Goal: Task Accomplishment & Management: Manage account settings

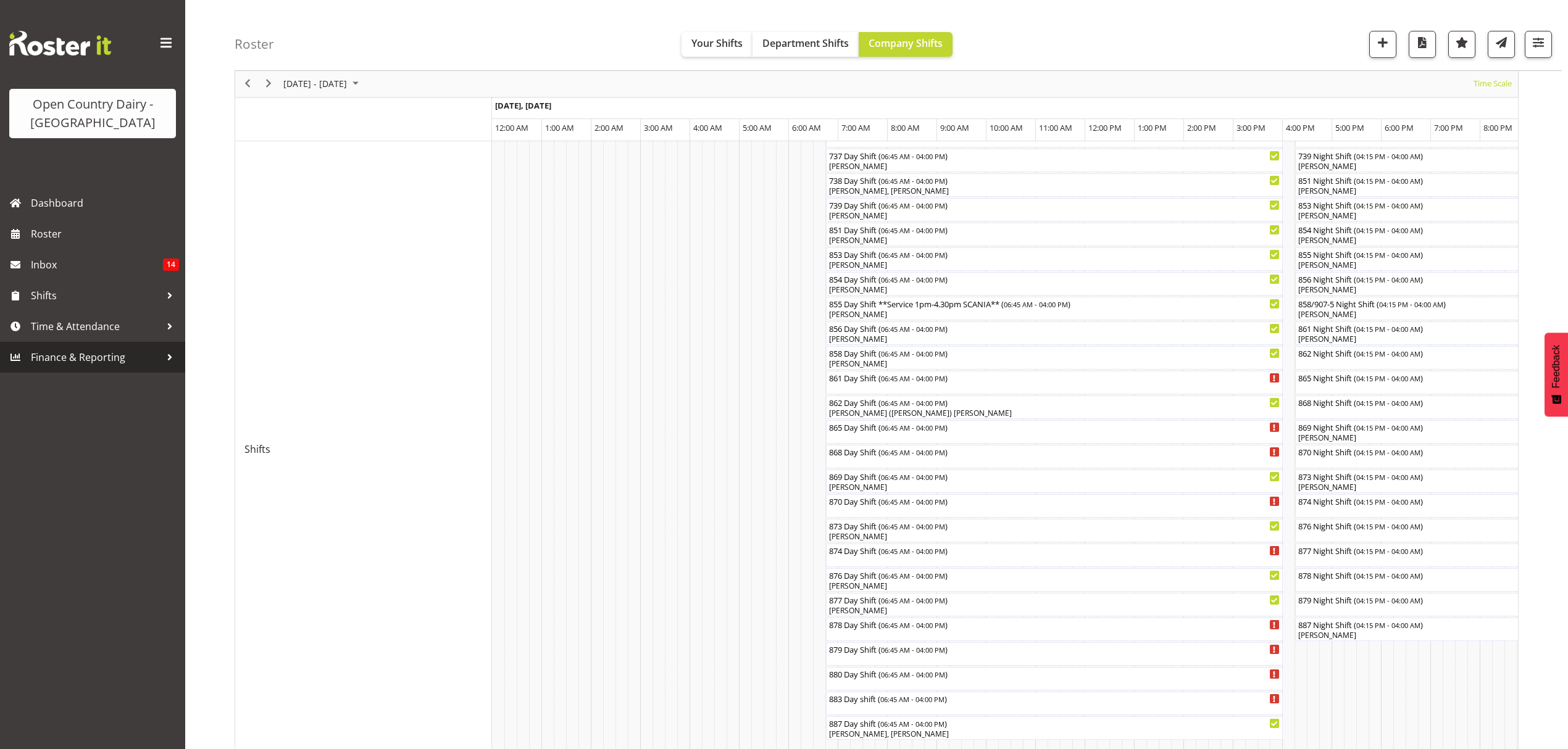
scroll to position [0, 6186]
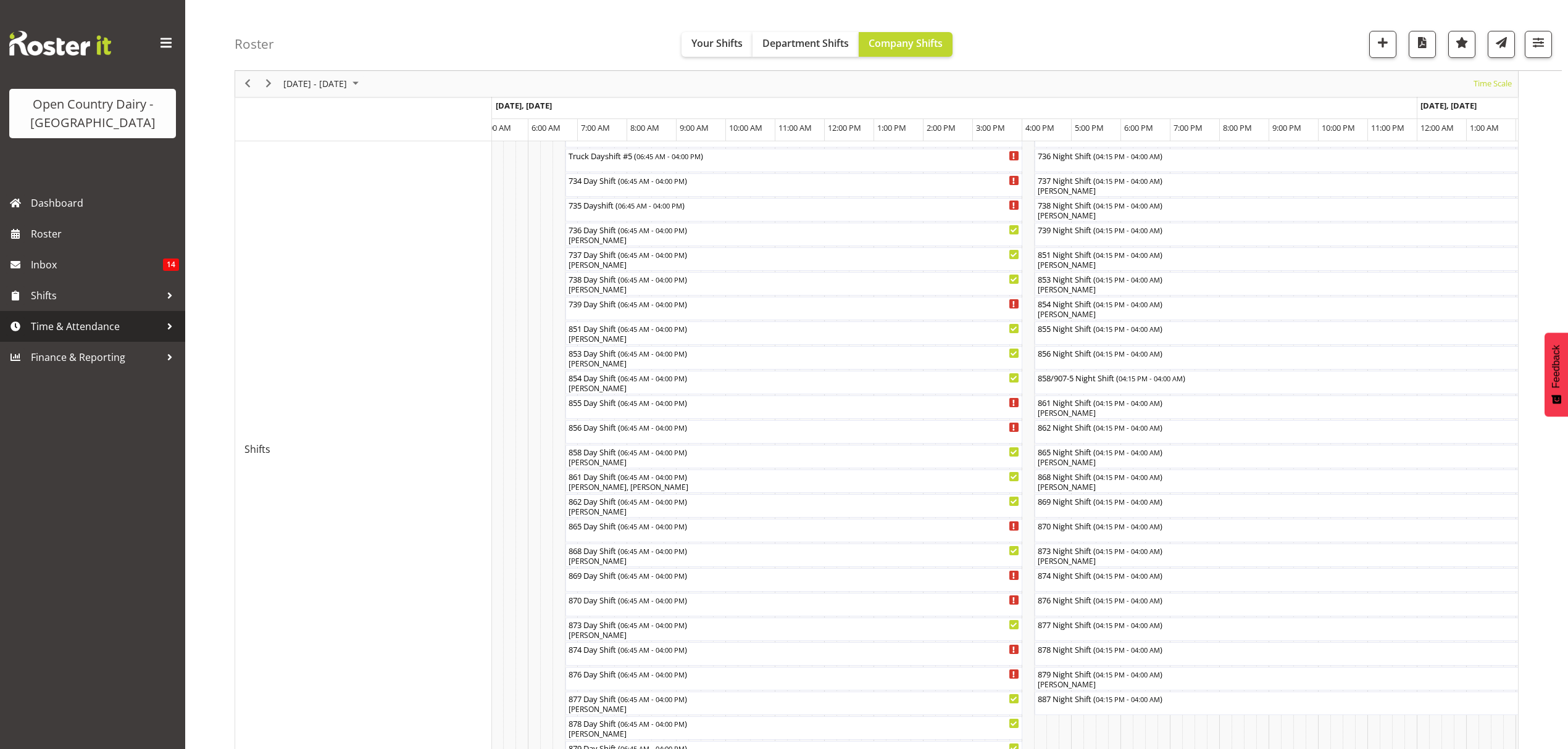
click at [55, 320] on span "Time & Attendance" at bounding box center [95, 326] width 130 height 19
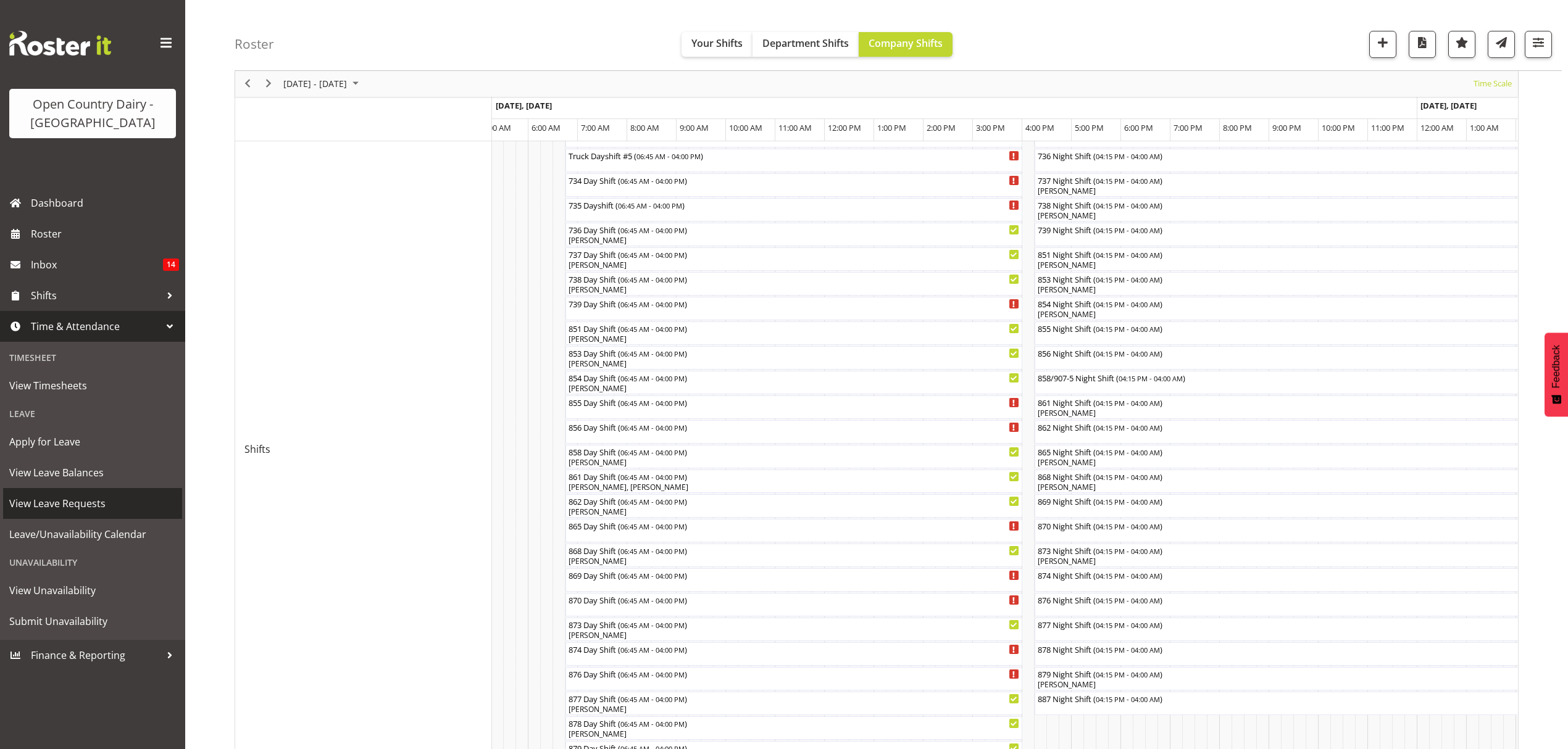
click at [73, 507] on span "View Leave Requests" at bounding box center [92, 503] width 167 height 19
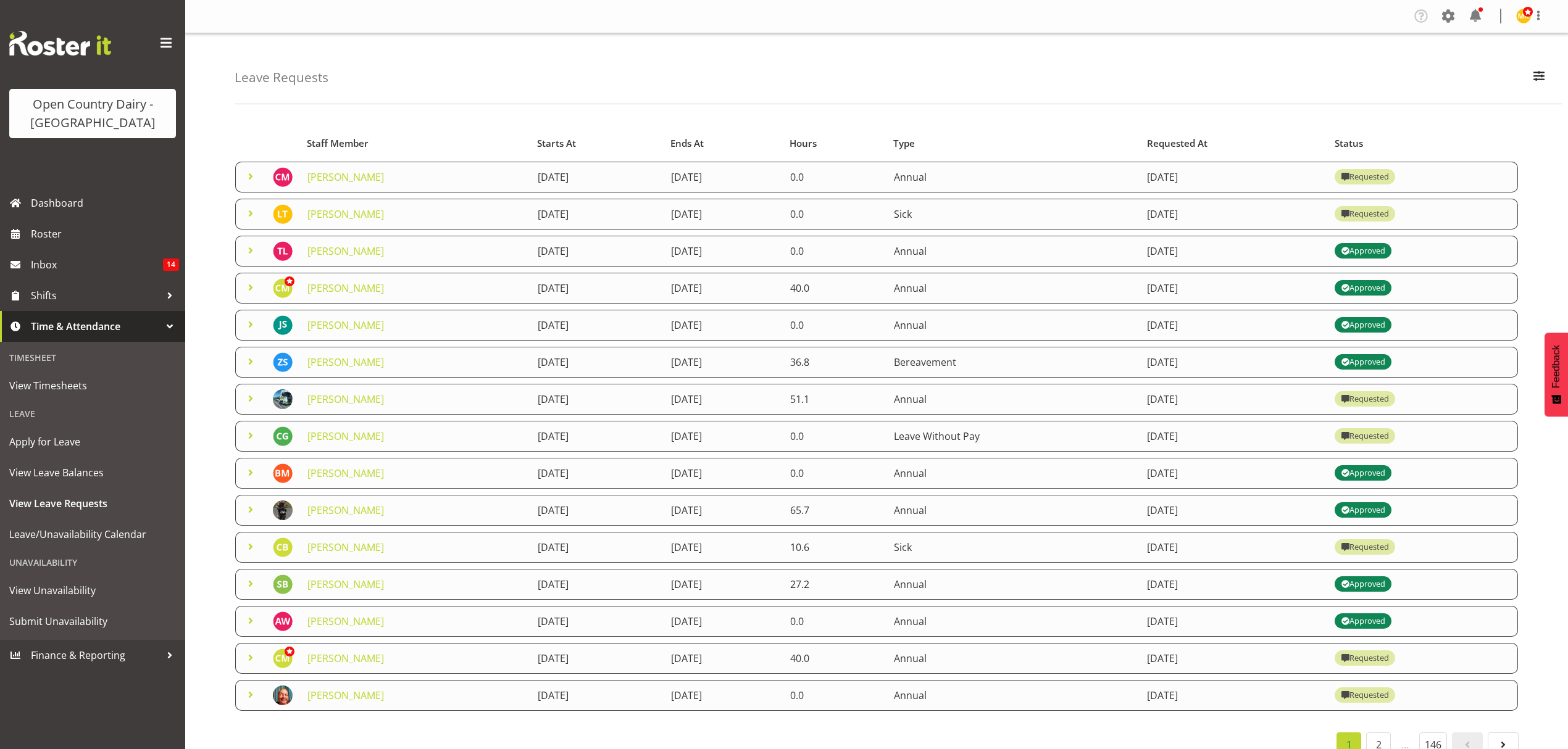
scroll to position [29, 0]
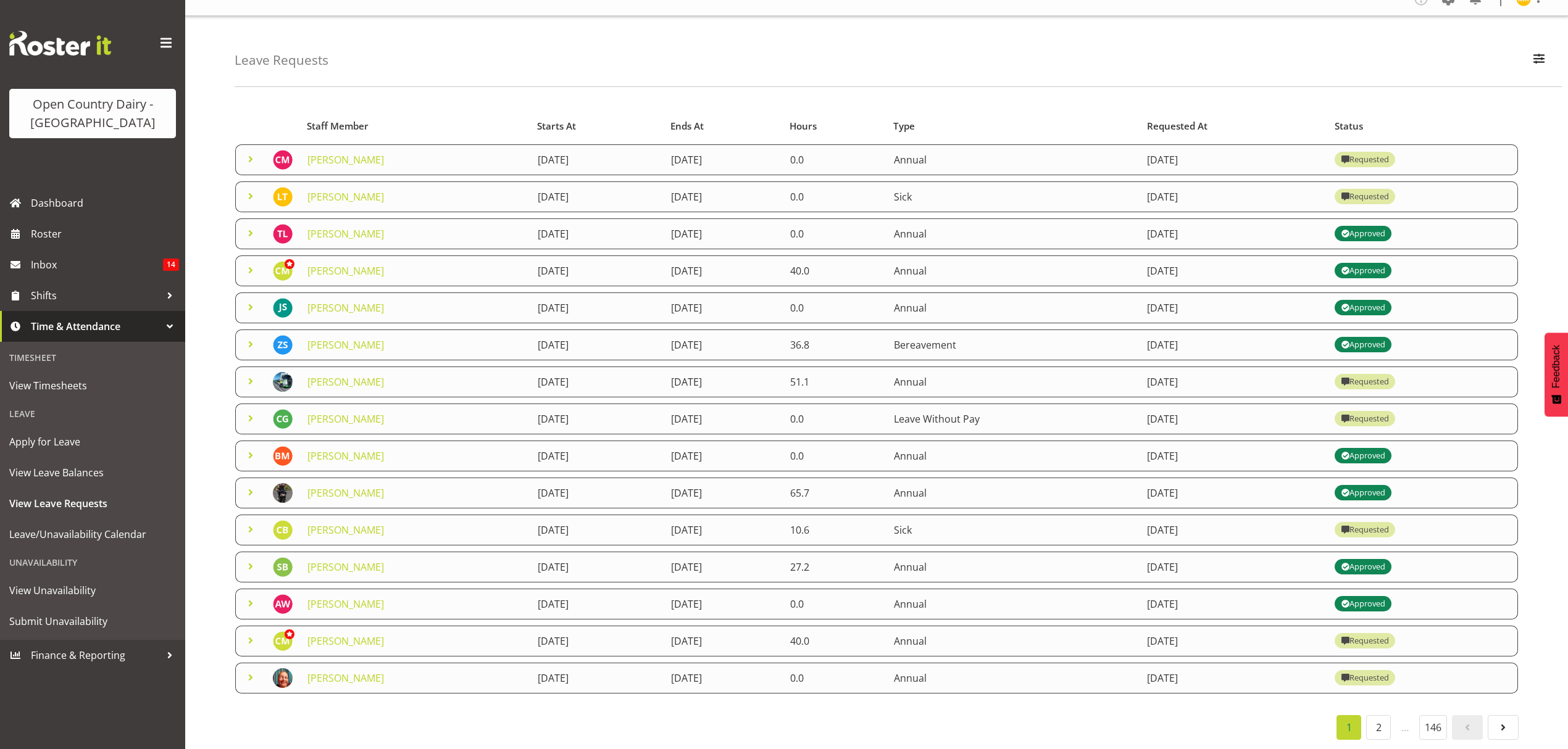
click at [251, 152] on span at bounding box center [251, 159] width 15 height 15
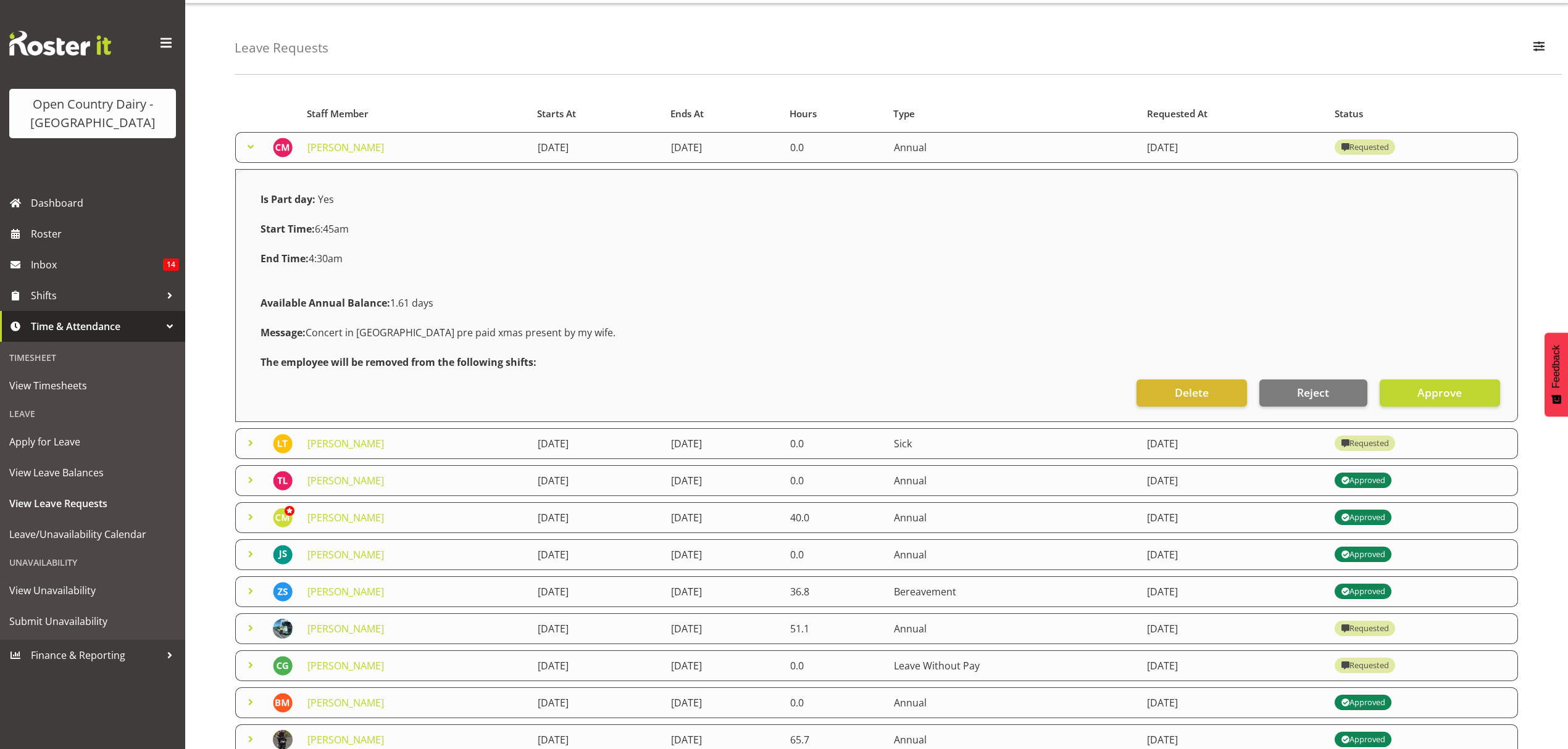
click at [255, 143] on span at bounding box center [251, 147] width 15 height 15
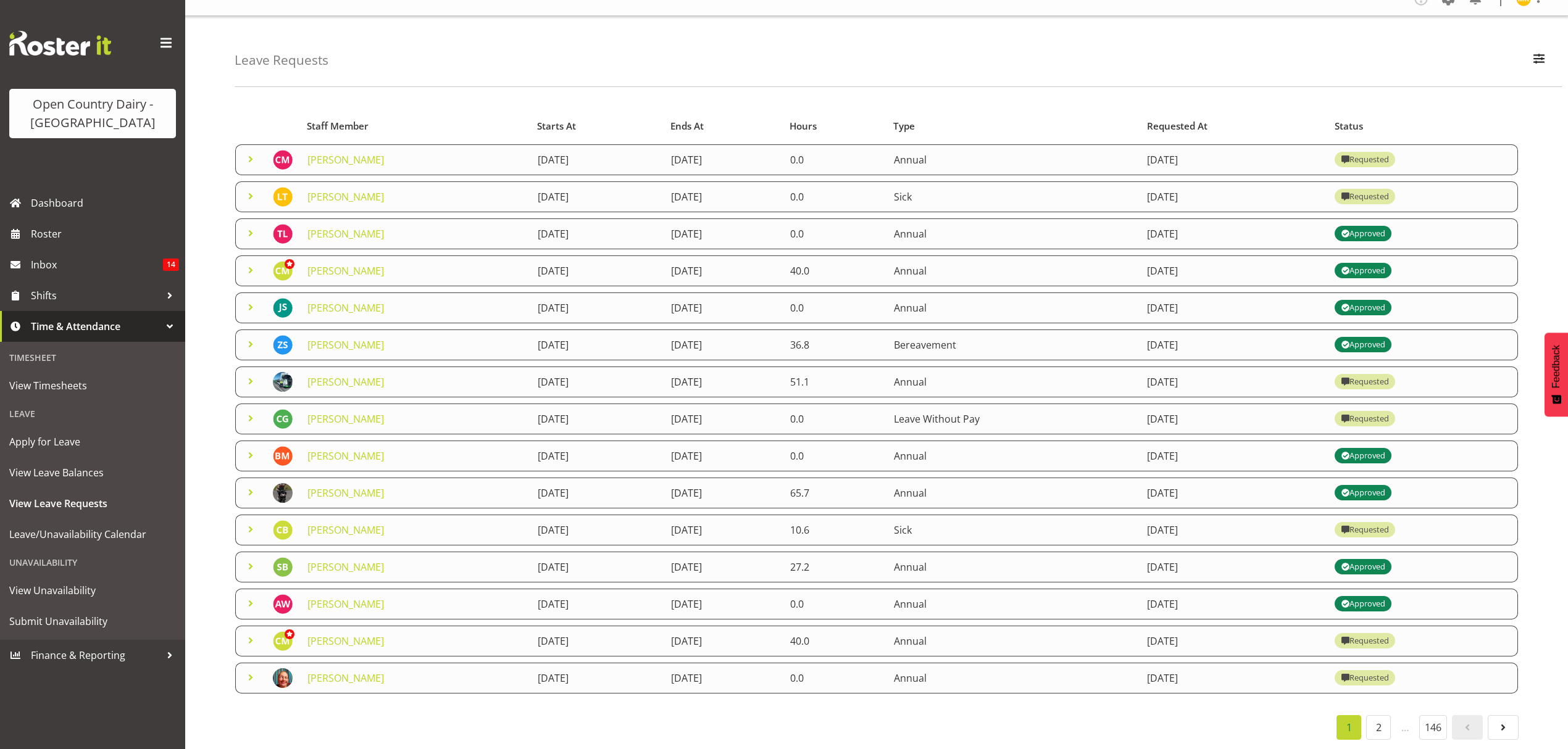
click at [247, 189] on span at bounding box center [251, 197] width 15 height 15
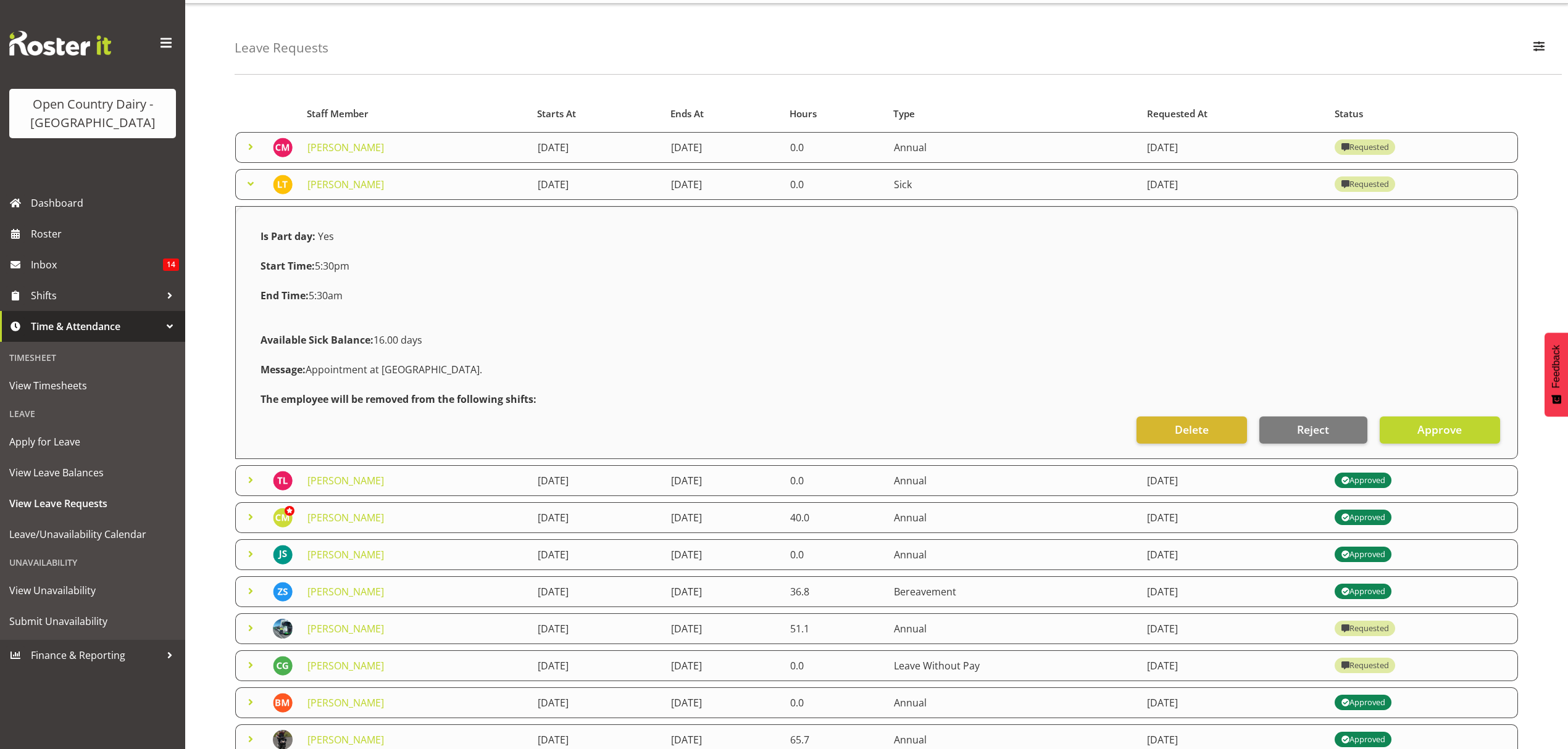
click at [251, 179] on span at bounding box center [251, 184] width 15 height 15
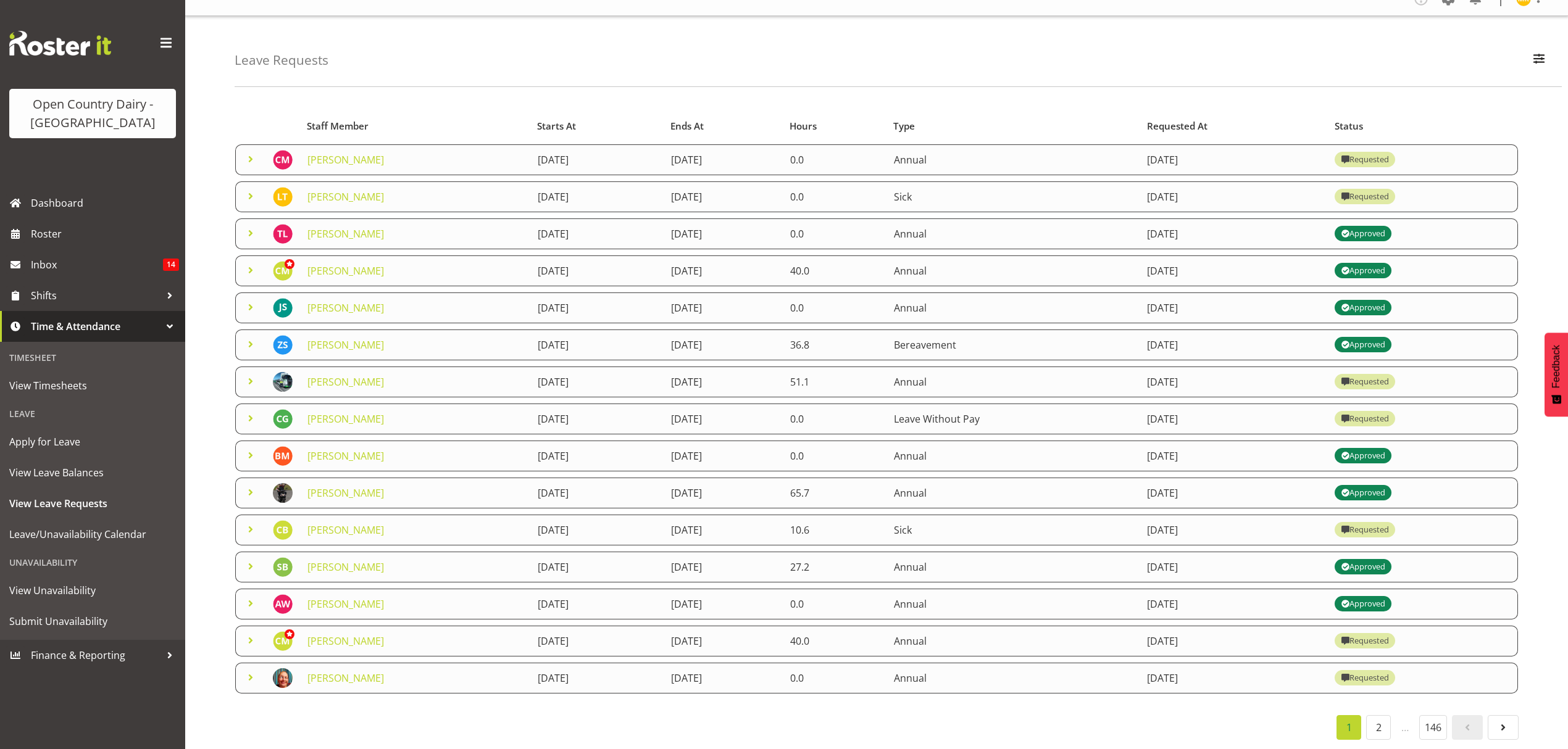
click at [249, 263] on span at bounding box center [251, 270] width 15 height 15
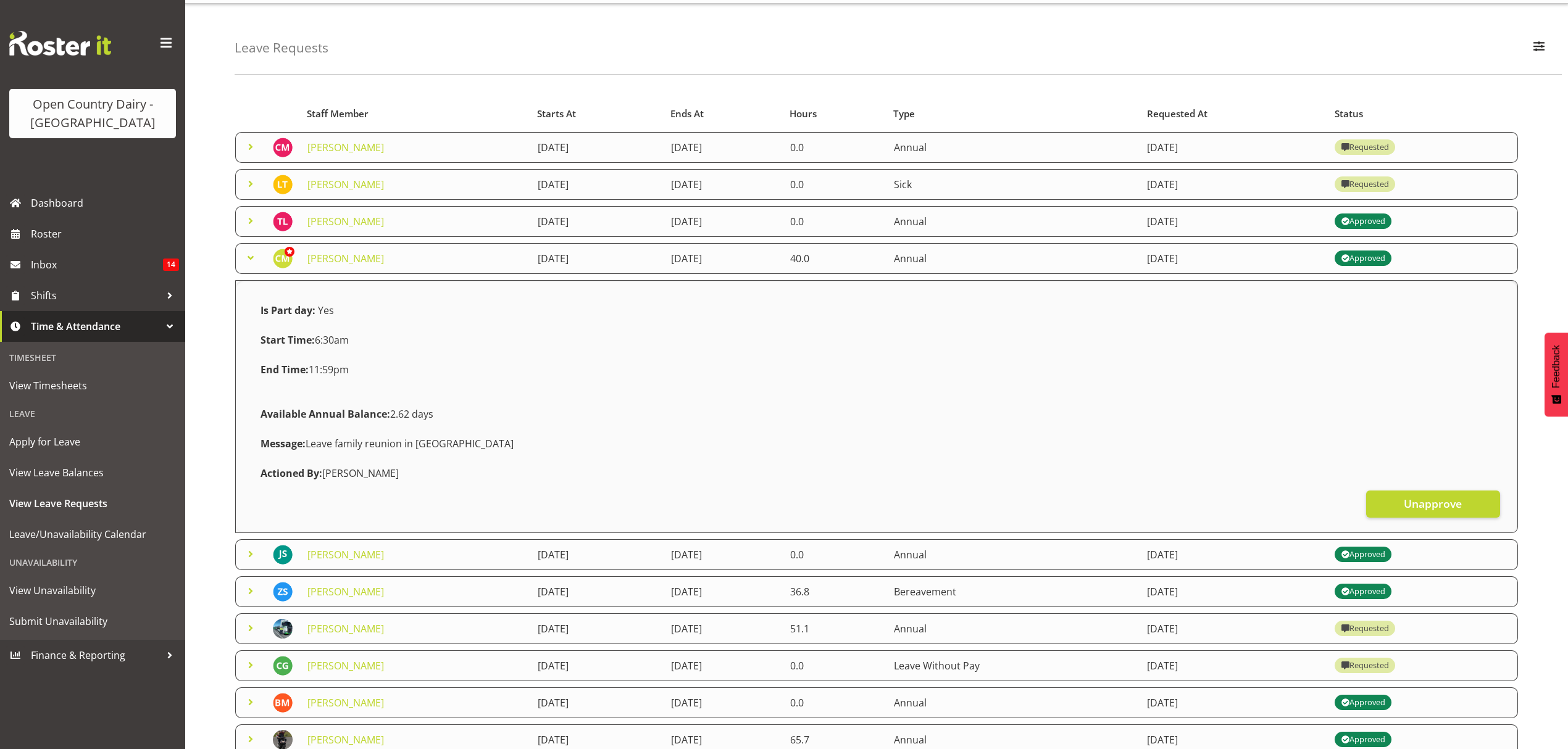
click at [250, 254] on span at bounding box center [251, 258] width 15 height 15
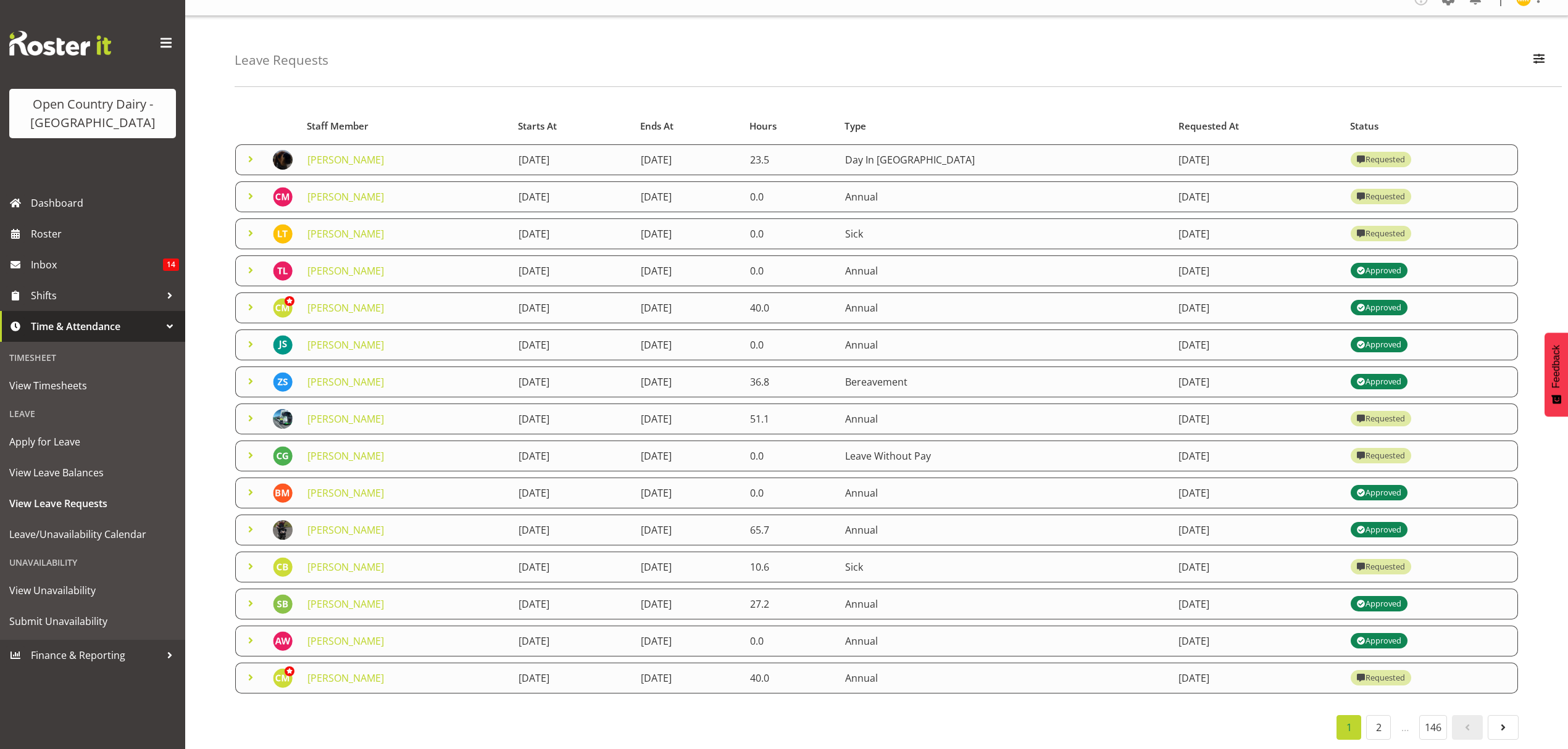
scroll to position [29, 0]
click at [1371, 722] on link "2" at bounding box center [1378, 727] width 25 height 25
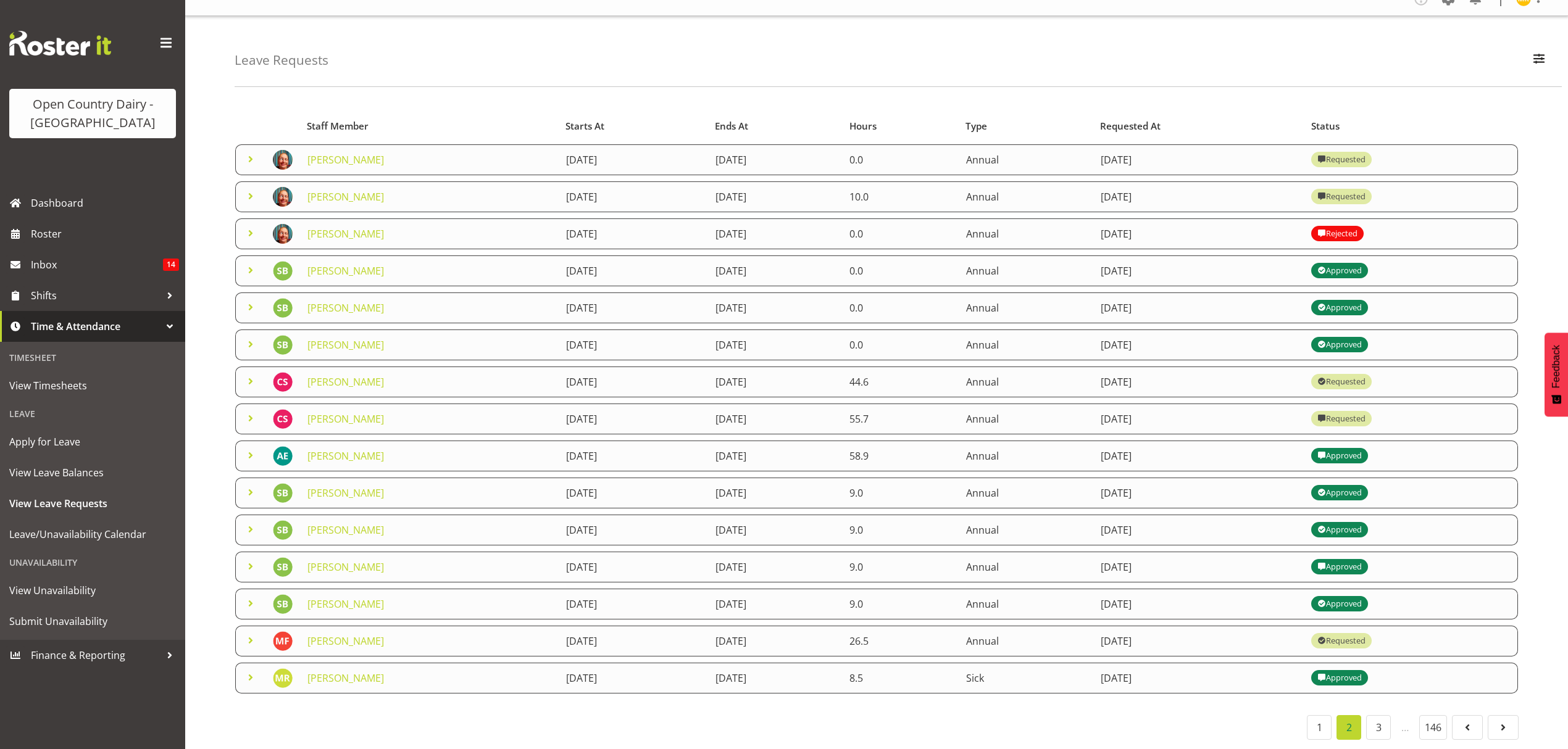
click at [251, 226] on span at bounding box center [251, 233] width 15 height 15
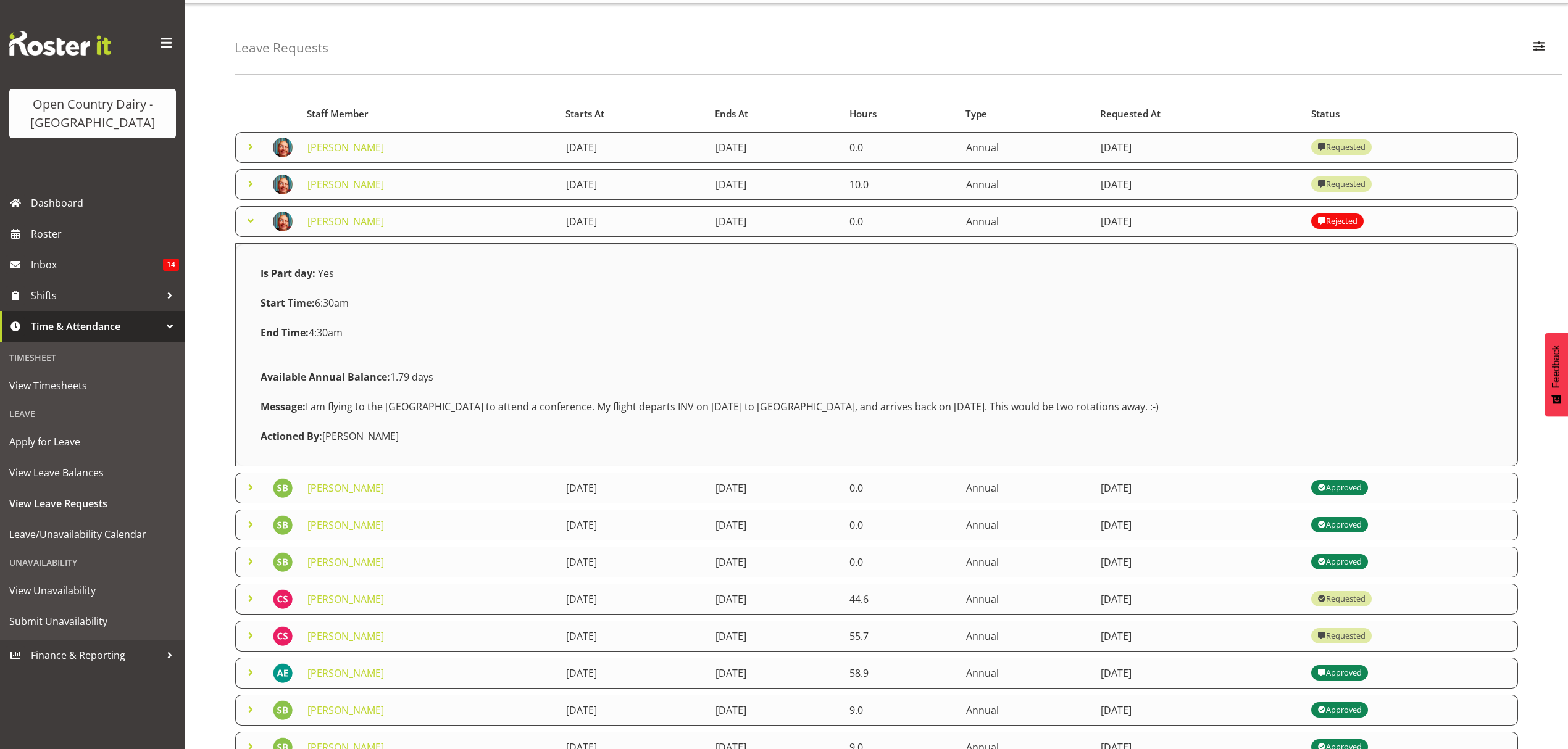
click at [248, 220] on span at bounding box center [251, 221] width 15 height 15
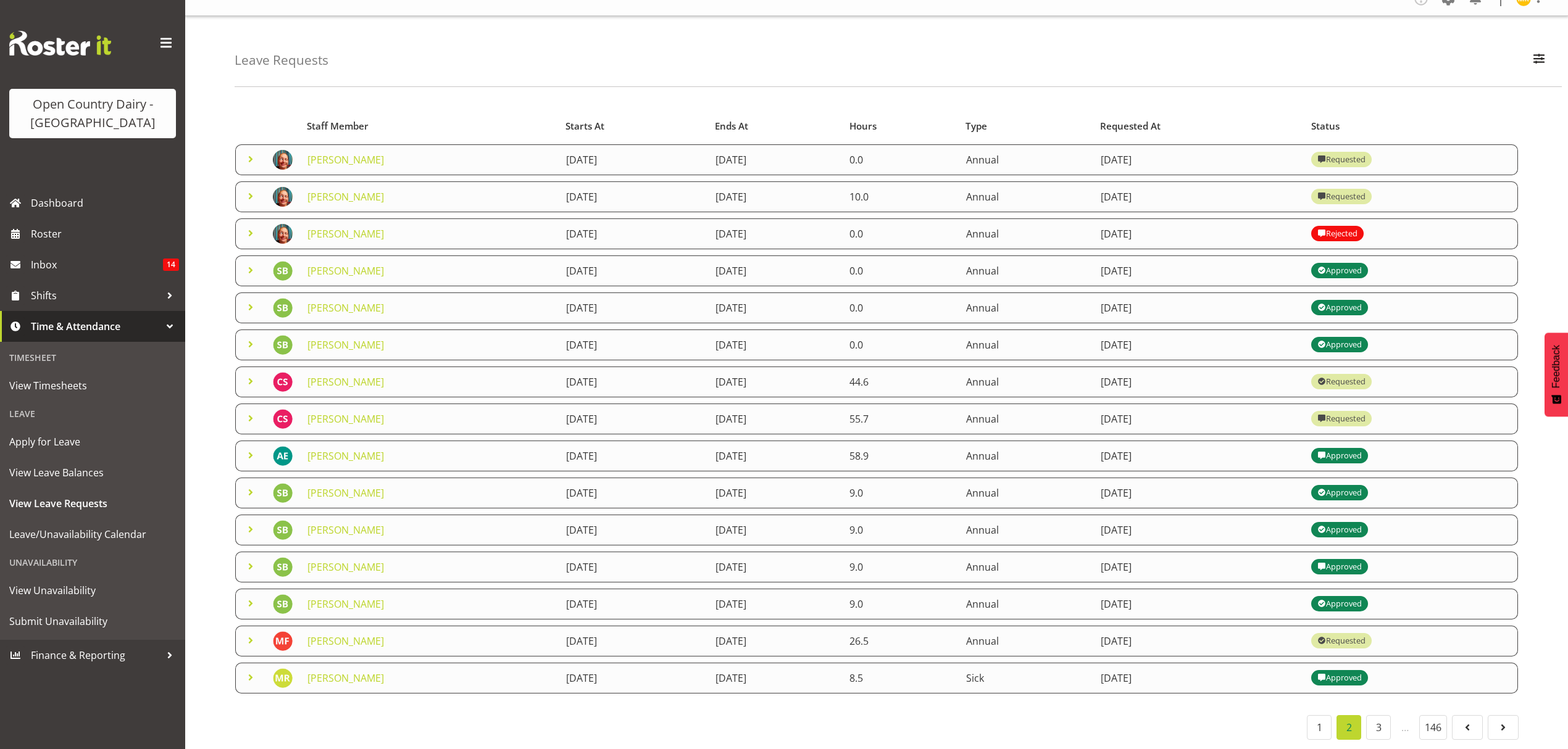
click at [248, 189] on span at bounding box center [251, 197] width 15 height 15
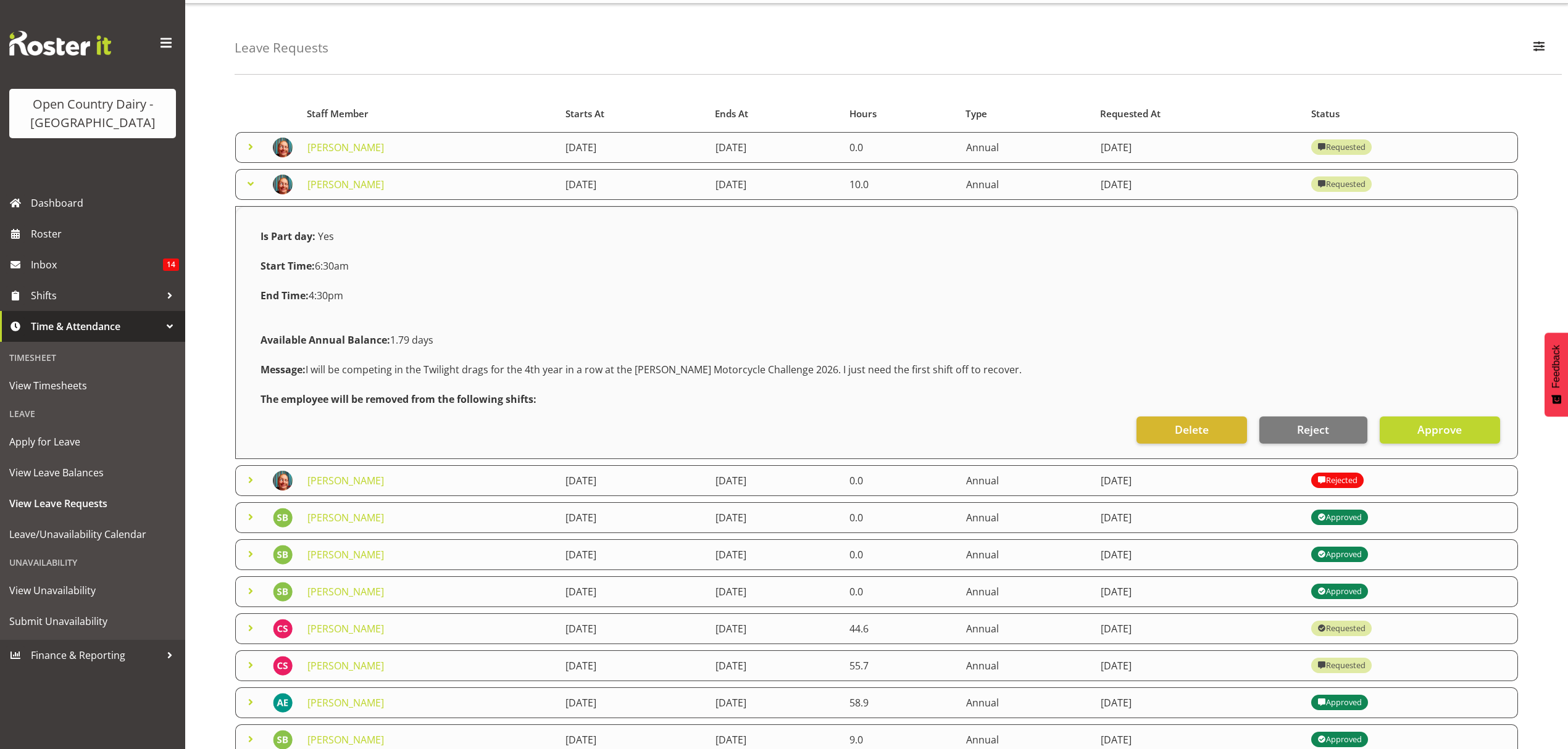
click at [249, 182] on span at bounding box center [251, 184] width 15 height 15
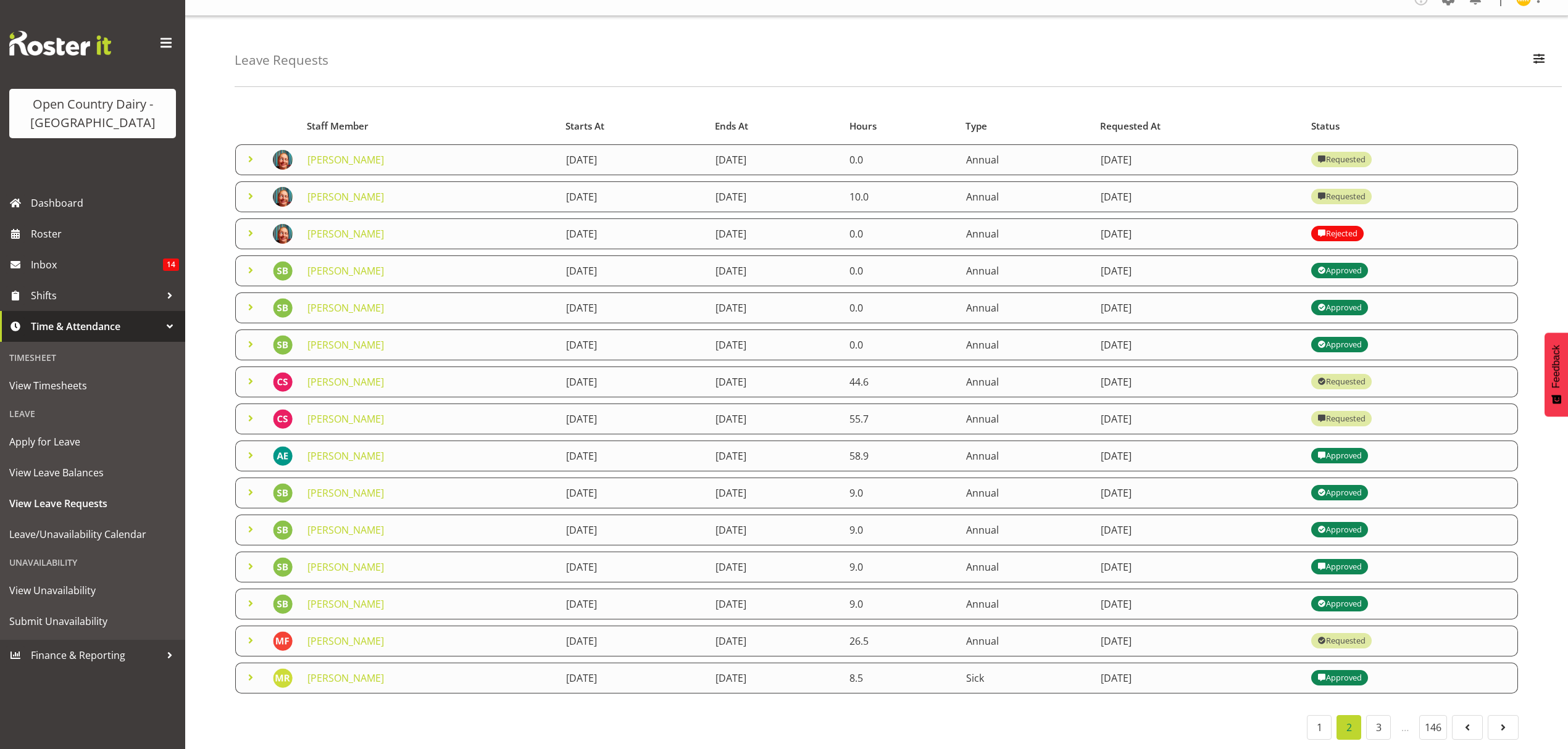
click at [252, 152] on span at bounding box center [251, 159] width 15 height 15
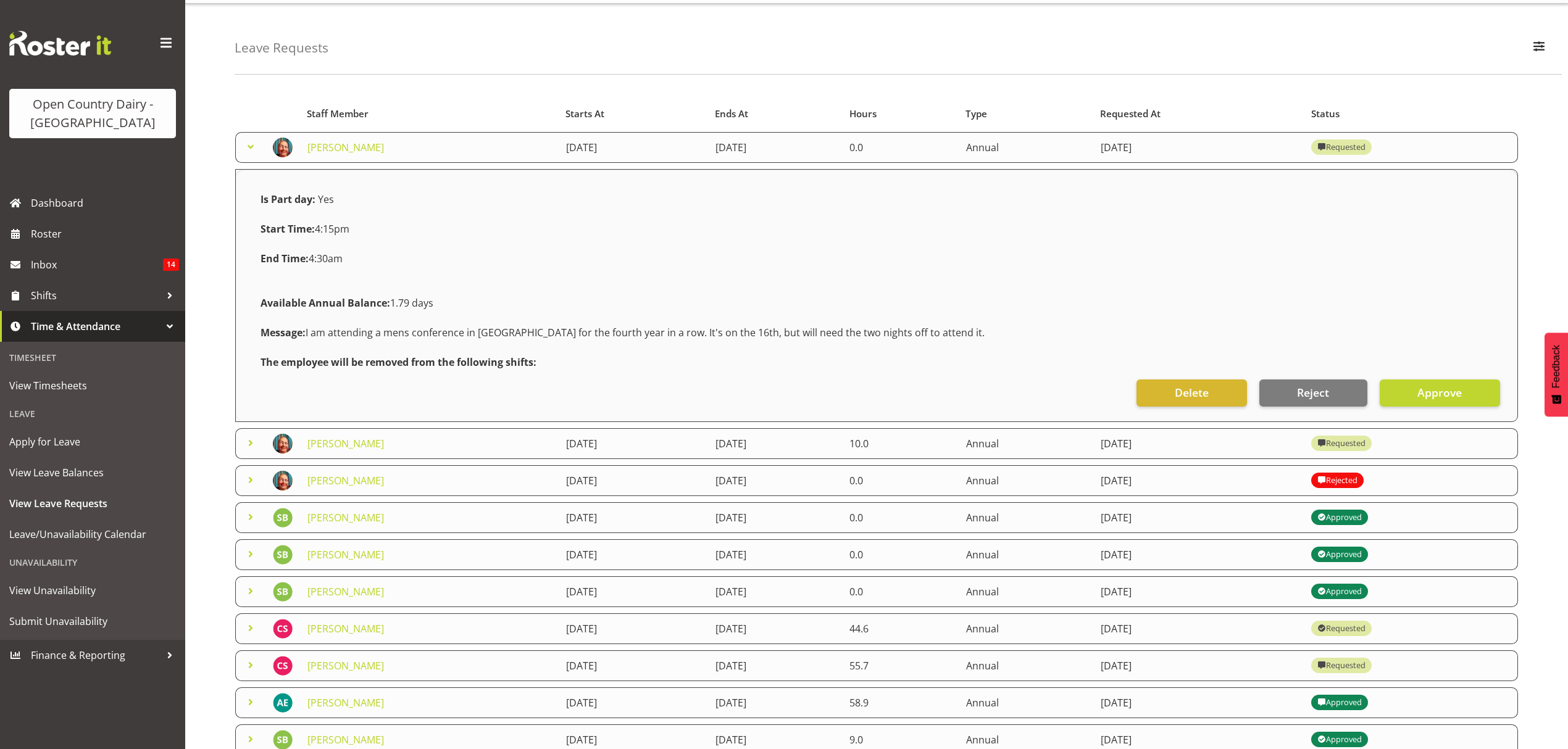
click at [255, 144] on span at bounding box center [251, 147] width 15 height 15
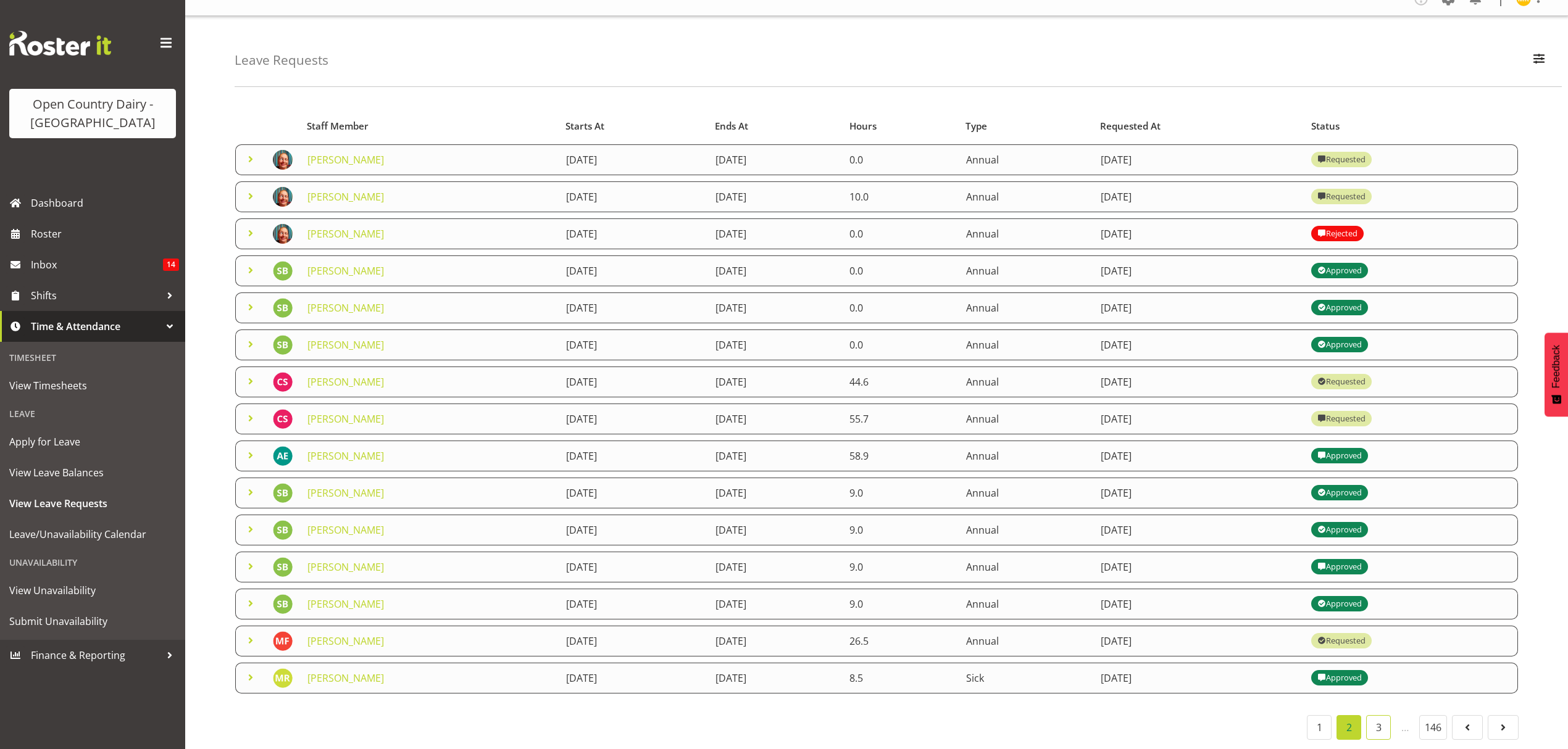
click at [1378, 717] on link "3" at bounding box center [1378, 727] width 25 height 25
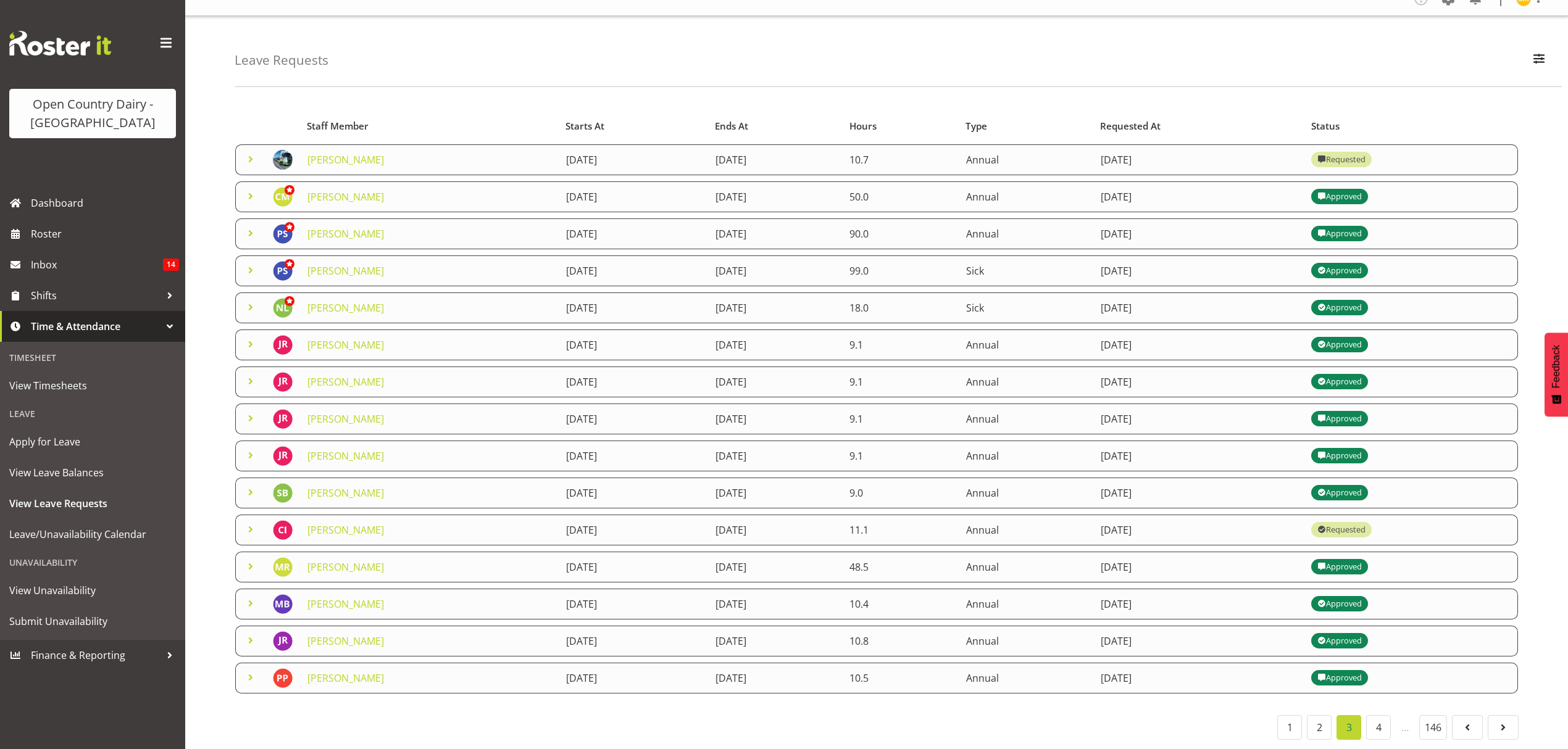
click at [252, 263] on span at bounding box center [251, 270] width 15 height 15
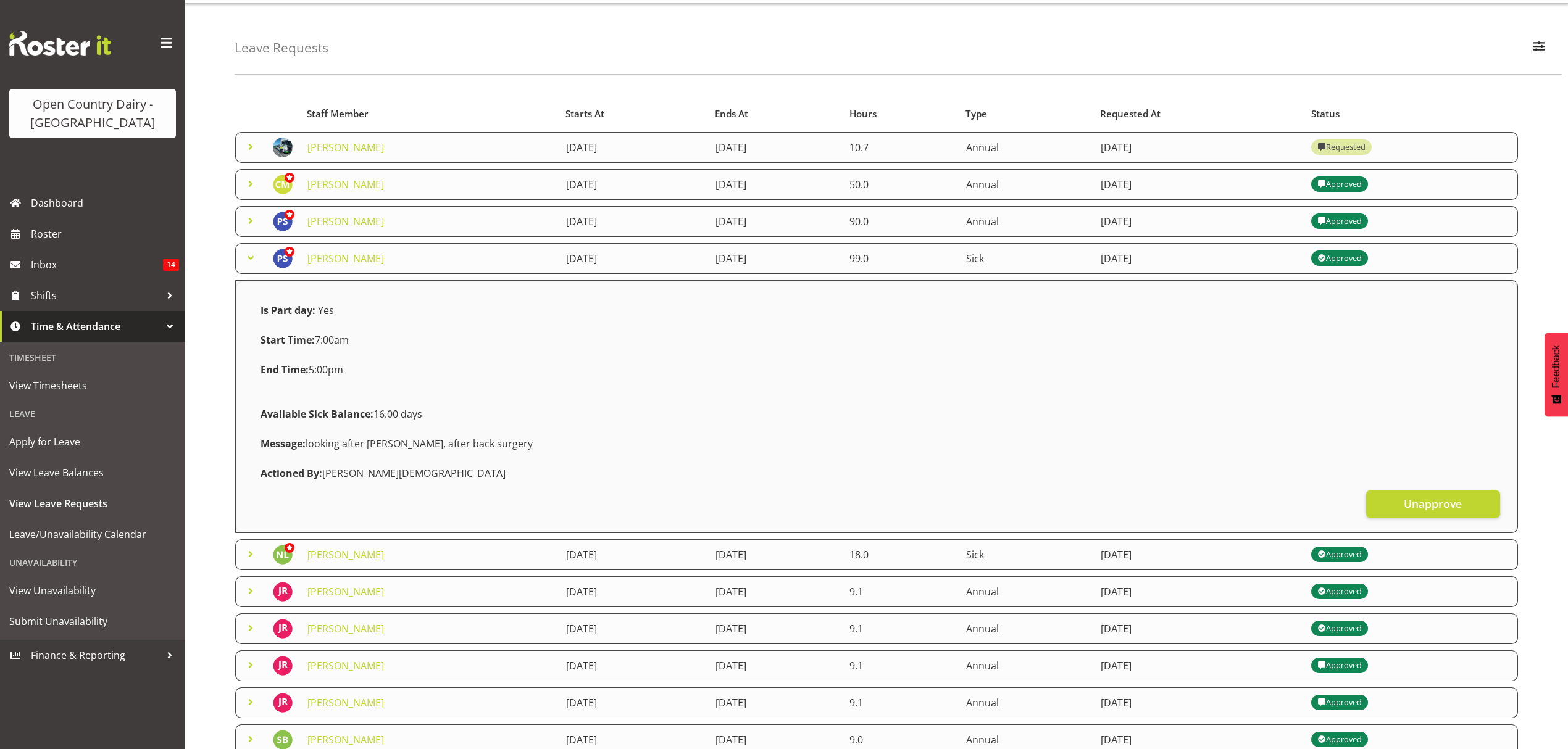
click at [252, 257] on span at bounding box center [251, 258] width 15 height 15
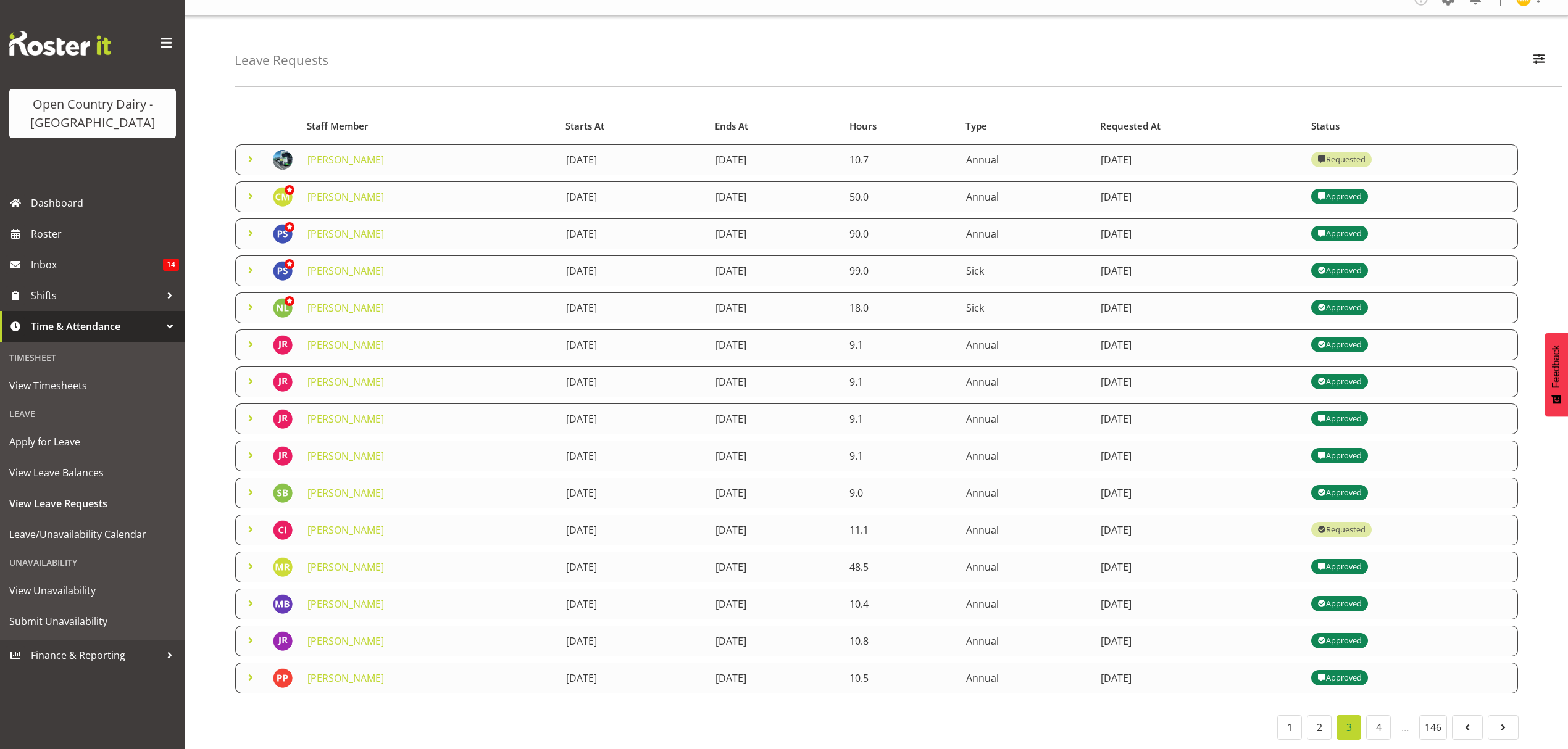
click at [252, 337] on span at bounding box center [251, 344] width 15 height 15
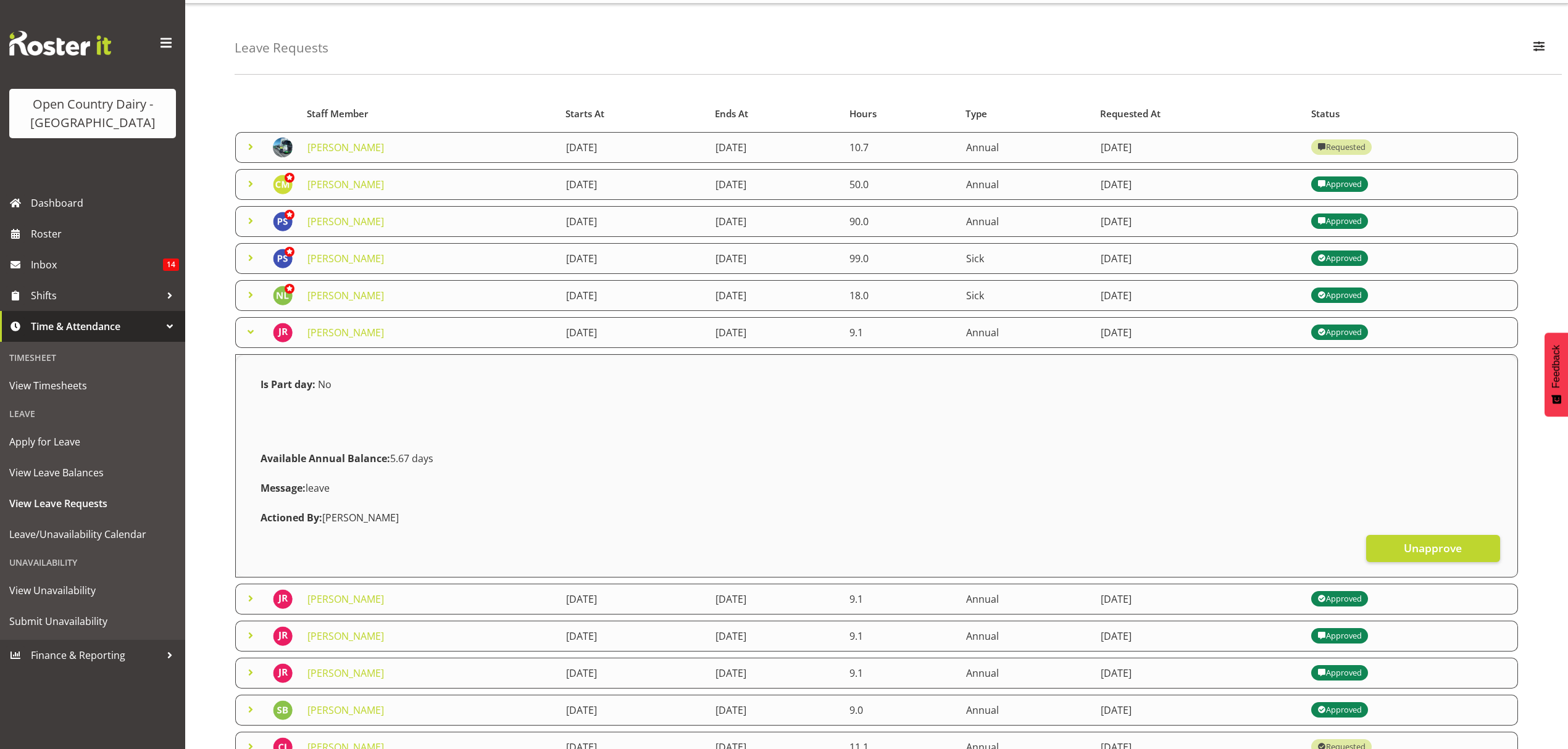
click at [252, 332] on span at bounding box center [251, 332] width 15 height 15
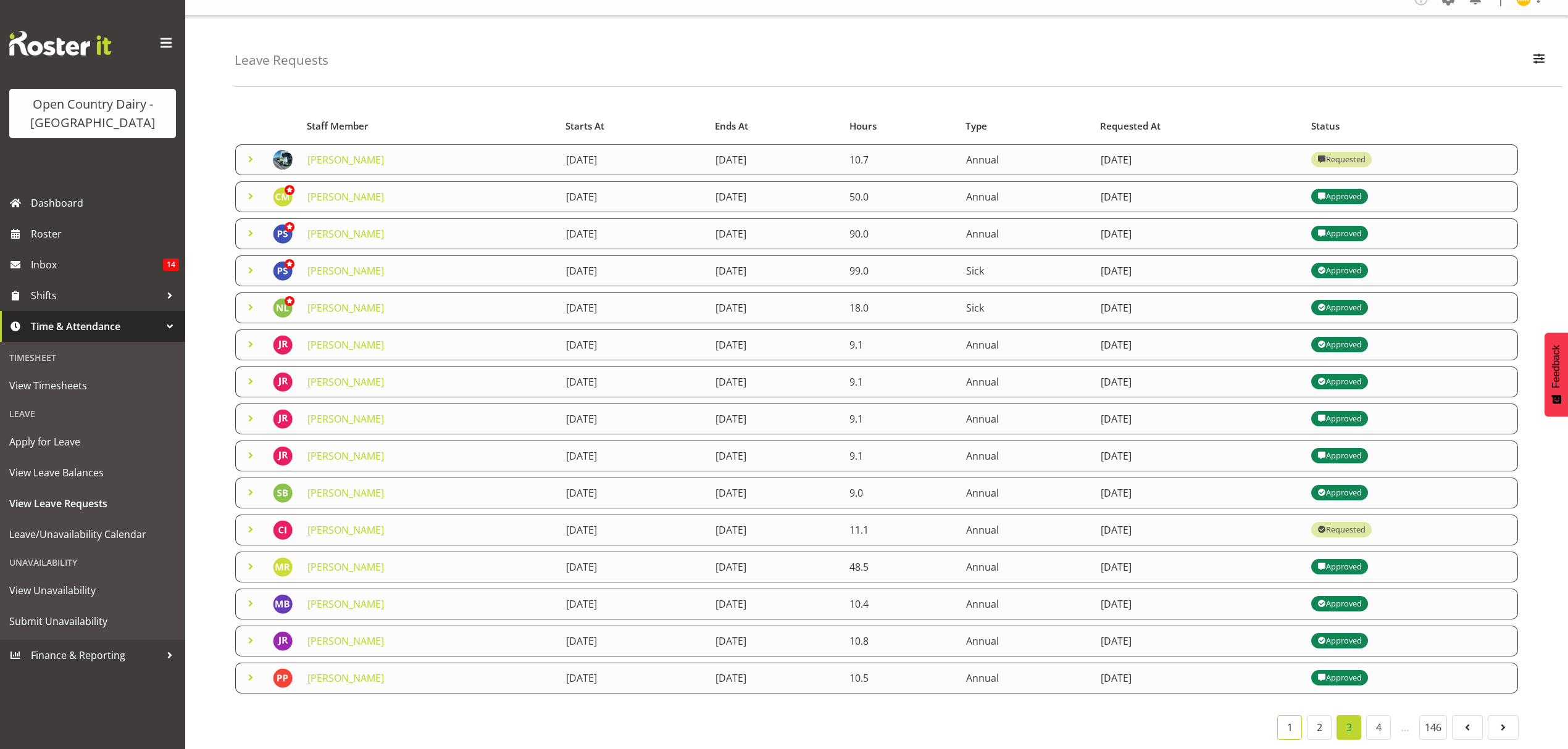
click at [1284, 715] on link "1" at bounding box center [1289, 727] width 25 height 25
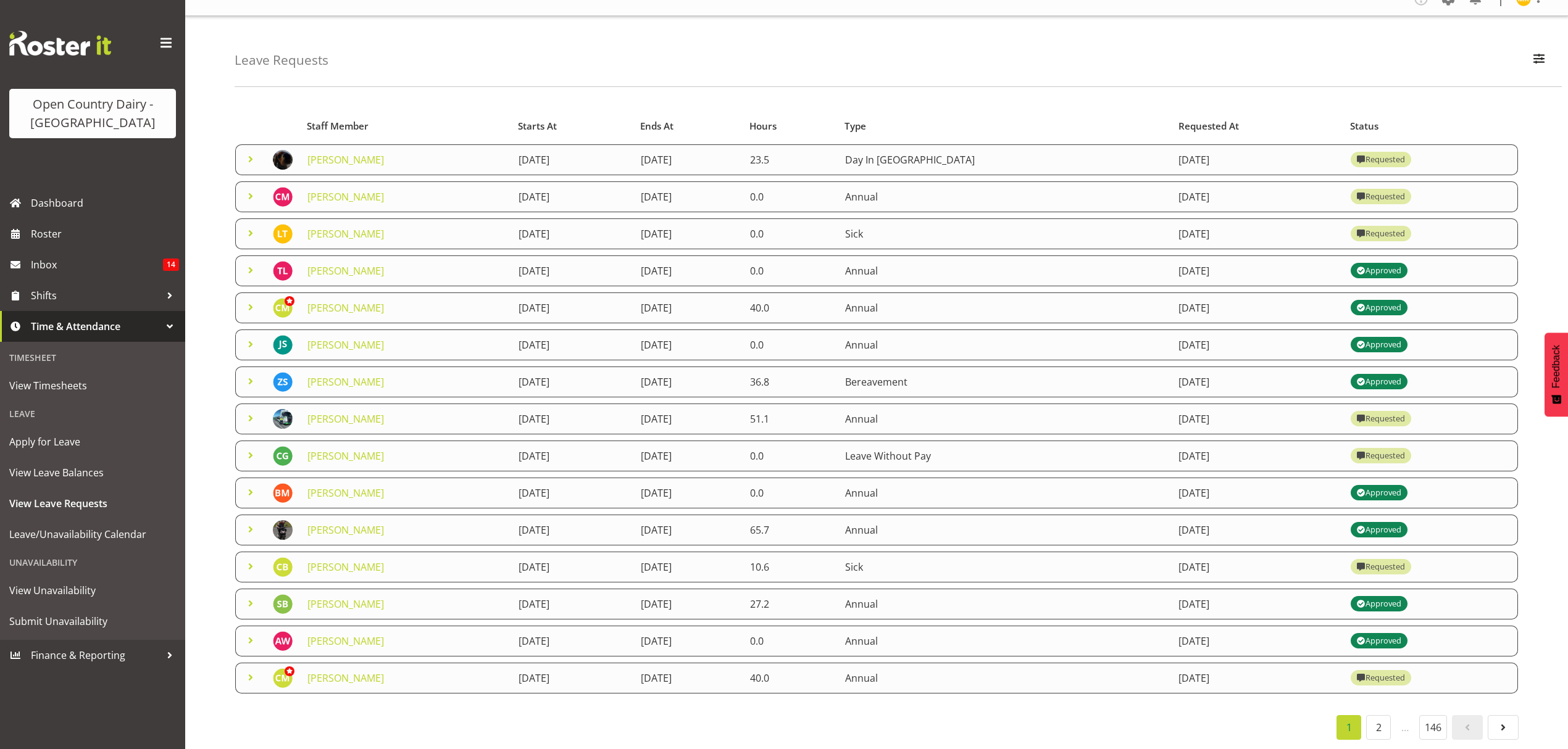
click at [248, 337] on span at bounding box center [251, 344] width 15 height 15
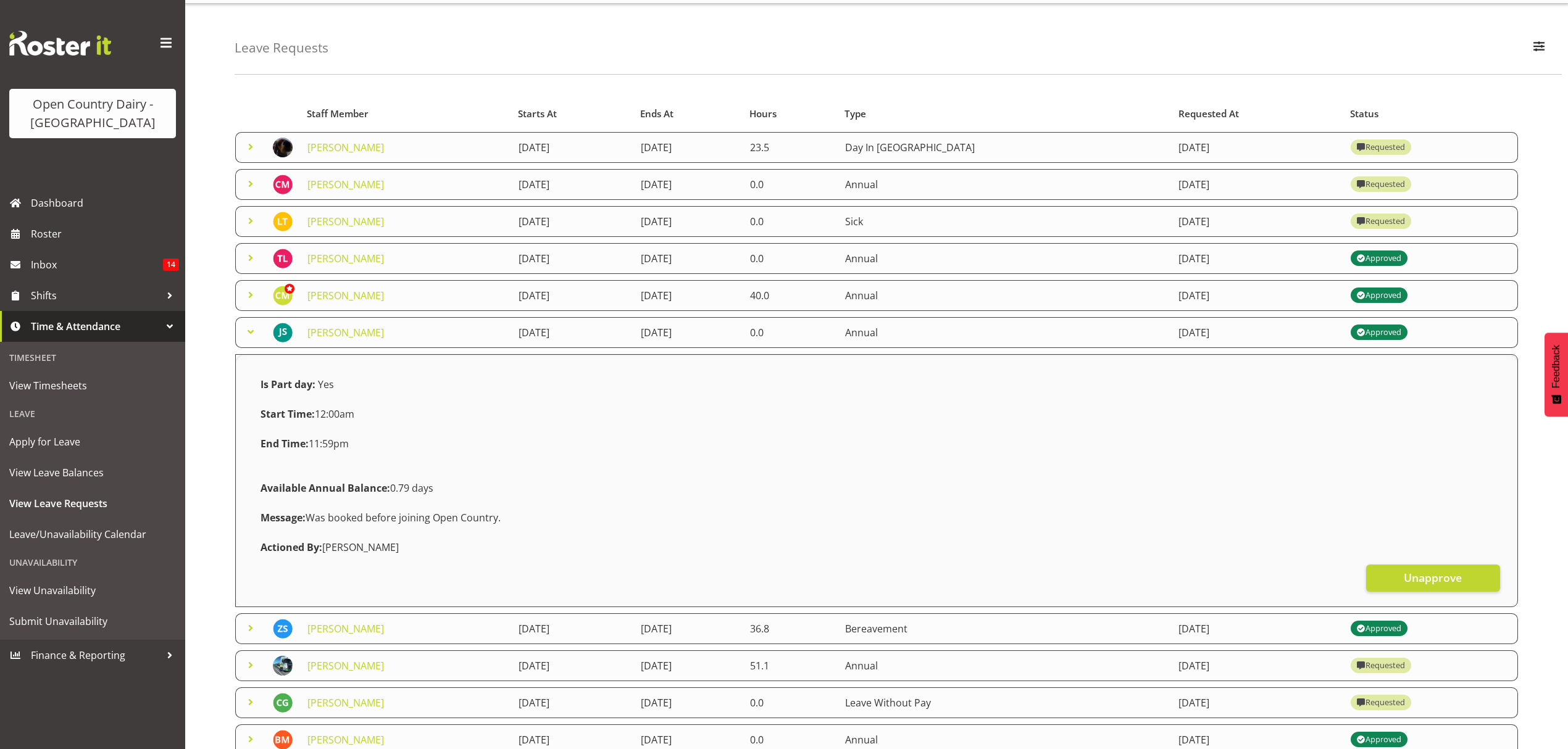
click at [248, 333] on span at bounding box center [251, 332] width 15 height 15
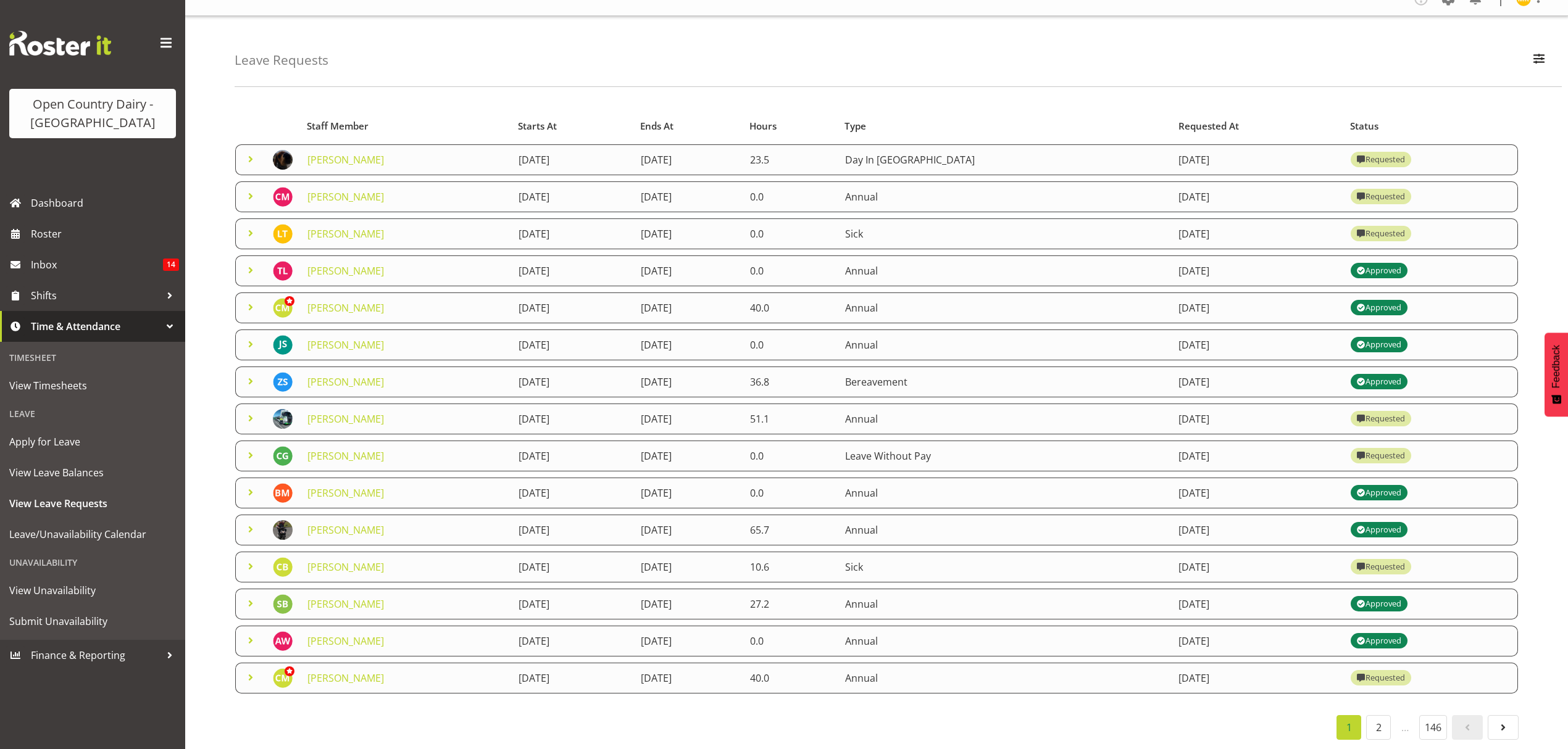
click at [249, 411] on span at bounding box center [251, 418] width 15 height 15
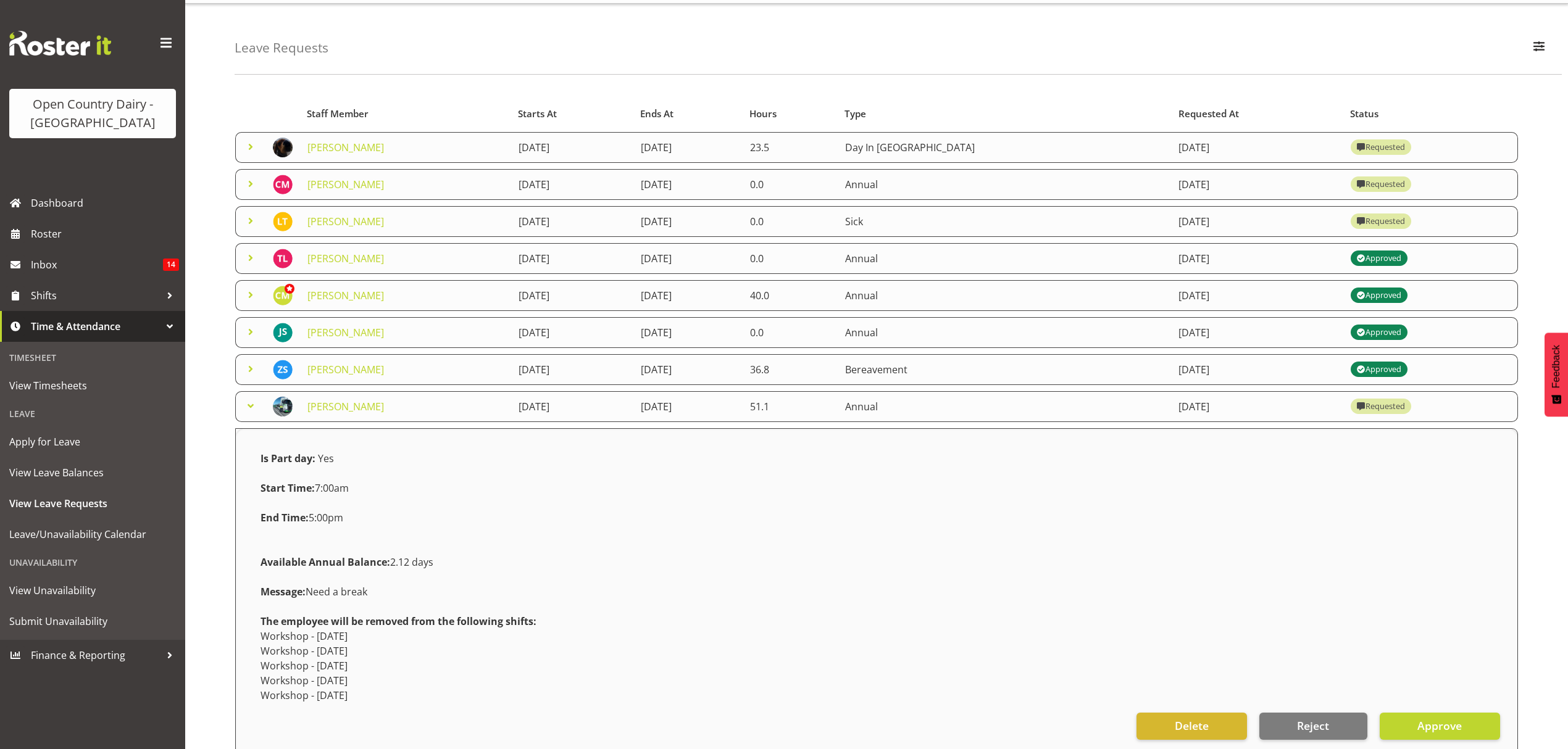
click at [249, 406] on span at bounding box center [251, 406] width 15 height 15
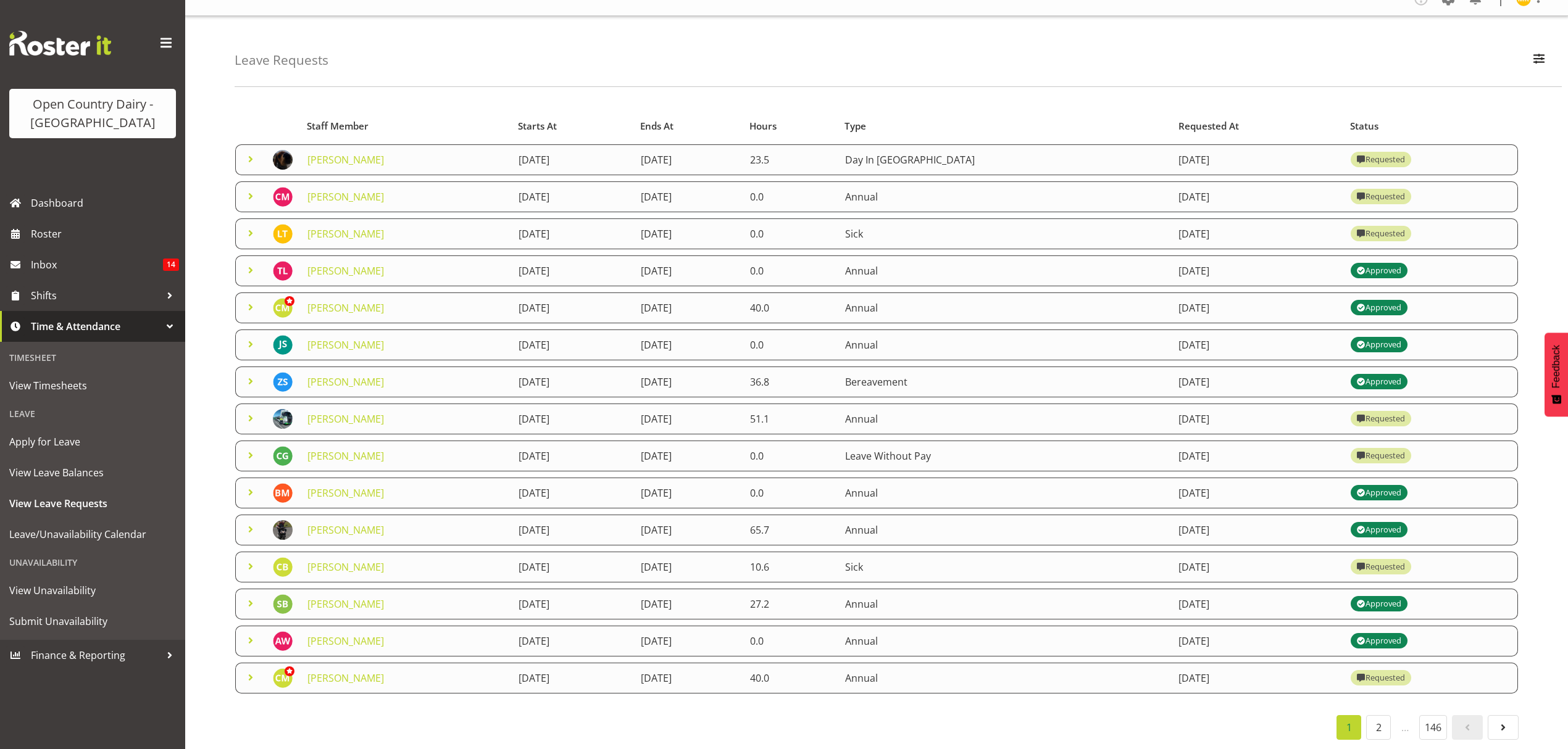
click at [249, 485] on span at bounding box center [251, 492] width 15 height 15
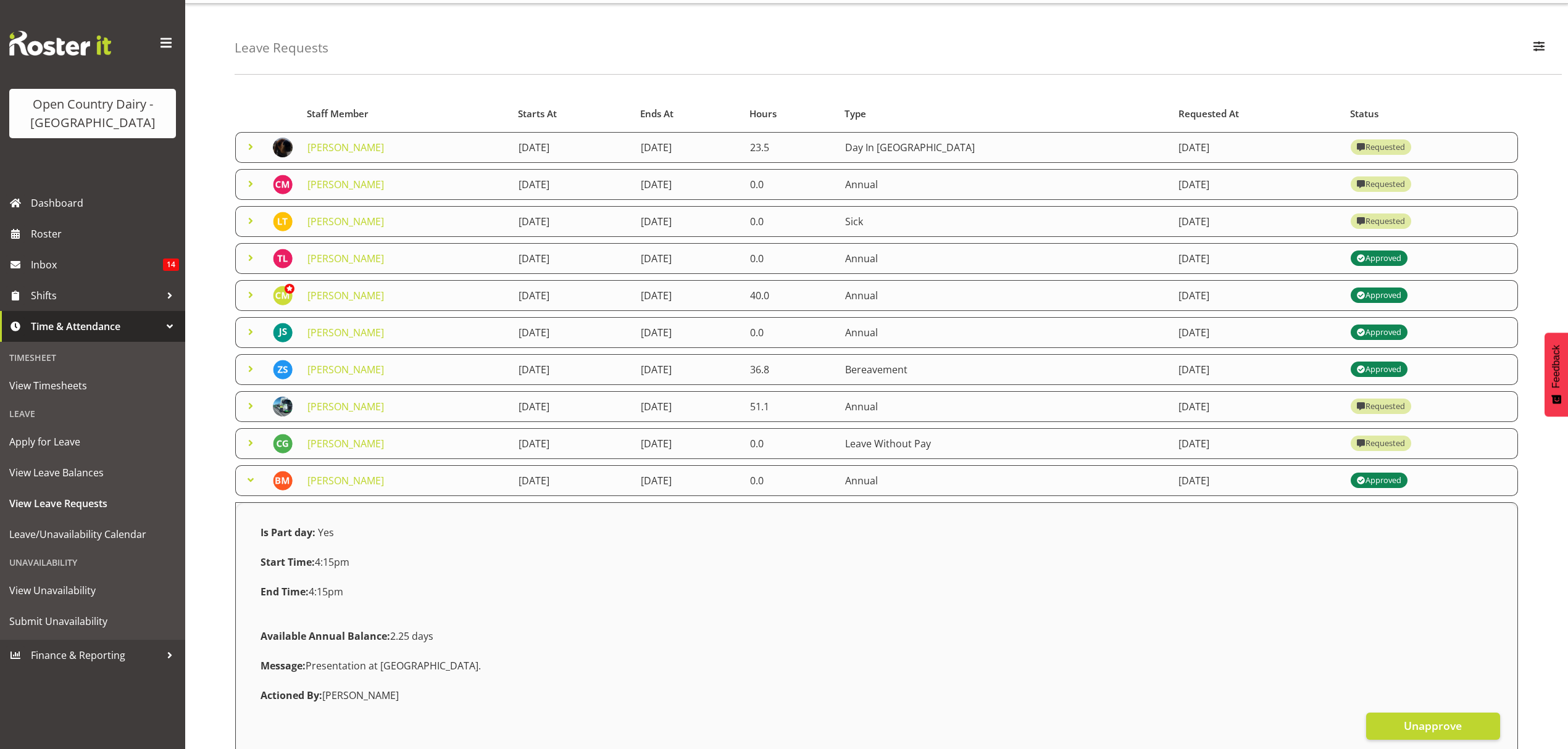
click at [249, 481] on span at bounding box center [251, 480] width 15 height 15
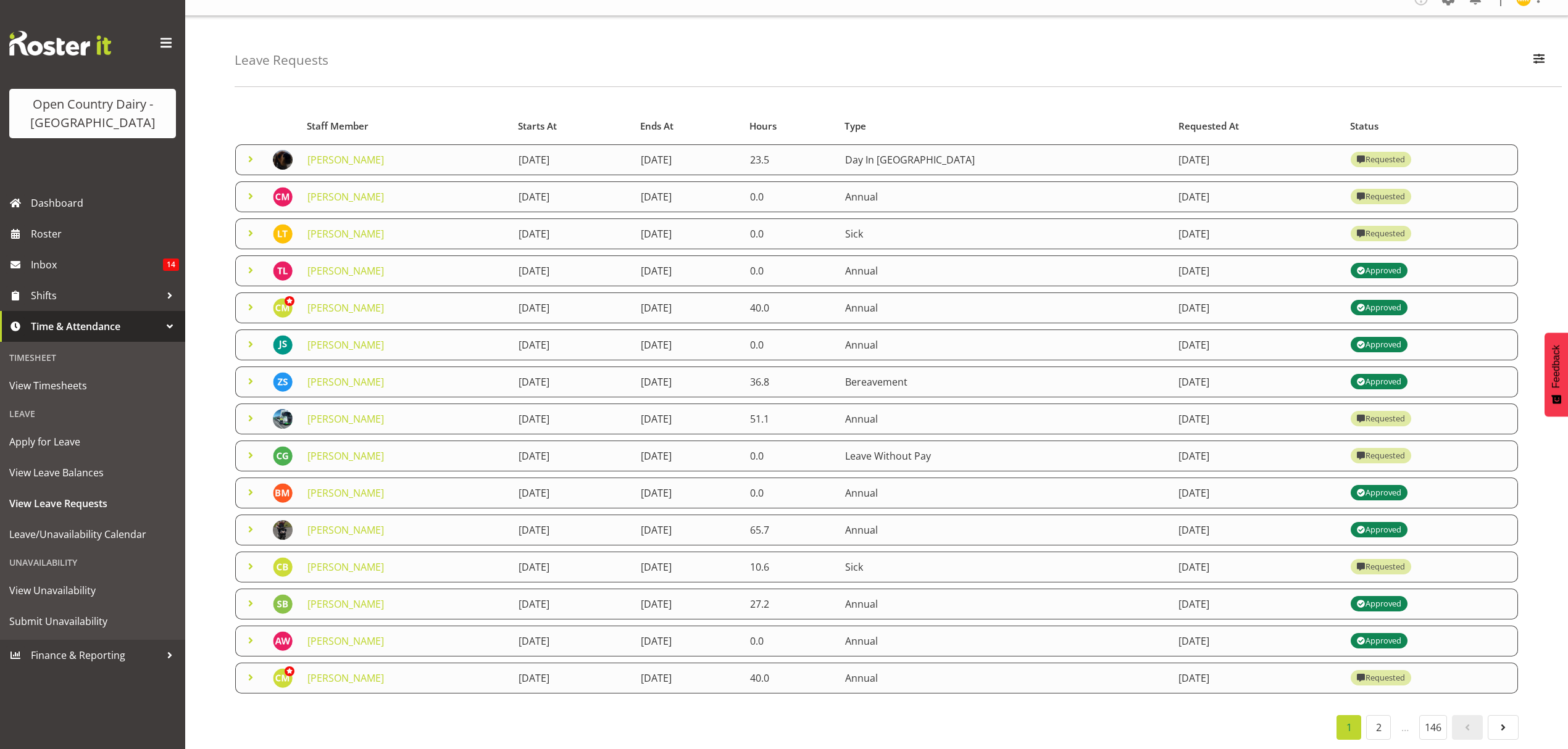
click at [252, 522] on span at bounding box center [251, 529] width 15 height 15
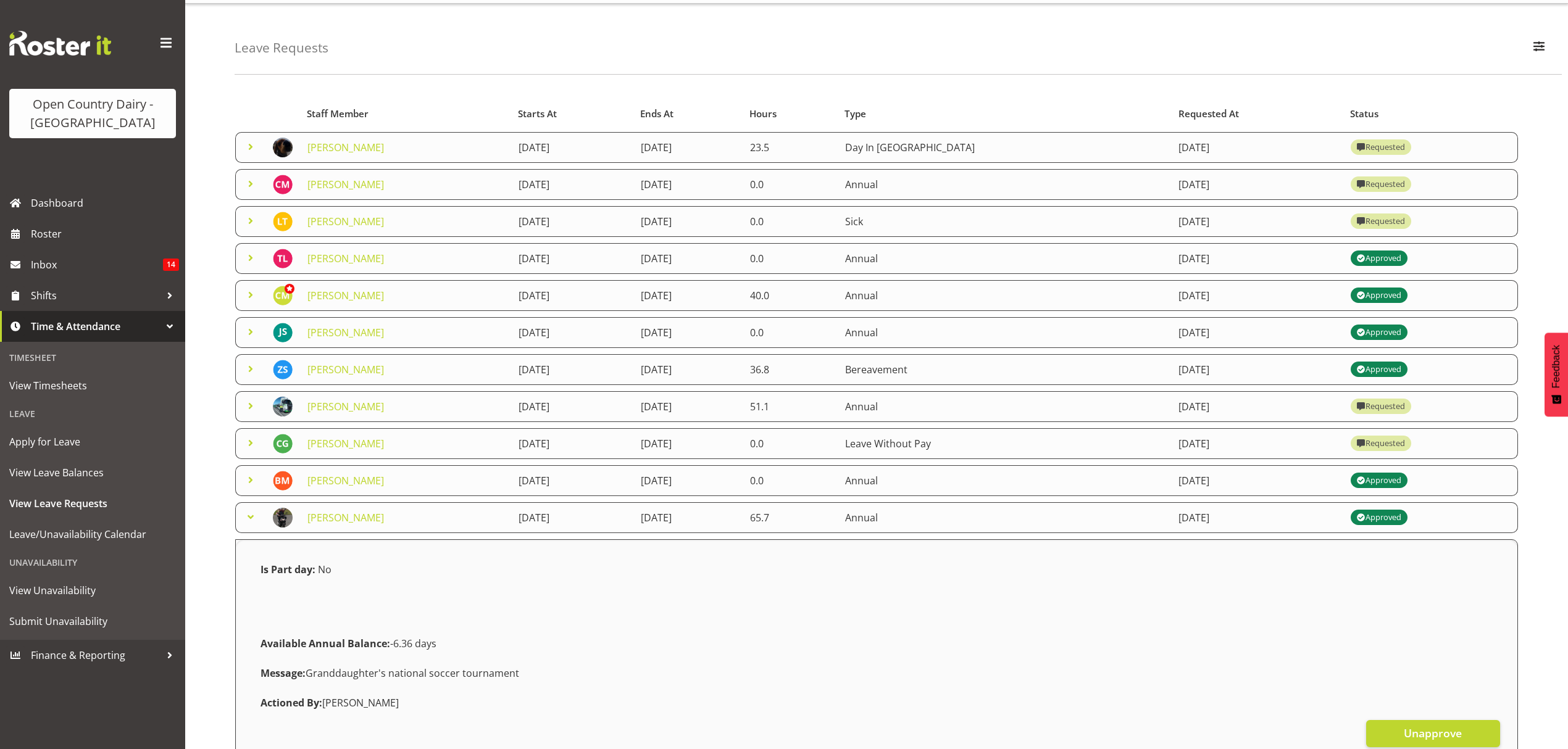
click at [252, 517] on span at bounding box center [251, 517] width 15 height 15
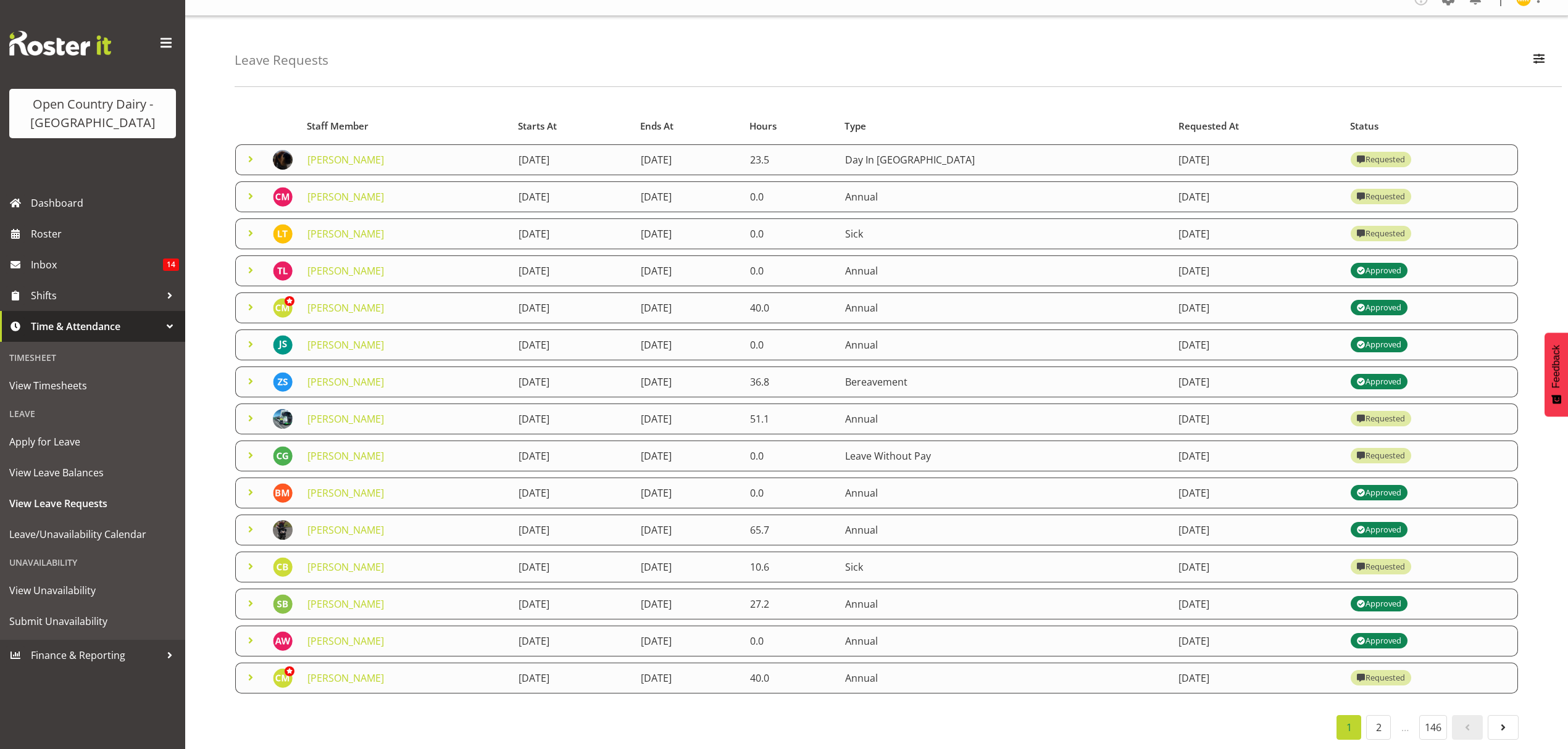
click at [248, 633] on span at bounding box center [251, 640] width 15 height 15
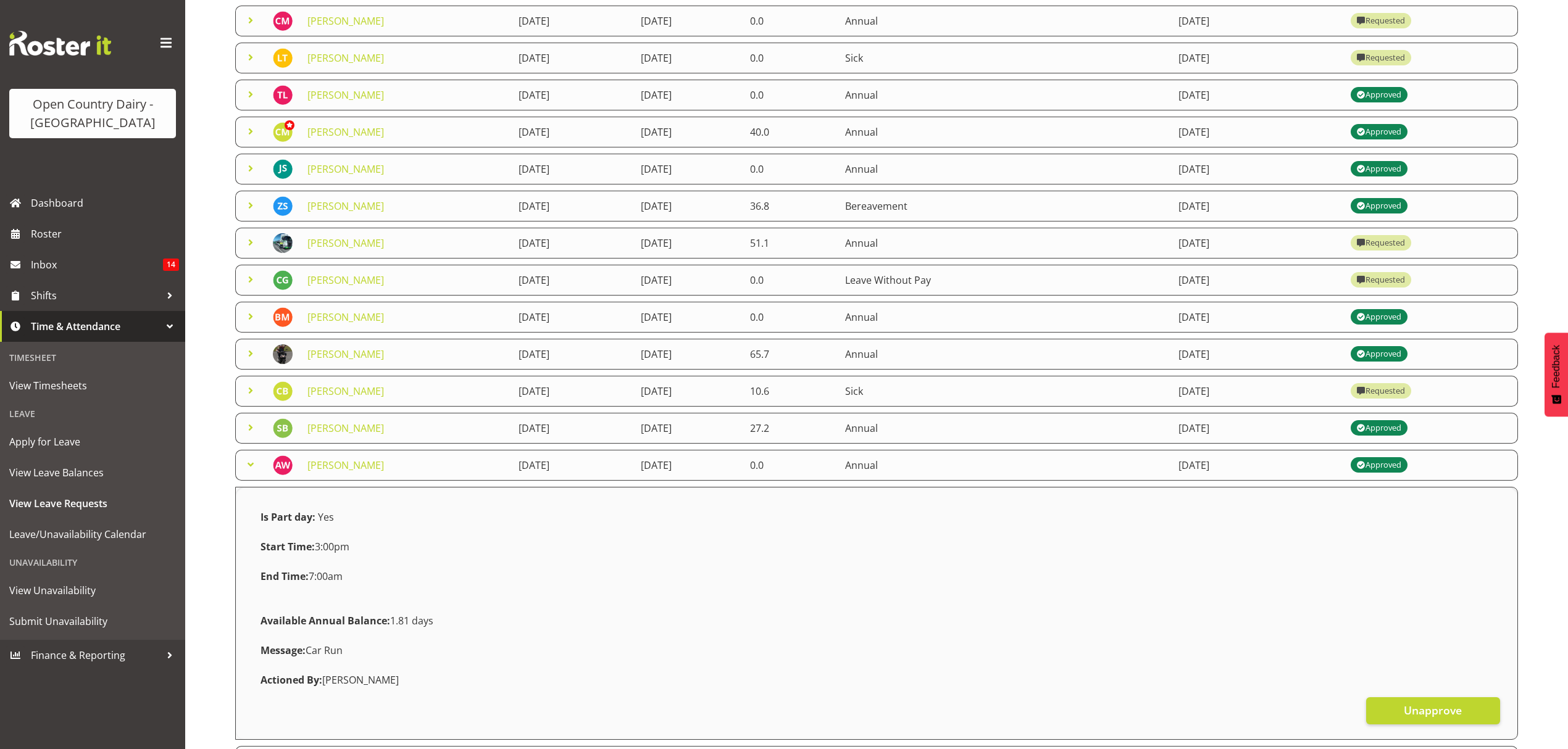
scroll to position [194, 0]
click at [252, 462] on span at bounding box center [251, 464] width 15 height 15
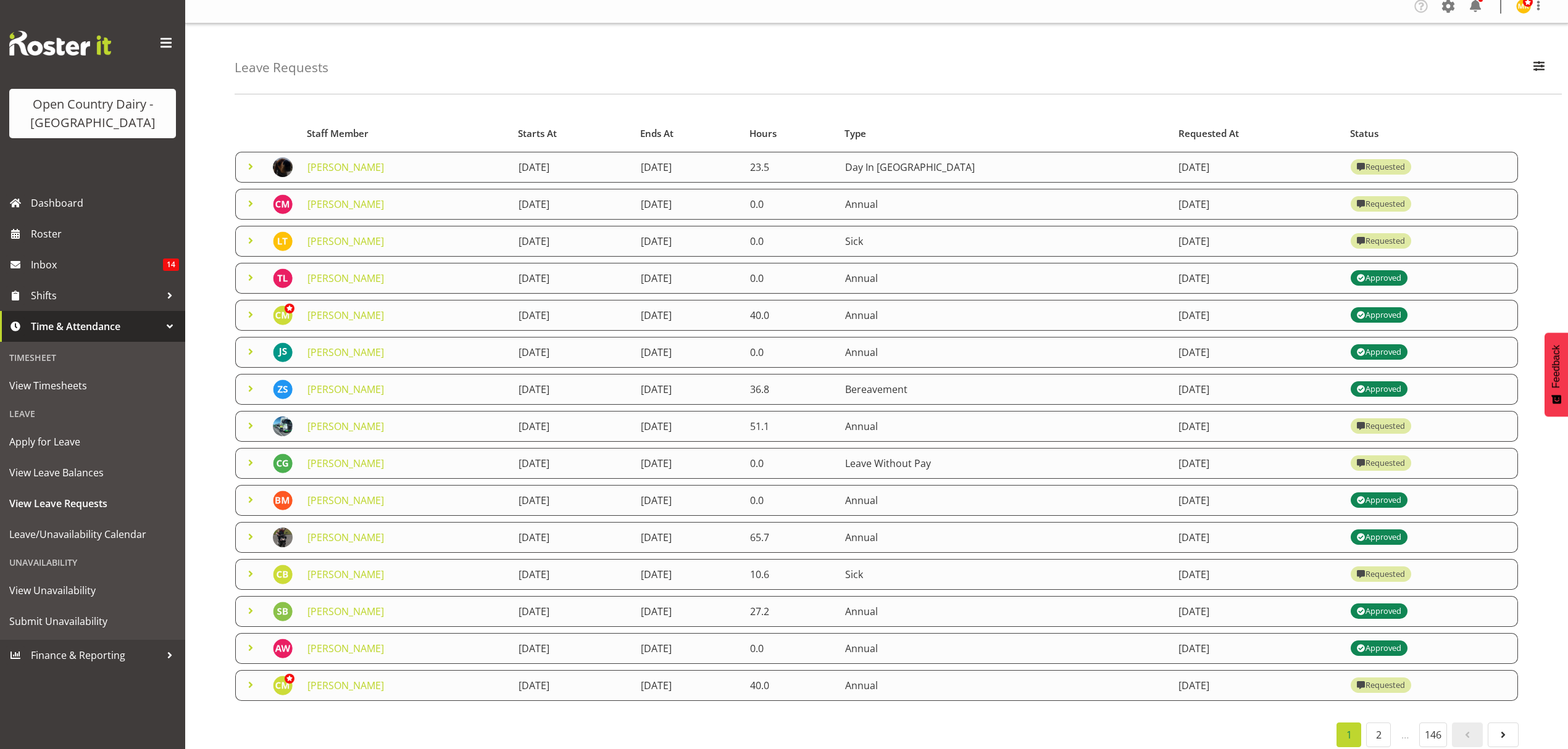
scroll to position [0, 0]
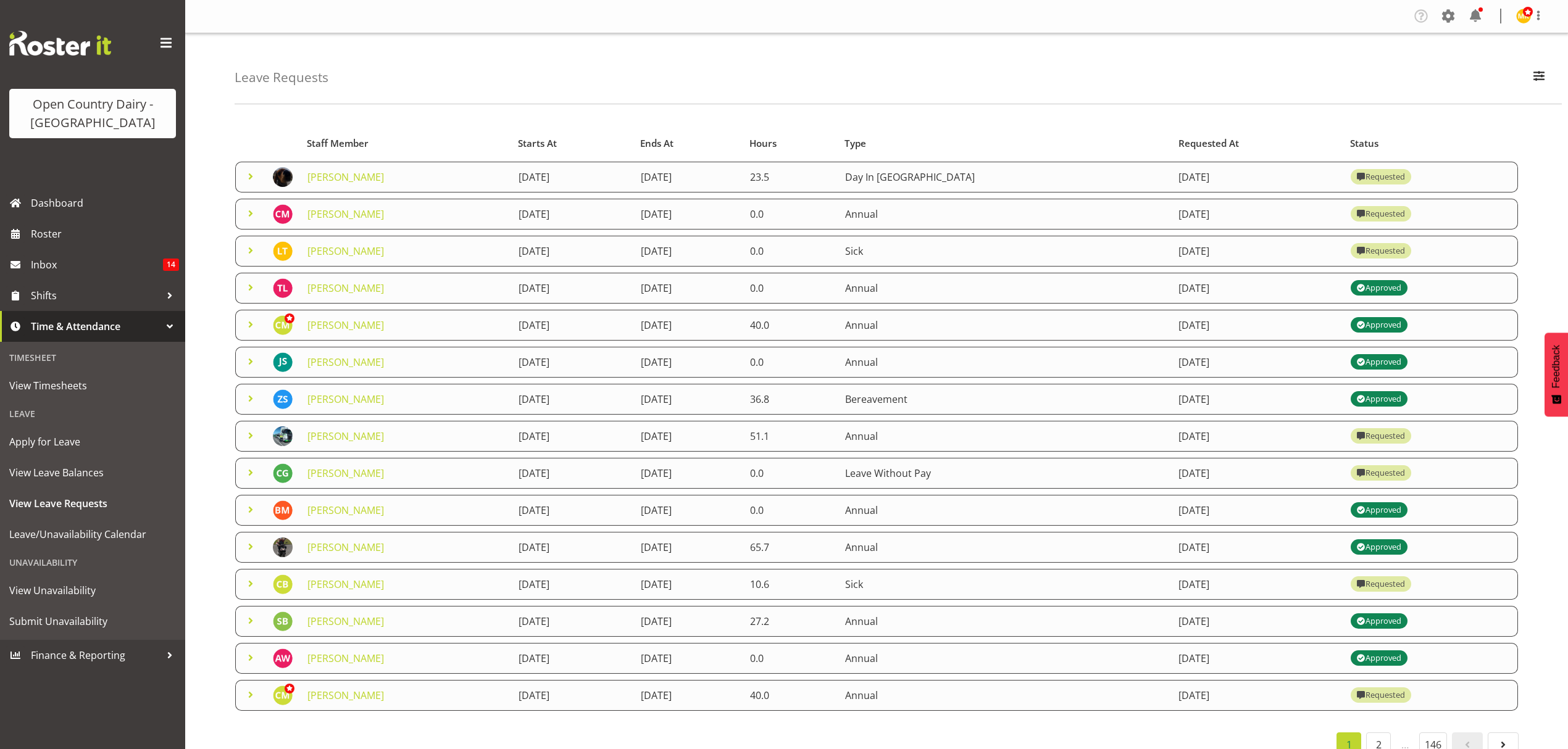
click at [250, 173] on span at bounding box center [251, 176] width 15 height 15
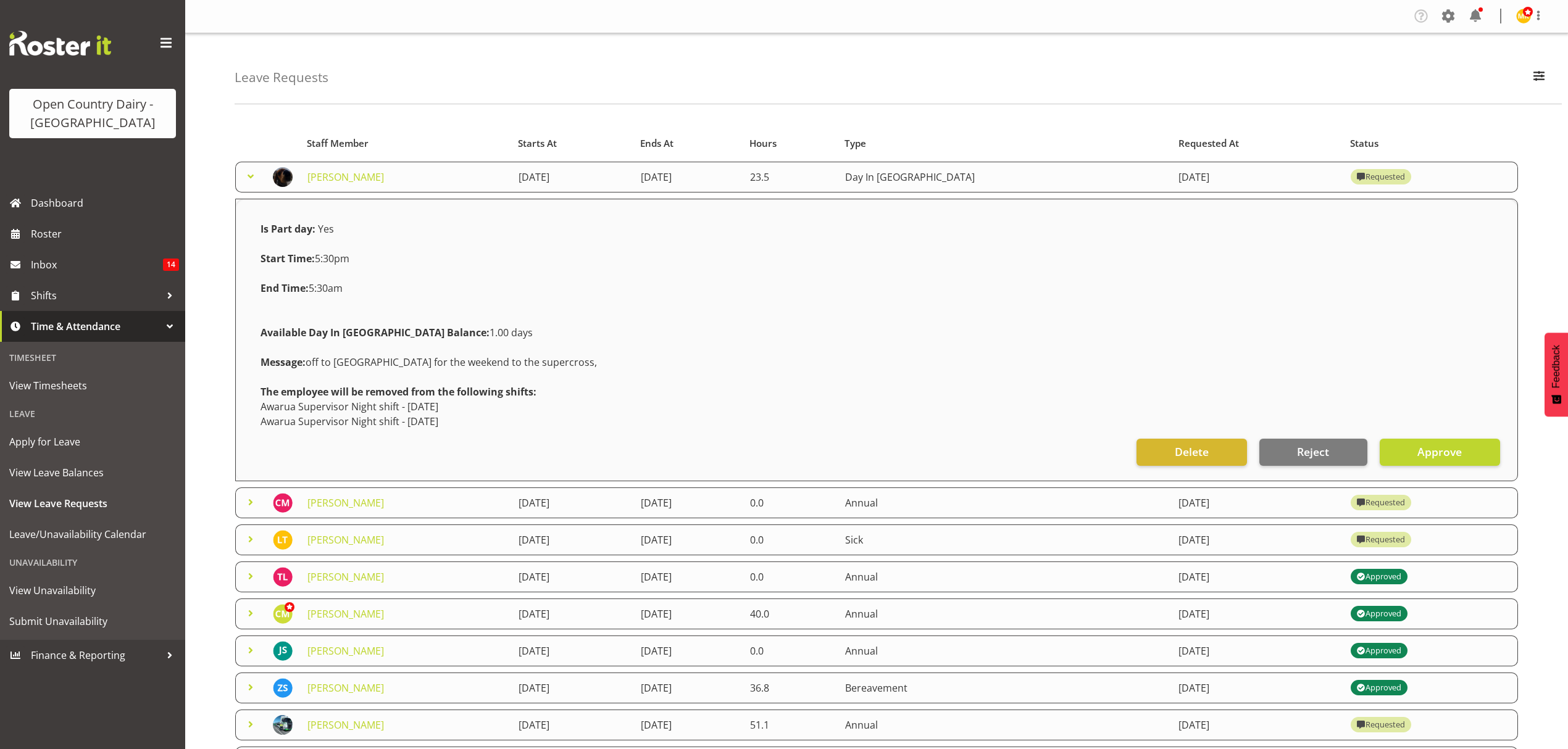
click at [248, 178] on span at bounding box center [251, 176] width 15 height 15
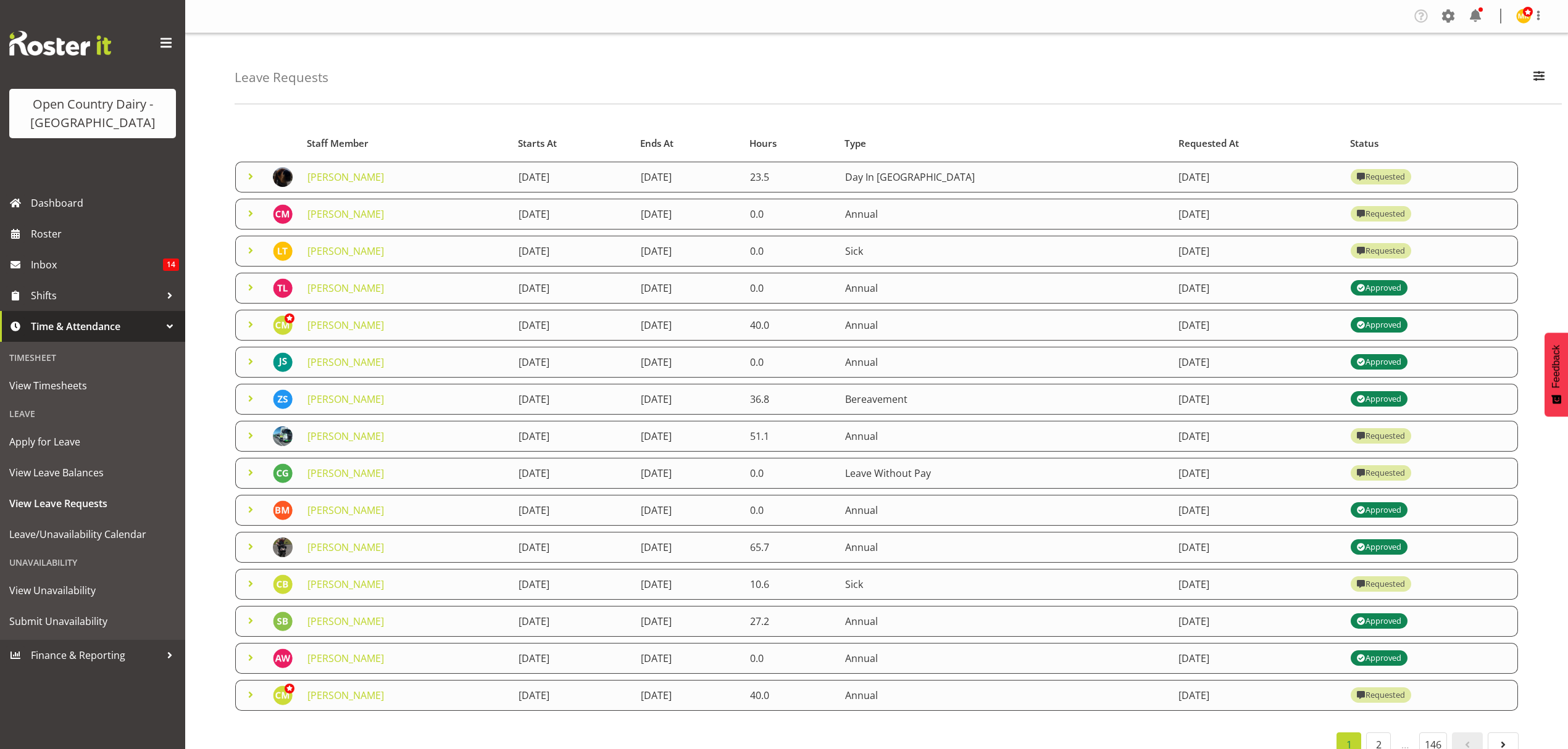
click at [250, 249] on span at bounding box center [251, 251] width 15 height 15
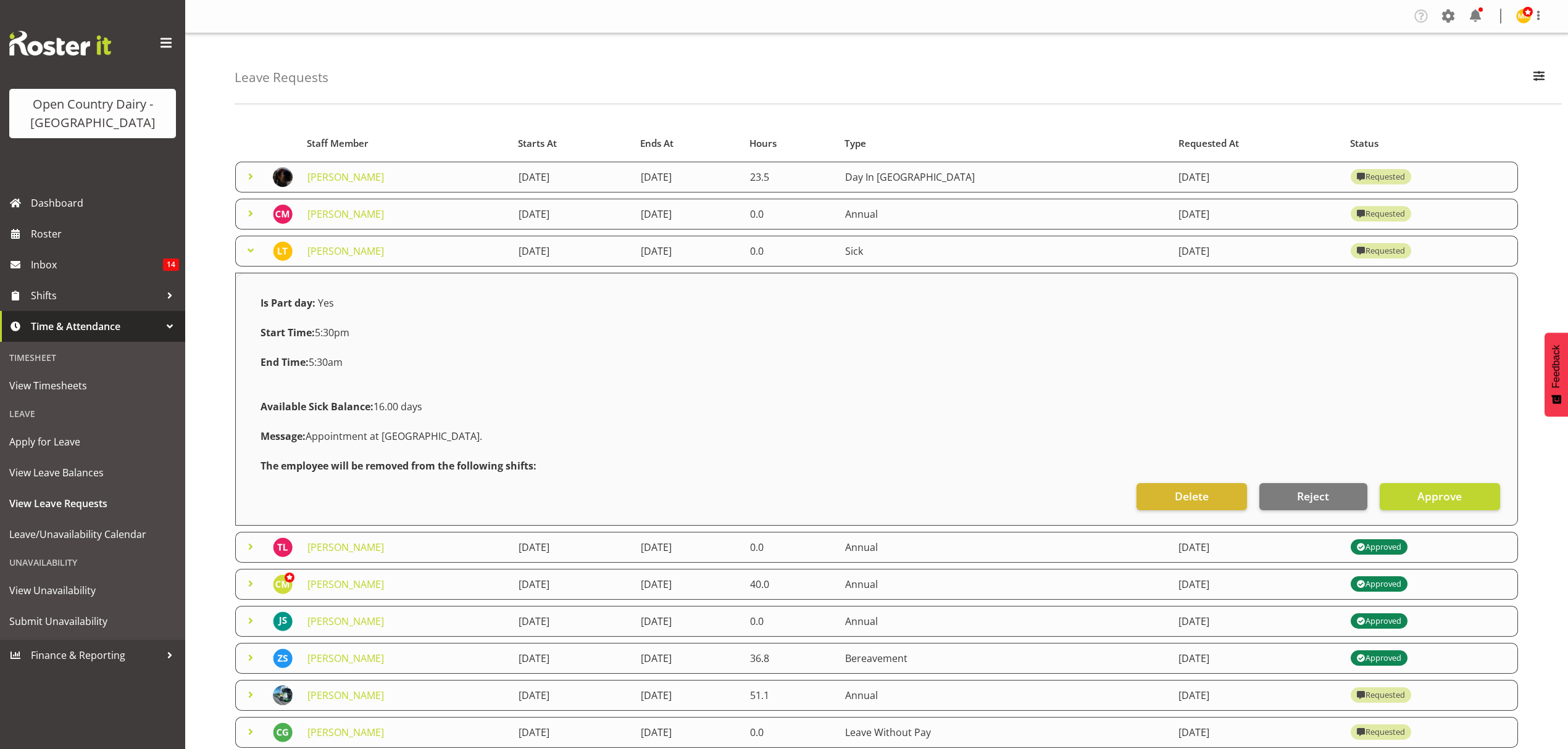
click at [247, 253] on span at bounding box center [251, 251] width 15 height 15
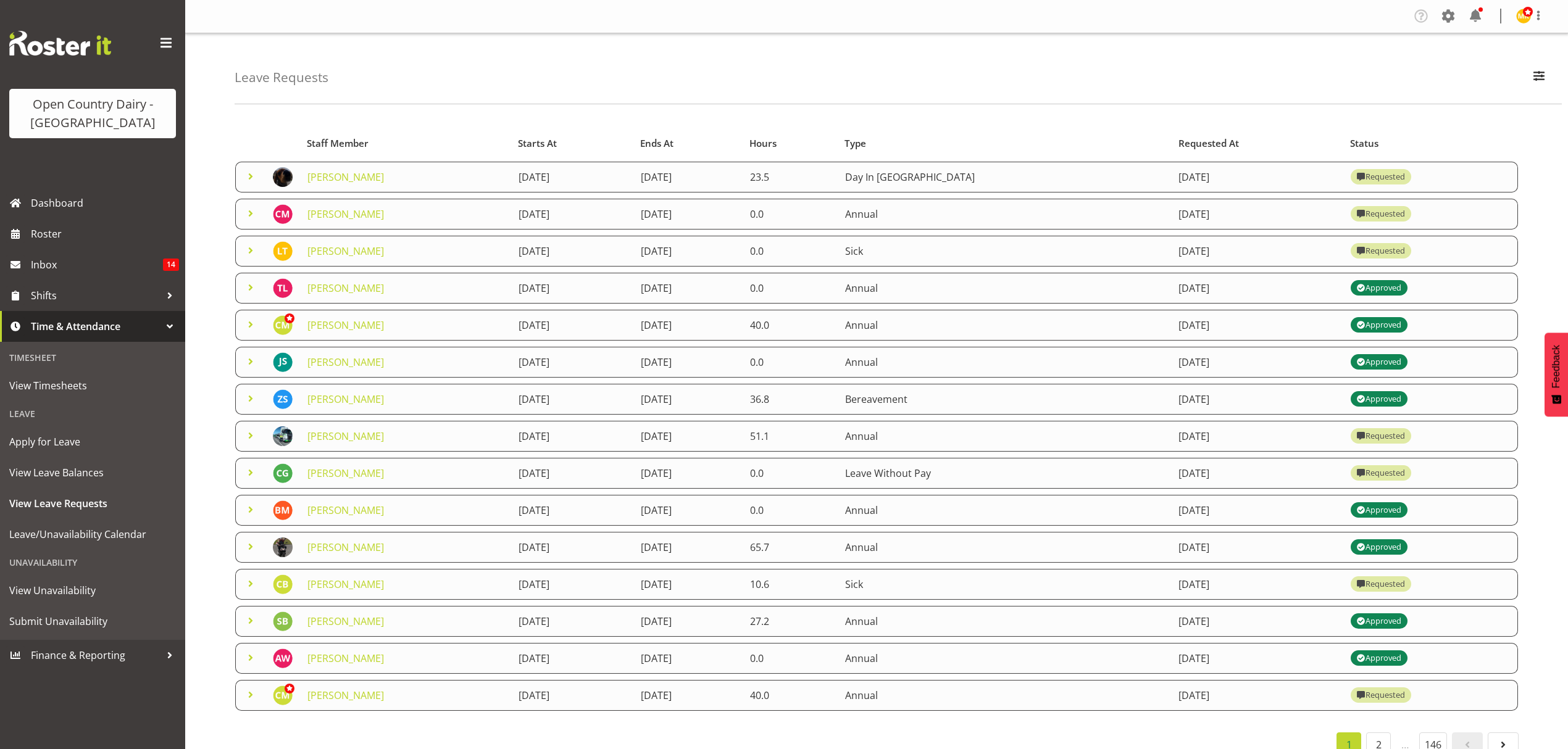
click at [248, 175] on span at bounding box center [251, 176] width 15 height 15
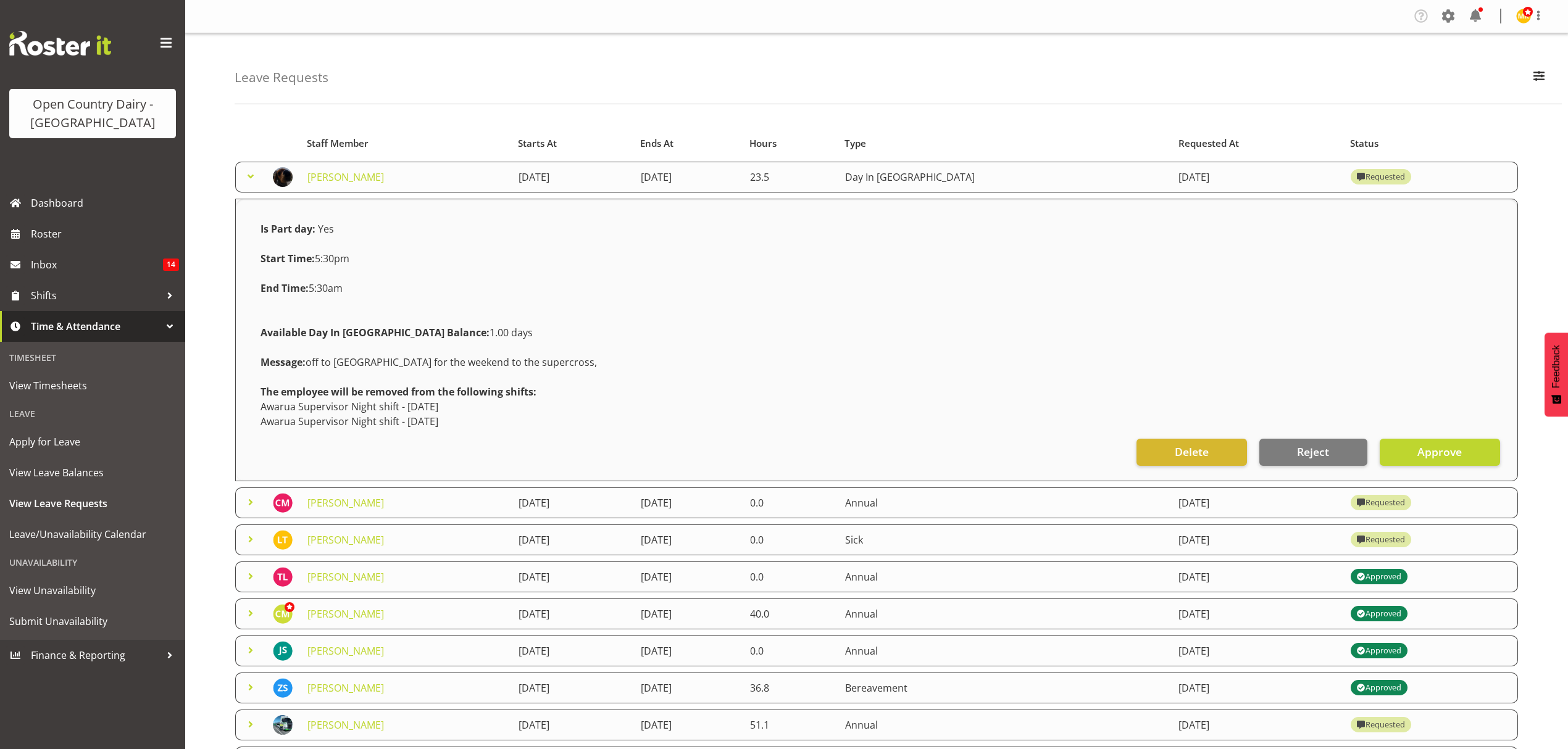
click at [248, 173] on span at bounding box center [251, 176] width 15 height 15
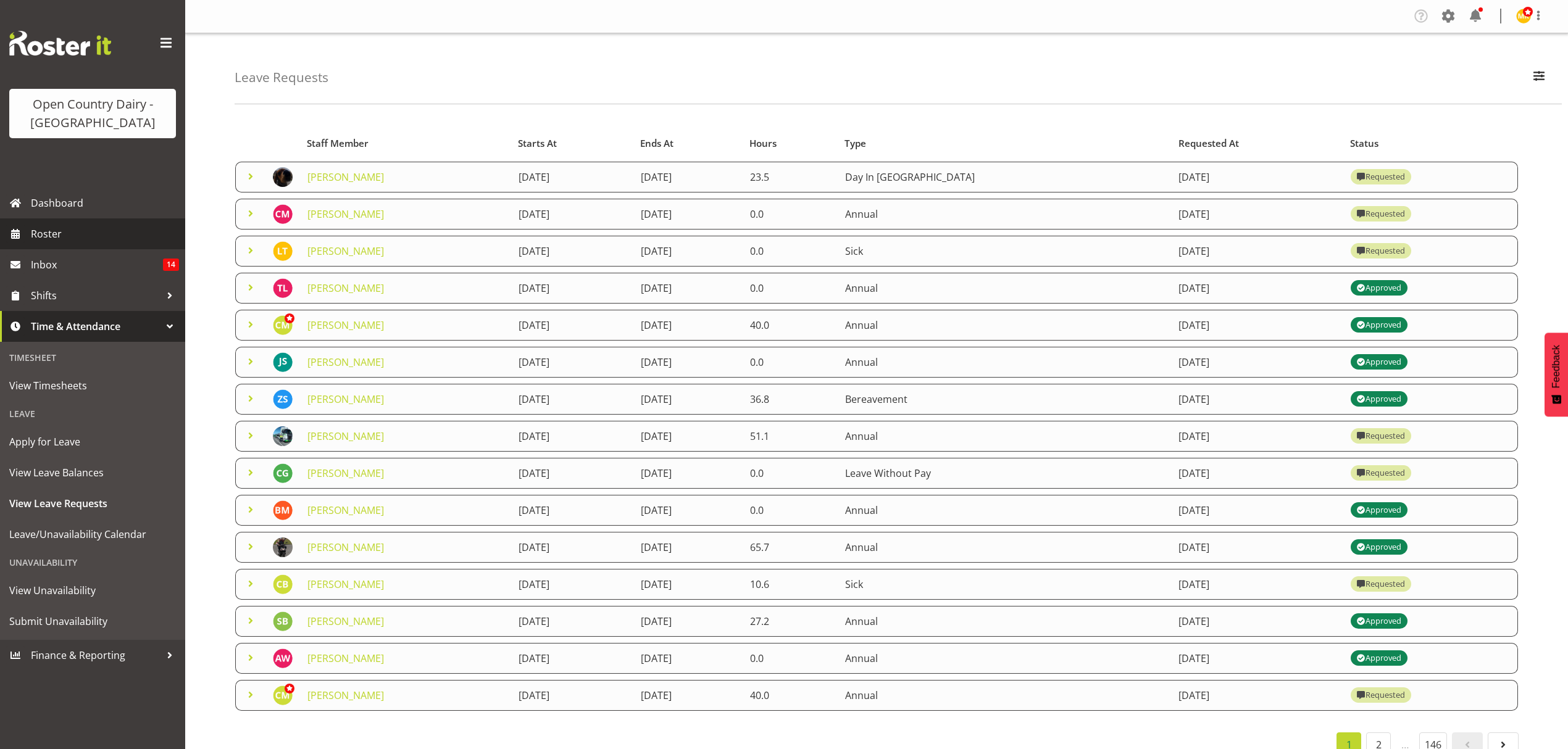
click at [52, 234] on span "Roster" at bounding box center [104, 233] width 148 height 19
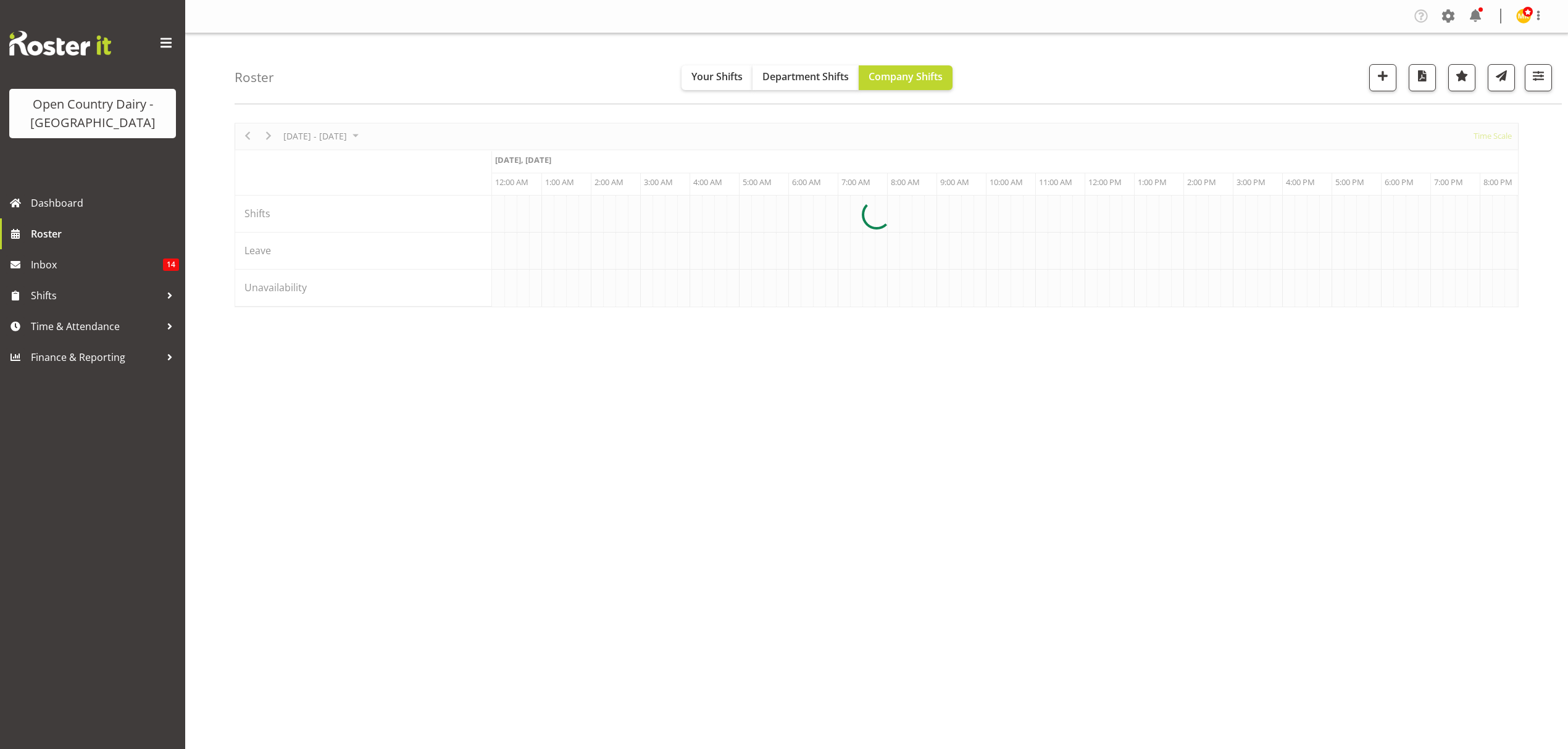
scroll to position [0, 7111]
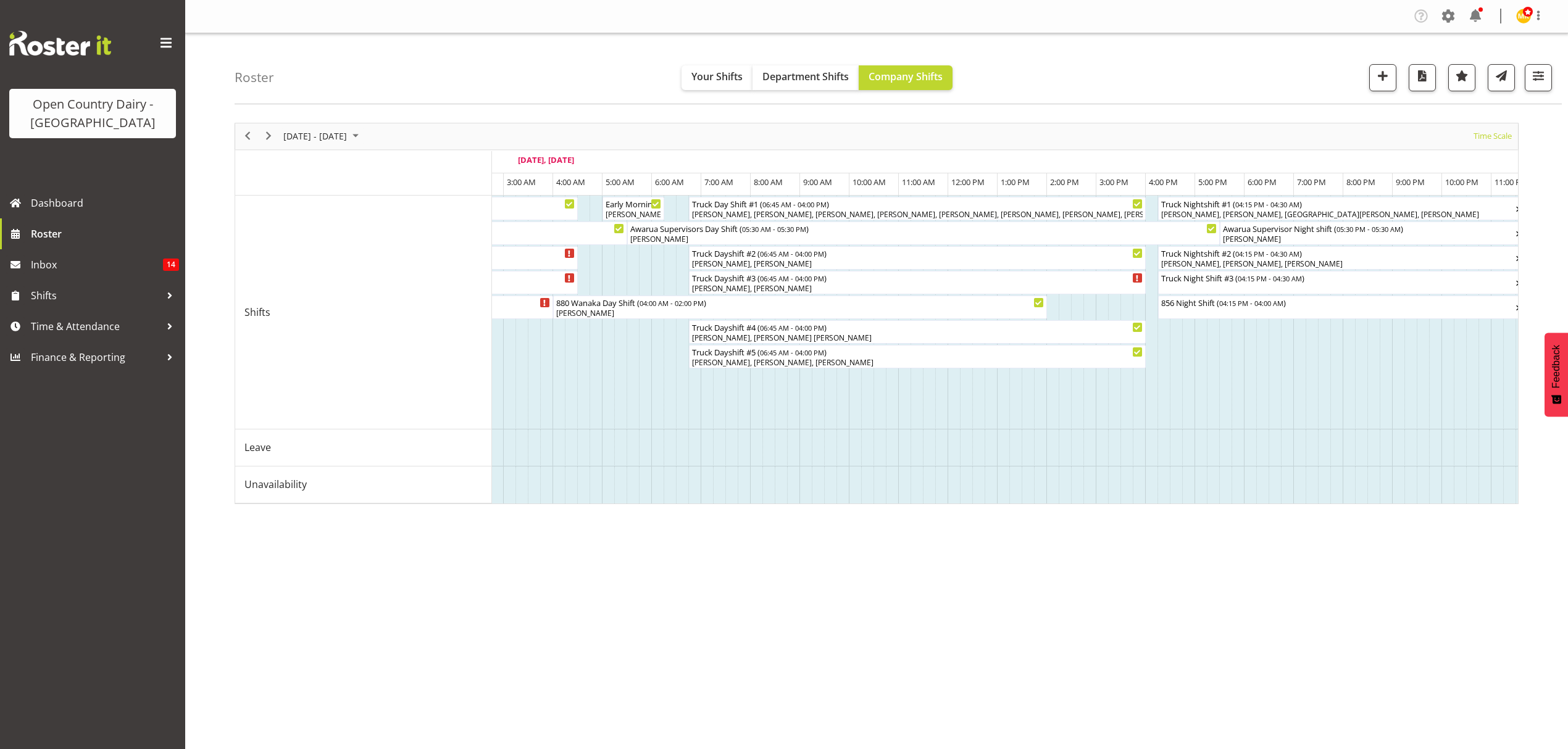
scroll to position [0, 7270]
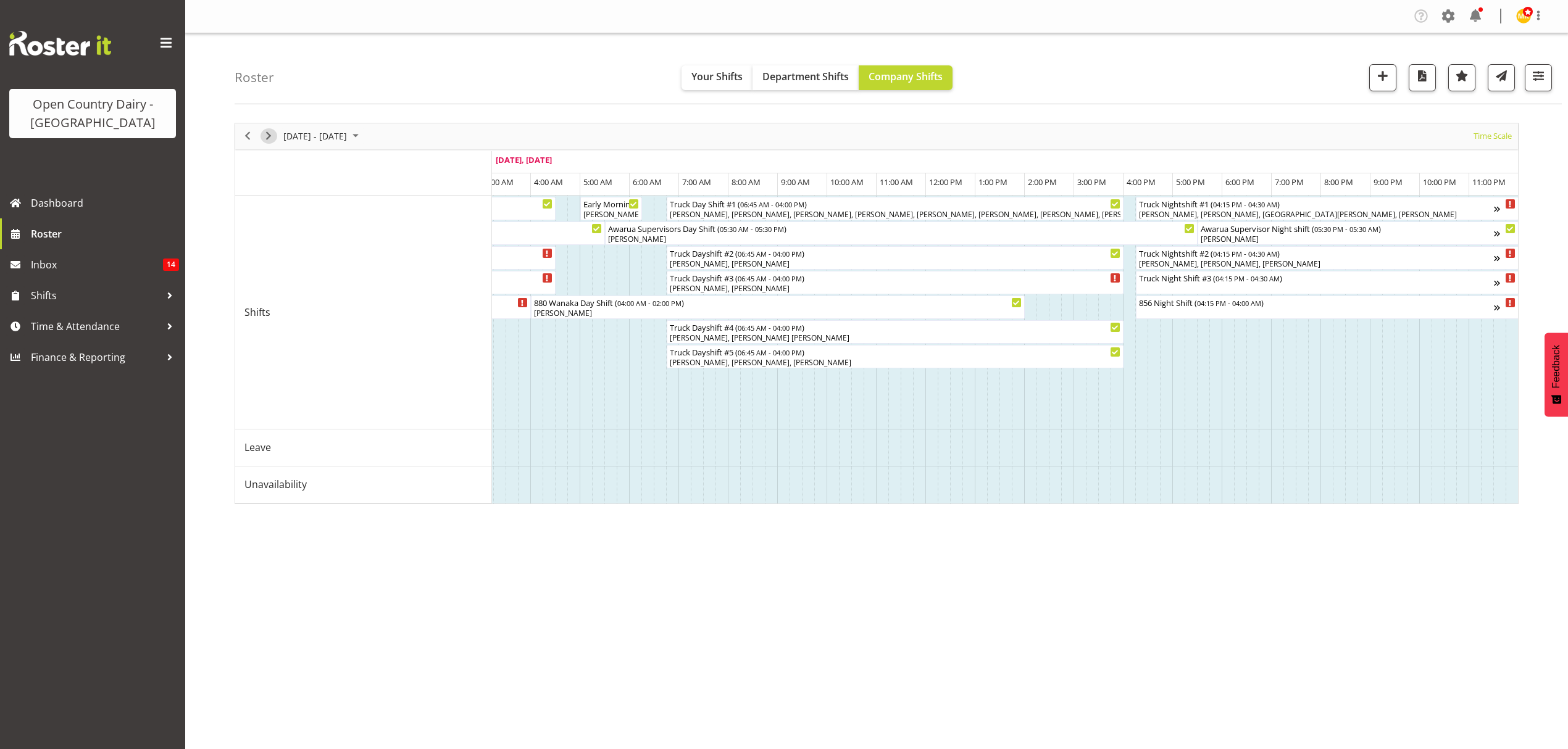
click at [272, 134] on span "Next" at bounding box center [269, 136] width 15 height 16
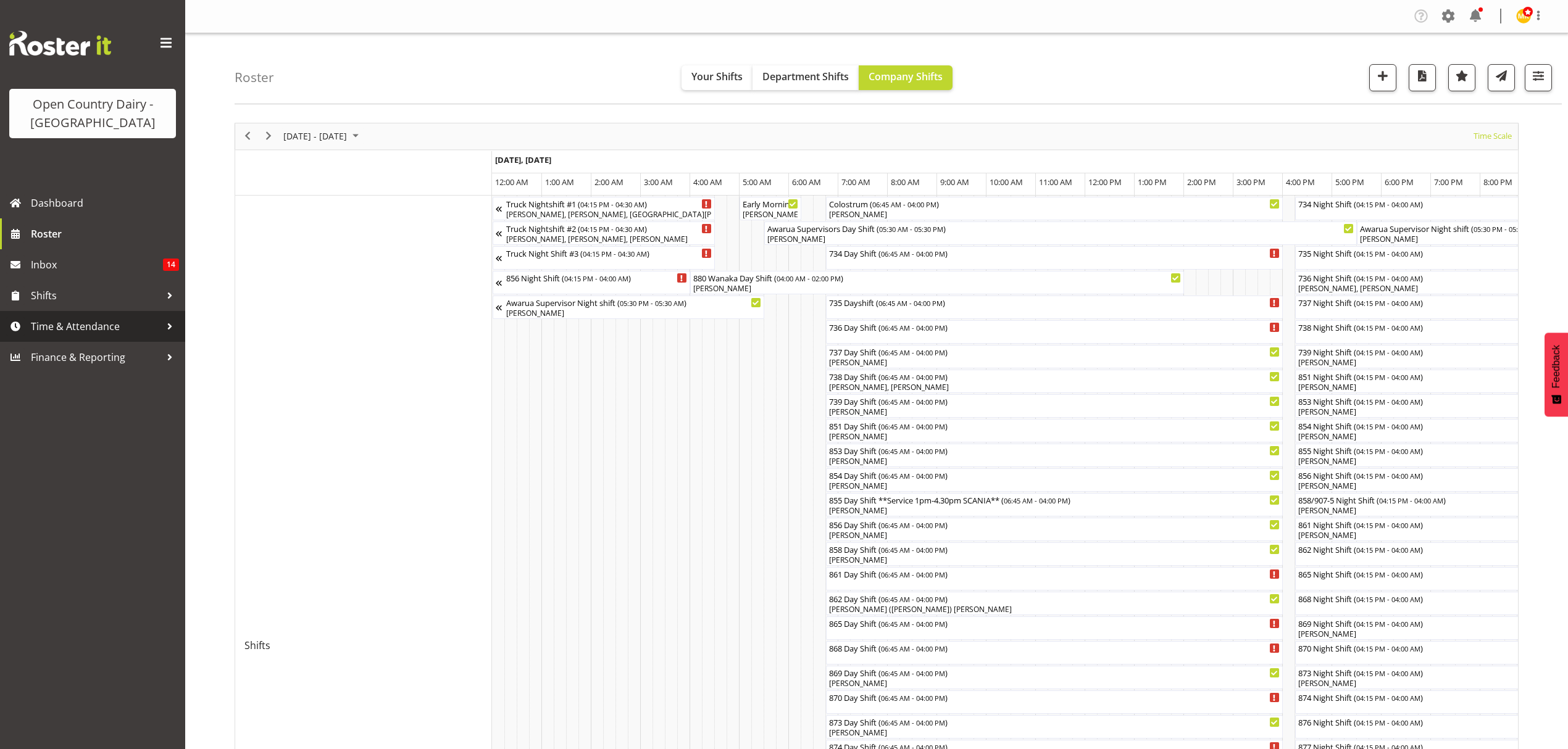
click at [80, 322] on span "Time & Attendance" at bounding box center [95, 326] width 130 height 19
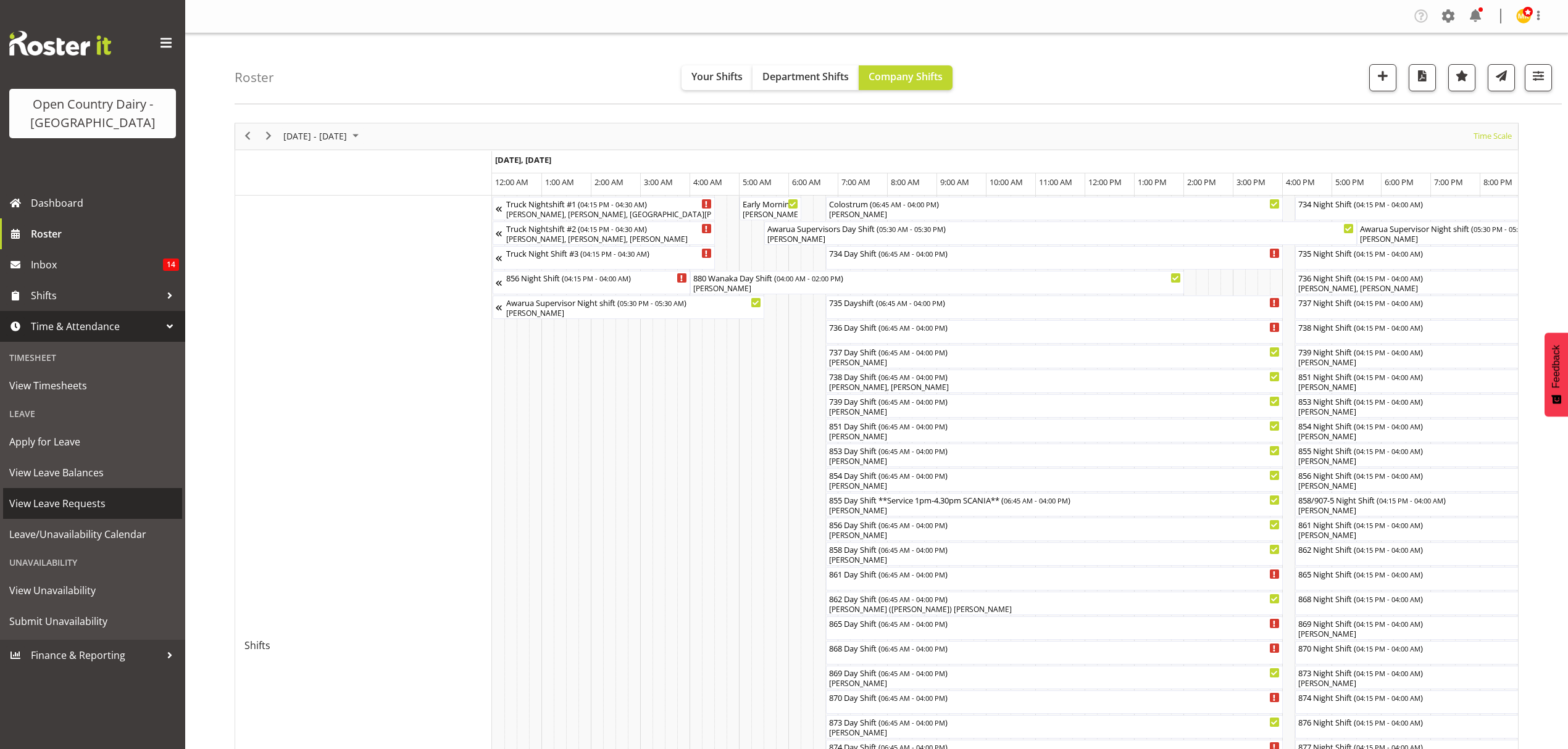
click at [75, 498] on span "View Leave Requests" at bounding box center [92, 503] width 167 height 19
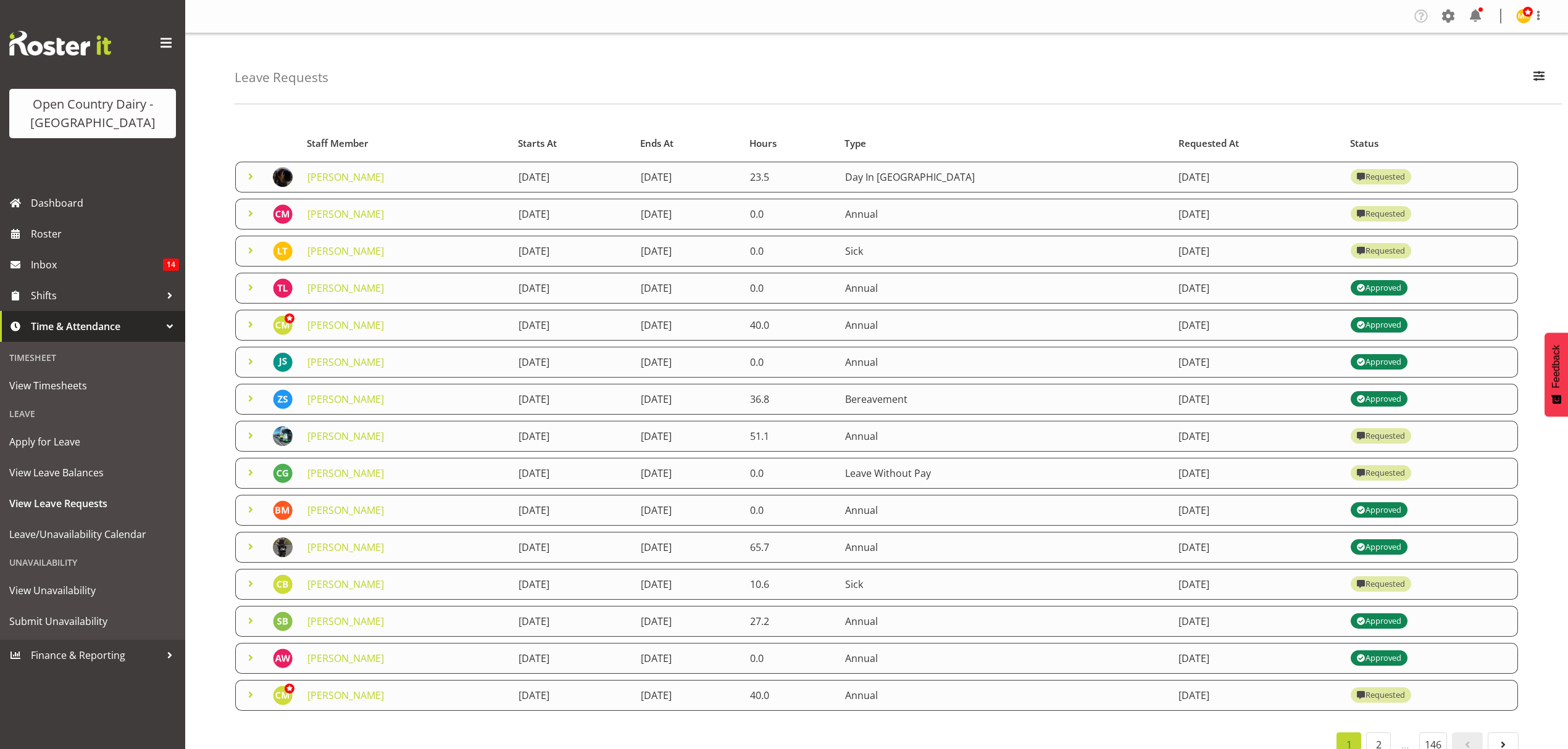
click at [252, 176] on span at bounding box center [251, 176] width 15 height 15
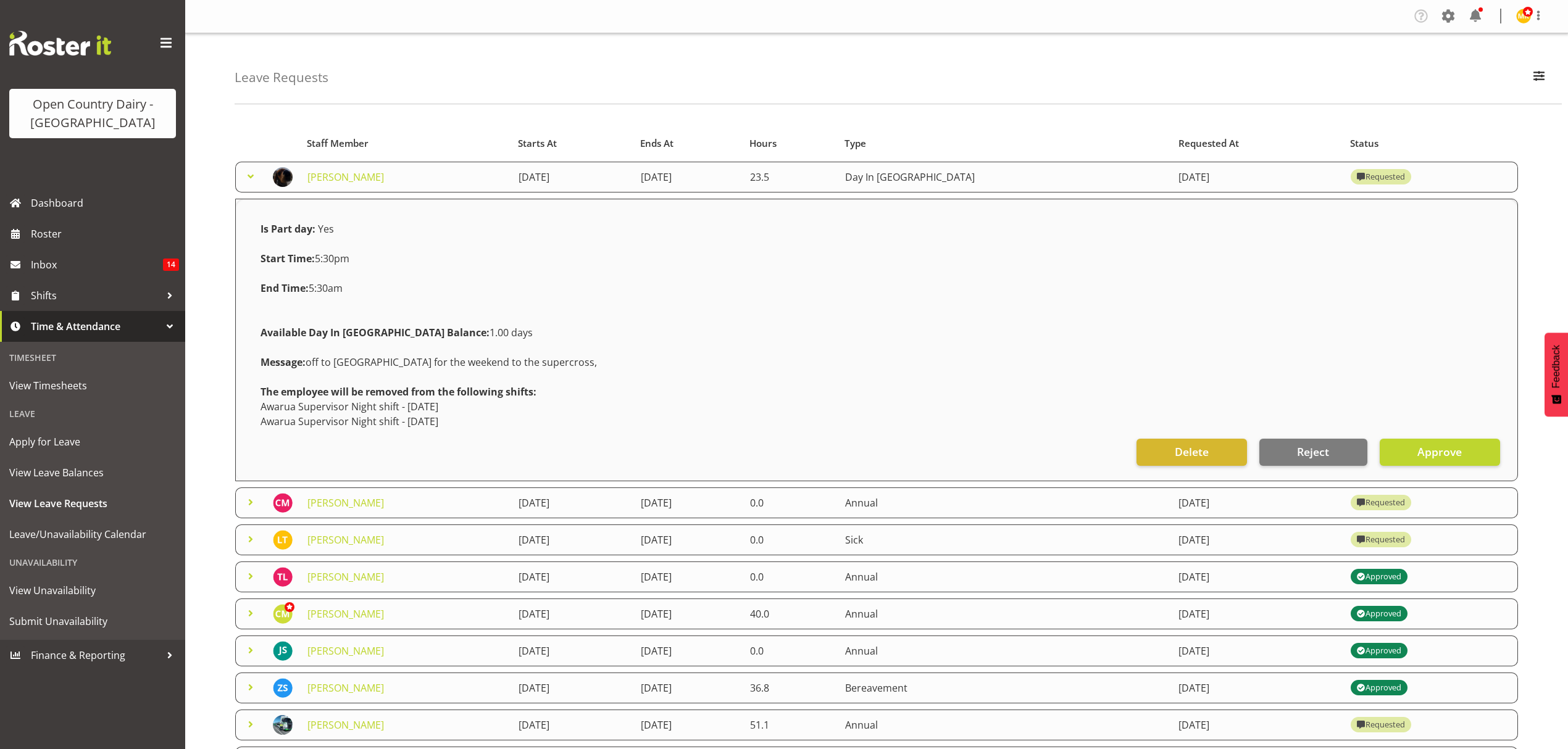
click at [252, 179] on span at bounding box center [251, 176] width 15 height 15
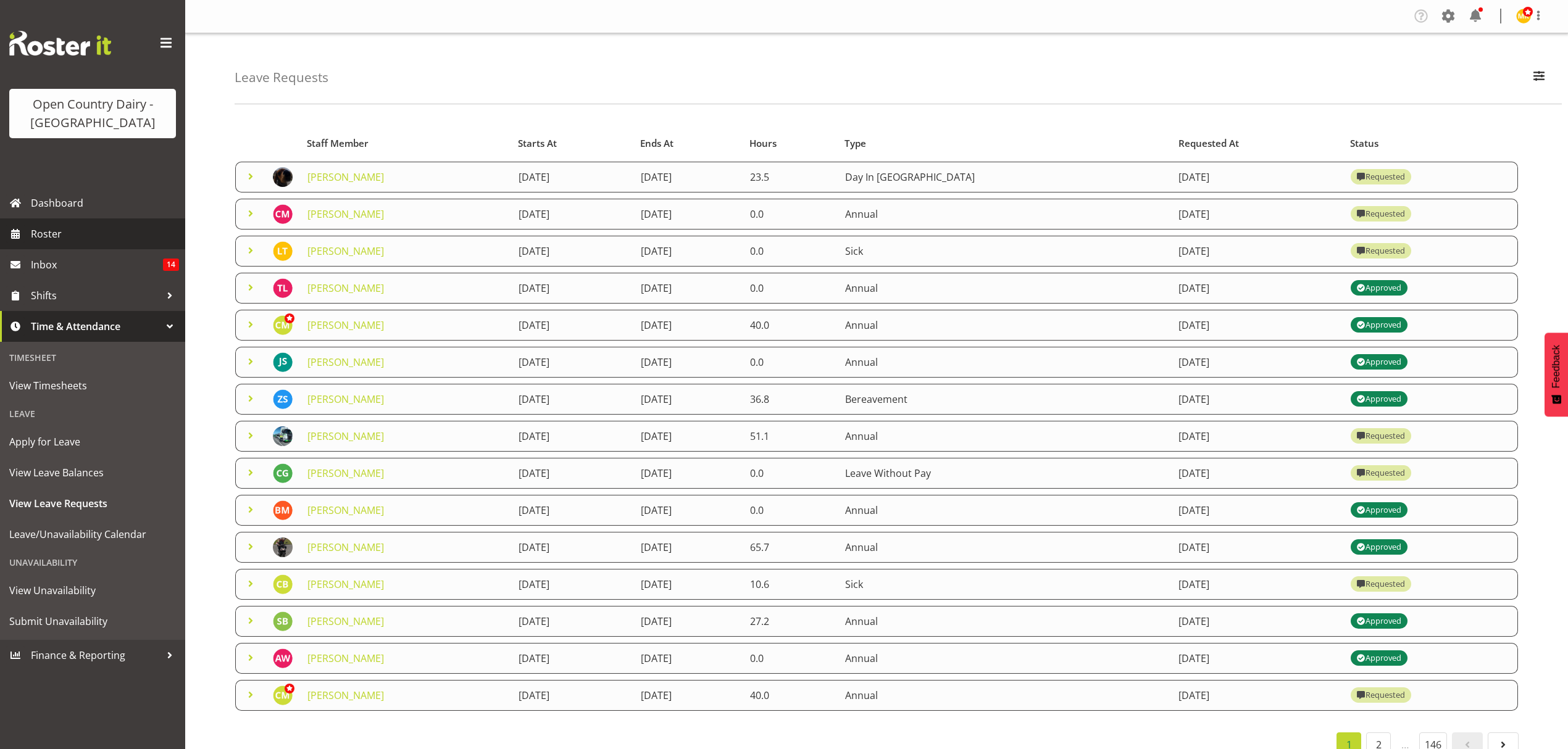
click at [45, 237] on span "Roster" at bounding box center [104, 233] width 148 height 19
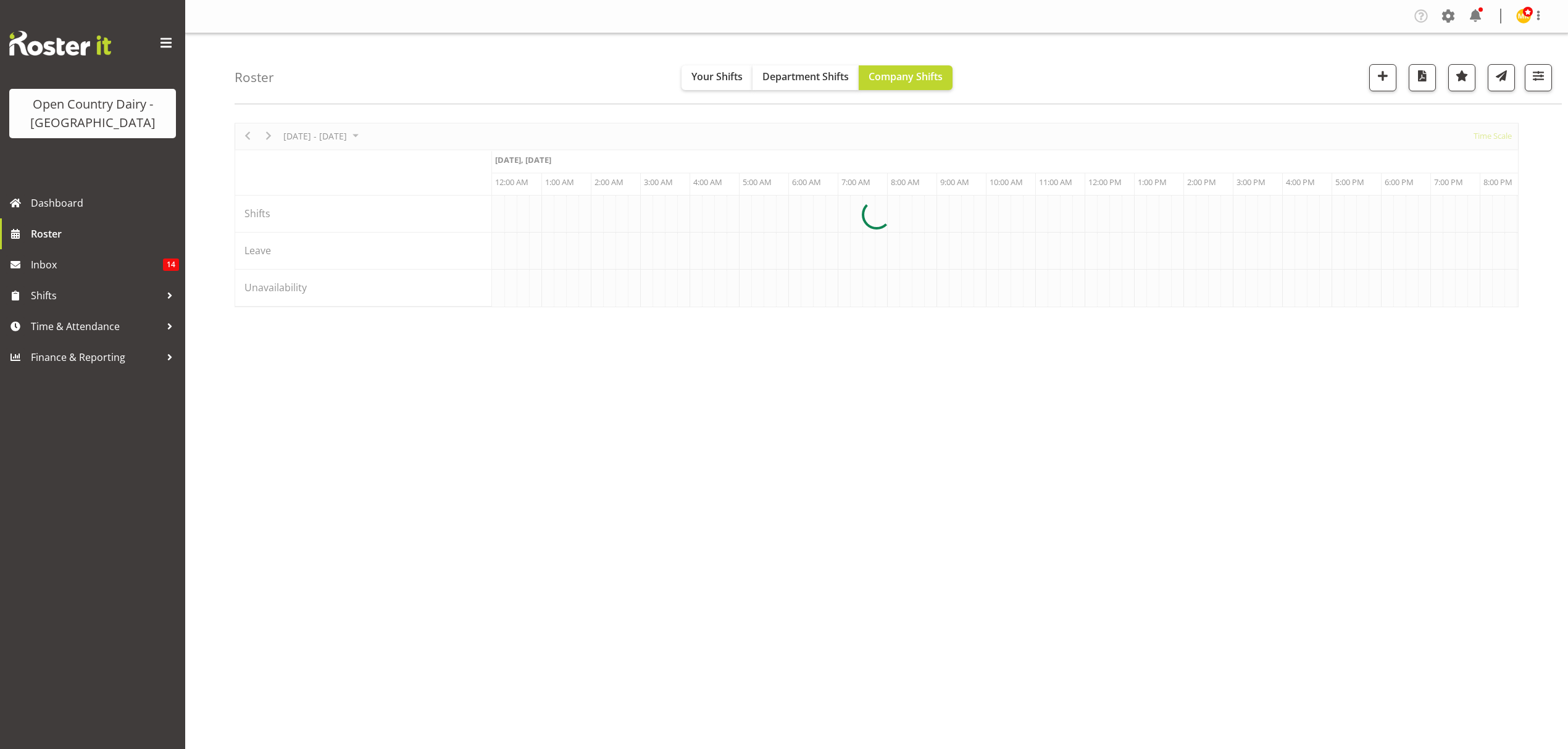
scroll to position [0, 7111]
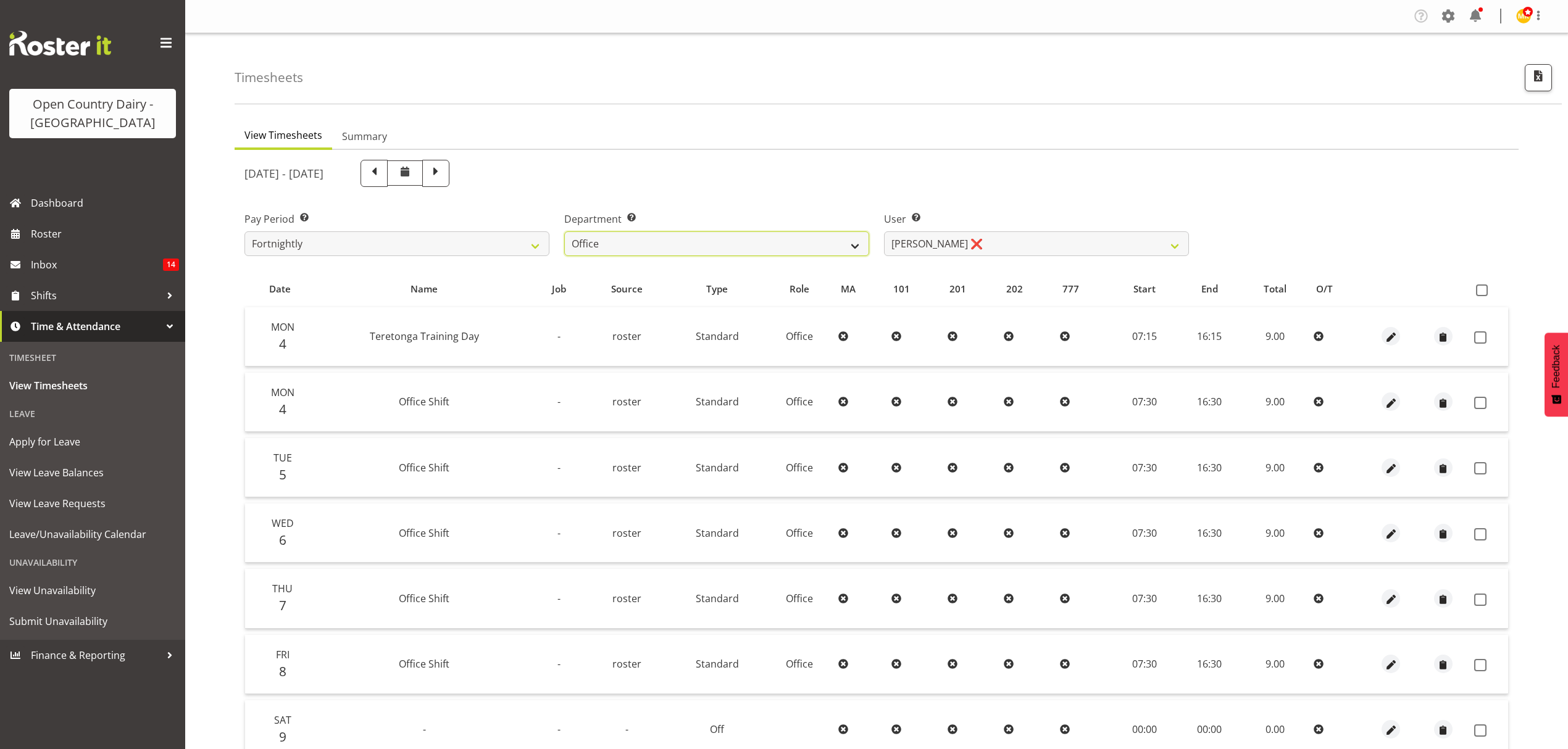
click at [842, 243] on select "734 735 736 737 738 739 850 851 852 853 854 855 856 858 861 862 865 868 869 870" at bounding box center [716, 243] width 305 height 25
select select "905"
click at [564, 231] on select "734 735 736 737 738 739 850 851 852 853 854 855 856 858 861 862 865 868 869 870" at bounding box center [716, 243] width 305 height 25
click at [444, 180] on span at bounding box center [436, 172] width 16 height 16
click at [517, 180] on div "[DATE] - [DATE]" at bounding box center [716, 173] width 945 height 27
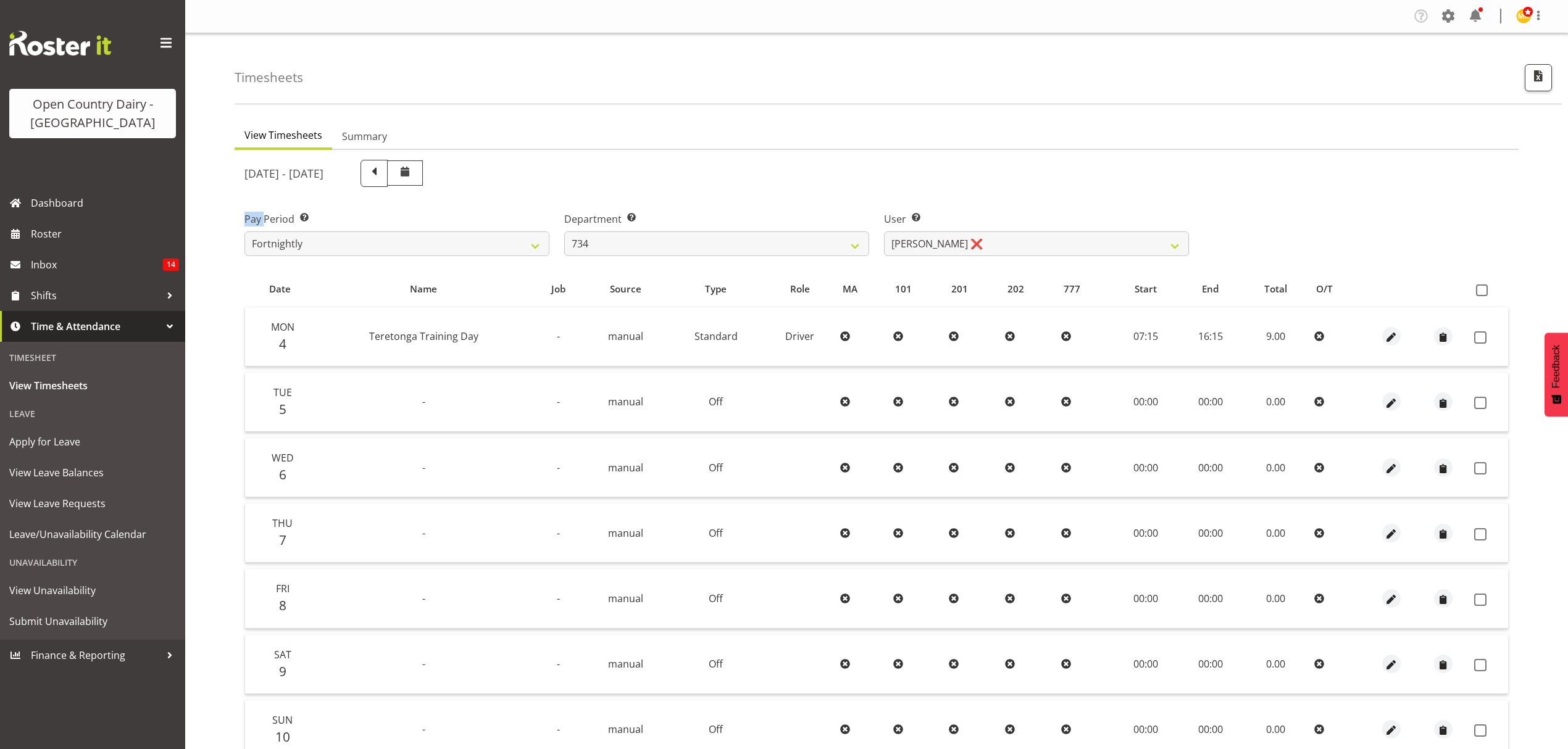
select select
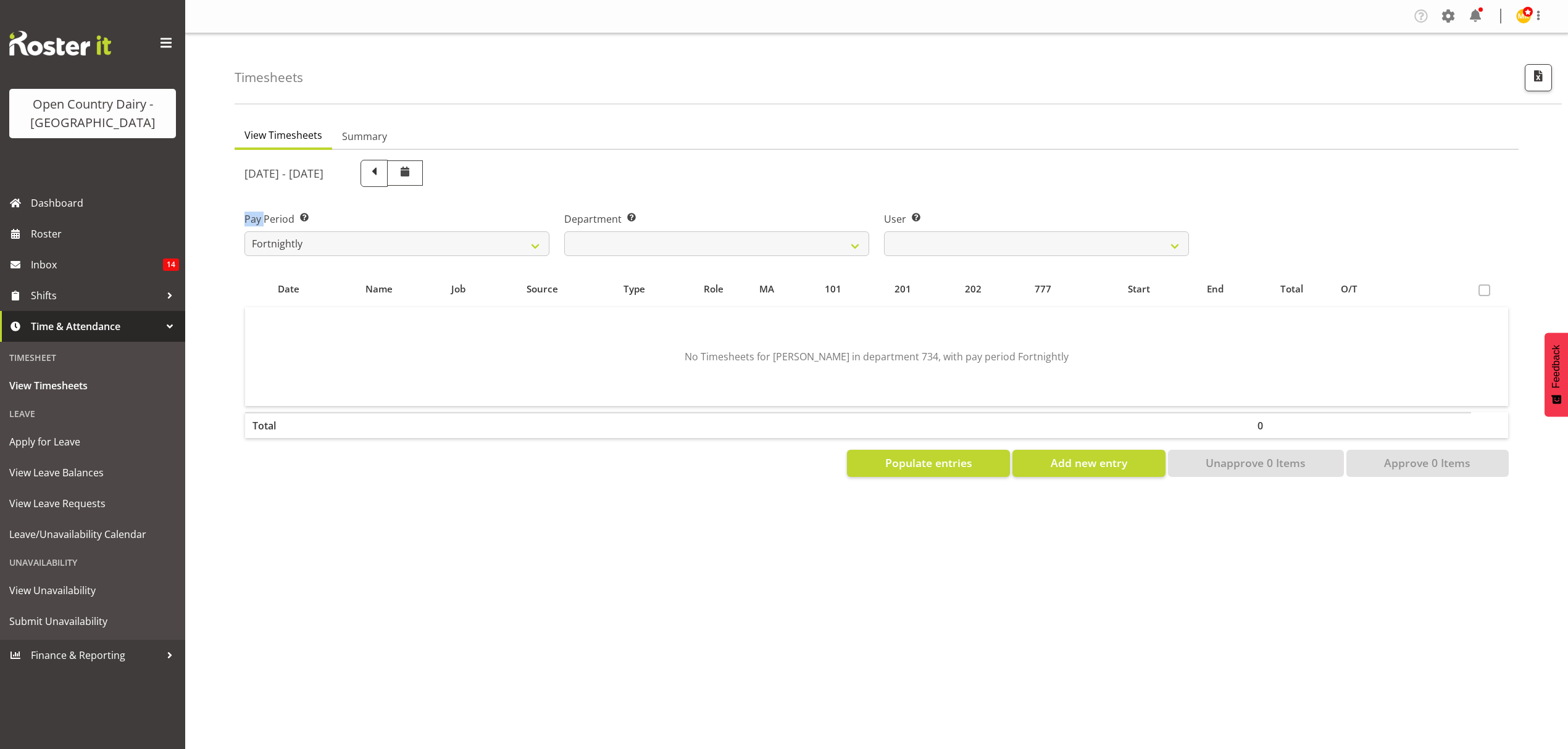
click at [382, 176] on span at bounding box center [373, 172] width 16 height 16
select select
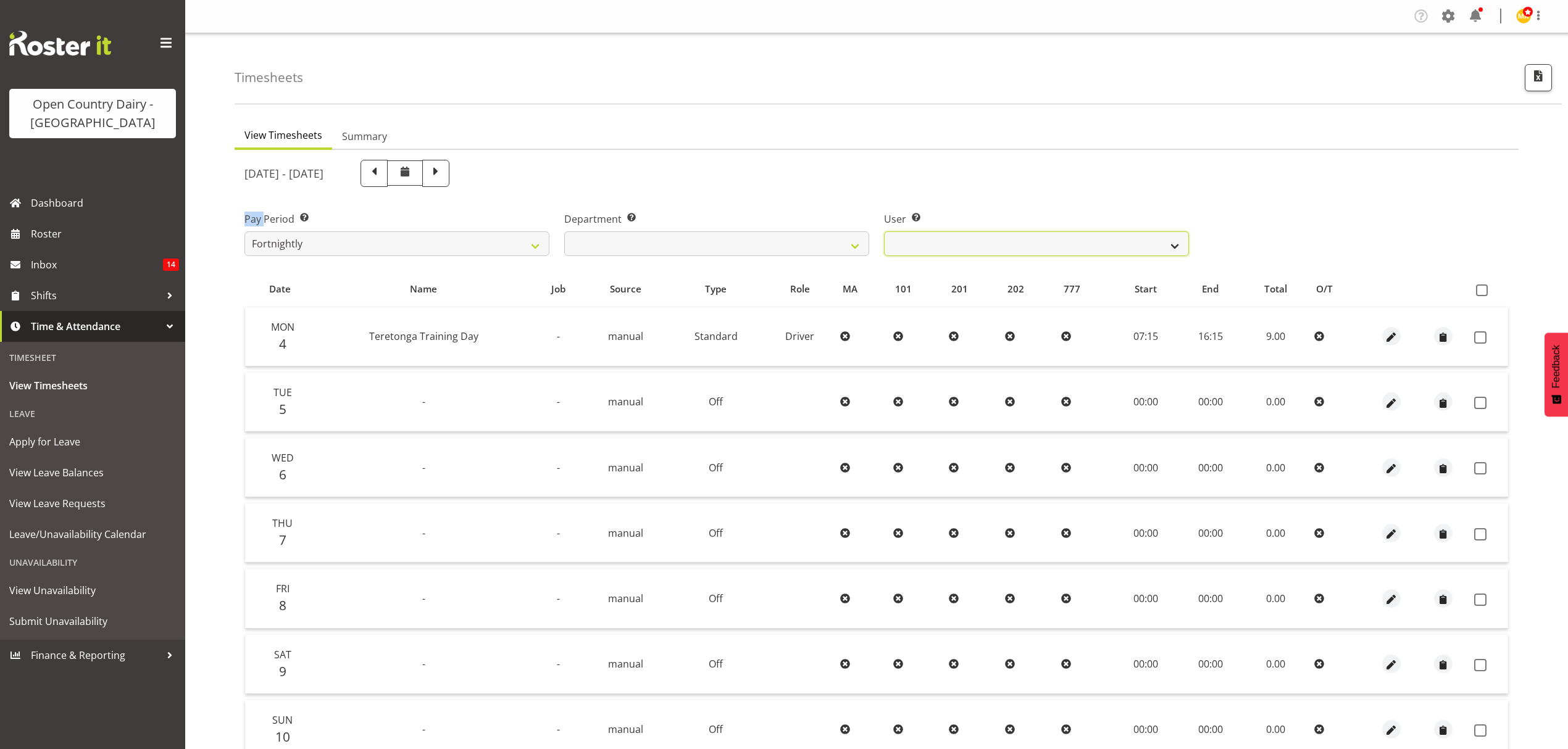
click at [1181, 244] on select "Justin Spicer ❌ Ryan Thompson ✔ Tracey Chittock ❌ Tracy Inder ❌ Zachary Shanks ❌" at bounding box center [1036, 243] width 305 height 25
click at [884, 231] on select "Justin Spicer ❌ Ryan Thompson ✔ Tracey Chittock ❌ Tracy Inder ❌ Zachary Shanks ❌" at bounding box center [1036, 243] width 305 height 25
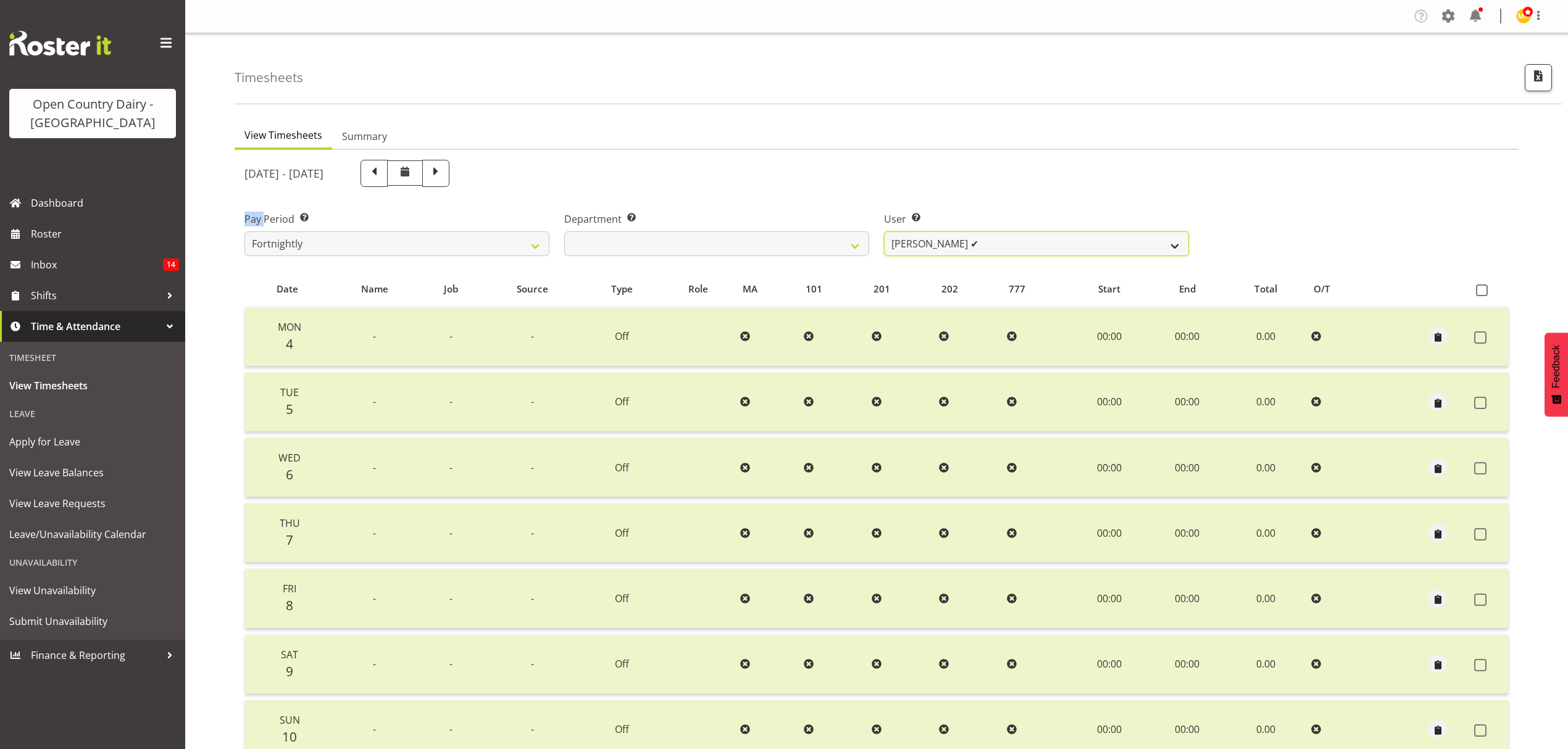
click at [1186, 248] on select "Justin Spicer ❌ Ryan Thompson ✔ Tracey Chittock ❌ Tracy Inder ❌ Zachary Shanks ❌" at bounding box center [1036, 243] width 305 height 25
click at [1166, 238] on select "Justin Spicer ❌ Ryan Thompson ✔ Tracey Chittock ❌ Tracy Inder ❌ Zachary Shanks ❌" at bounding box center [1036, 243] width 305 height 25
select select "9998"
click at [884, 231] on select "Justin Spicer ❌ Ryan Thompson ✔ Tracey Chittock ❌ Tracy Inder ❌ Zachary Shanks ❌" at bounding box center [1036, 243] width 305 height 25
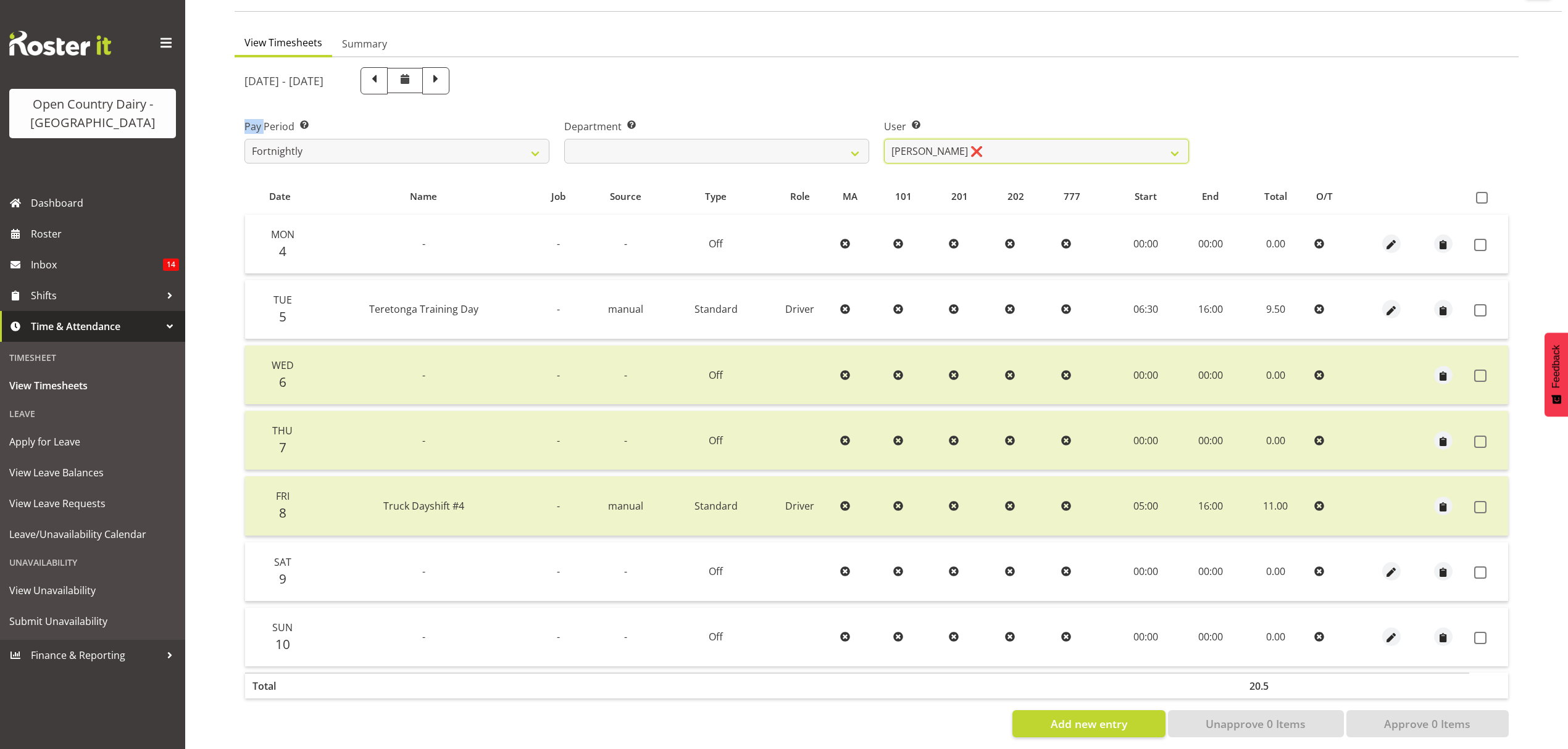
scroll to position [109, 0]
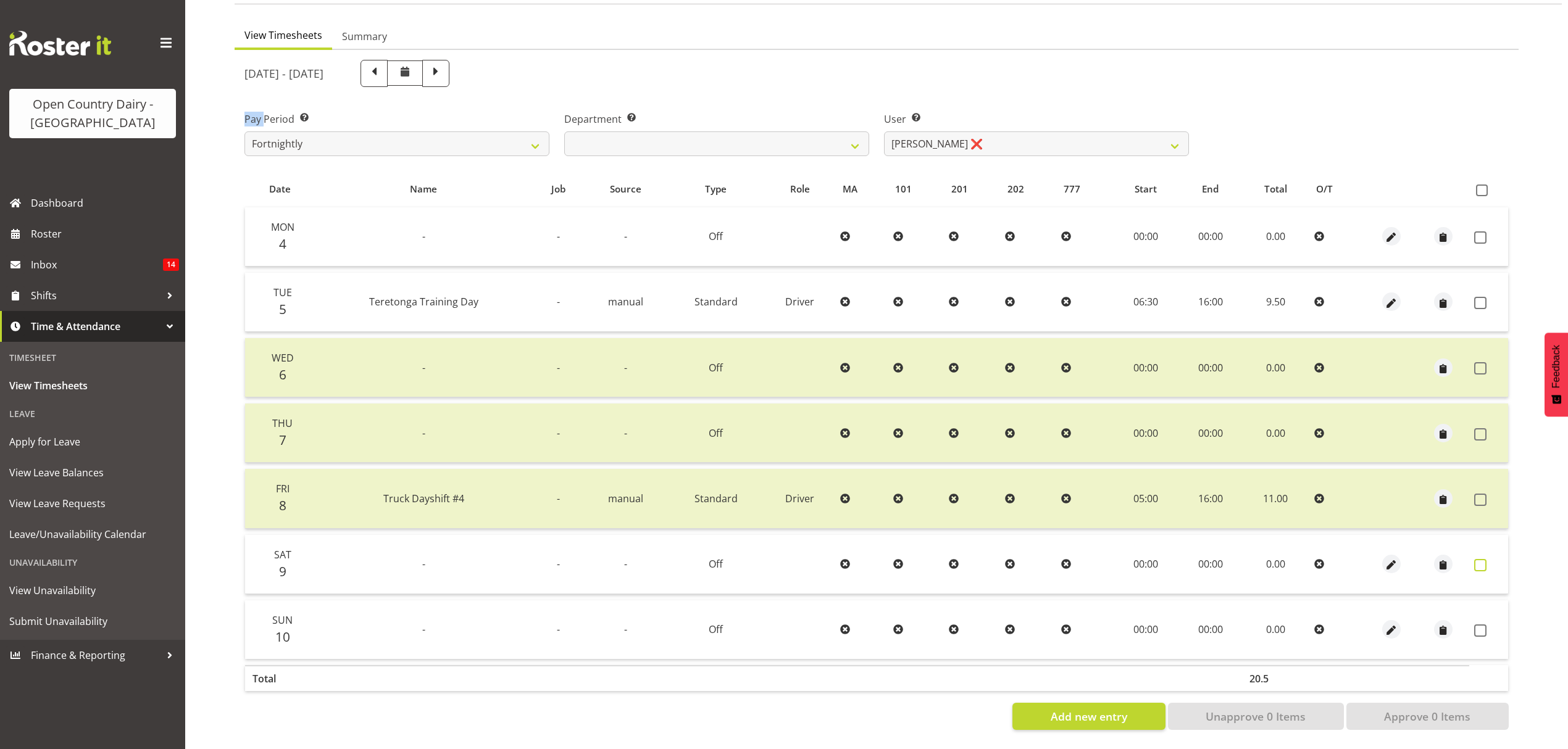
click at [1476, 559] on span at bounding box center [1480, 565] width 12 height 12
checkbox input "true"
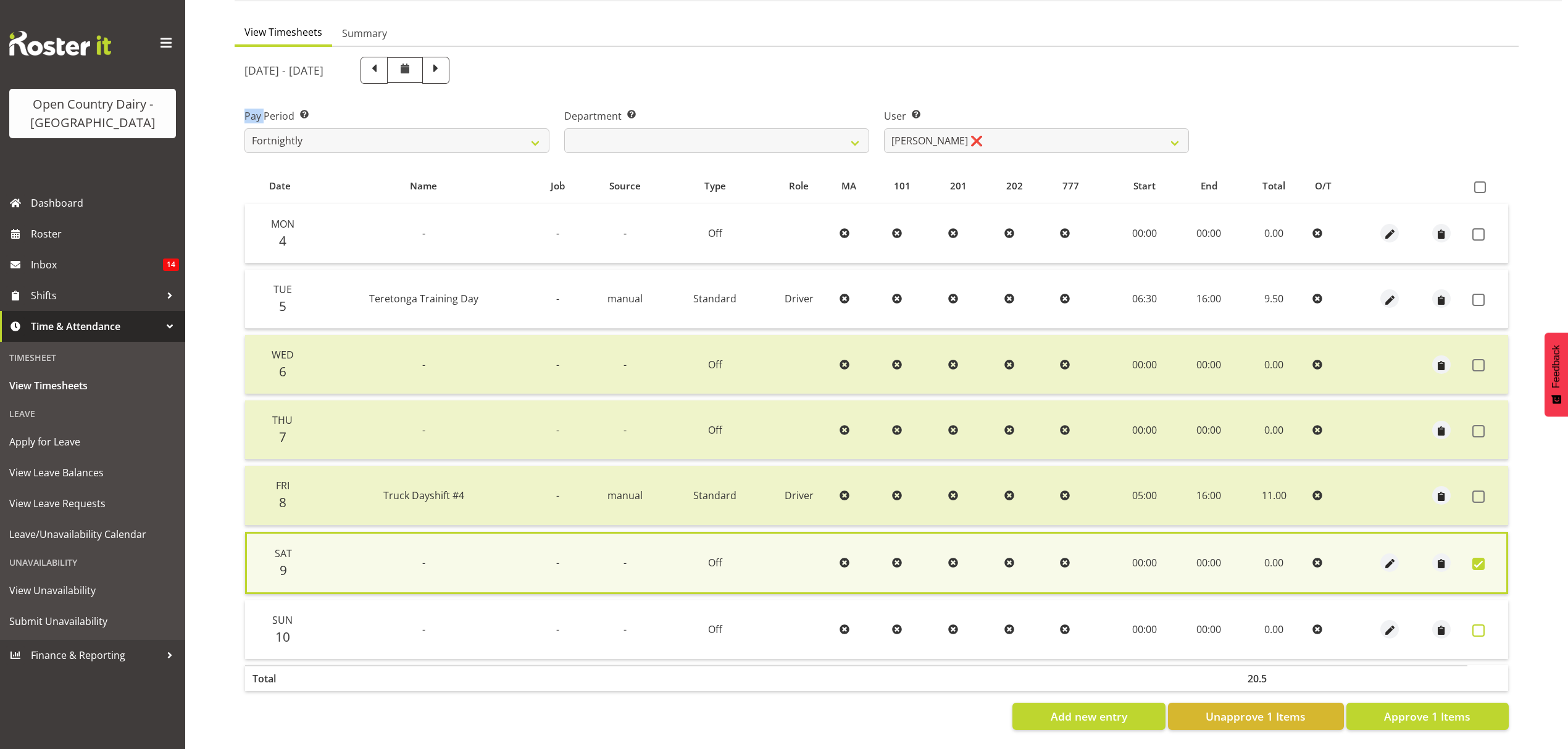
click at [1482, 624] on span at bounding box center [1478, 630] width 12 height 12
checkbox input "true"
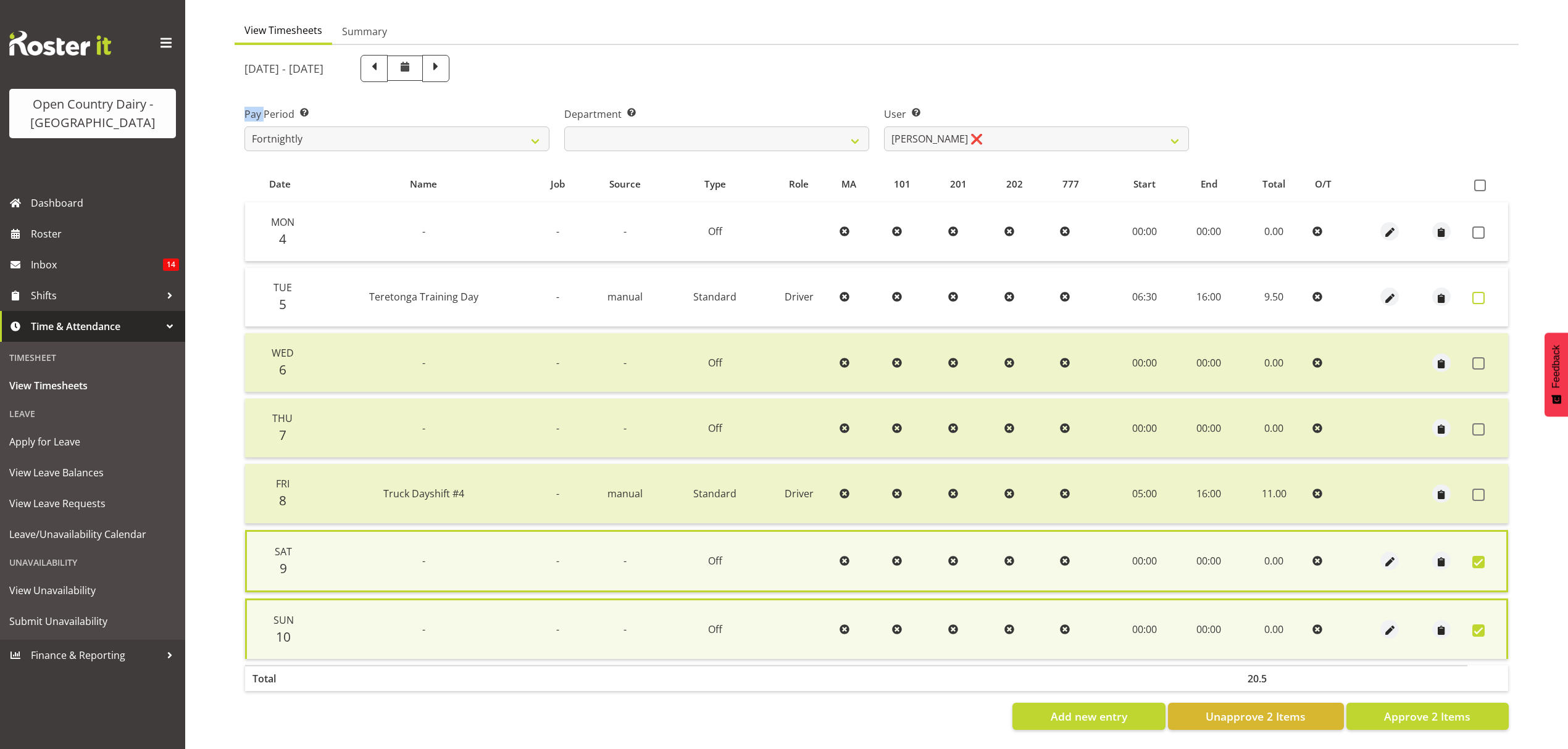
click at [1480, 292] on span at bounding box center [1478, 298] width 12 height 12
click at [1477, 293] on span at bounding box center [1478, 298] width 12 height 12
checkbox input "true"
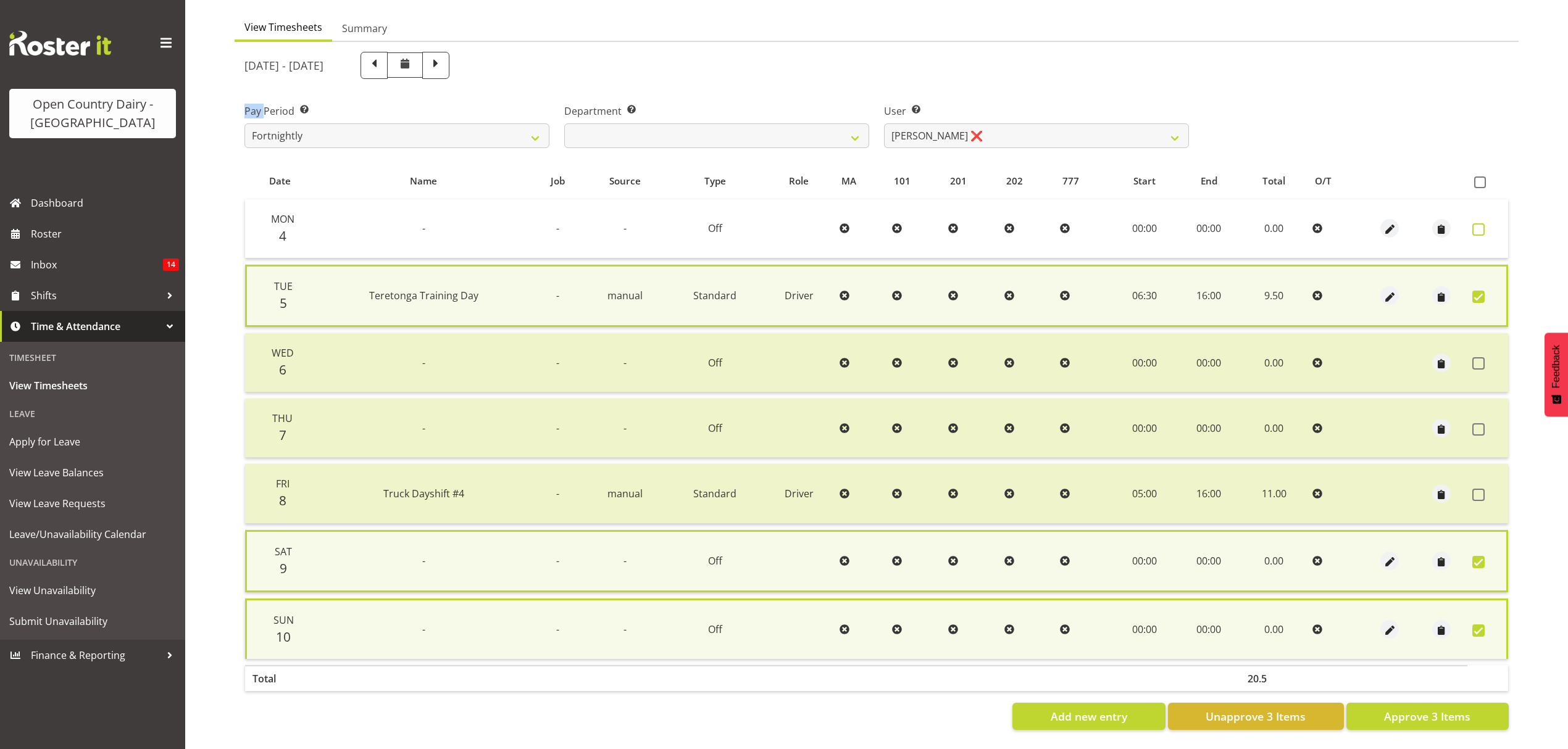
click at [1476, 225] on span at bounding box center [1478, 230] width 12 height 12
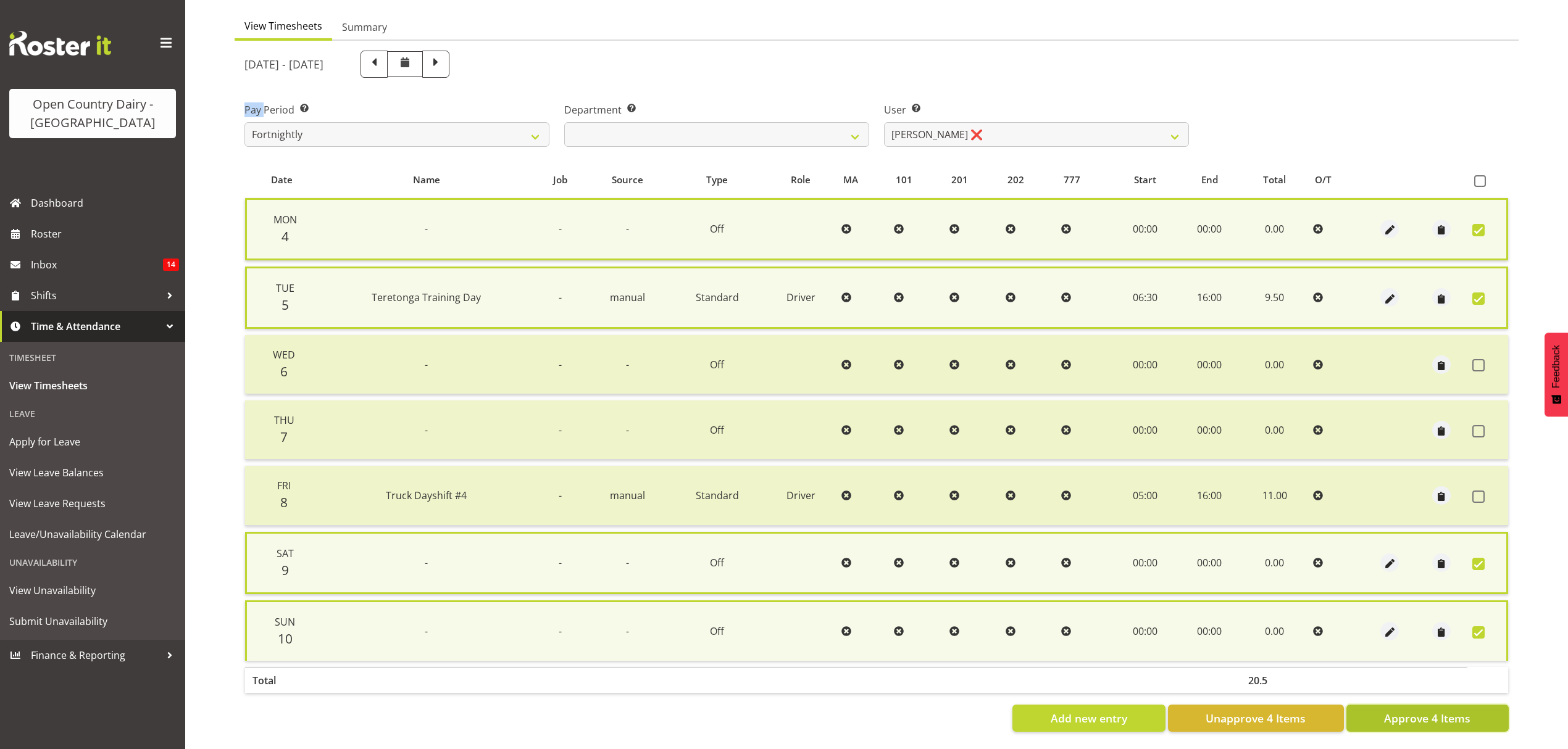
click at [1405, 713] on span "Approve 4 Items" at bounding box center [1427, 717] width 86 height 16
checkbox input "false"
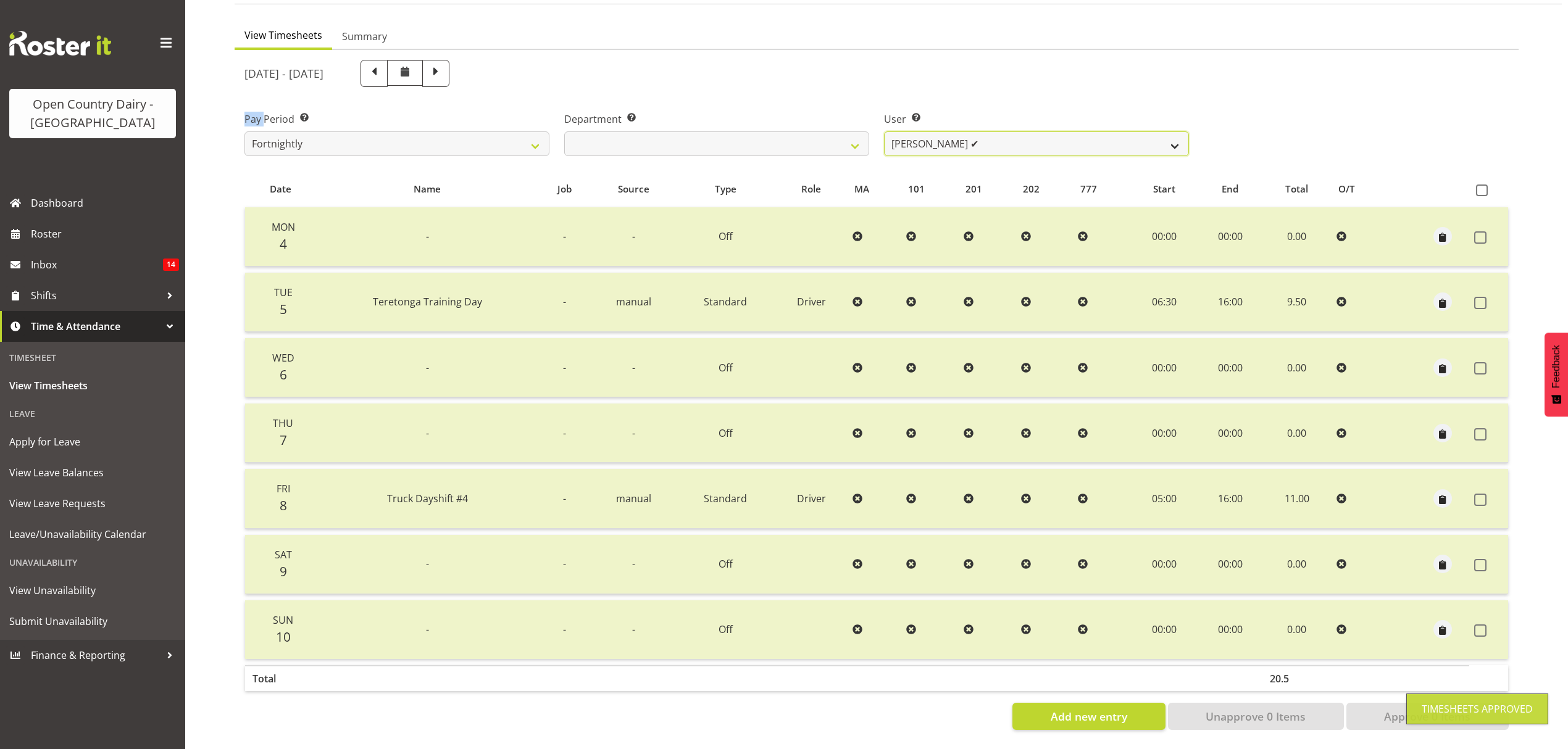
click at [1168, 131] on select "Justin Spicer ❌ Ryan Thompson ✔ Tracey Chittock ✔ Tracy Inder ❌ Zachary Shanks ❌" at bounding box center [1036, 143] width 305 height 25
select select "11000"
click at [884, 131] on select "Justin Spicer ❌ Ryan Thompson ✔ Tracey Chittock ✔ Tracy Inder ❌ Zachary Shanks ❌" at bounding box center [1036, 143] width 305 height 25
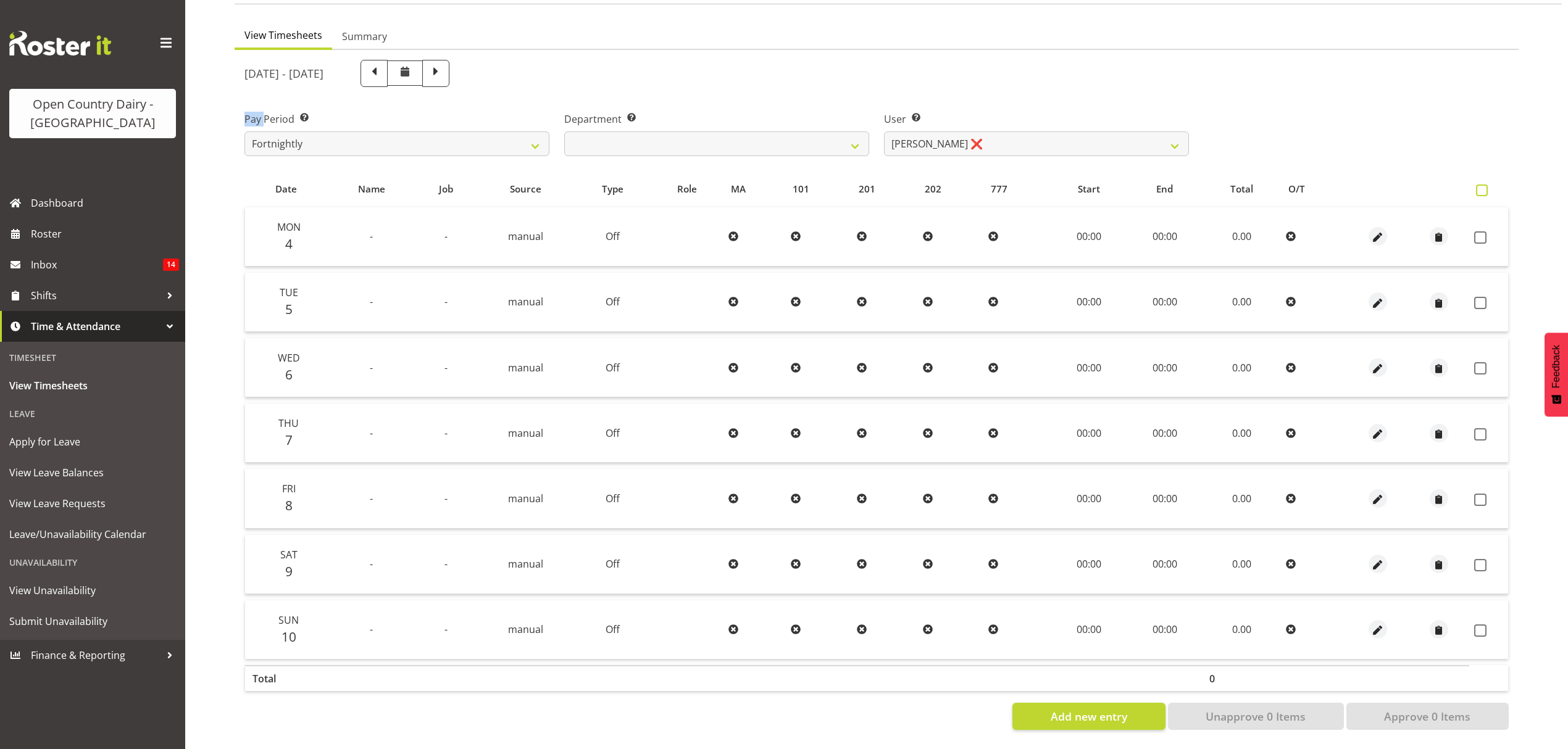
click at [1484, 185] on span at bounding box center [1482, 191] width 12 height 12
click at [1484, 186] on input "checkbox" at bounding box center [1479, 190] width 8 height 8
checkbox input "true"
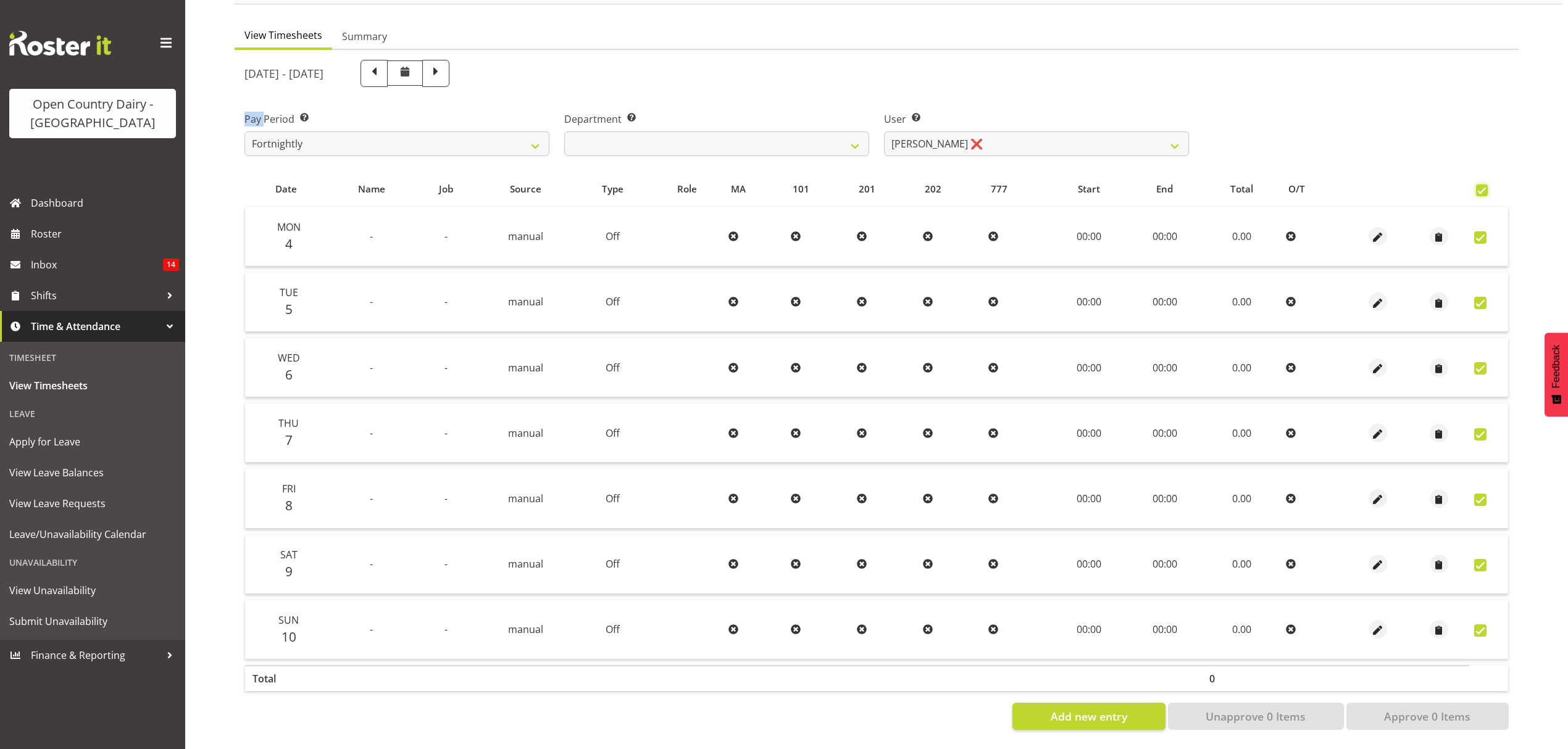
checkbox input "true"
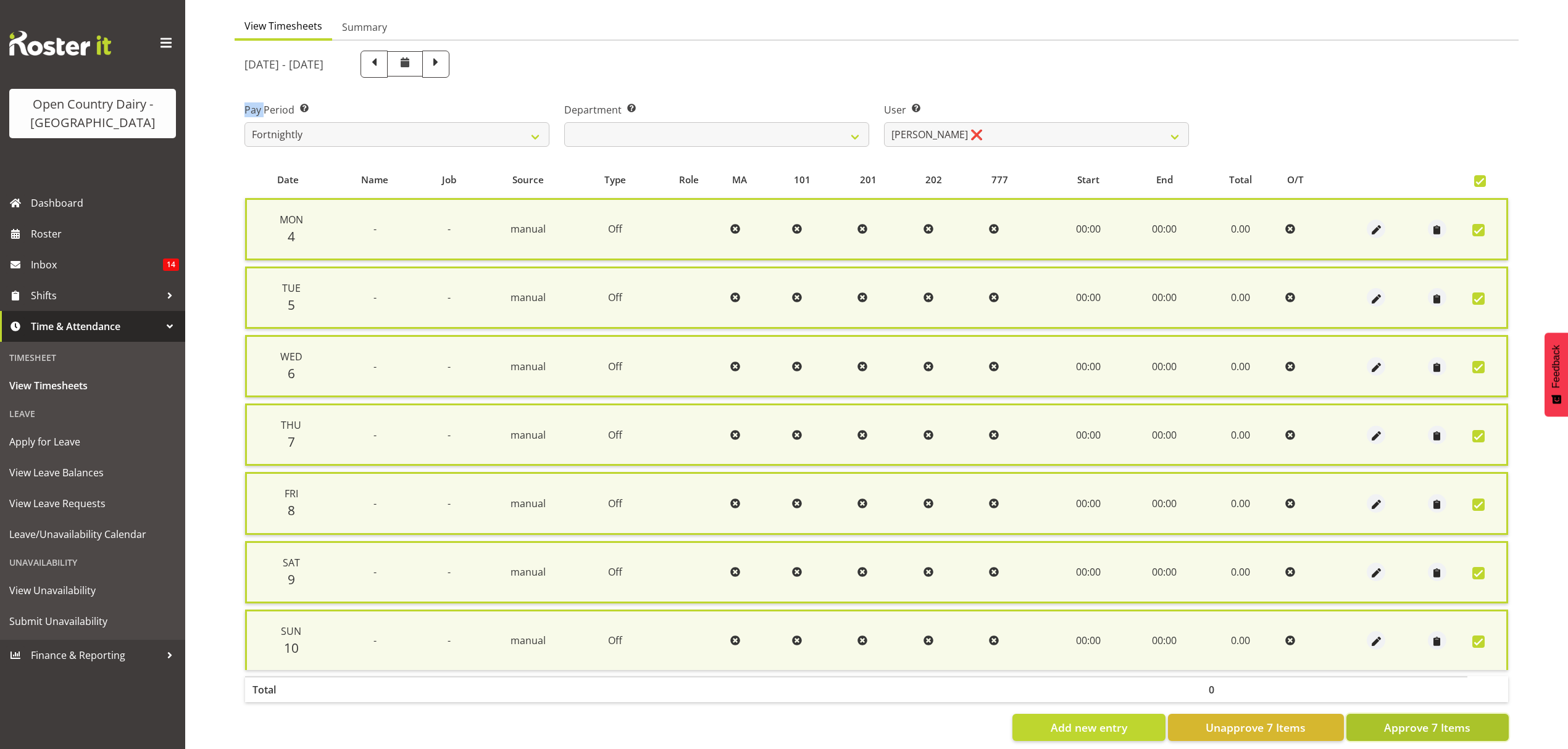
click at [1416, 726] on span "Approve 7 Items" at bounding box center [1427, 726] width 86 height 16
click at [1416, 726] on div "Add new entry Unapprove 7 Items Approve 7 Items" at bounding box center [876, 727] width 1264 height 27
checkbox input "false"
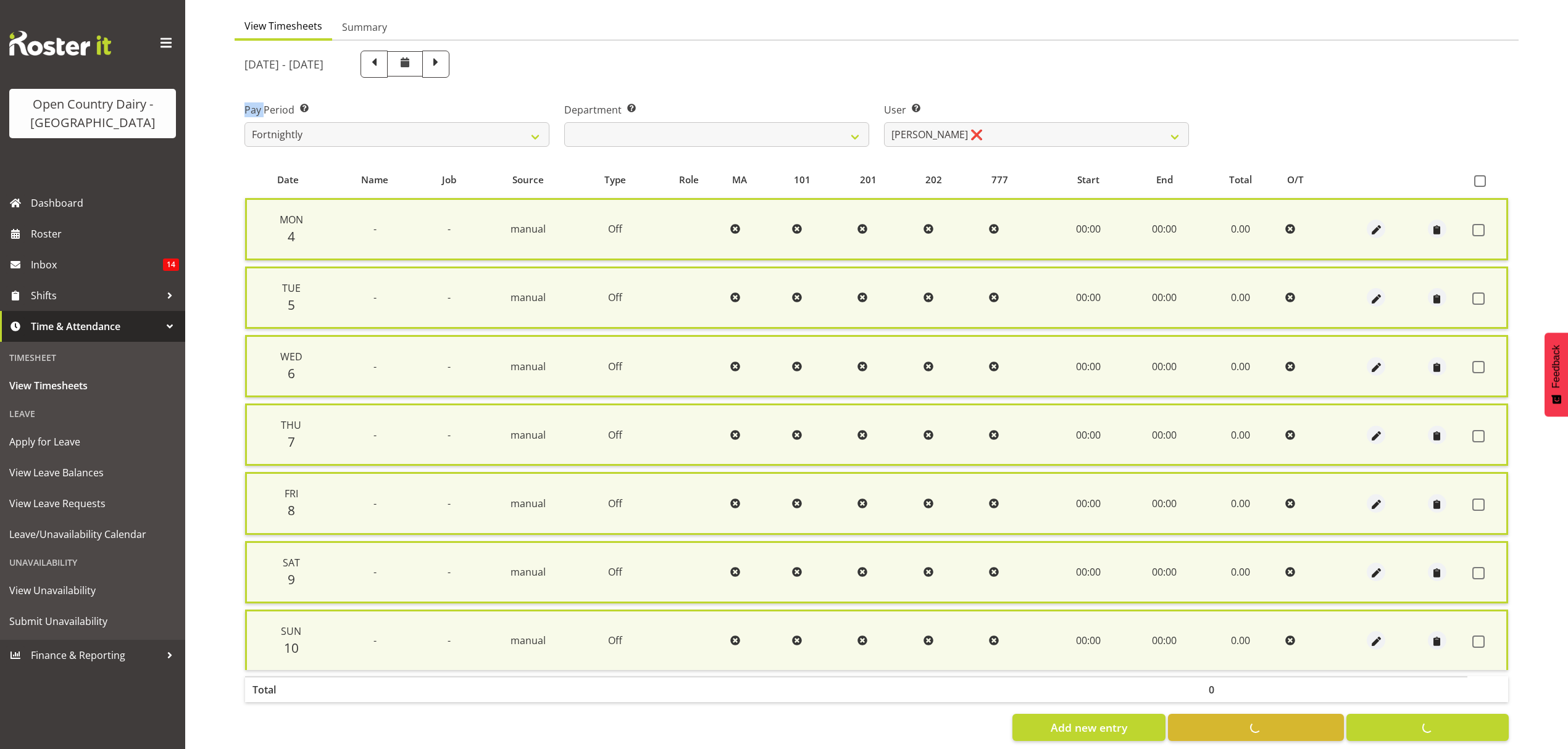
checkbox input "false"
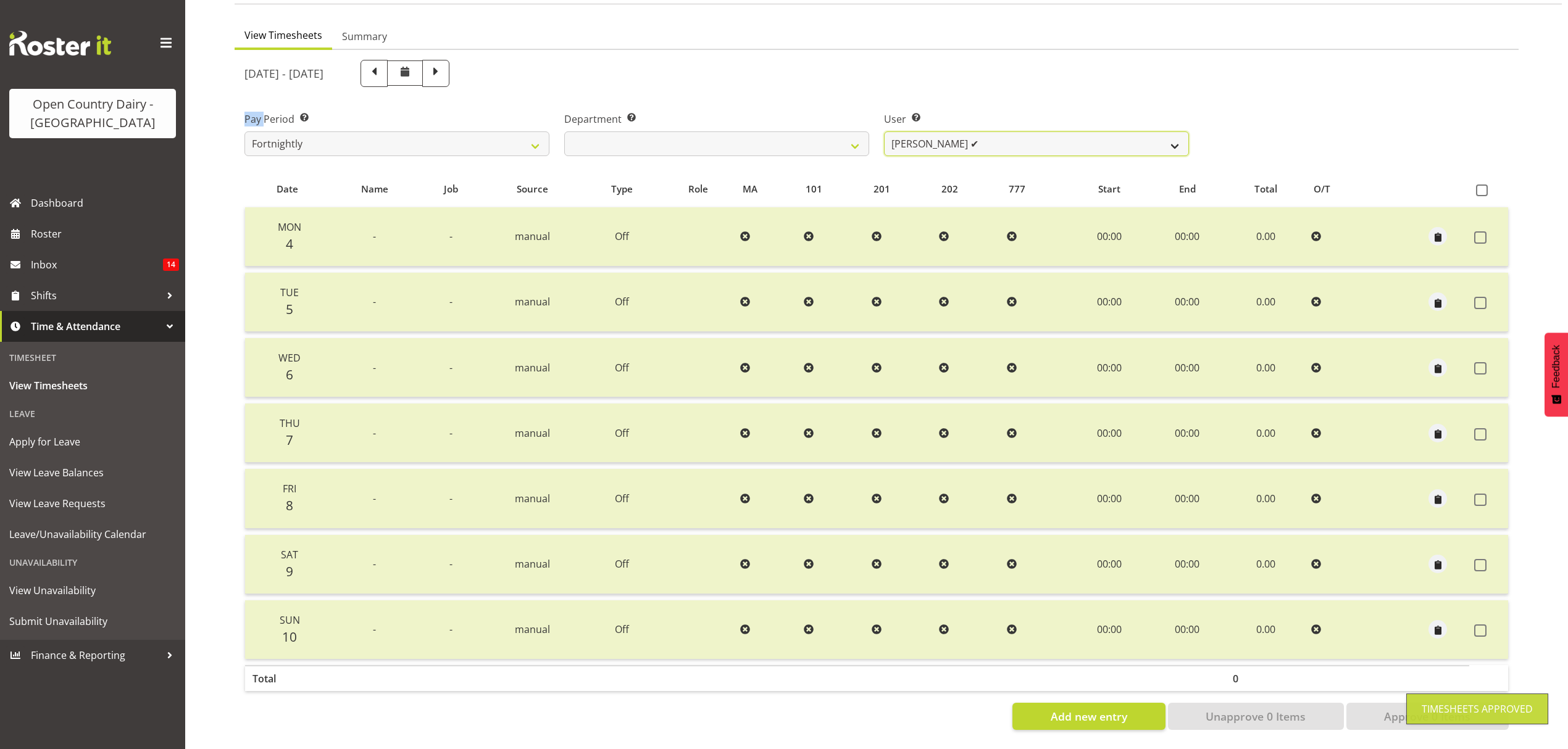
click at [1164, 131] on select "Justin Spicer ❌ Ryan Thompson ✔ Tracey Chittock ✔ Tracy Inder ✔ Zachary Shanks ❌" at bounding box center [1036, 143] width 305 height 25
select select "7493"
click at [884, 131] on select "Justin Spicer ❌ Ryan Thompson ✔ Tracey Chittock ✔ Tracy Inder ✔ Zachary Shanks ❌" at bounding box center [1036, 143] width 305 height 25
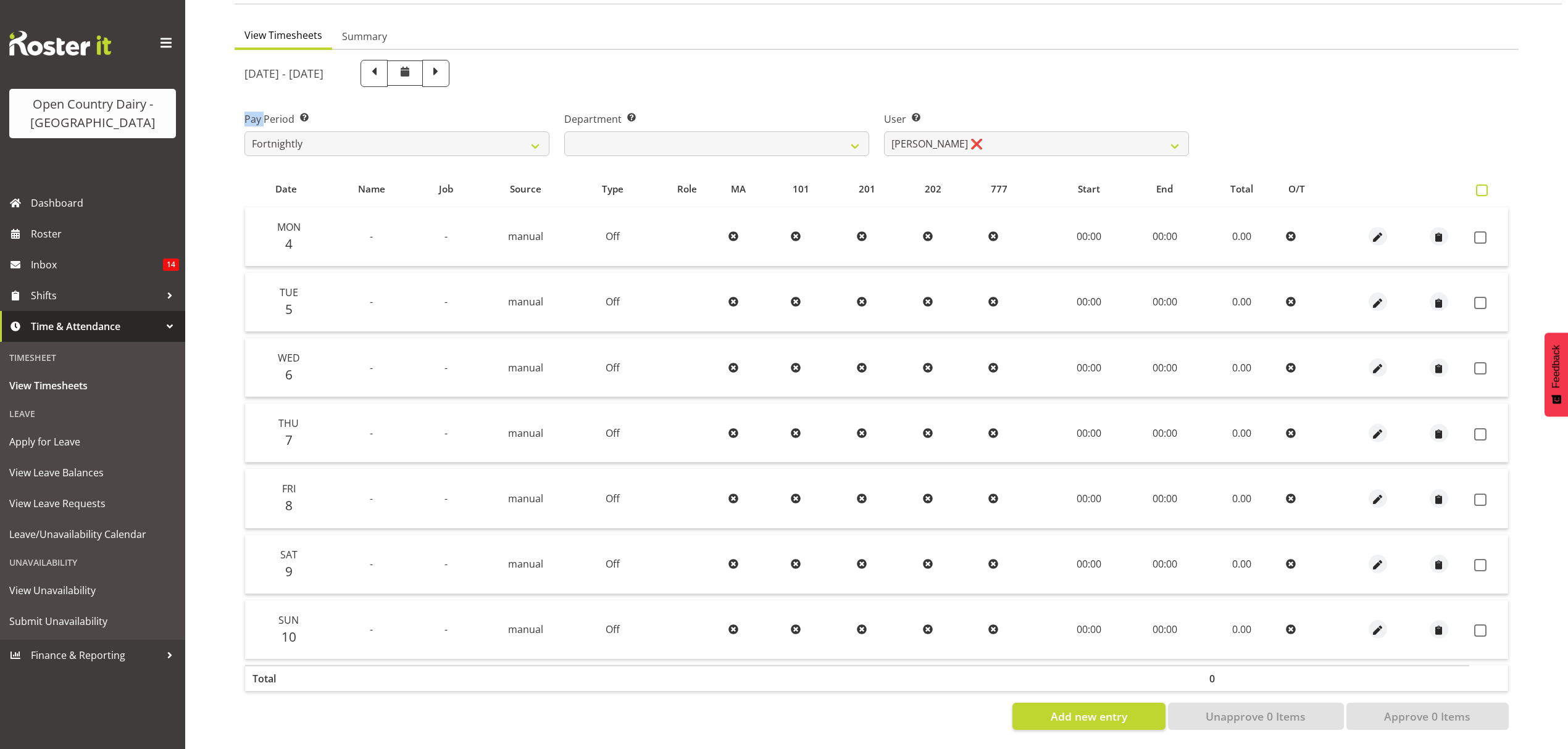
click at [1482, 185] on span at bounding box center [1482, 191] width 12 height 12
click at [1482, 186] on input "checkbox" at bounding box center [1479, 190] width 8 height 8
checkbox input "true"
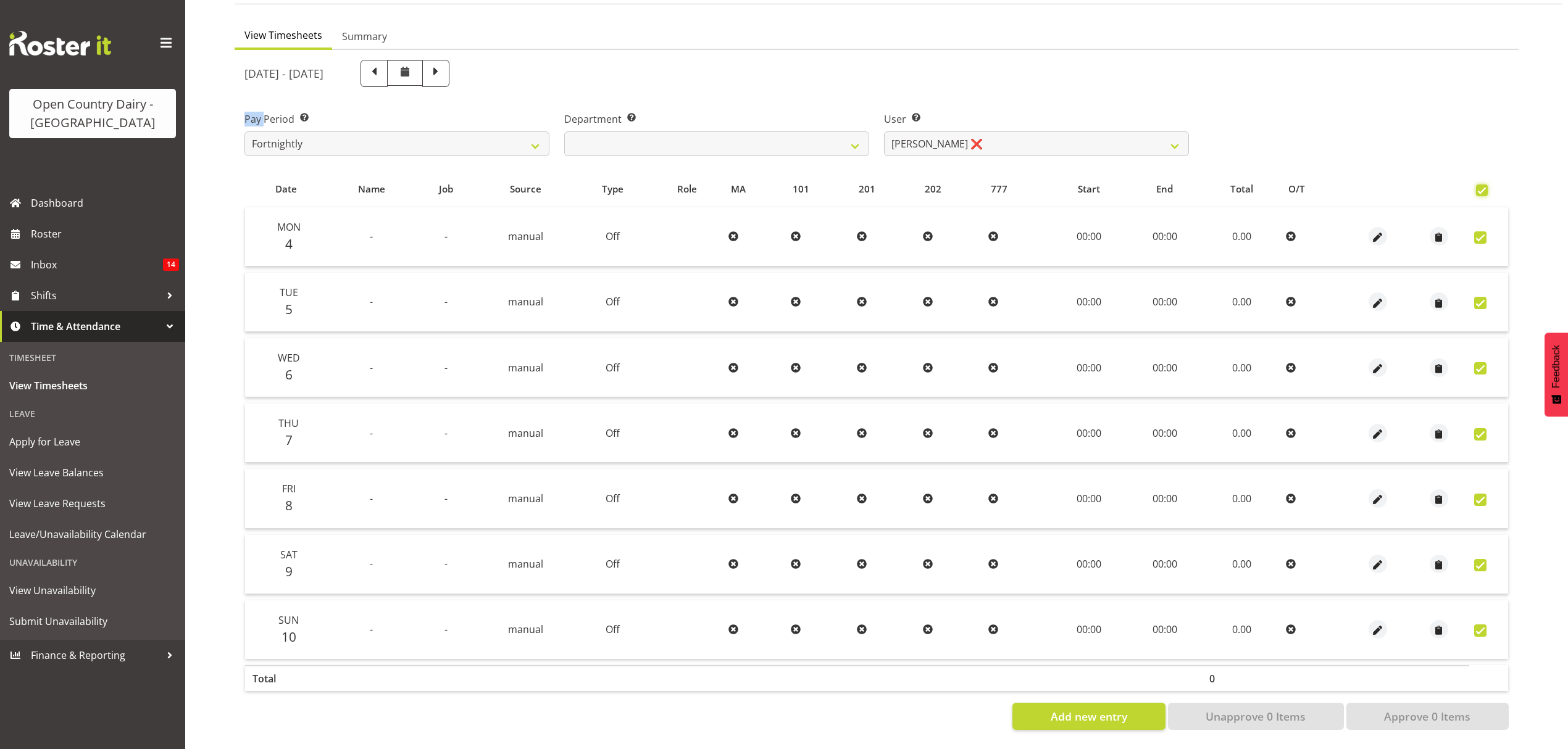
checkbox input "true"
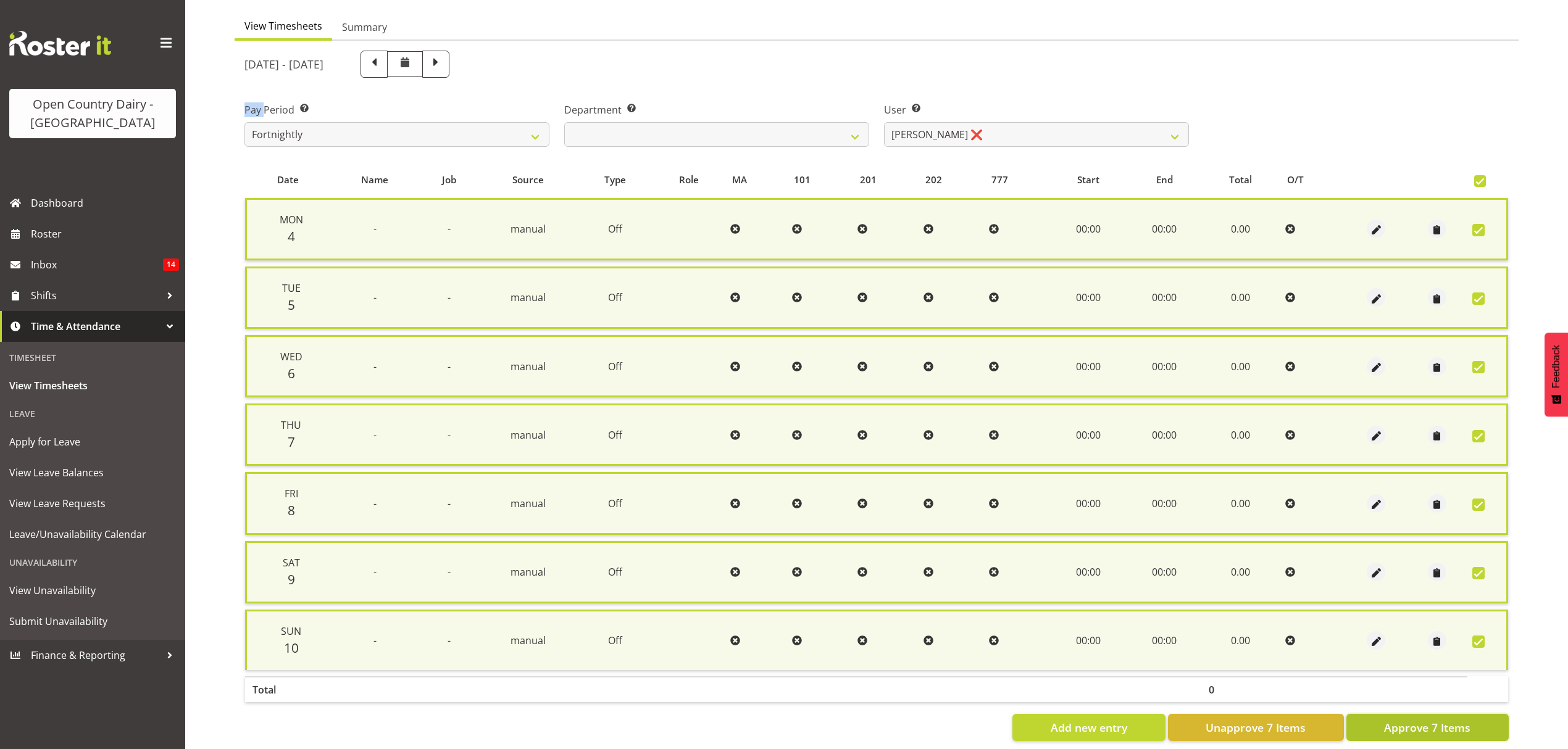
click at [1398, 729] on button "Approve 7 Items" at bounding box center [1428, 727] width 162 height 27
checkbox input "false"
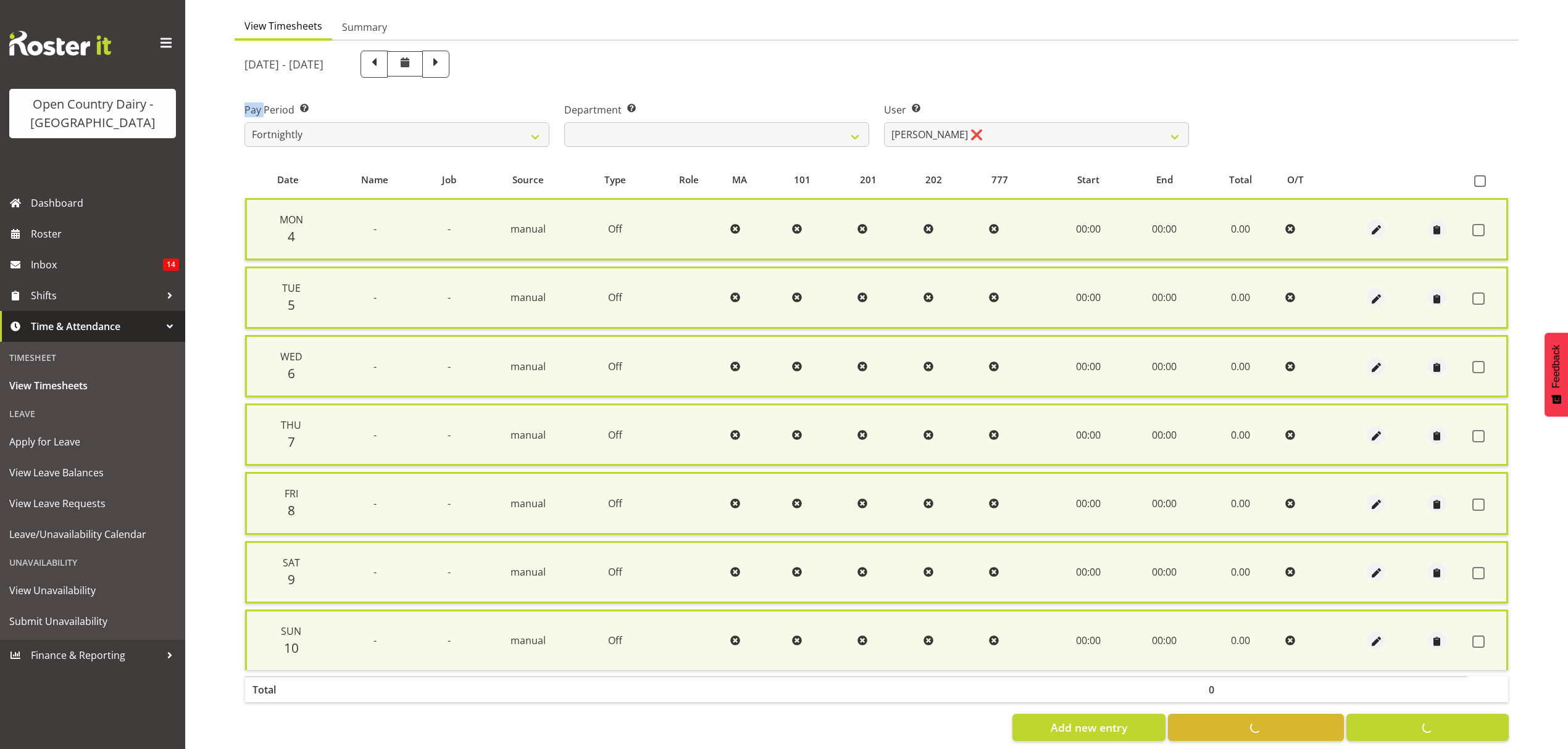
checkbox input "false"
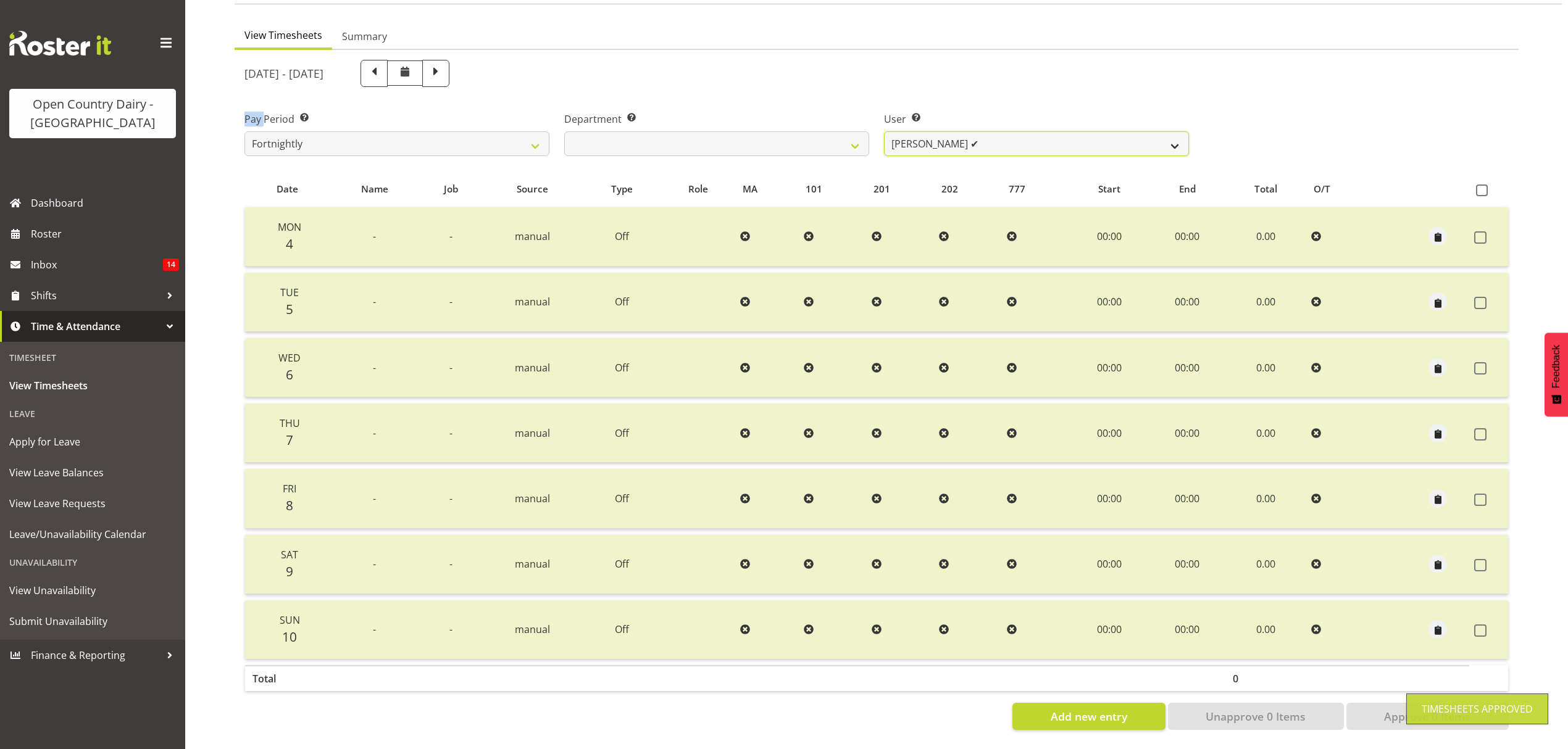
click at [1152, 131] on select "Justin Spicer ❌ Ryan Thompson ✔ Tracey Chittock ✔ Tracy Inder ✔ Zachary Shanks ✔" at bounding box center [1036, 143] width 305 height 25
click at [863, 136] on select "734 735 736 737 738 739 850 851 852 853 854 855 856 858 861 862 865 868 869 870" at bounding box center [716, 143] width 305 height 25
select select "909"
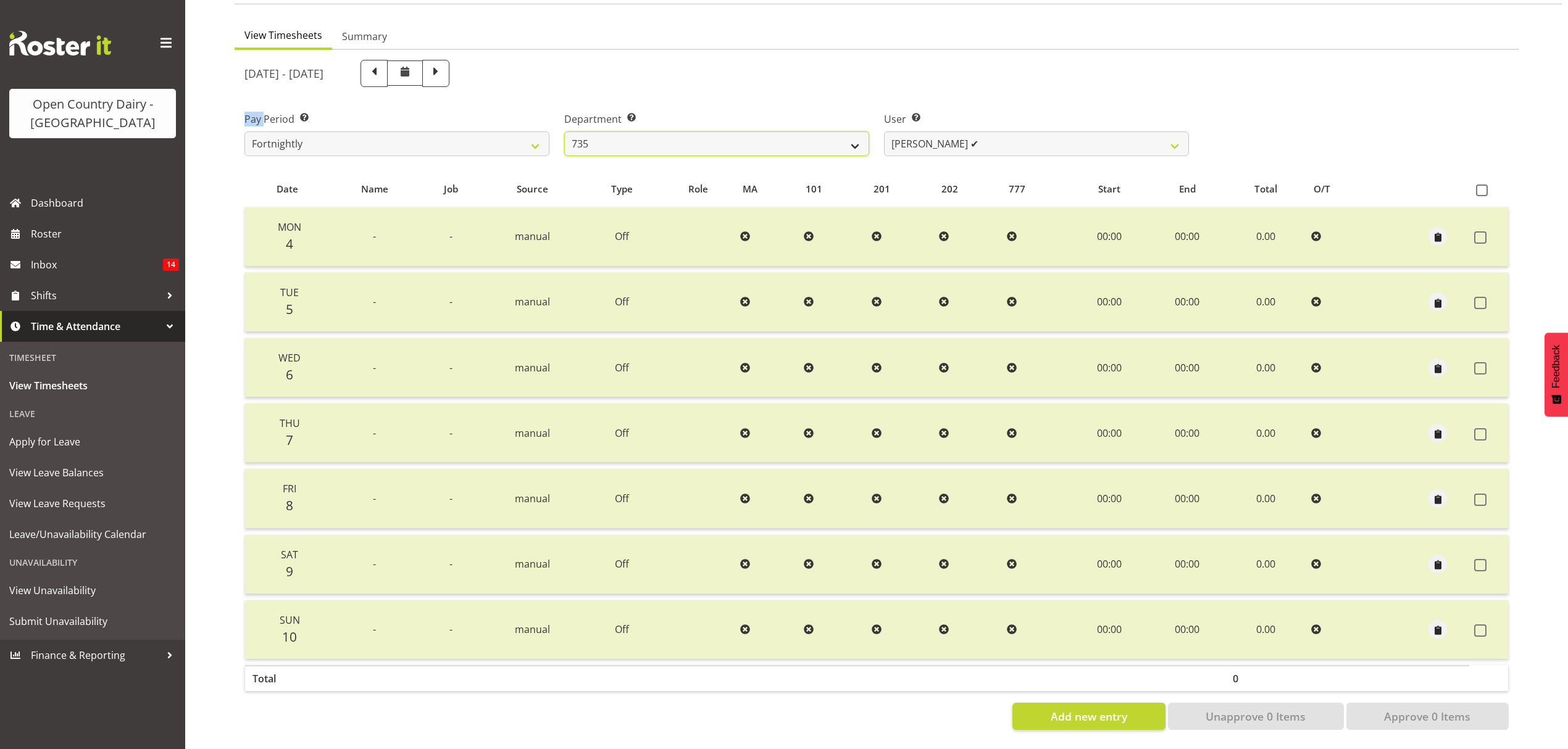
click at [564, 131] on select "734 735 736 737 738 739 850 851 852 853 854 855 856 858 861 862 865 868 869 870" at bounding box center [716, 143] width 305 height 25
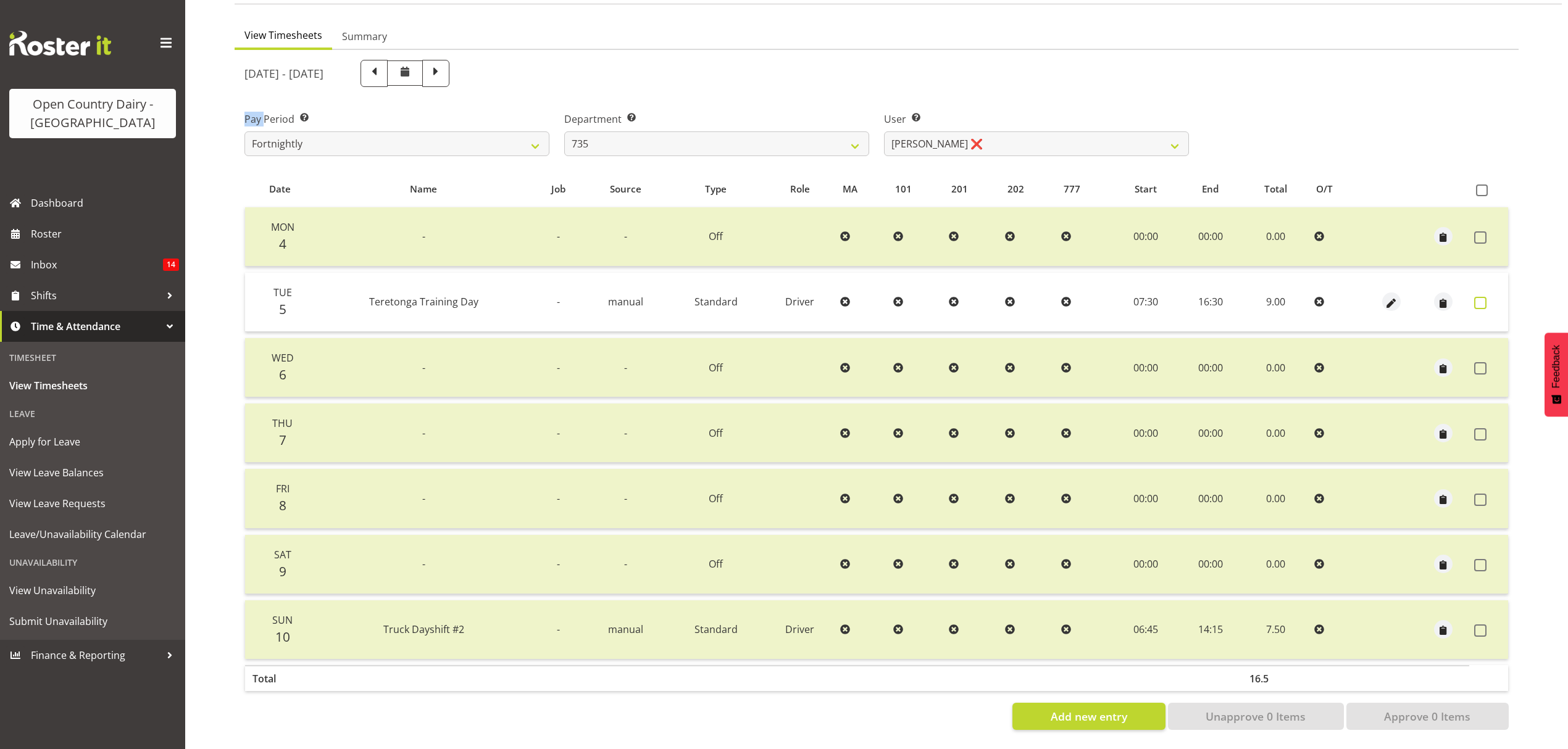
click at [1479, 296] on span at bounding box center [1480, 302] width 12 height 12
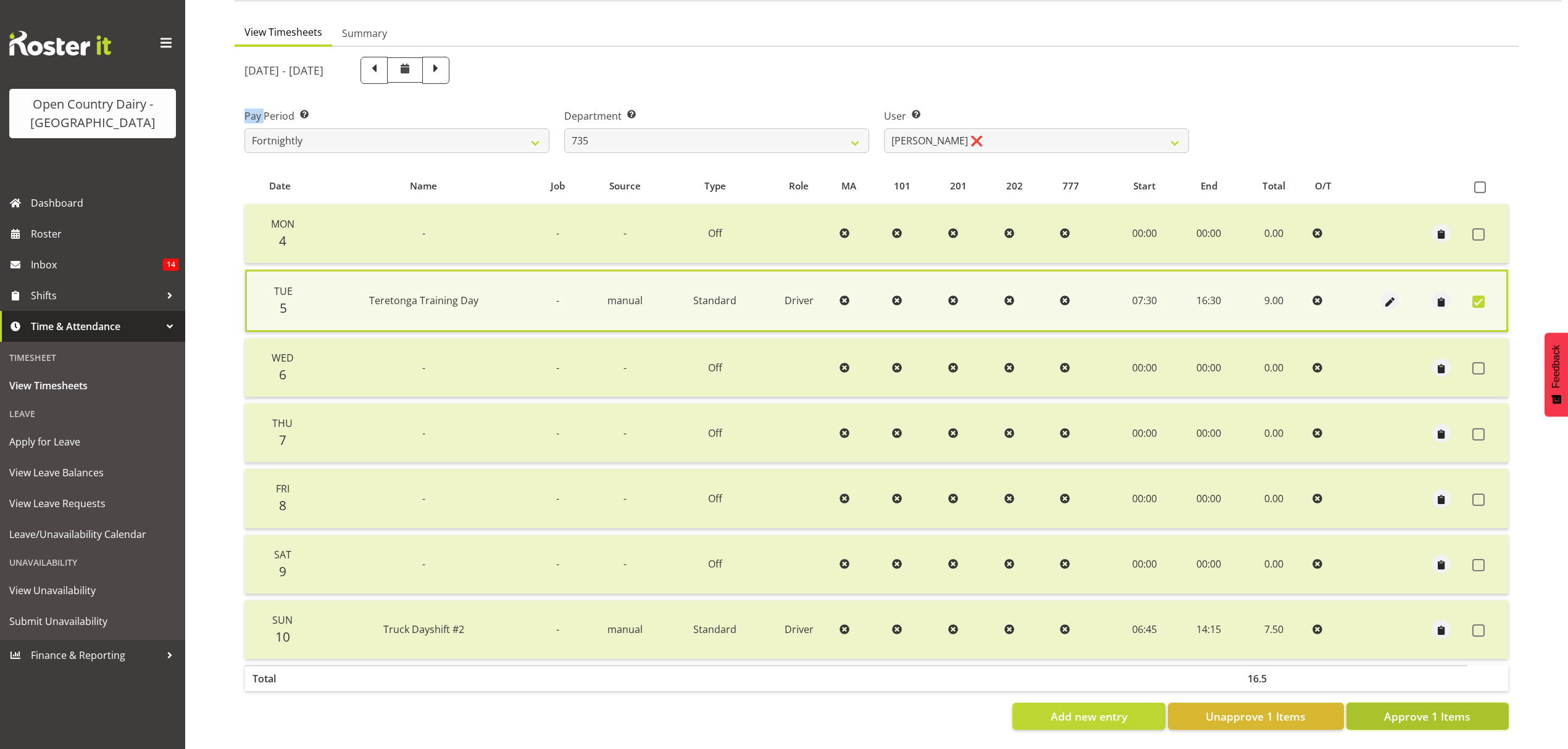
click at [1401, 708] on span "Approve 1 Items" at bounding box center [1427, 716] width 86 height 16
checkbox input "false"
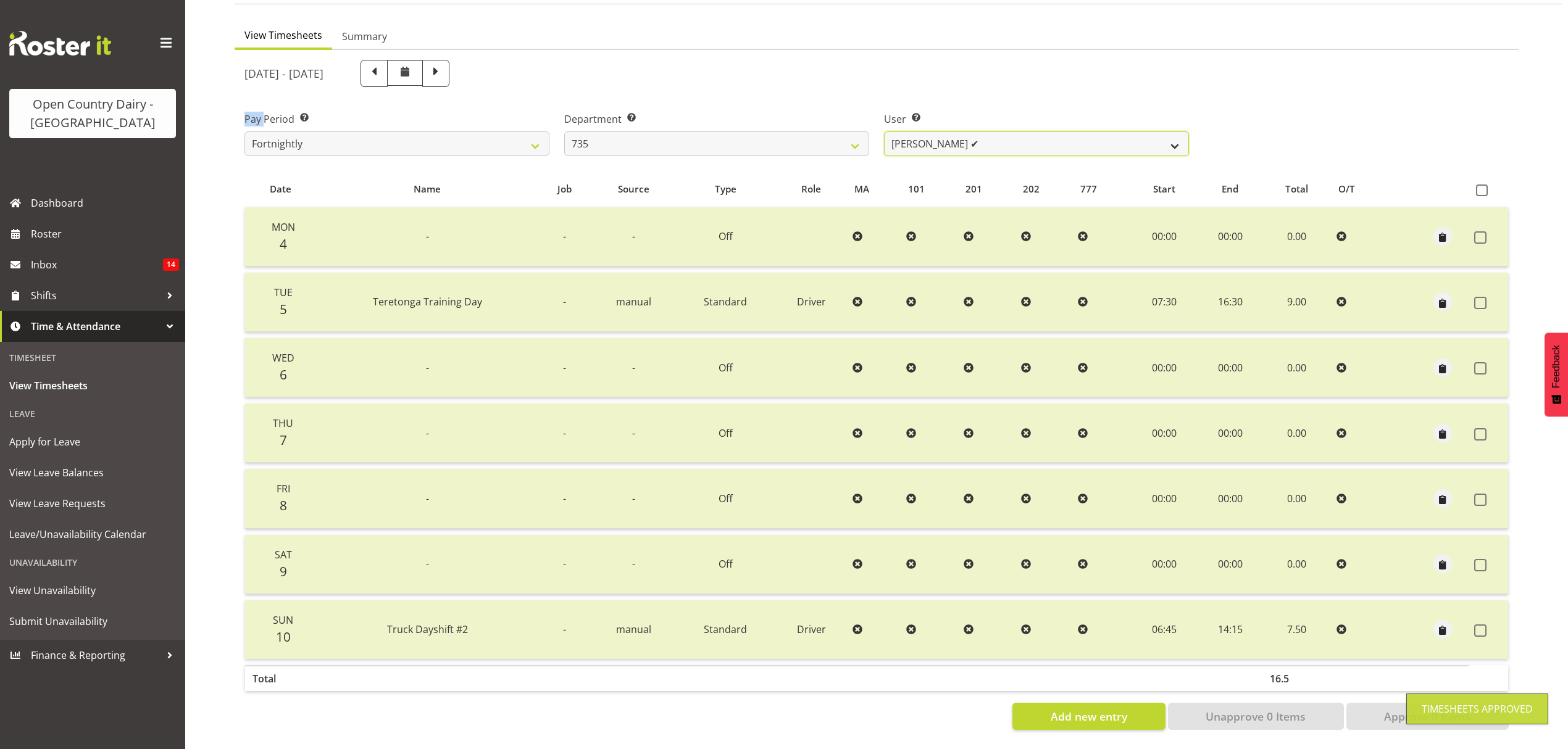
click at [1163, 134] on select "Andrew Crawford ✔ Ashley Bragg ❌ Cherie Williams ❌ Stuart Craig ✔" at bounding box center [1036, 143] width 305 height 25
select select "10317"
click at [884, 131] on select "Andrew Crawford ✔ Ashley Bragg ❌ Cherie Williams ❌ Stuart Craig ✔" at bounding box center [1036, 143] width 305 height 25
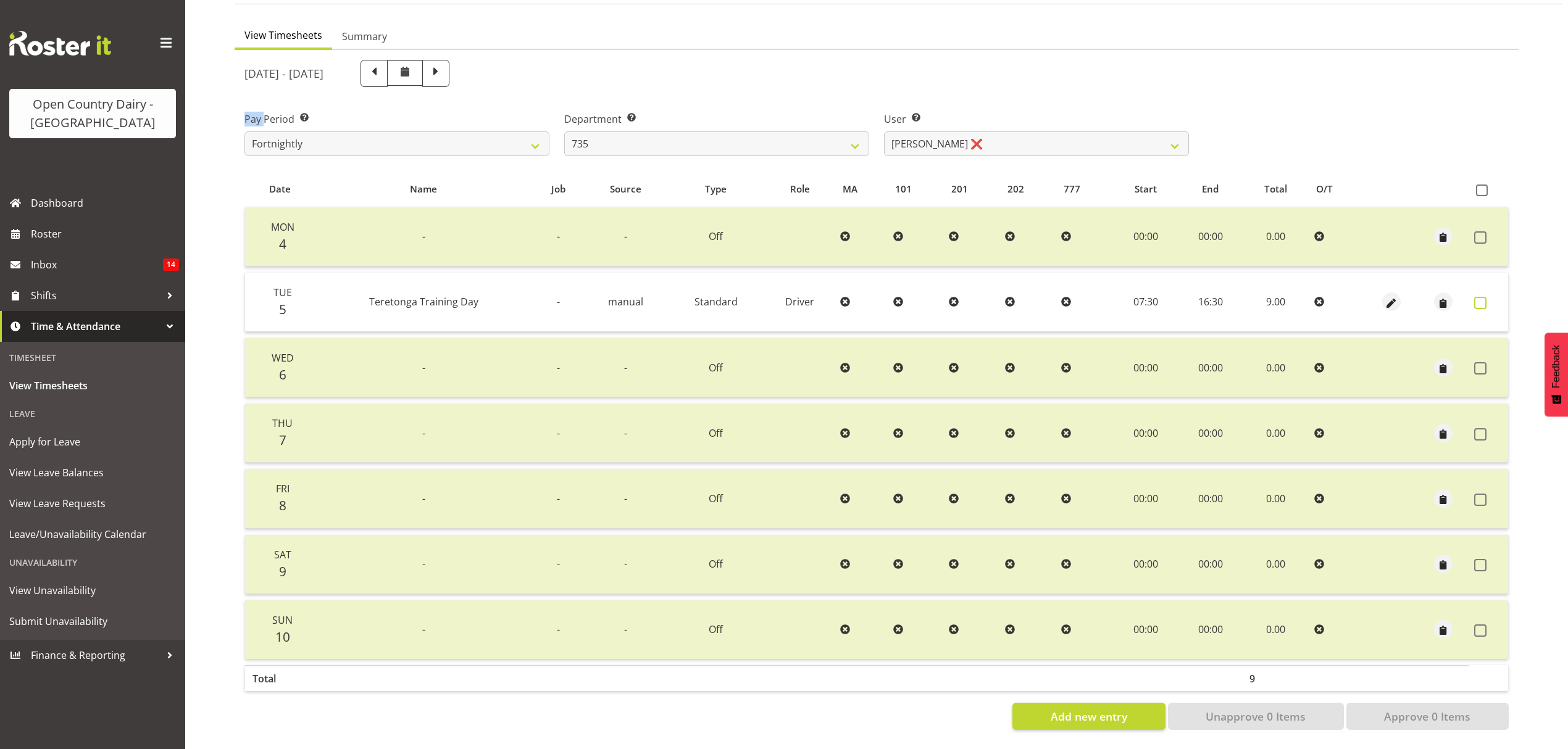
click at [1480, 296] on span at bounding box center [1480, 302] width 12 height 12
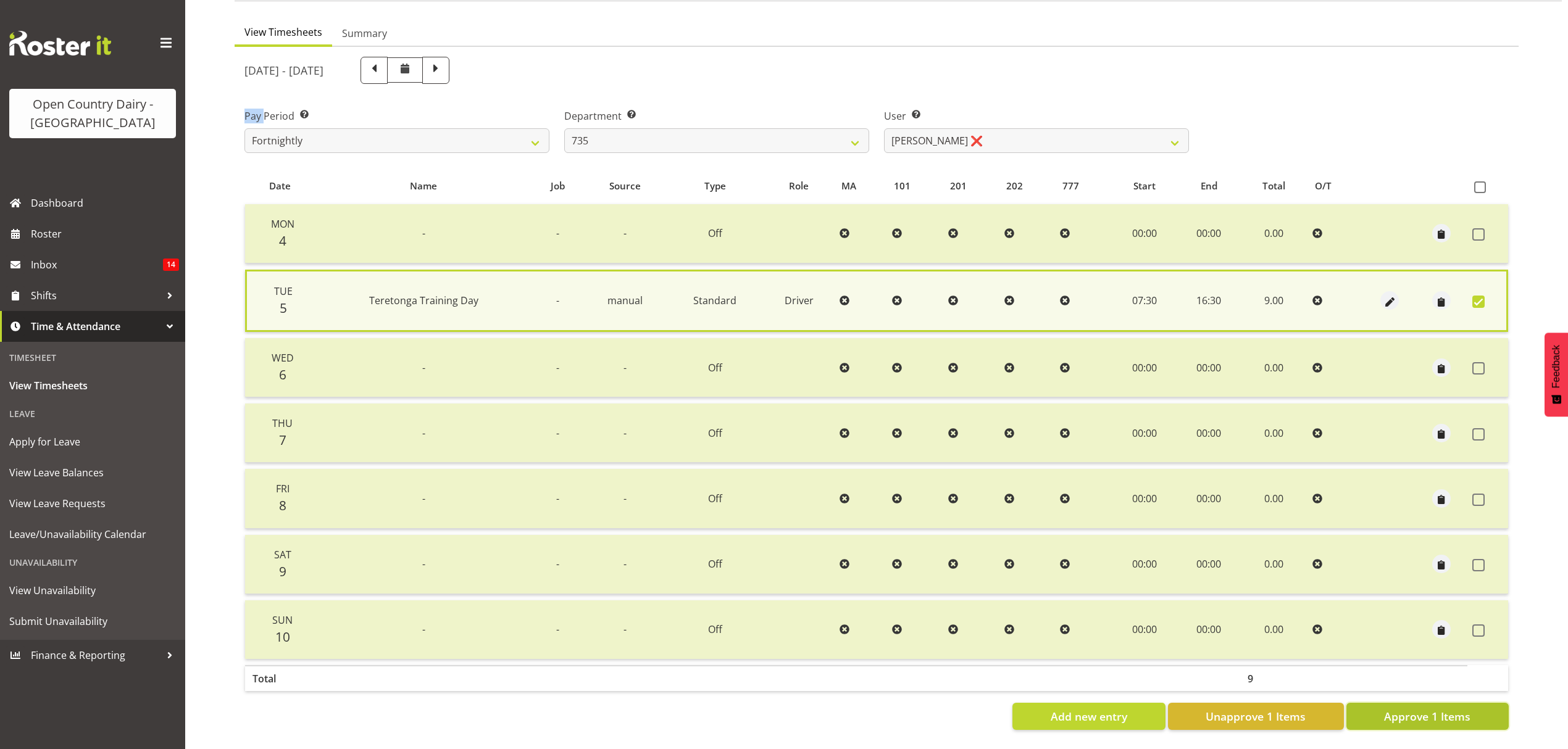
click at [1404, 713] on span "Approve 1 Items" at bounding box center [1427, 716] width 86 height 16
click at [1404, 713] on div "Add new entry Unapprove 1 Items Approve 1 Items" at bounding box center [876, 716] width 1264 height 27
checkbox input "false"
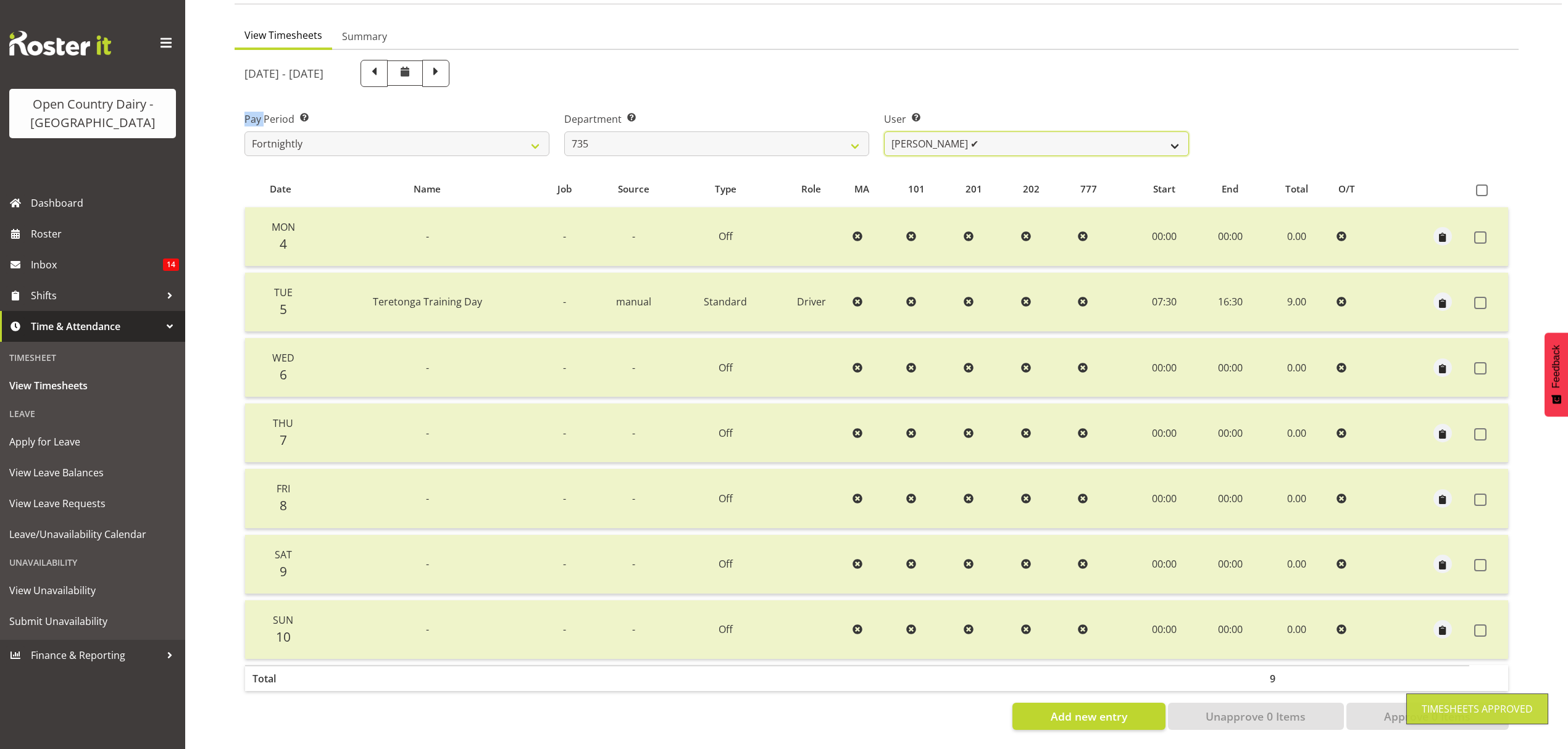
click at [1171, 134] on select "Andrew Crawford ✔ Ashley Bragg ✔ Cherie Williams ❌ Stuart Craig ✔" at bounding box center [1036, 143] width 305 height 25
select select "10091"
click at [884, 131] on select "Andrew Crawford ✔ Ashley Bragg ✔ Cherie Williams ❌ Stuart Craig ✔" at bounding box center [1036, 143] width 305 height 25
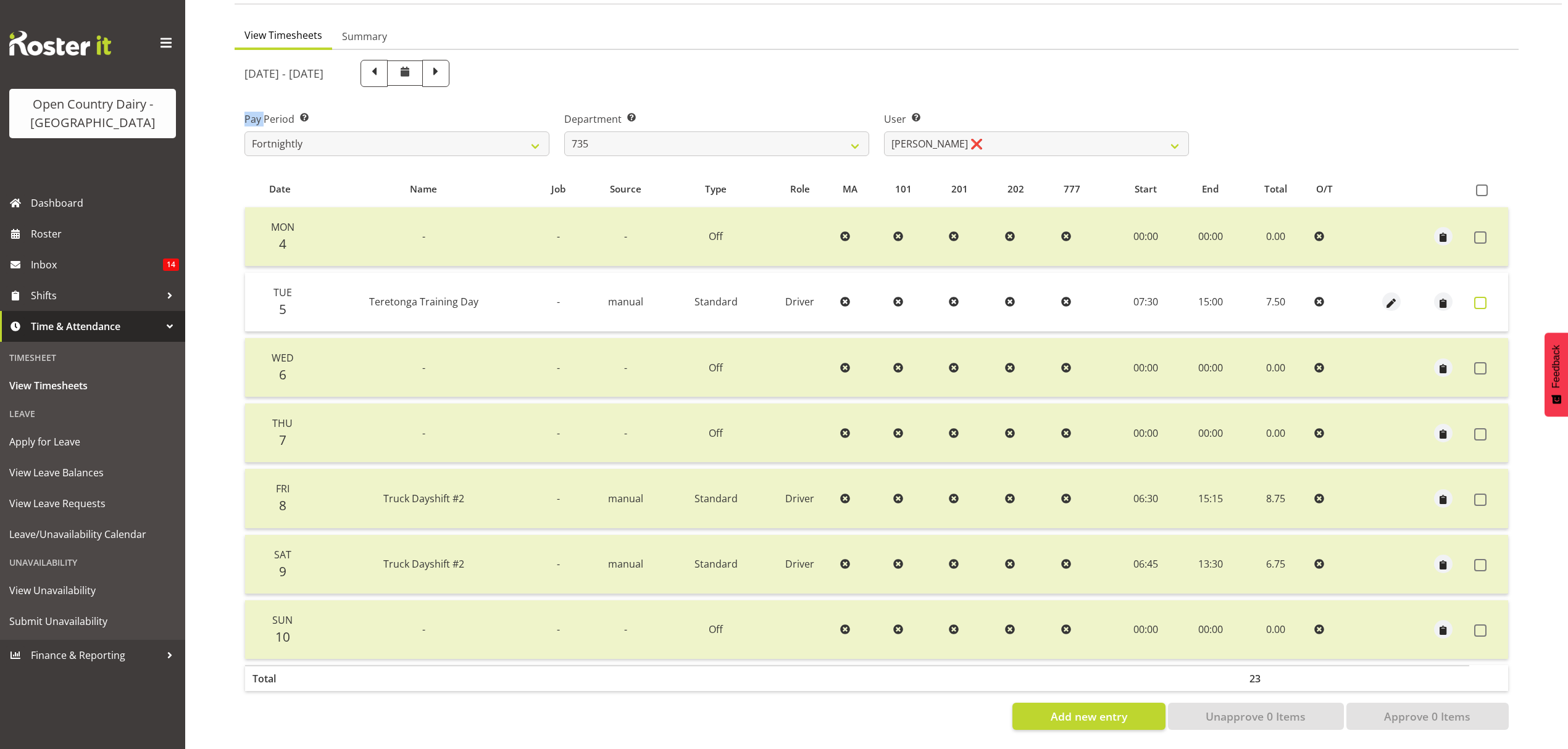
click at [1486, 296] on label at bounding box center [1483, 302] width 19 height 12
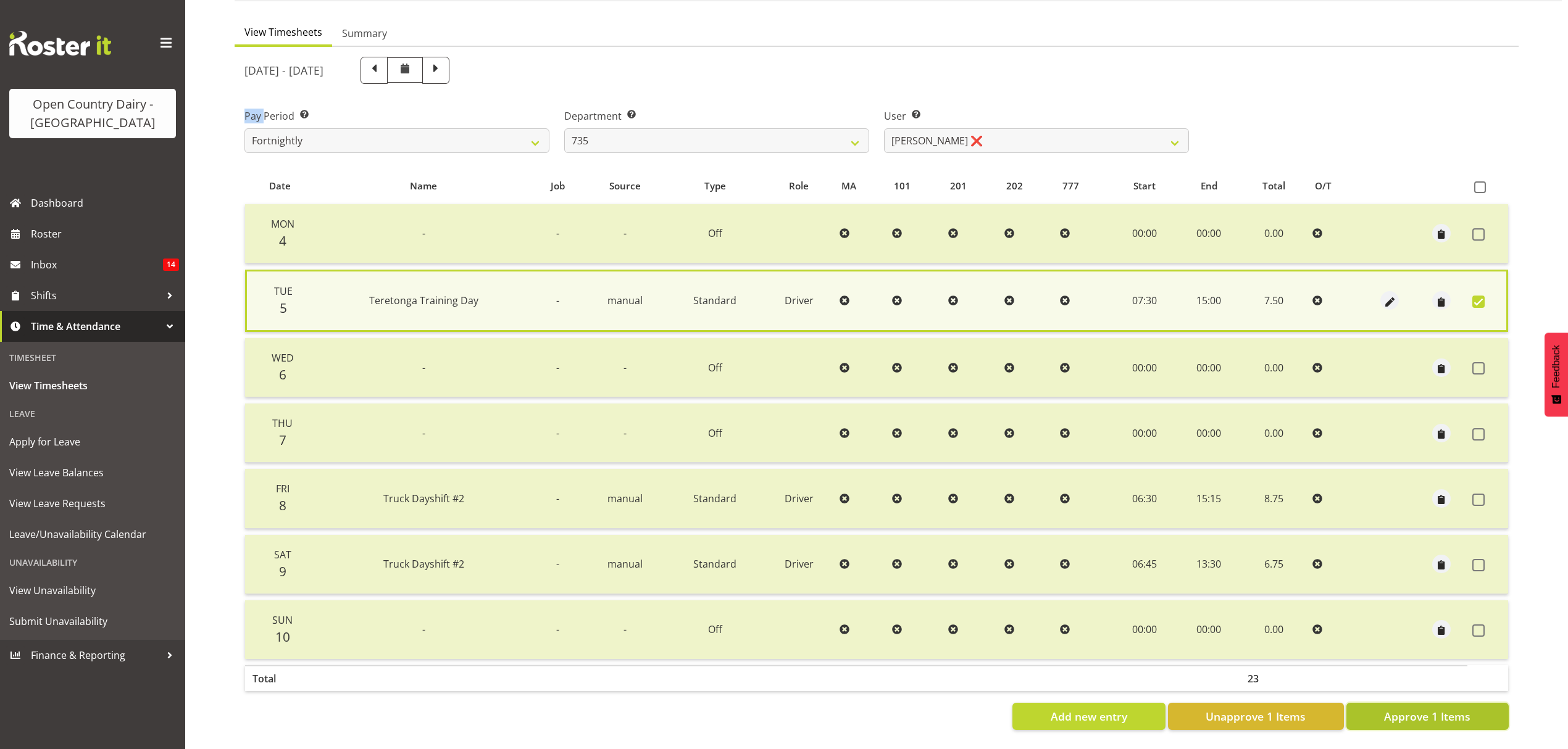
click at [1392, 711] on span "Approve 1 Items" at bounding box center [1427, 716] width 86 height 16
checkbox input "false"
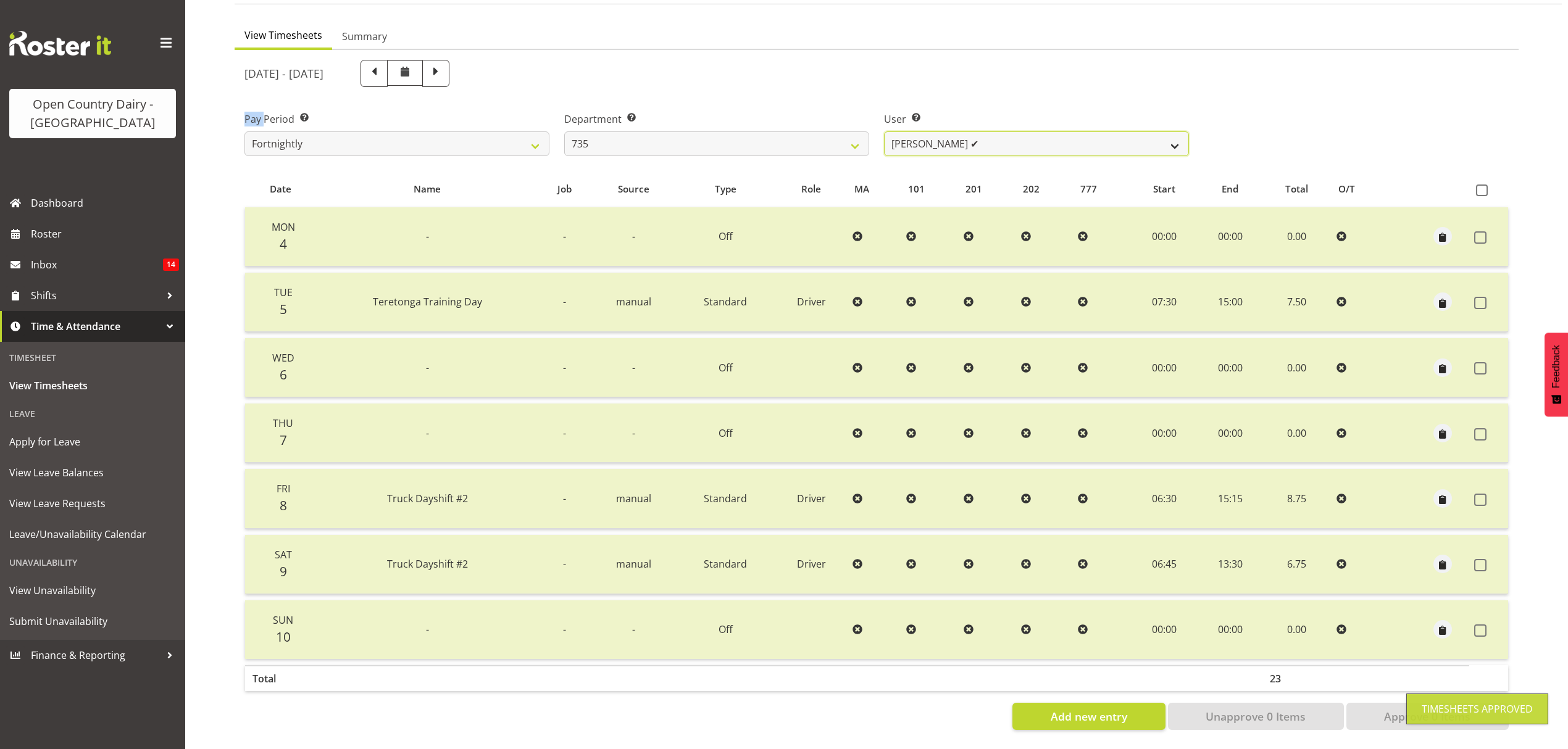
click at [1174, 139] on select "Andrew Crawford ✔ Ashley Bragg ✔ Cherie Williams ✔ Stuart Craig ✔" at bounding box center [1036, 143] width 305 height 25
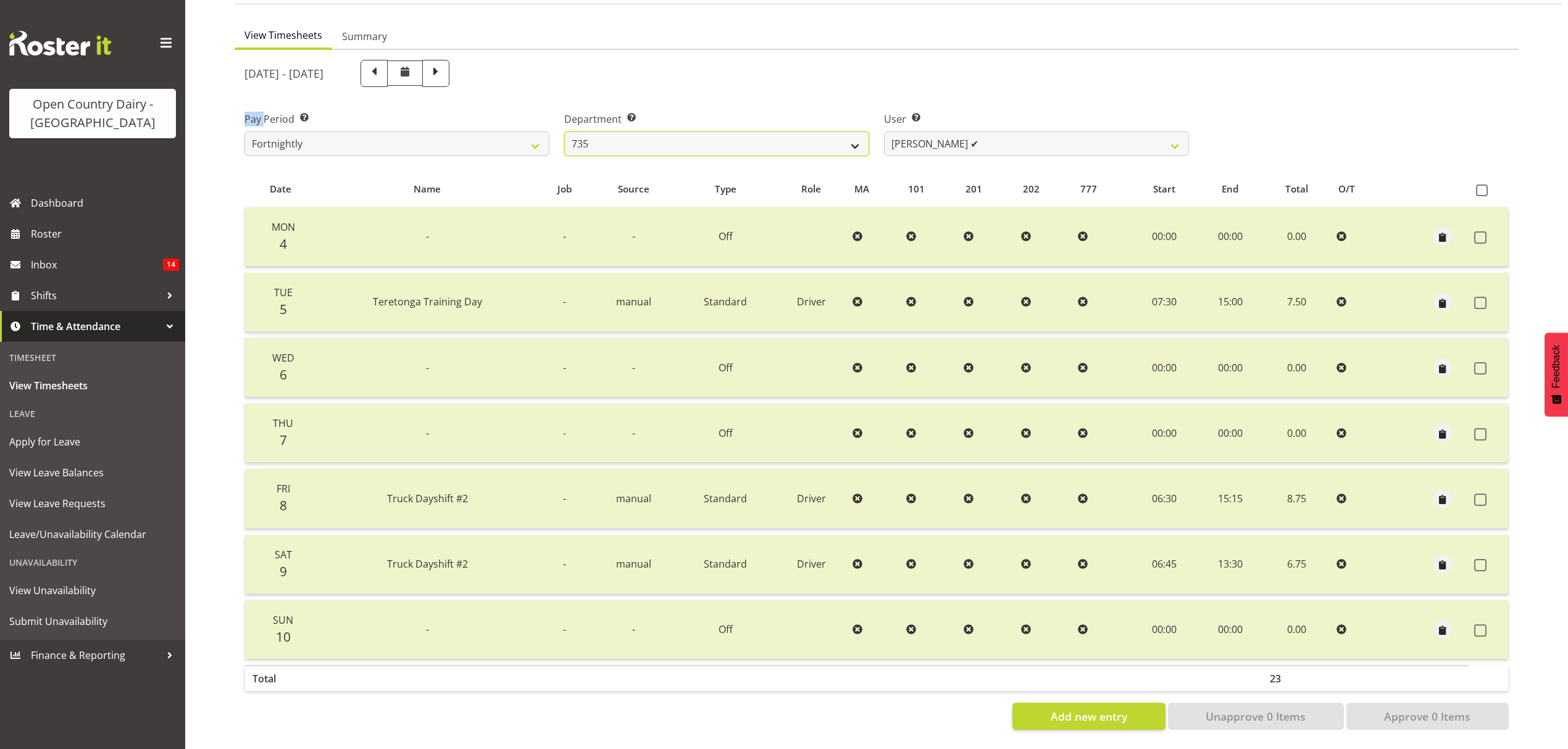
click at [858, 131] on select "734 735 736 737 738 739 850 851 852 853 854 855 856 858 861 862 865 868 869 870" at bounding box center [716, 143] width 305 height 25
select select "906"
click at [564, 131] on select "734 735 736 737 738 739 850 851 852 853 854 855 856 858 861 862 865 868 869 870" at bounding box center [716, 143] width 305 height 25
select select "7382"
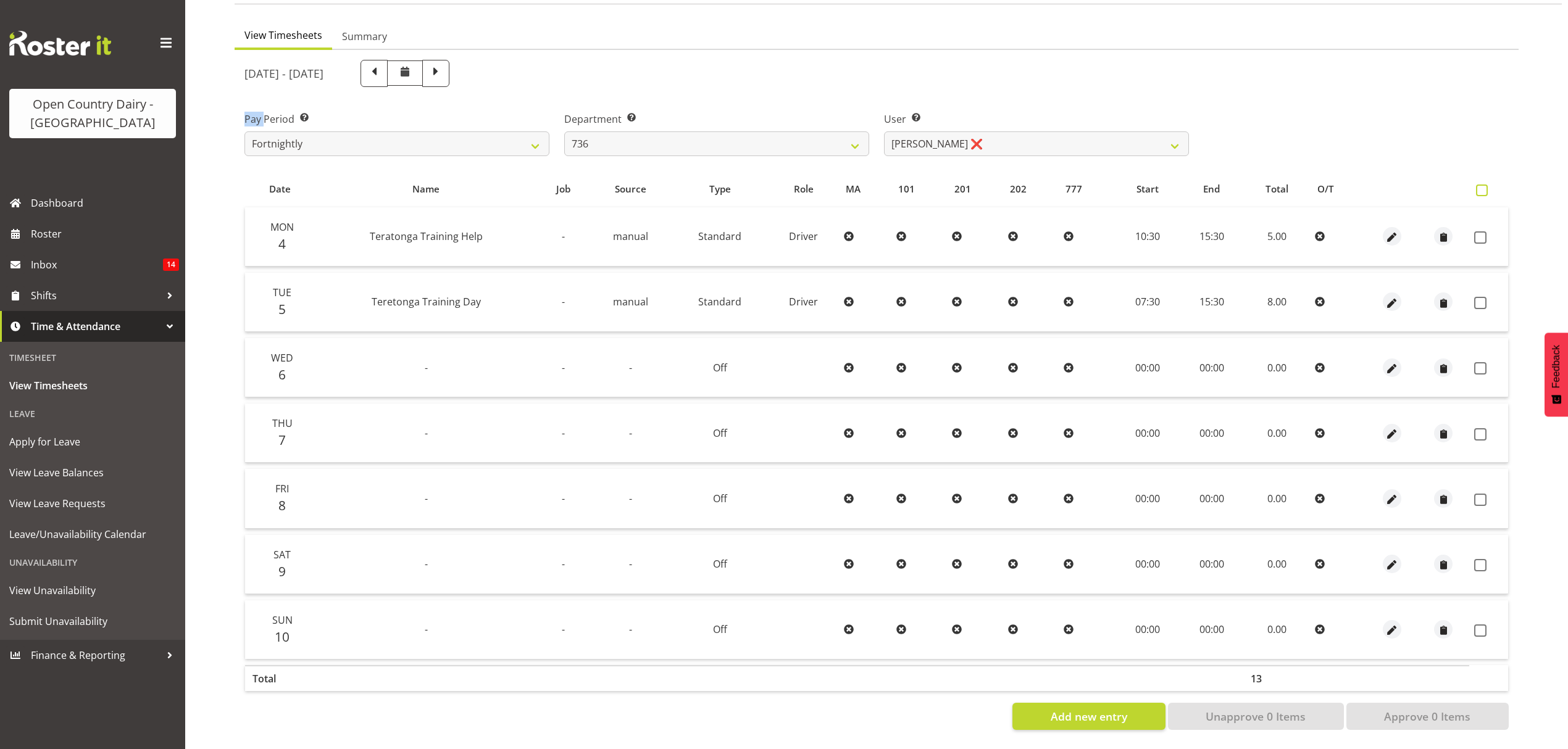
click at [1482, 185] on span at bounding box center [1482, 191] width 12 height 12
click at [1482, 186] on input "checkbox" at bounding box center [1479, 190] width 8 height 8
checkbox input "true"
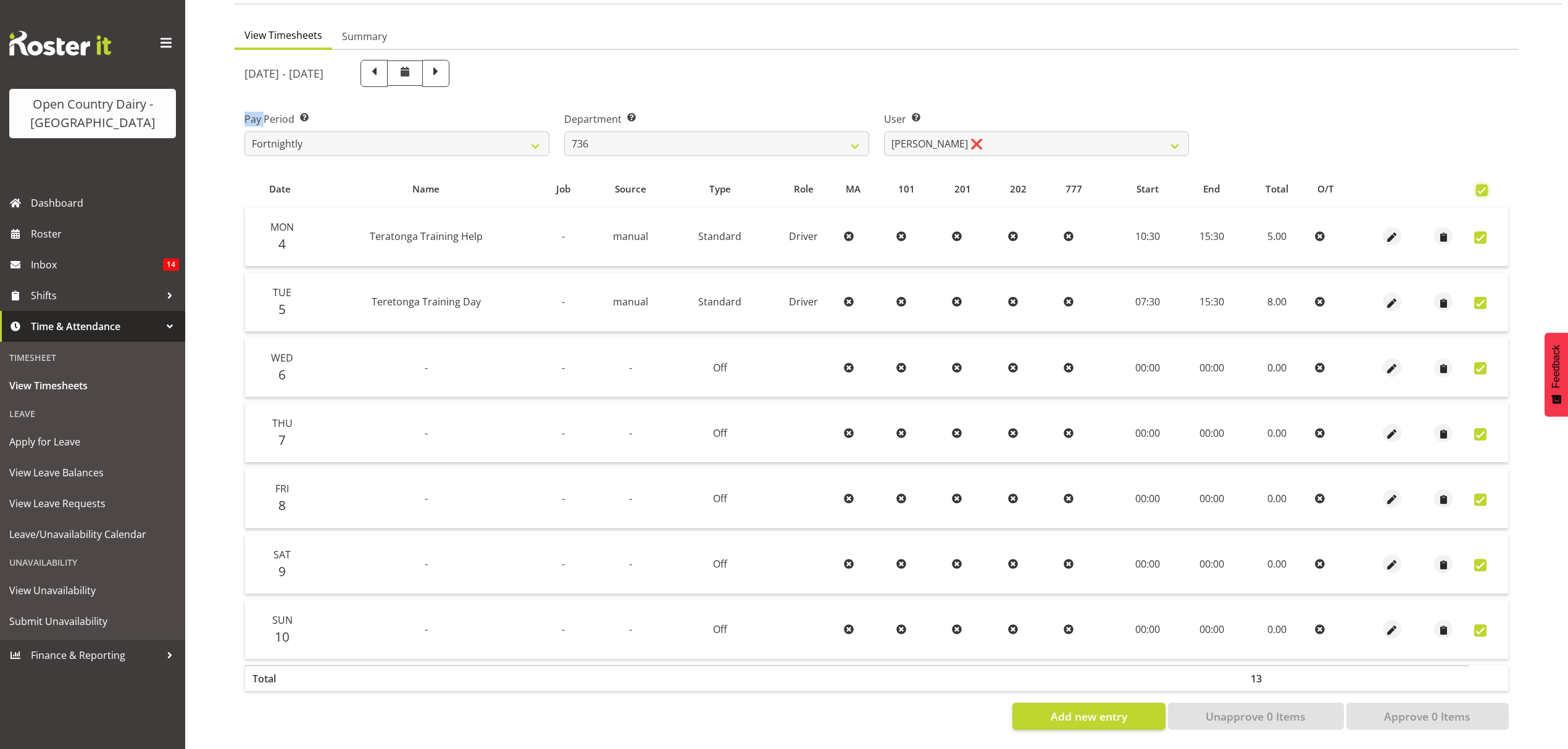
checkbox input "true"
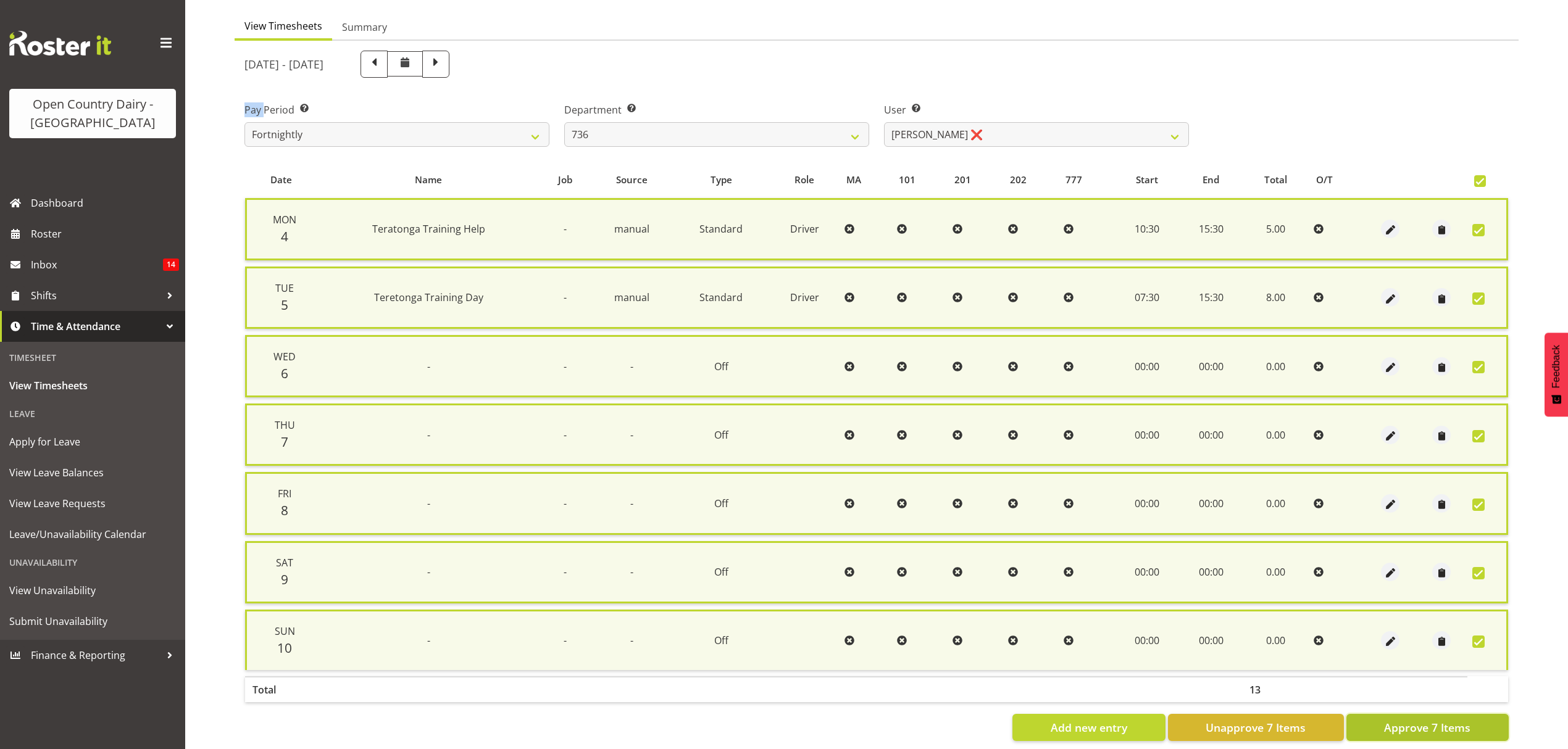
click at [1423, 721] on span "Approve 7 Items" at bounding box center [1427, 726] width 86 height 16
checkbox input "false"
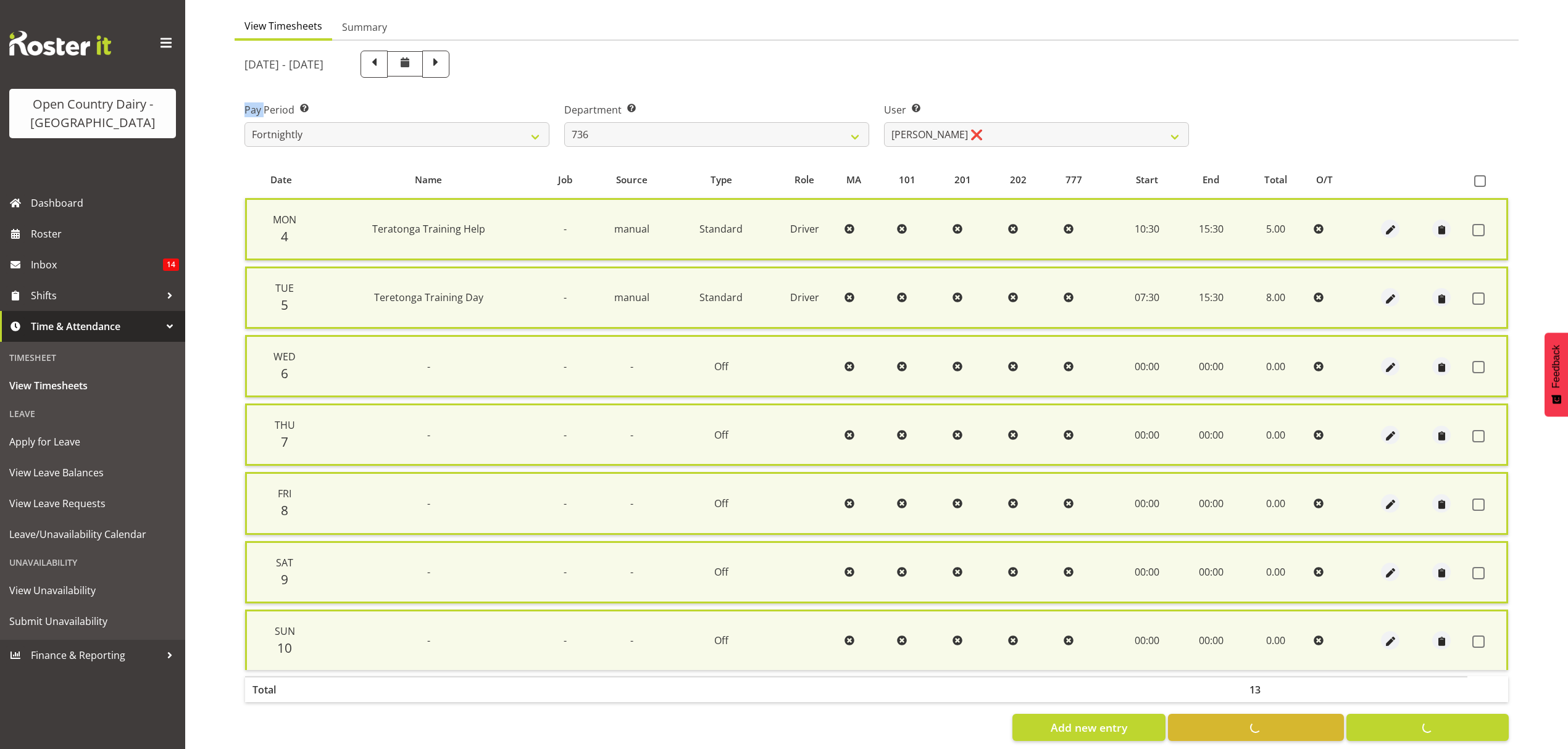
checkbox input "false"
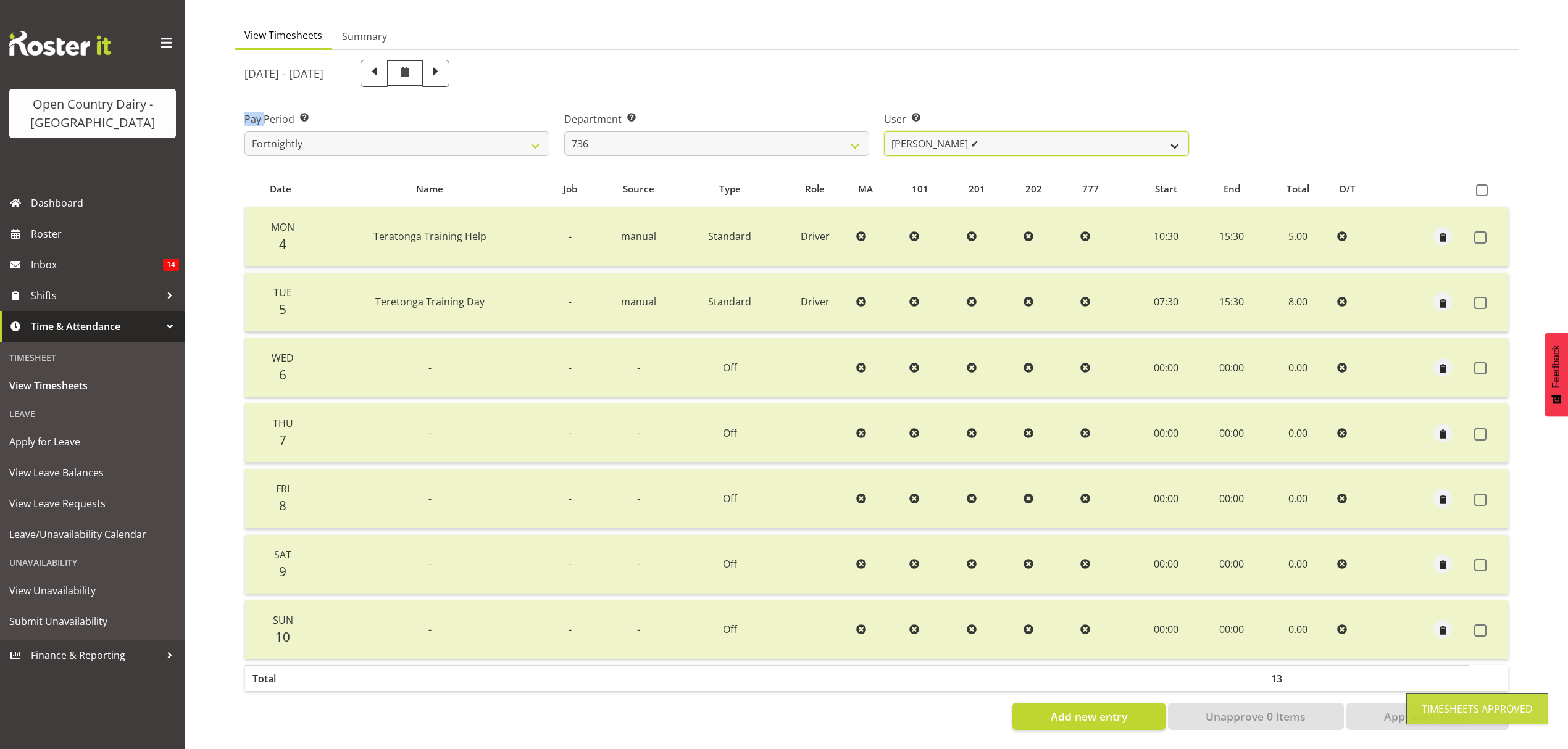
click at [1181, 131] on select "Andrew Muir ✔ Gert (Gerry) Van Der Berg ✔ Jamie Seaton ❌" at bounding box center [1036, 143] width 305 height 25
select select "7434"
click at [884, 131] on select "Andrew Muir ✔ Gert (Gerry) Van Der Berg ✔ Jamie Seaton ❌" at bounding box center [1036, 143] width 305 height 25
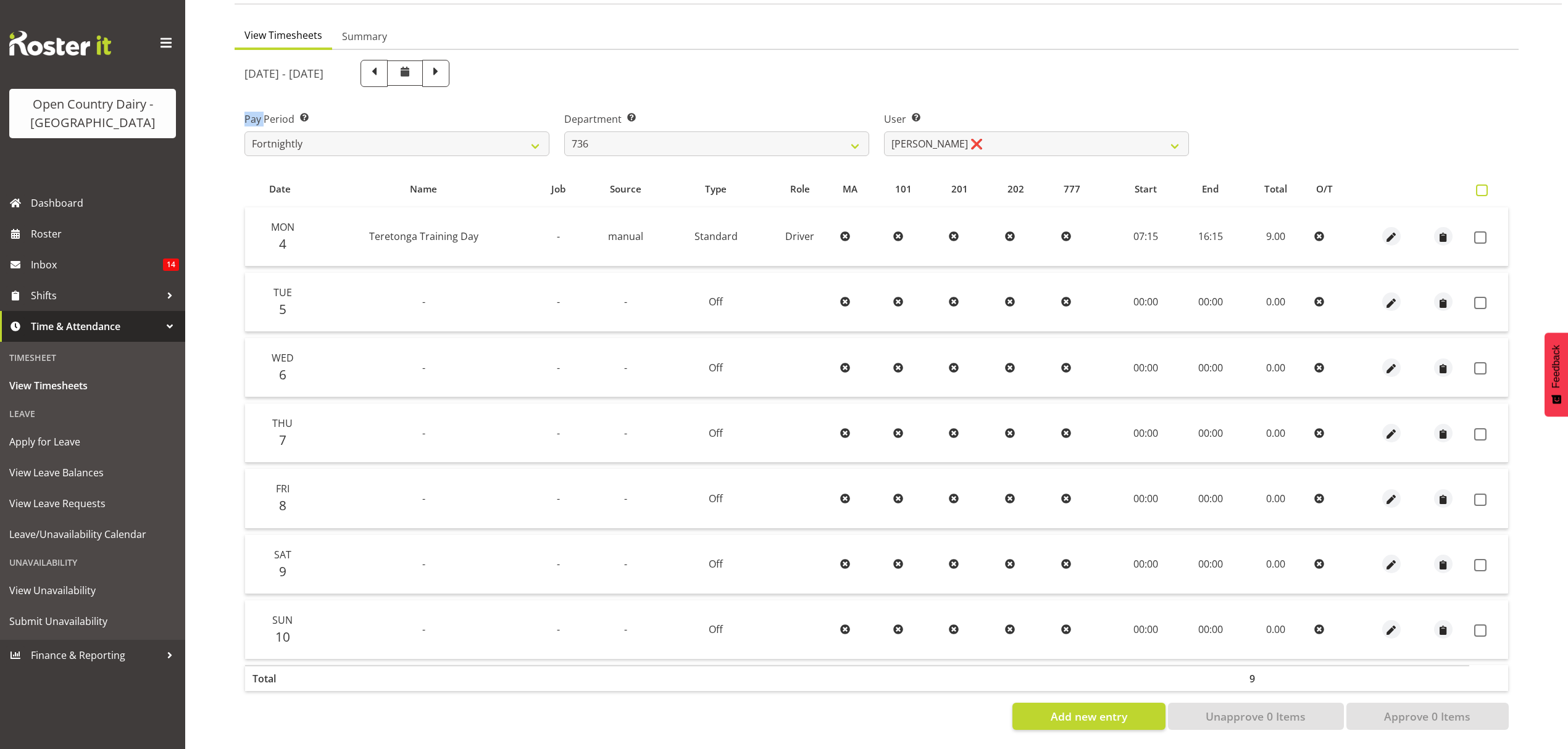
click at [1487, 185] on span at bounding box center [1482, 191] width 12 height 12
click at [1484, 186] on input "checkbox" at bounding box center [1479, 190] width 8 height 8
checkbox input "true"
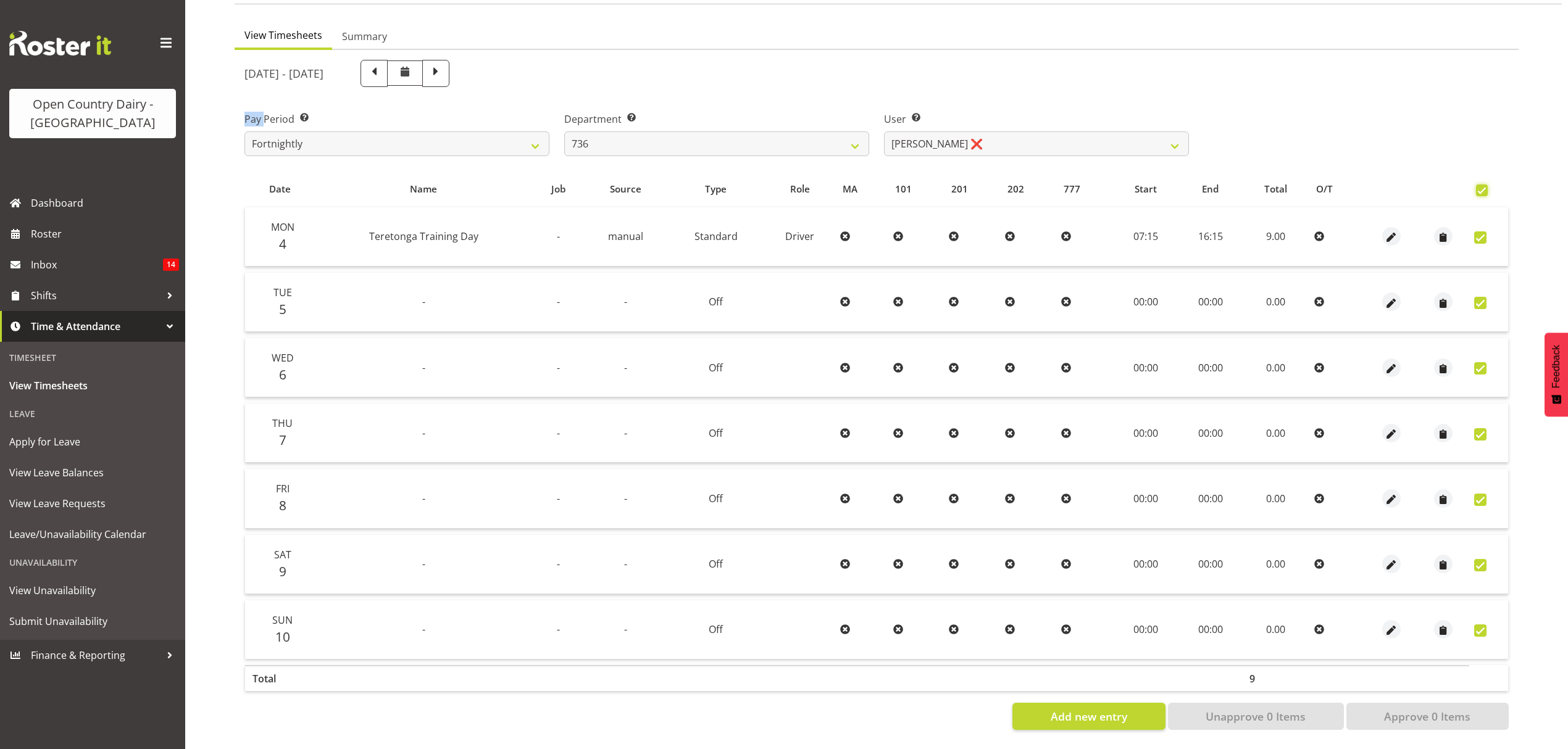
checkbox input "true"
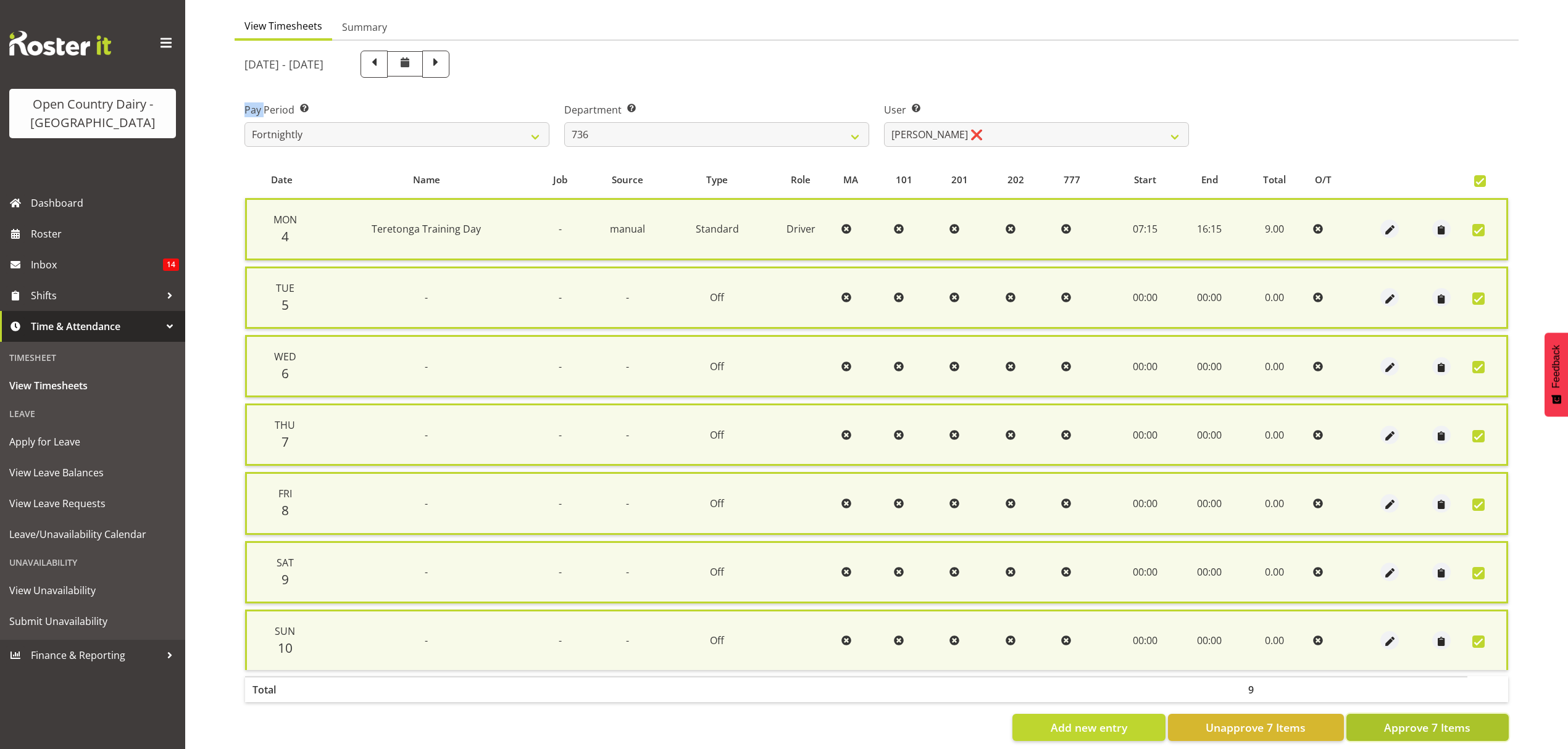
click at [1426, 719] on span "Approve 7 Items" at bounding box center [1427, 726] width 86 height 16
checkbox input "false"
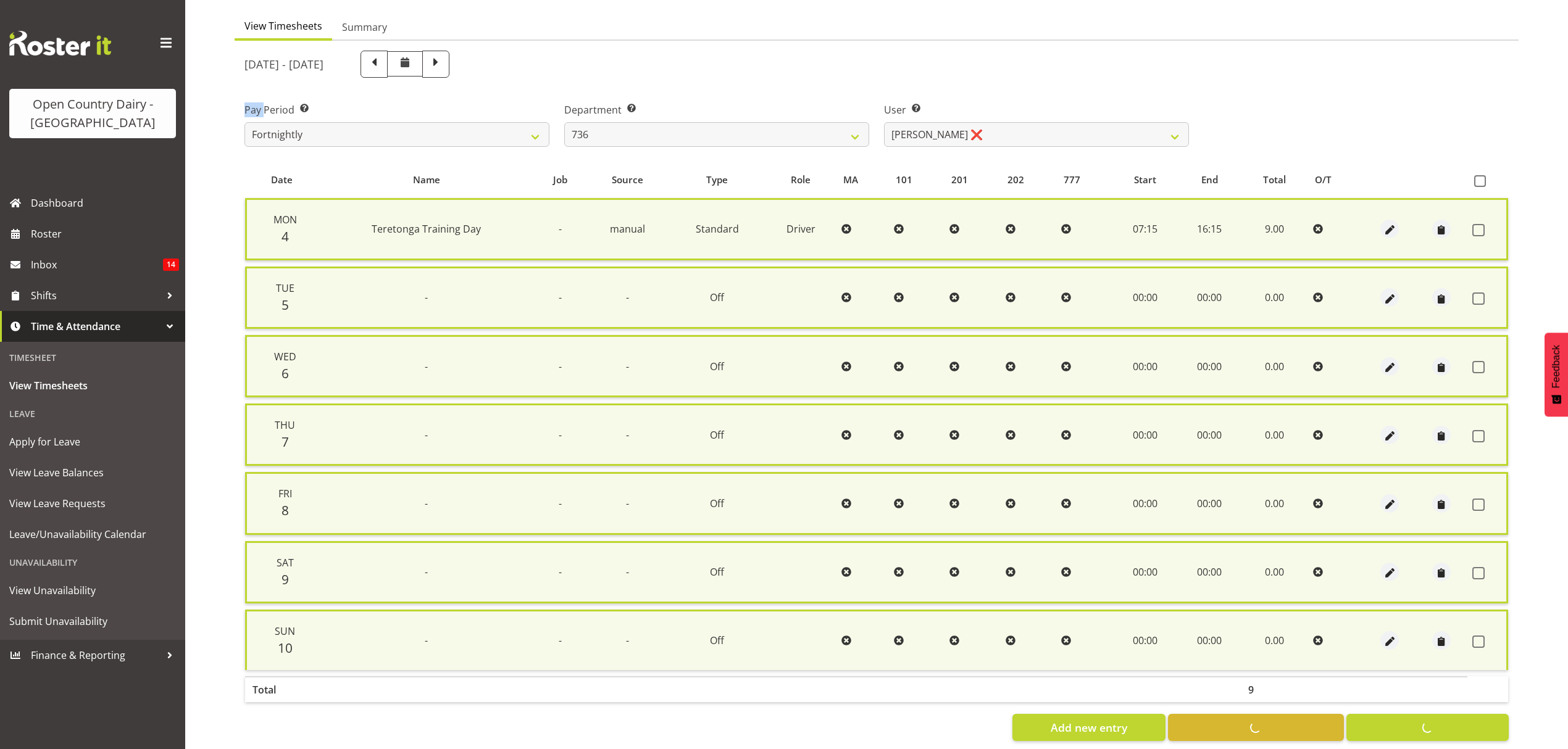
checkbox input "false"
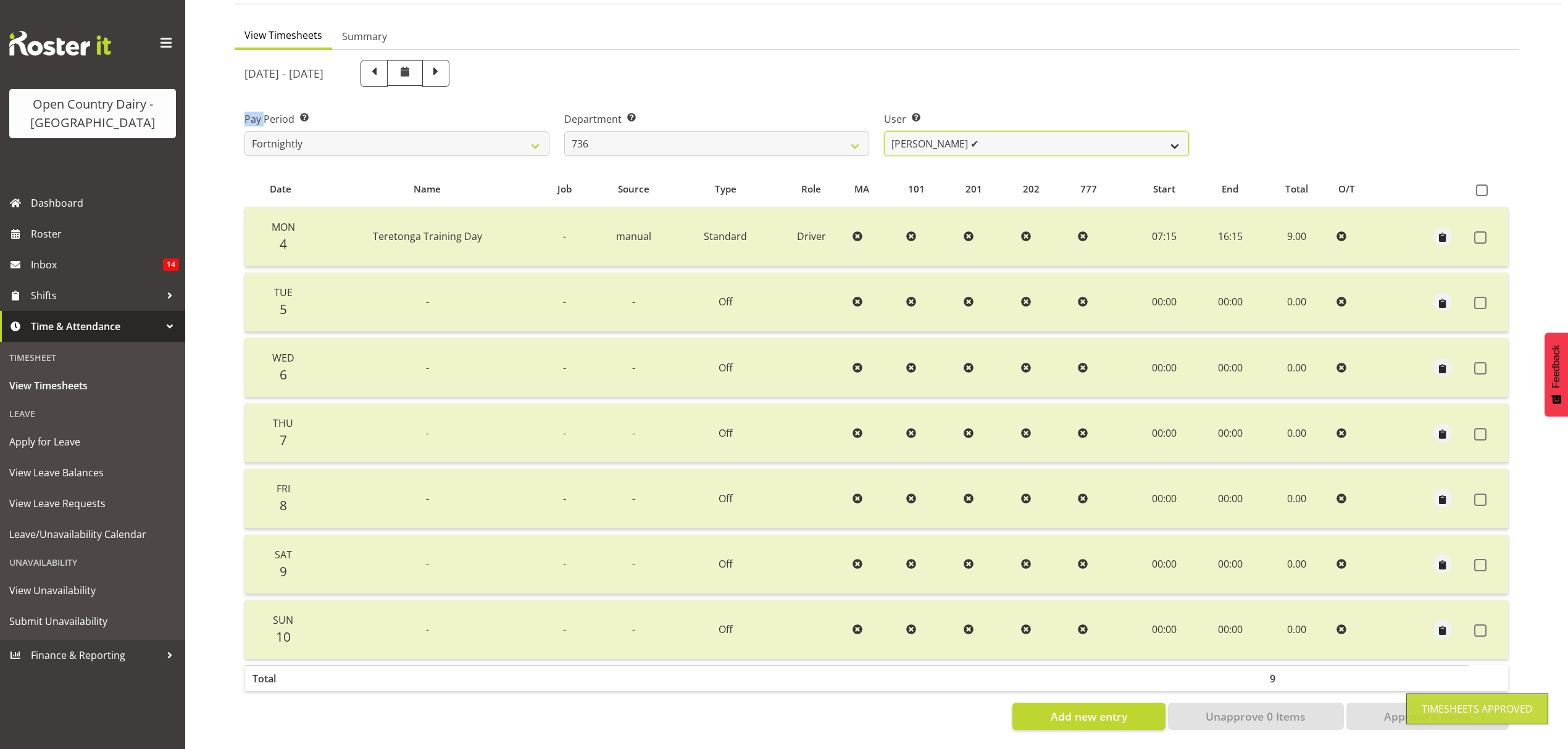
click at [1175, 131] on select "Andrew Muir ✔ Gert (Gerry) Van Der Berg ✔ Jamie Seaton ✔" at bounding box center [1036, 143] width 305 height 25
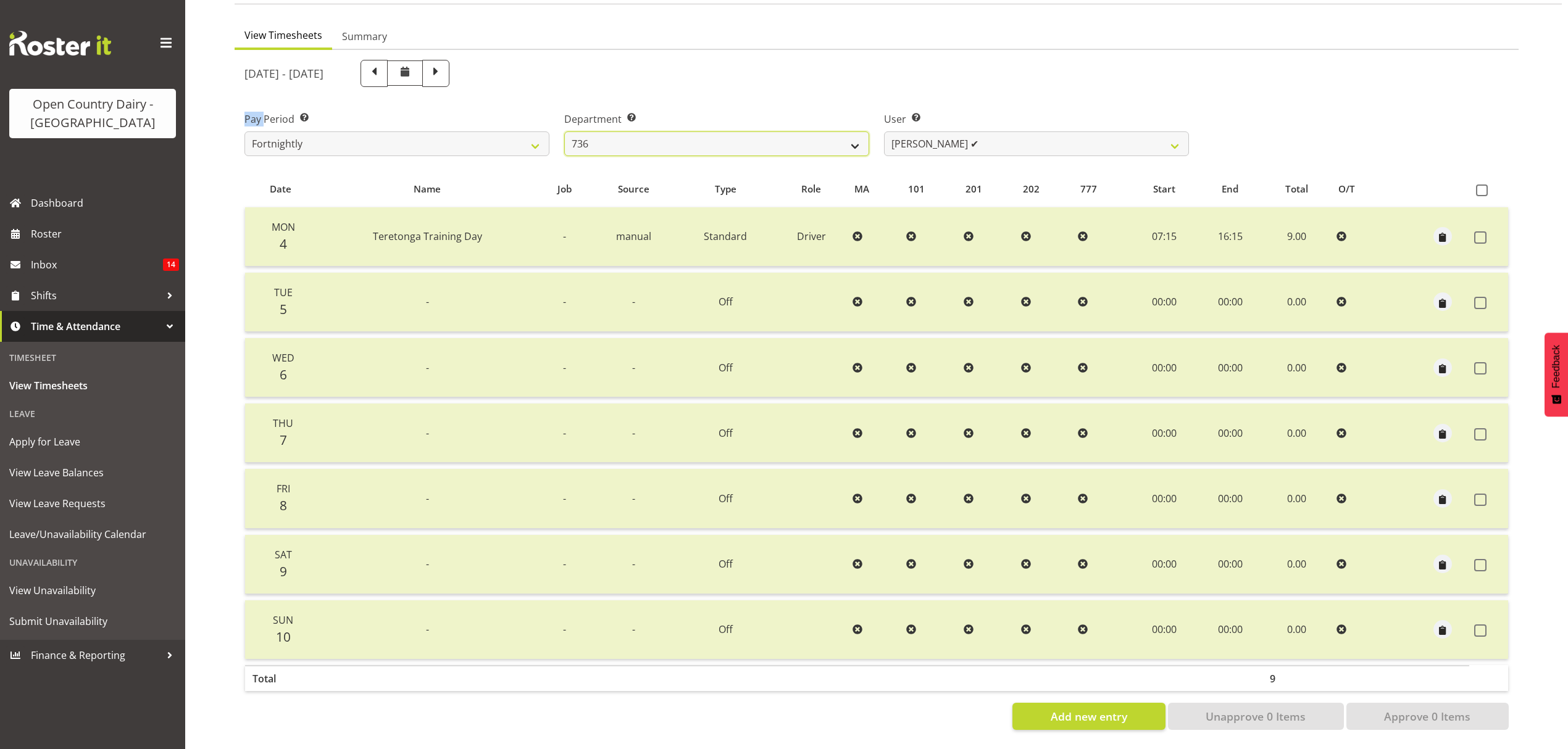
click at [855, 134] on select "734 735 736 737 738 739 850 851 852 853 854 855 856 858 861 862 865 868 869 870" at bounding box center [716, 143] width 305 height 25
select select "903"
click at [564, 131] on select "734 735 736 737 738 739 850 851 852 853 854 855 856 858 861 862 865 868 869 870" at bounding box center [716, 143] width 305 height 25
select select "7397"
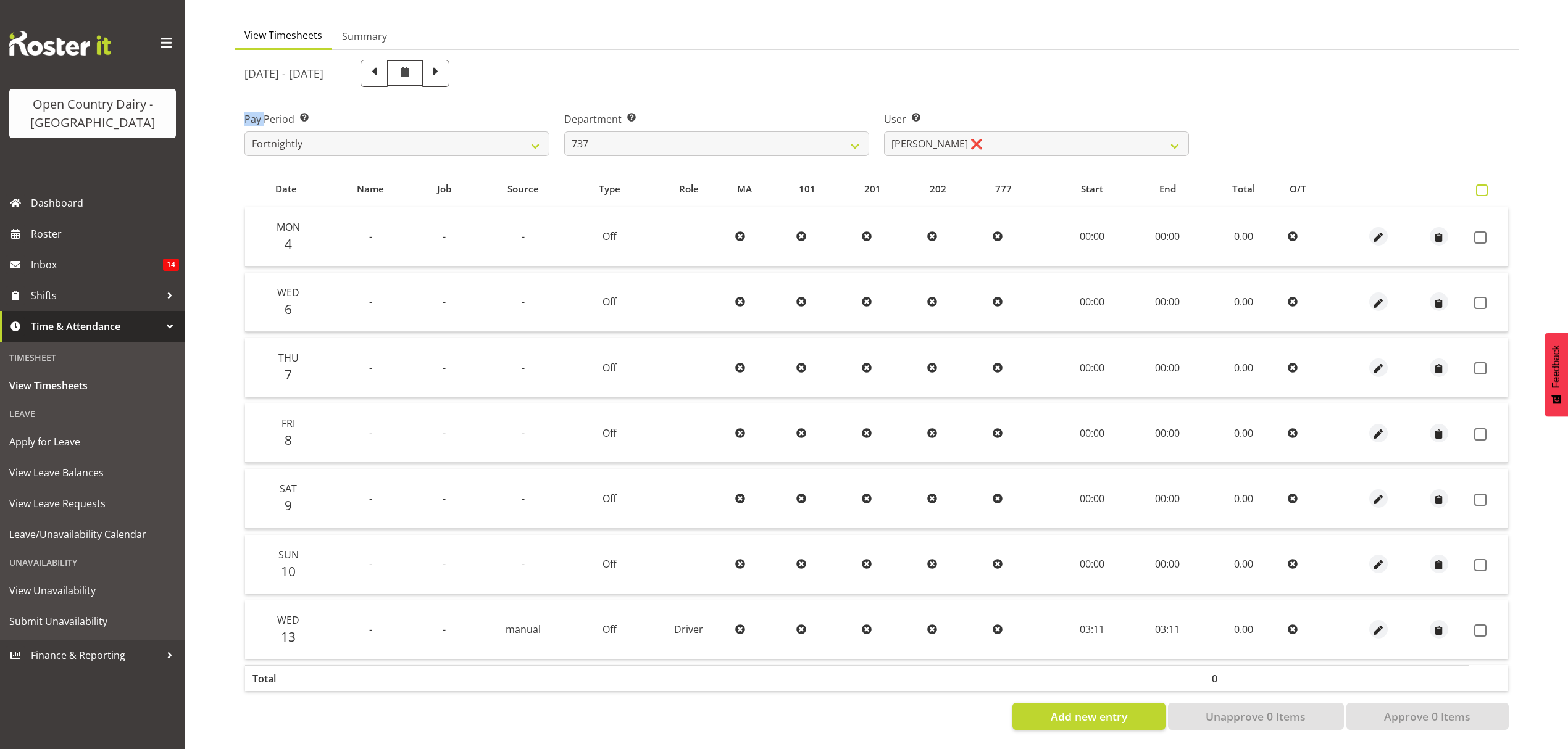
click at [1482, 185] on span at bounding box center [1482, 191] width 12 height 12
click at [1482, 186] on input "checkbox" at bounding box center [1479, 190] width 8 height 8
checkbox input "true"
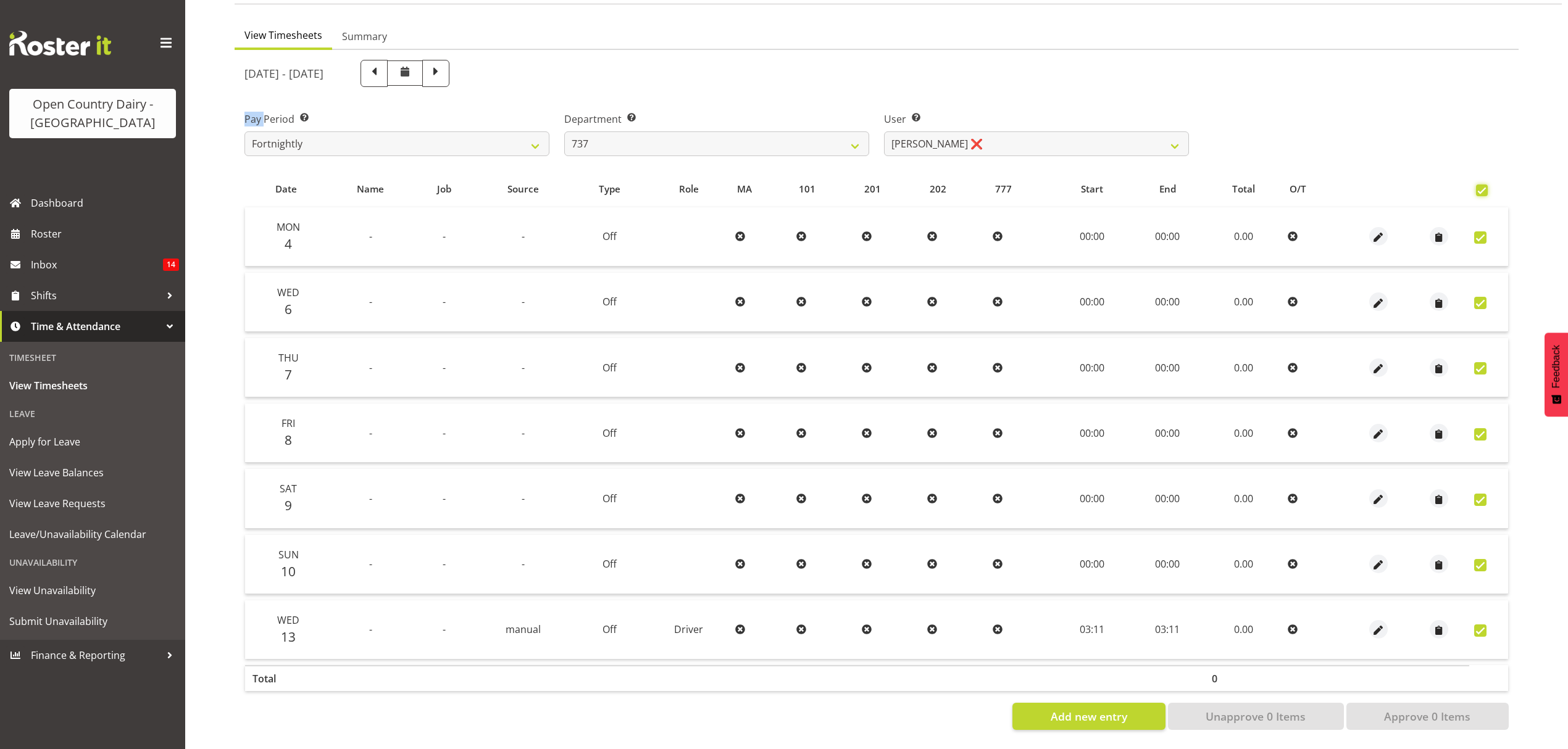
checkbox input "true"
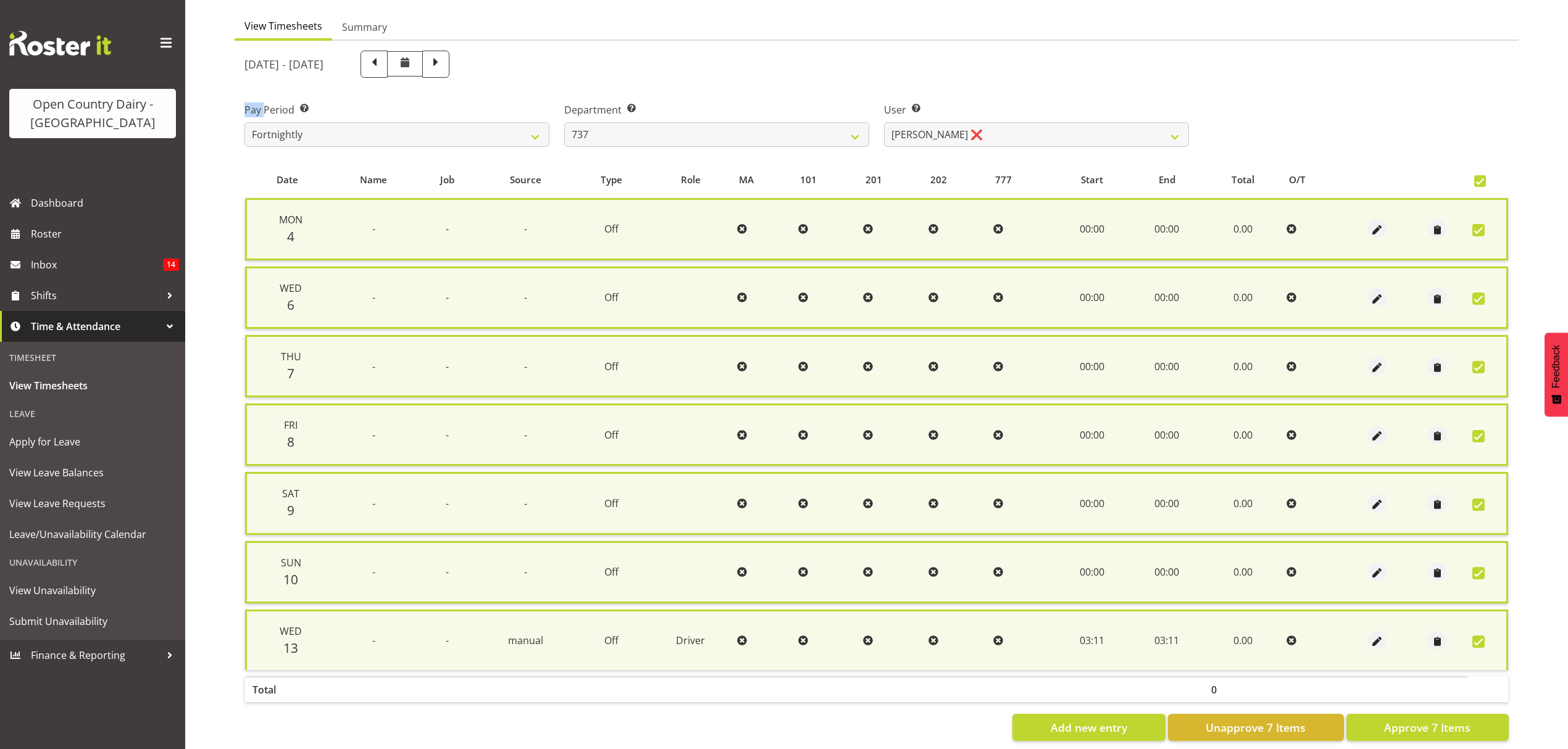
click at [1475, 179] on span at bounding box center [1480, 181] width 12 height 12
click at [1475, 179] on input "checkbox" at bounding box center [1478, 181] width 8 height 8
checkbox input "false"
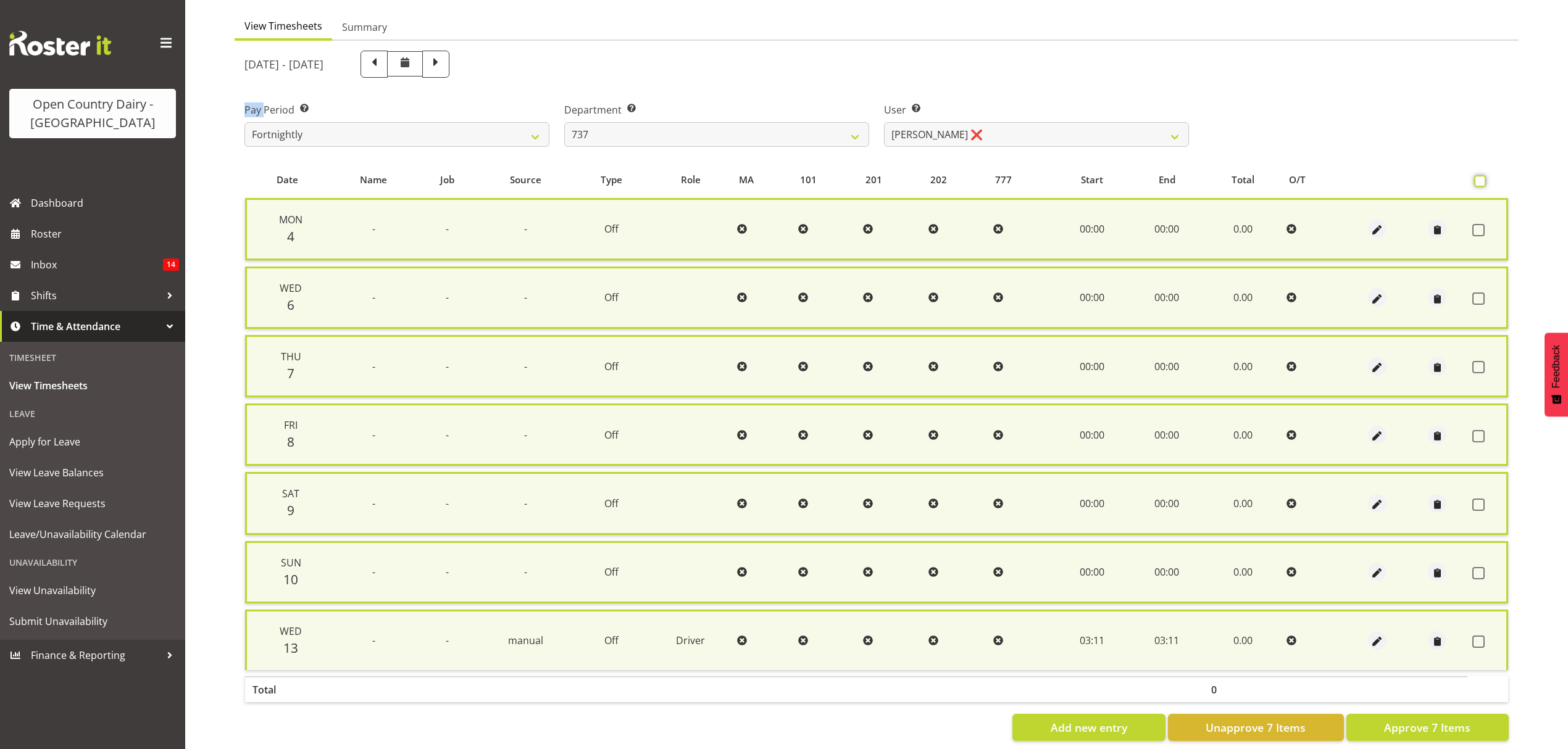
checkbox input "false"
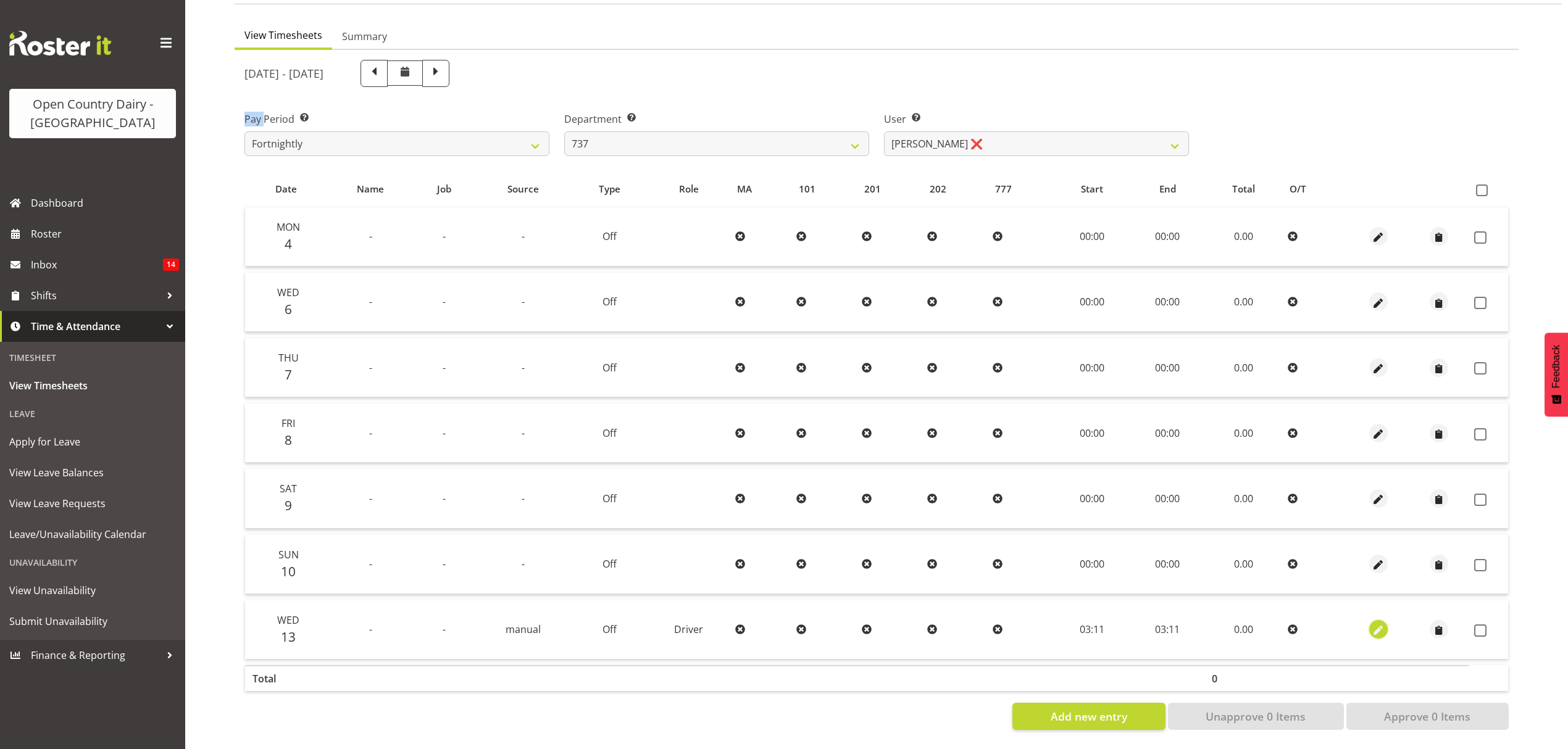
click at [1380, 624] on span "button" at bounding box center [1378, 630] width 14 height 14
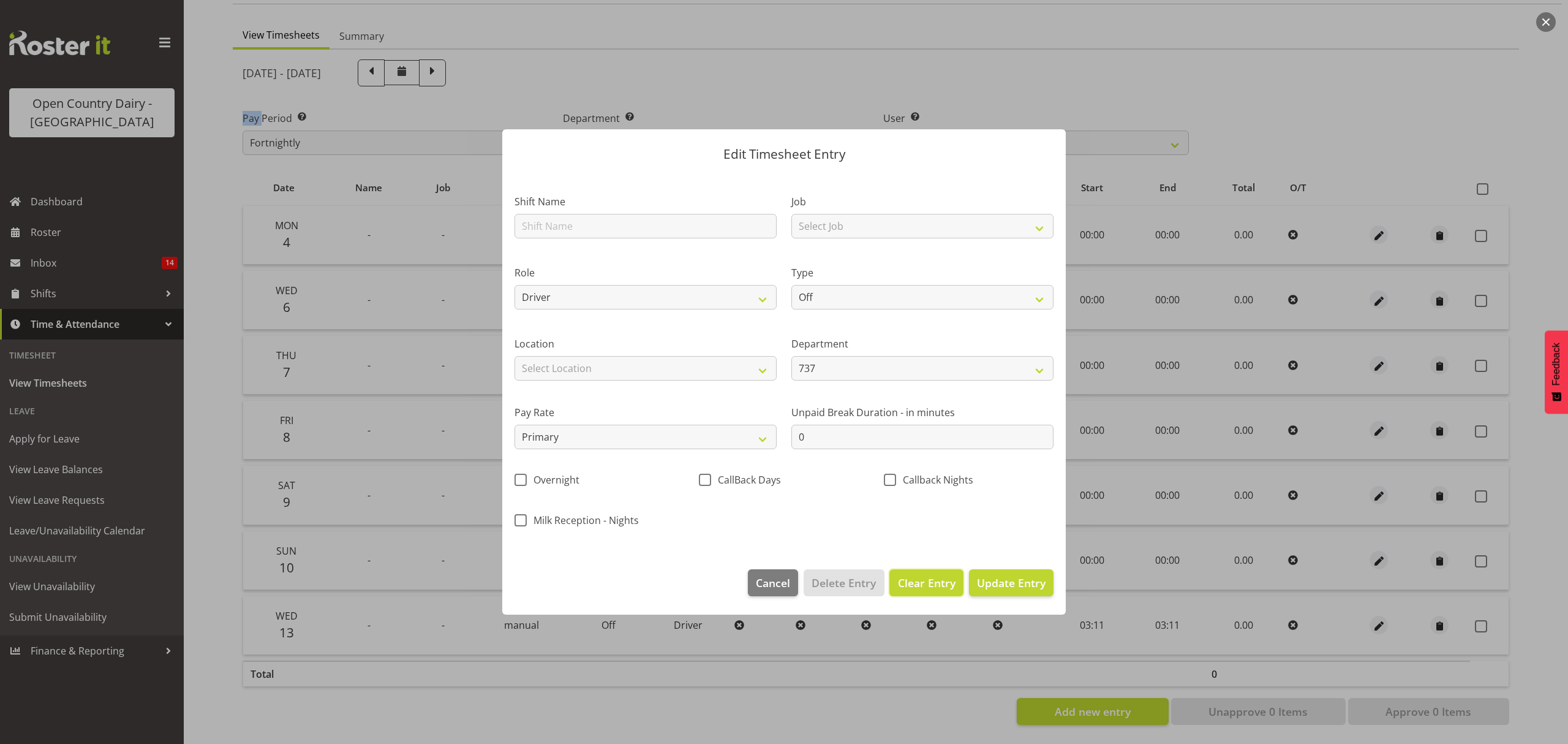
click at [910, 584] on span "Clear Entry" at bounding box center [926, 582] width 57 height 16
select select
click at [854, 587] on span "Delete Entry" at bounding box center [844, 582] width 64 height 16
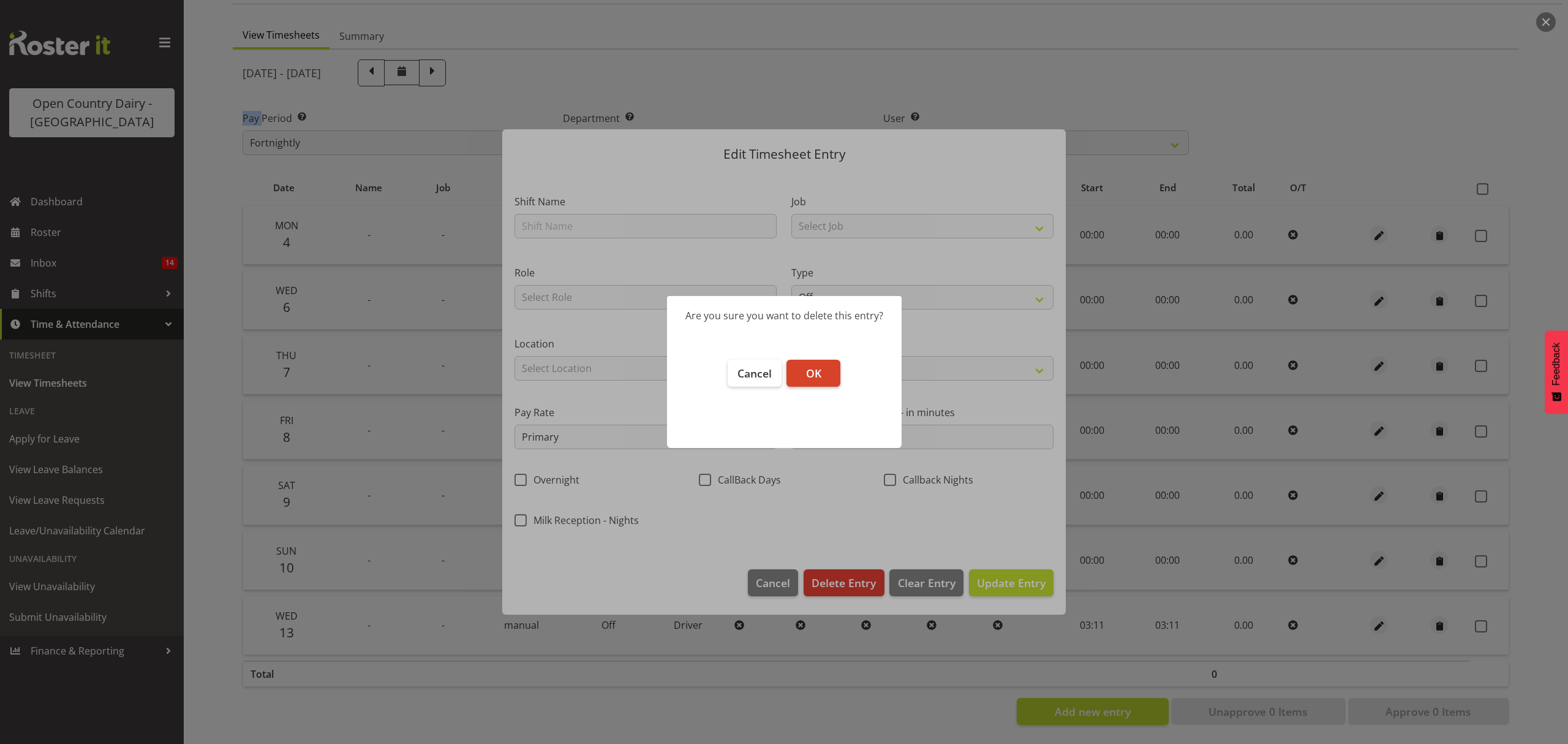
click at [817, 367] on span "OK" at bounding box center [814, 373] width 16 height 15
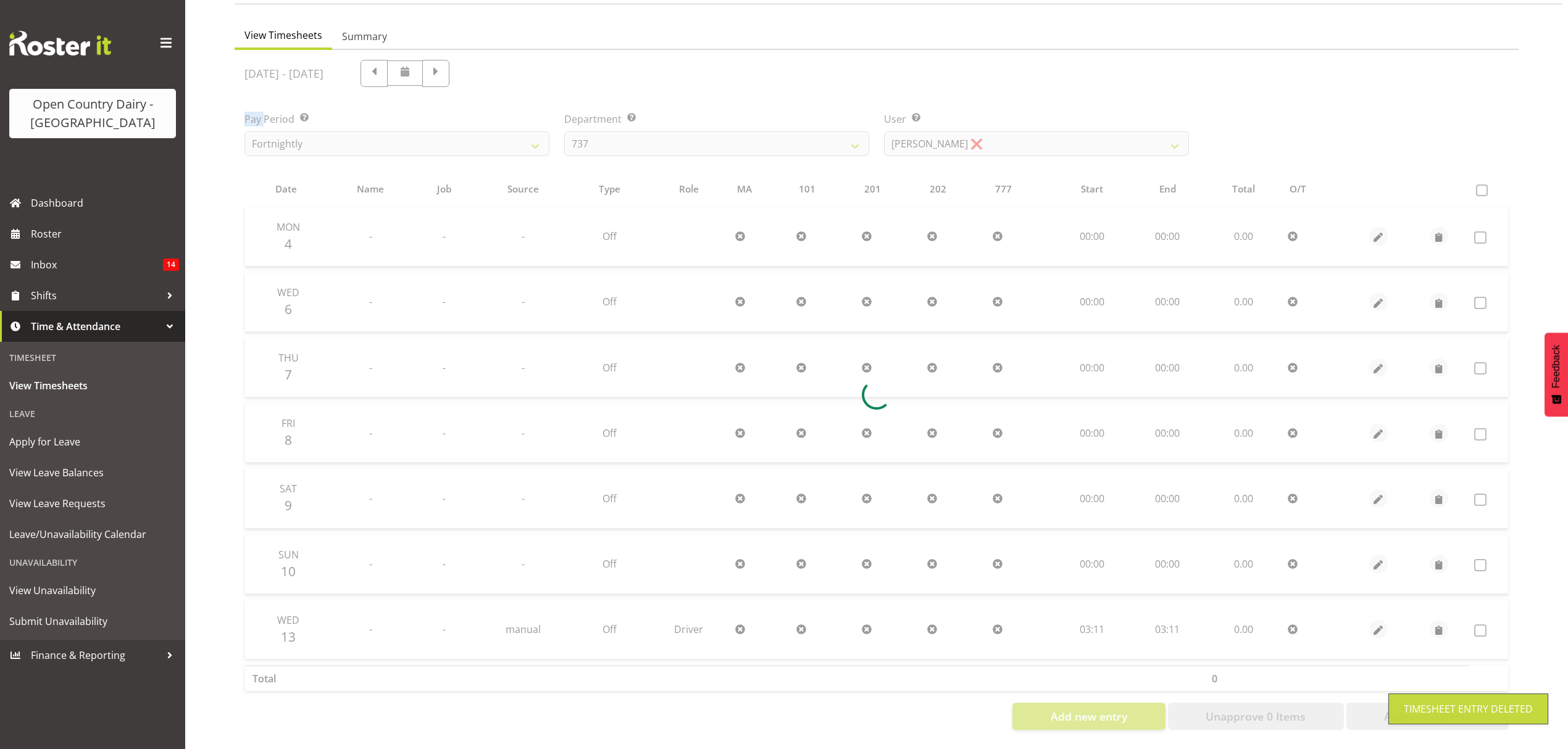
scroll to position [44, 0]
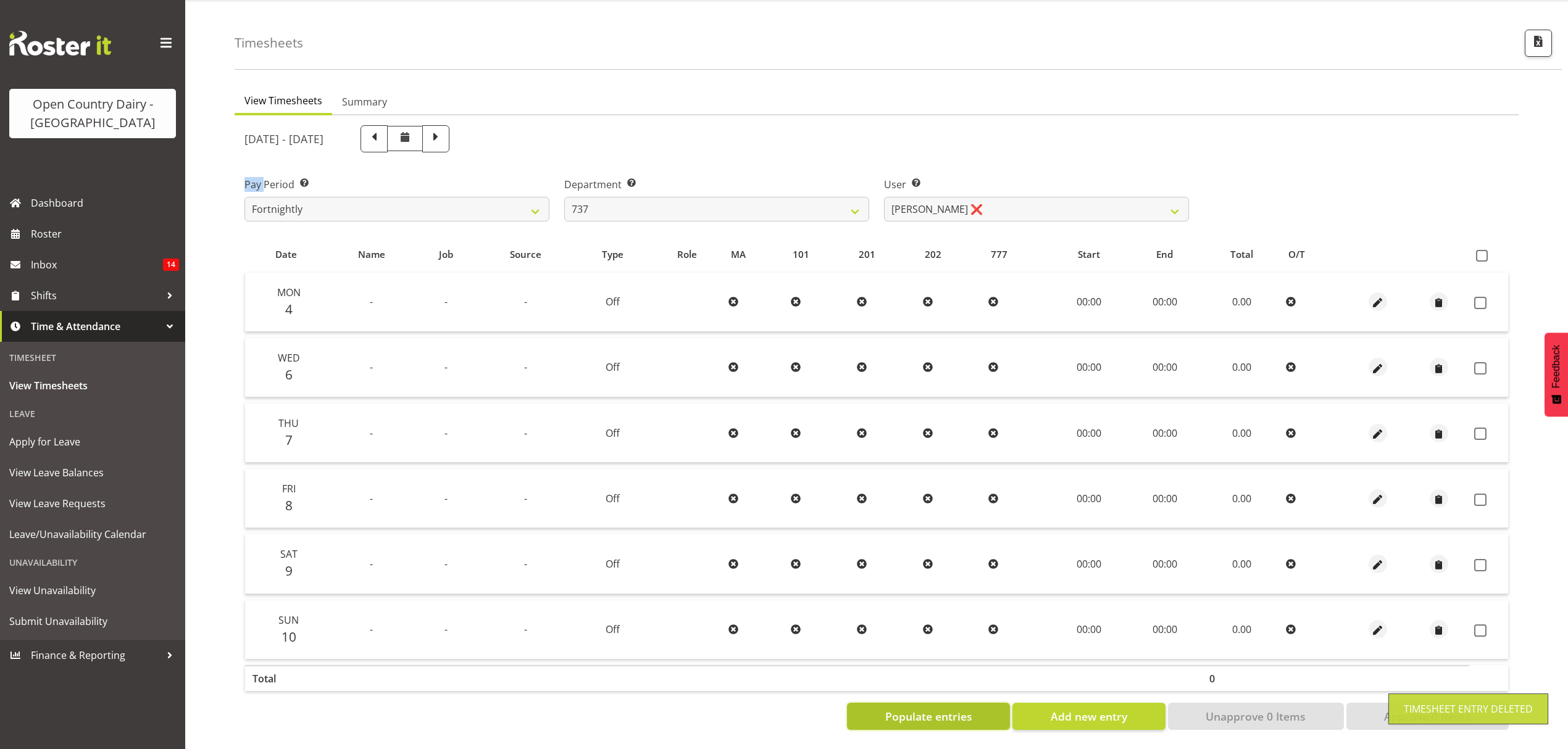
click at [963, 708] on span "Populate entries" at bounding box center [929, 716] width 87 height 16
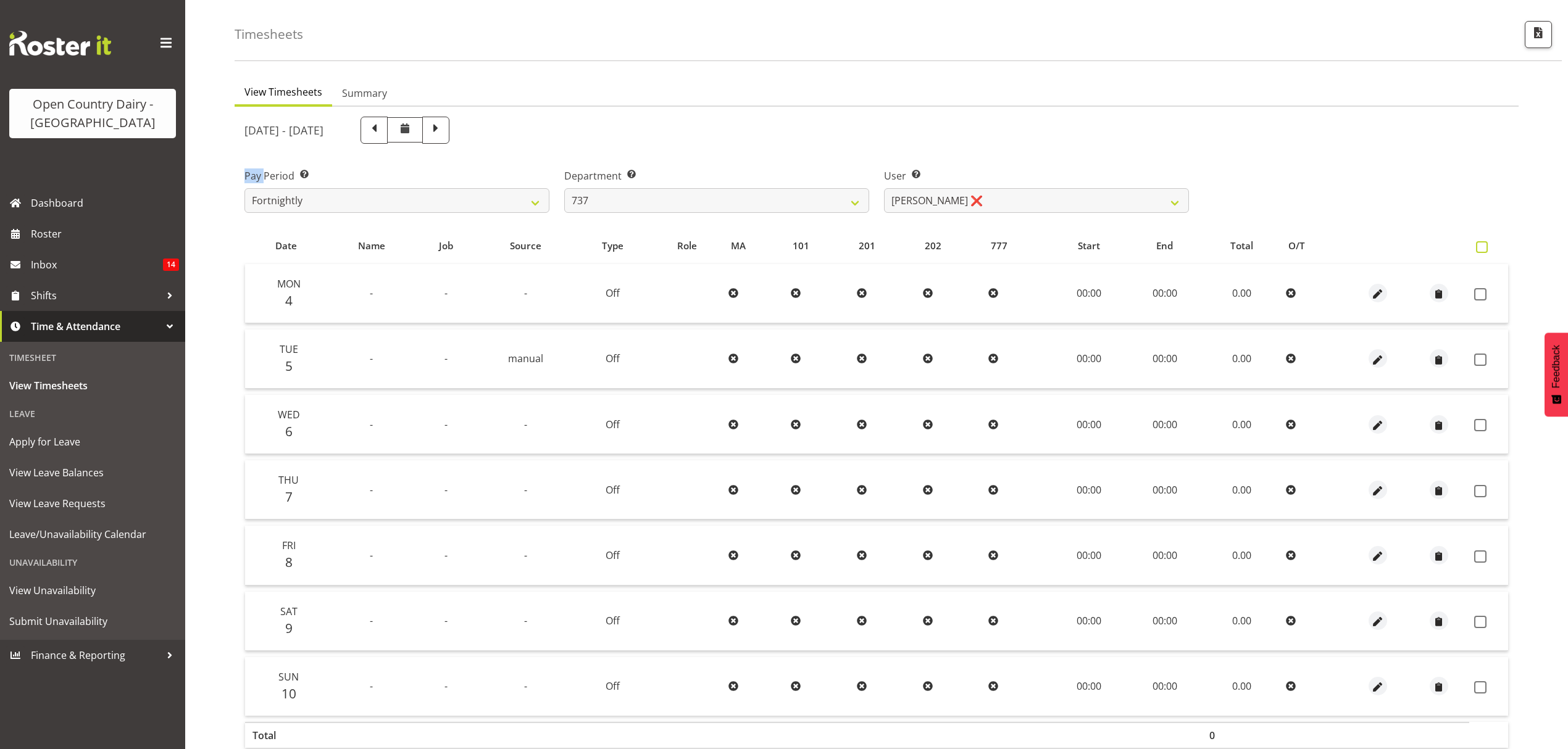
click at [1488, 247] on label at bounding box center [1485, 247] width 18 height 12
click at [1484, 247] on input "checkbox" at bounding box center [1479, 247] width 8 height 8
checkbox input "true"
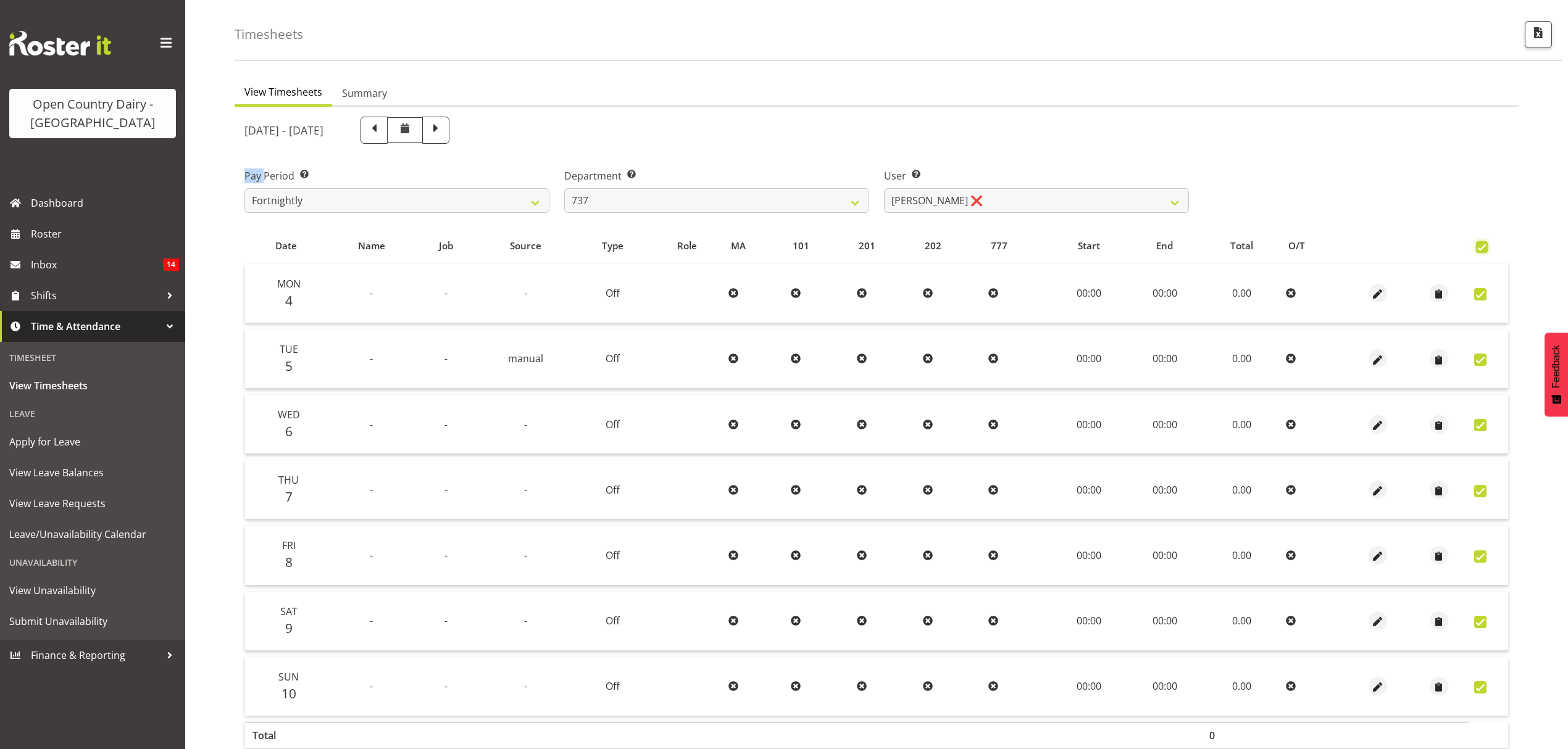
checkbox input "true"
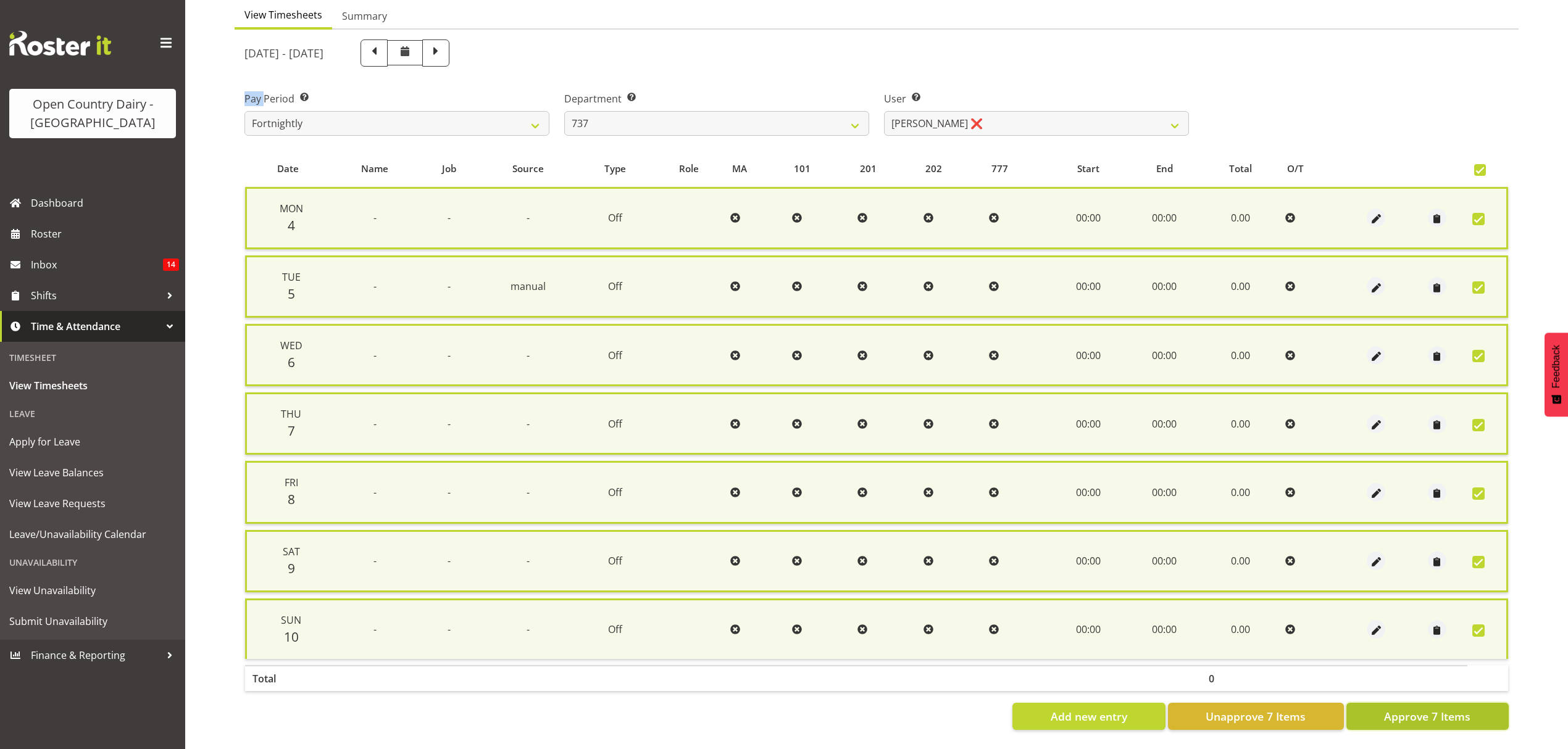
click at [1418, 708] on span "Approve 7 Items" at bounding box center [1427, 716] width 86 height 16
checkbox input "false"
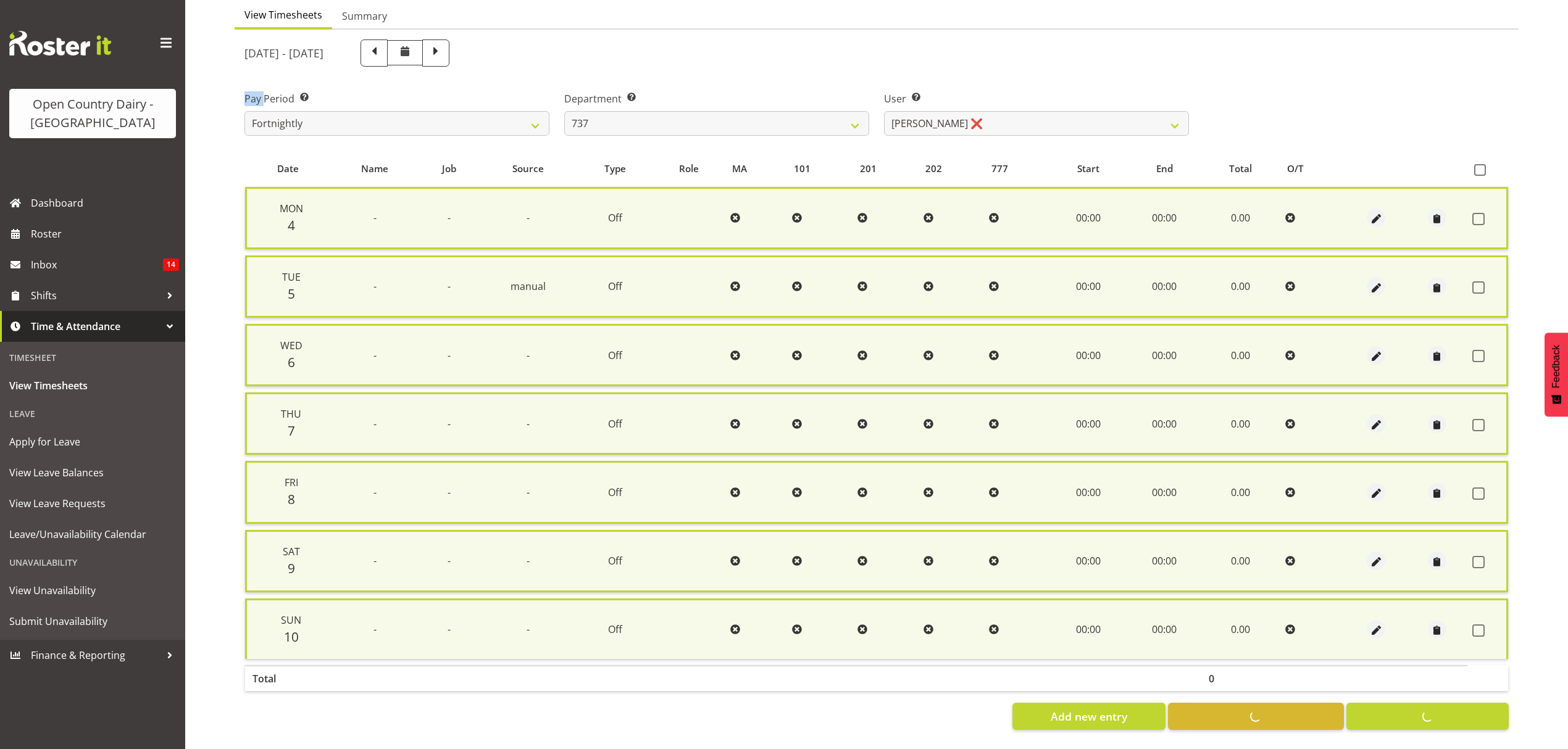
checkbox input "false"
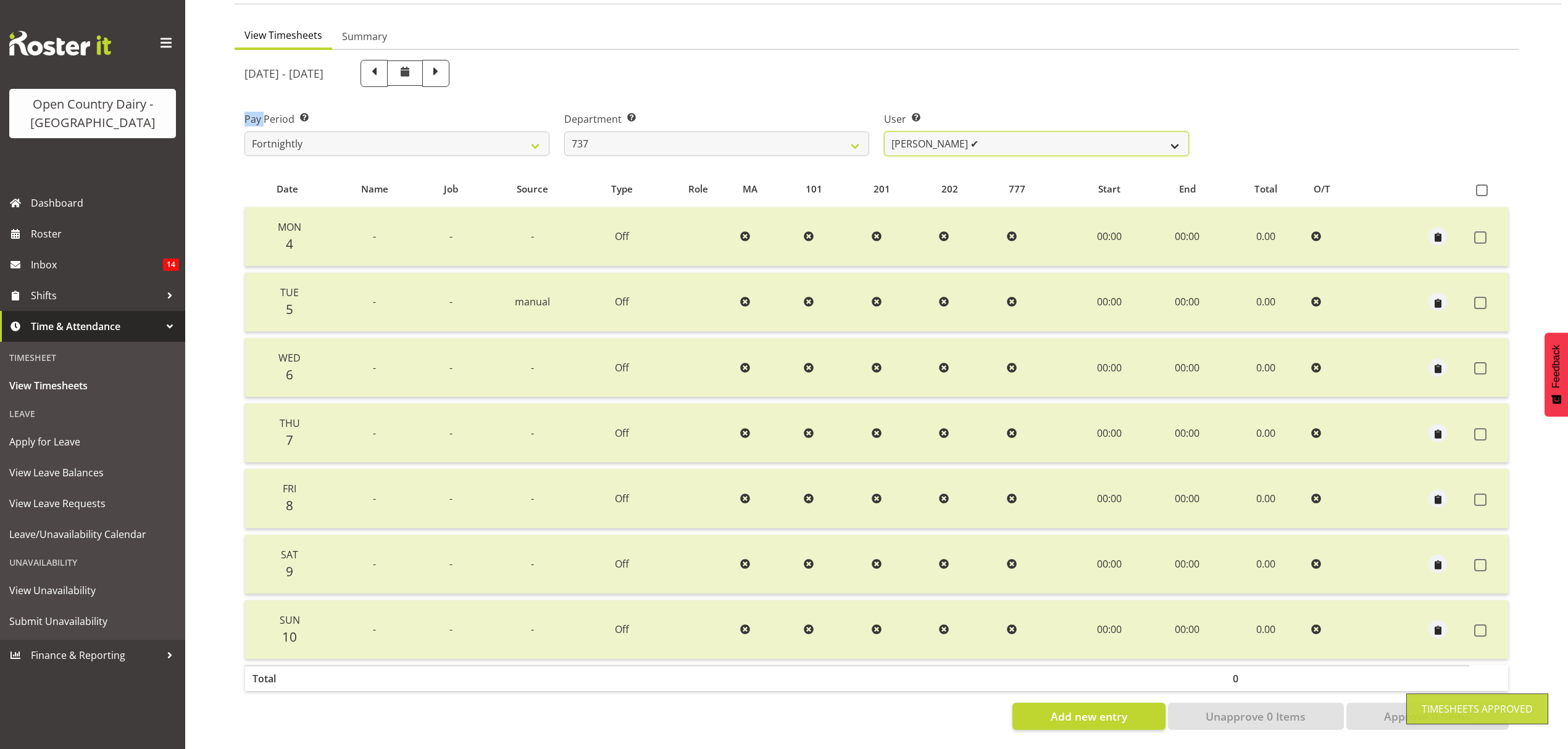
click at [1169, 137] on select "Brian Neas ✔ Christopher Sutherland ✔ Richard Turnbull ❌" at bounding box center [1036, 143] width 305 height 25
click at [884, 131] on select "Brian Neas ✔ Christopher Sutherland ✔ Richard Turnbull ❌" at bounding box center [1036, 143] width 305 height 25
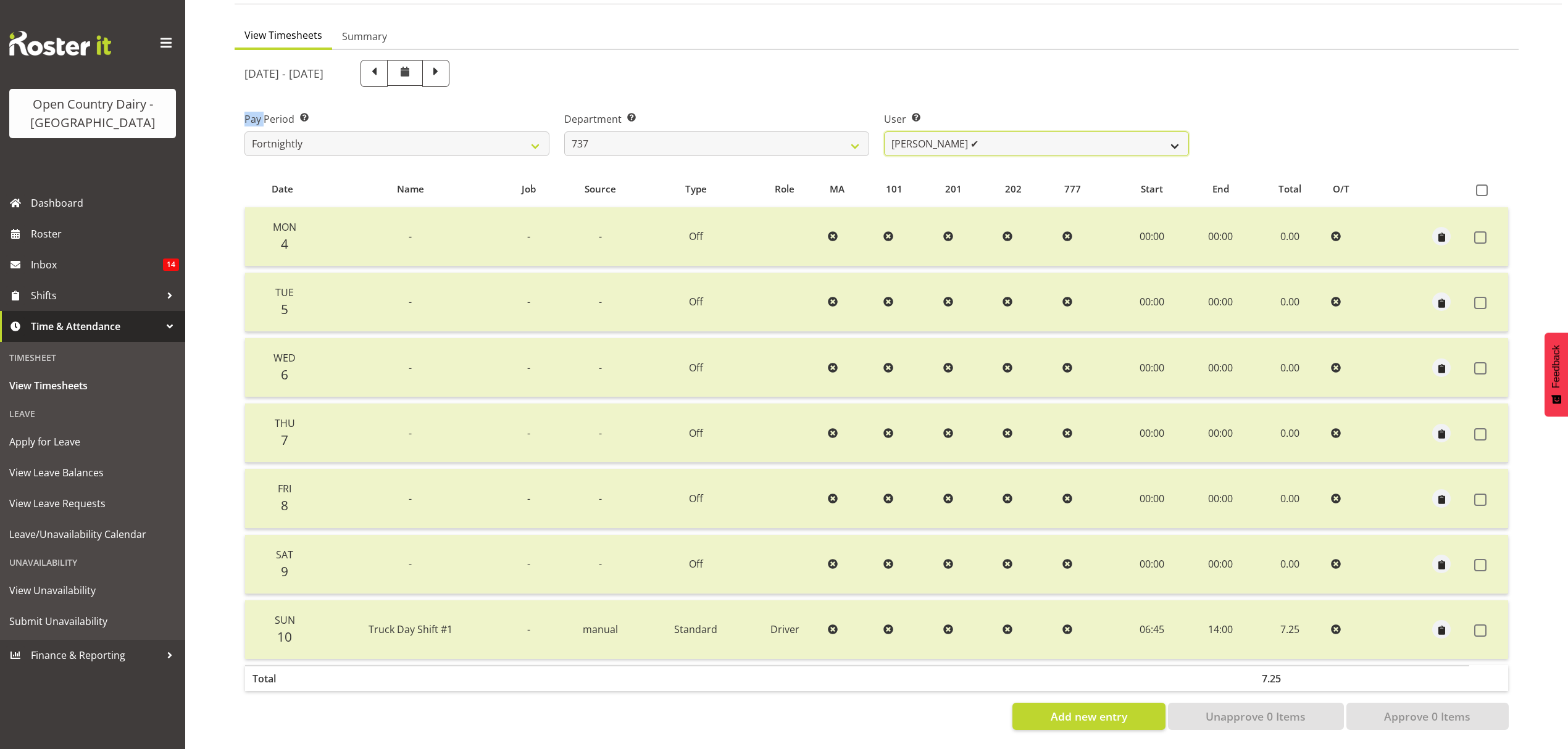
click at [1171, 140] on select "Brian Neas ✔ Christopher Sutherland ✔ Richard Turnbull ❌" at bounding box center [1036, 143] width 305 height 25
select select "10918"
click at [884, 131] on select "Brian Neas ✔ Christopher Sutherland ✔ Richard Turnbull ❌" at bounding box center [1036, 143] width 305 height 25
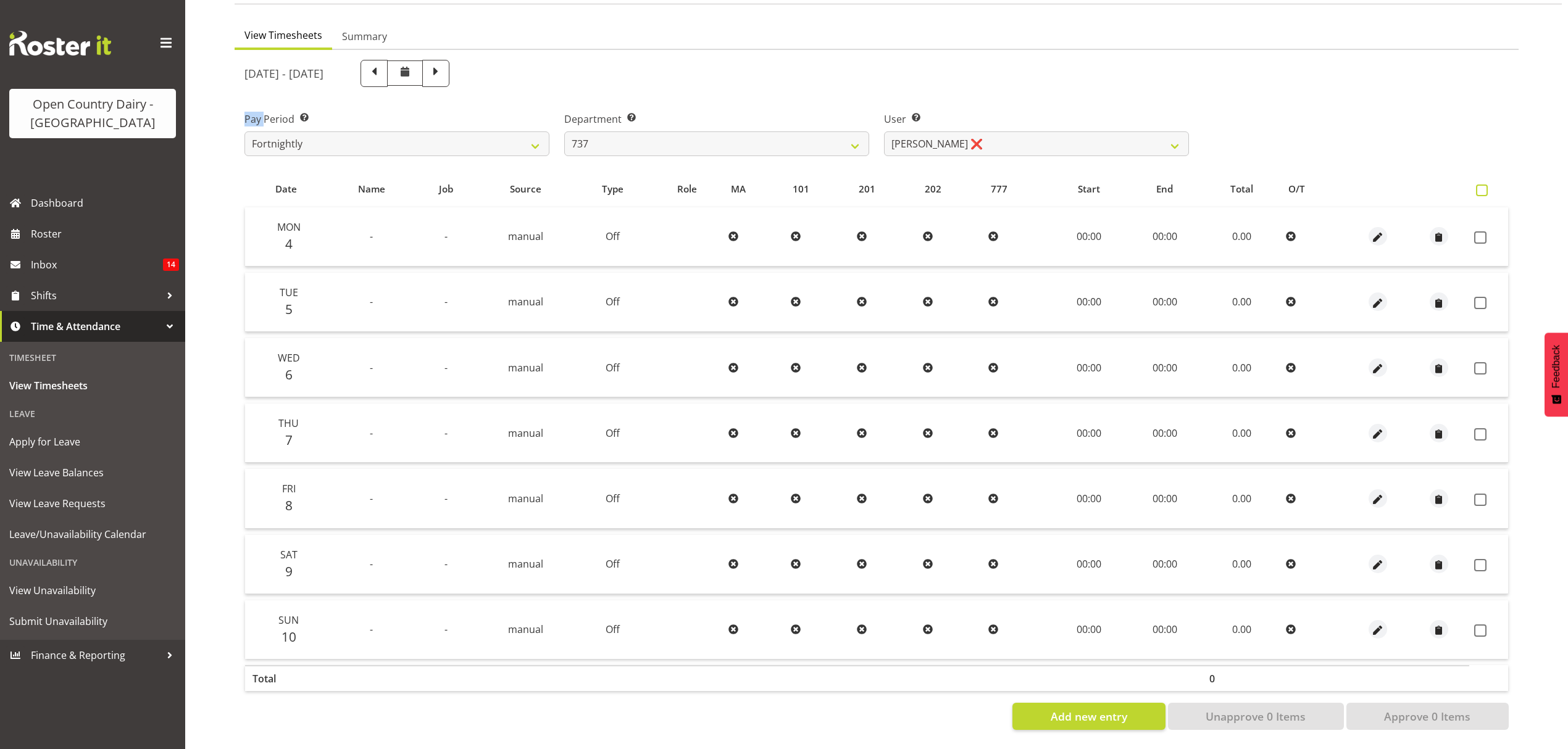
click at [1485, 185] on span at bounding box center [1482, 191] width 12 height 12
click at [1484, 186] on input "checkbox" at bounding box center [1479, 190] width 8 height 8
checkbox input "true"
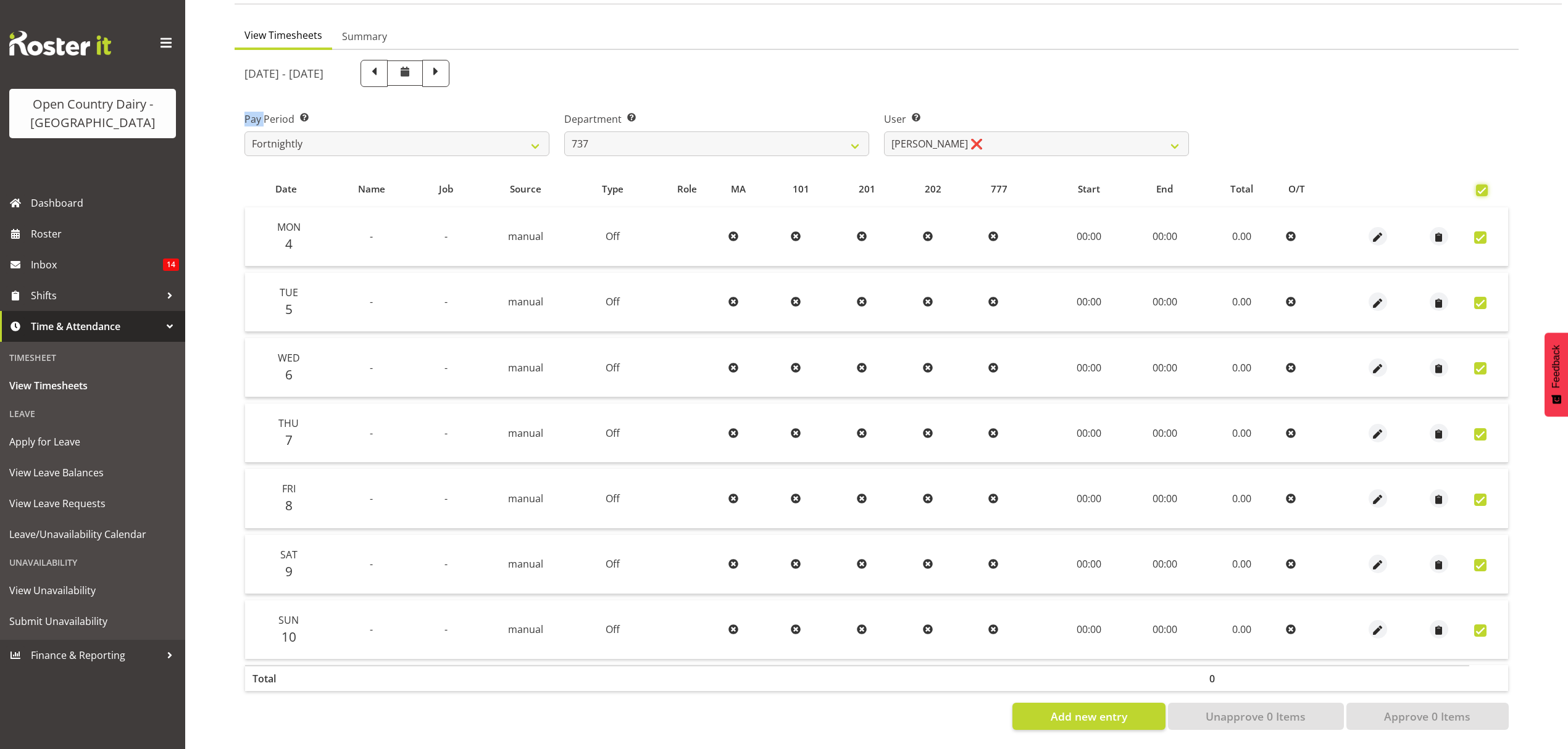
checkbox input "true"
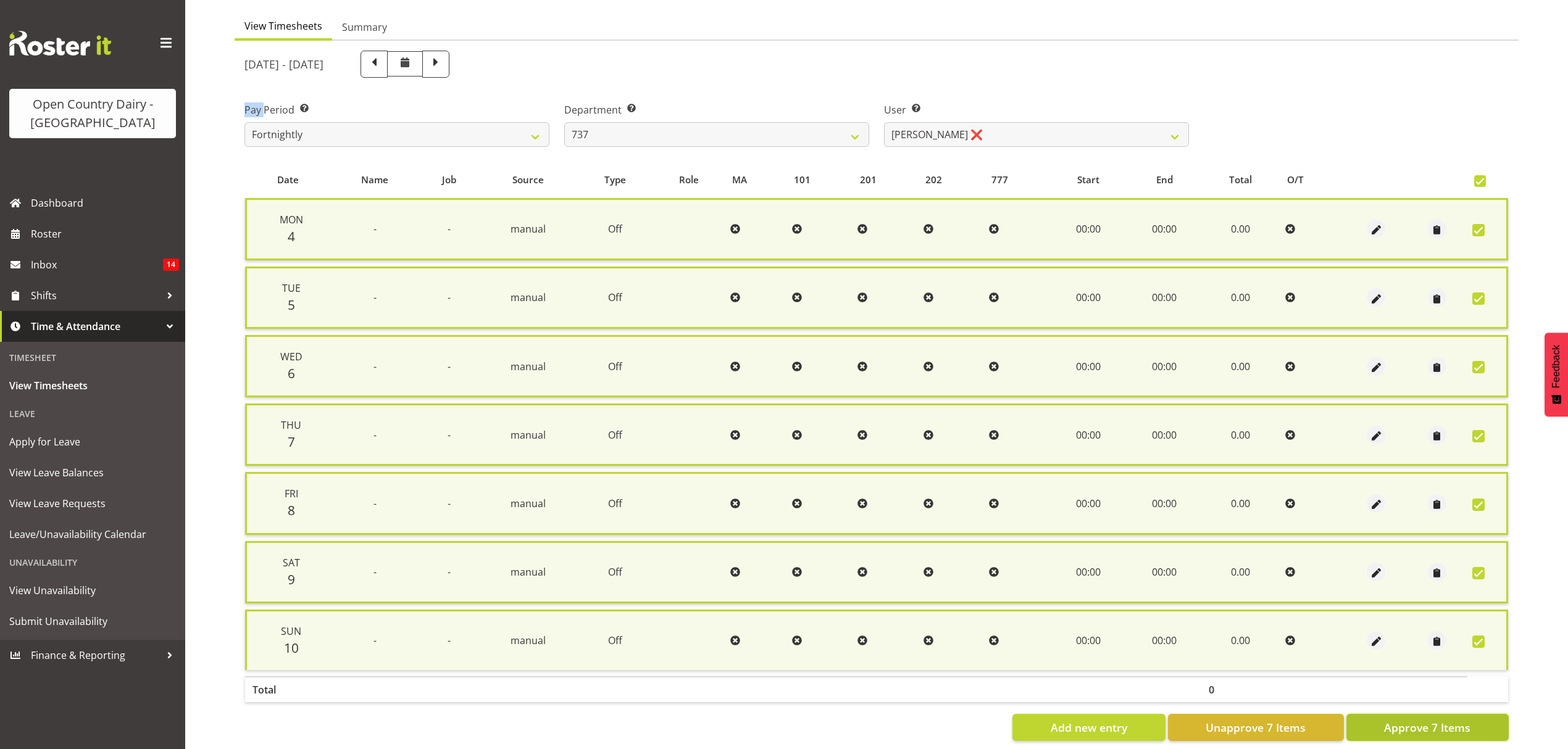
click at [1430, 722] on span "Approve 7 Items" at bounding box center [1427, 726] width 86 height 16
checkbox input "false"
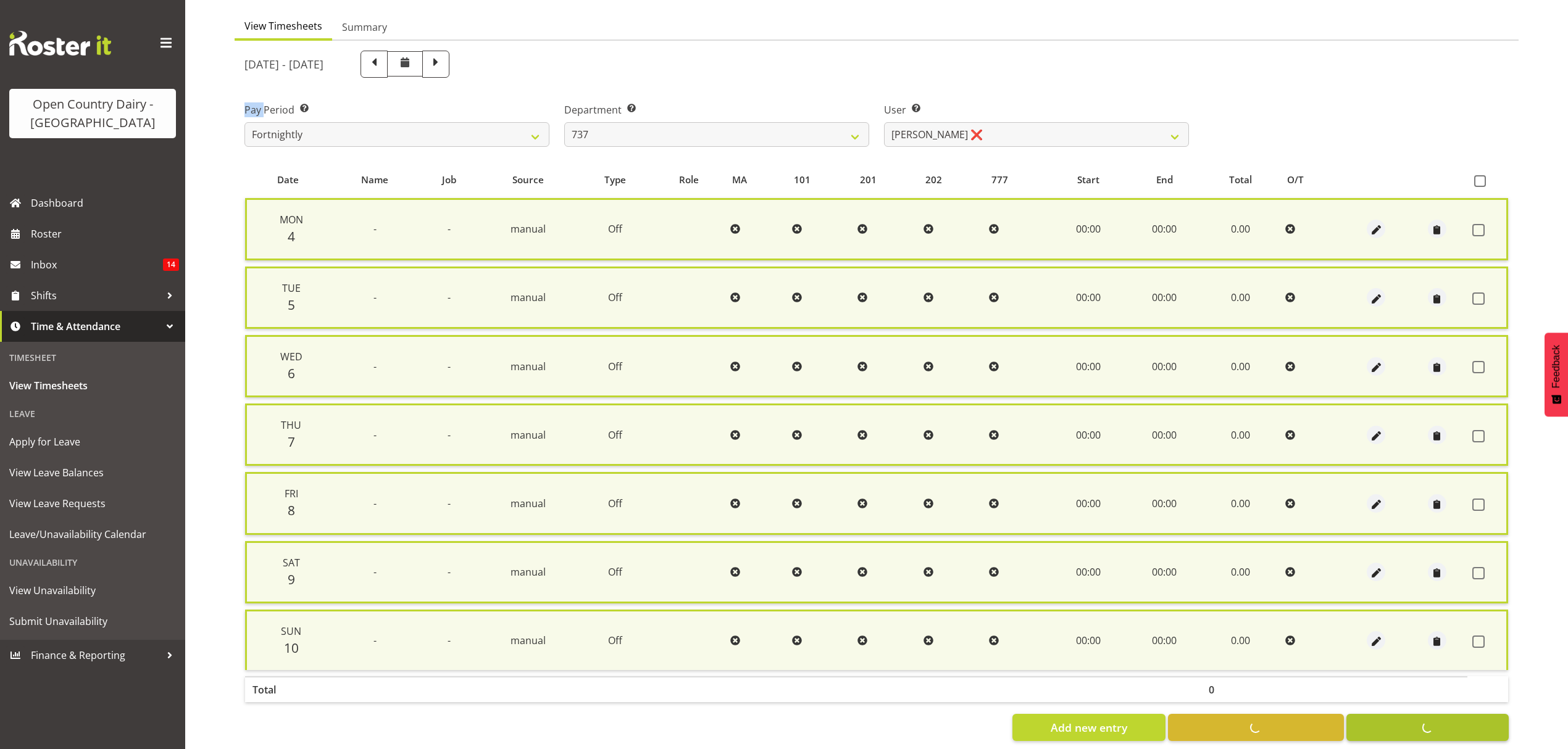
checkbox input "false"
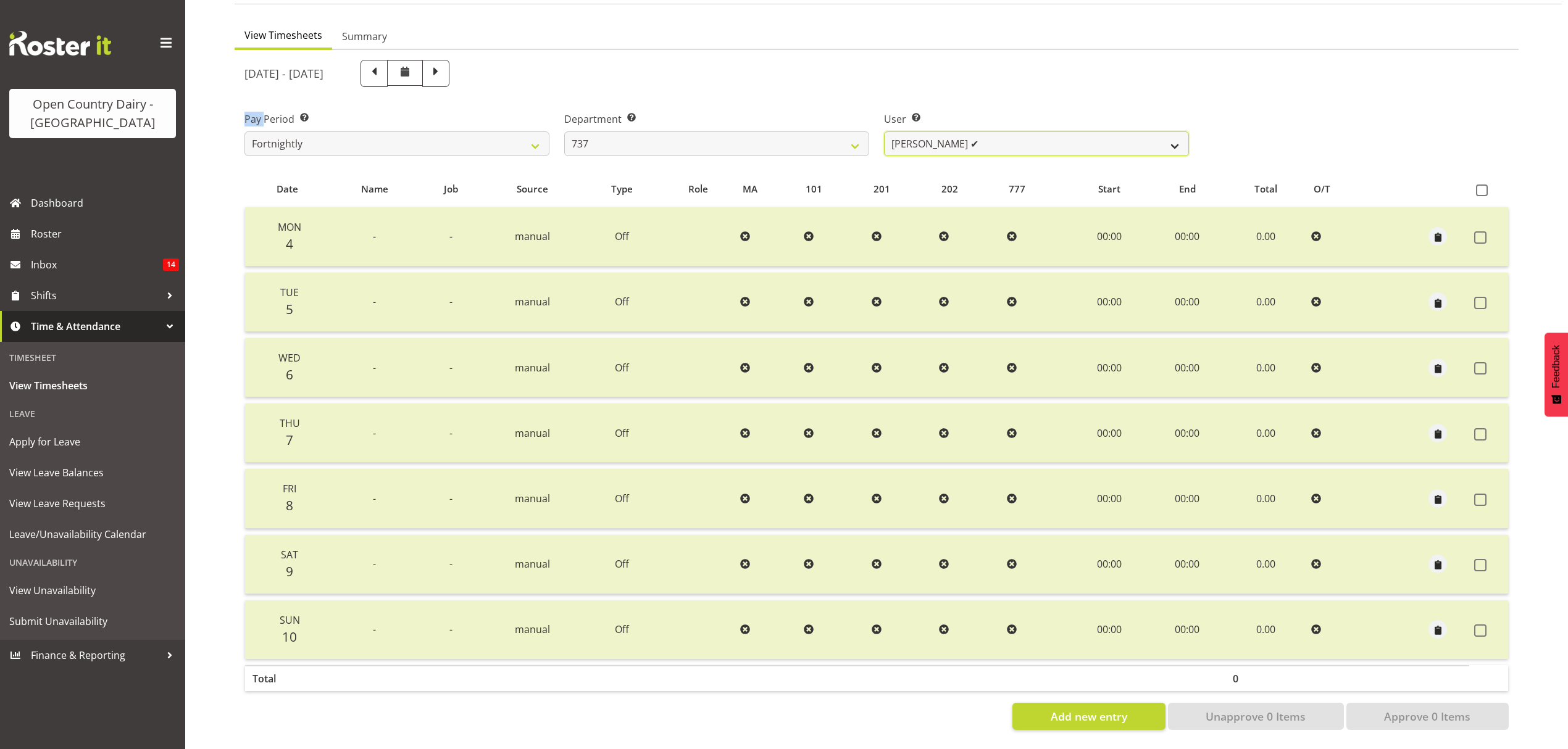
click at [1177, 134] on select "Brian Neas ✔ Christopher Sutherland ✔ Richard Turnbull ✔" at bounding box center [1036, 143] width 305 height 25
click at [848, 132] on select "734 735 736 737 738 739 850 851 852 853 854 855 856 858 861 862 865 868 869 870" at bounding box center [716, 143] width 305 height 25
select select "904"
click at [564, 131] on select "734 735 736 737 738 739 850 851 852 853 854 855 856 858 861 862 865 868 869 870" at bounding box center [716, 143] width 305 height 25
select select "10055"
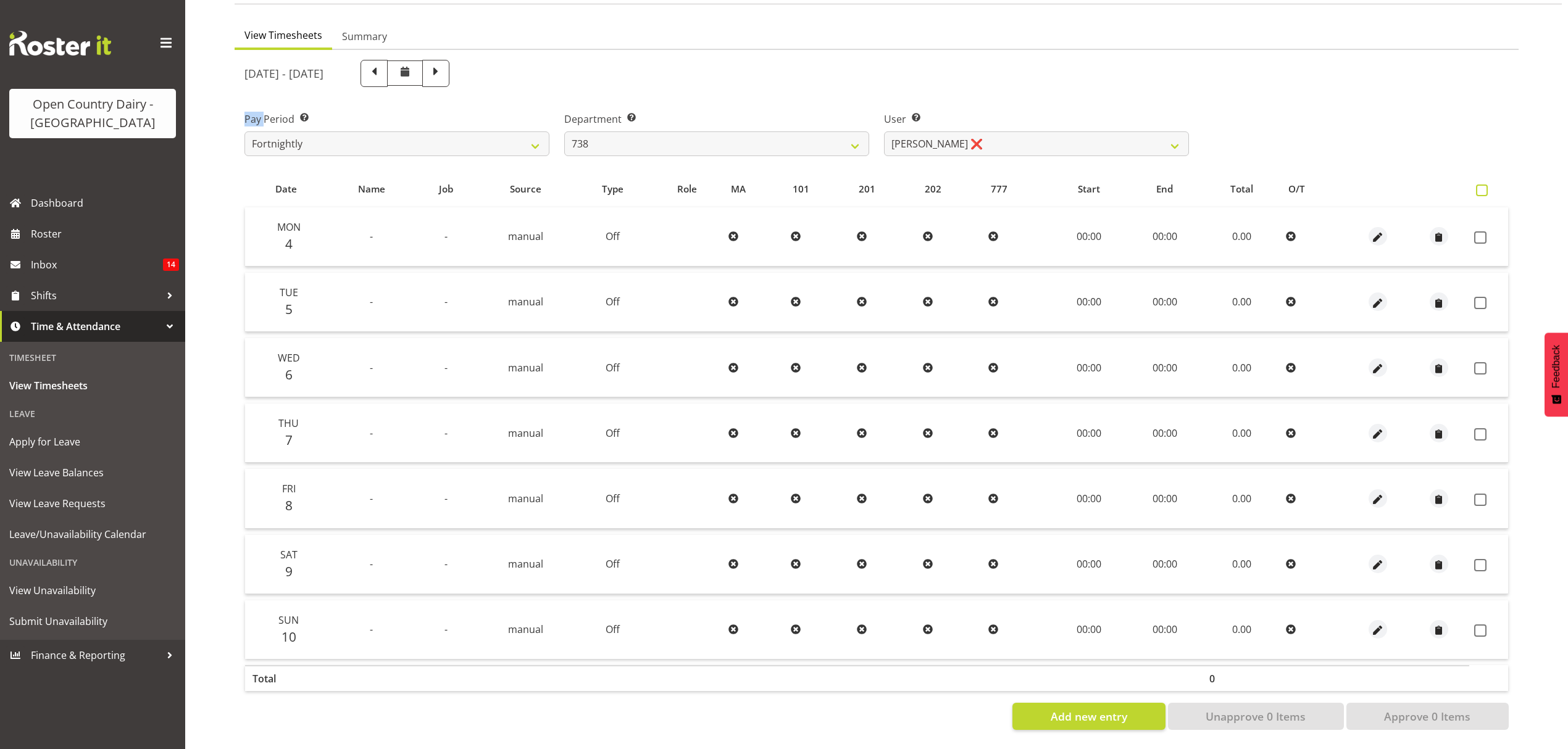
click at [1477, 185] on span at bounding box center [1482, 191] width 12 height 12
click at [1477, 186] on input "checkbox" at bounding box center [1479, 190] width 8 height 8
checkbox input "true"
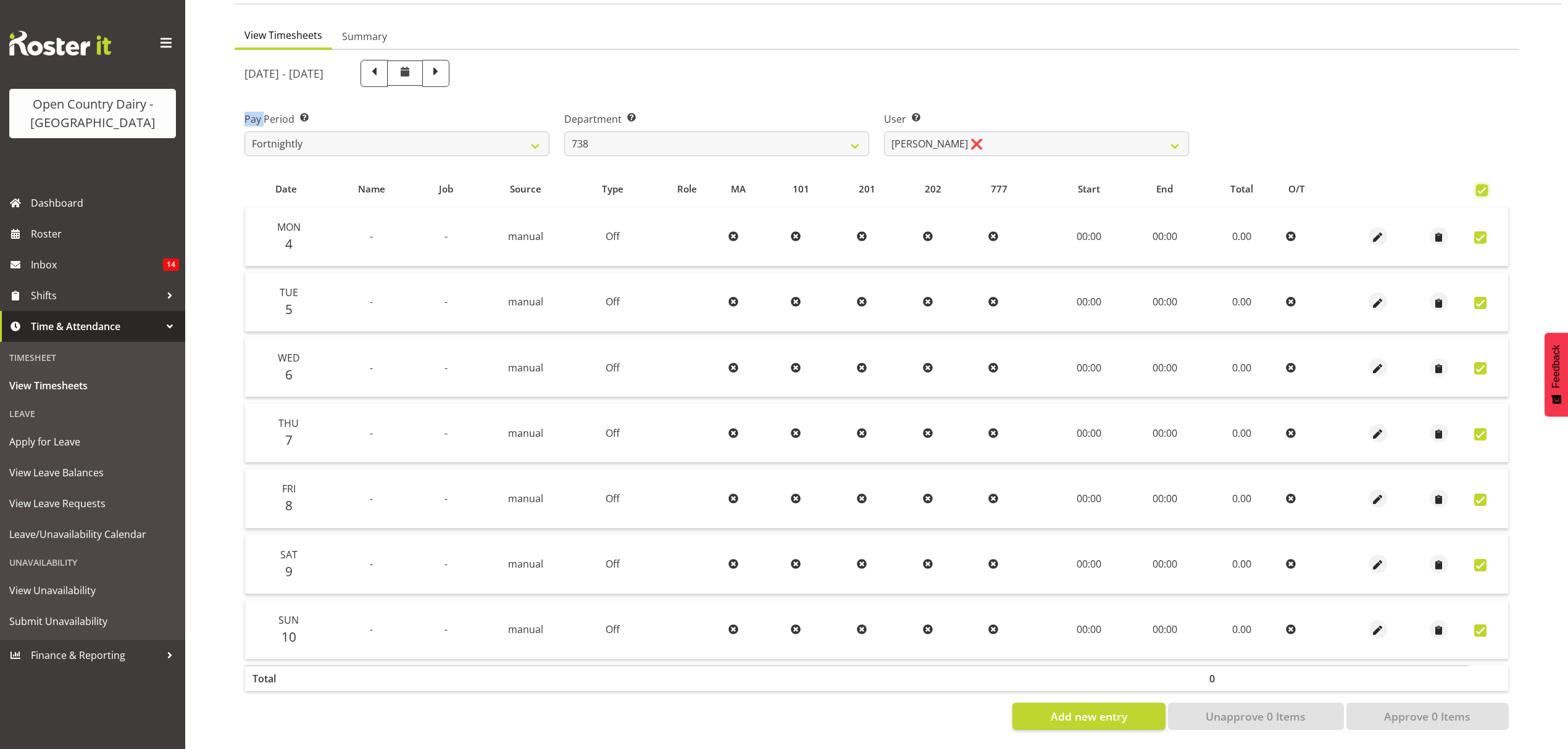
checkbox input "true"
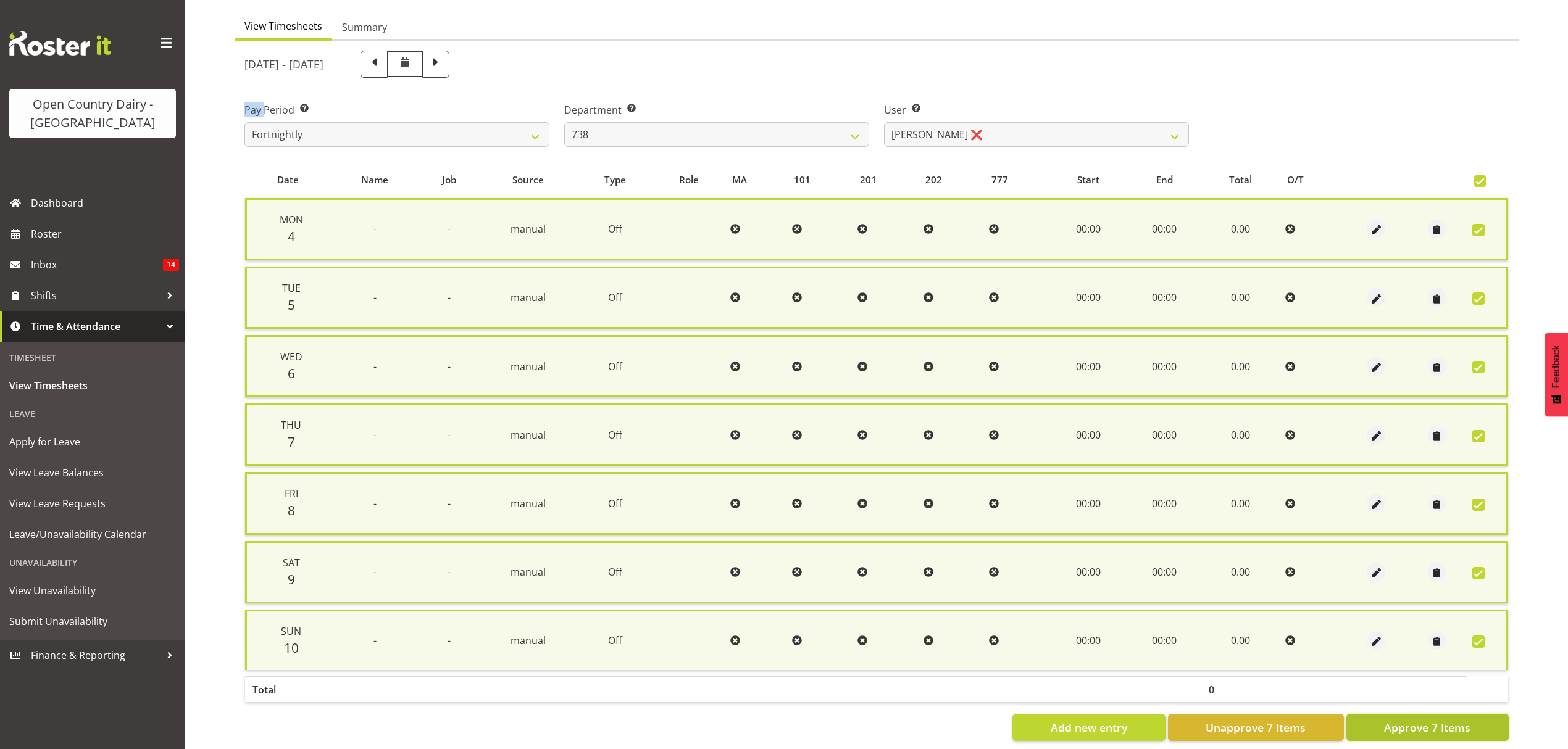
click at [1426, 719] on span "Approve 7 Items" at bounding box center [1427, 726] width 86 height 16
checkbox input "false"
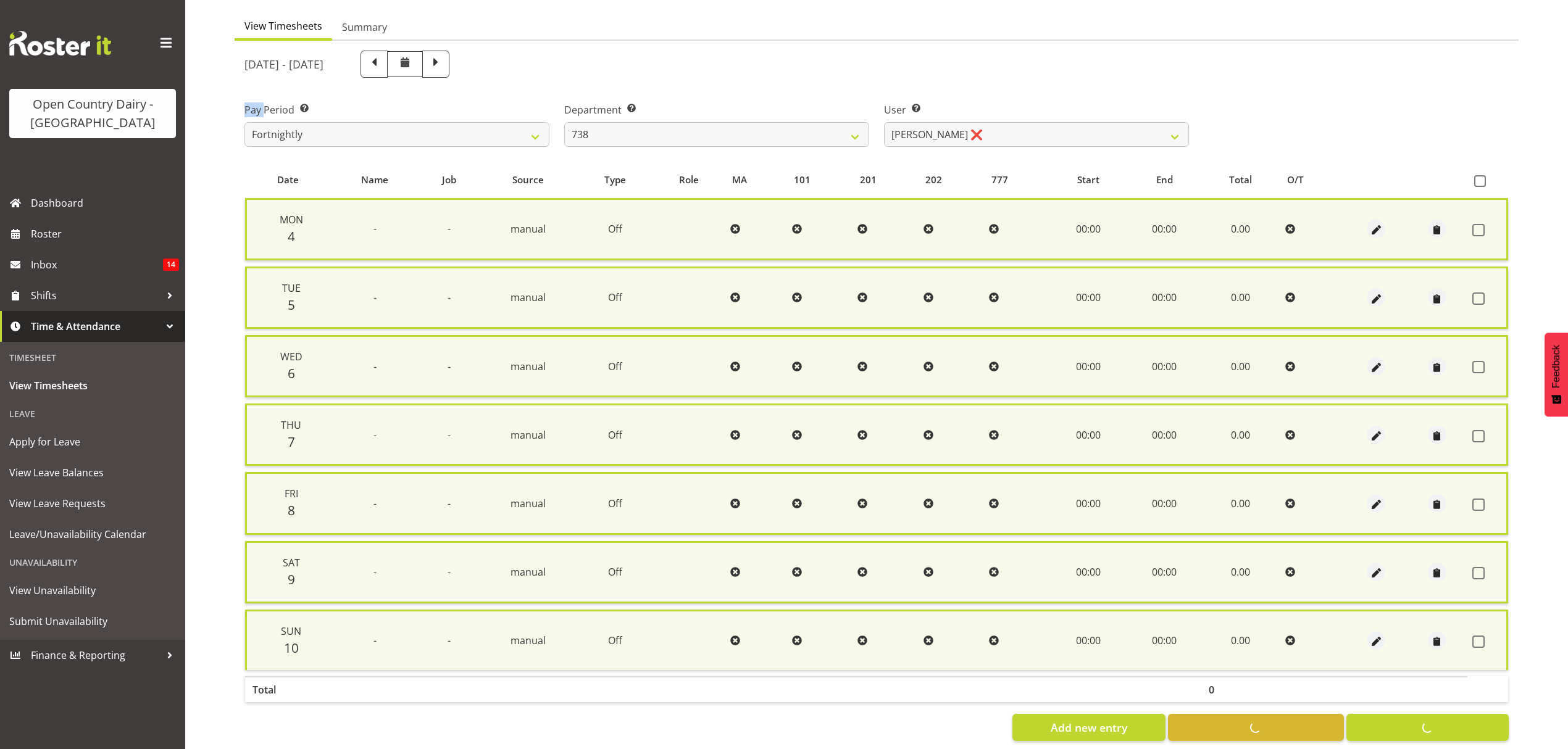
checkbox input "false"
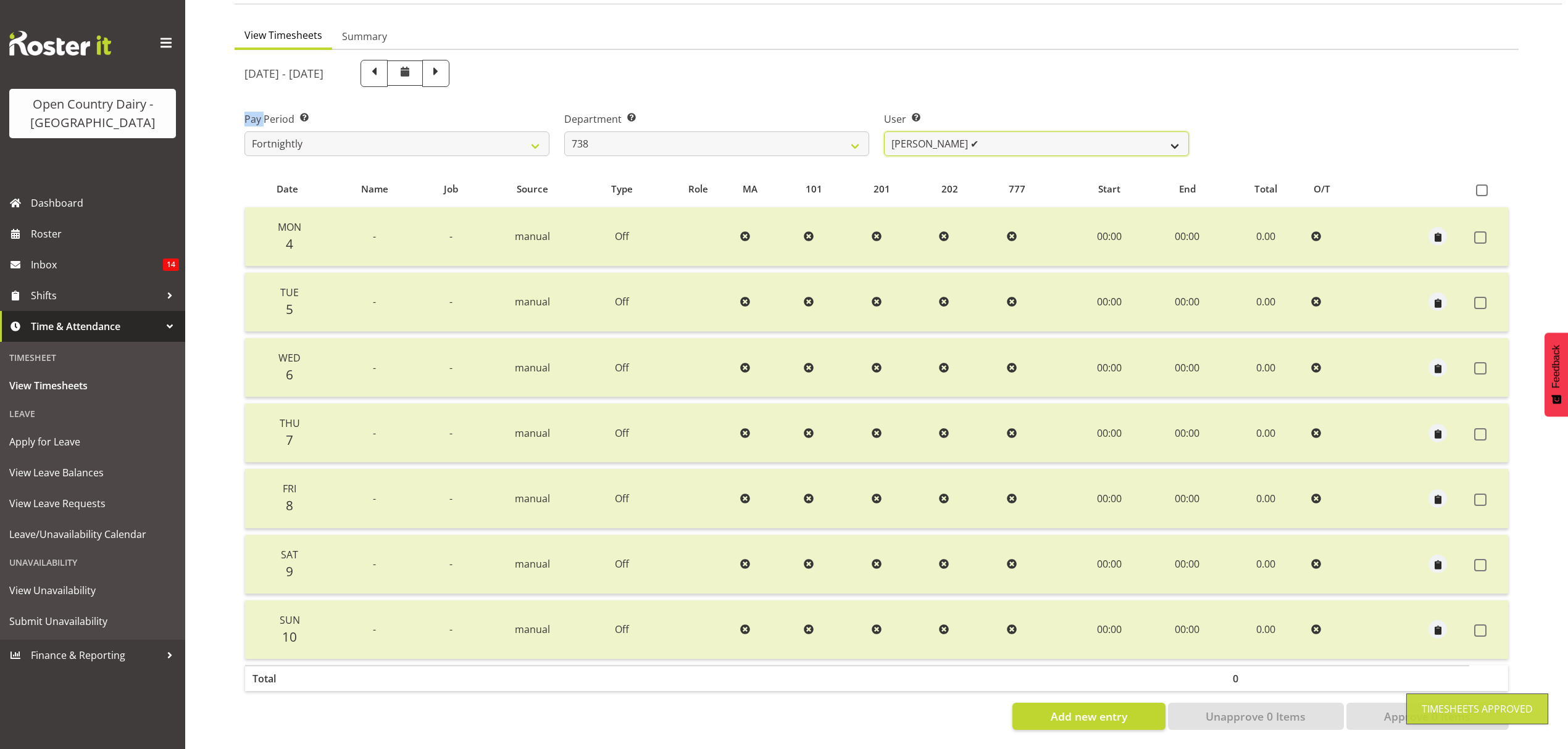
click at [1158, 134] on select "Christopher Gamble ✔ Raymond Campbell ❌ Tama Irvine ❌" at bounding box center [1036, 143] width 305 height 25
select select "9020"
click at [884, 131] on select "Christopher Gamble ✔ Raymond Campbell ❌ Tama Irvine ❌" at bounding box center [1036, 143] width 305 height 25
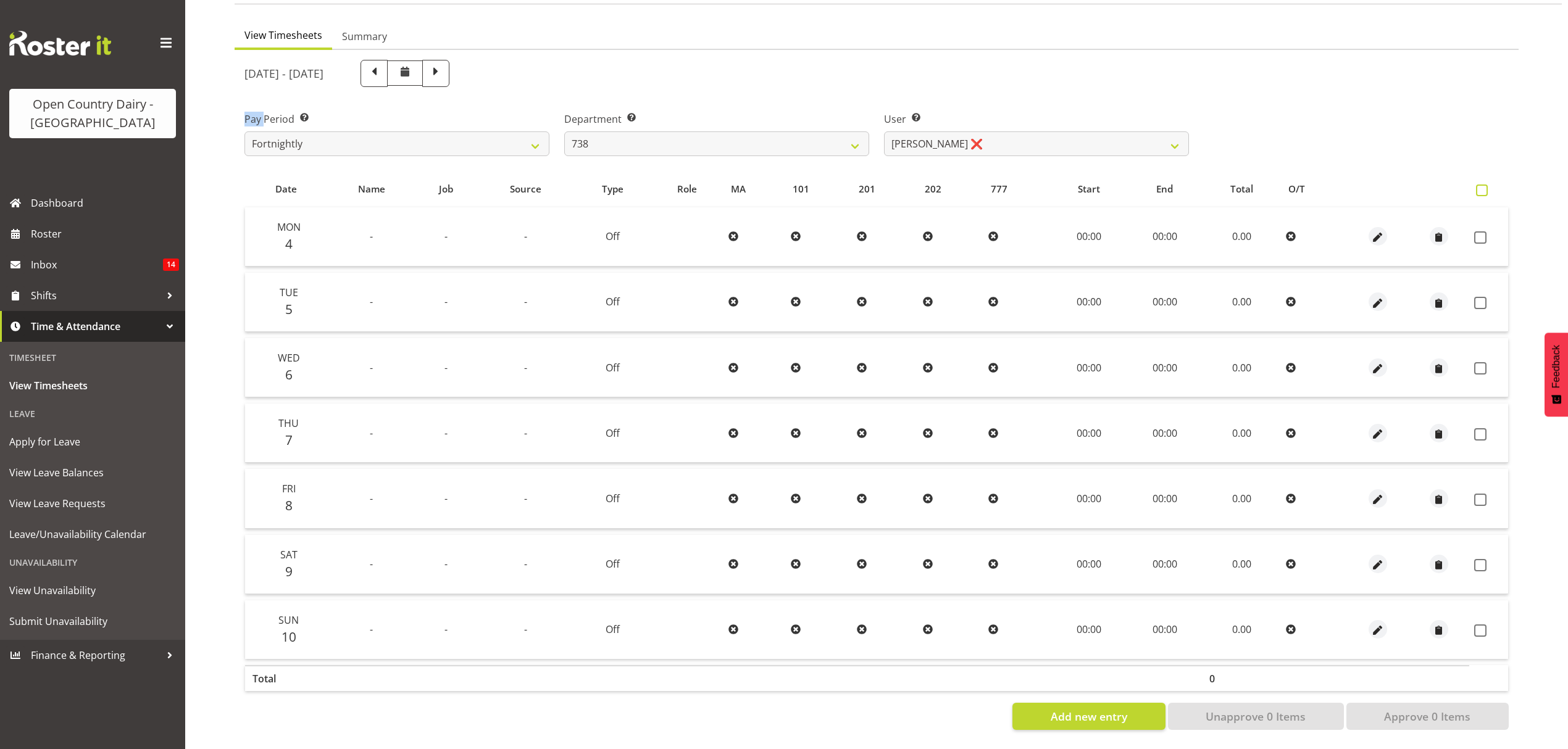
click at [1485, 185] on span at bounding box center [1482, 191] width 12 height 12
click at [1484, 186] on input "checkbox" at bounding box center [1479, 190] width 8 height 8
checkbox input "true"
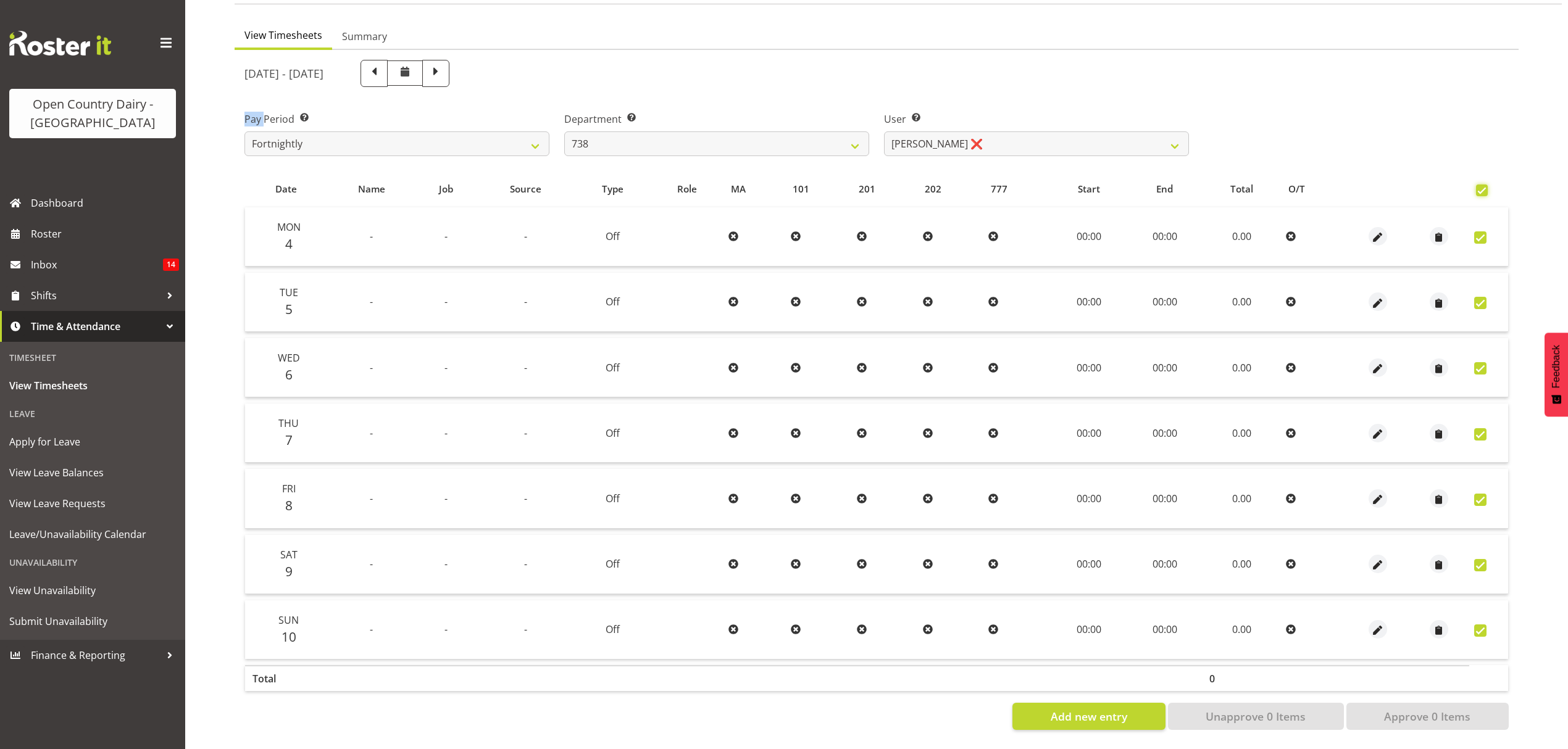
checkbox input "true"
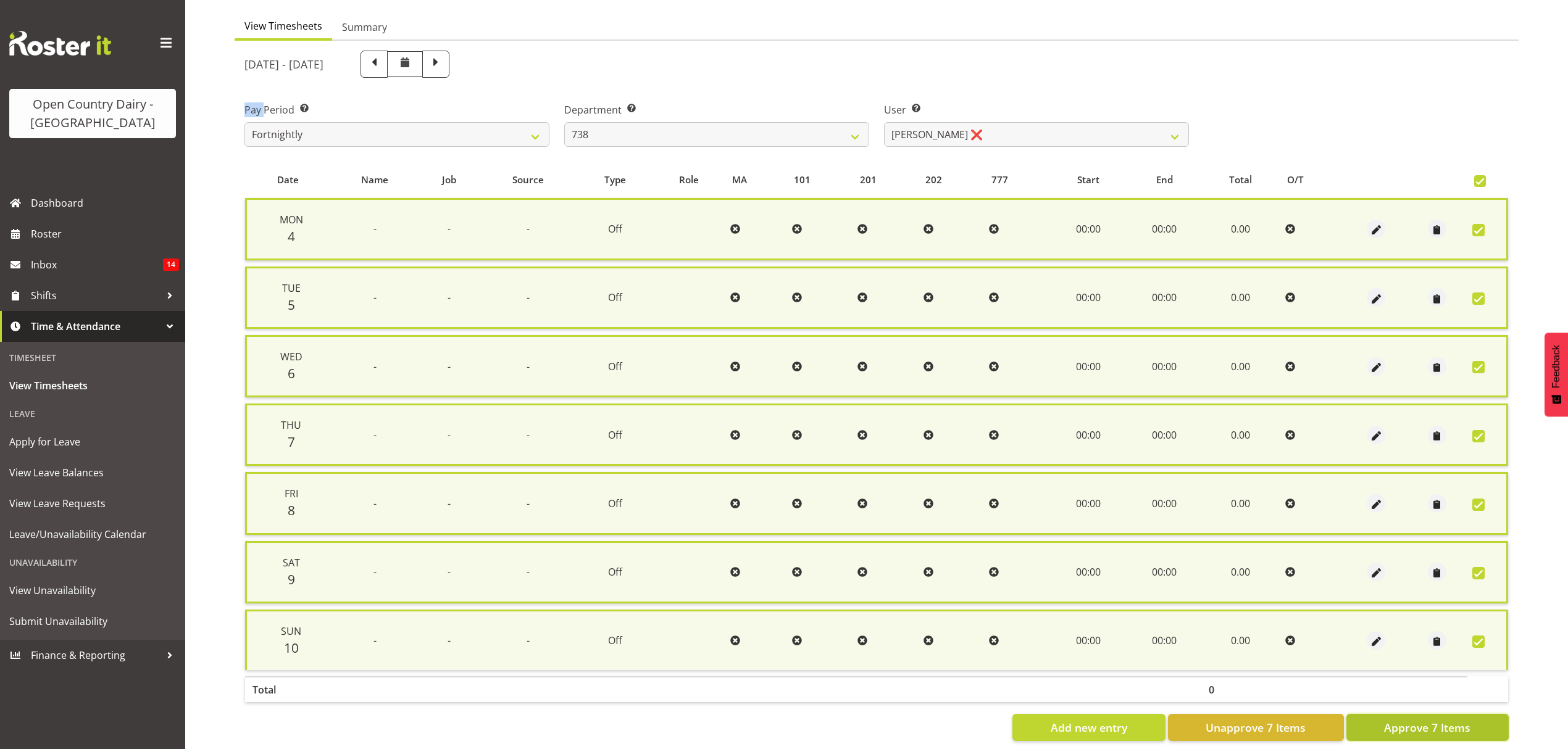
click at [1420, 724] on span "Approve 7 Items" at bounding box center [1427, 726] width 86 height 16
checkbox input "false"
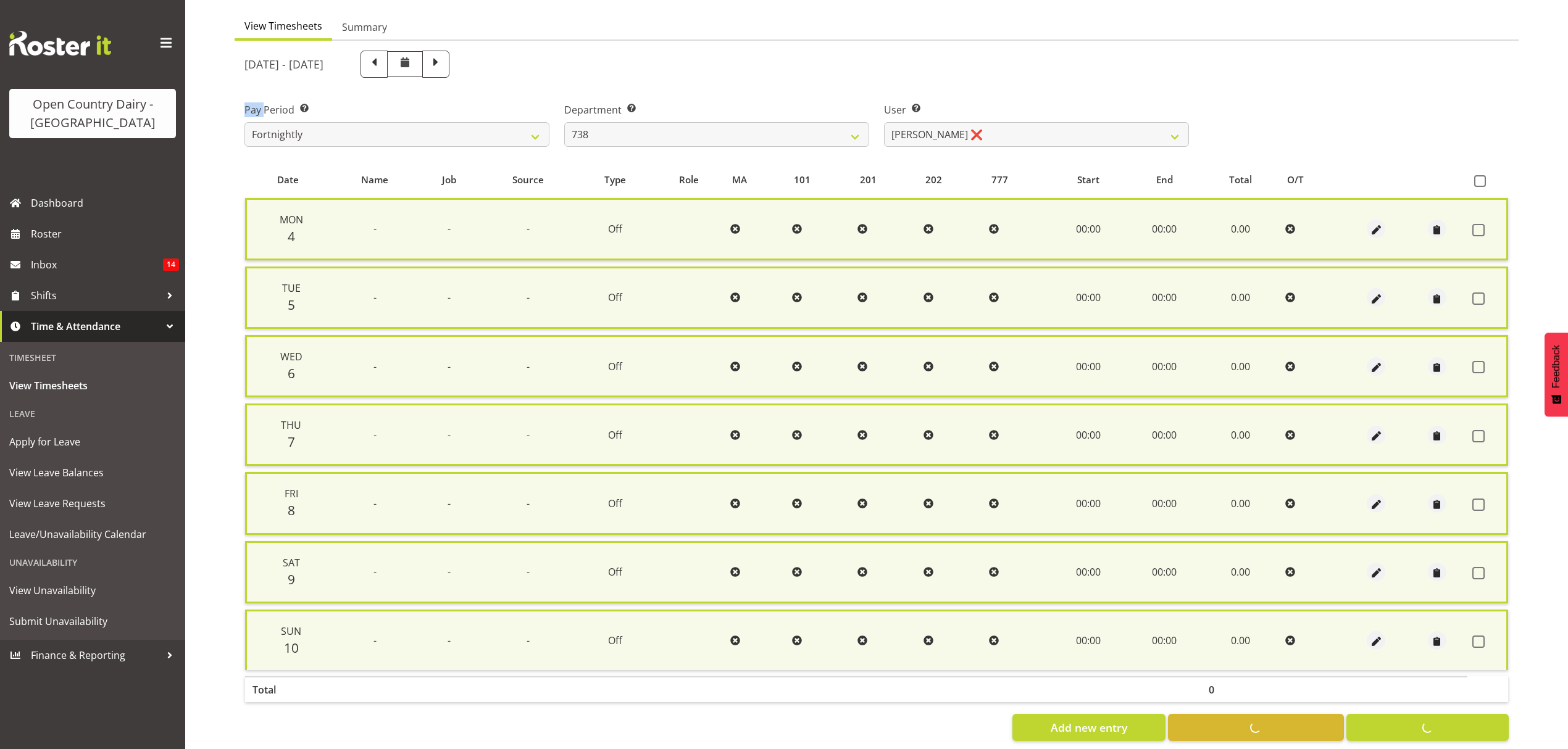
checkbox input "false"
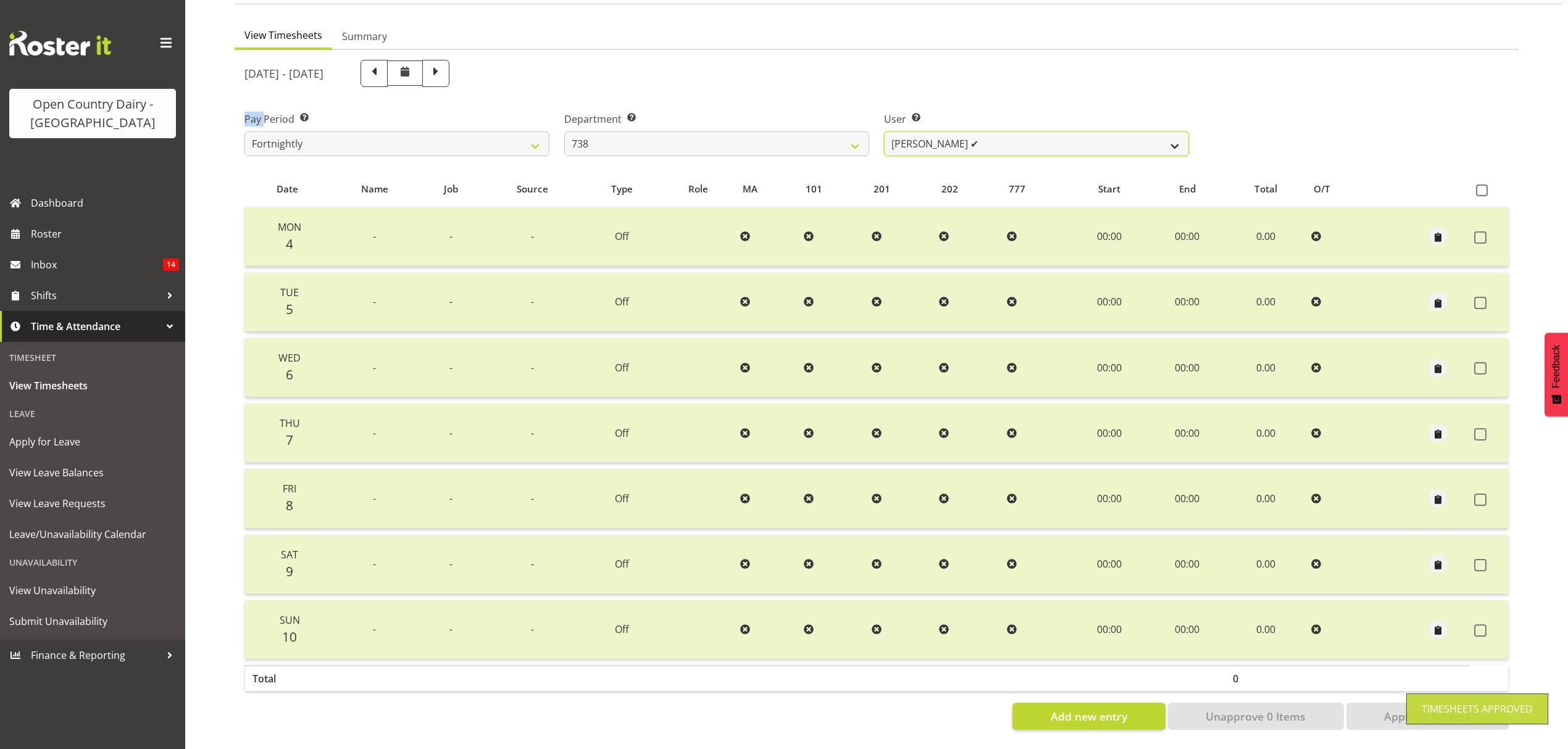
click at [1178, 141] on select "Christopher Gamble ✔ Raymond Campbell ✔ Tama Irvine ❌" at bounding box center [1036, 143] width 305 height 25
select select "10093"
click at [884, 131] on select "Christopher Gamble ✔ Raymond Campbell ✔ Tama Irvine ❌" at bounding box center [1036, 143] width 305 height 25
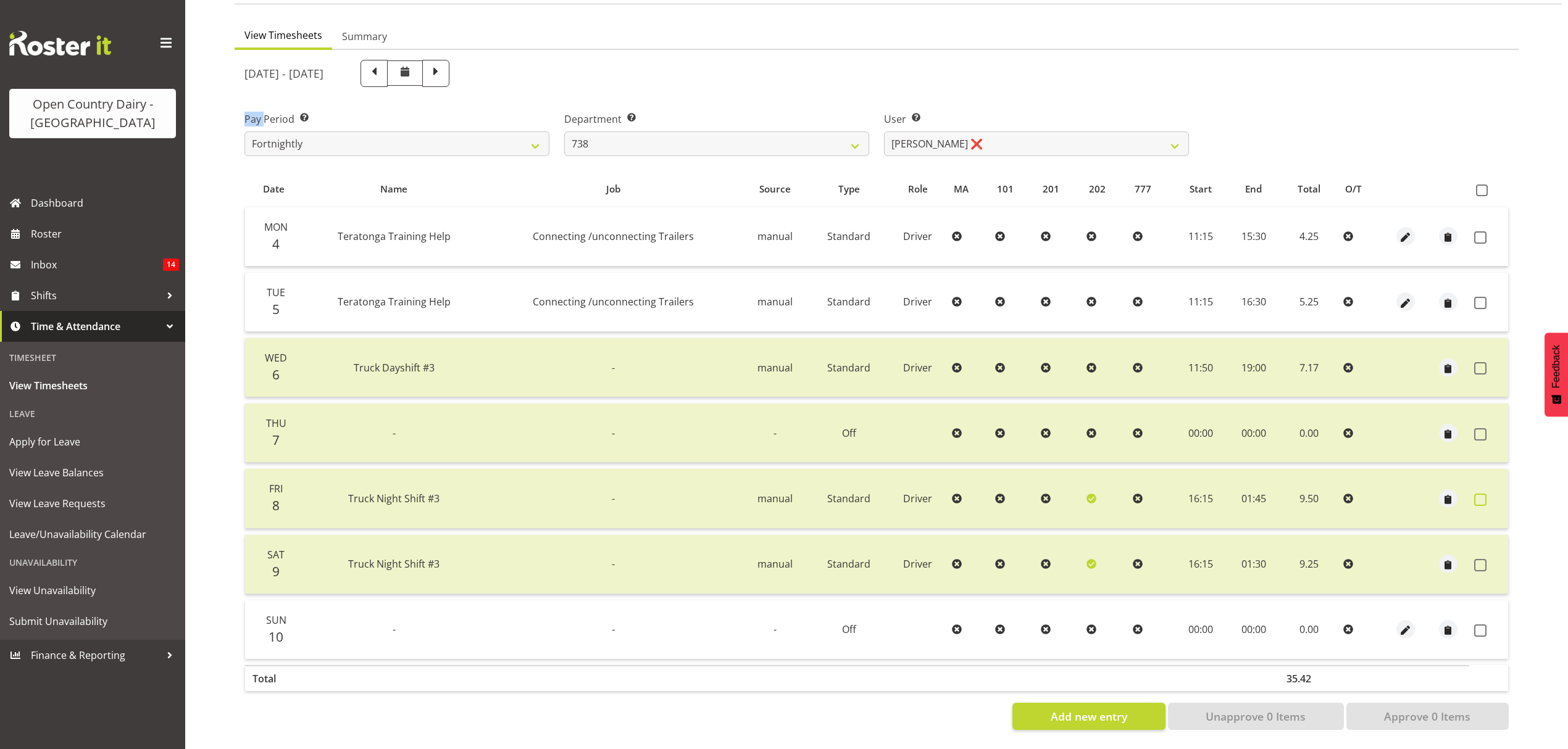
click at [1475, 494] on span at bounding box center [1480, 500] width 12 height 12
checkbox input "true"
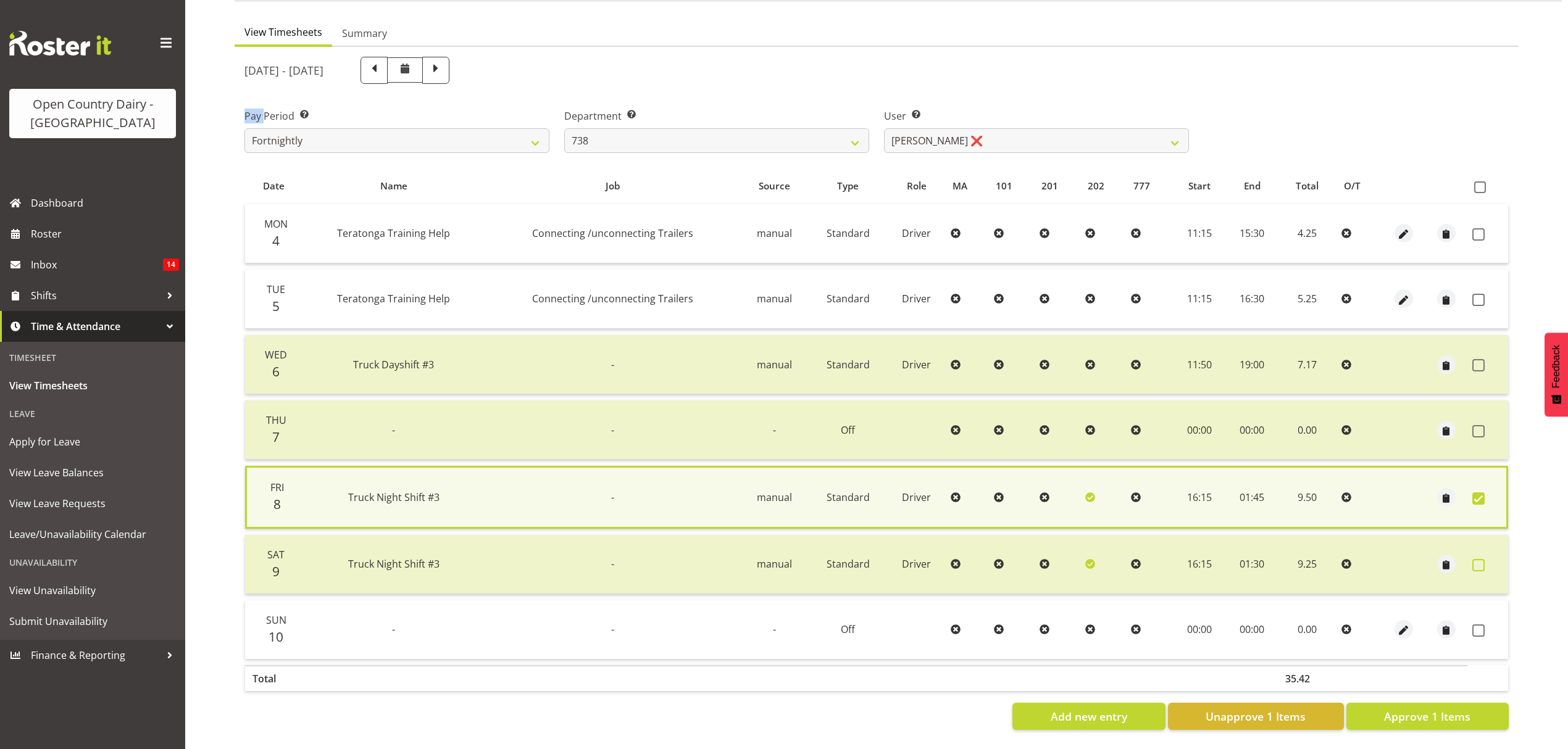
click at [1482, 559] on span at bounding box center [1478, 565] width 12 height 12
checkbox input "true"
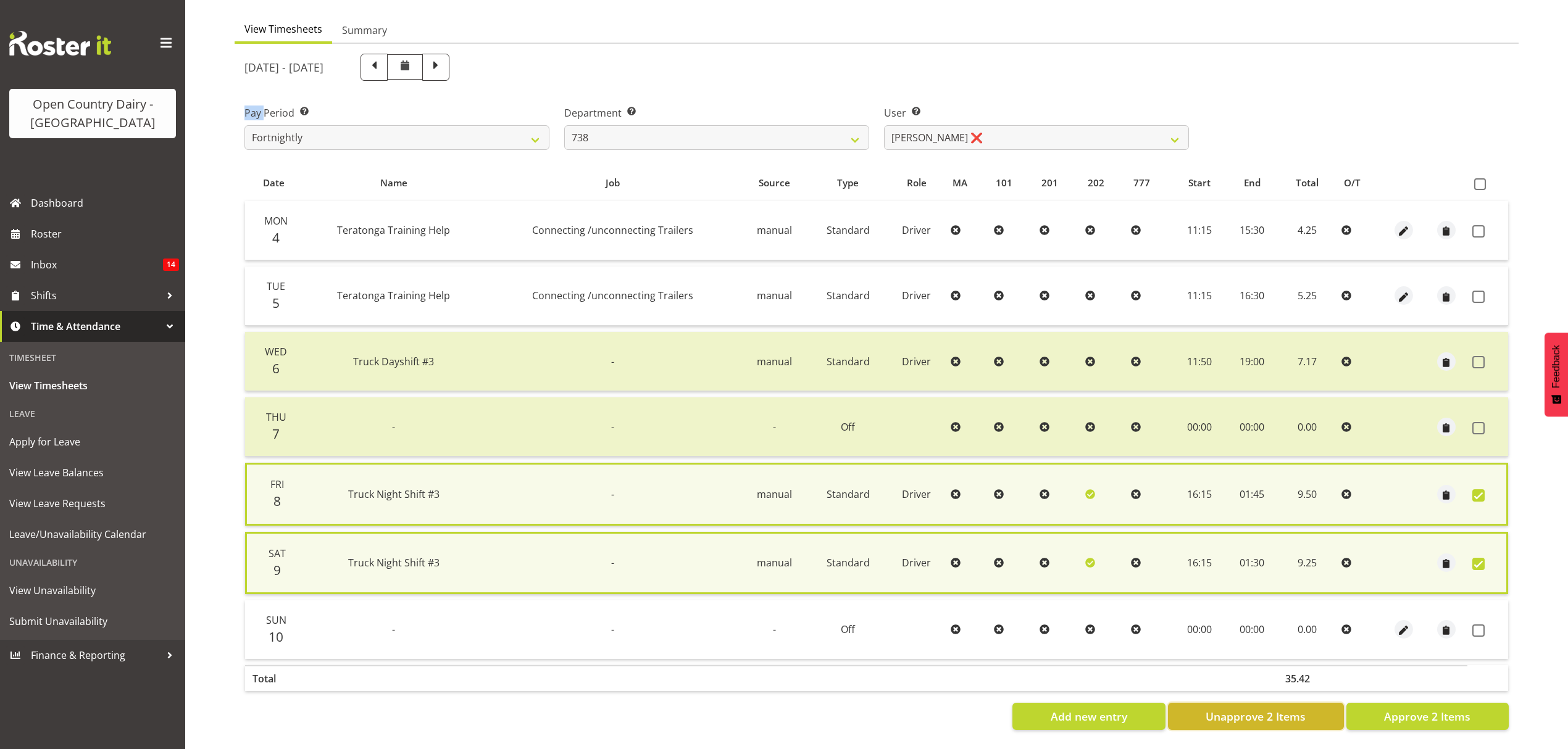
click at [1282, 716] on span "Unapprove 2 Items" at bounding box center [1255, 716] width 100 height 16
checkbox input "false"
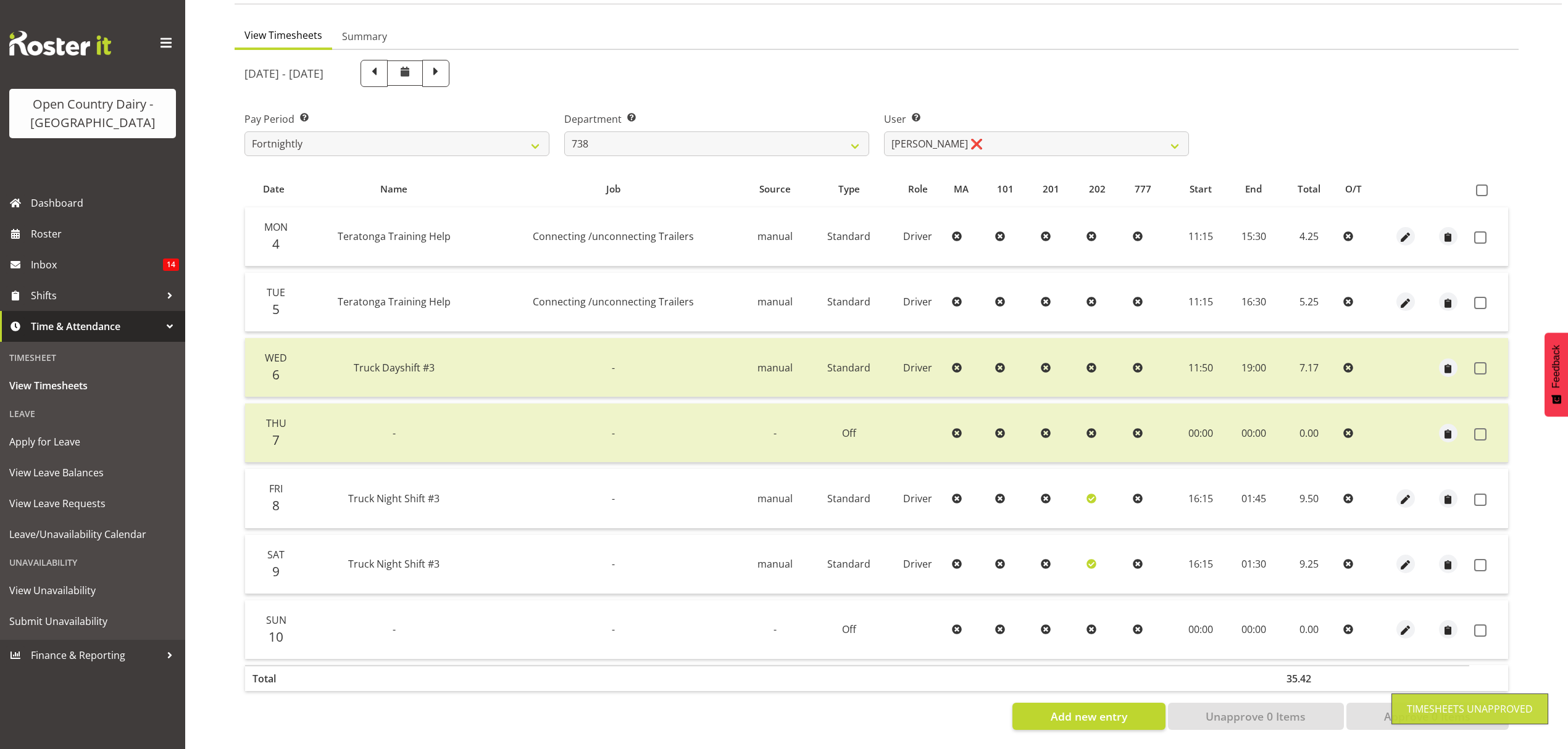
click at [1087, 494] on icon at bounding box center [1091, 498] width 10 height 10
click at [1401, 492] on span "button" at bounding box center [1406, 499] width 14 height 14
select select "Standard"
select select "908"
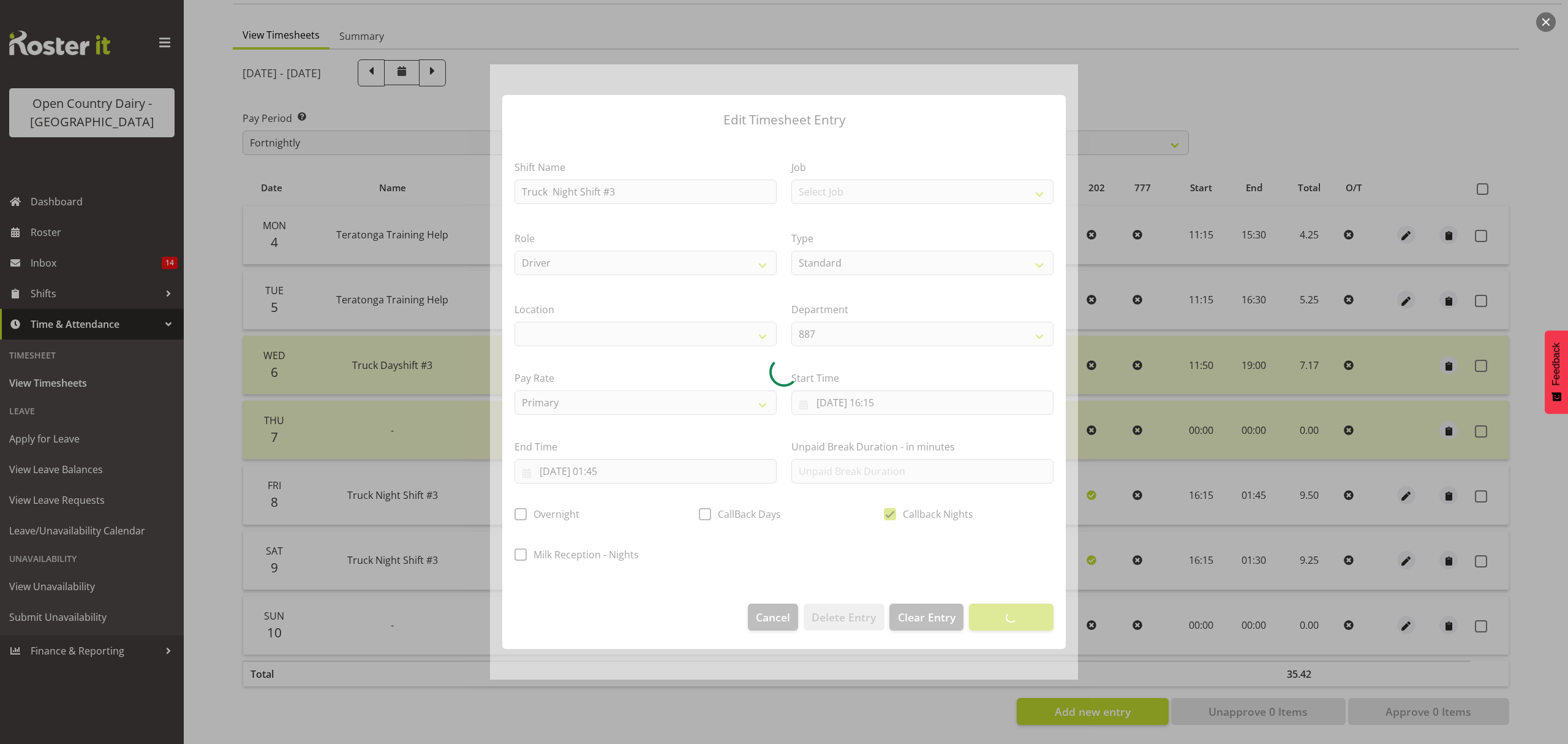
select select
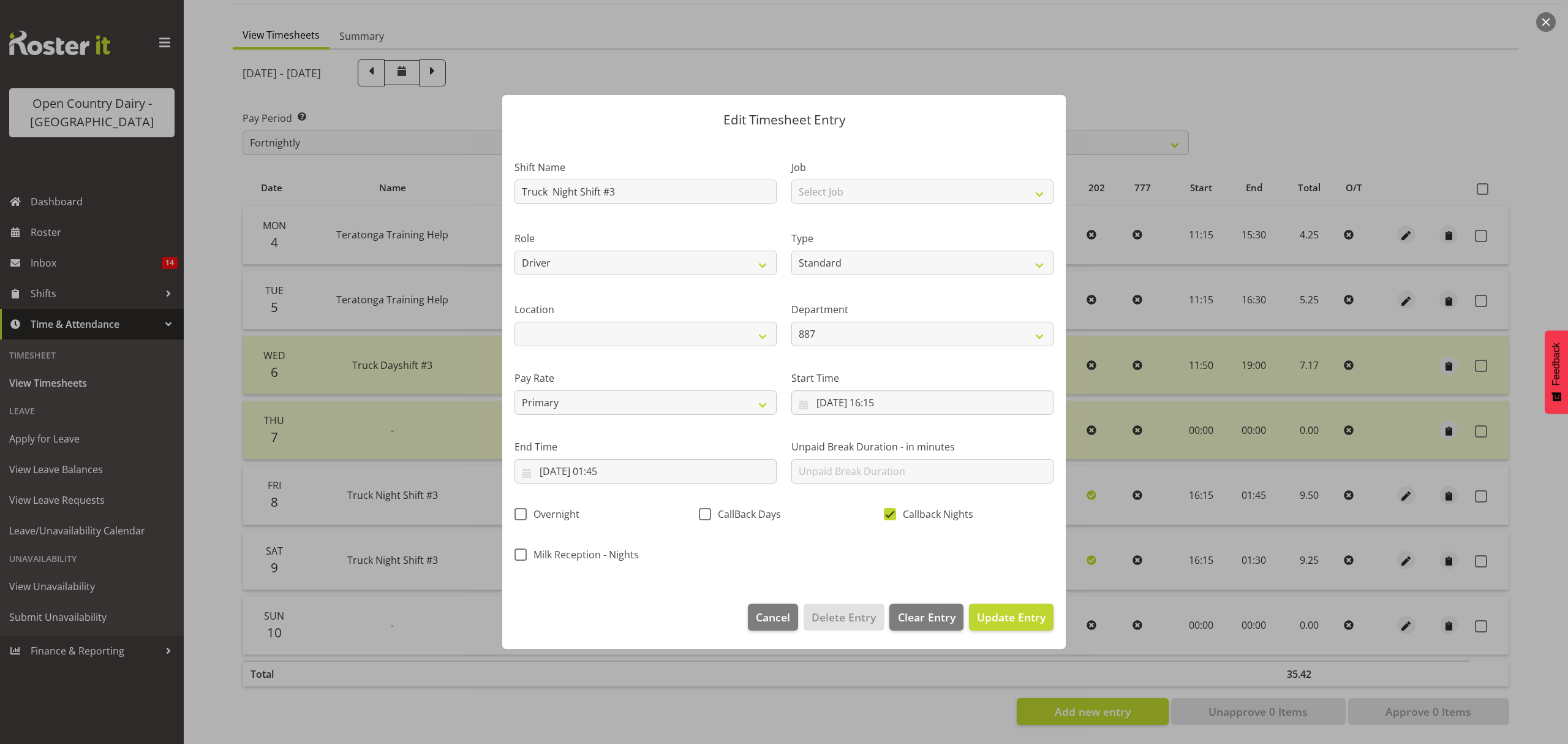
click at [888, 511] on span at bounding box center [890, 514] width 12 height 12
click at [888, 511] on input "Callback Nights" at bounding box center [888, 514] width 8 height 8
checkbox input "false"
click at [1000, 621] on span "Update Entry" at bounding box center [1011, 617] width 69 height 15
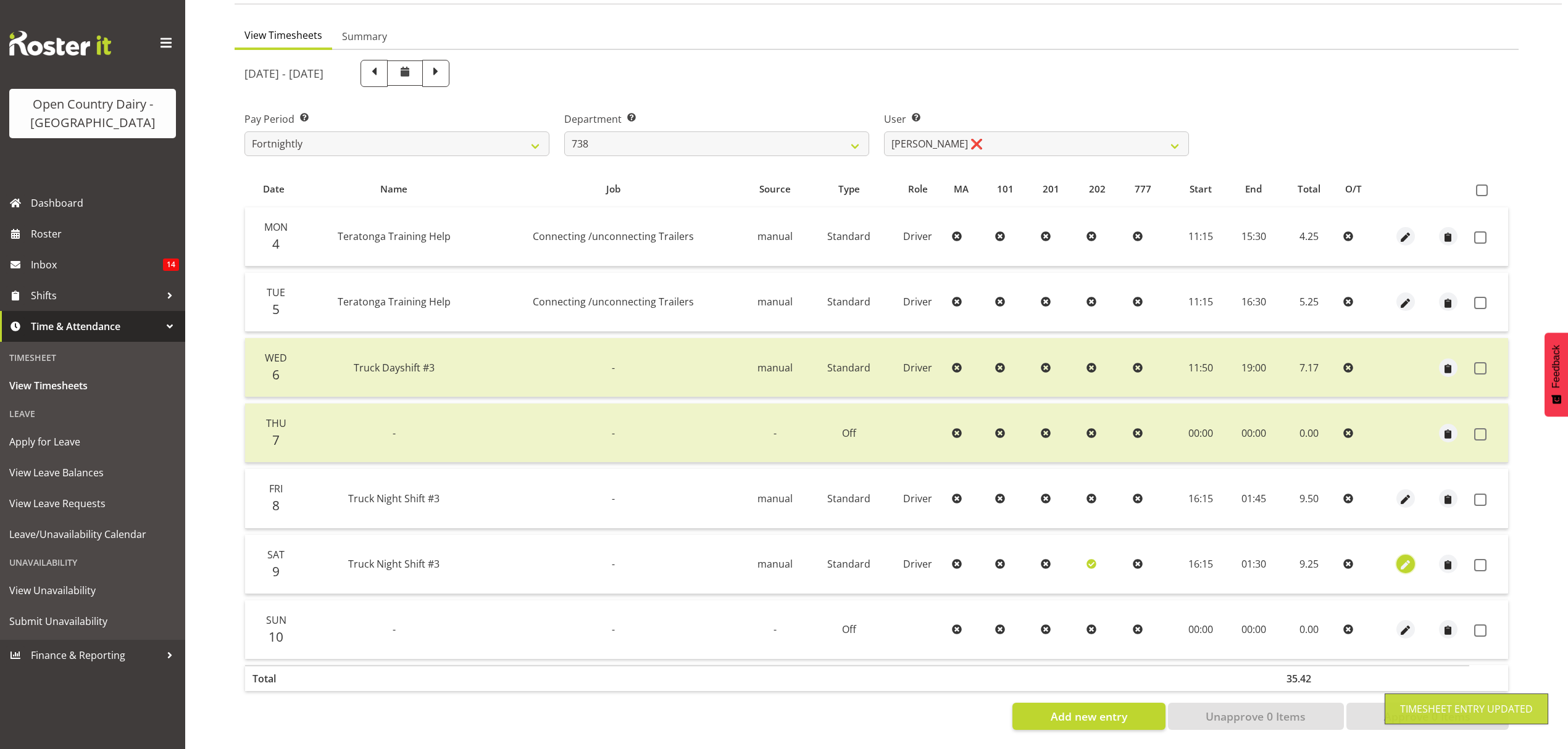
click at [1400, 558] on span "button" at bounding box center [1406, 565] width 14 height 14
select select "Standard"
select select "908"
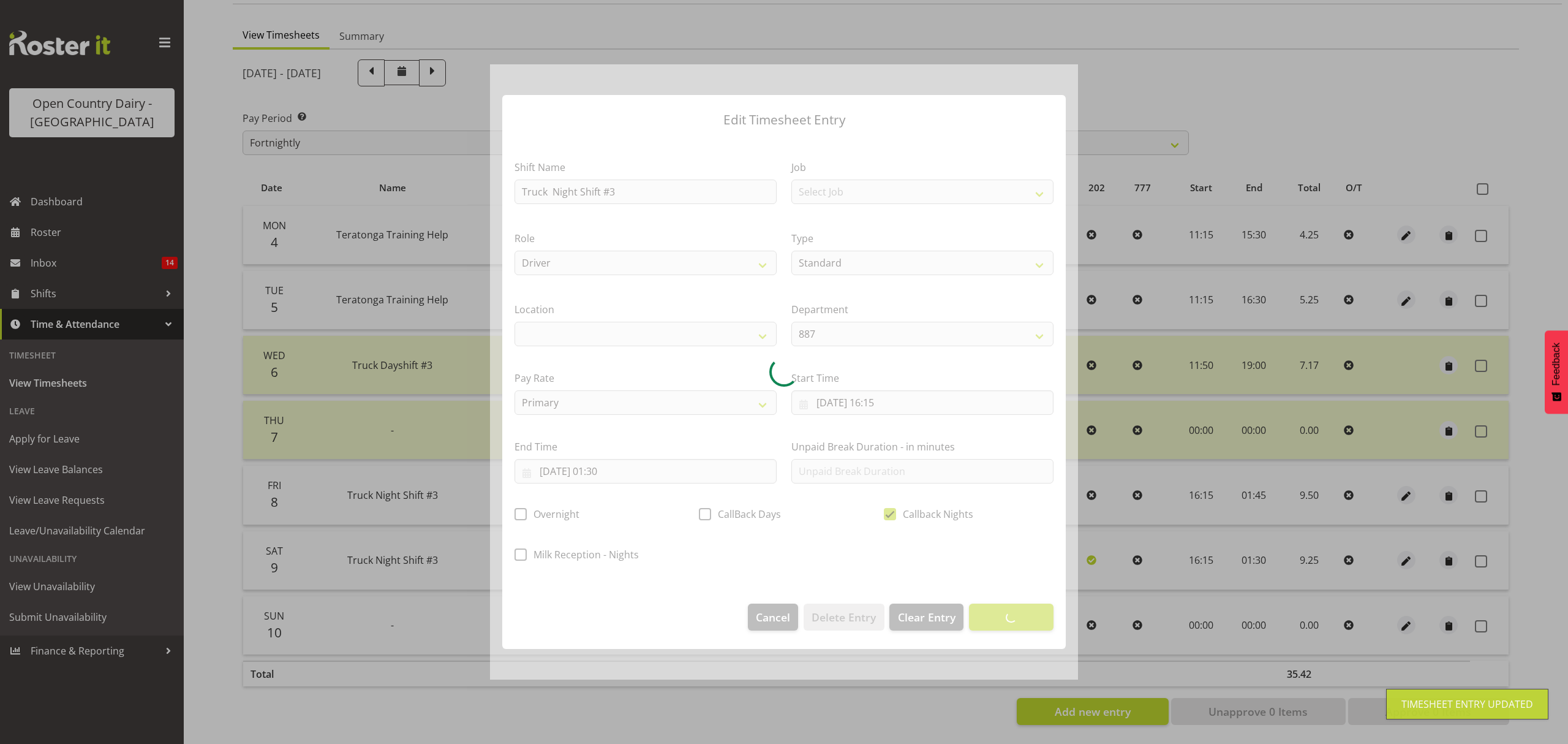
select select
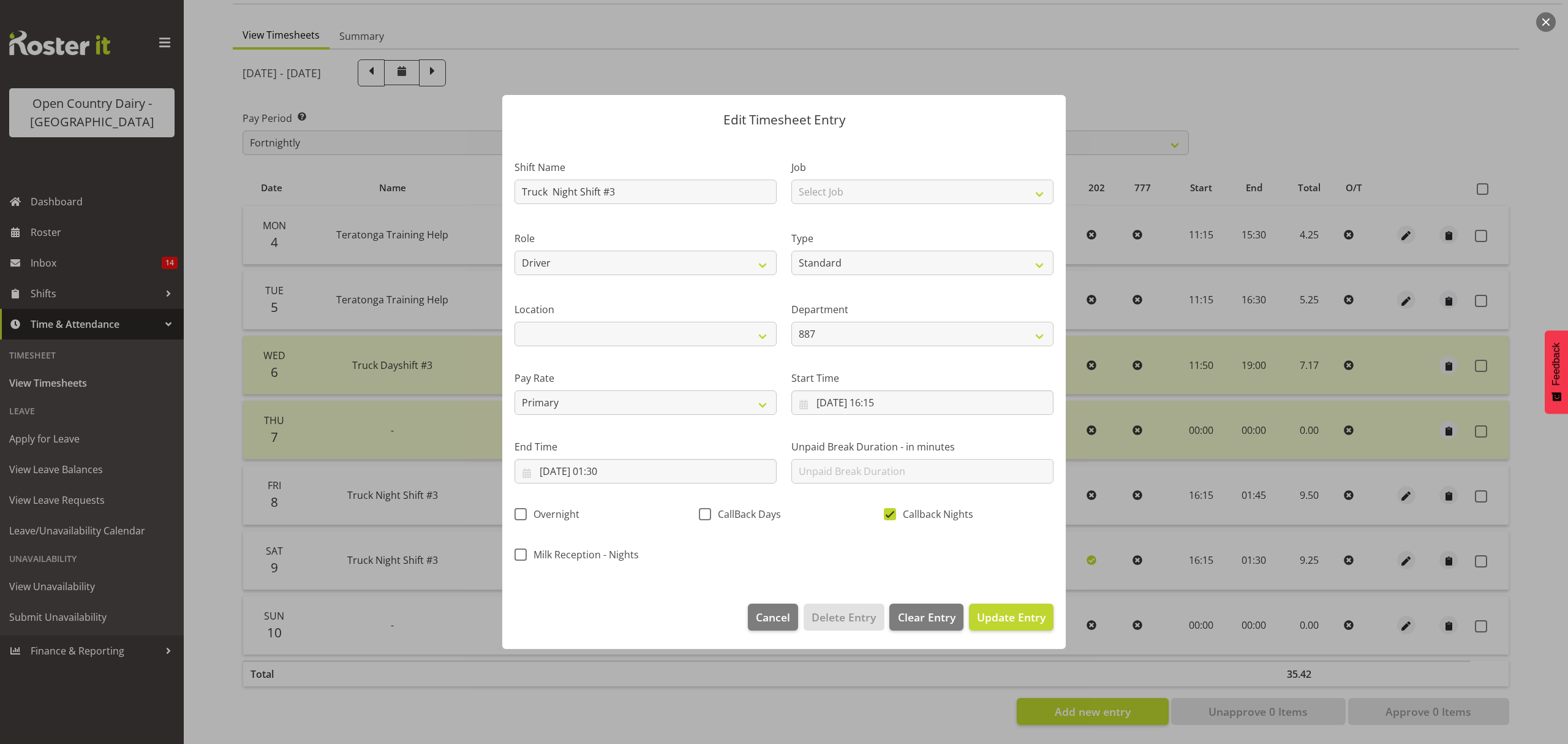
click at [888, 512] on span at bounding box center [890, 514] width 12 height 12
click at [888, 512] on input "Callback Nights" at bounding box center [888, 514] width 8 height 8
checkbox input "false"
click at [1007, 618] on span "Update Entry" at bounding box center [1011, 617] width 69 height 15
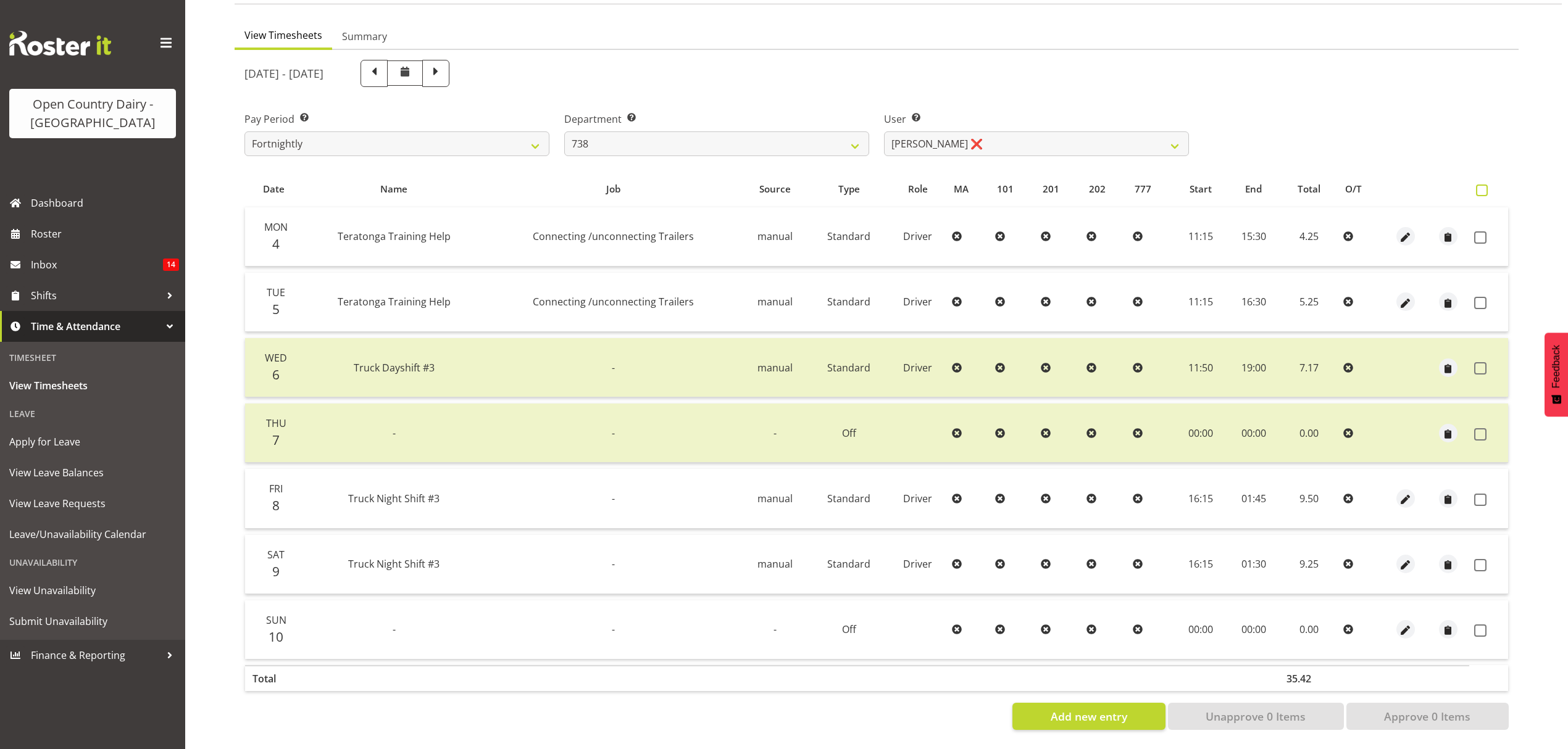
click at [1479, 185] on span at bounding box center [1482, 191] width 12 height 12
click at [1479, 186] on input "checkbox" at bounding box center [1479, 190] width 8 height 8
checkbox input "true"
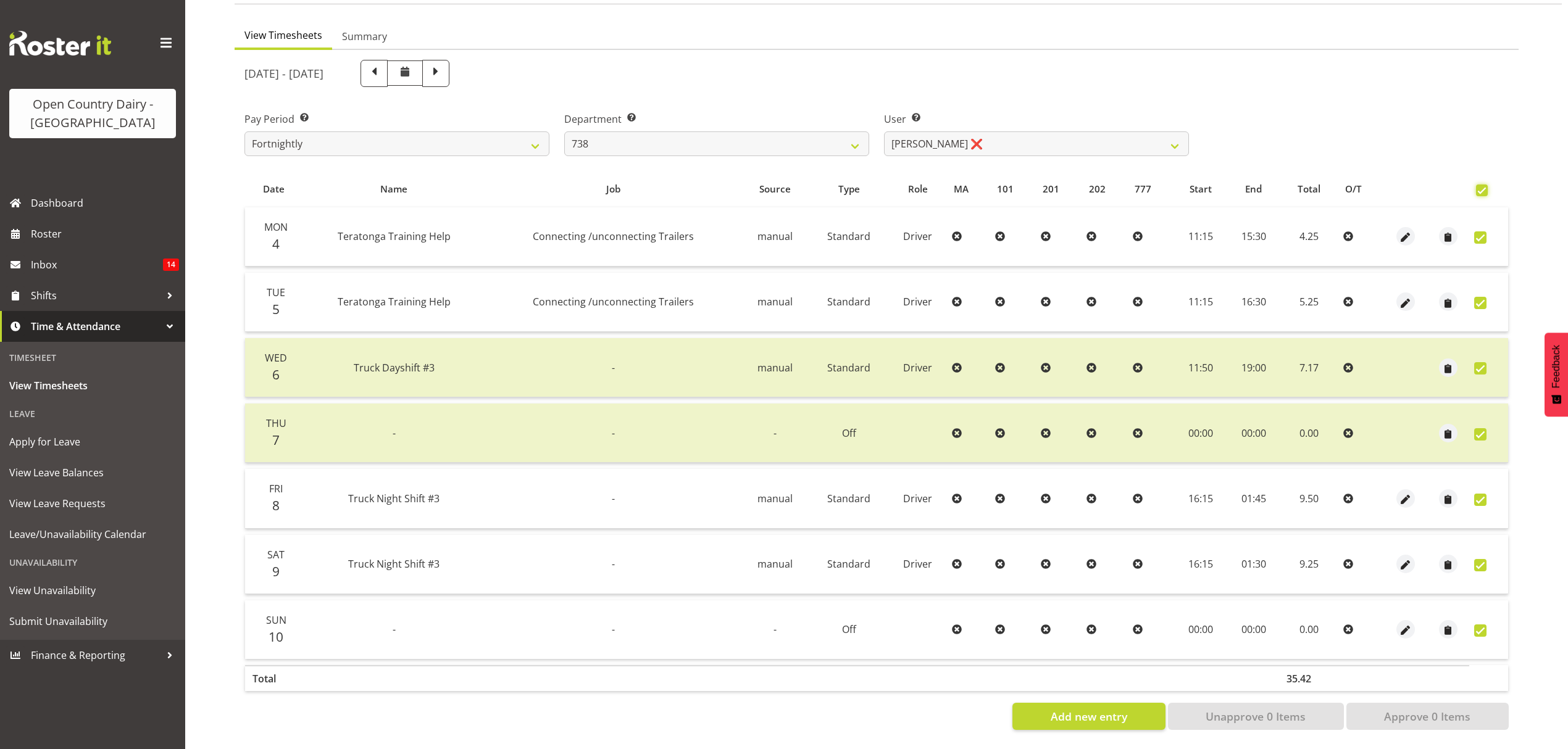
checkbox input "true"
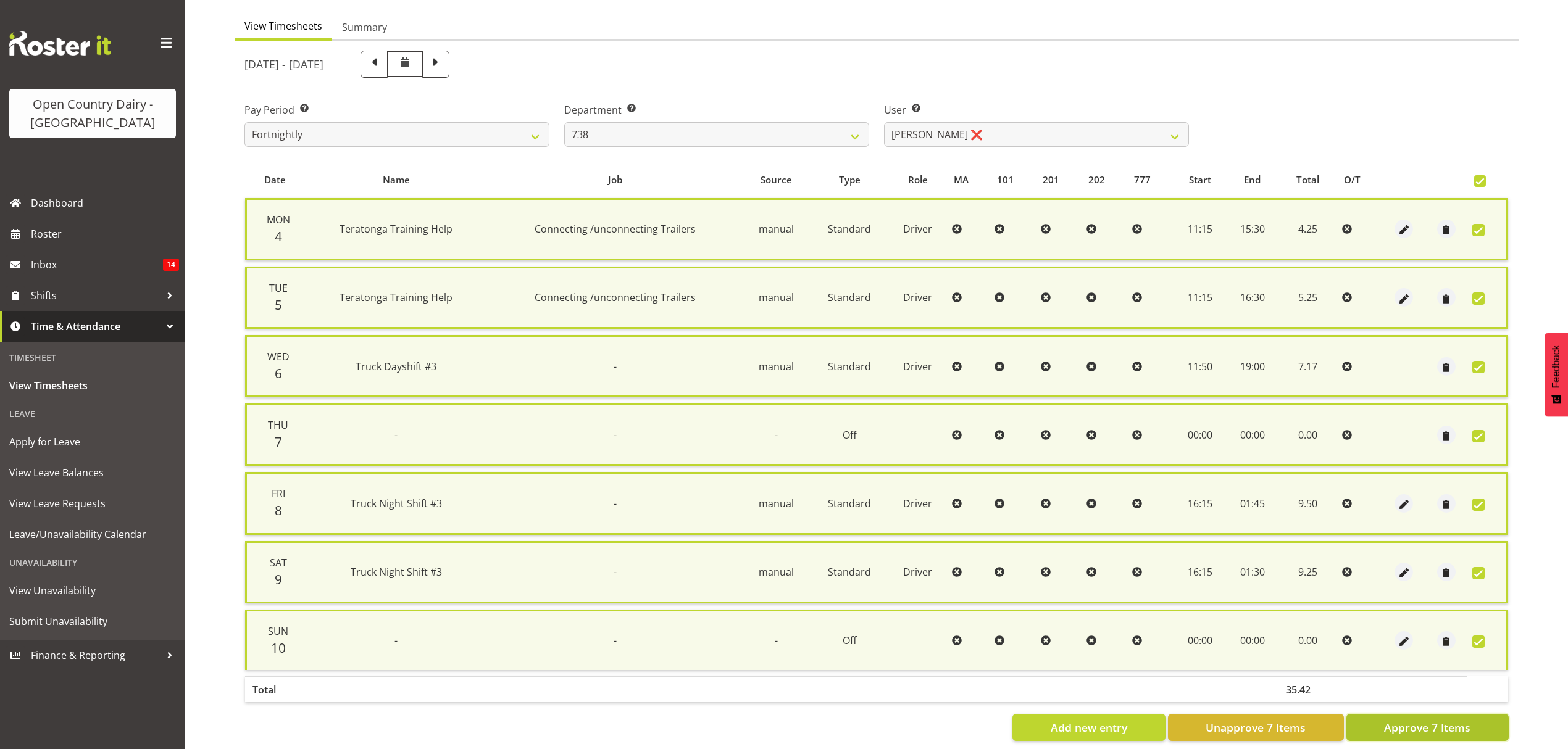
click at [1411, 726] on span "Approve 7 Items" at bounding box center [1427, 726] width 86 height 16
checkbox input "false"
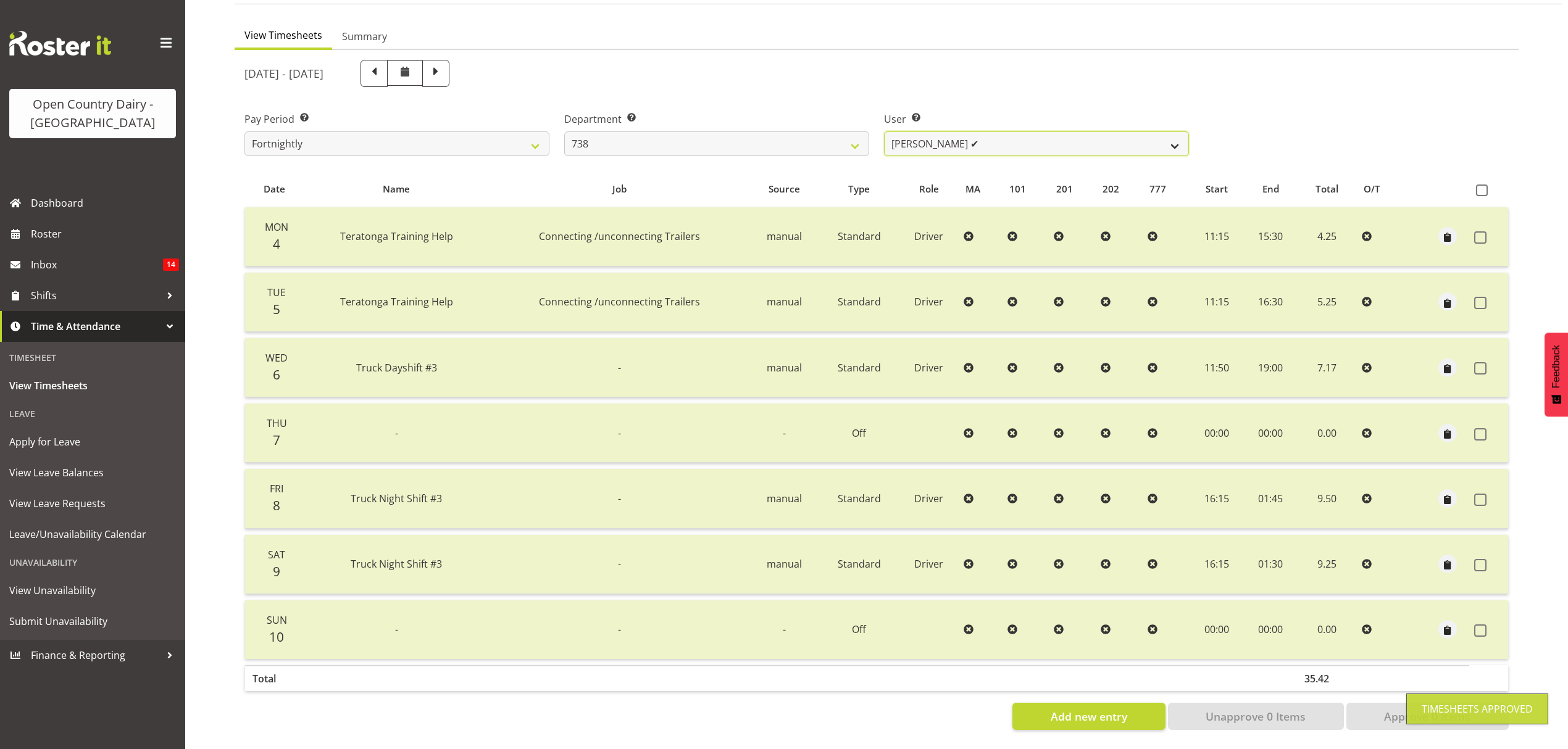
click at [1163, 134] on select "Christopher Gamble ✔ Raymond Campbell ✔ Tama Irvine ✔" at bounding box center [1036, 143] width 305 height 25
click at [858, 136] on select "734 735 736 737 738 739 850 851 852 853 854 855 856 858 861 862 865 868 869 870" at bounding box center [716, 143] width 305 height 25
click at [564, 131] on select "734 735 736 737 738 739 850 851 852 853 854 855 856 858 861 862 865 868 869 870" at bounding box center [716, 143] width 305 height 25
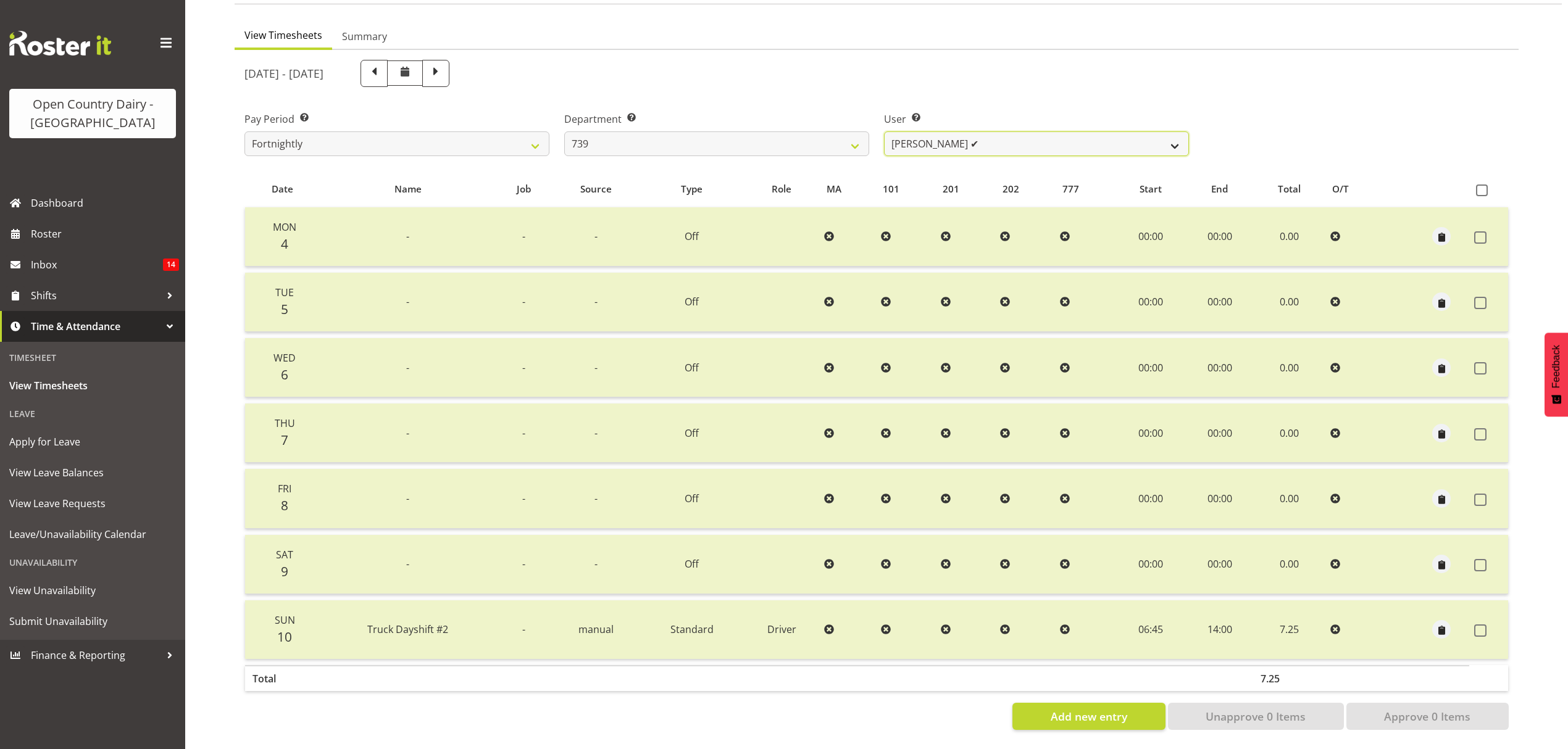
click at [1165, 134] on select "Rick Murphy ✔ Tish Veint ❌" at bounding box center [1036, 143] width 305 height 25
click at [884, 131] on select "Rick Murphy ✔ Tish Veint ❌" at bounding box center [1036, 143] width 305 height 25
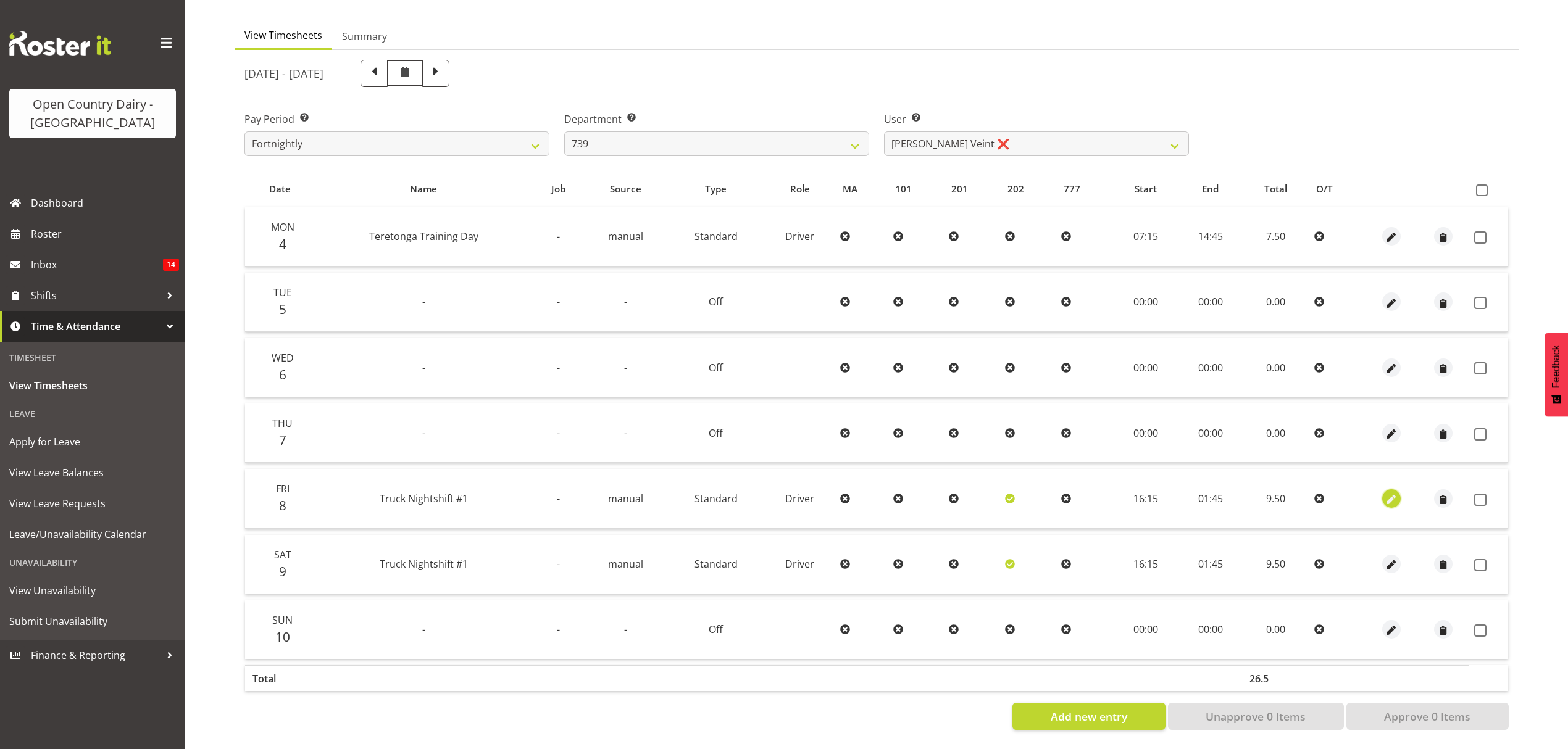
click at [1392, 492] on span "button" at bounding box center [1392, 499] width 14 height 14
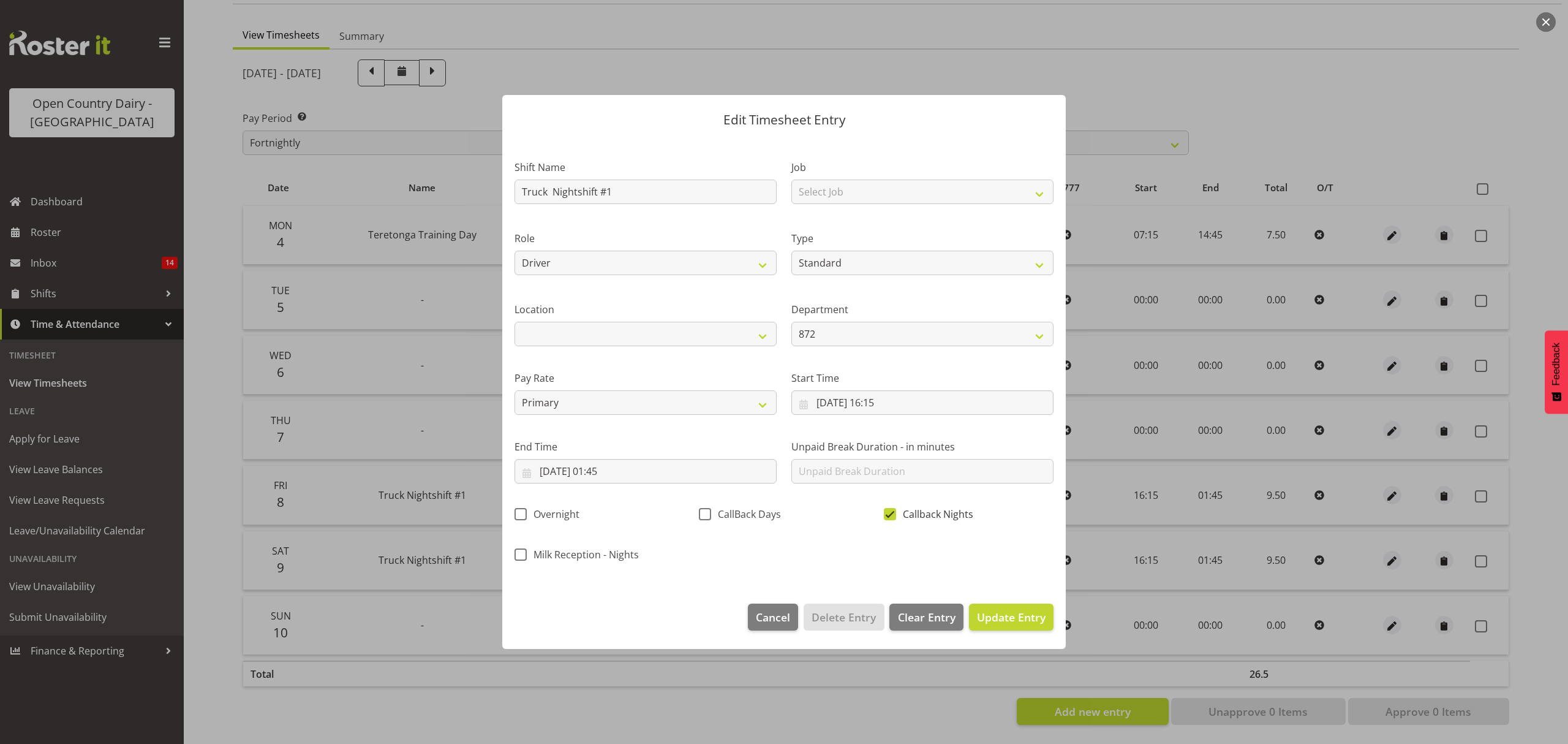
click at [889, 516] on span at bounding box center [890, 514] width 12 height 12
click at [889, 516] on input "Callback Nights" at bounding box center [888, 514] width 8 height 8
click at [1014, 618] on span "Update Entry" at bounding box center [1011, 617] width 69 height 15
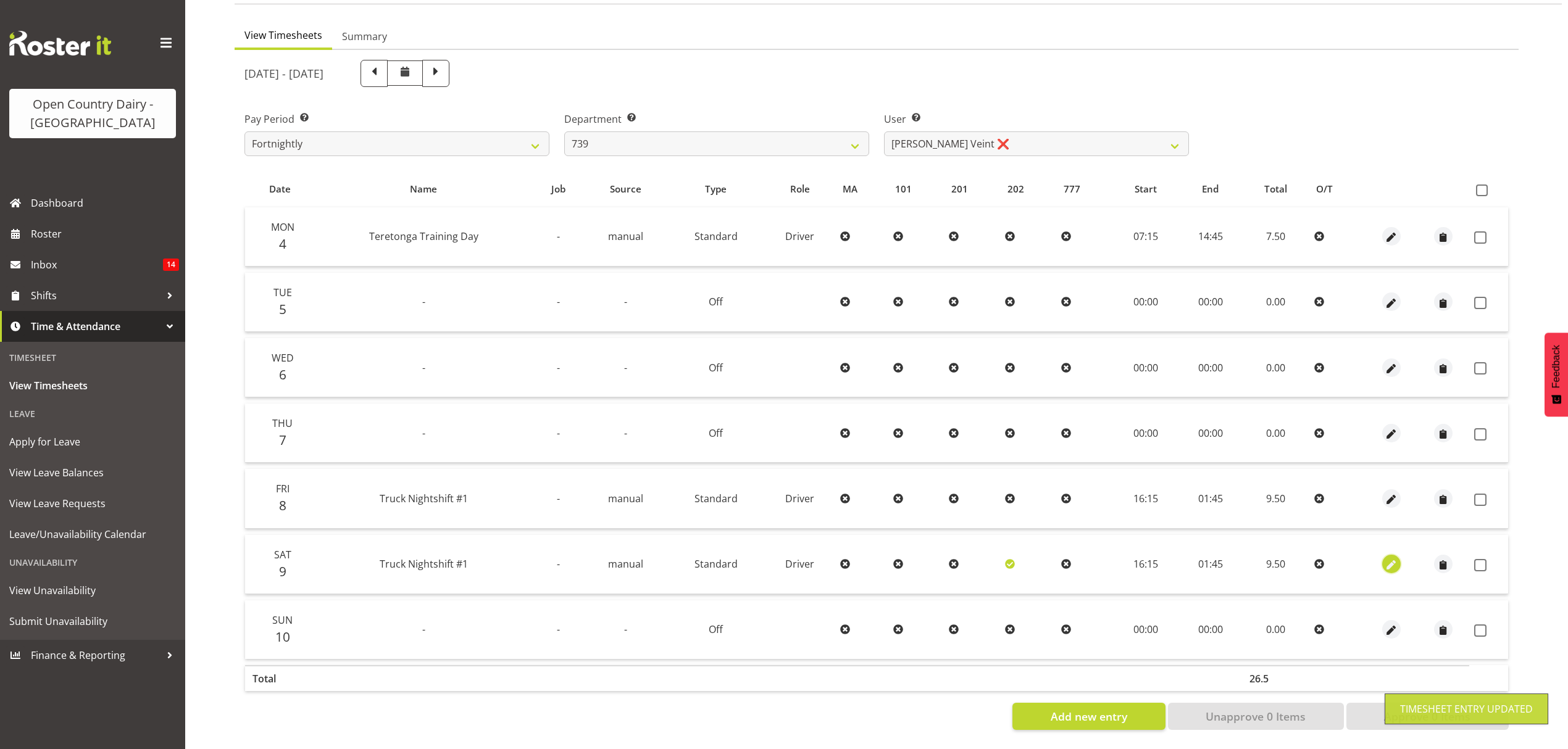
click at [1398, 555] on button "button" at bounding box center [1391, 564] width 19 height 19
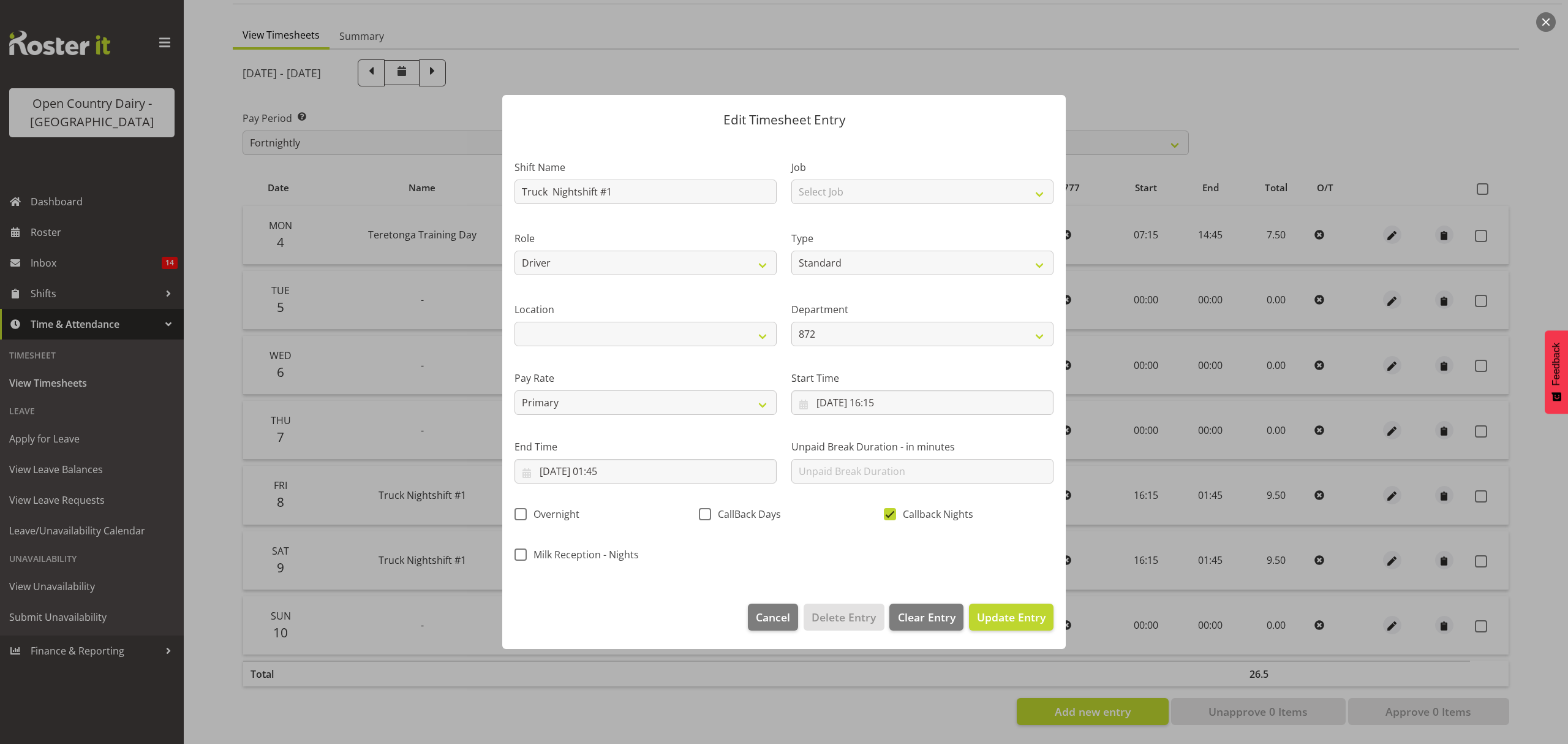
click at [887, 516] on span at bounding box center [890, 514] width 12 height 12
click at [887, 516] on input "Callback Nights" at bounding box center [888, 514] width 8 height 8
click at [1017, 618] on span "Update Entry" at bounding box center [1011, 617] width 69 height 15
click at [0, 0] on div at bounding box center [0, 0] width 0 height 0
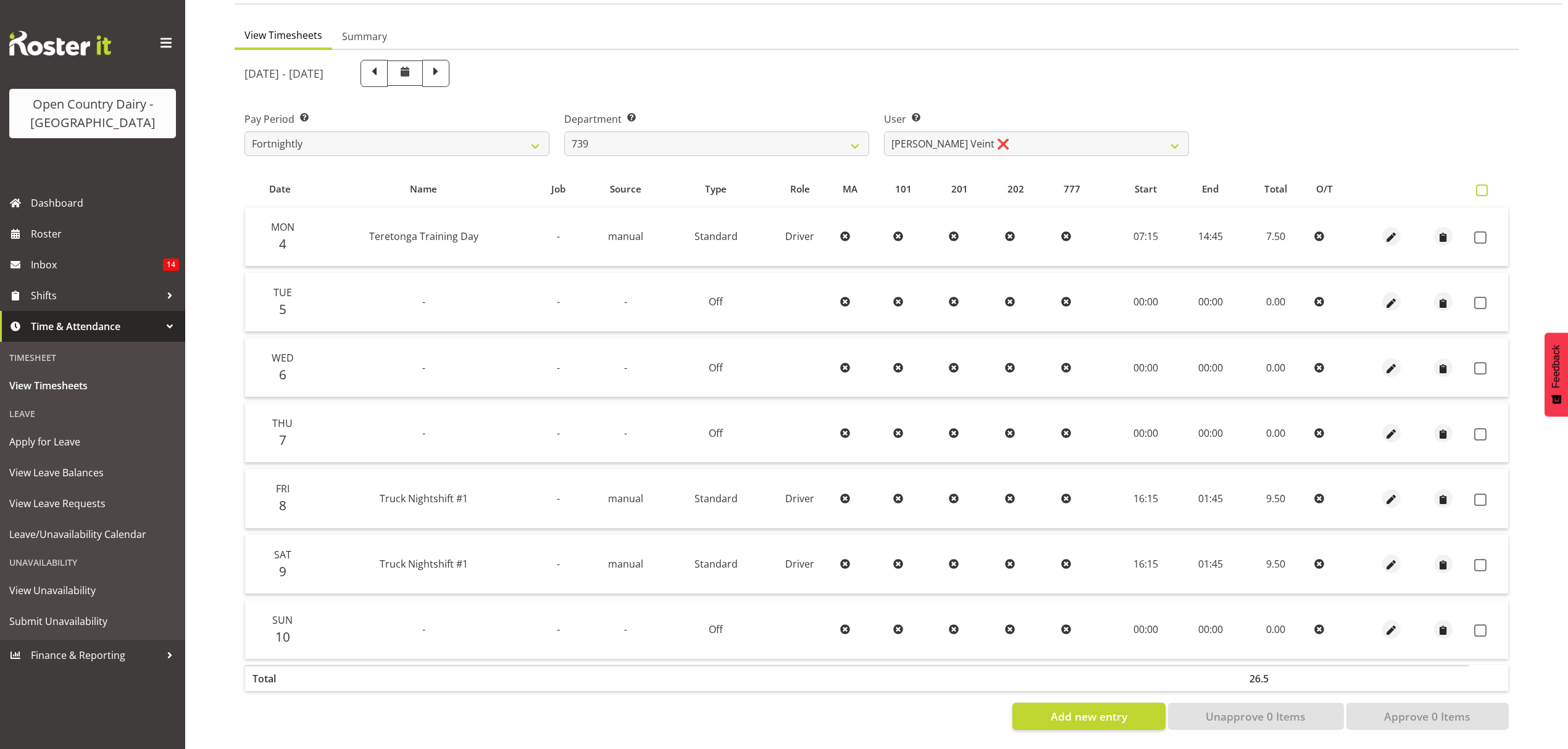
click at [1485, 185] on span at bounding box center [1482, 191] width 12 height 12
click at [1484, 186] on input "checkbox" at bounding box center [1479, 190] width 8 height 8
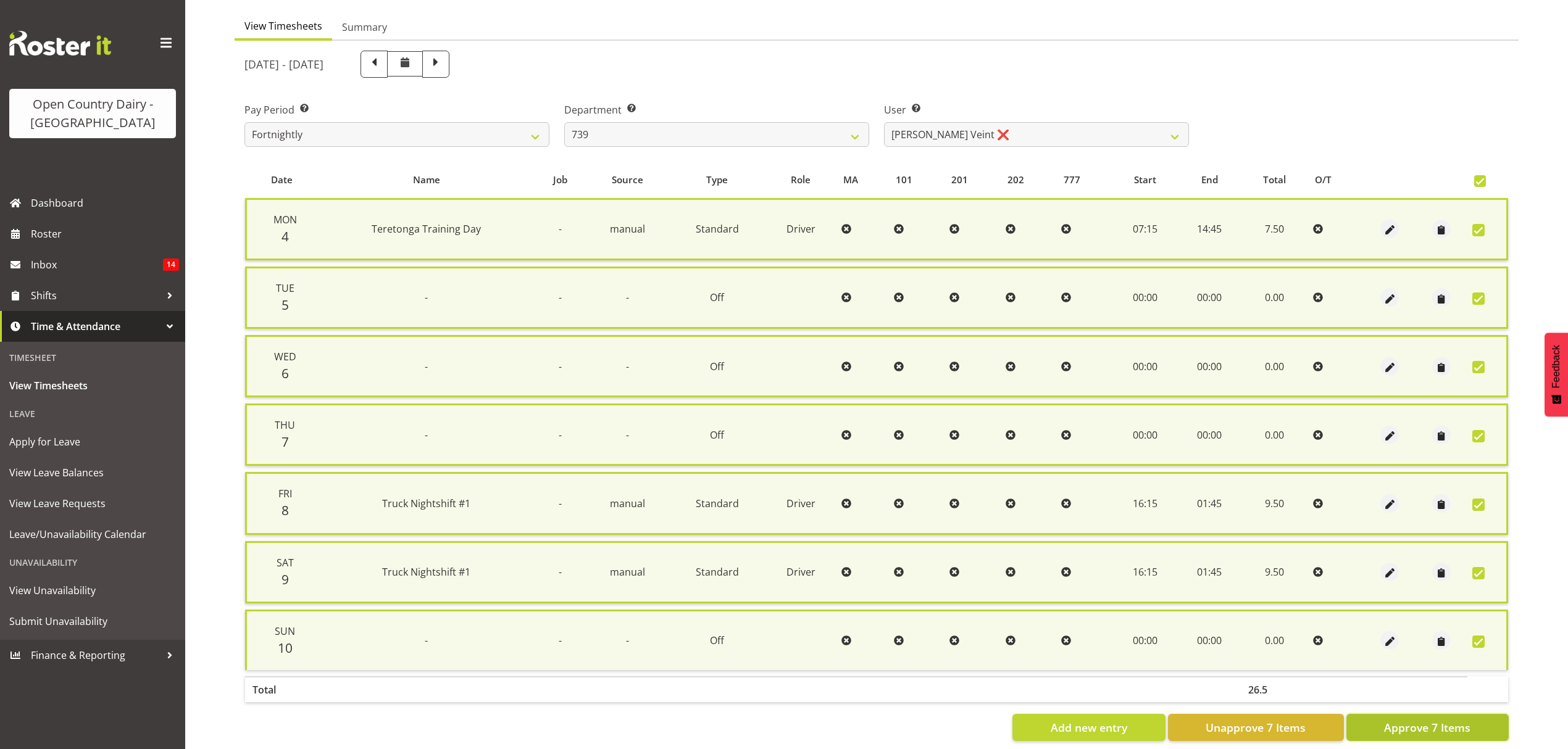
click at [1413, 722] on span "Approve 7 Items" at bounding box center [1427, 726] width 86 height 16
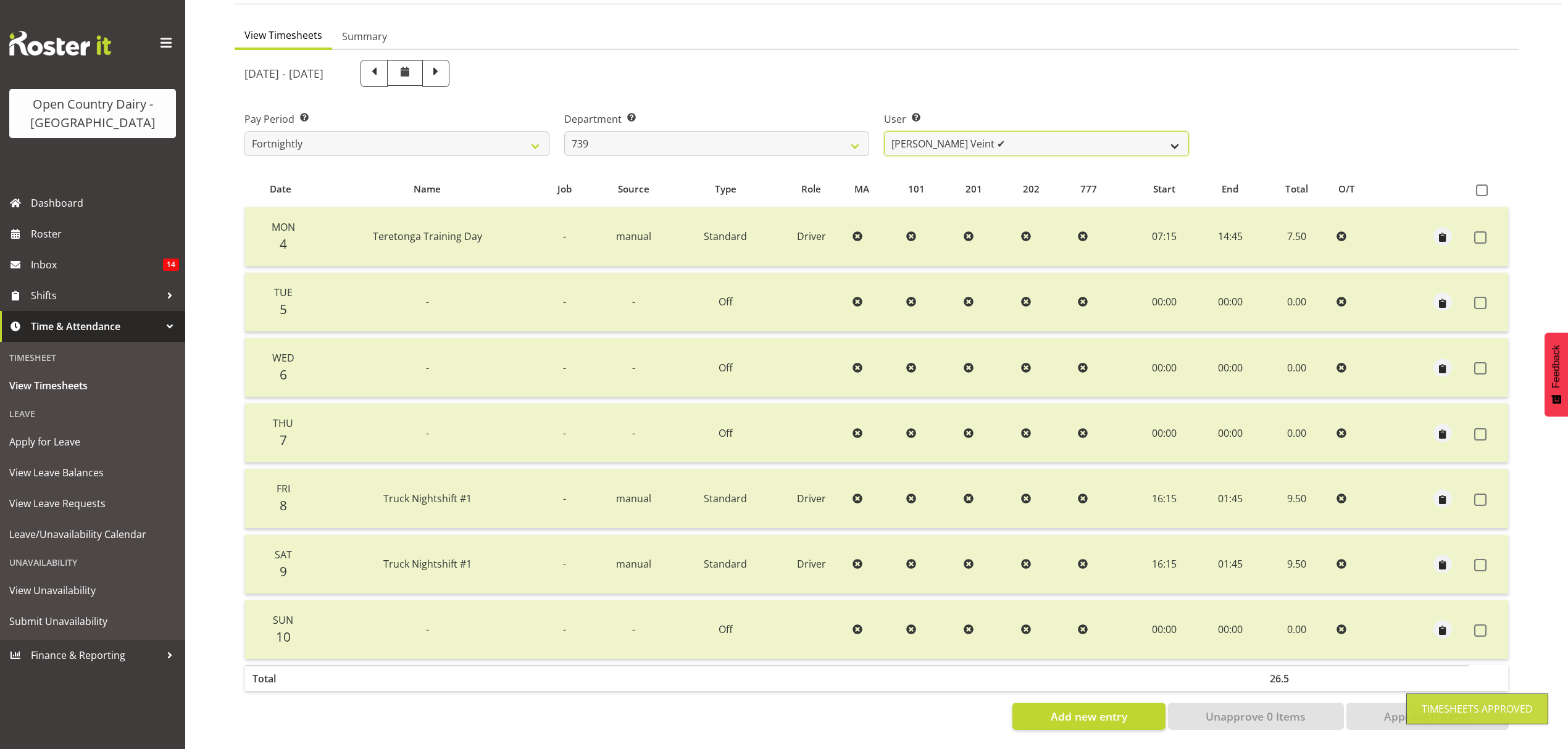
click at [1171, 134] on select "Rick Murphy ✔ Tish Veint ✔" at bounding box center [1036, 143] width 305 height 25
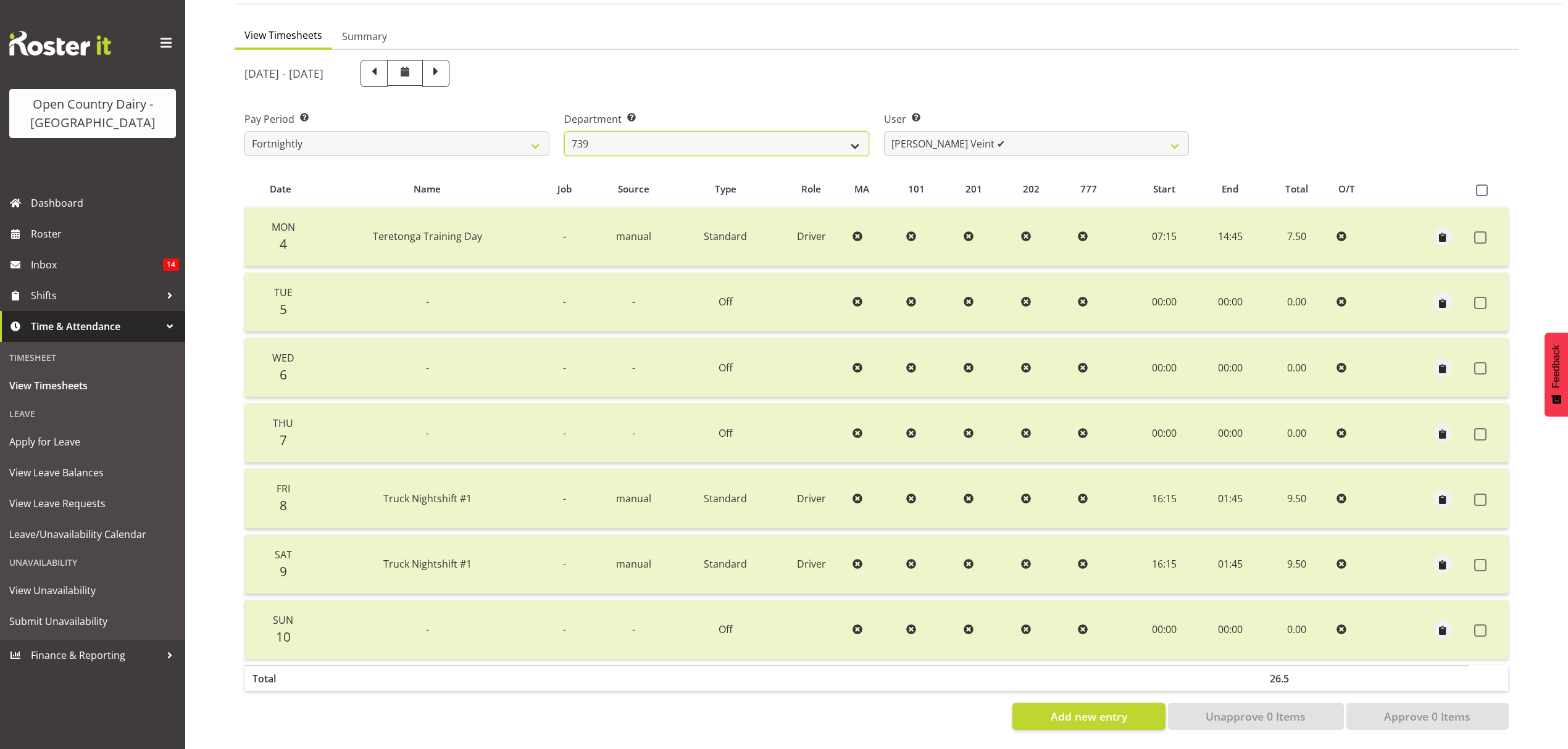
click at [857, 134] on select "734 735 736 737 738 739 850 851 852 853 854 855 856 858 861 862 865 868 869 870" at bounding box center [716, 143] width 305 height 25
click at [564, 131] on select "734 735 736 737 738 739 850 851 852 853 854 855 856 858 861 862 865 868 869 870" at bounding box center [716, 143] width 305 height 25
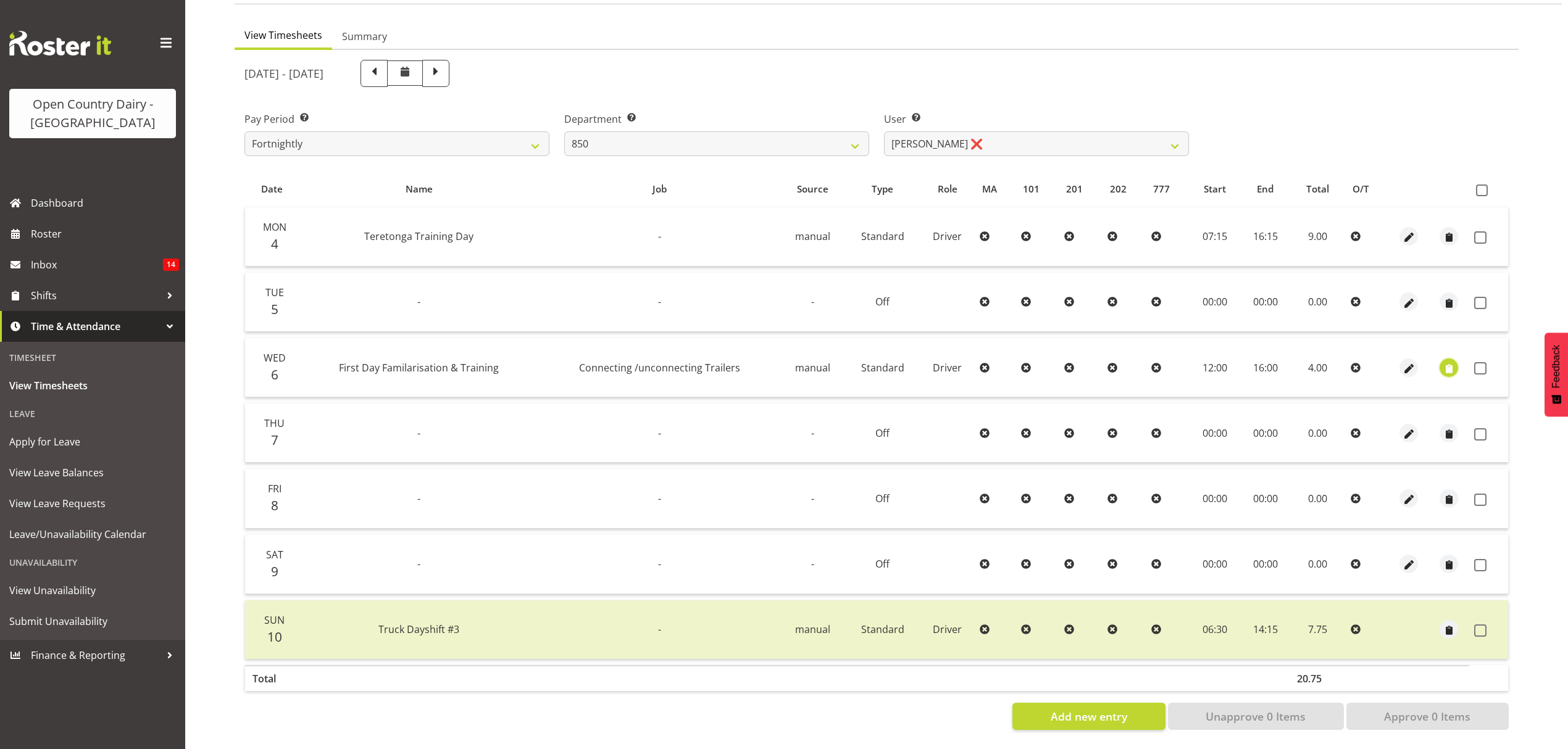
click at [1445, 362] on span "button" at bounding box center [1449, 368] width 14 height 14
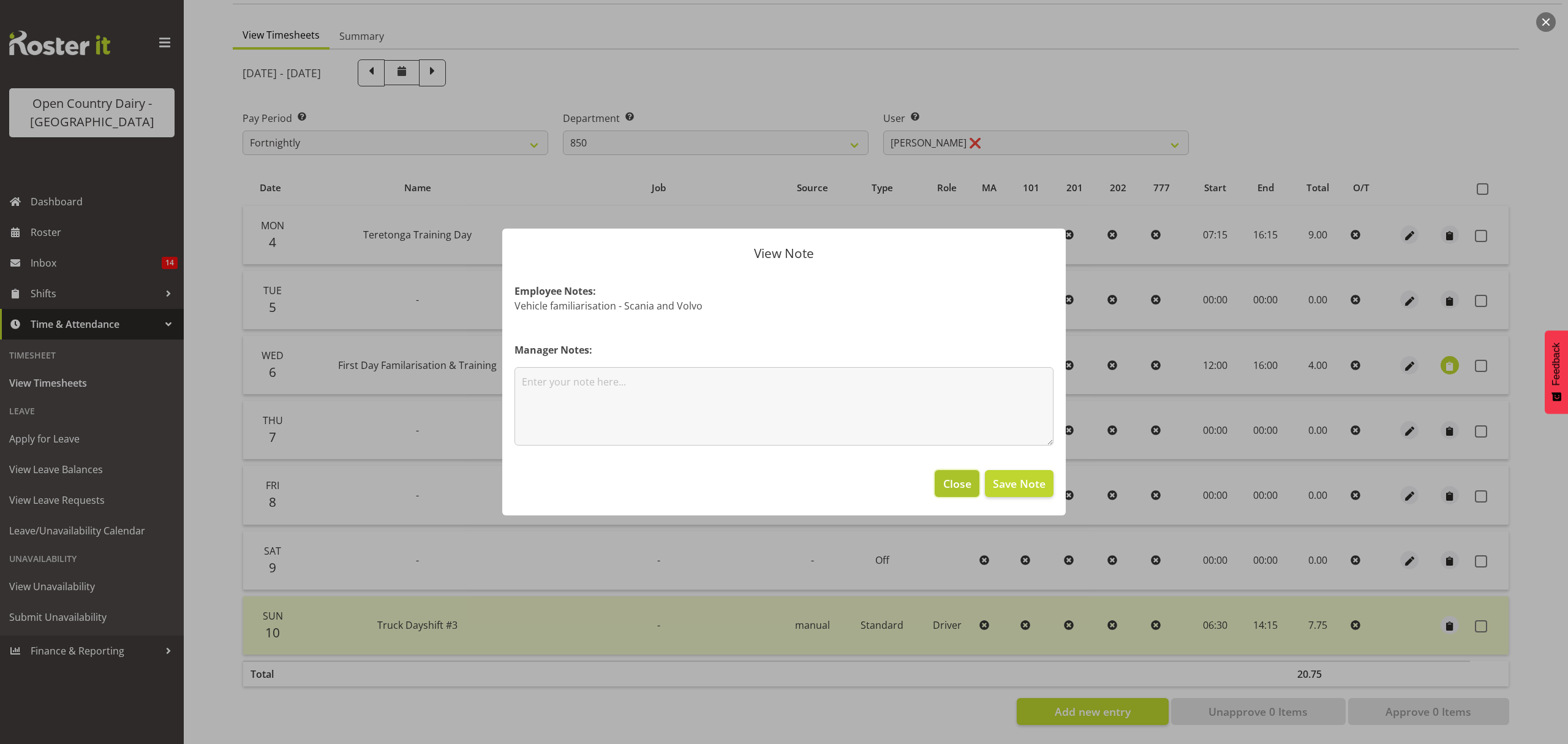
click at [969, 491] on span "Close" at bounding box center [958, 483] width 28 height 16
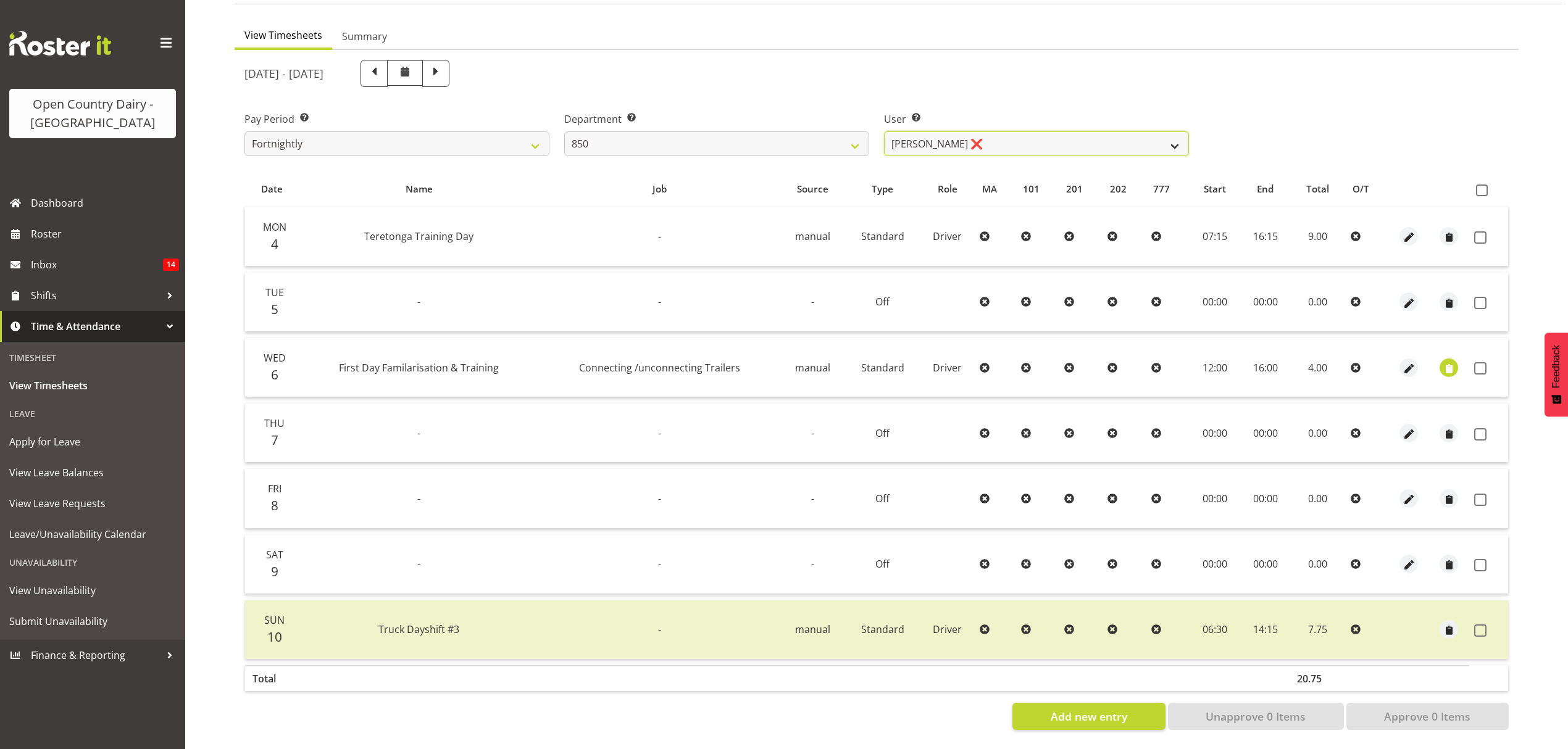
click at [1171, 138] on select "Danny Davies ❌ David McKenzie ❌ Kerrod Ward ❌ Reece Calvert ❌" at bounding box center [1036, 143] width 305 height 25
click at [865, 134] on select "734 735 736 737 738 739 850 851 852 853 854 855 856 858 861 862 865 868 869 870" at bounding box center [716, 143] width 305 height 25
click at [564, 131] on select "734 735 736 737 738 739 850 851 852 853 854 855 856 858 861 862 865 868 869 870" at bounding box center [716, 143] width 305 height 25
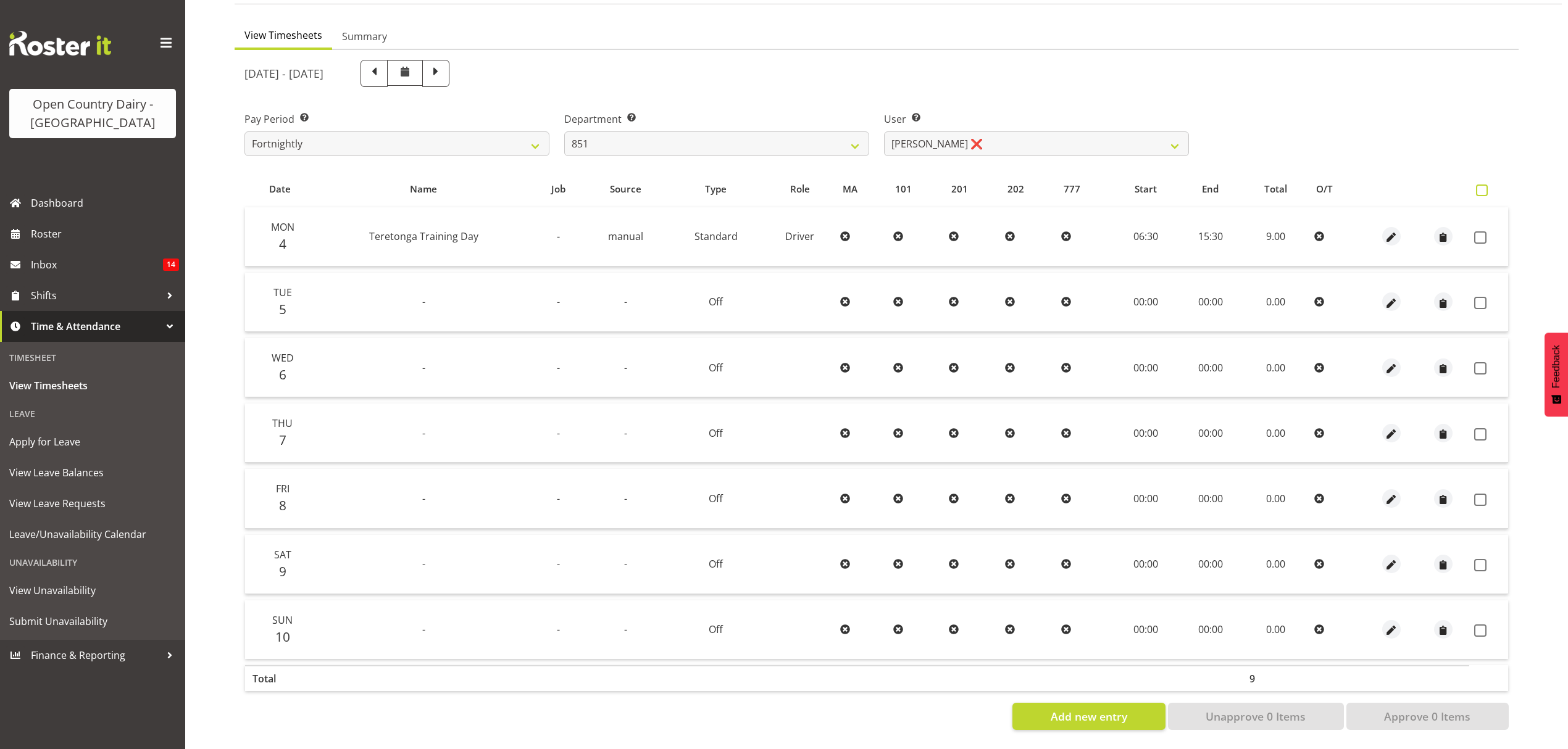
click at [1486, 185] on span at bounding box center [1482, 191] width 12 height 12
click at [1484, 186] on input "checkbox" at bounding box center [1479, 190] width 8 height 8
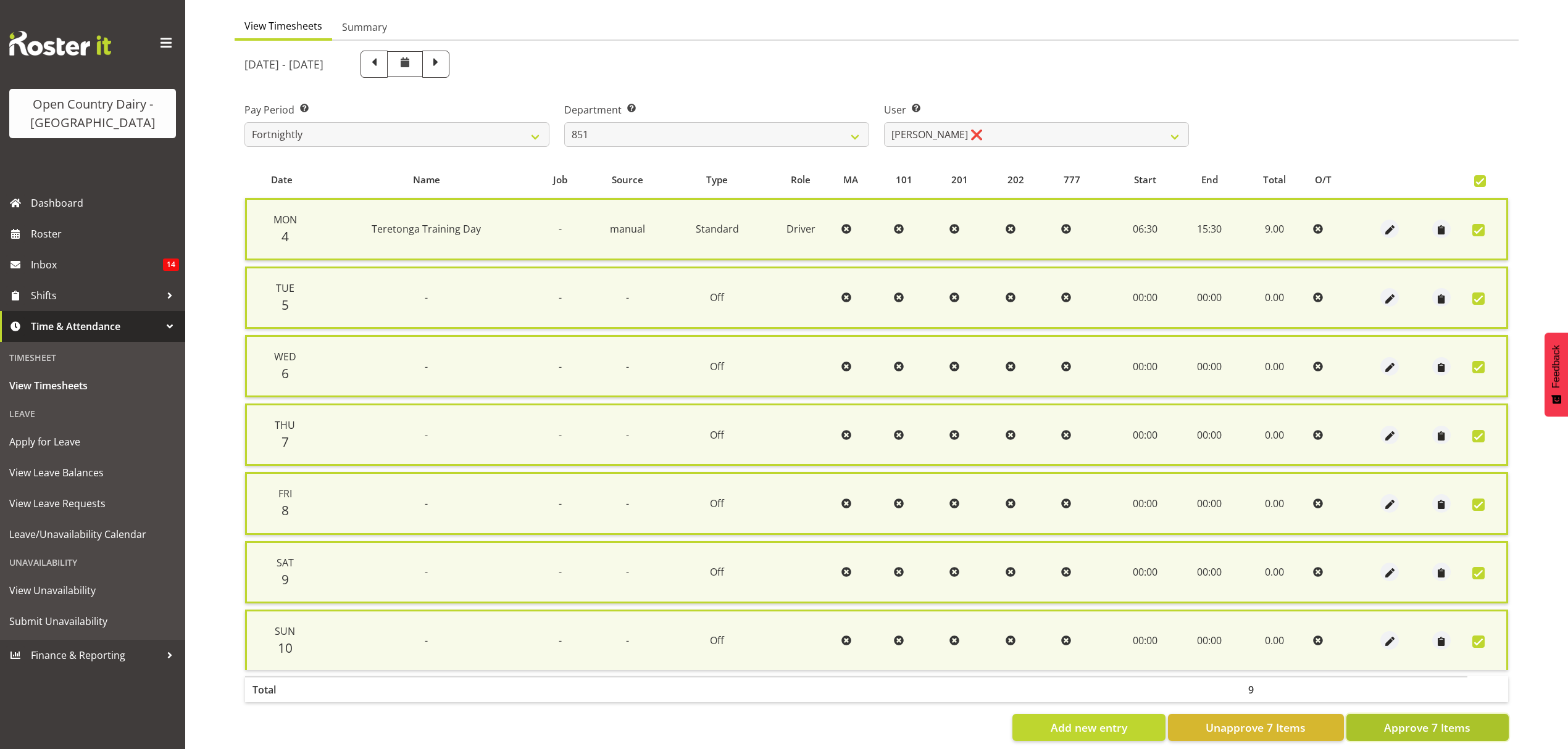
click at [1413, 719] on span "Approve 7 Items" at bounding box center [1427, 726] width 86 height 16
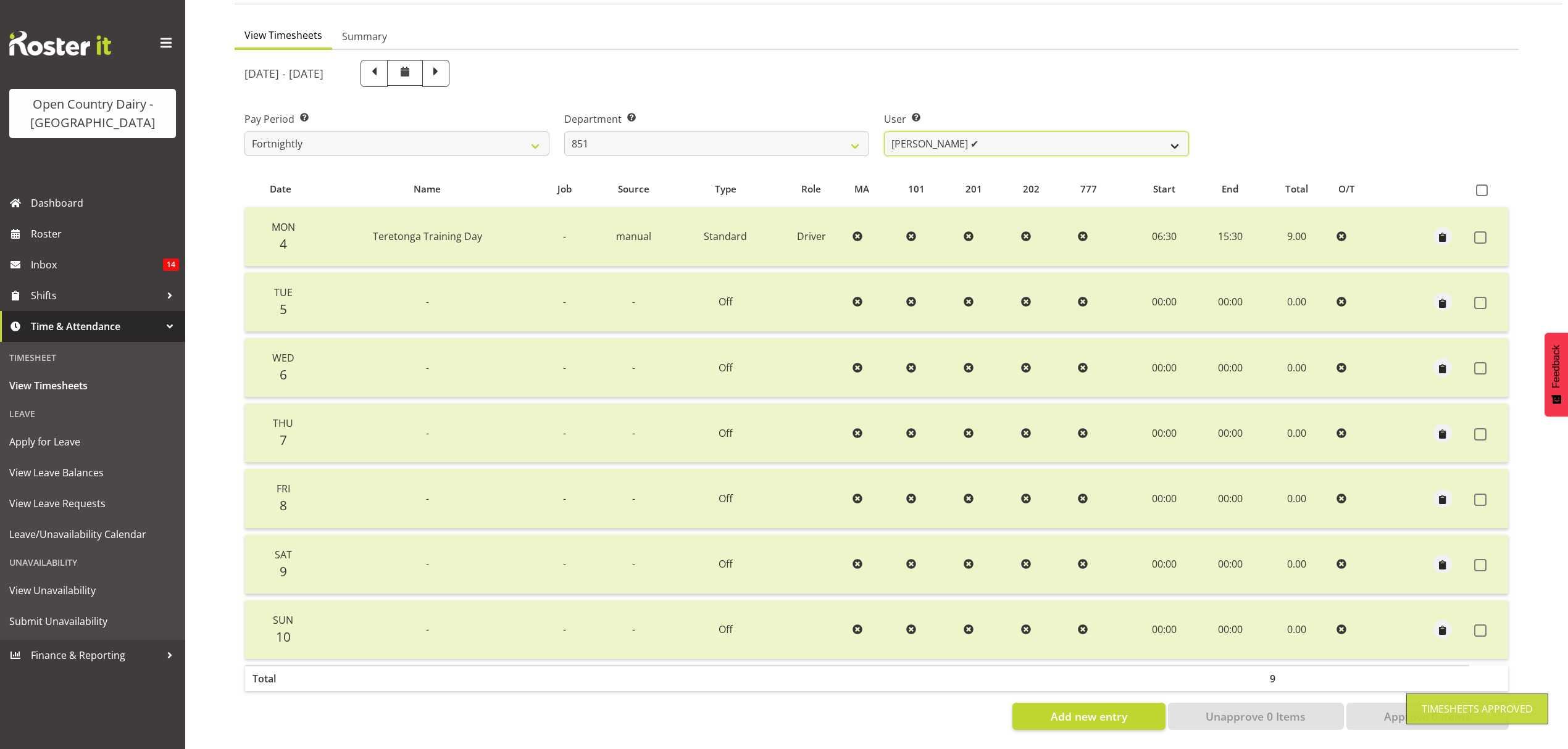
click at [1178, 139] on select "Hayden Batt ✔ Martin Black ❌ Stacey Wilson ❌" at bounding box center [1036, 143] width 305 height 25
click at [1170, 134] on select "Hayden Batt ✔ Martin Black ❌ Stacey Wilson ❌" at bounding box center [1036, 143] width 305 height 25
click at [884, 131] on select "Hayden Batt ✔ Martin Black ❌ Stacey Wilson ❌" at bounding box center [1036, 143] width 305 height 25
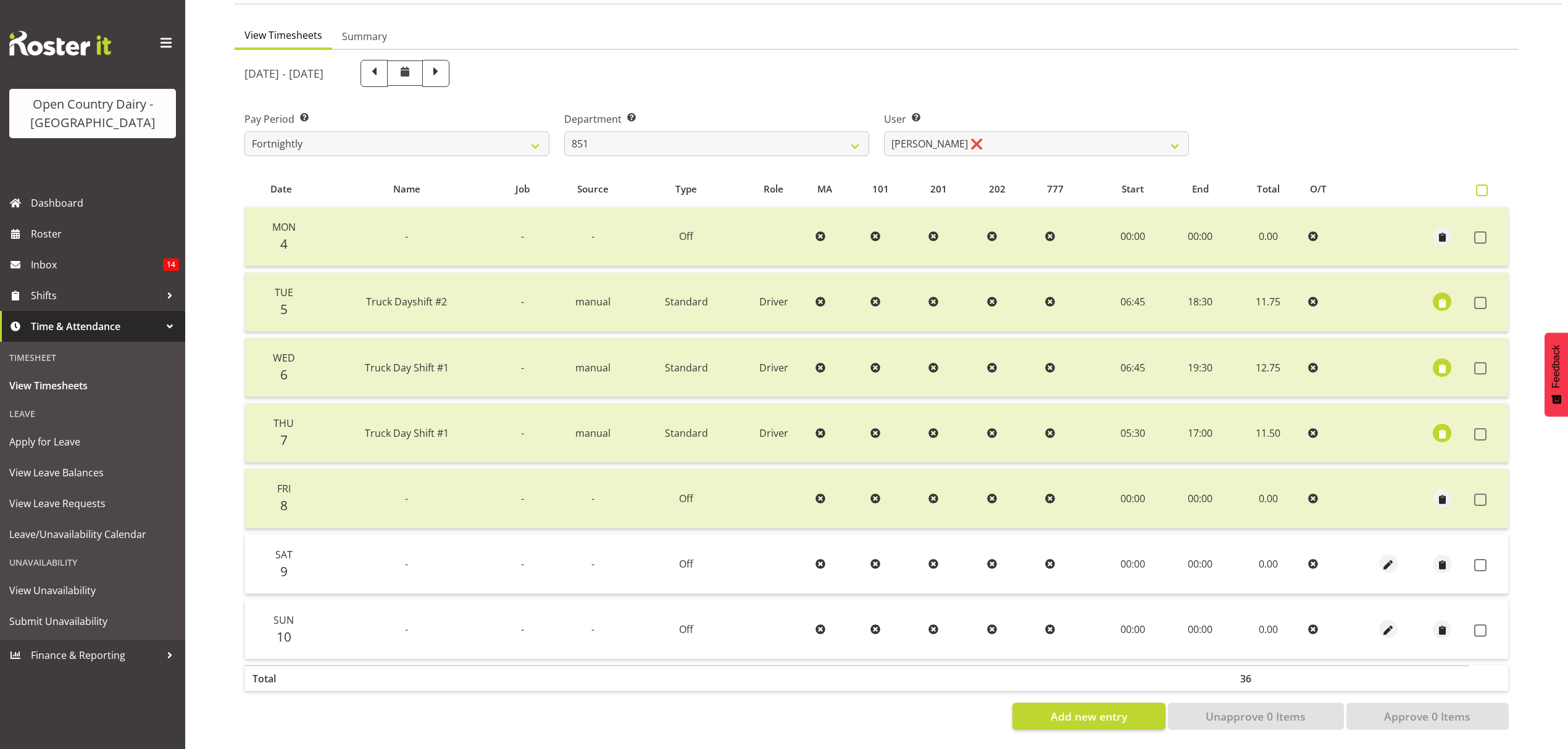
click at [1482, 185] on span at bounding box center [1482, 191] width 12 height 12
click at [1482, 186] on input "checkbox" at bounding box center [1479, 190] width 8 height 8
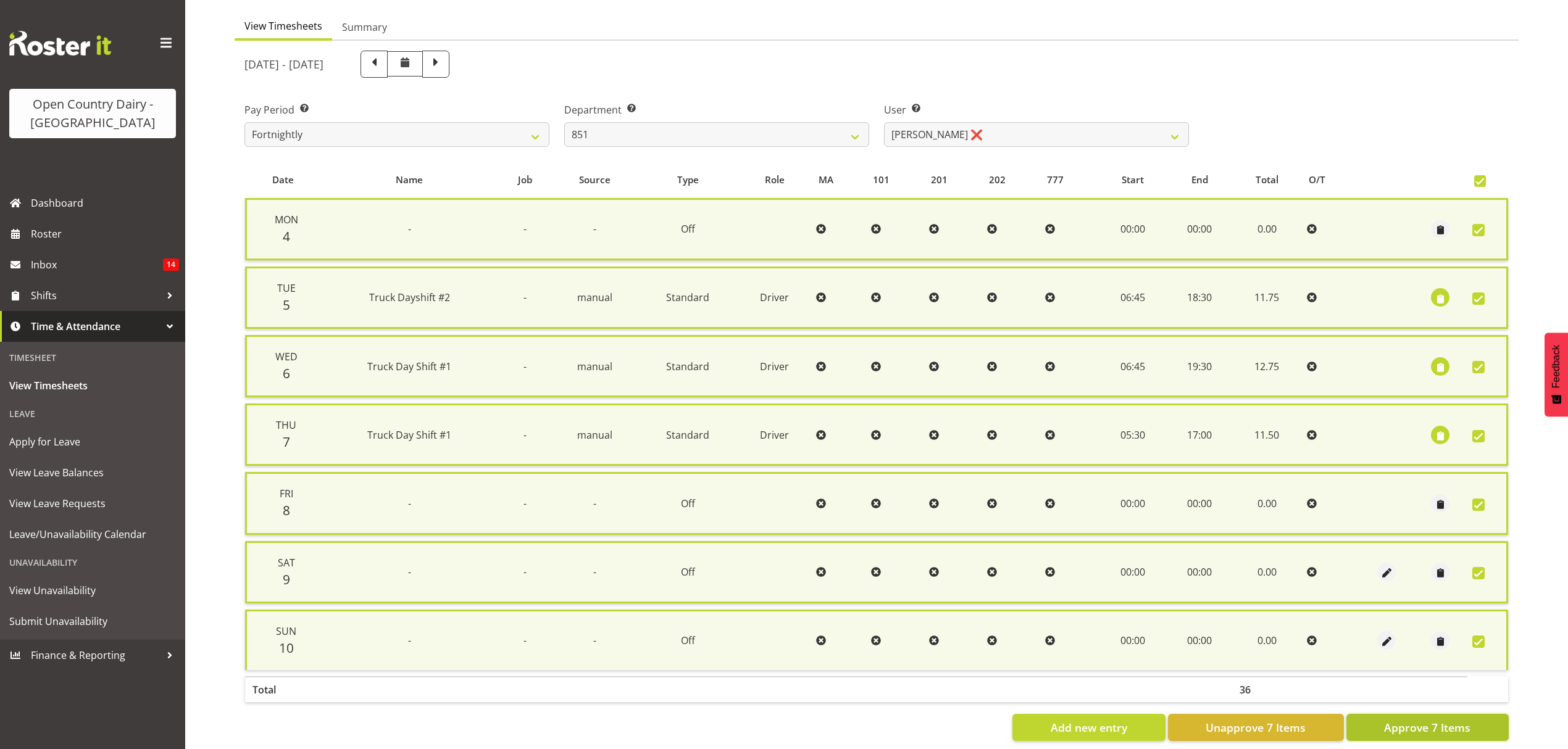
click at [1443, 721] on span "Approve 7 Items" at bounding box center [1427, 726] width 86 height 16
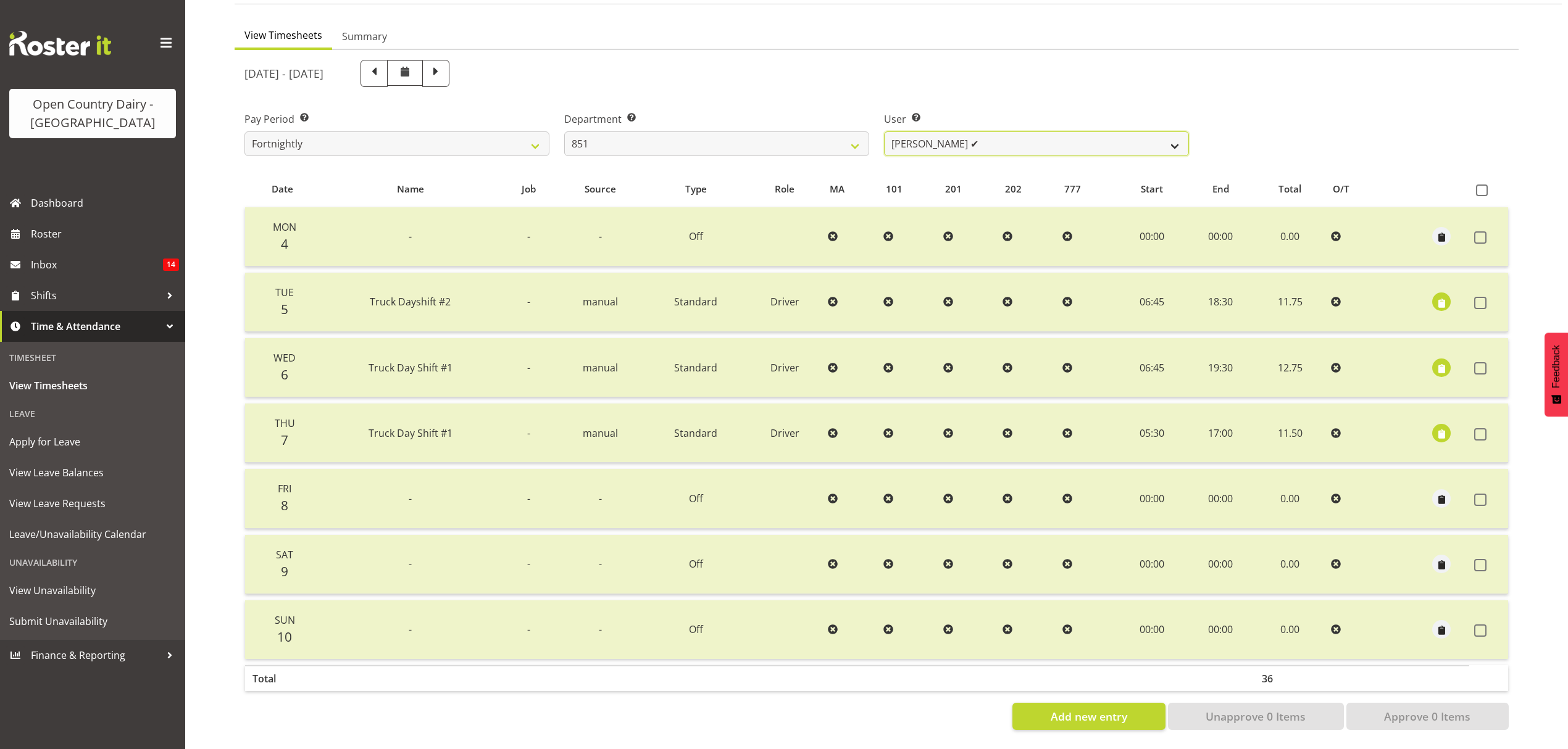
click at [1178, 137] on select "Hayden Batt ✔ Martin Black ✔ Stacey Wilson ❌" at bounding box center [1036, 143] width 305 height 25
click at [884, 131] on select "Hayden Batt ✔ Martin Black ✔ Stacey Wilson ❌" at bounding box center [1036, 143] width 305 height 25
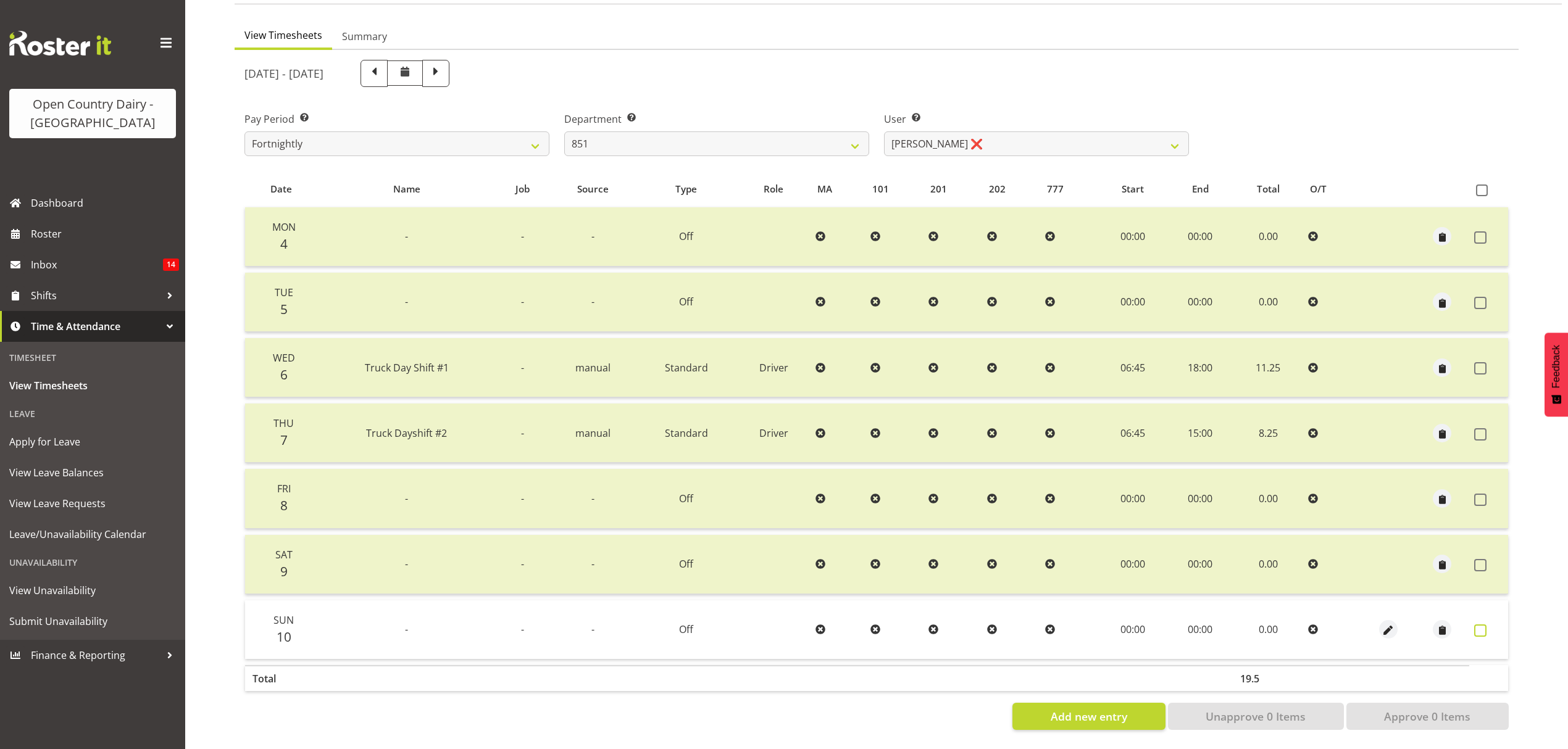
click at [1482, 625] on span at bounding box center [1480, 630] width 12 height 12
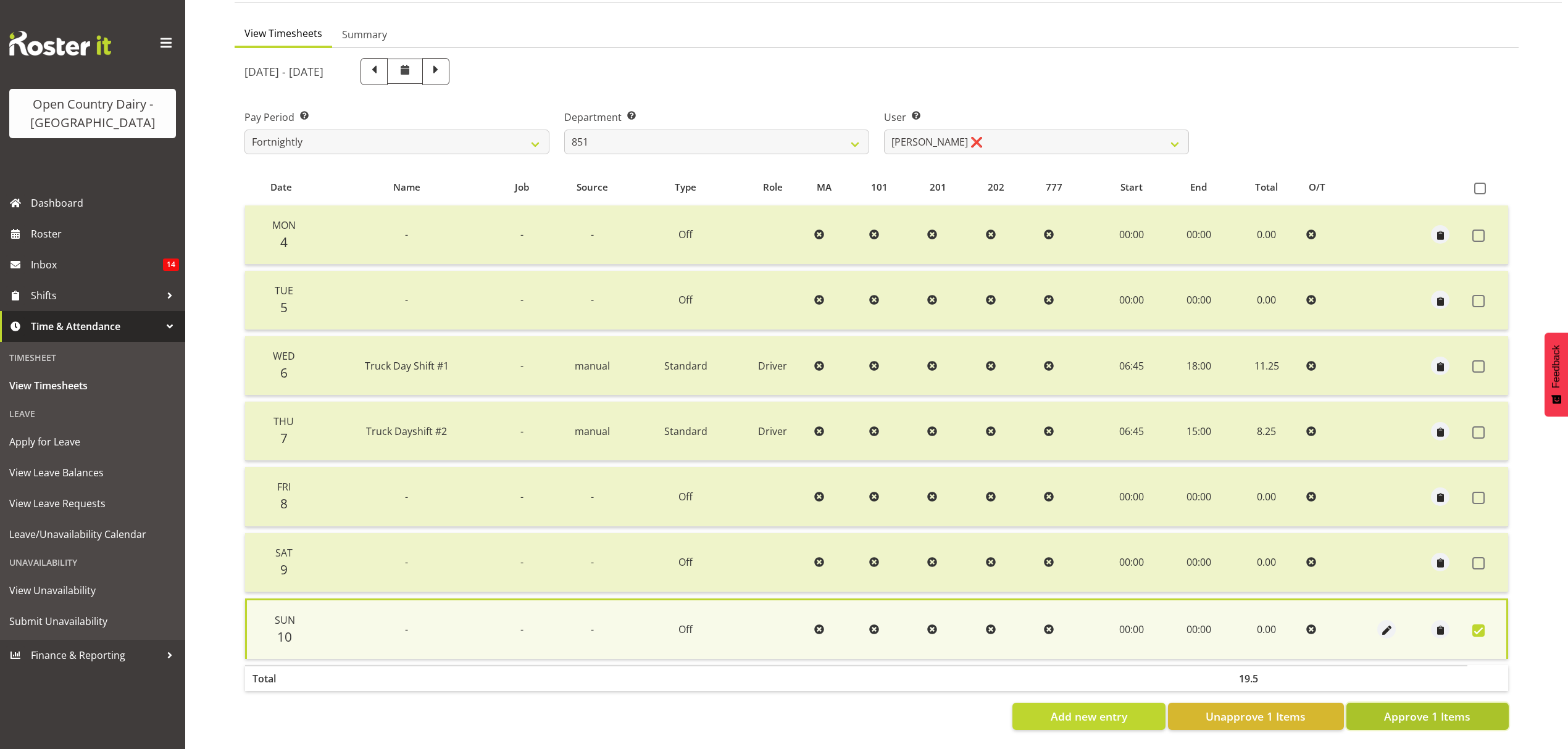
click at [1447, 711] on span "Approve 1 Items" at bounding box center [1427, 716] width 86 height 16
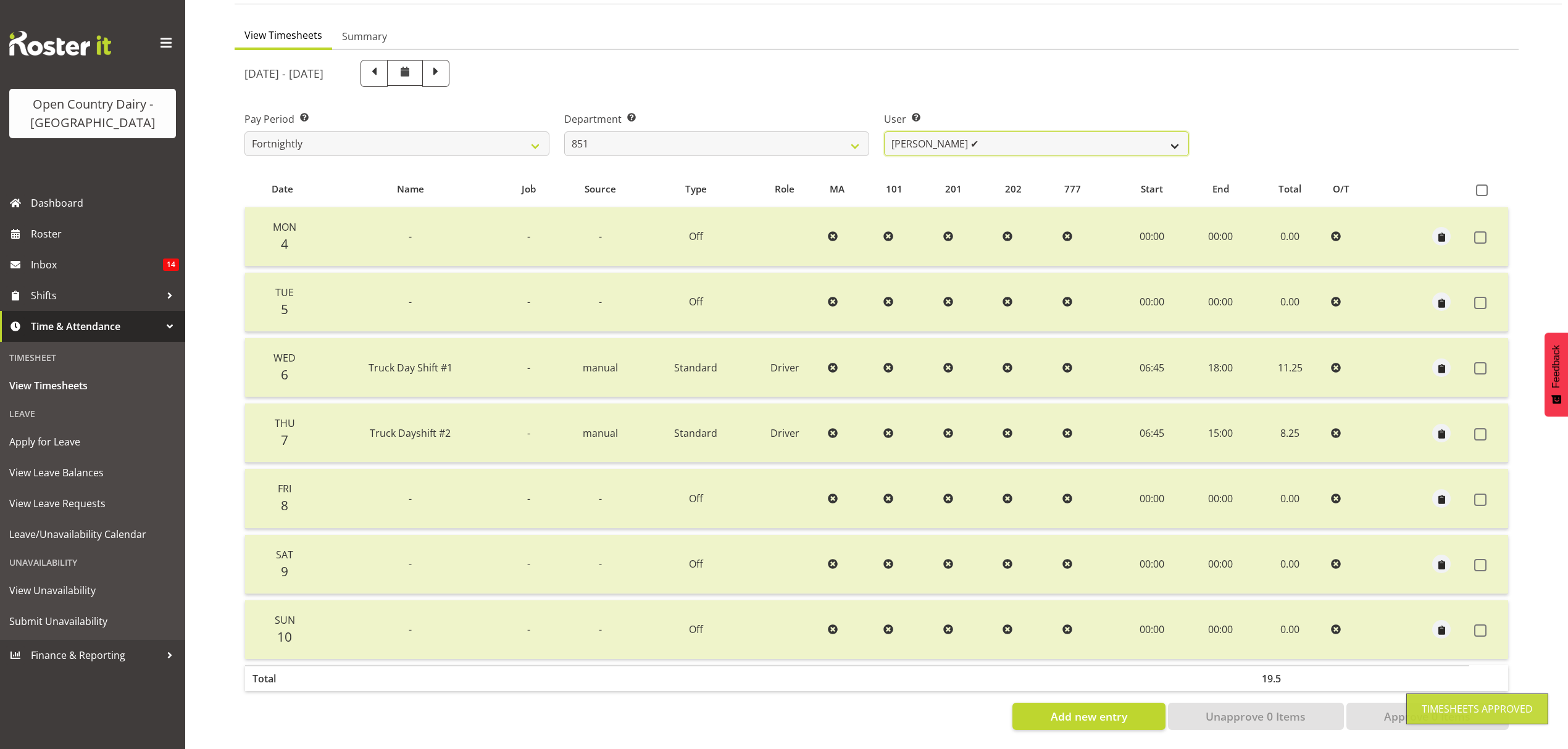
click at [1163, 131] on select "Hayden Batt ✔ Martin Black ✔ Stacey Wilson ✔" at bounding box center [1036, 143] width 305 height 25
click at [846, 132] on select "734 735 736 737 738 739 850 851 852 853 854 855 856 858 861 862 865 868 869 870" at bounding box center [716, 143] width 305 height 25
click at [564, 131] on select "734 735 736 737 738 739 850 851 852 853 854 855 856 858 861 862 865 868 869 870" at bounding box center [716, 143] width 305 height 25
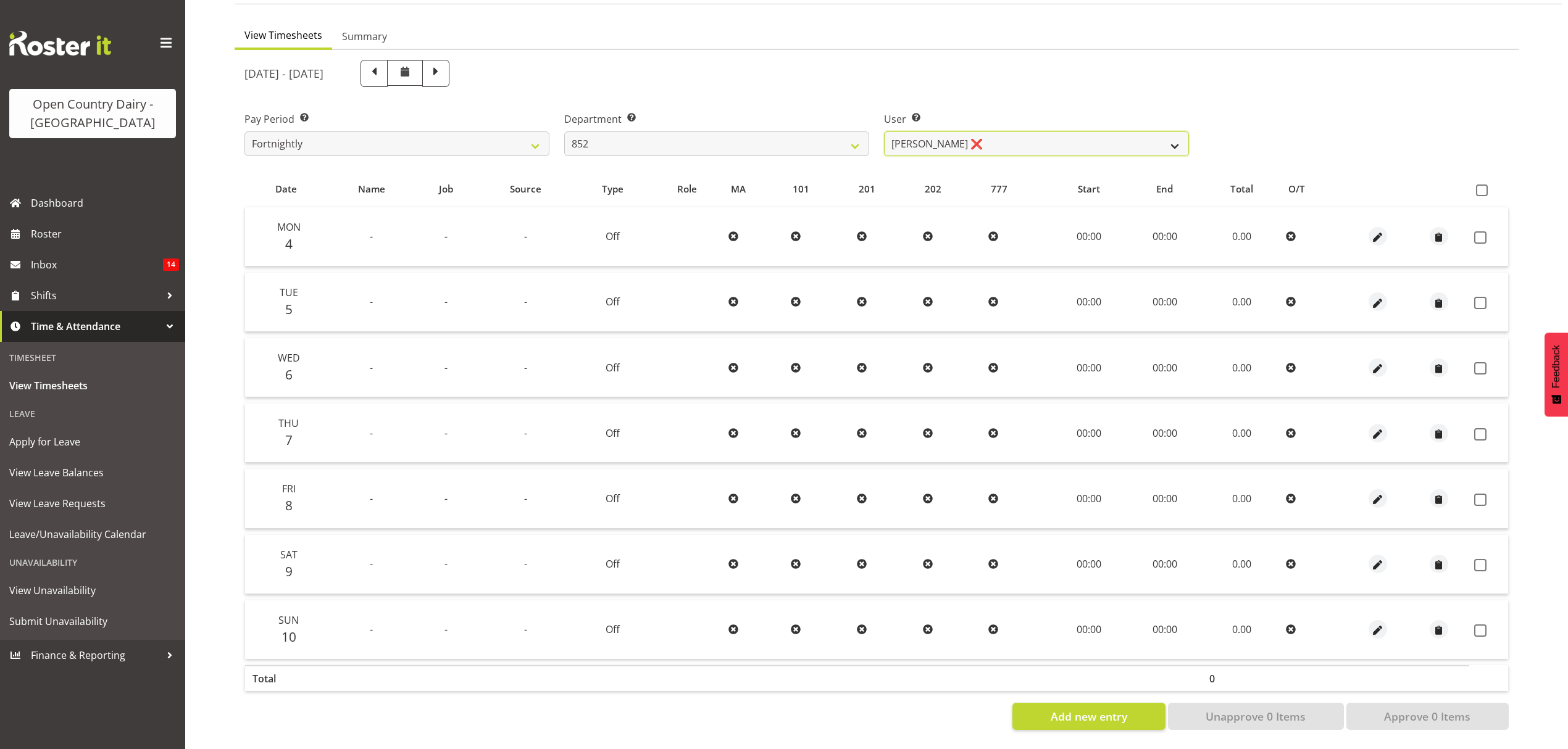
click at [1175, 137] on select "Glenn Tither ❌ Jack Townley ❌" at bounding box center [1036, 143] width 305 height 25
click at [884, 131] on select "Glenn Tither ❌ Jack Townley ❌" at bounding box center [1036, 143] width 305 height 25
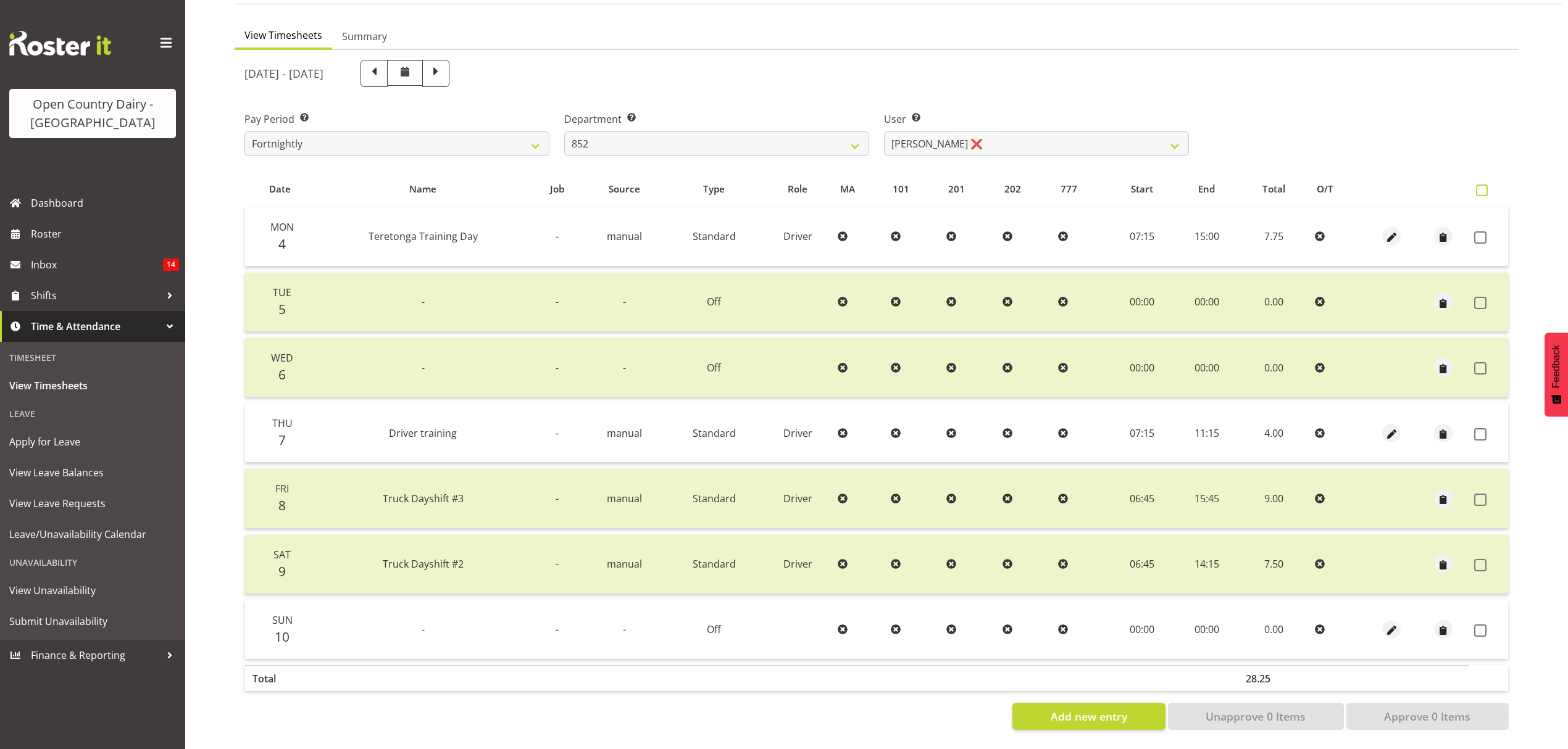
click at [1485, 185] on span at bounding box center [1482, 191] width 12 height 12
click at [1484, 186] on input "checkbox" at bounding box center [1479, 190] width 8 height 8
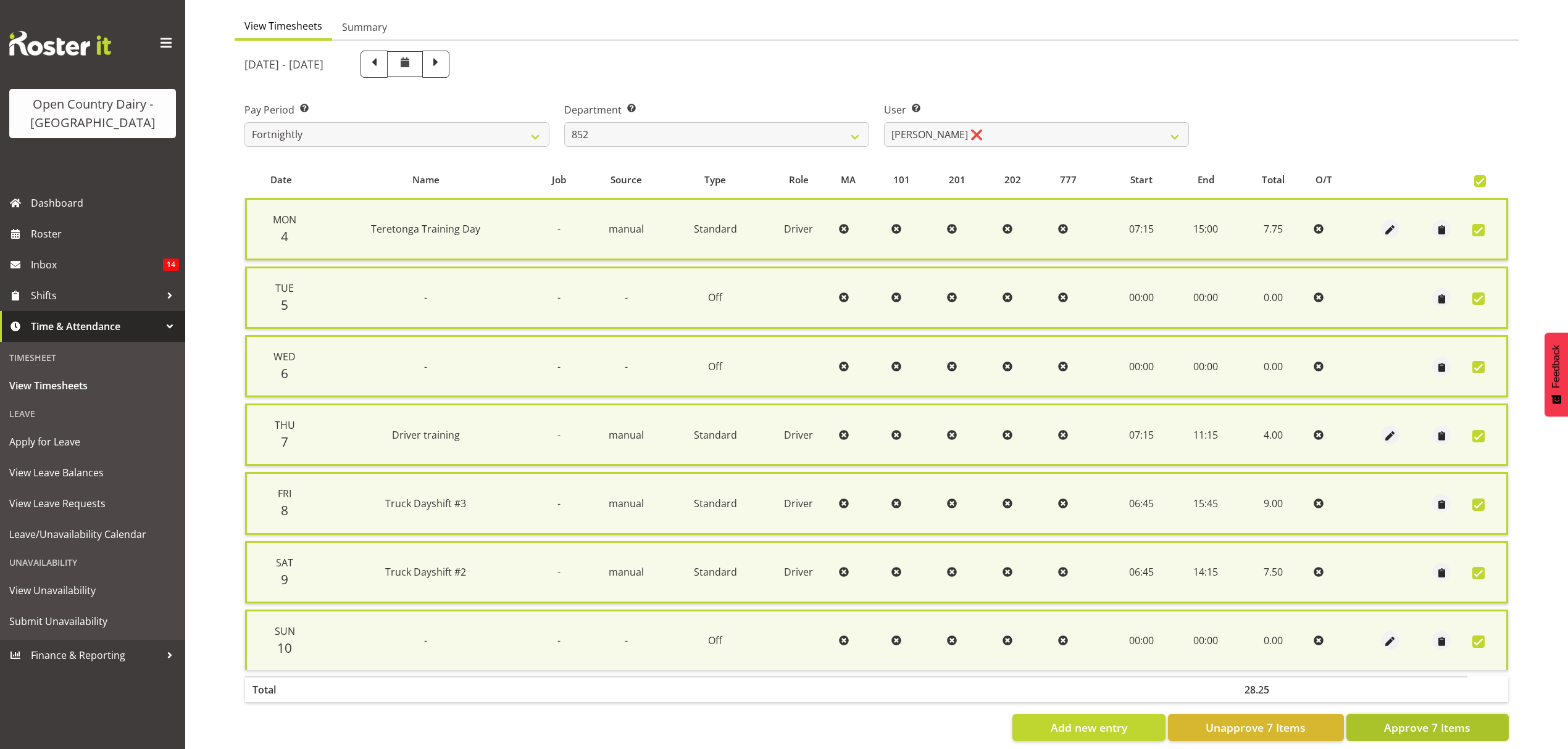
click at [1418, 719] on span "Approve 7 Items" at bounding box center [1427, 726] width 86 height 16
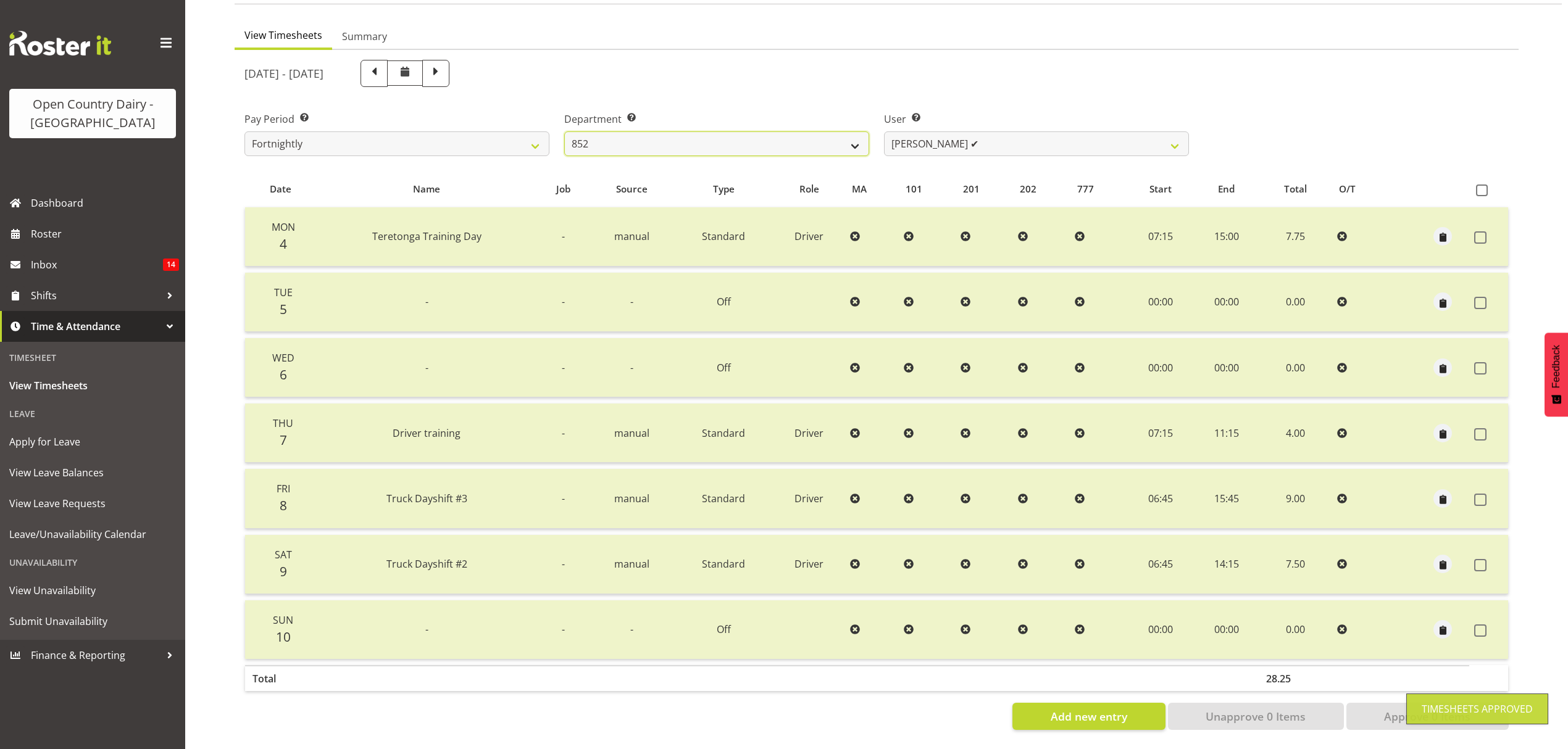
click at [846, 131] on select "734 735 736 737 738 739 850 851 852 853 854 855 856 858 861 862 865 868 869 870" at bounding box center [716, 143] width 305 height 25
click at [564, 131] on select "734 735 736 737 738 739 850 851 852 853 854 855 856 858 861 862 865 868 869 870" at bounding box center [716, 143] width 305 height 25
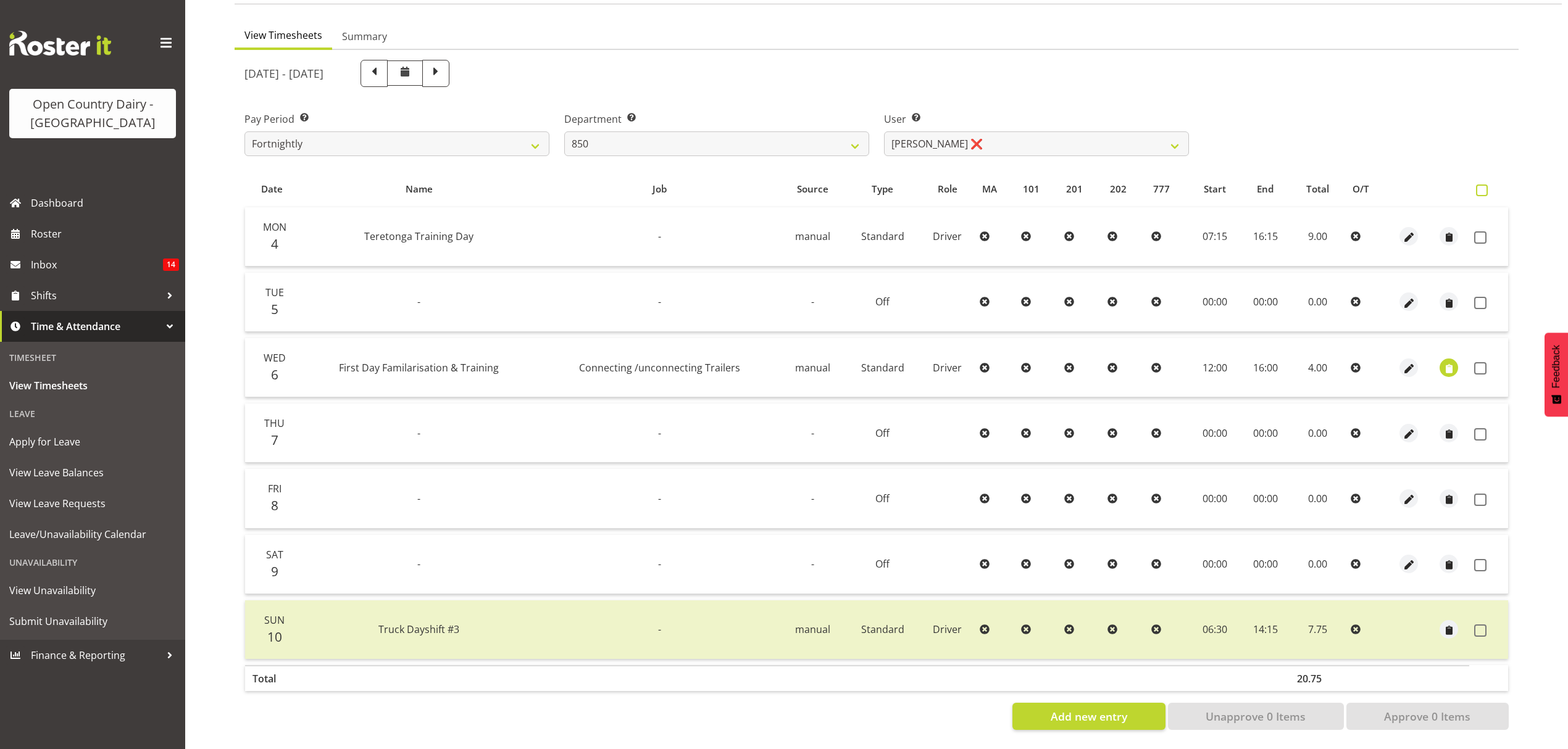
click at [1482, 185] on span at bounding box center [1482, 191] width 12 height 12
click at [1482, 186] on input "checkbox" at bounding box center [1479, 190] width 8 height 8
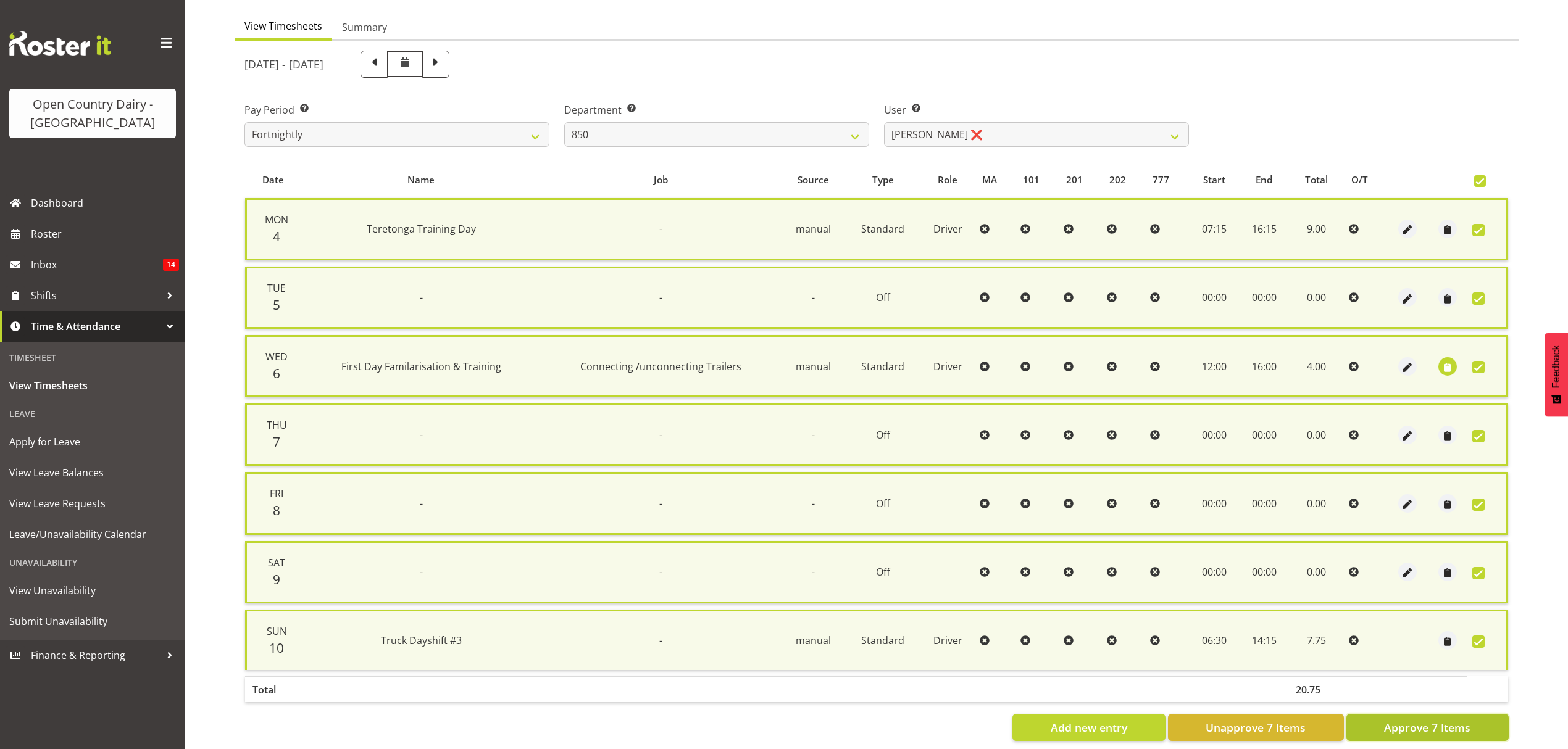
click at [1431, 719] on span "Approve 7 Items" at bounding box center [1427, 726] width 86 height 16
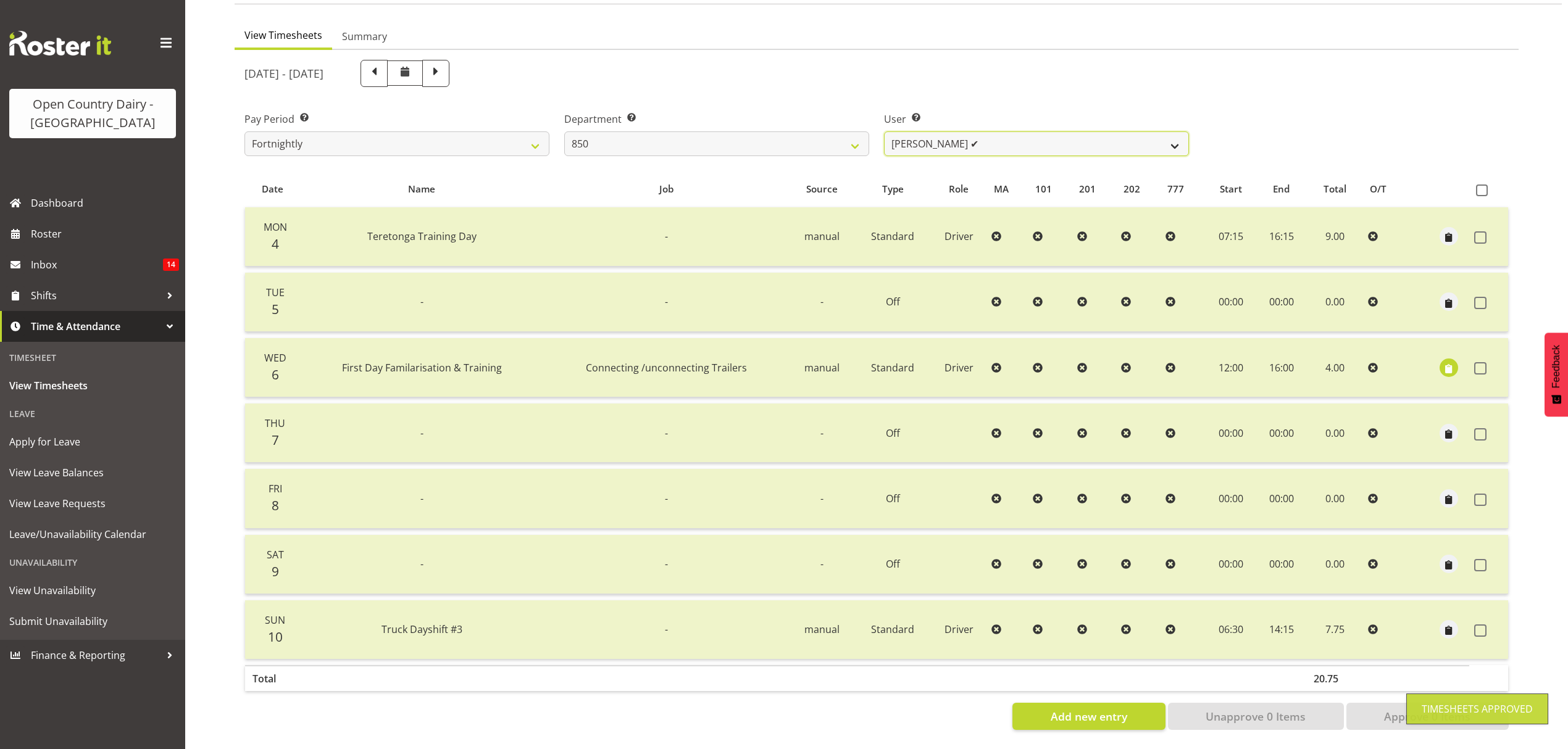
click at [1176, 134] on select "Danny Davies ✔ David McKenzie ❌ Kerrod Ward ❌ Reece Calvert ❌" at bounding box center [1036, 143] width 305 height 25
click at [884, 131] on select "Danny Davies ✔ David McKenzie ❌ Kerrod Ward ❌ Reece Calvert ❌" at bounding box center [1036, 143] width 305 height 25
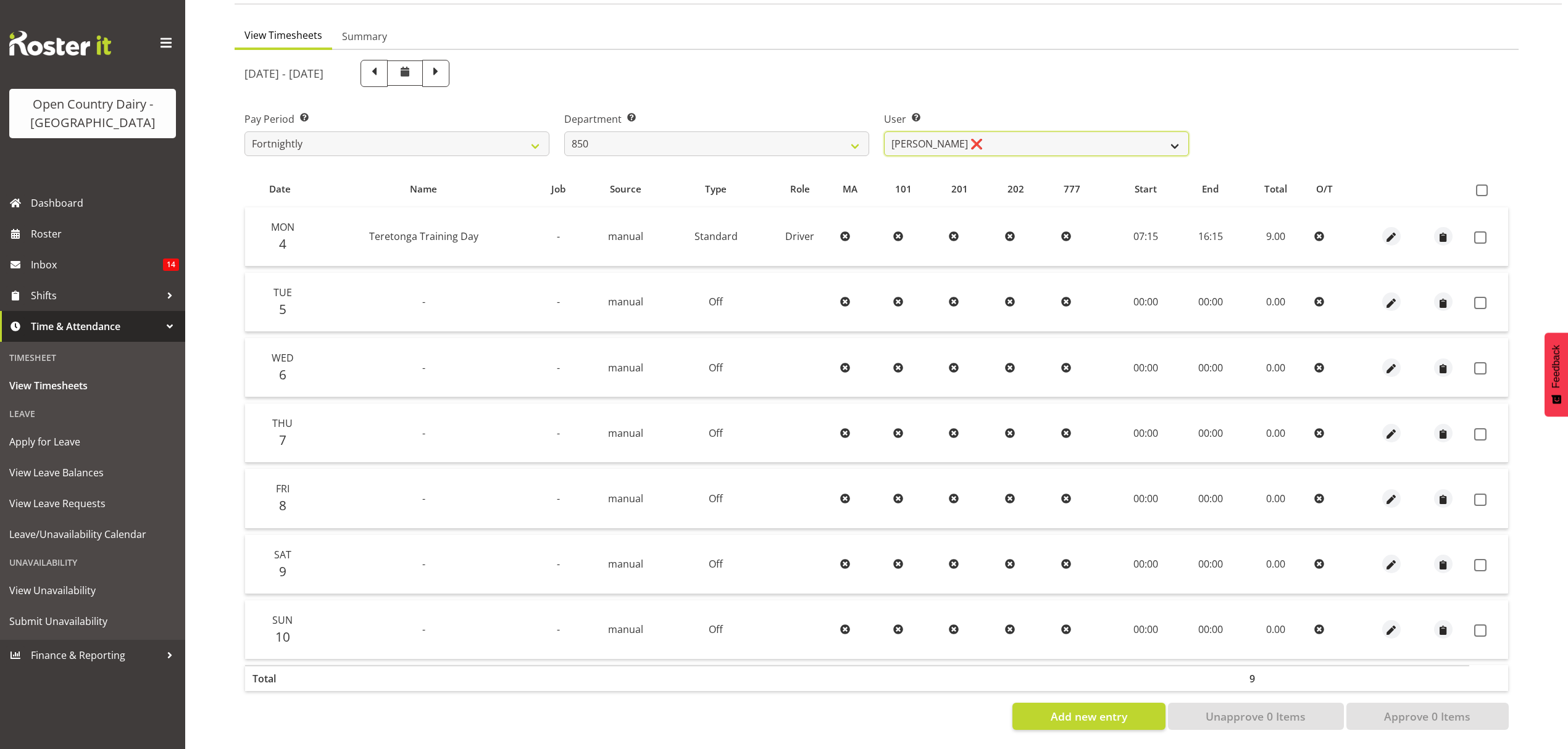
click at [1177, 132] on select "Danny Davies ✔ David McKenzie ❌ Kerrod Ward ❌ Reece Calvert ❌" at bounding box center [1036, 143] width 305 height 25
click at [884, 131] on select "Danny Davies ✔ David McKenzie ❌ Kerrod Ward ❌ Reece Calvert ❌" at bounding box center [1036, 143] width 305 height 25
click at [1173, 134] on select "Danny Davies ✔ David McKenzie ❌ Kerrod Ward ❌ Reece Calvert ❌" at bounding box center [1036, 143] width 305 height 25
click at [884, 131] on select "Danny Davies ✔ David McKenzie ❌ Kerrod Ward ❌ Reece Calvert ❌" at bounding box center [1036, 143] width 305 height 25
click at [1168, 131] on select "Danny Davies ✔ David McKenzie ❌ Kerrod Ward ❌ Reece Calvert ❌" at bounding box center [1036, 143] width 305 height 25
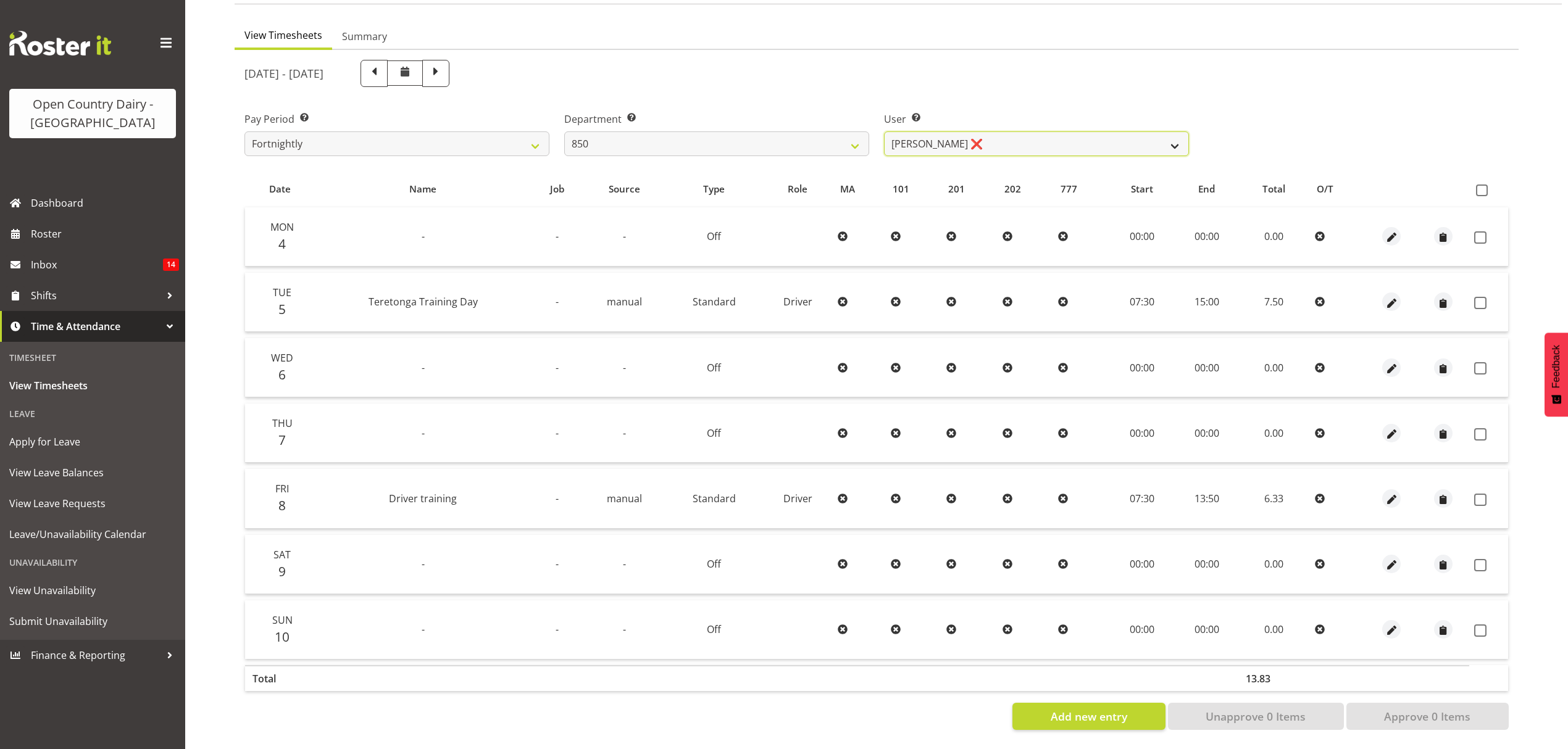
click at [884, 131] on select "Danny Davies ✔ David McKenzie ❌ Kerrod Ward ❌ Reece Calvert ❌" at bounding box center [1036, 143] width 305 height 25
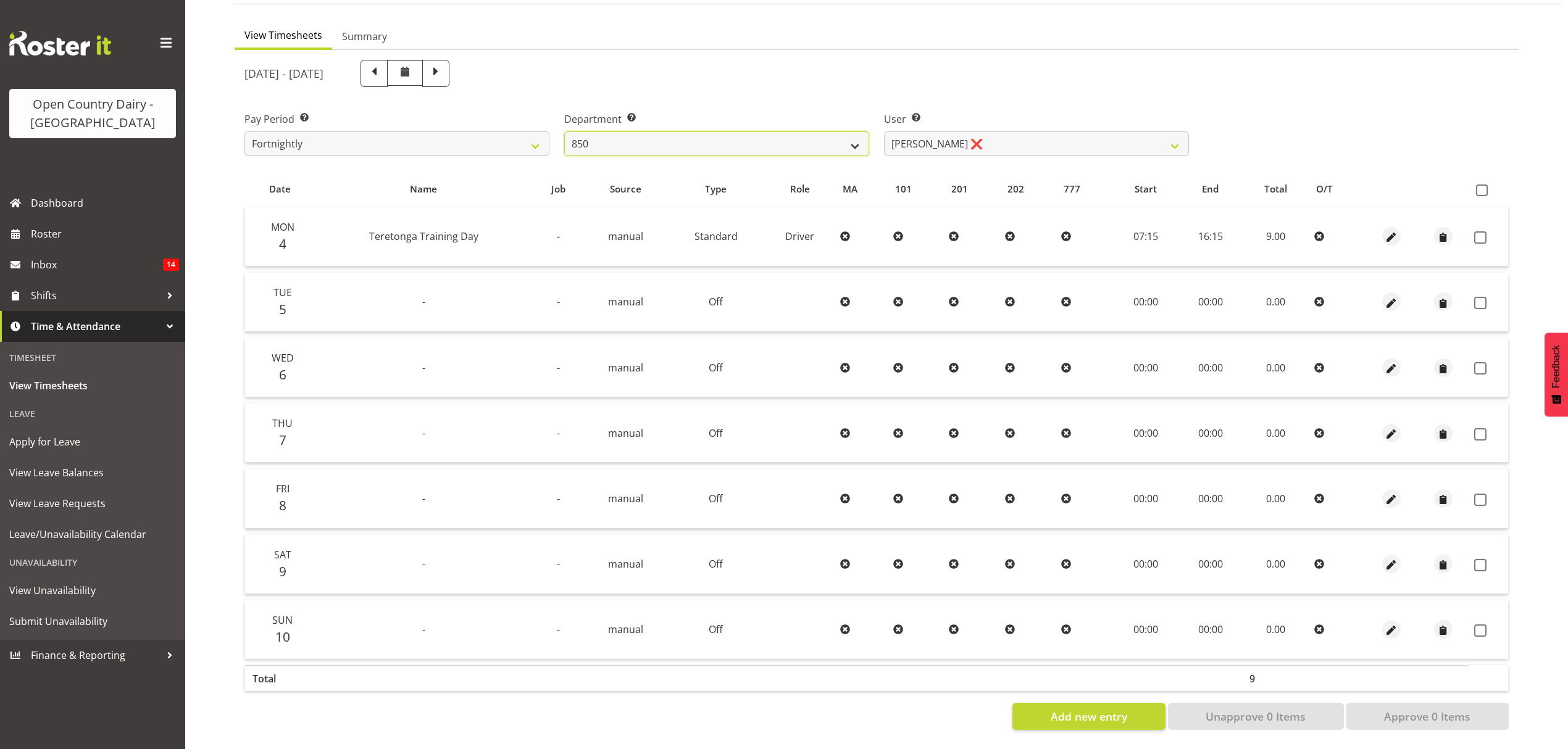
click at [863, 138] on select "734 735 736 737 738 739 850 851 852 853 854 855 856 858 861 862 865 868 869 870" at bounding box center [716, 143] width 305 height 25
click at [564, 131] on select "734 735 736 737 738 739 850 851 852 853 854 855 856 858 861 862 865 868 869 870" at bounding box center [716, 143] width 305 height 25
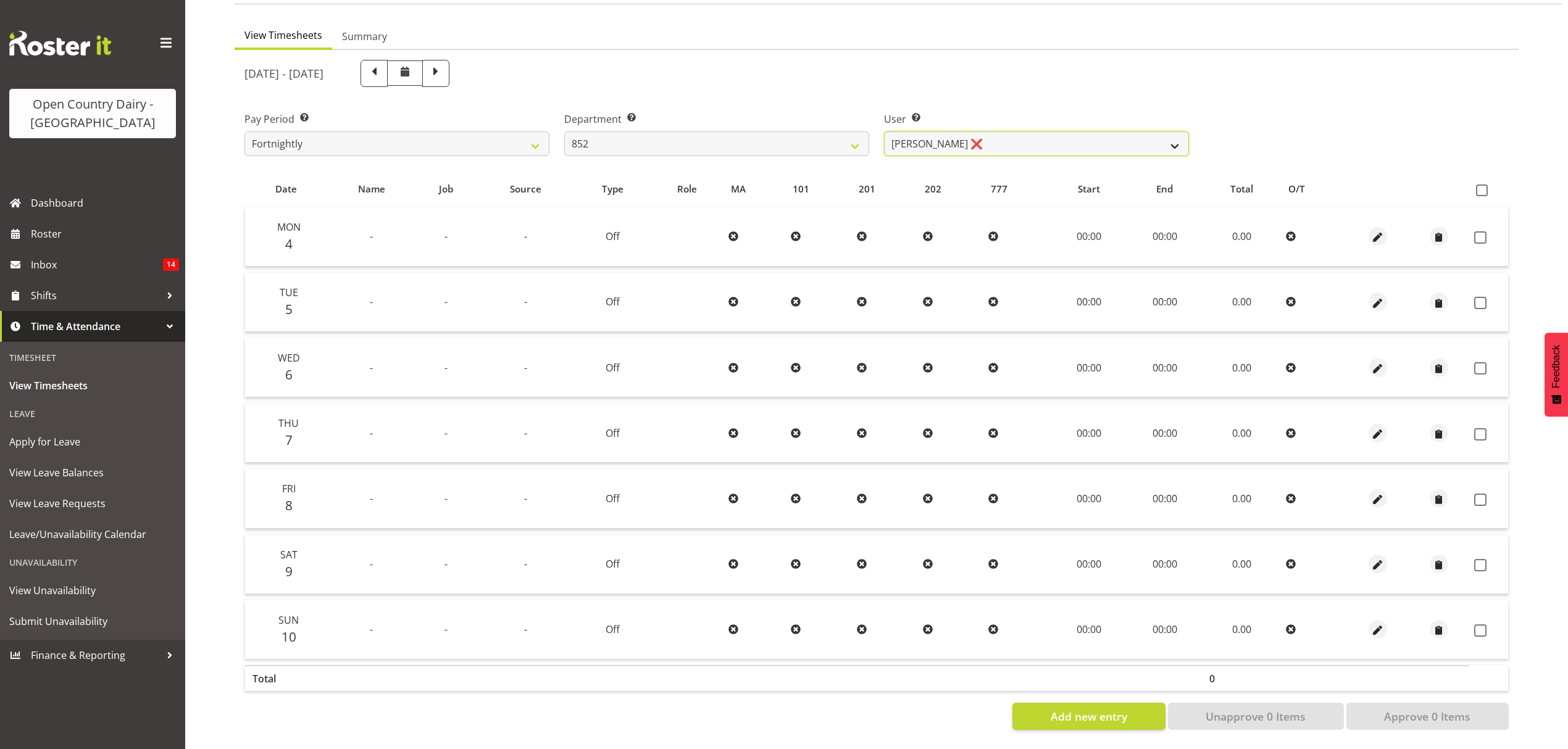
click at [1166, 137] on select "Glenn Tither ❌ Jack Townley ✔" at bounding box center [1036, 143] width 305 height 25
click at [852, 140] on select "734 735 736 737 738 739 850 851 852 853 854 855 856 858 861 862 865 868 869 870" at bounding box center [716, 143] width 305 height 25
click at [564, 131] on select "734 735 736 737 738 739 850 851 852 853 854 855 856 858 861 862 865 868 869 870" at bounding box center [716, 143] width 305 height 25
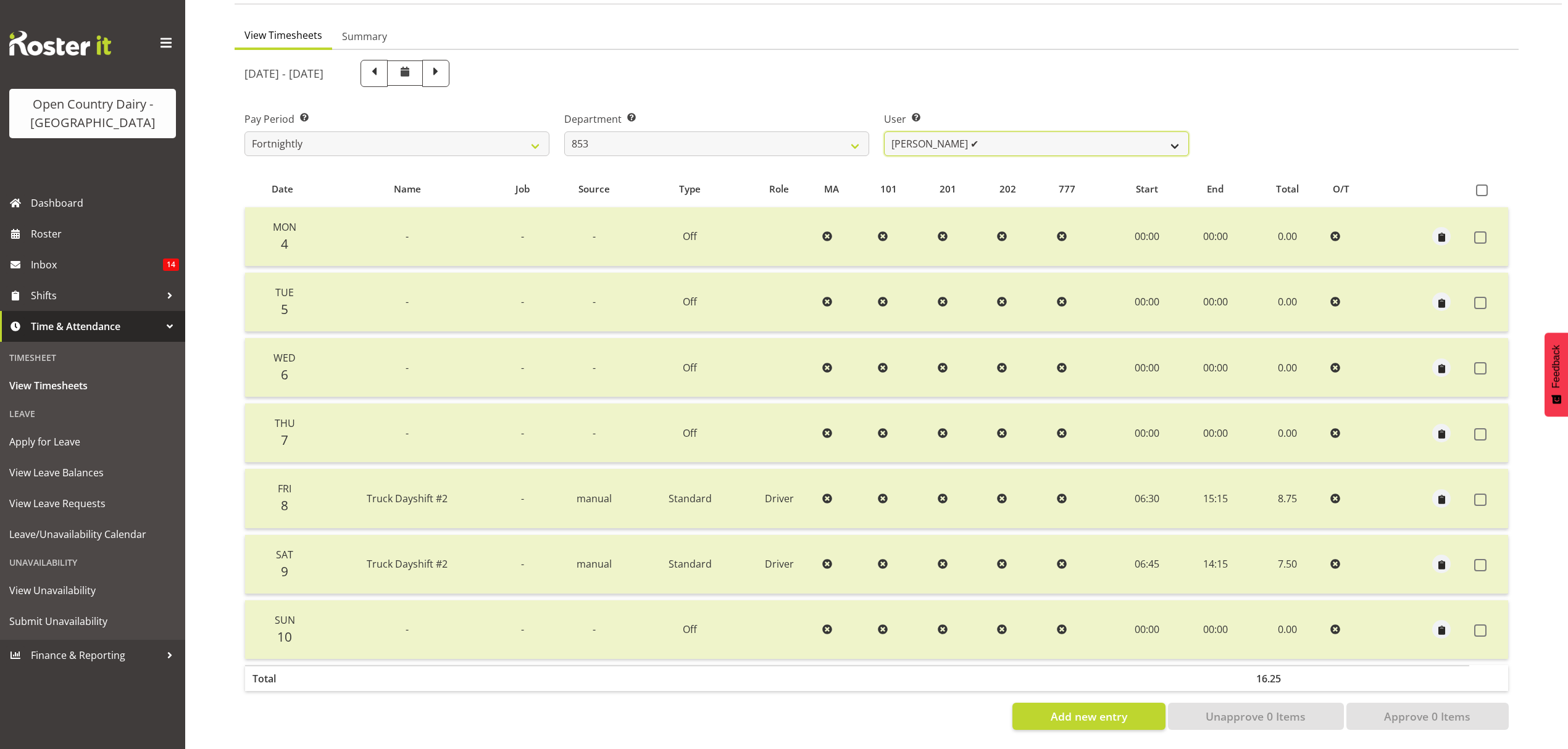
click at [1162, 131] on select "Christiaan Botha ✔ Kevin Stuck ✔ Marty Powell ❌ Sean O'Neill ❌" at bounding box center [1036, 143] width 305 height 25
click at [884, 131] on select "Christiaan Botha ✔ Kevin Stuck ✔ Marty Powell ❌ Sean O'Neill ❌" at bounding box center [1036, 143] width 305 height 25
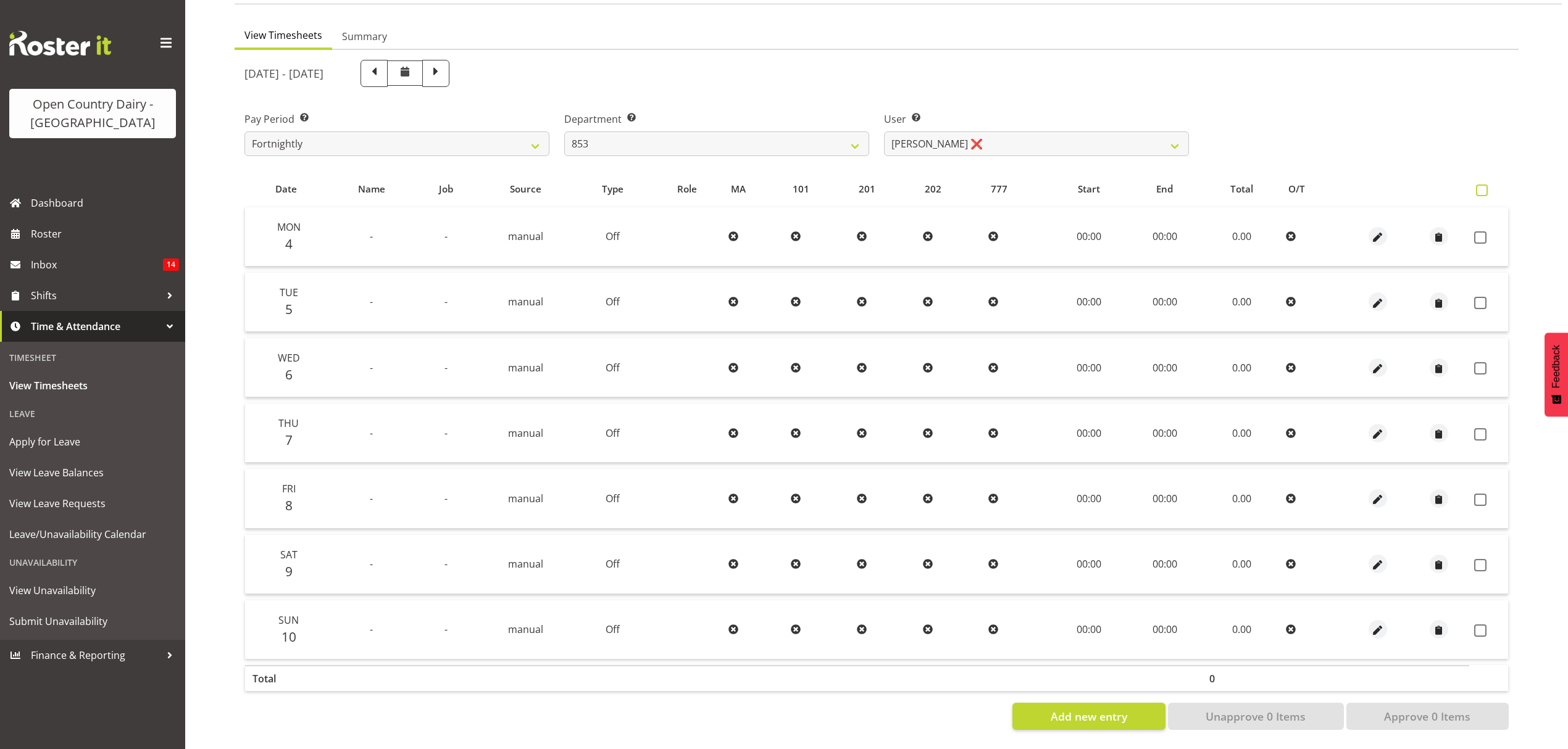
click at [1486, 185] on span at bounding box center [1482, 191] width 12 height 12
click at [1484, 186] on input "checkbox" at bounding box center [1479, 190] width 8 height 8
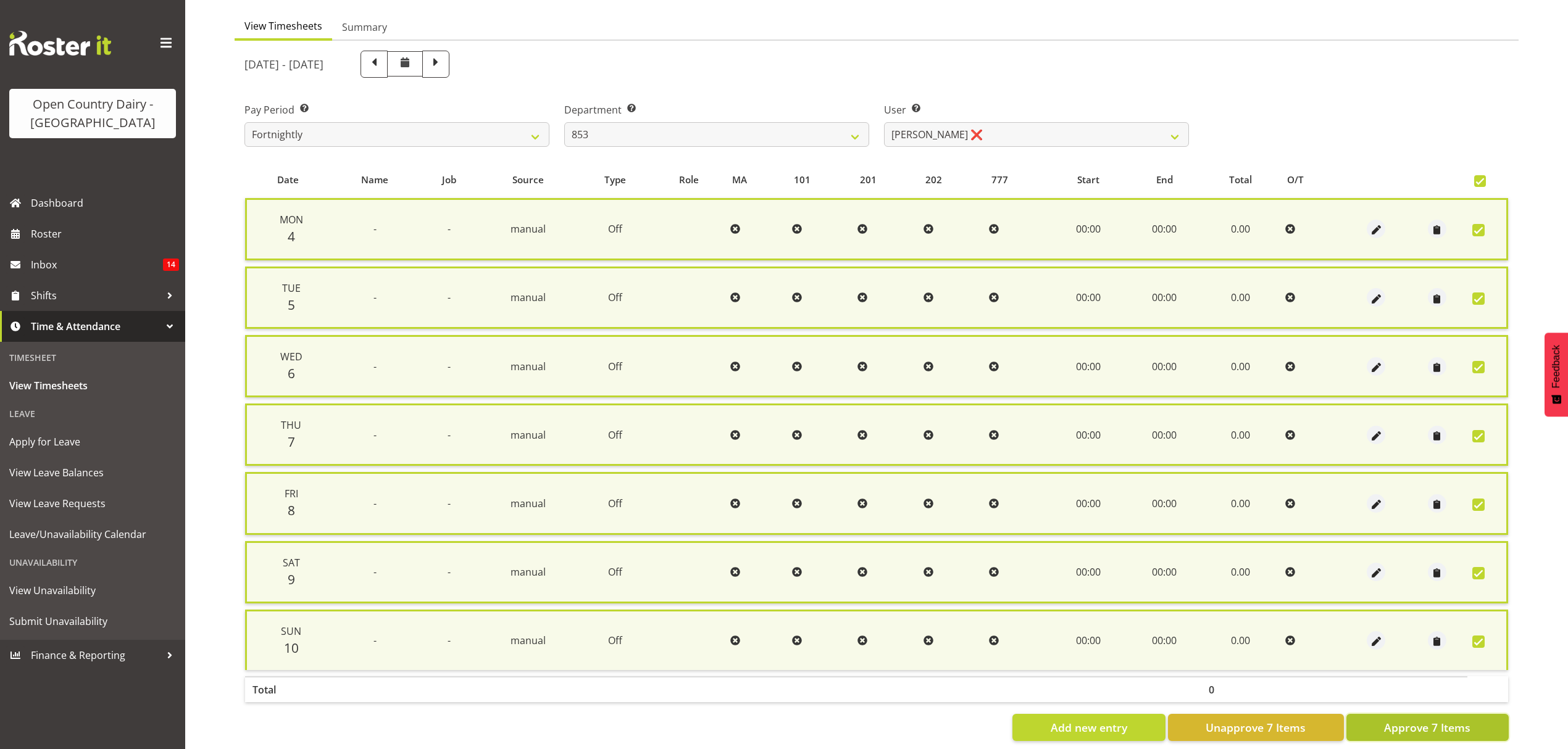
click at [1430, 722] on span "Approve 7 Items" at bounding box center [1427, 726] width 86 height 16
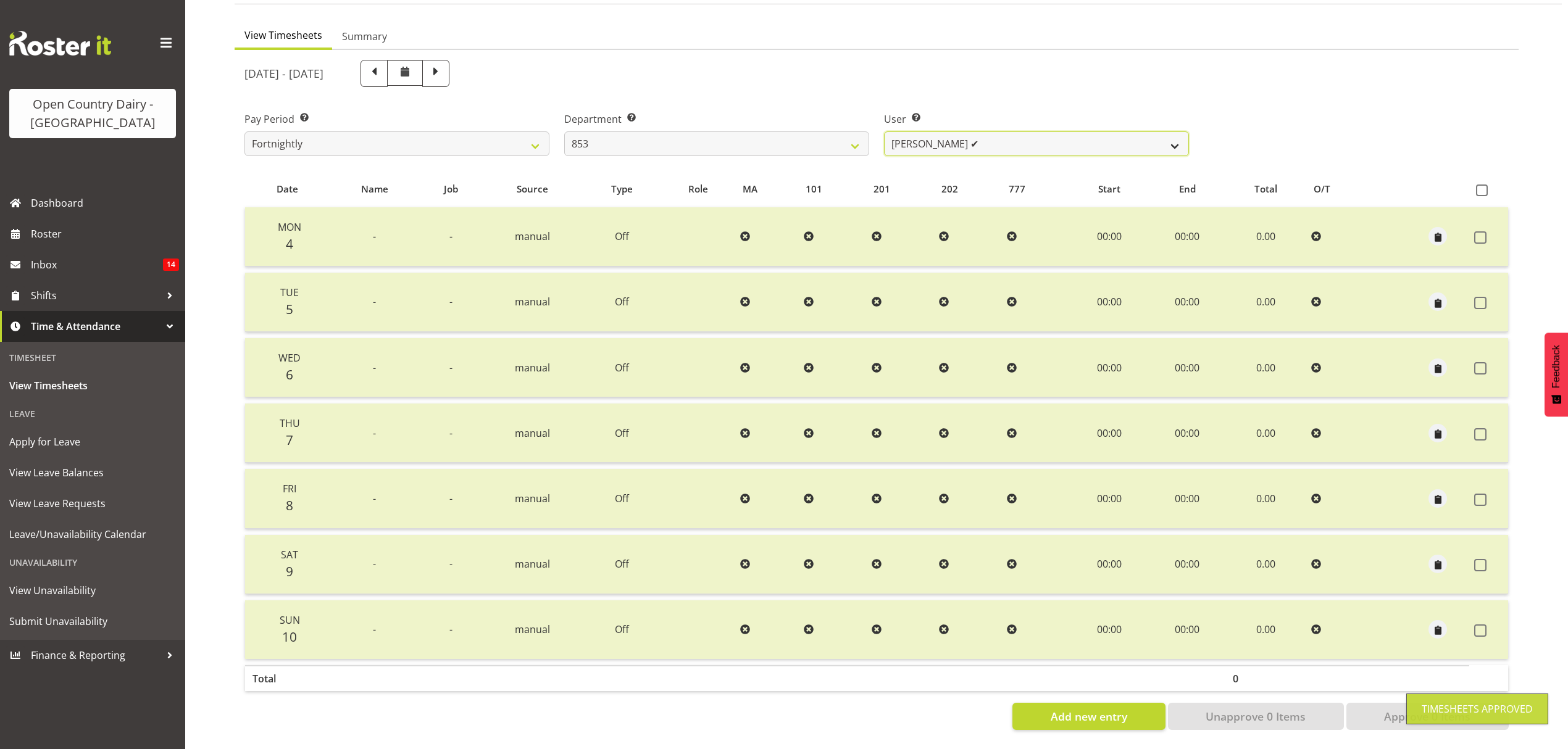
click at [1166, 132] on select "Christiaan Botha ✔ Kevin Stuck ✔ Marty Powell ✔ Sean O'Neill ❌" at bounding box center [1036, 143] width 305 height 25
click at [884, 131] on select "Christiaan Botha ✔ Kevin Stuck ✔ Marty Powell ✔ Sean O'Neill ❌" at bounding box center [1036, 143] width 305 height 25
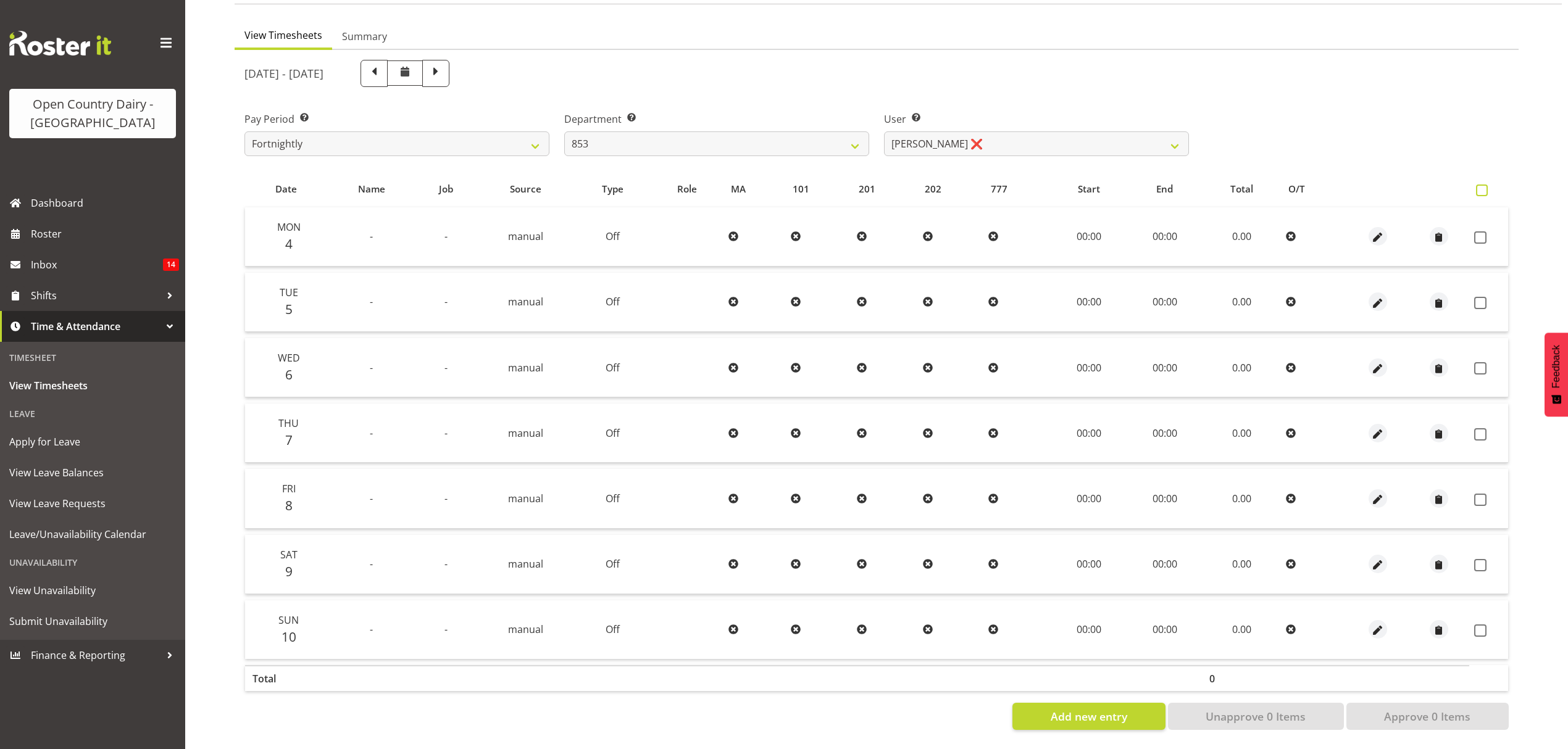
click at [1485, 185] on span at bounding box center [1482, 191] width 12 height 12
click at [1484, 186] on input "checkbox" at bounding box center [1479, 190] width 8 height 8
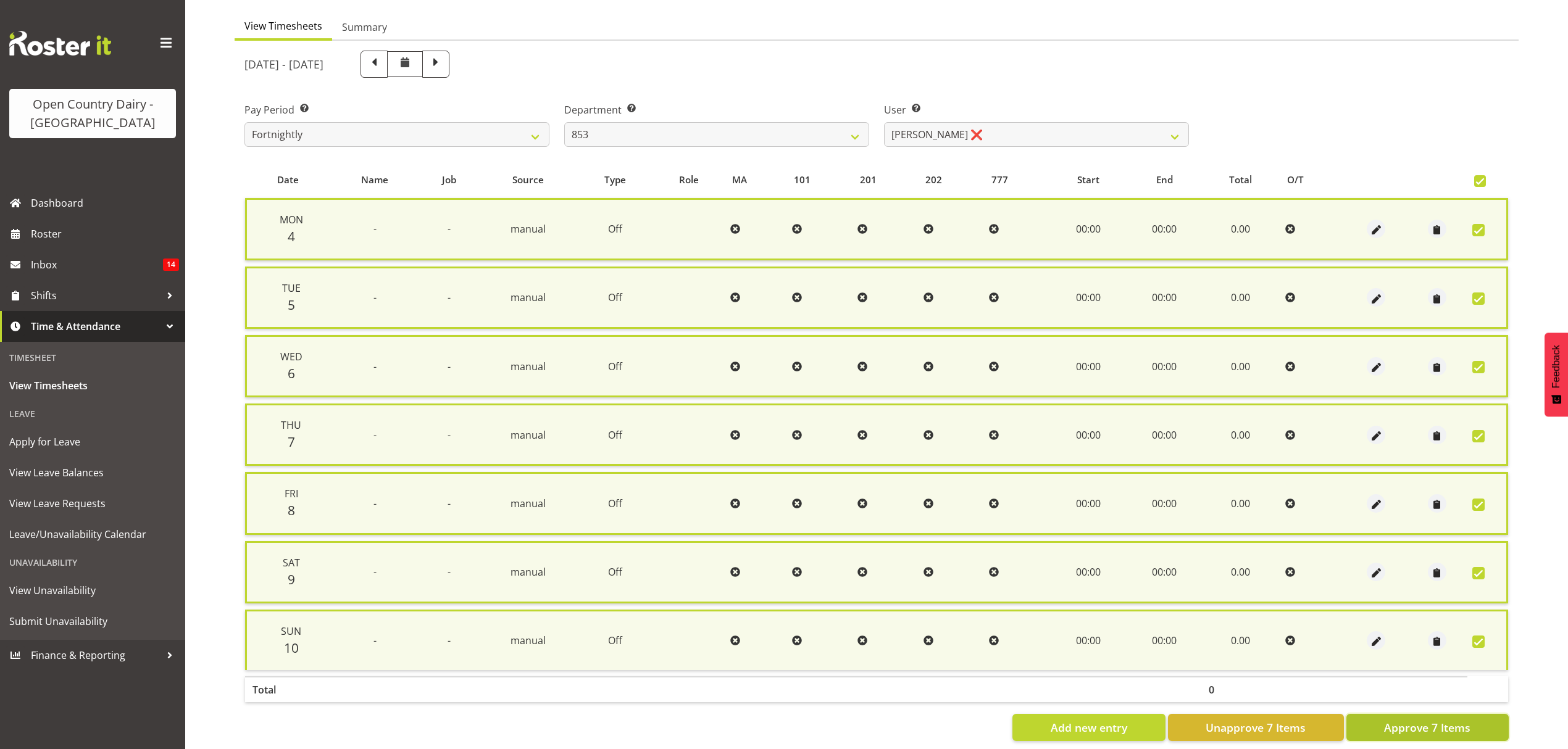
click at [1457, 730] on button "Approve 7 Items" at bounding box center [1428, 727] width 162 height 27
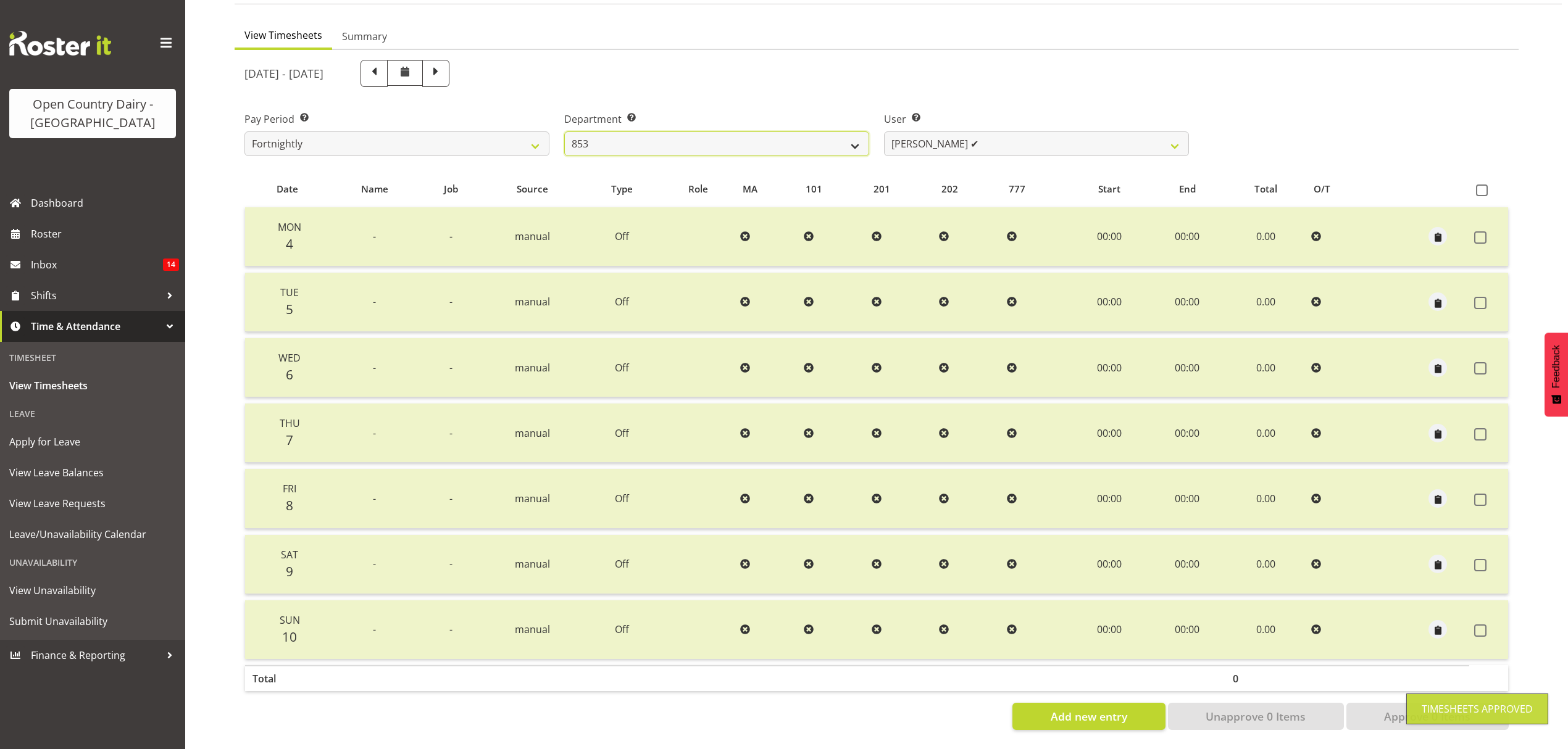
click at [848, 134] on select "734 735 736 737 738 739 850 851 852 853 854 855 856 858 861 862 865 868 869 870" at bounding box center [716, 143] width 305 height 25
click at [564, 131] on select "734 735 736 737 738 739 850 851 852 853 854 855 856 858 861 862 865 868 869 870" at bounding box center [716, 143] width 305 height 25
click at [0, 0] on div at bounding box center [0, 0] width 0 height 0
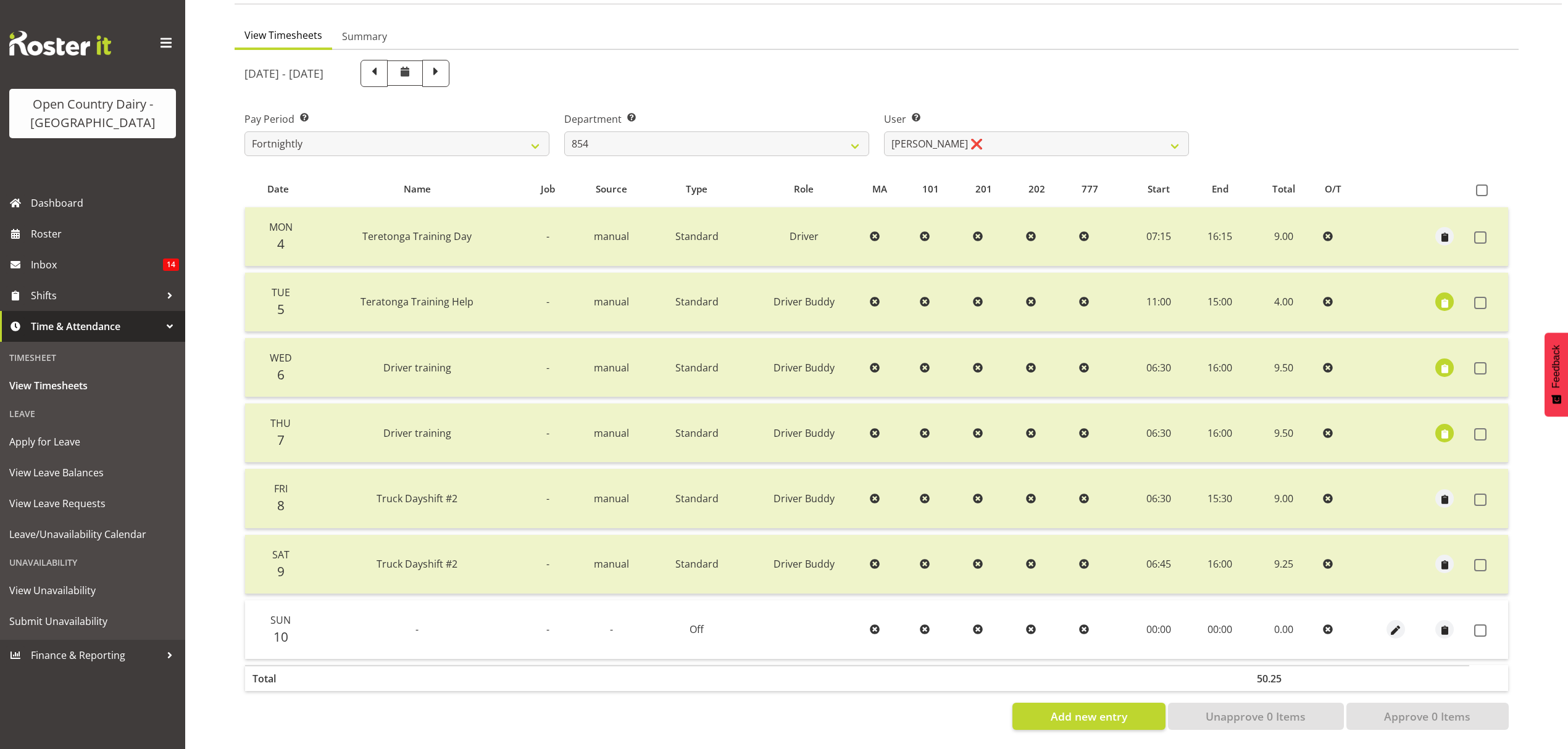
click at [1472, 617] on td at bounding box center [1488, 630] width 39 height 59
click at [1482, 624] on span at bounding box center [1480, 630] width 12 height 12
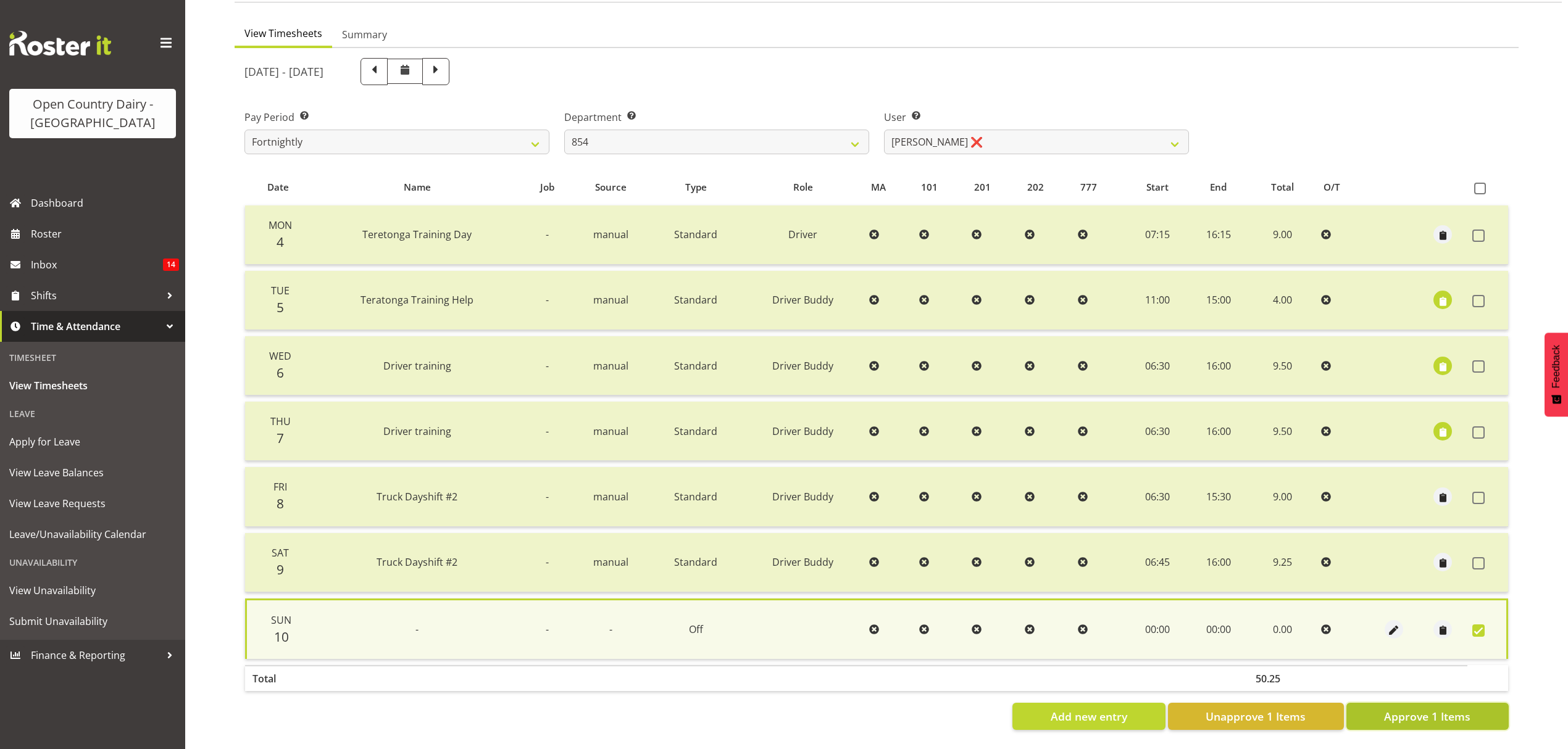
click at [1442, 708] on span "Approve 1 Items" at bounding box center [1427, 716] width 86 height 16
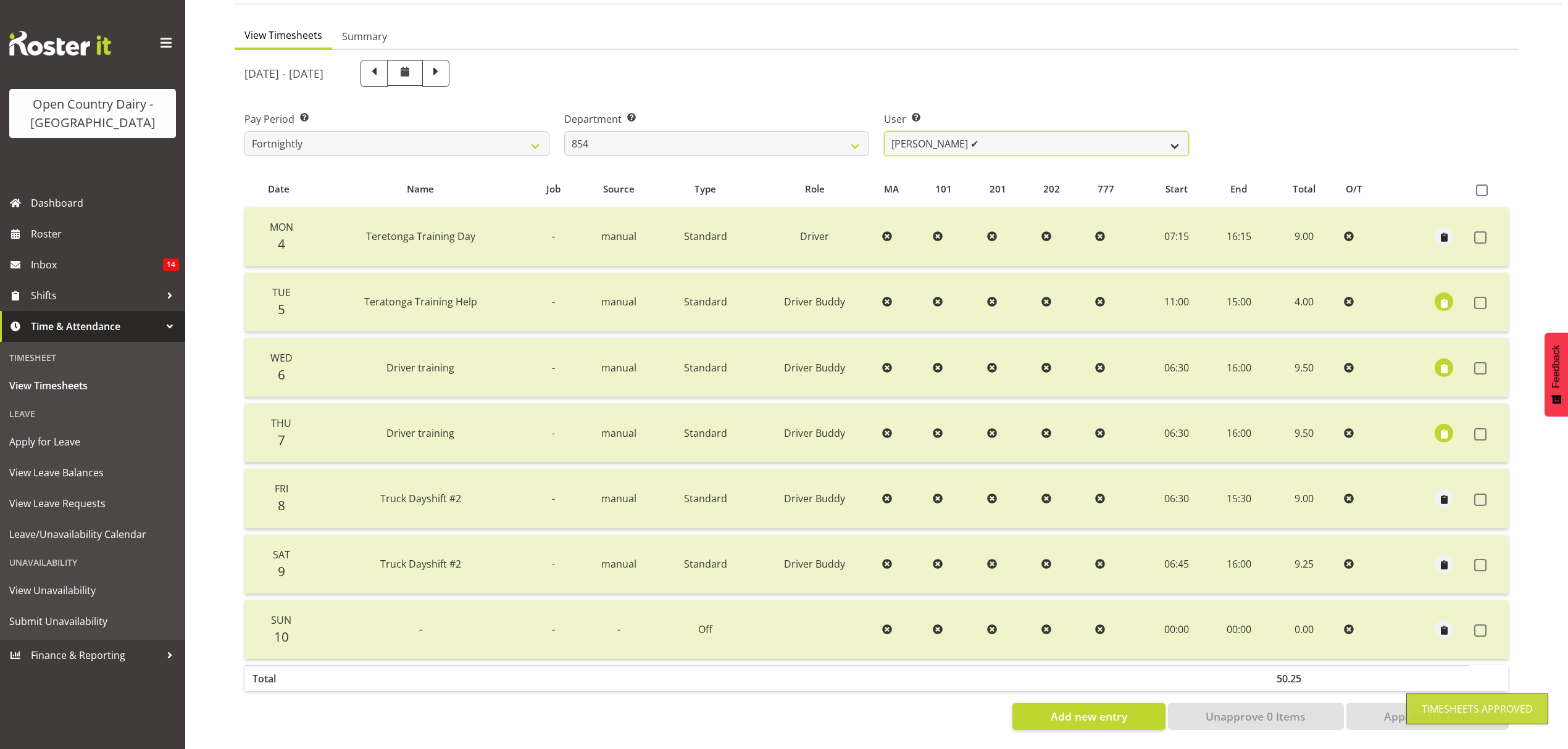
click at [1153, 134] on select "Carl Johnstone ✔ Karl Nicol ✔ Raymond George ❌" at bounding box center [1036, 143] width 305 height 25
click at [884, 131] on select "Carl Johnstone ✔ Karl Nicol ✔ Raymond George ❌" at bounding box center [1036, 143] width 305 height 25
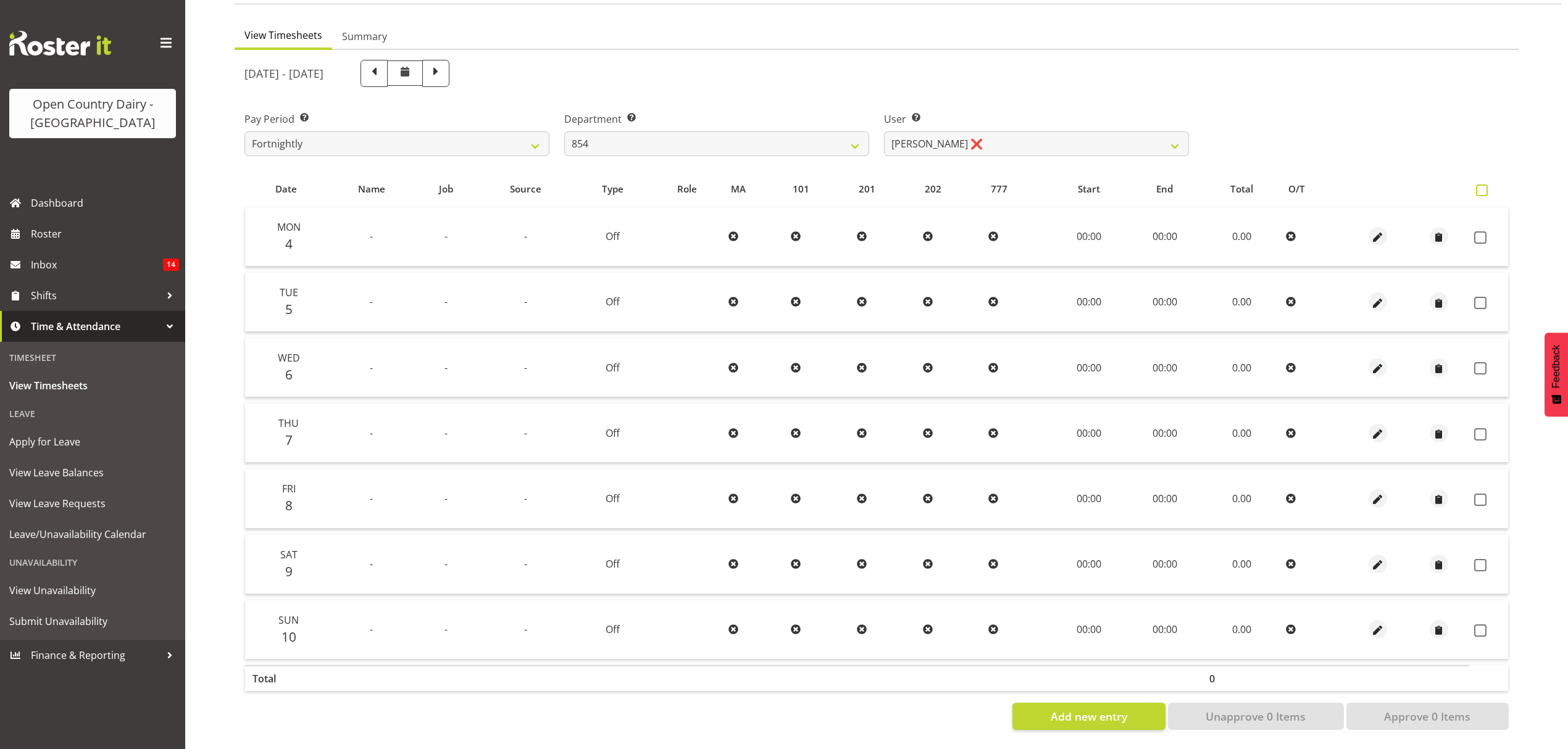
click at [1478, 185] on span at bounding box center [1482, 191] width 12 height 12
click at [1478, 186] on input "checkbox" at bounding box center [1479, 190] width 8 height 8
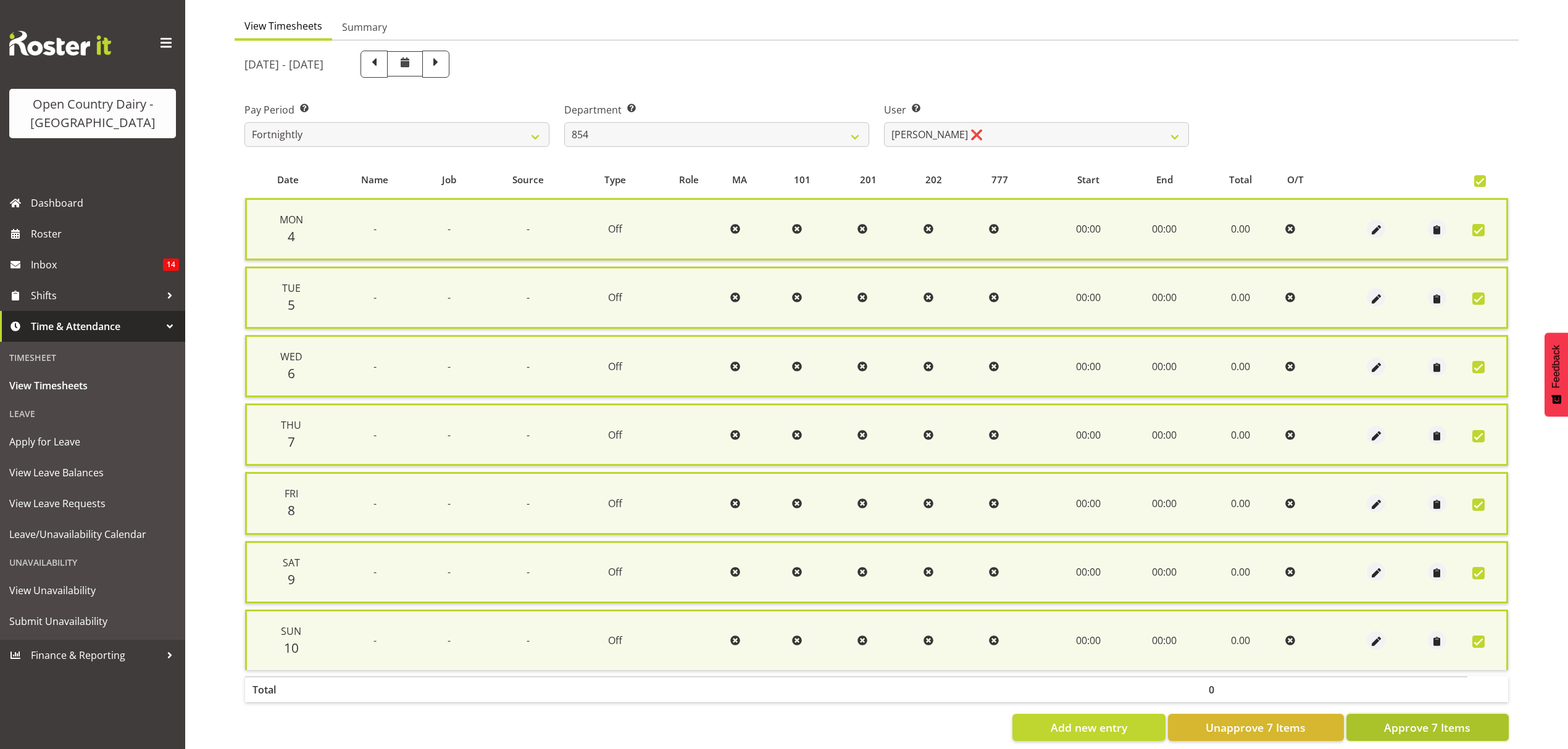
click at [1398, 719] on span "Approve 7 Items" at bounding box center [1427, 726] width 86 height 16
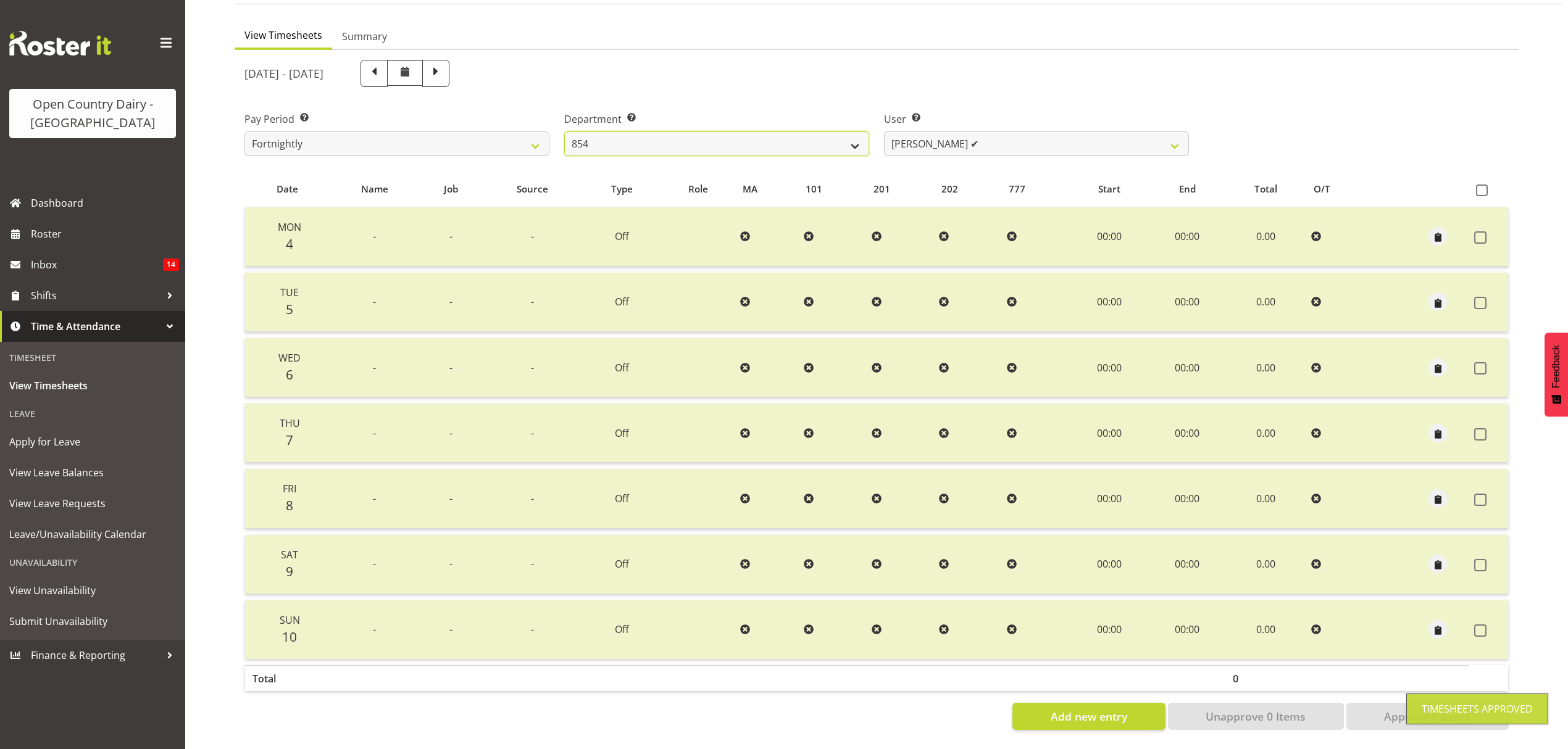
click at [847, 131] on select "734 735 736 737 738 739 850 851 852 853 854 855 856 858 861 862 865 868 869 870" at bounding box center [716, 143] width 305 height 25
click at [564, 131] on select "734 735 736 737 738 739 850 851 852 853 854 855 856 858 861 862 865 868 869 870" at bounding box center [716, 143] width 305 height 25
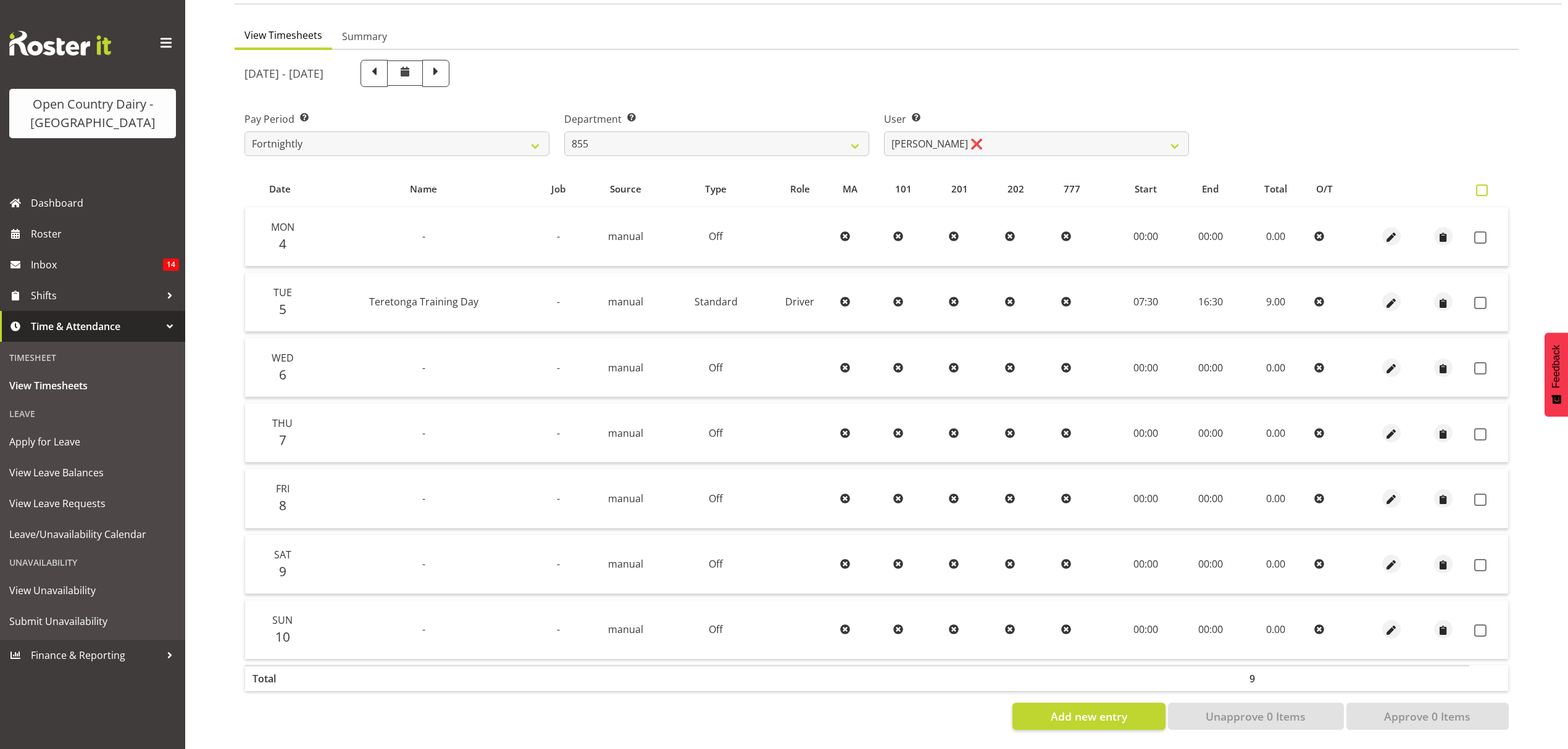
click at [1482, 185] on span at bounding box center [1482, 191] width 12 height 12
click at [1482, 186] on input "checkbox" at bounding box center [1479, 190] width 8 height 8
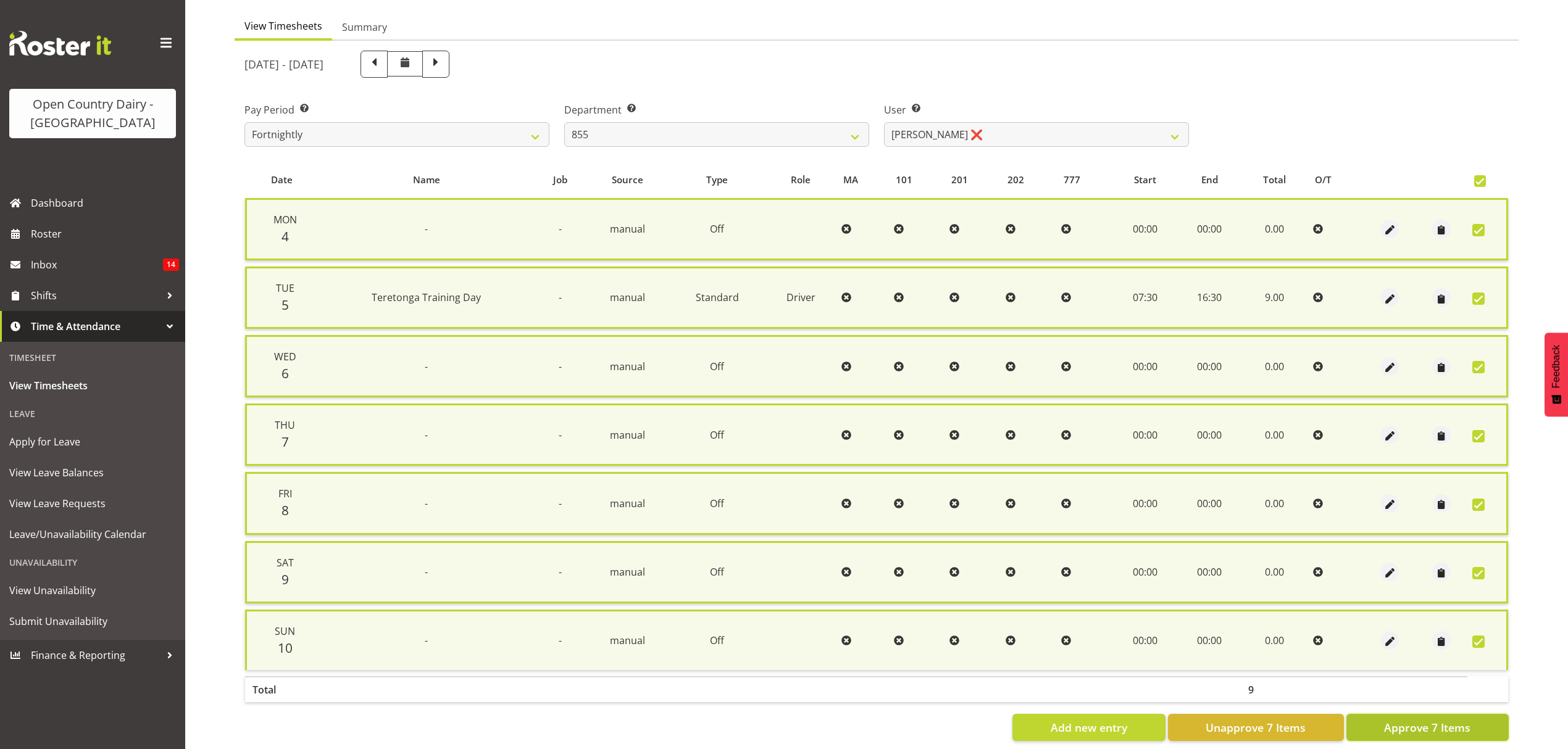
click at [1413, 729] on button "Approve 7 Items" at bounding box center [1428, 727] width 162 height 27
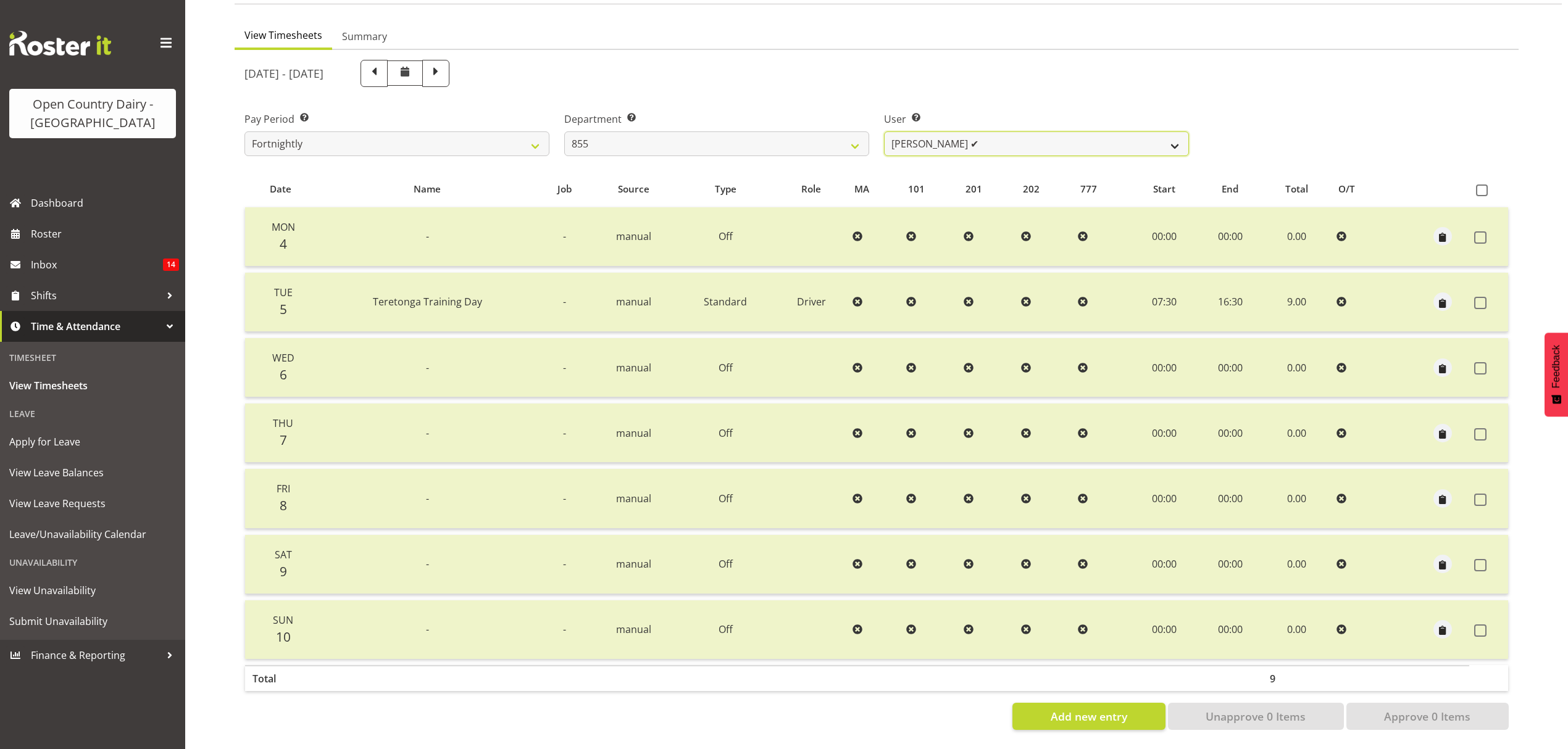
click at [1168, 134] on select "Leon Harrison ✔ Nathan Vincent ❌ Wayne Jukes ❌" at bounding box center [1036, 143] width 305 height 25
click at [884, 131] on select "Leon Harrison ✔ Nathan Vincent ❌ Wayne Jukes ❌" at bounding box center [1036, 143] width 305 height 25
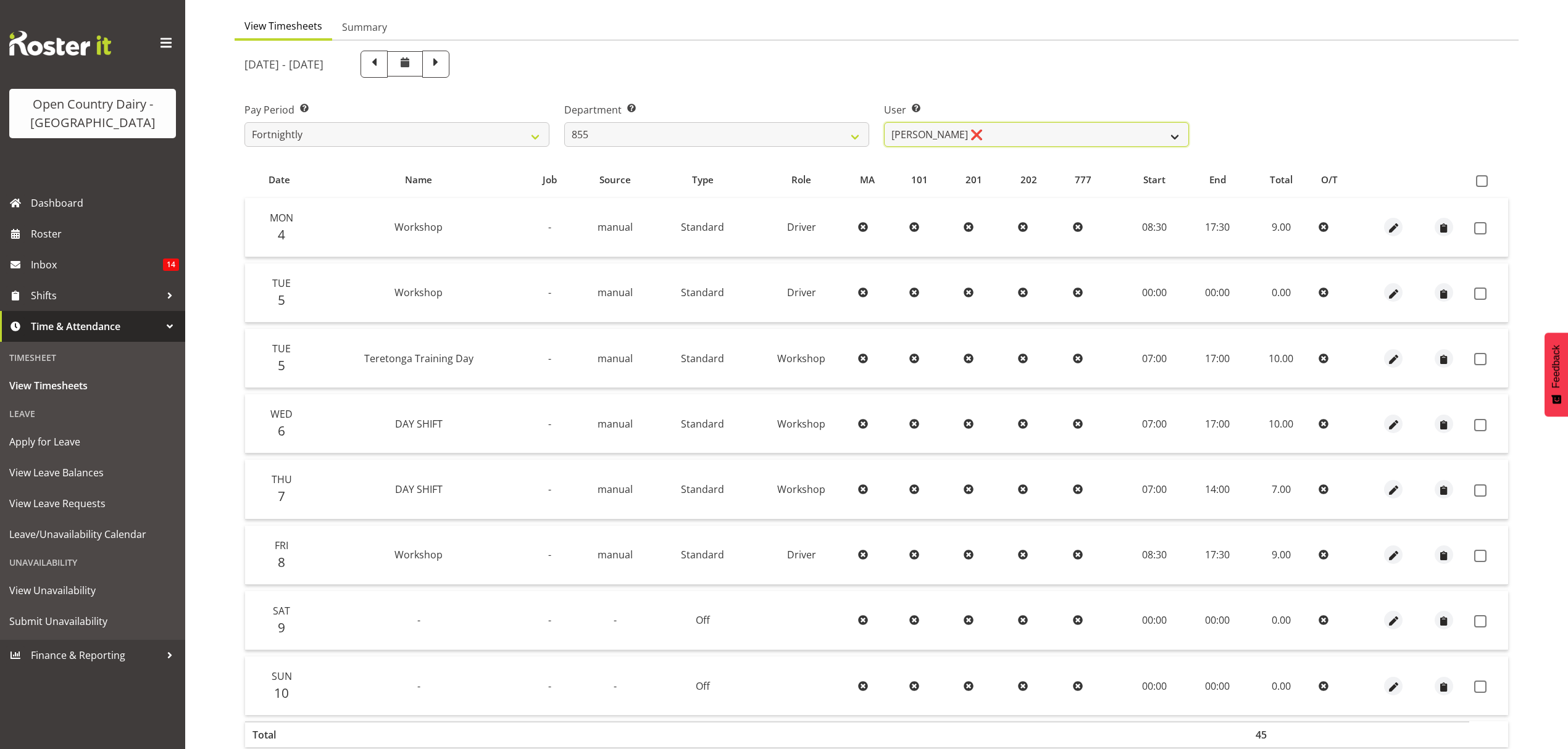
click at [1177, 139] on select "Leon Harrison ✔ Nathan Vincent ❌ Wayne Jukes ❌" at bounding box center [1036, 134] width 305 height 25
click at [884, 122] on select "Leon Harrison ✔ Nathan Vincent ❌ Wayne Jukes ❌" at bounding box center [1036, 134] width 305 height 25
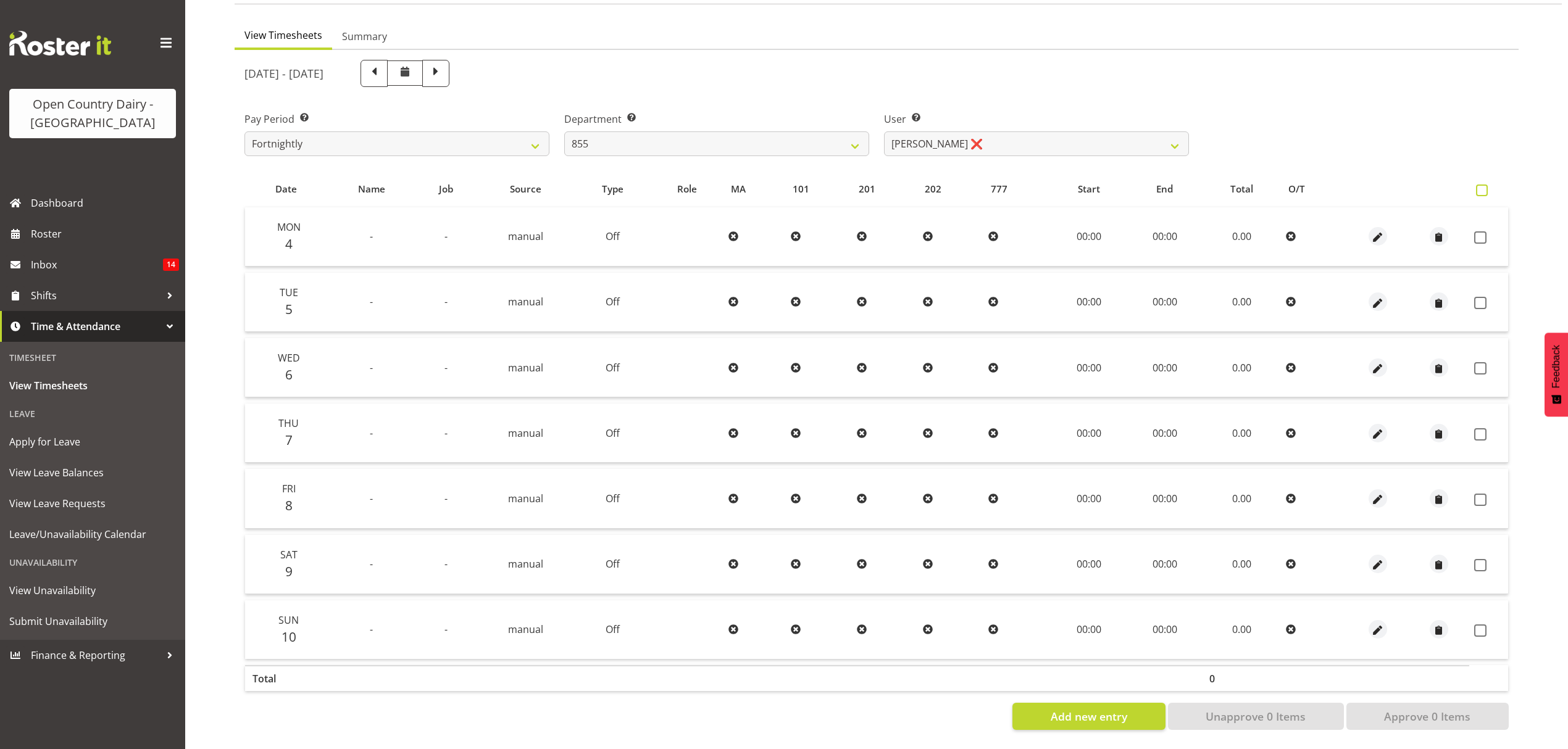
click at [1482, 185] on span at bounding box center [1482, 191] width 12 height 12
click at [1482, 186] on input "checkbox" at bounding box center [1479, 190] width 8 height 8
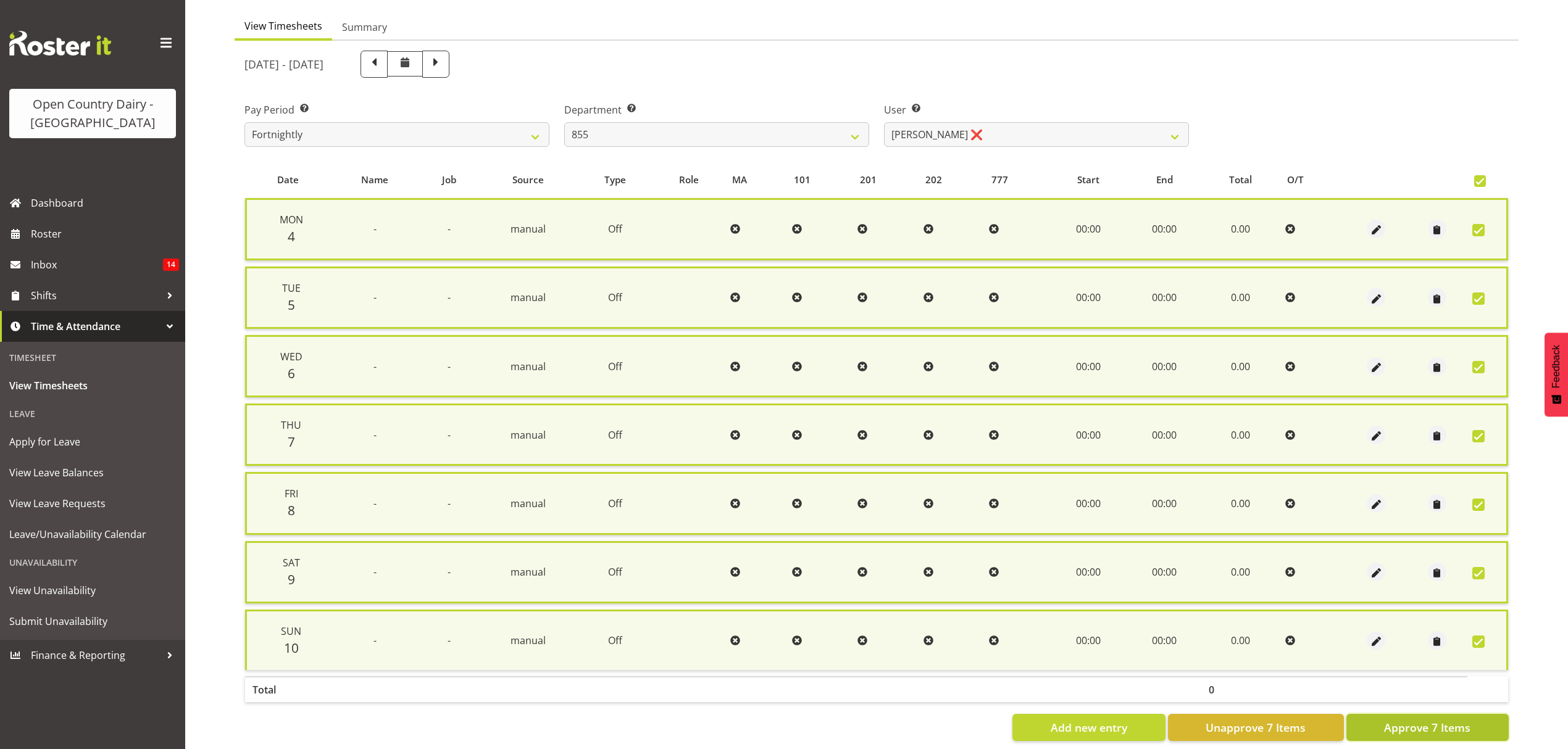
click at [1395, 723] on span "Approve 7 Items" at bounding box center [1427, 726] width 86 height 16
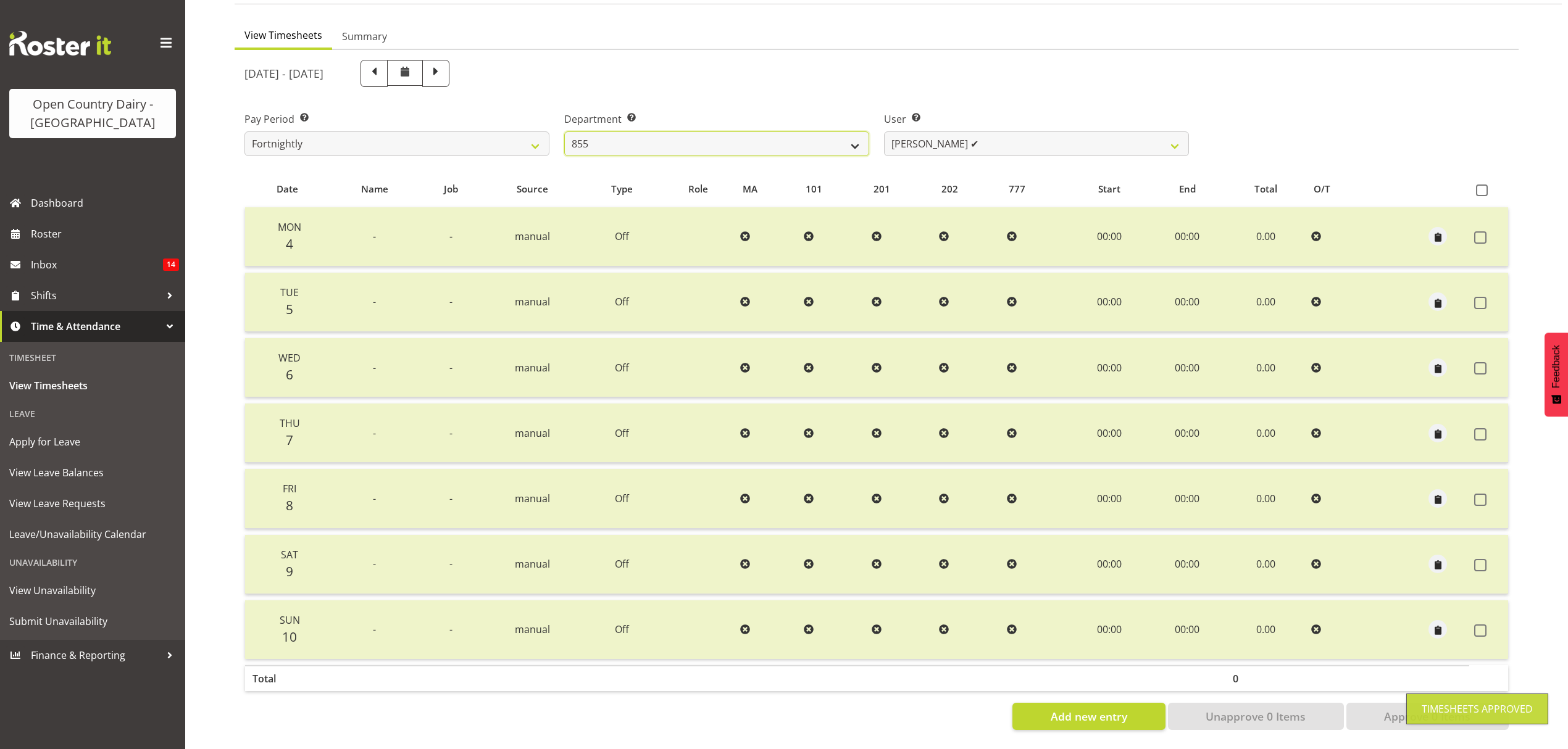
click at [865, 134] on select "734 735 736 737 738 739 850 851 852 853 854 855 856 858 861 862 865 868 869 870" at bounding box center [716, 143] width 305 height 25
click at [564, 131] on select "734 735 736 737 738 739 850 851 852 853 854 855 856 858 861 862 865 868 869 870" at bounding box center [716, 143] width 305 height 25
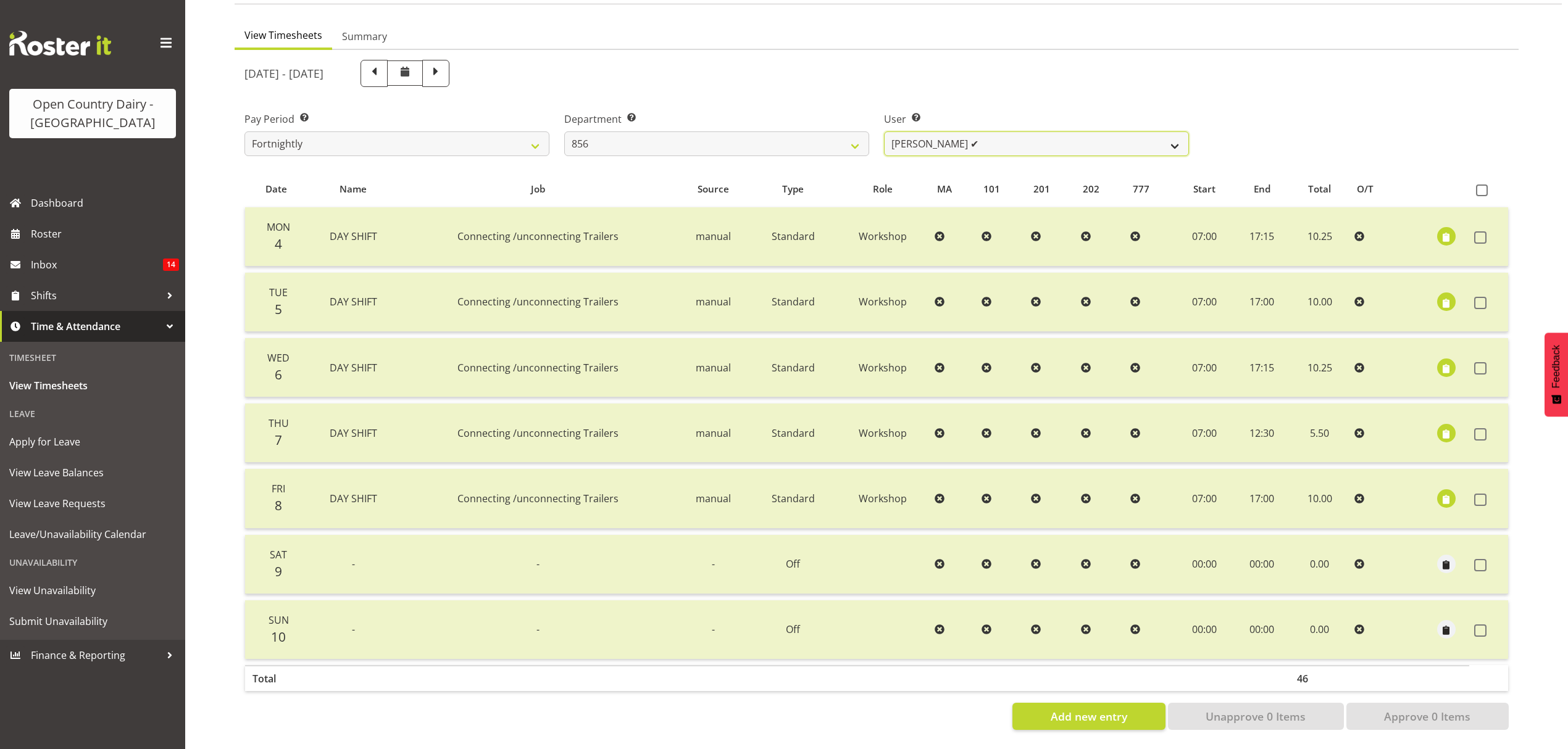
click at [1168, 139] on select "Bradley Parkhill ✔ James Matheson ❌ Jason Vercoe ❌ Tony Lee ✔" at bounding box center [1036, 143] width 305 height 25
click at [884, 131] on select "Bradley Parkhill ✔ James Matheson ❌ Jason Vercoe ❌ Tony Lee ✔" at bounding box center [1036, 143] width 305 height 25
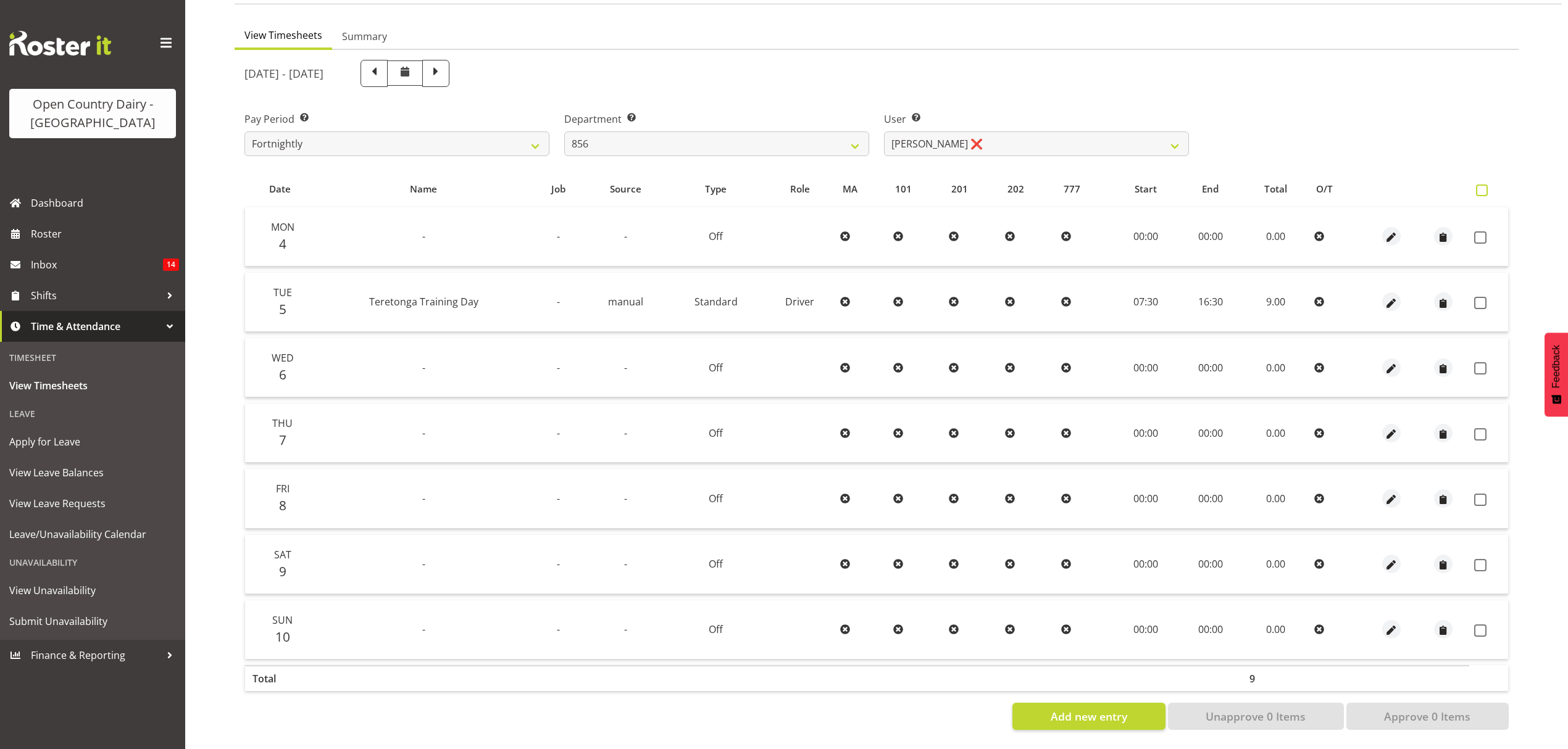
click at [1482, 185] on span at bounding box center [1482, 191] width 12 height 12
click at [1482, 186] on input "checkbox" at bounding box center [1479, 190] width 8 height 8
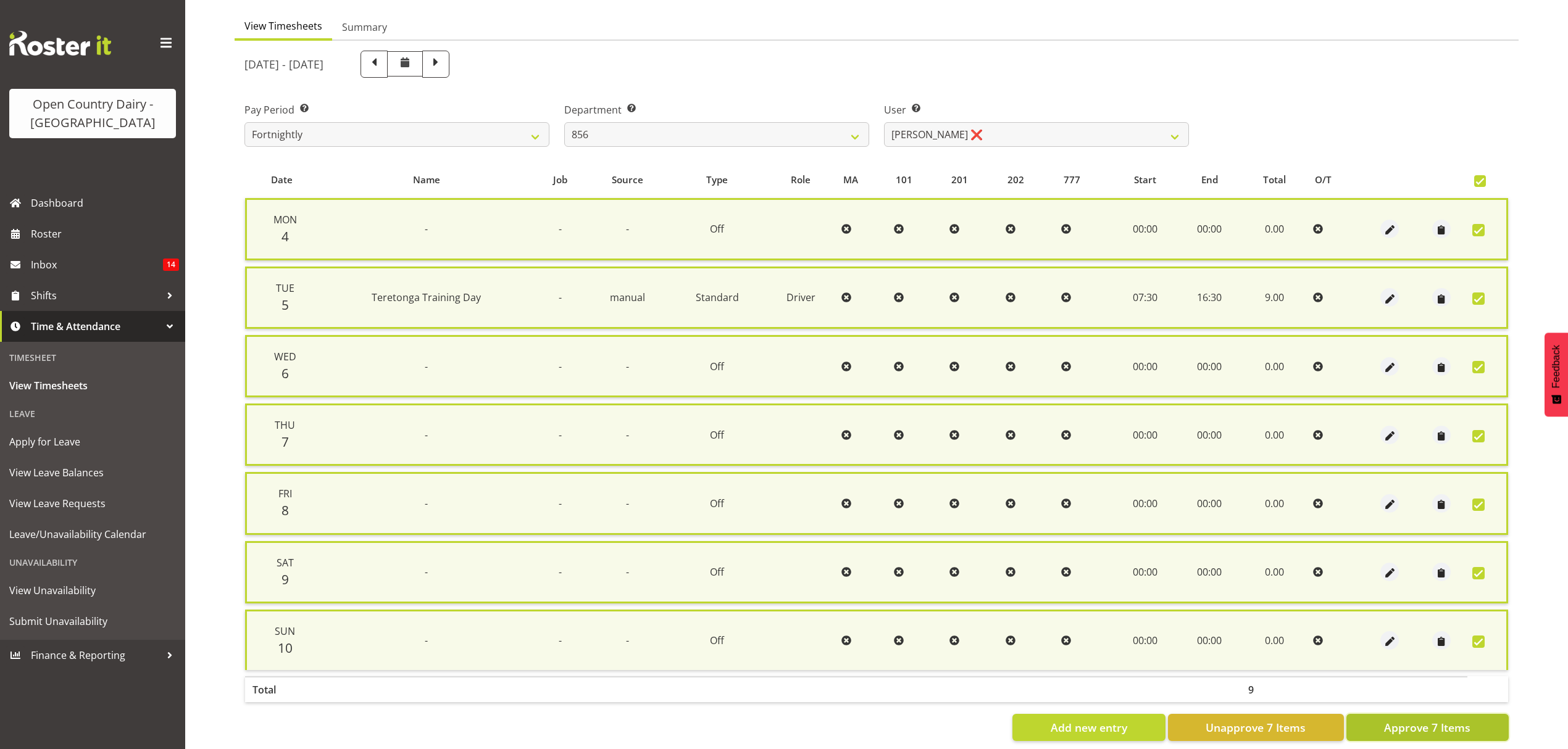
click at [1435, 719] on span "Approve 7 Items" at bounding box center [1427, 726] width 86 height 16
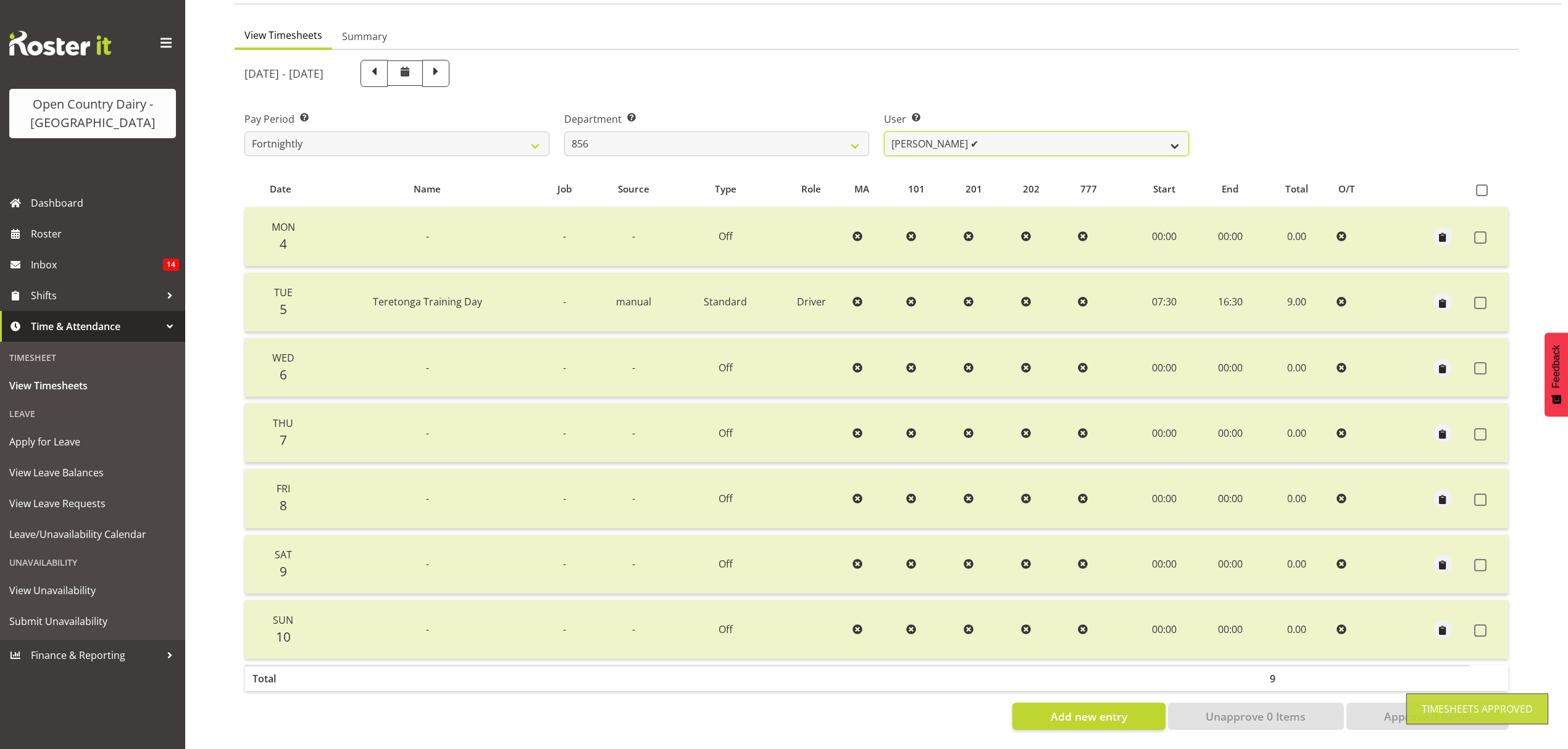
click at [1174, 137] on select "Bradley Parkhill ✔ James Matheson ✔ Jason Vercoe ❌ Tony Lee ✔" at bounding box center [1036, 143] width 305 height 25
click at [884, 131] on select "Bradley Parkhill ✔ James Matheson ✔ Jason Vercoe ❌ Tony Lee ✔" at bounding box center [1036, 143] width 305 height 25
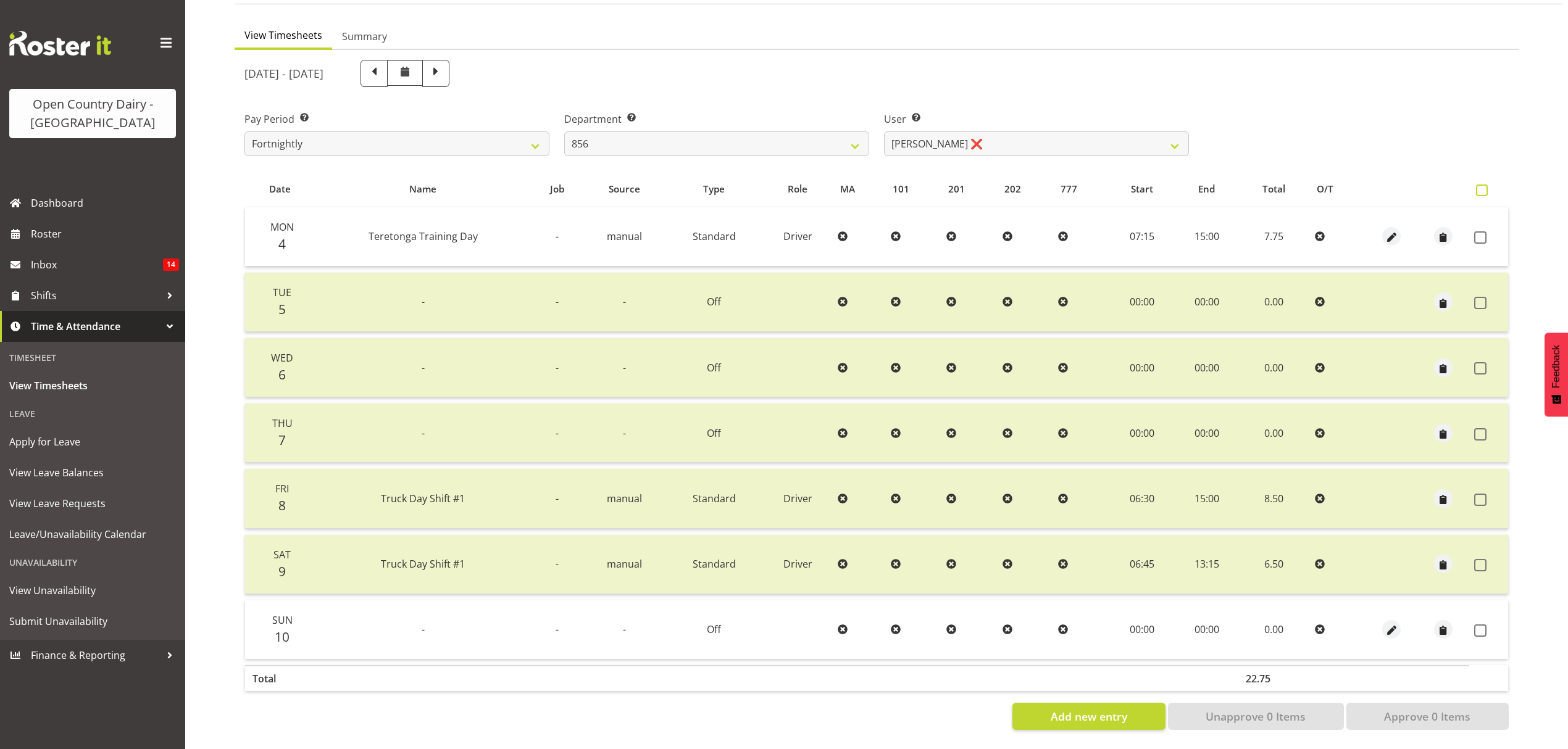
click at [1485, 185] on span at bounding box center [1482, 191] width 12 height 12
click at [1484, 186] on input "checkbox" at bounding box center [1479, 190] width 8 height 8
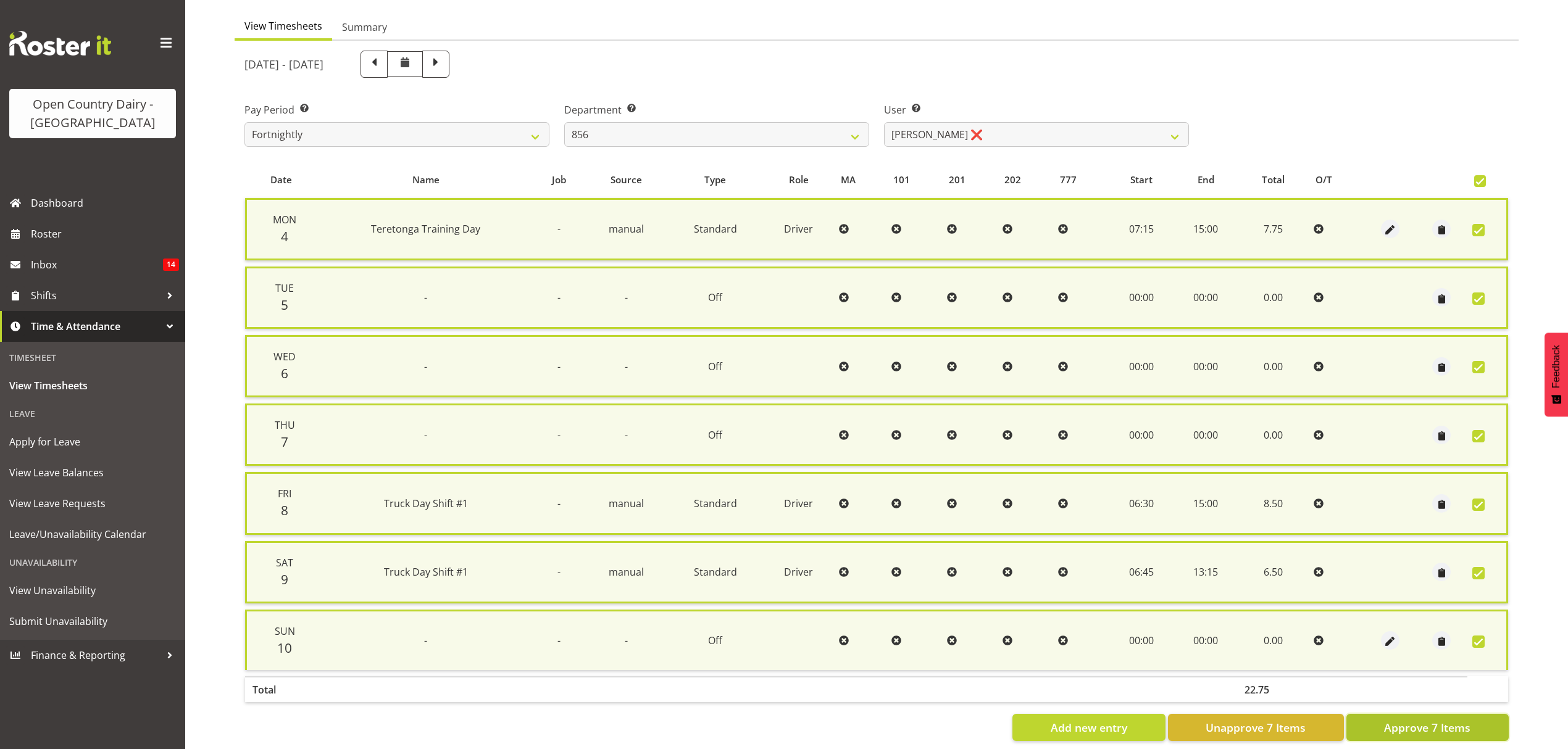
click at [1432, 722] on span "Approve 7 Items" at bounding box center [1427, 726] width 86 height 16
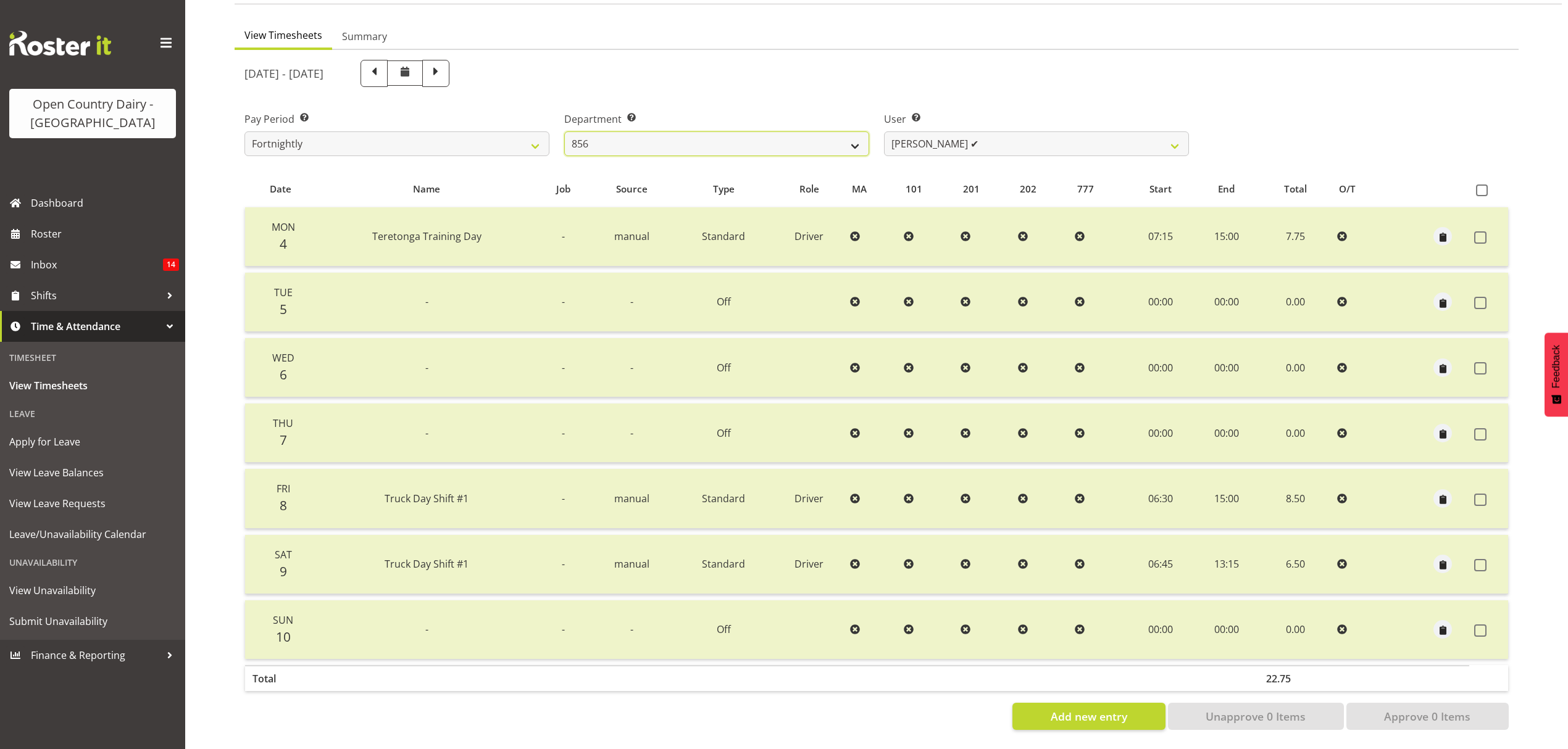
click at [850, 134] on select "734 735 736 737 738 739 850 851 852 853 854 855 856 858 861 862 865 868 869 870" at bounding box center [716, 143] width 305 height 25
click at [564, 131] on select "734 735 736 737 738 739 850 851 852 853 854 855 856 858 861 862 865 868 869 870" at bounding box center [716, 143] width 305 height 25
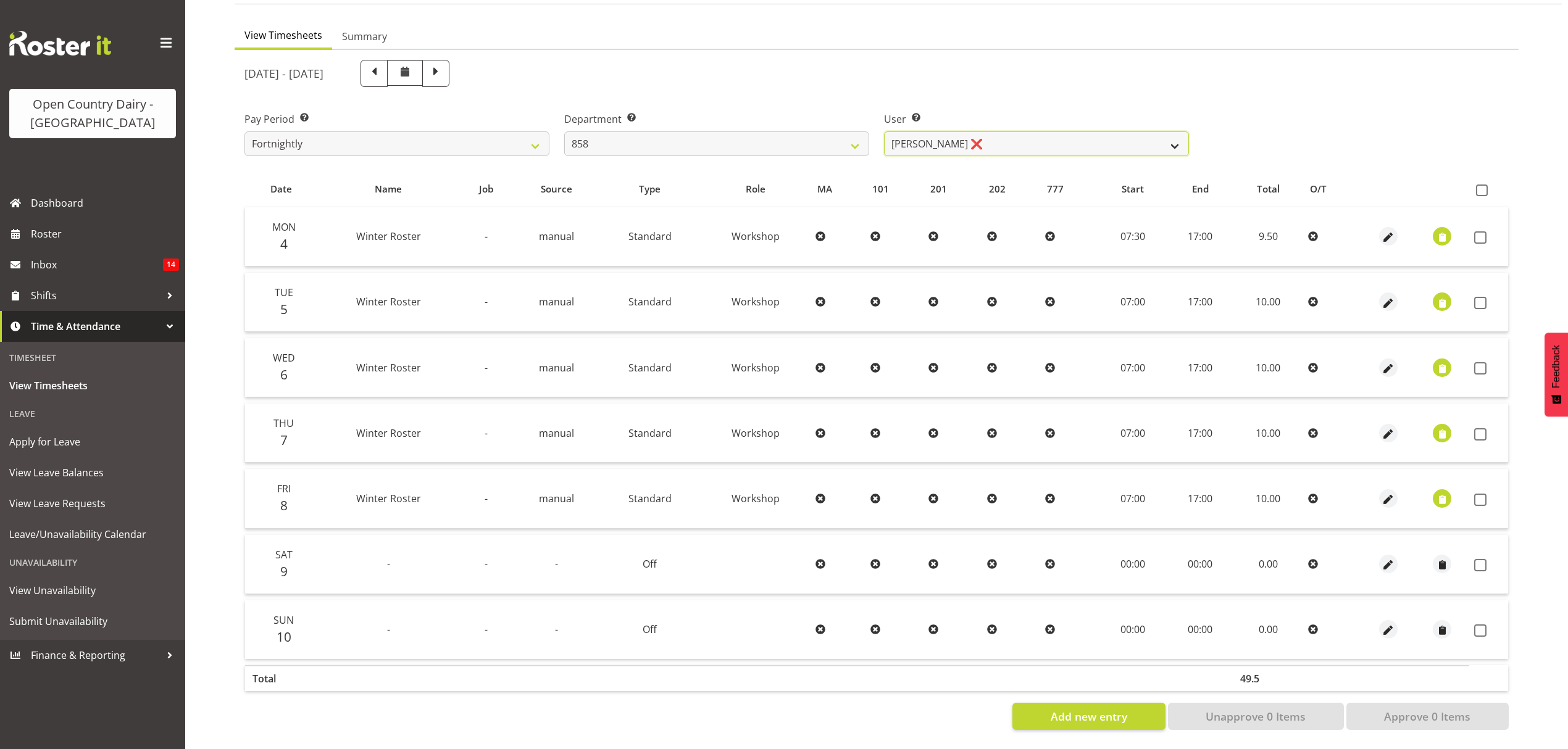
click at [1170, 138] on select "Anthony Shaw ❌ Liam Bellman ❌ Neil Peters ❌" at bounding box center [1036, 143] width 305 height 25
click at [884, 131] on select "Anthony Shaw ❌ Liam Bellman ❌ Neil Peters ❌" at bounding box center [1036, 143] width 305 height 25
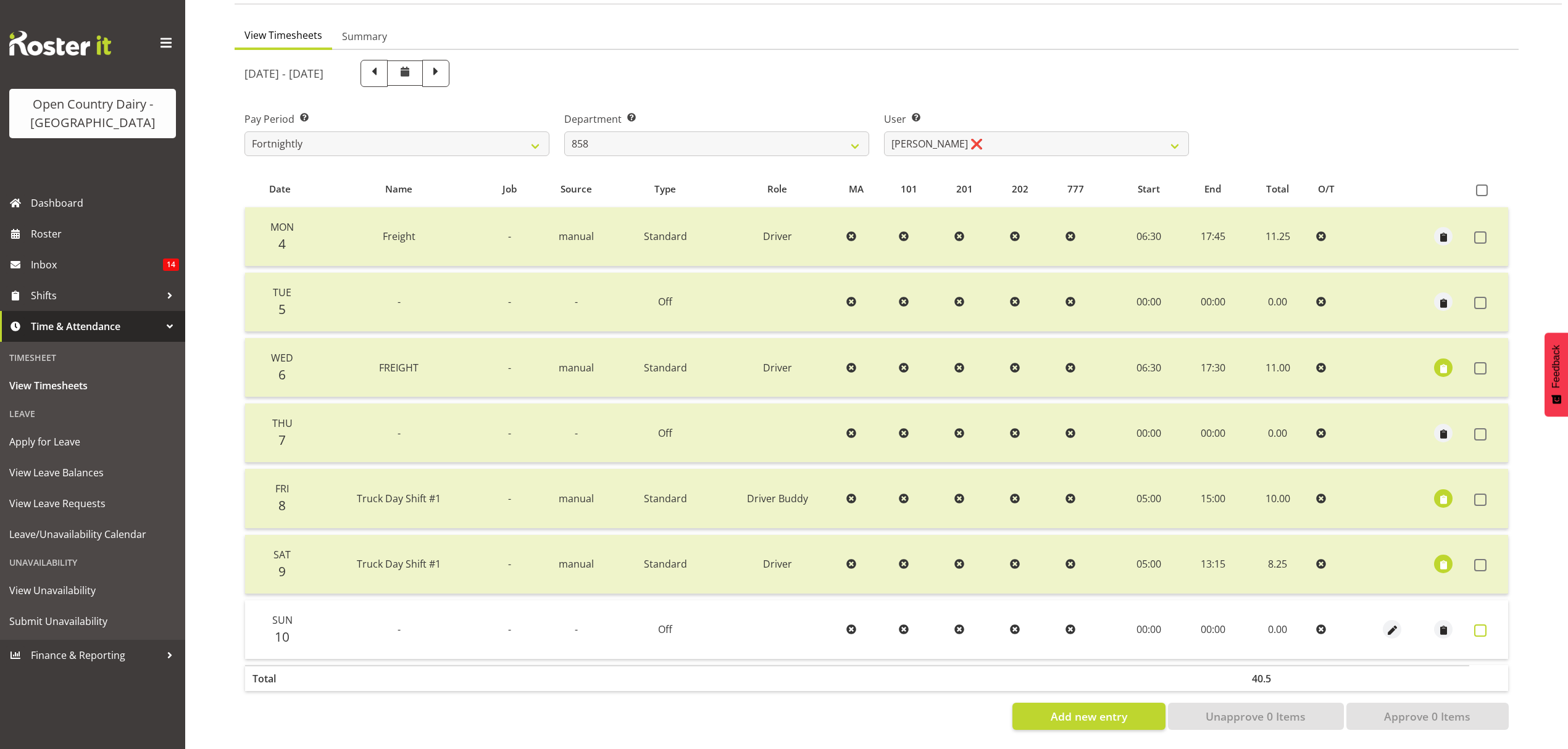
click at [1485, 624] on span at bounding box center [1480, 630] width 12 height 12
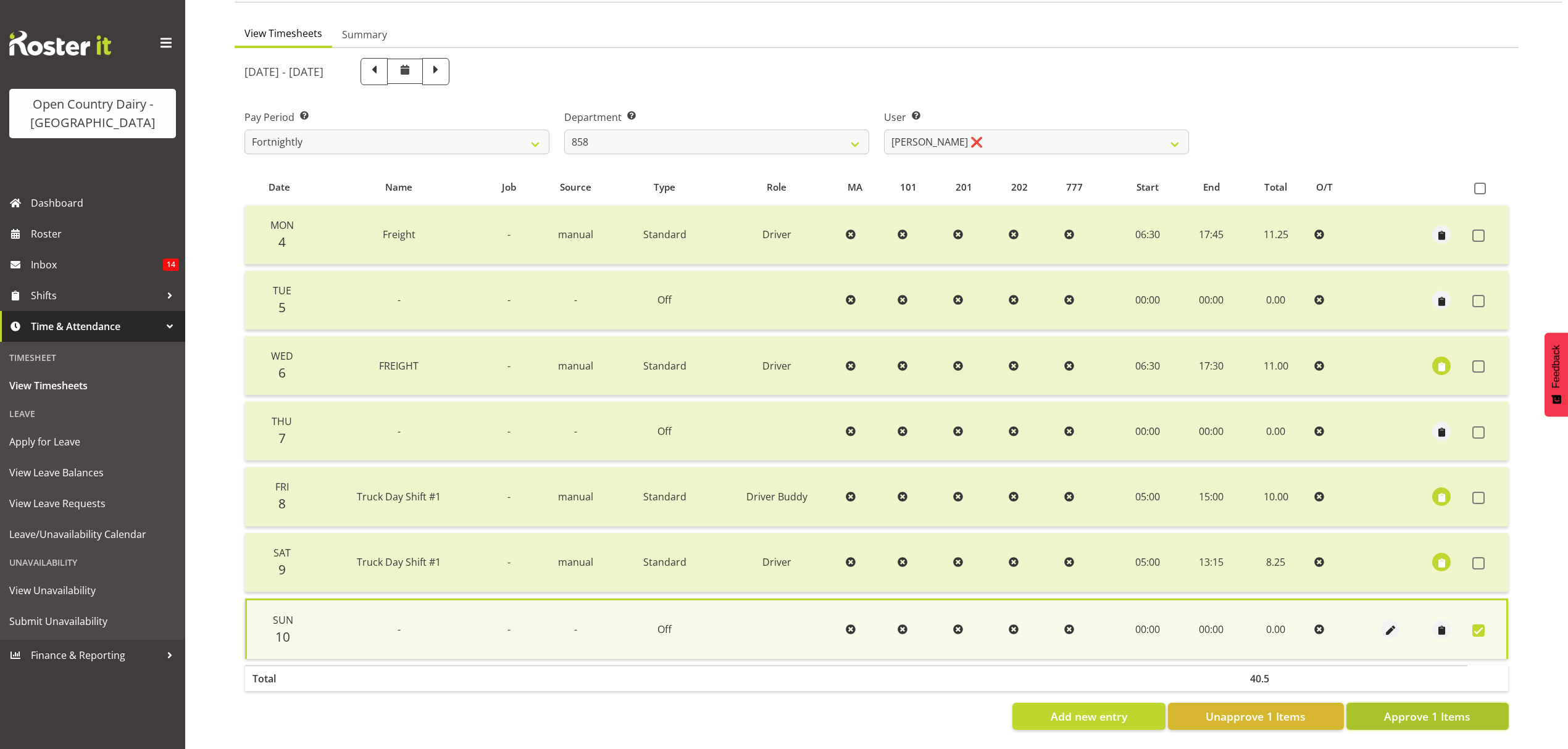
click at [1442, 709] on span "Approve 1 Items" at bounding box center [1427, 716] width 86 height 16
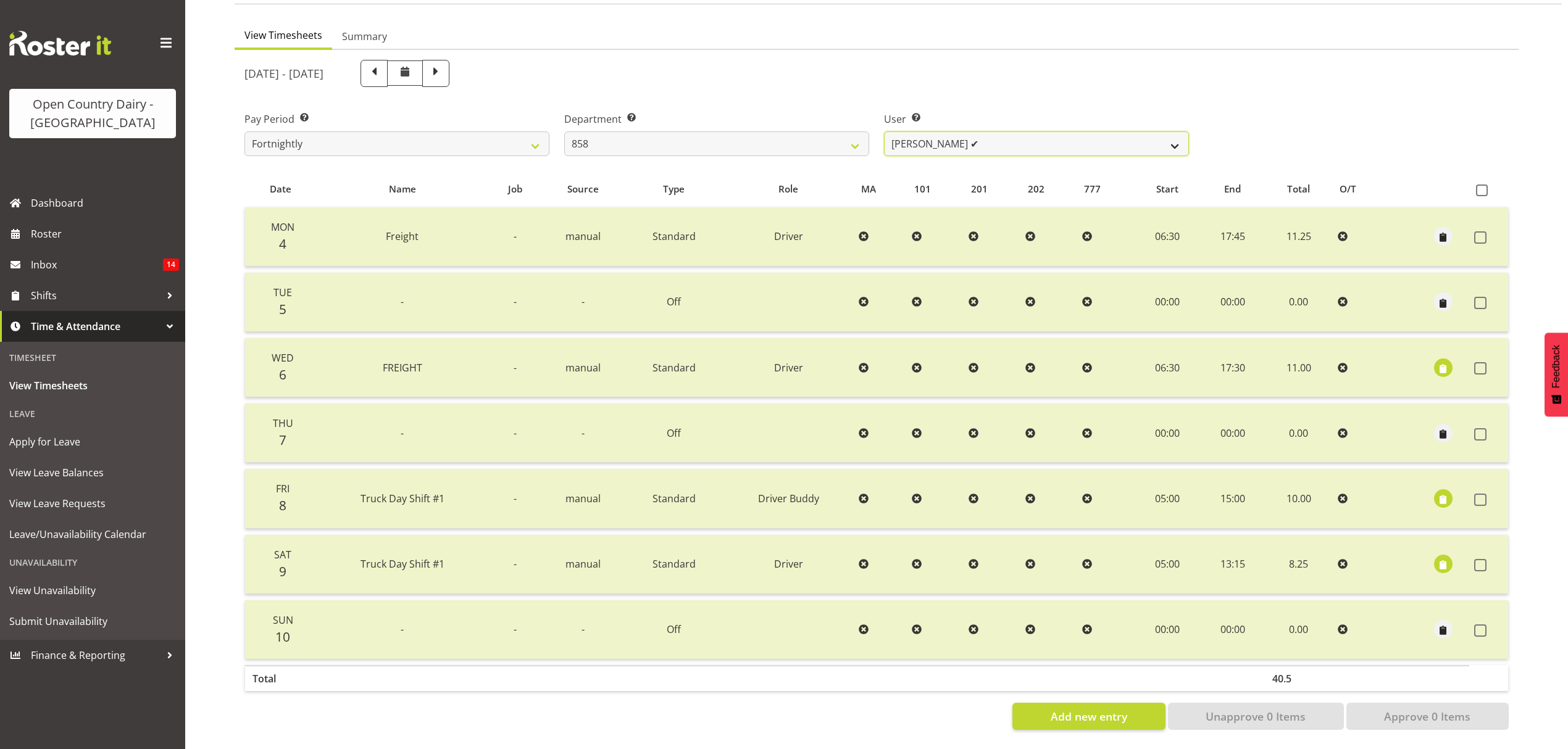
click at [1170, 131] on select "Anthony Shaw ❌ Liam Bellman ✔ Neil Peters ❌" at bounding box center [1036, 143] width 305 height 25
click at [884, 131] on select "Anthony Shaw ❌ Liam Bellman ✔ Neil Peters ❌" at bounding box center [1036, 143] width 305 height 25
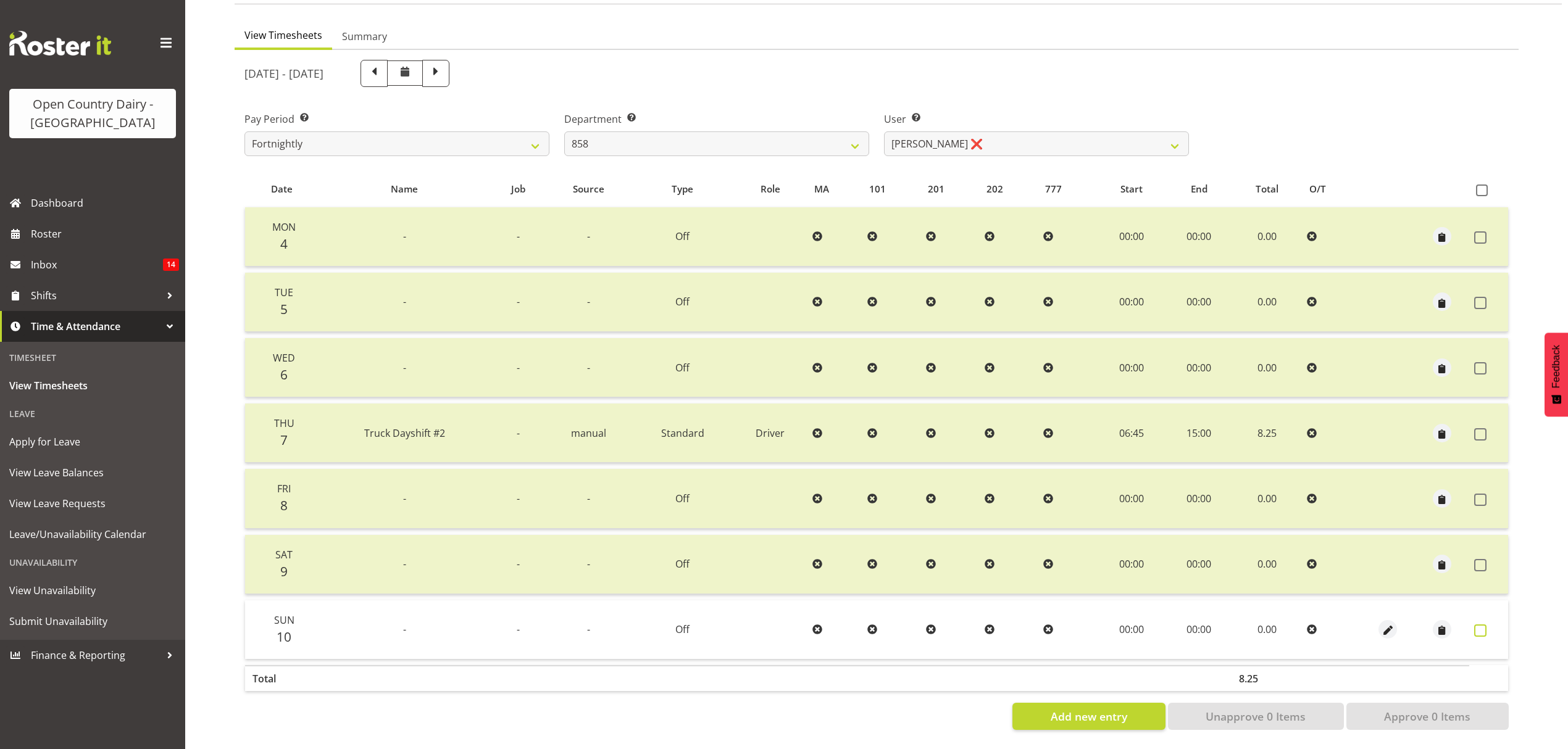
click at [1482, 624] on span at bounding box center [1480, 630] width 12 height 12
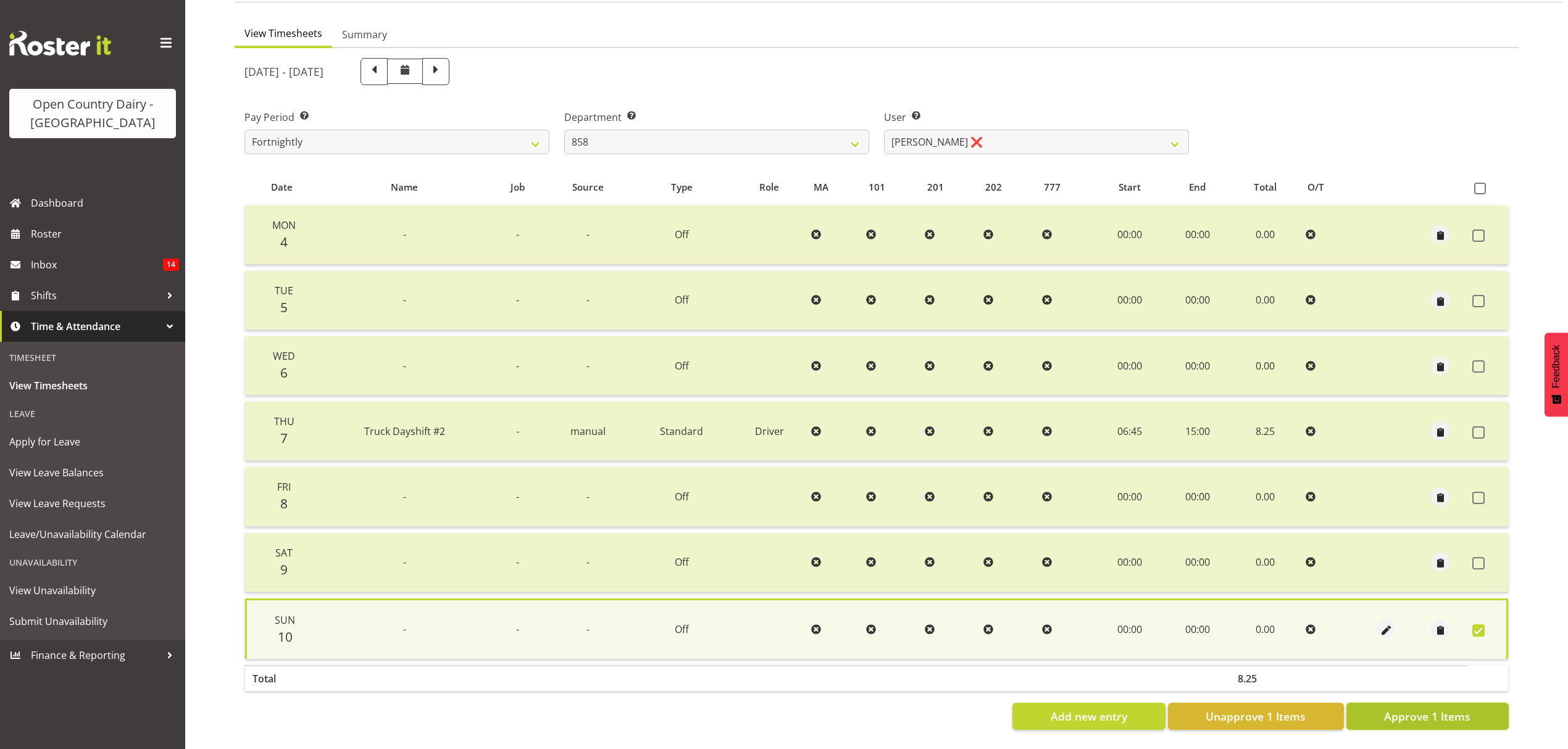
click at [1423, 717] on button "Approve 1 Items" at bounding box center [1428, 716] width 162 height 27
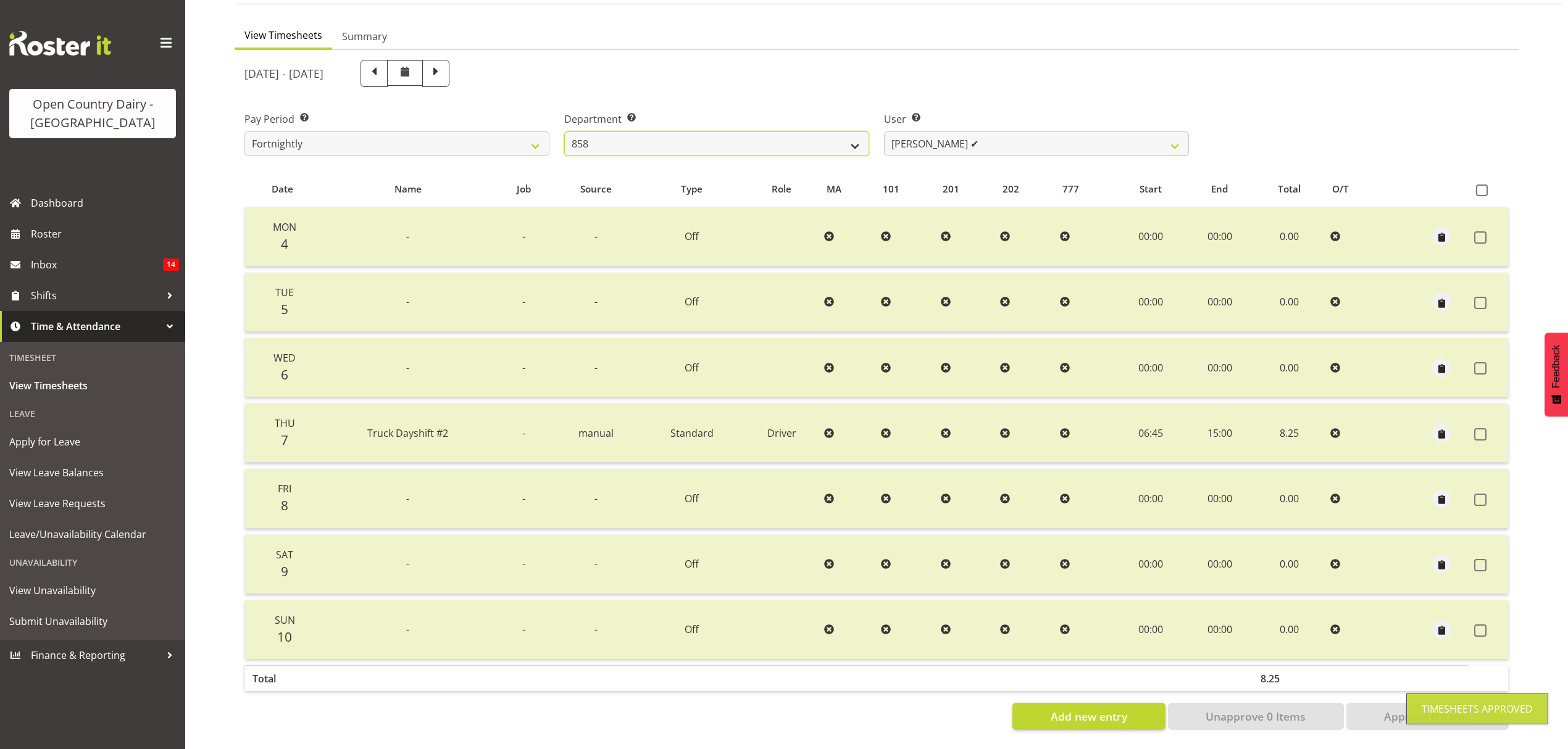
click at [846, 134] on select "734 735 736 737 738 739 850 851 852 853 854 855 856 858 861 862 865 868 869 870" at bounding box center [716, 143] width 305 height 25
click at [564, 131] on select "734 735 736 737 738 739 850 851 852 853 854 855 856 858 861 862 865 868 869 870" at bounding box center [716, 143] width 305 height 25
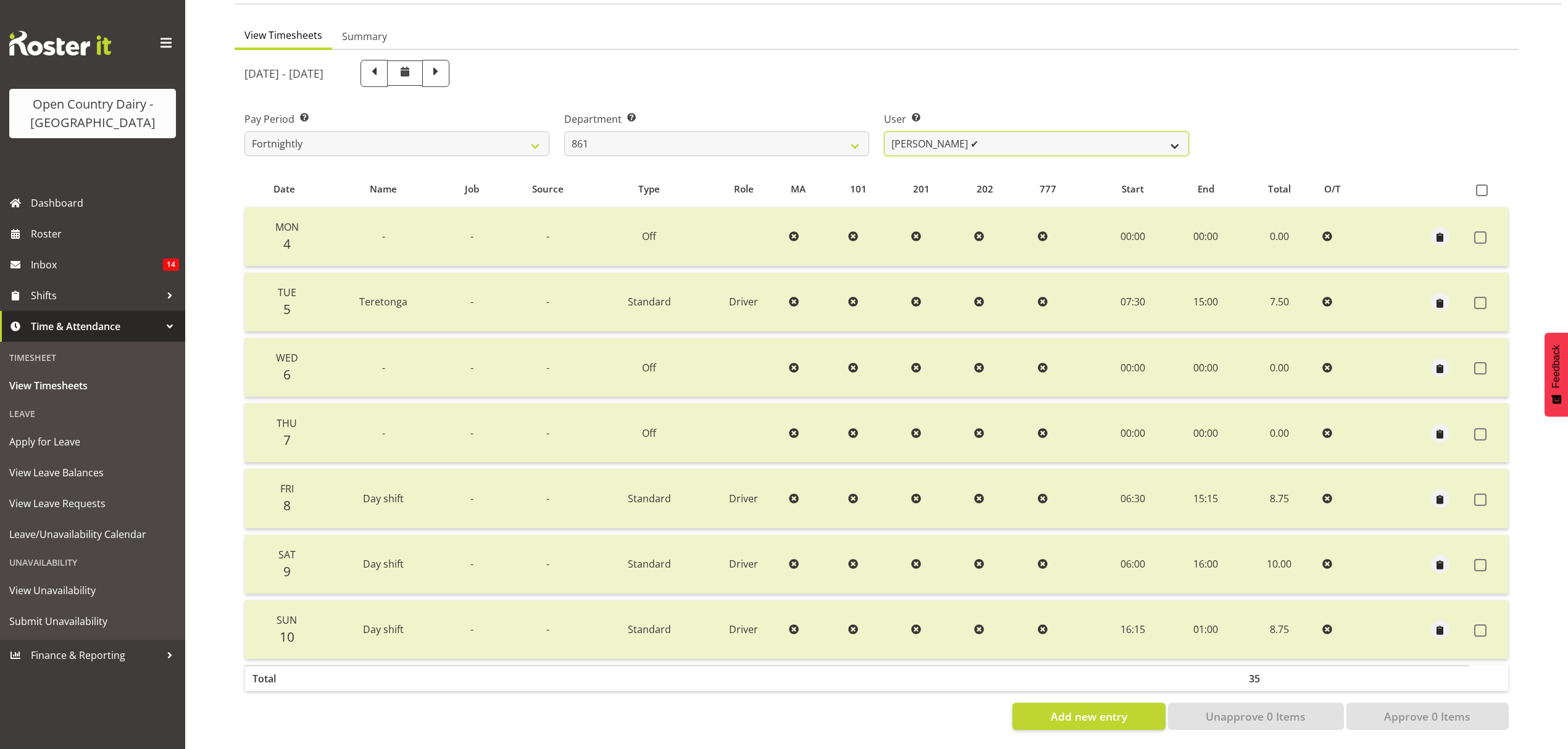
click at [1154, 131] on select "Barry McIntosh ✔ Matthew Welland ❌ Philip Peek ✔" at bounding box center [1036, 143] width 305 height 25
click at [884, 131] on select "Barry McIntosh ✔ Matthew Welland ❌ Philip Peek ✔" at bounding box center [1036, 143] width 305 height 25
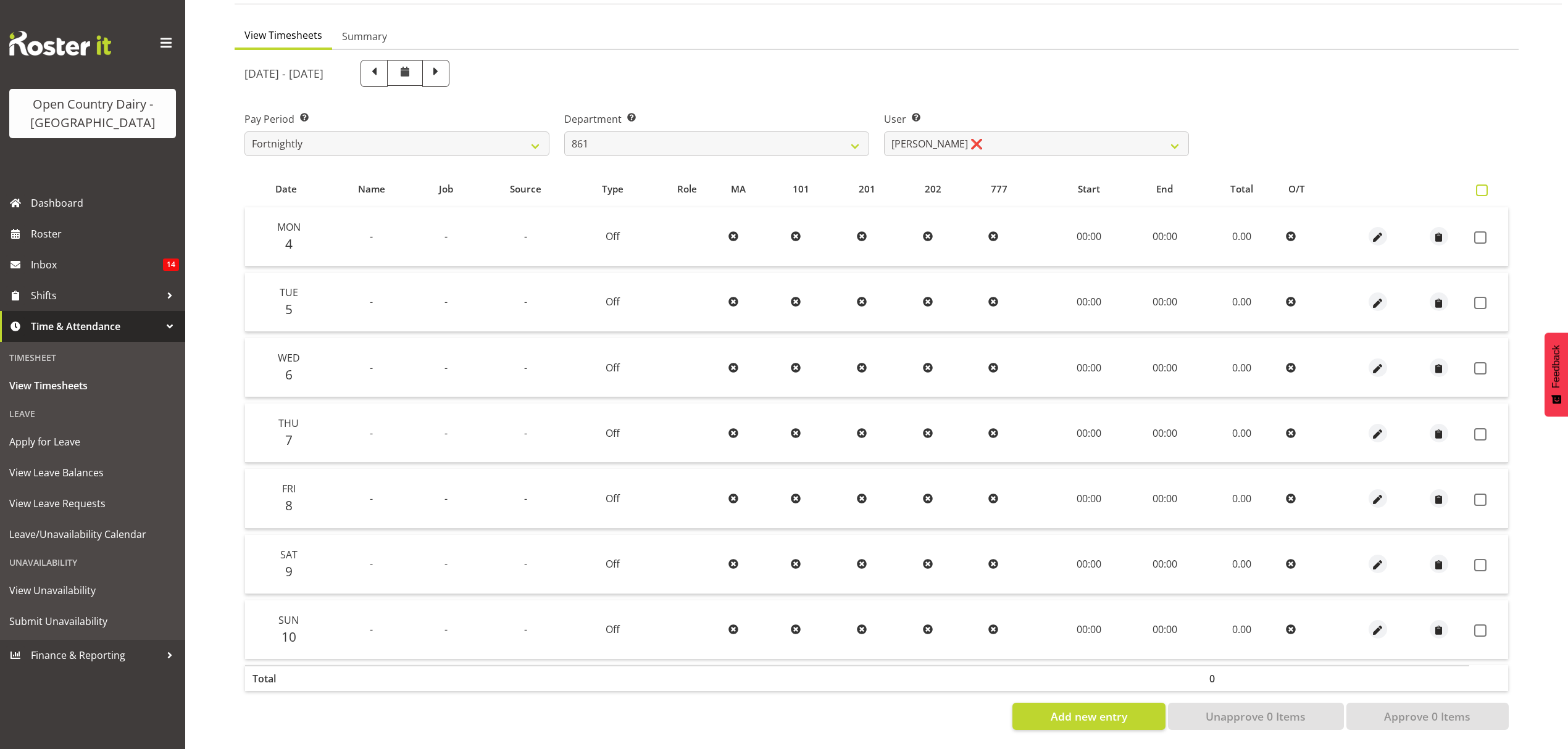
click at [1479, 185] on span at bounding box center [1482, 191] width 12 height 12
click at [1479, 186] on input "checkbox" at bounding box center [1479, 190] width 8 height 8
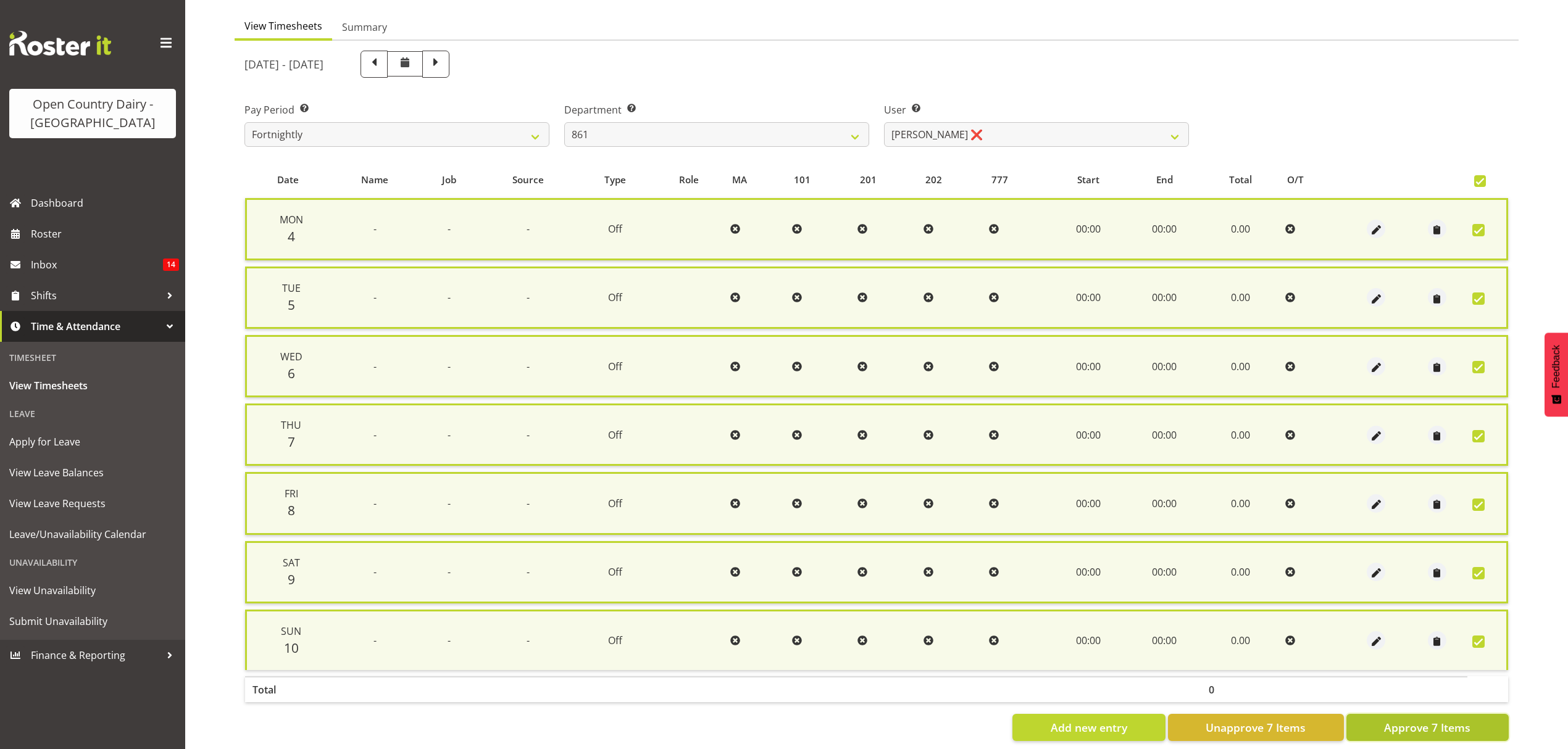
click at [1404, 728] on span "Approve 7 Items" at bounding box center [1427, 726] width 86 height 16
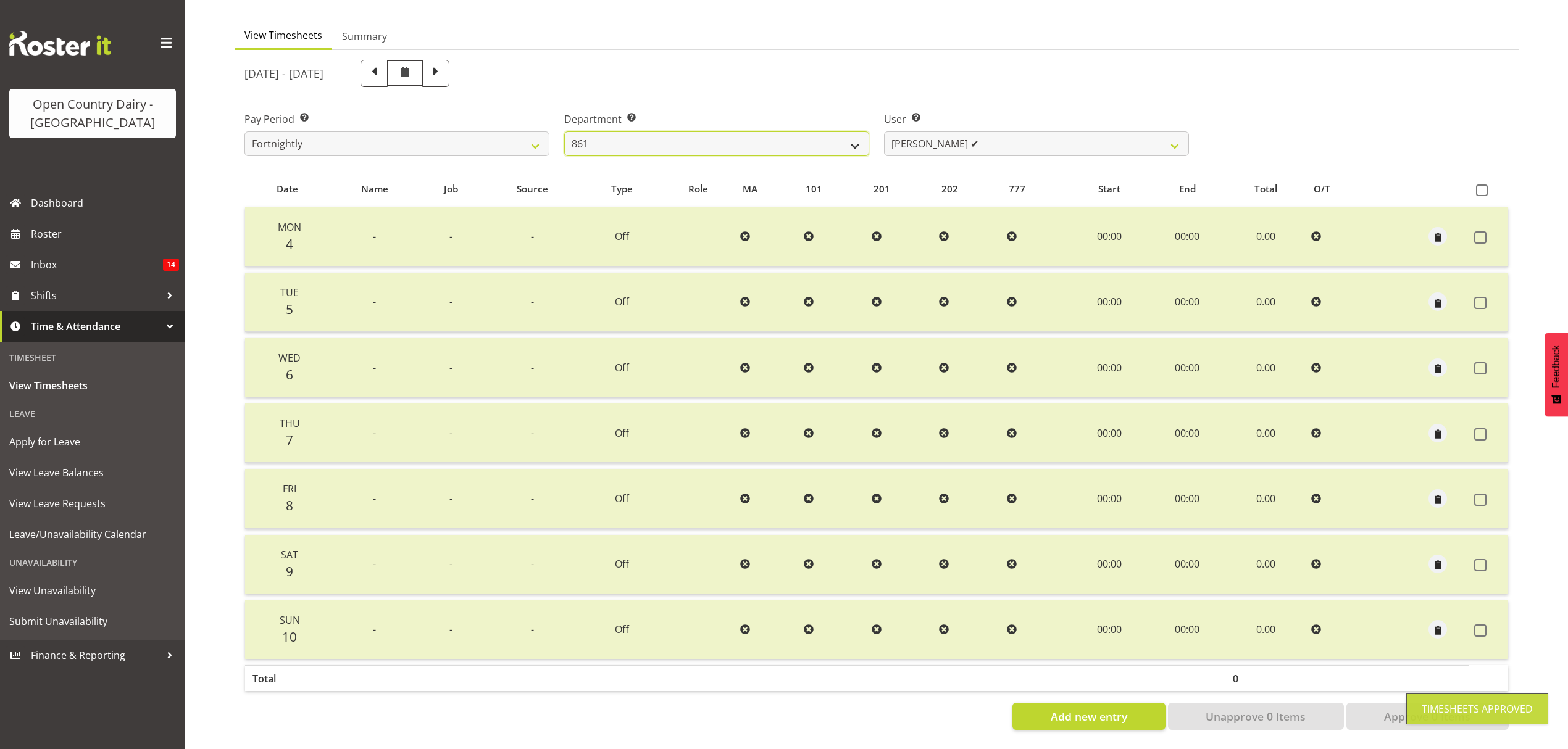
click at [853, 136] on select "734 735 736 737 738 739 850 851 852 853 854 855 856 858 861 862 865 868 869 870" at bounding box center [716, 143] width 305 height 25
click at [564, 131] on select "734 735 736 737 738 739 850 851 852 853 854 855 856 858 861 862 865 868 869 870" at bounding box center [716, 143] width 305 height 25
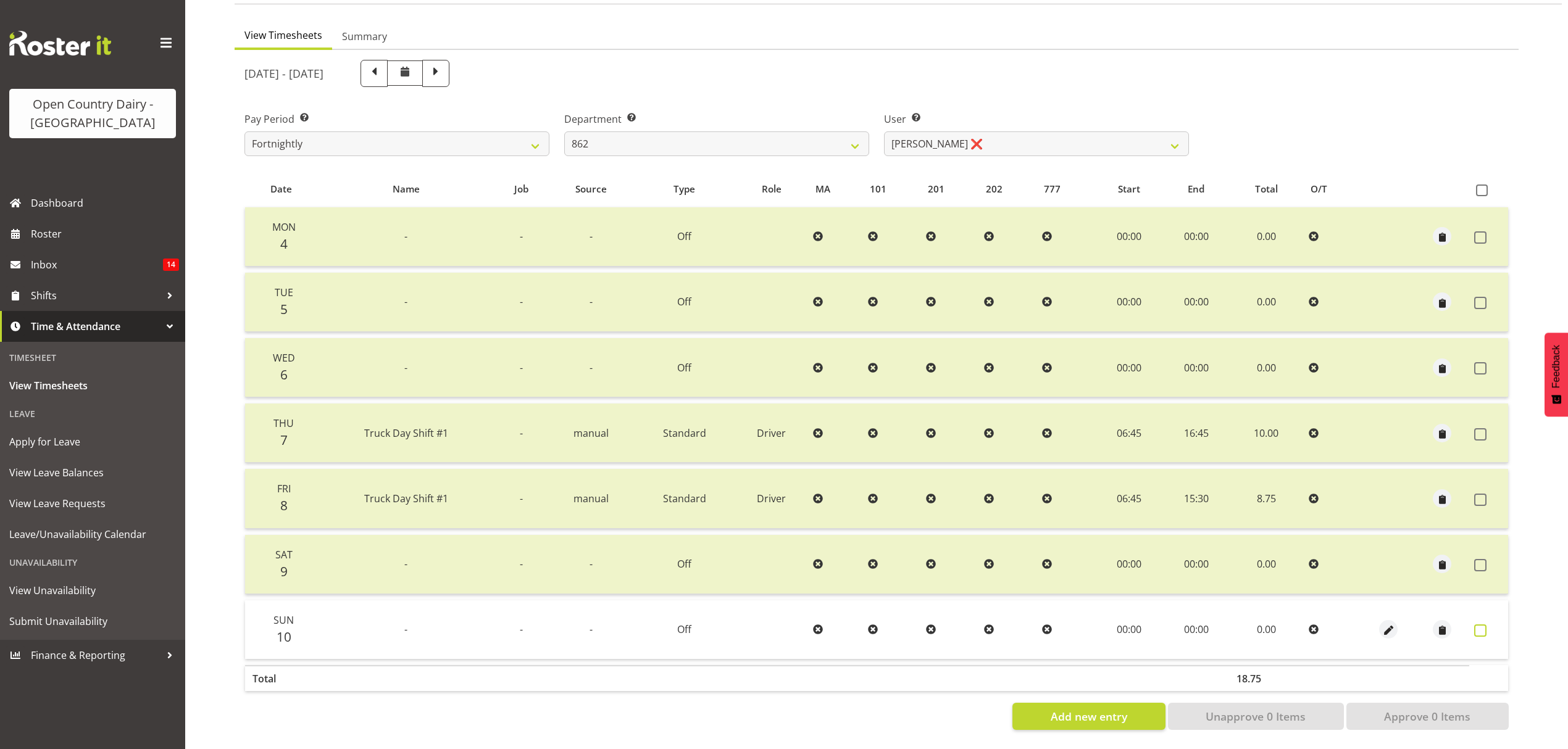
click at [1482, 624] on span at bounding box center [1480, 630] width 12 height 12
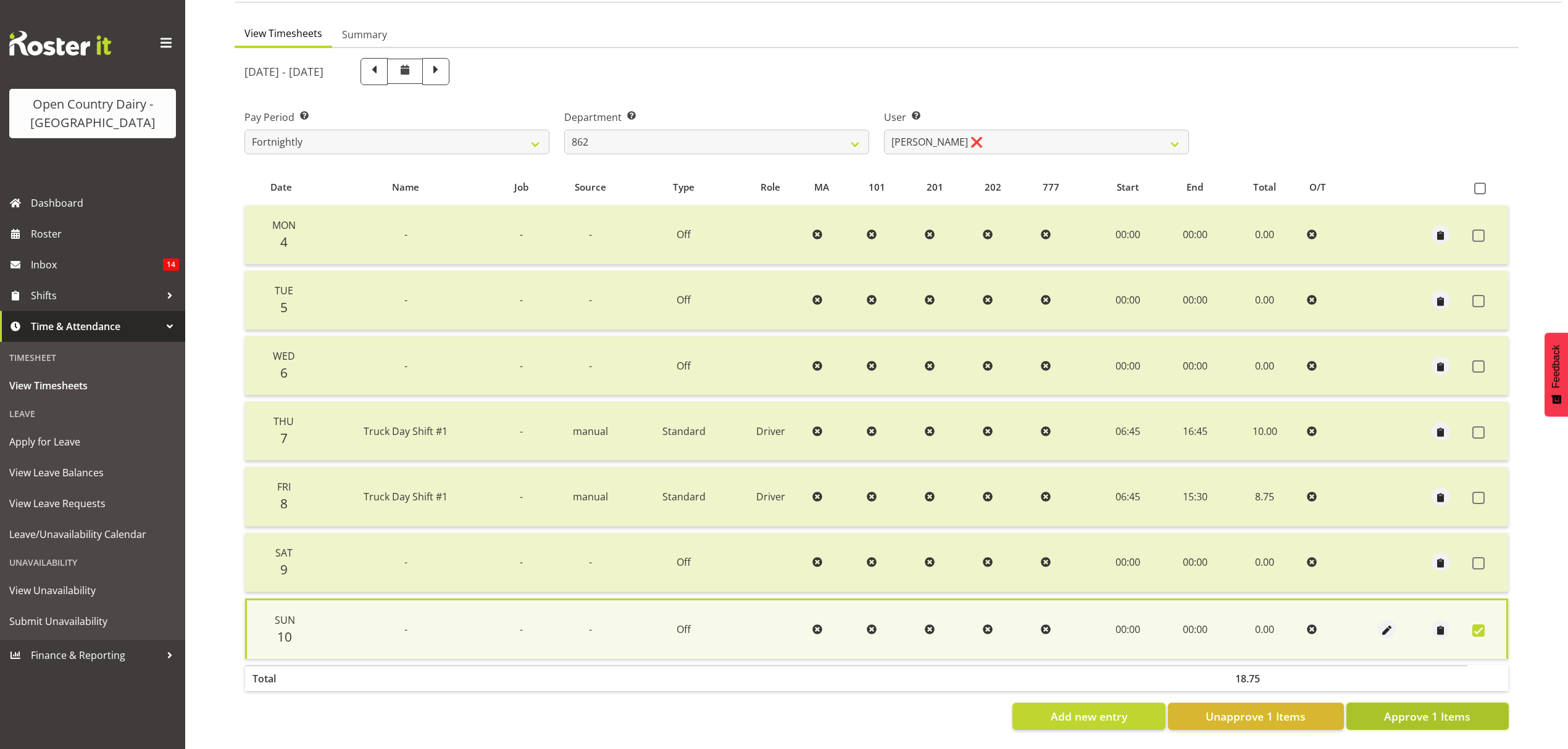
click at [1428, 708] on span "Approve 1 Items" at bounding box center [1427, 716] width 86 height 16
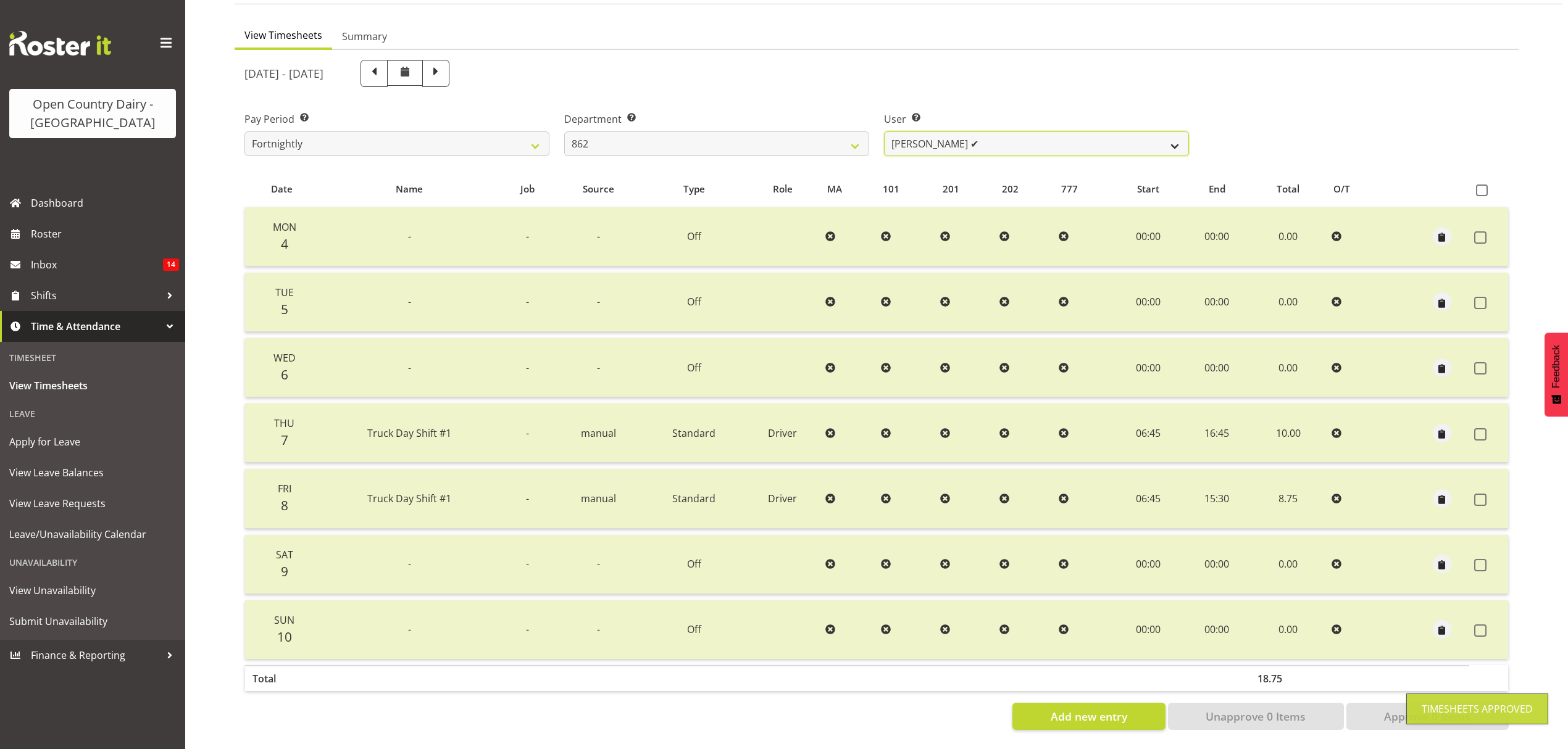
click at [1152, 134] on select "Andy Van Brecht ✔ Bennie (David) Smith ✔ Colin Schwarz ❌ Forbes O'Reilly ❌" at bounding box center [1036, 143] width 305 height 25
click at [884, 131] on select "Andy Van Brecht ✔ Bennie (David) Smith ✔ Colin Schwarz ❌ Forbes O'Reilly ❌" at bounding box center [1036, 143] width 305 height 25
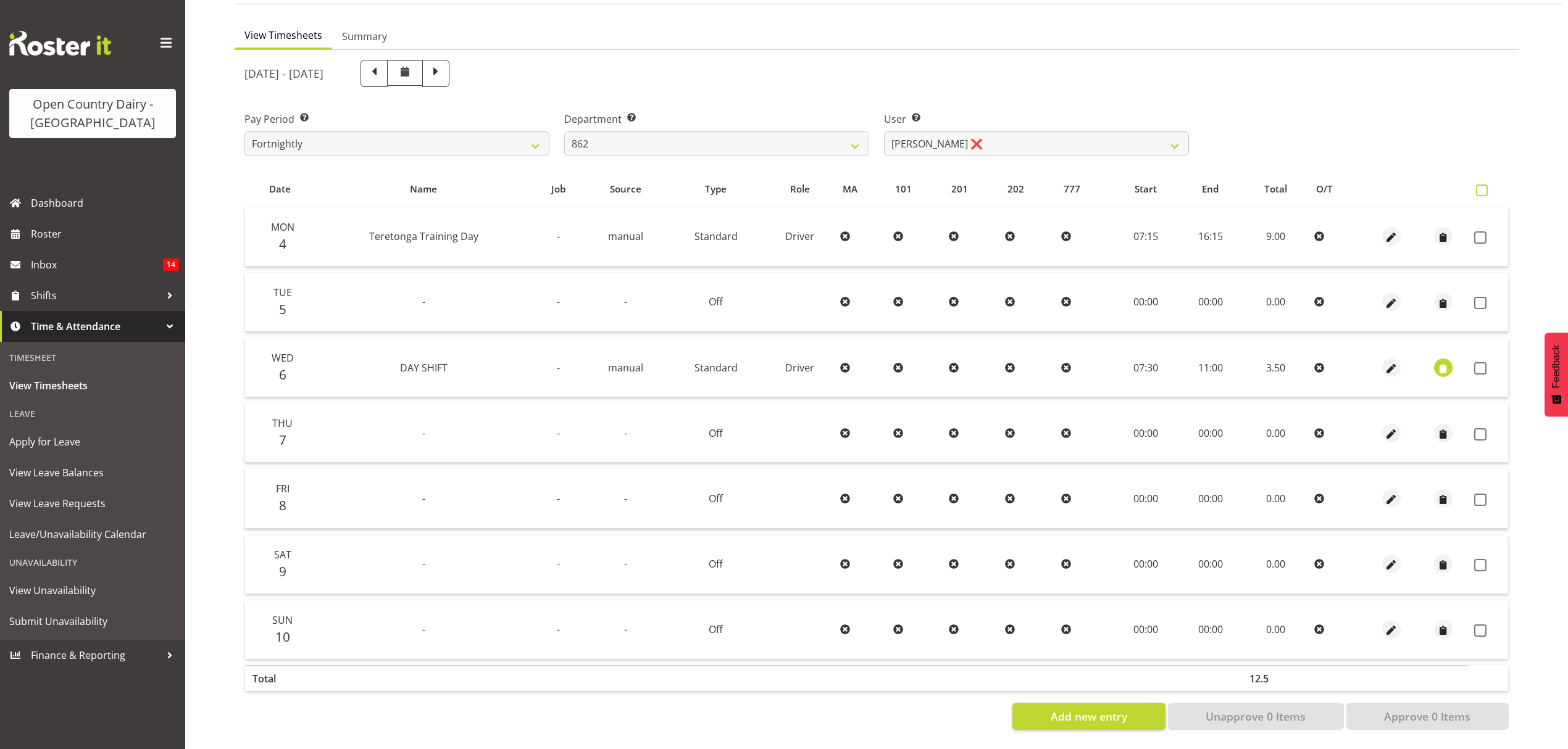
click at [1482, 185] on span at bounding box center [1482, 191] width 12 height 12
click at [1482, 186] on input "checkbox" at bounding box center [1479, 190] width 8 height 8
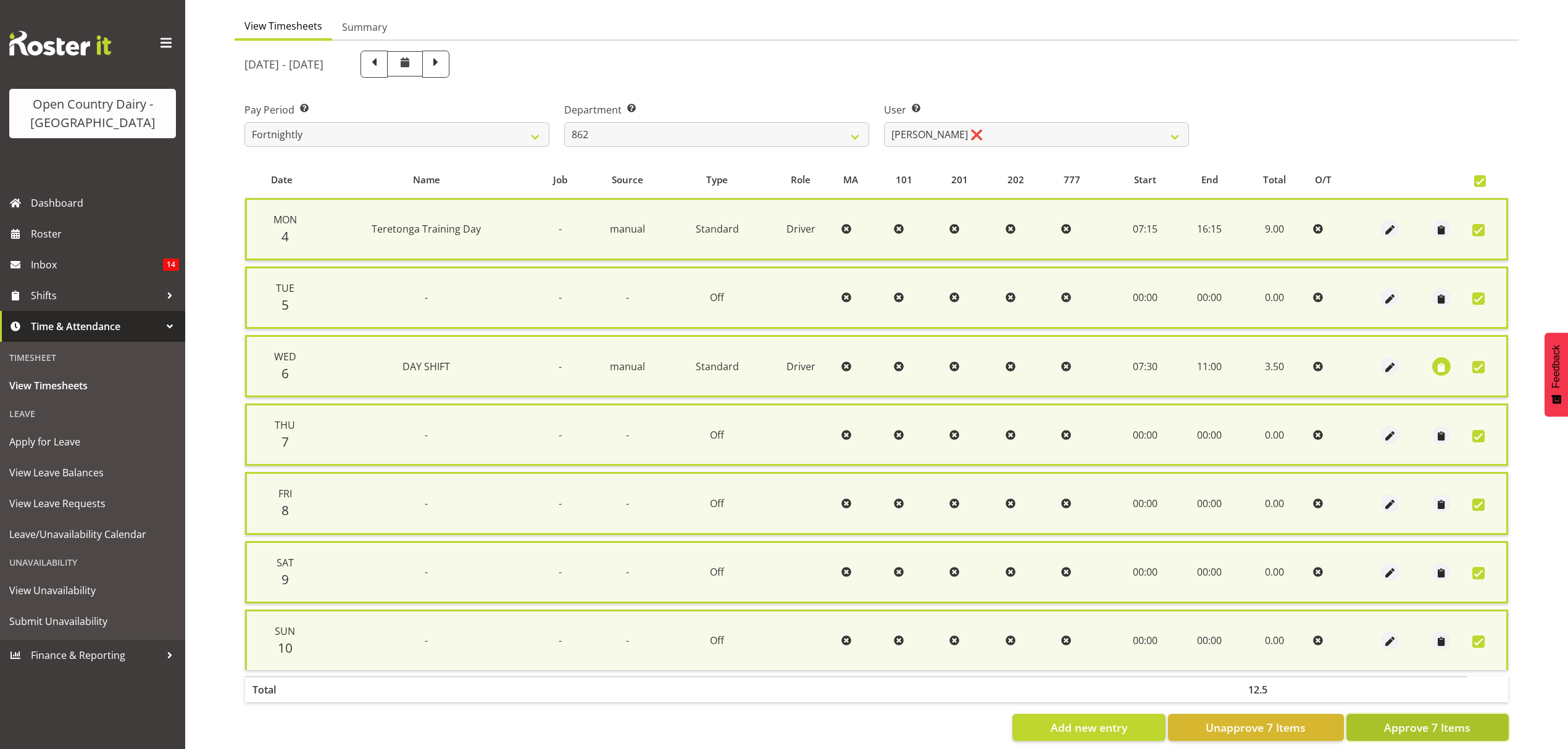
click at [1419, 724] on span "Approve 7 Items" at bounding box center [1427, 726] width 86 height 16
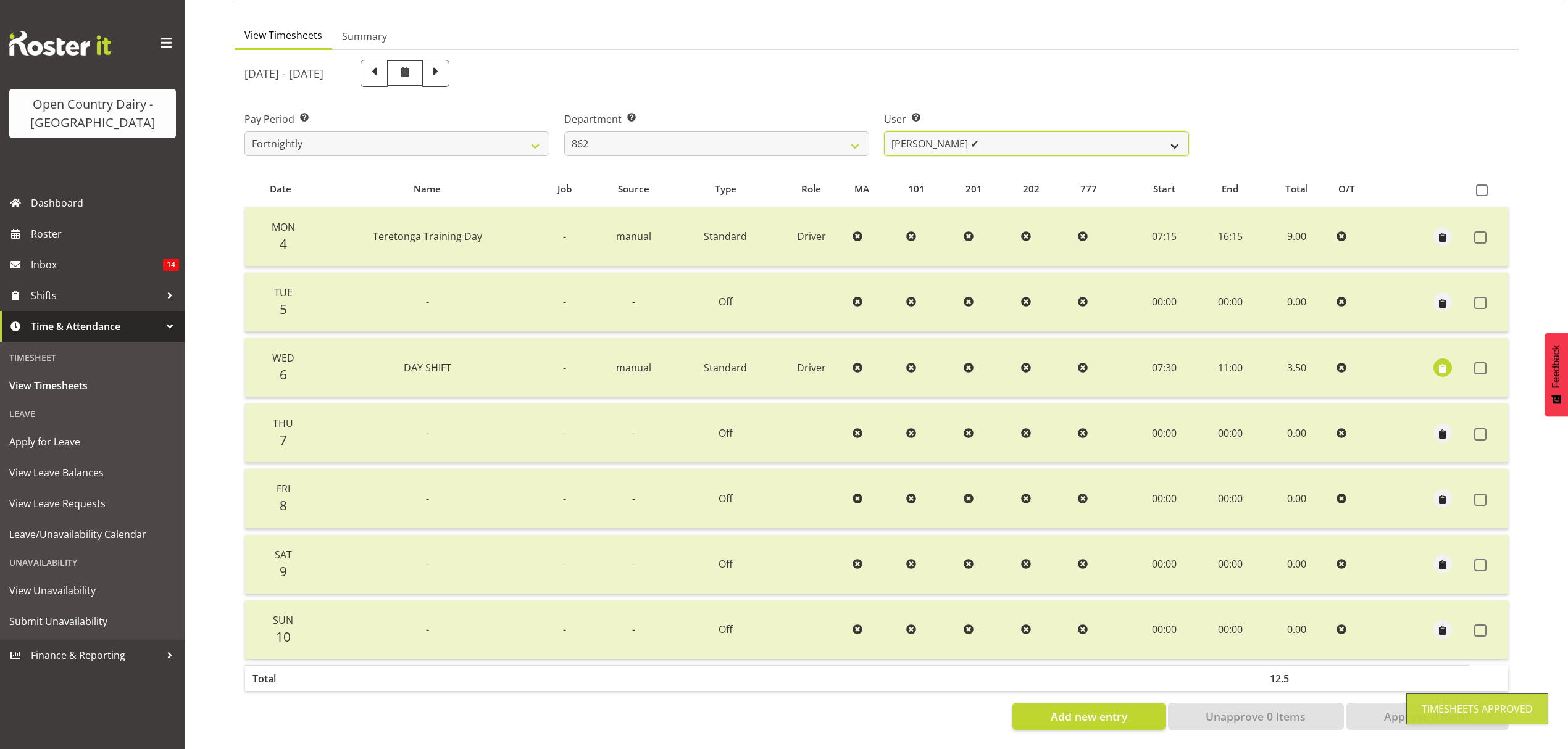
click at [1178, 131] on select "Andy Van Brecht ✔ Bennie (David) Smith ✔ Colin Schwarz ✔ Forbes O'Reilly ❌" at bounding box center [1036, 143] width 305 height 25
click at [884, 131] on select "Andy Van Brecht ✔ Bennie (David) Smith ✔ Colin Schwarz ✔ Forbes O'Reilly ❌" at bounding box center [1036, 143] width 305 height 25
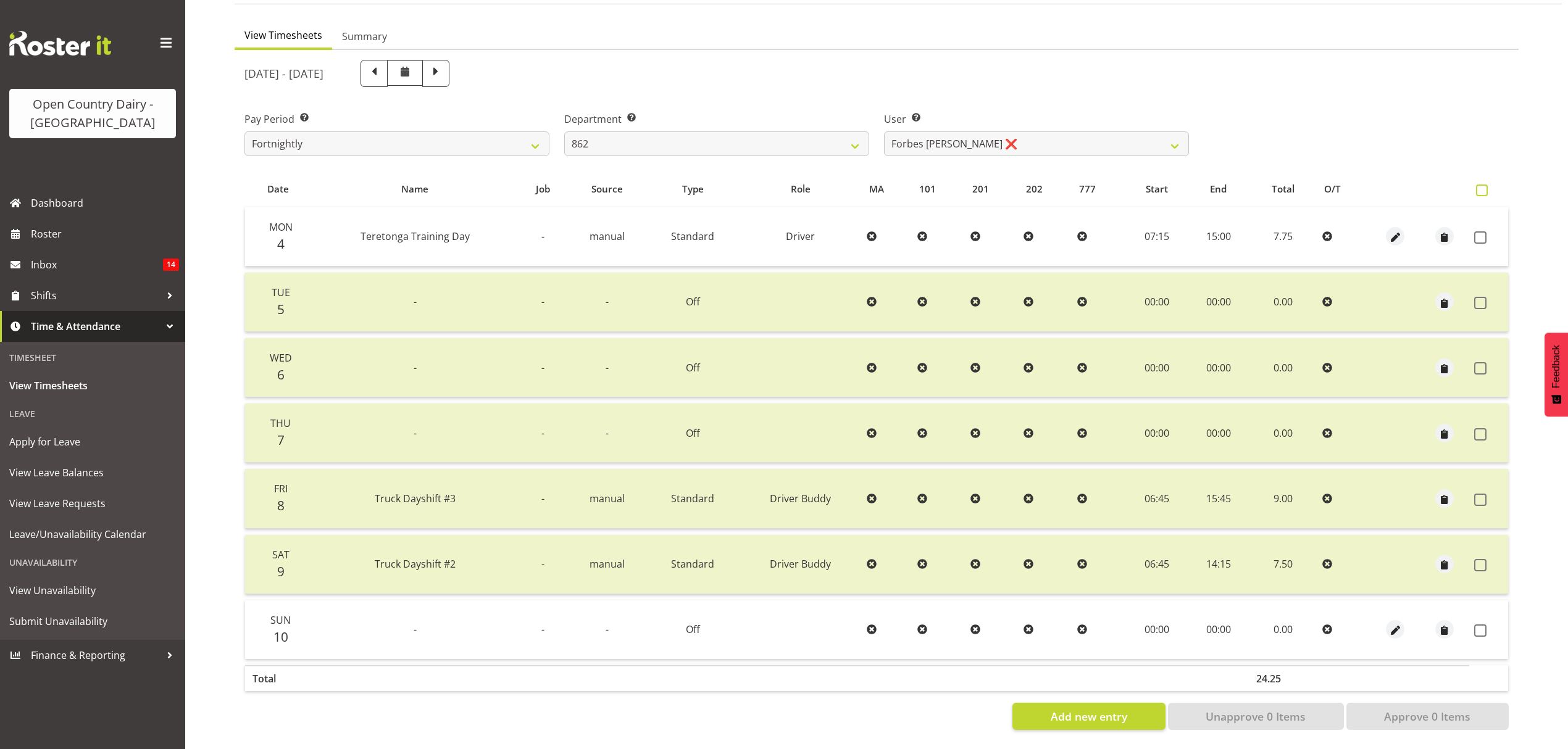
click at [1484, 185] on span at bounding box center [1482, 191] width 12 height 12
click at [1484, 186] on input "checkbox" at bounding box center [1479, 190] width 8 height 8
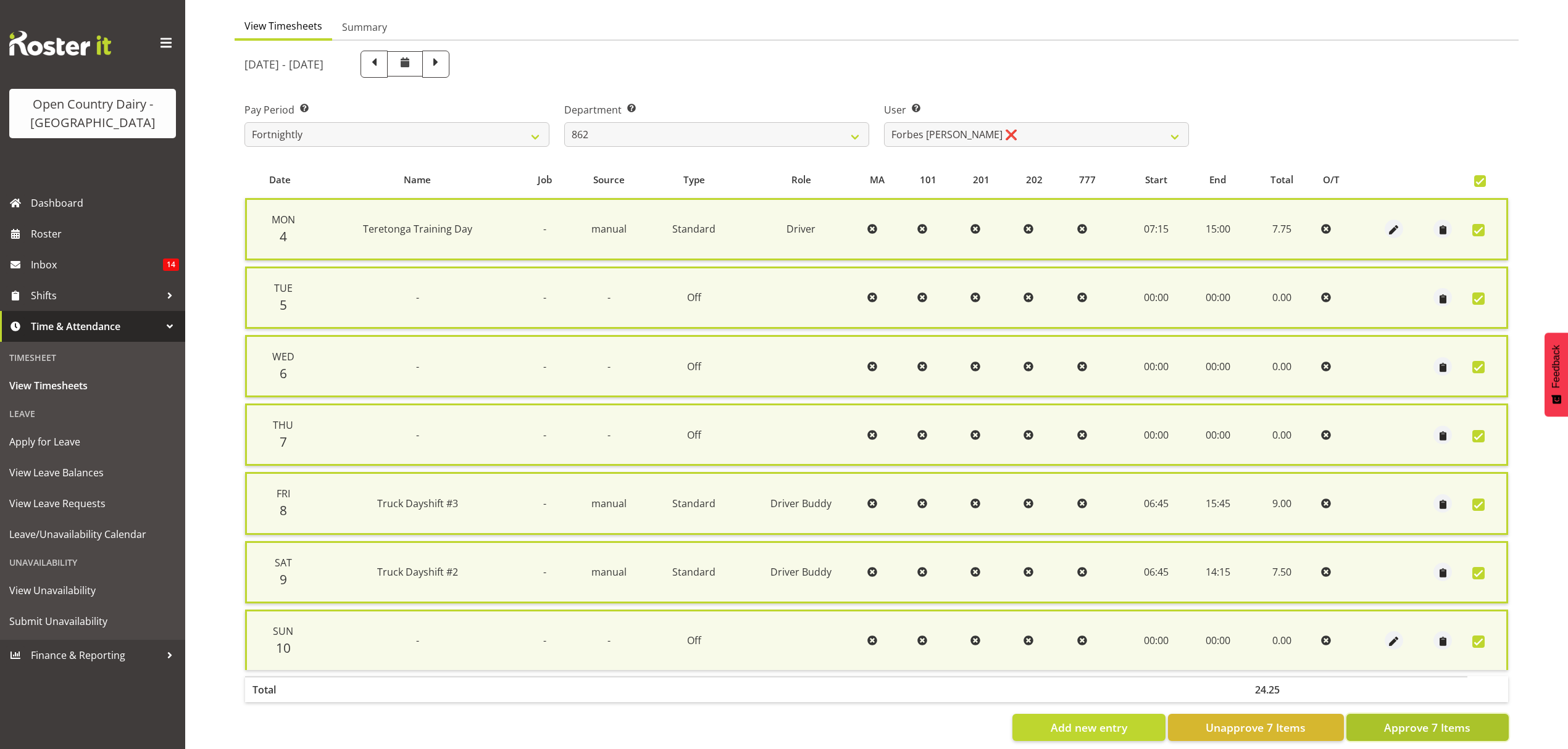
click at [1428, 722] on span "Approve 7 Items" at bounding box center [1427, 726] width 86 height 16
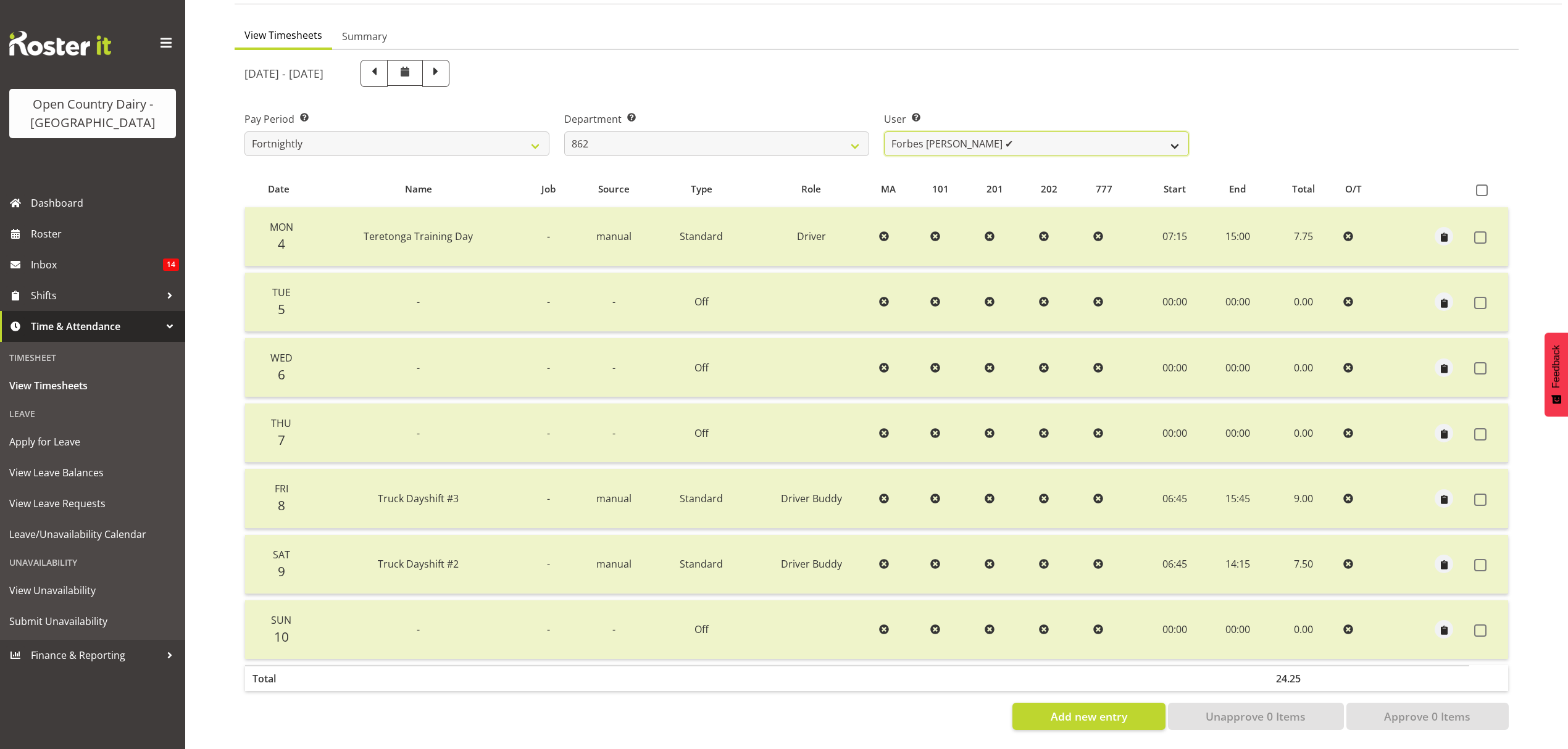
click at [1178, 137] on select "Andy Van Brecht ✔ Bennie (David) Smith ✔ Colin Schwarz ✔ Forbes O'Reilly ✔" at bounding box center [1036, 143] width 305 height 25
click at [852, 134] on select "734 735 736 737 738 739 850 851 852 853 854 855 856 858 861 862 865 868 869 870" at bounding box center [716, 143] width 305 height 25
click at [564, 131] on select "734 735 736 737 738 739 850 851 852 853 854 855 856 858 861 862 865 868 869 870" at bounding box center [716, 143] width 305 height 25
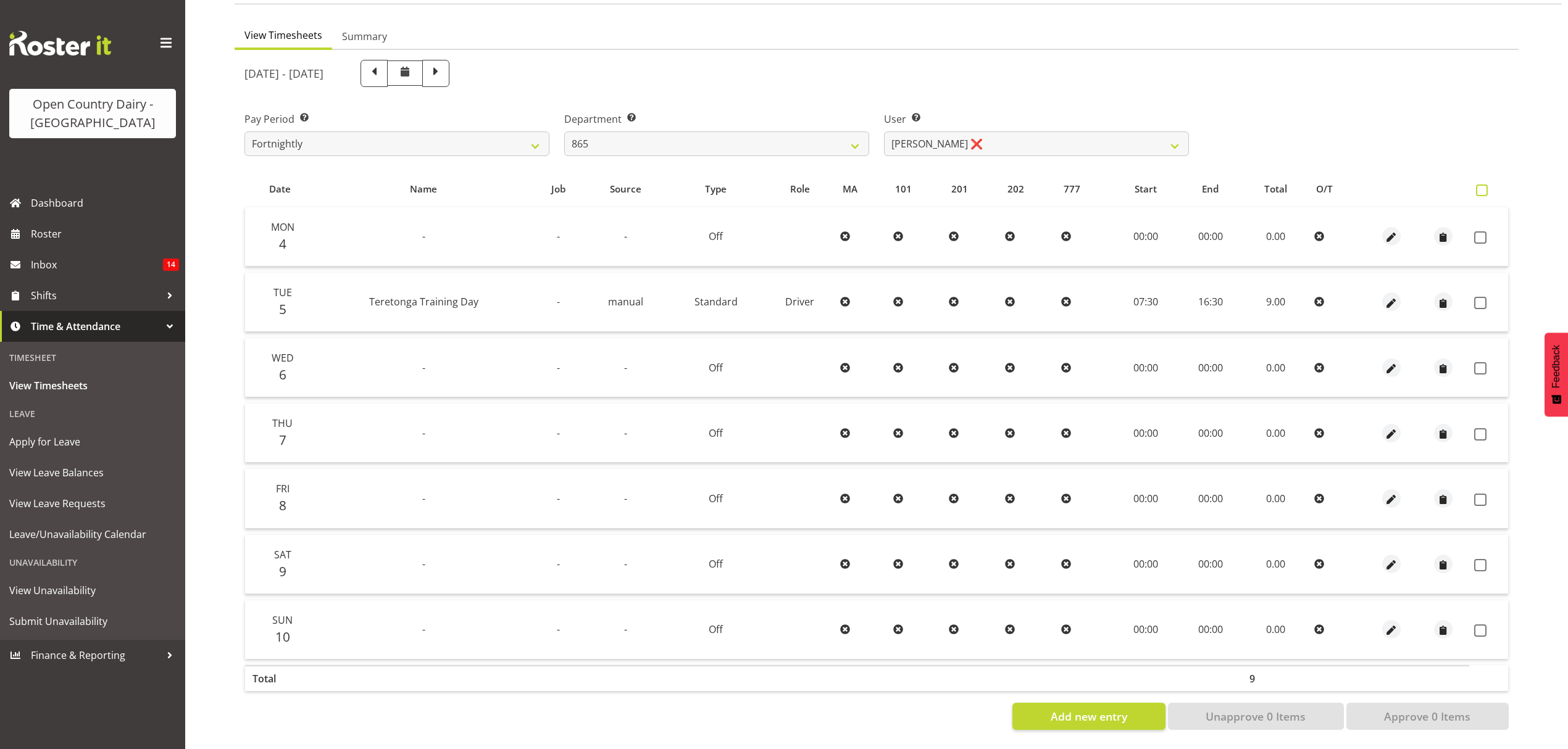
click at [1477, 185] on span at bounding box center [1482, 191] width 12 height 12
click at [1477, 186] on input "checkbox" at bounding box center [1479, 190] width 8 height 8
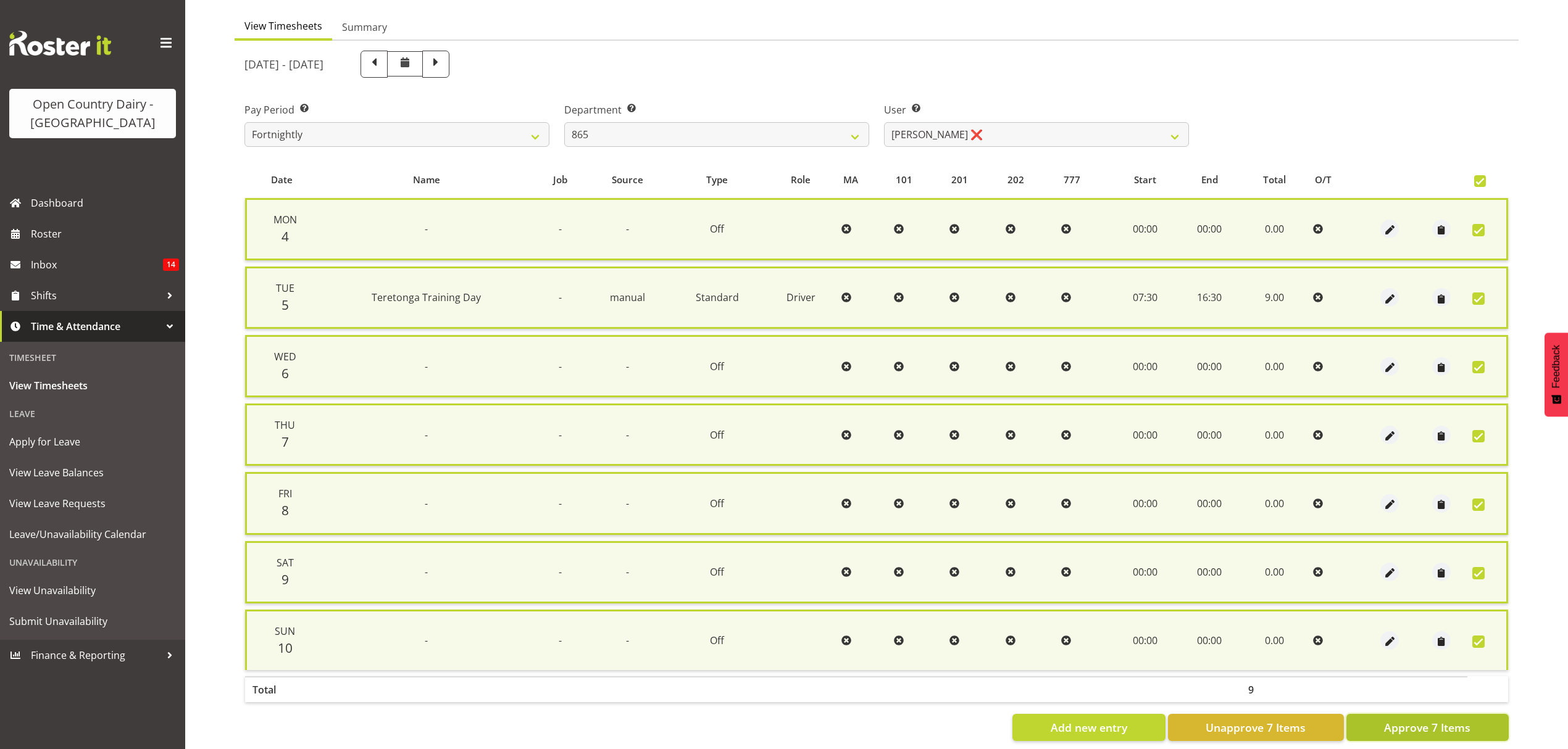
click at [1427, 720] on span "Approve 7 Items" at bounding box center [1427, 726] width 86 height 16
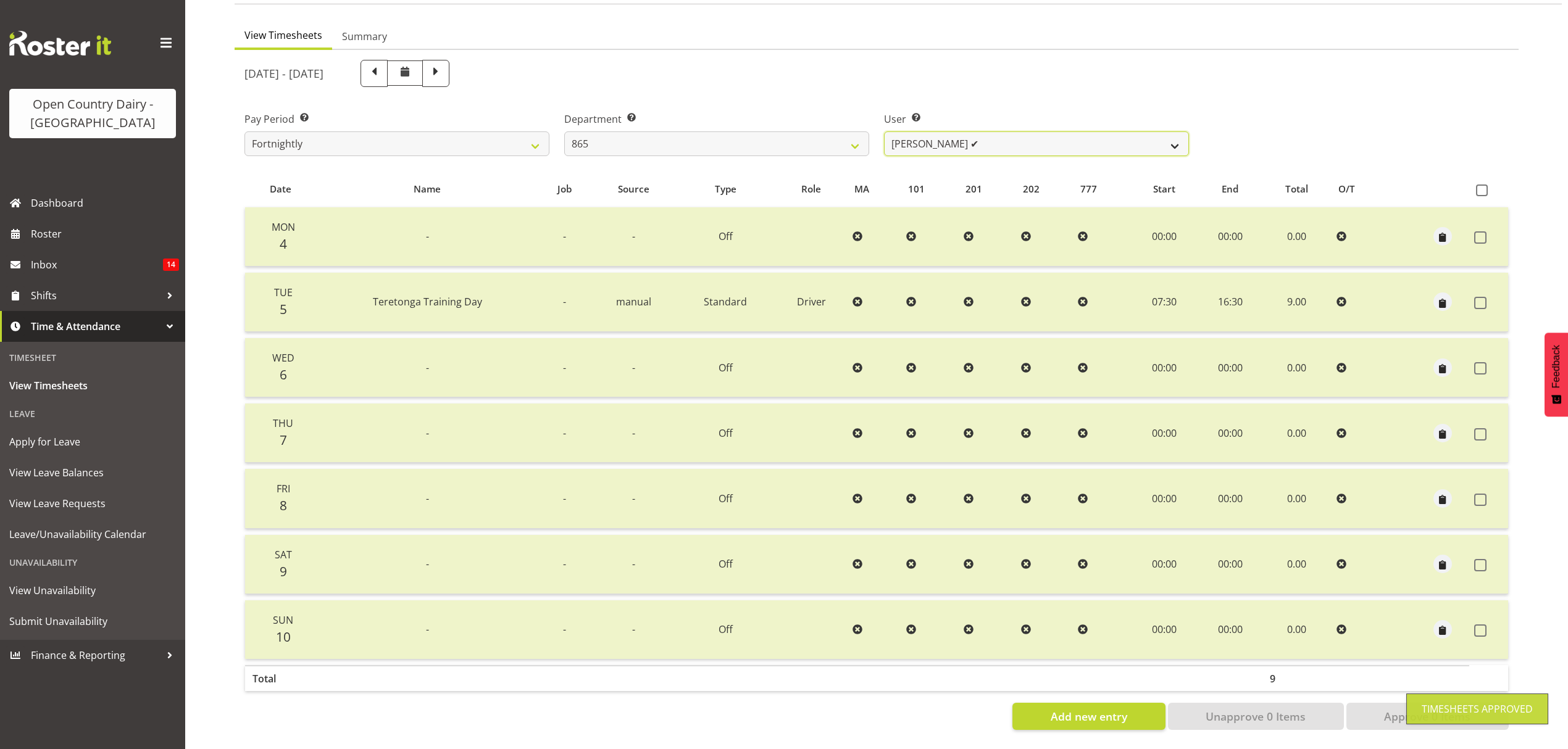
click at [1171, 131] on select "Flavio Ferraz ✔ George Courtney ❌ Steffan Kennard ❌" at bounding box center [1036, 143] width 305 height 25
click at [884, 131] on select "Flavio Ferraz ✔ George Courtney ❌ Steffan Kennard ❌" at bounding box center [1036, 143] width 305 height 25
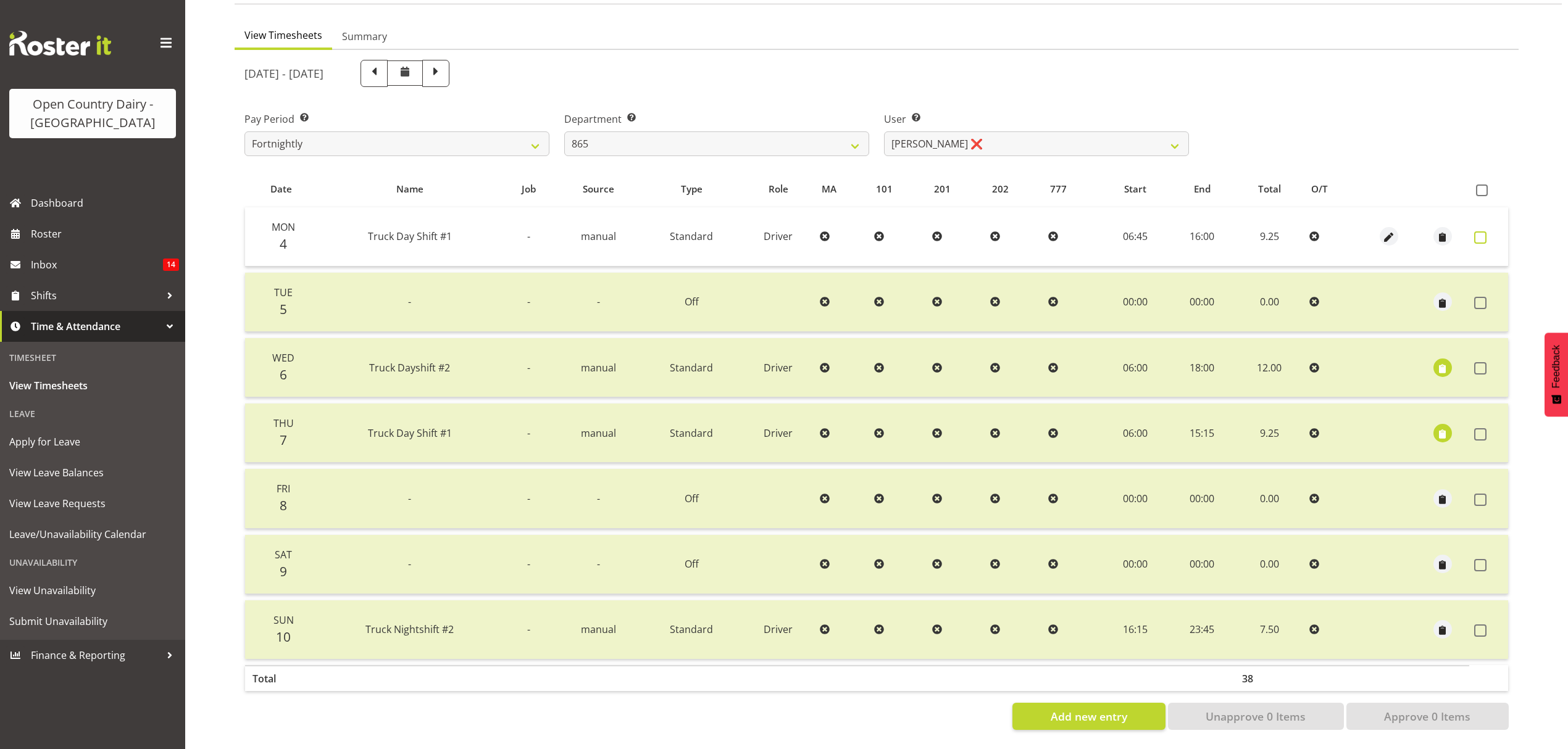
click at [1482, 231] on span at bounding box center [1480, 237] width 12 height 12
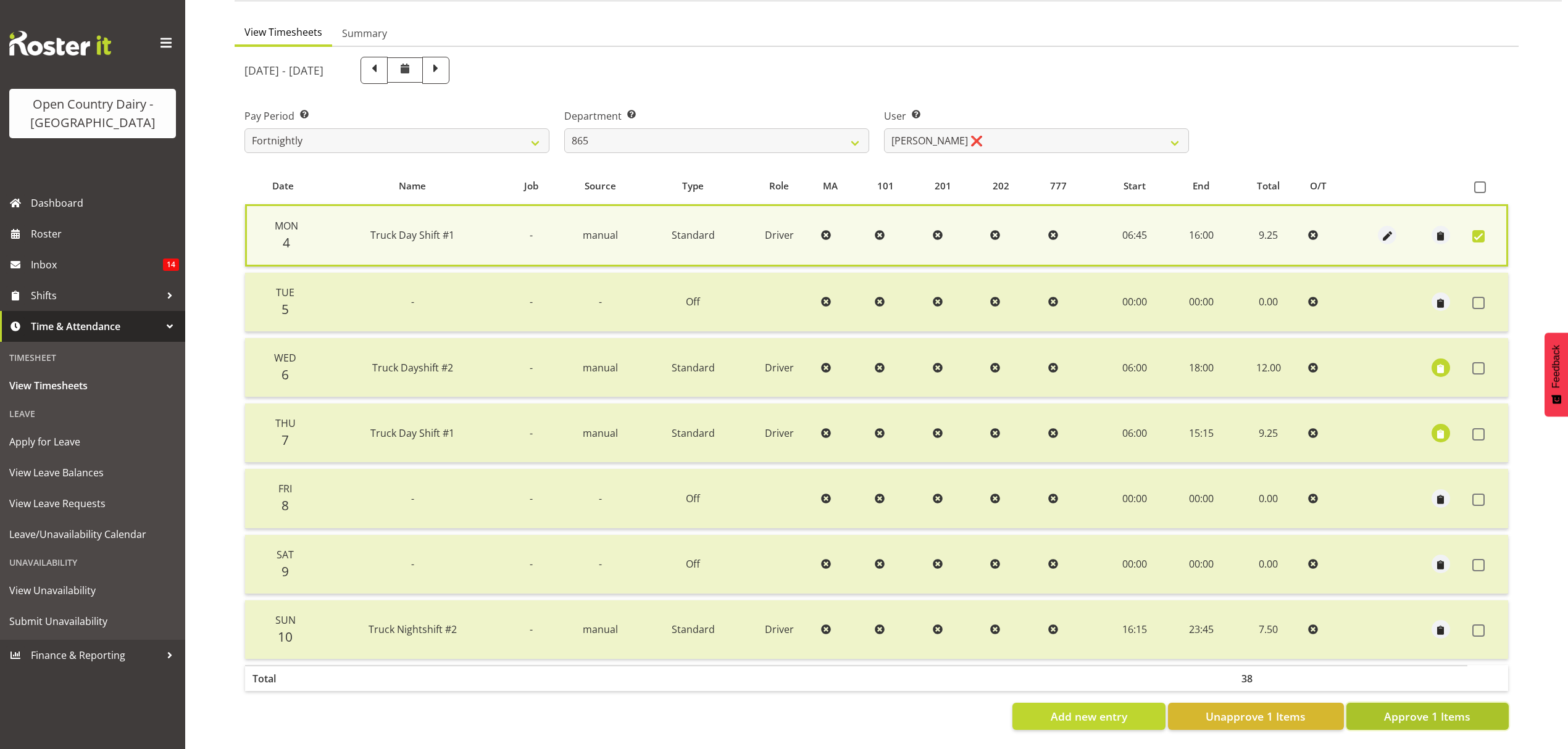
click at [1446, 708] on span "Approve 1 Items" at bounding box center [1427, 716] width 86 height 16
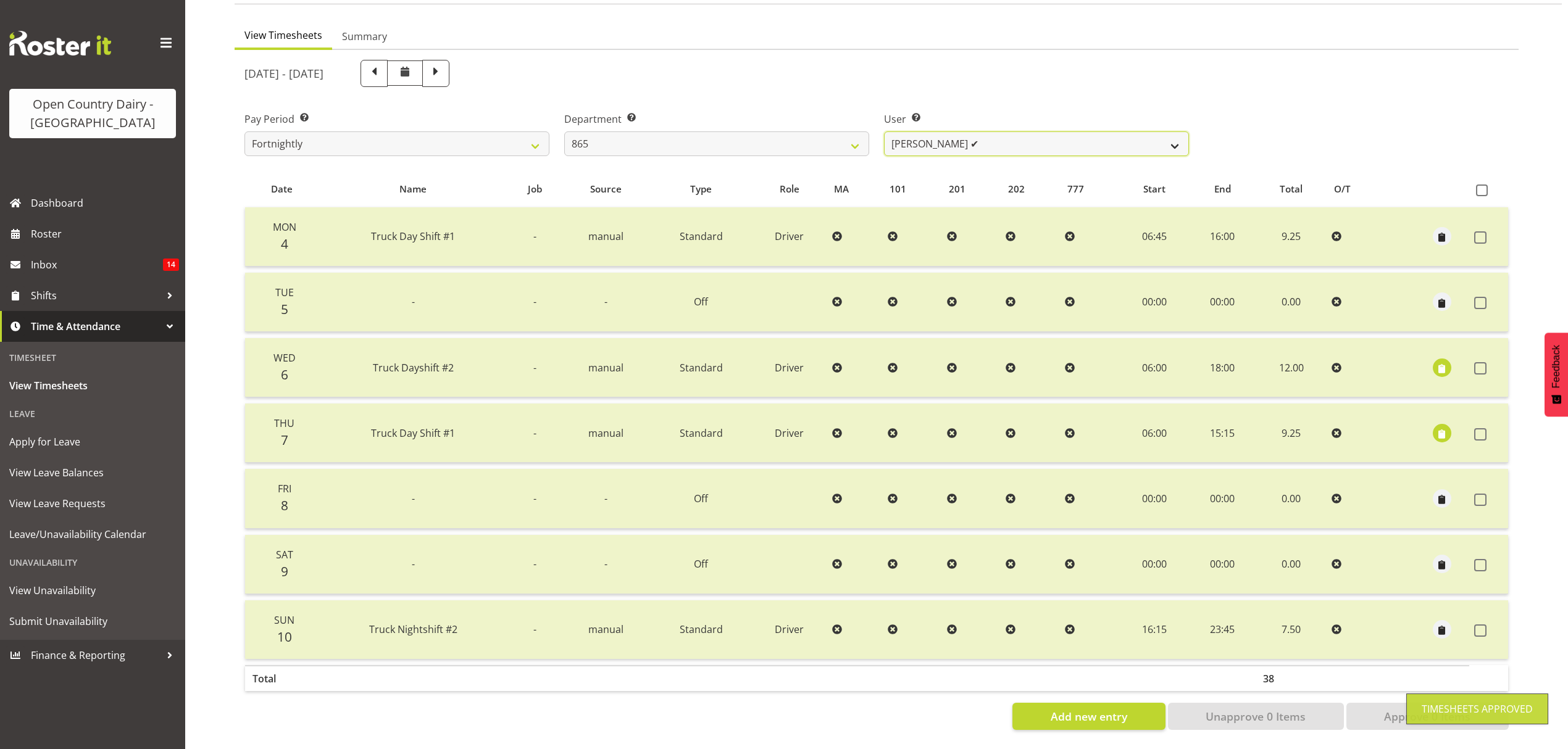
click at [1177, 131] on select "Flavio Ferraz ✔ George Courtney ✔ Steffan Kennard ❌" at bounding box center [1036, 143] width 305 height 25
click at [884, 131] on select "Flavio Ferraz ✔ George Courtney ✔ Steffan Kennard ❌" at bounding box center [1036, 143] width 305 height 25
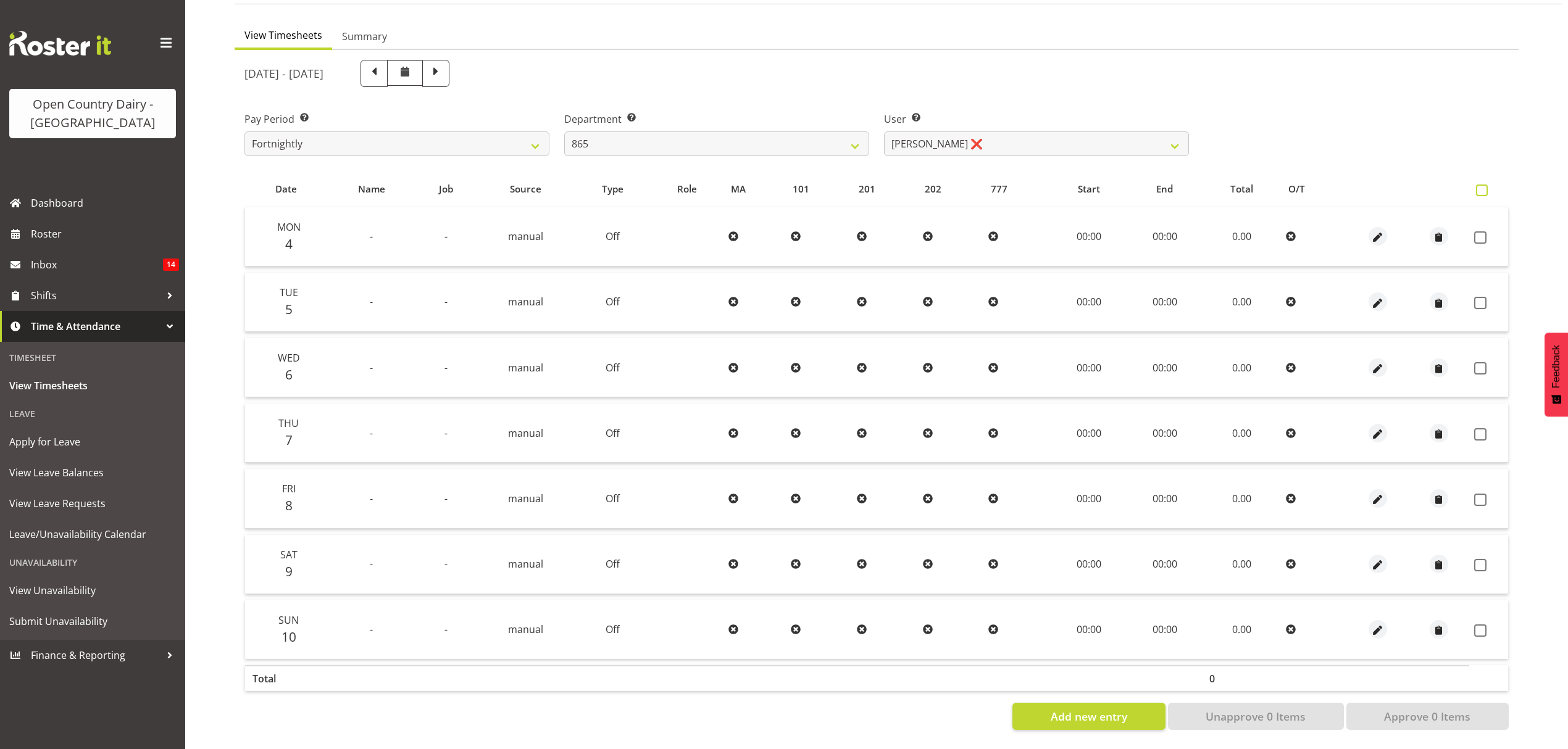
click at [1484, 185] on span at bounding box center [1482, 191] width 12 height 12
click at [1484, 186] on input "checkbox" at bounding box center [1479, 190] width 8 height 8
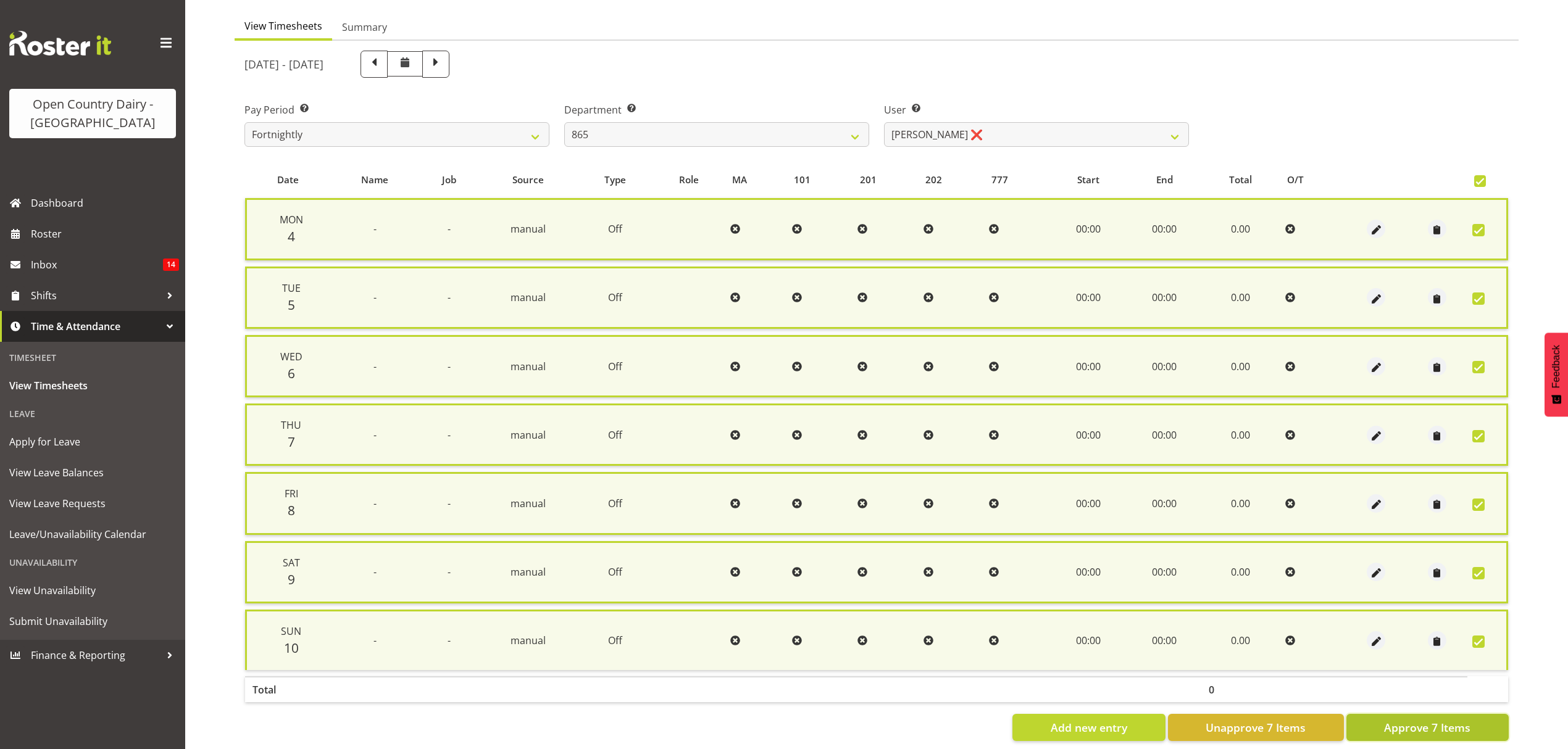
click at [1398, 719] on span "Approve 7 Items" at bounding box center [1427, 726] width 86 height 16
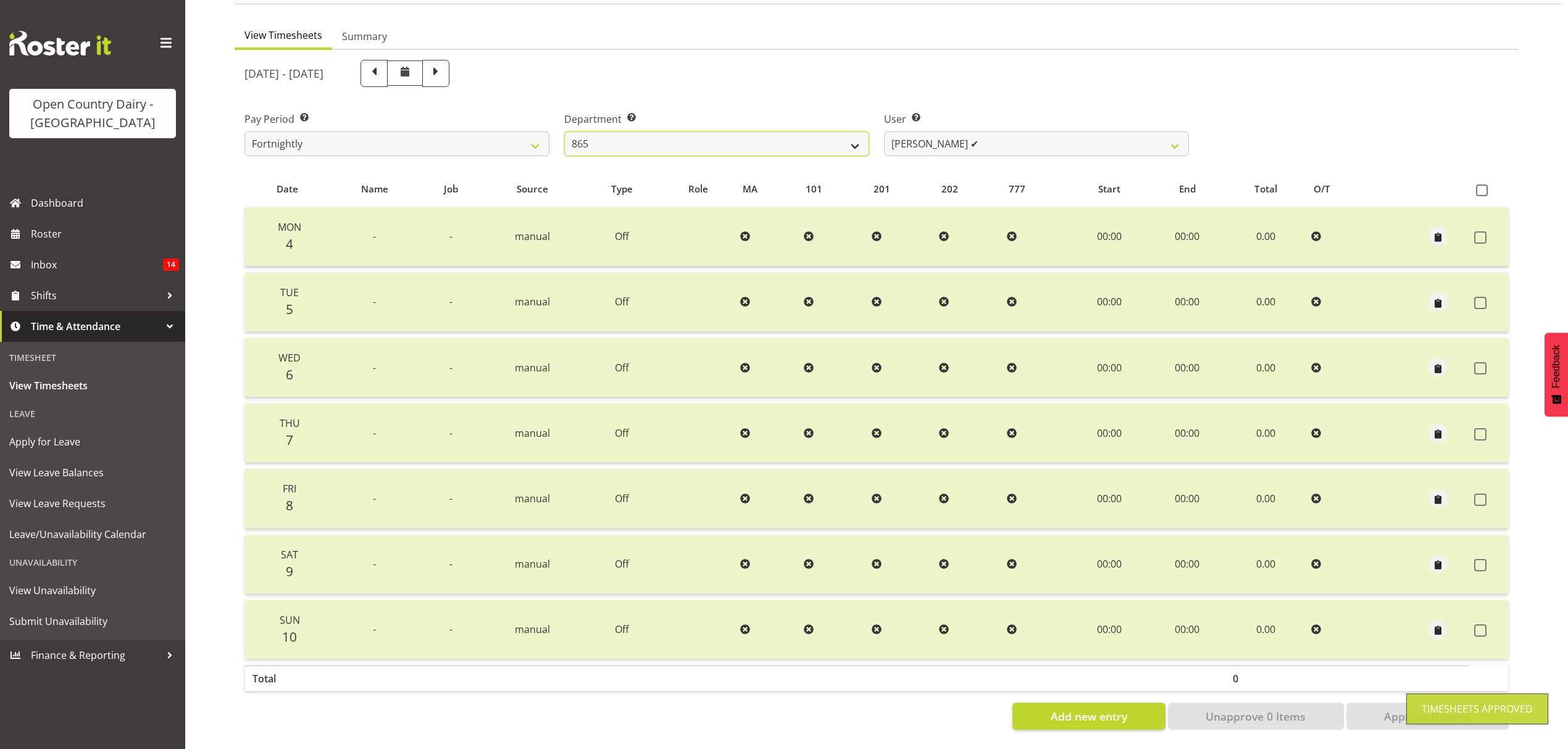
click at [858, 132] on select "734 735 736 737 738 739 850 851 852 853 854 855 856 858 861 862 865 868 869 870" at bounding box center [716, 143] width 305 height 25
click at [564, 131] on select "734 735 736 737 738 739 850 851 852 853 854 855 856 858 861 862 865 868 869 870" at bounding box center [716, 143] width 305 height 25
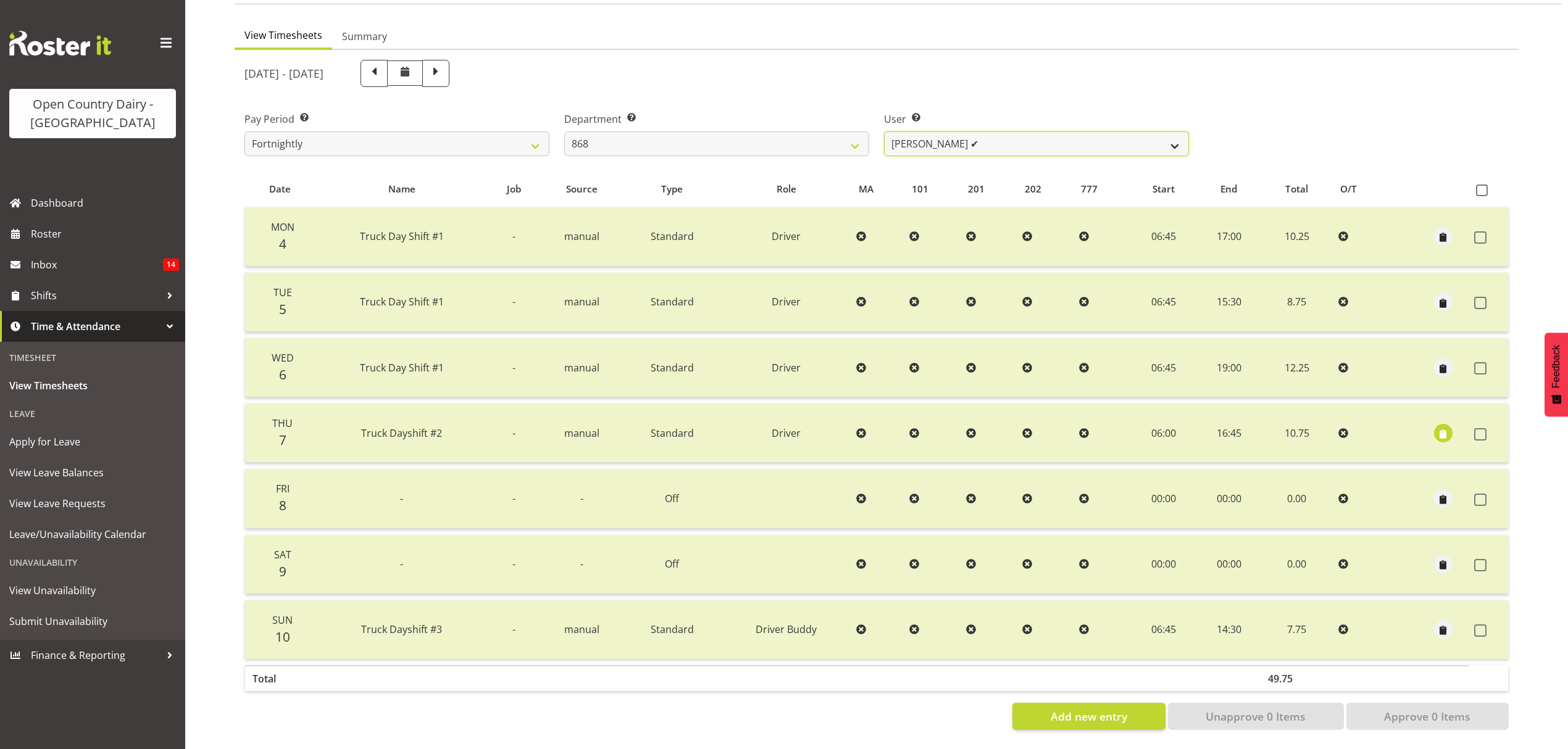
click at [1174, 137] on select "Alan Rolton ✔ Cassidy Williams ❌ Christopher McIver ❌ Darin Ayling ❌" at bounding box center [1036, 143] width 305 height 25
click at [884, 131] on select "Alan Rolton ✔ Cassidy Williams ❌ Christopher McIver ❌ Darin Ayling ❌" at bounding box center [1036, 143] width 305 height 25
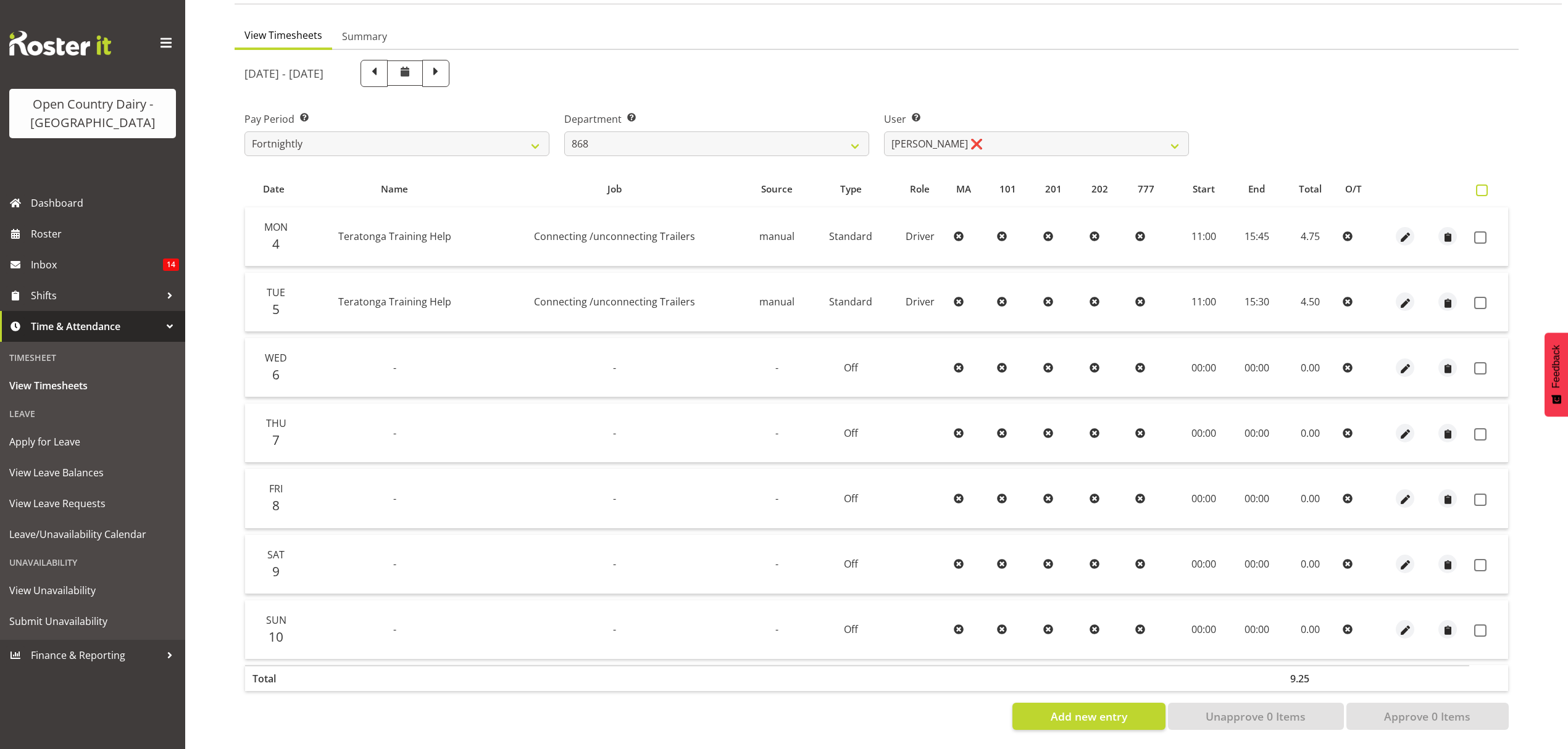
click at [1479, 185] on span at bounding box center [1482, 191] width 12 height 12
click at [1479, 186] on input "checkbox" at bounding box center [1479, 190] width 8 height 8
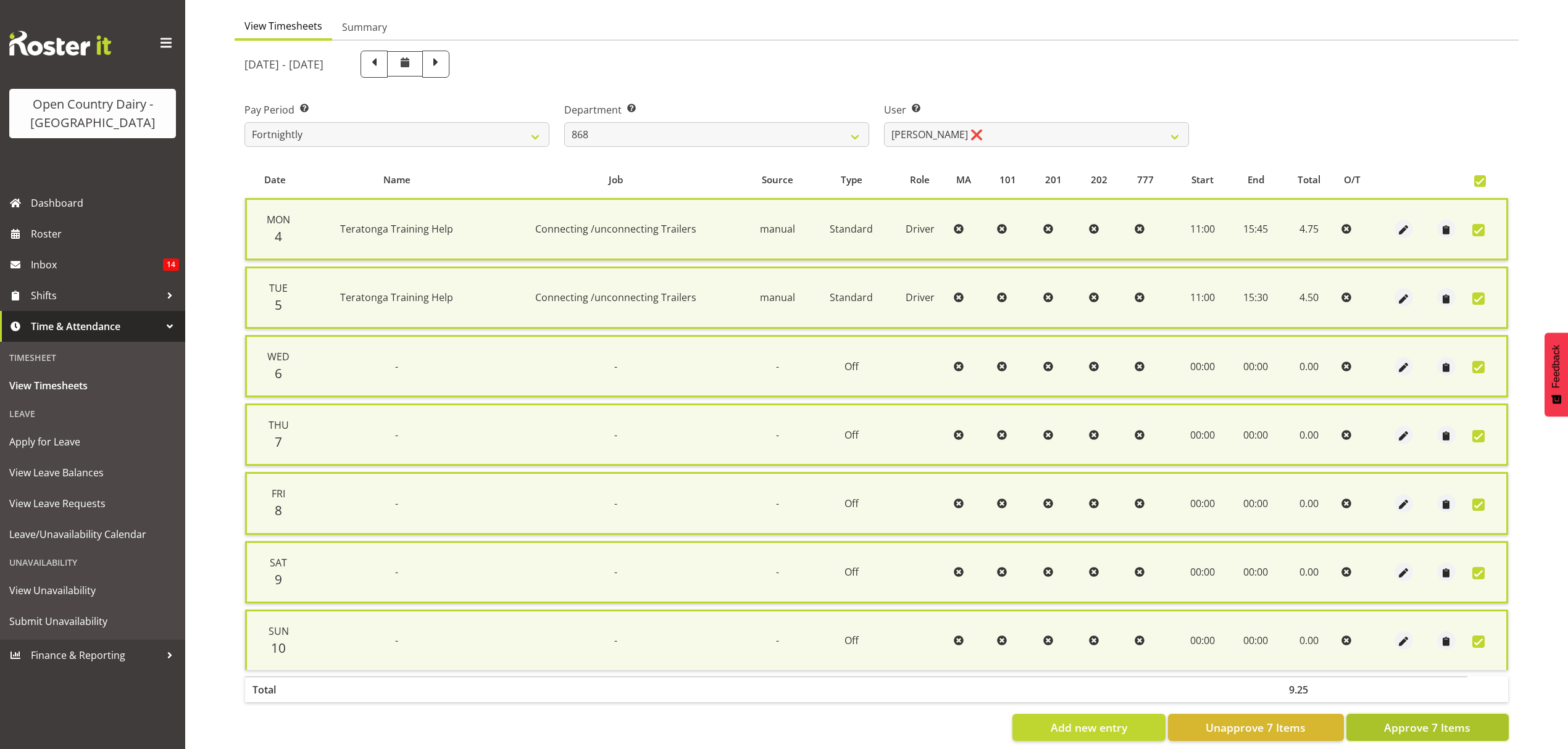
click at [1400, 719] on span "Approve 7 Items" at bounding box center [1427, 726] width 86 height 16
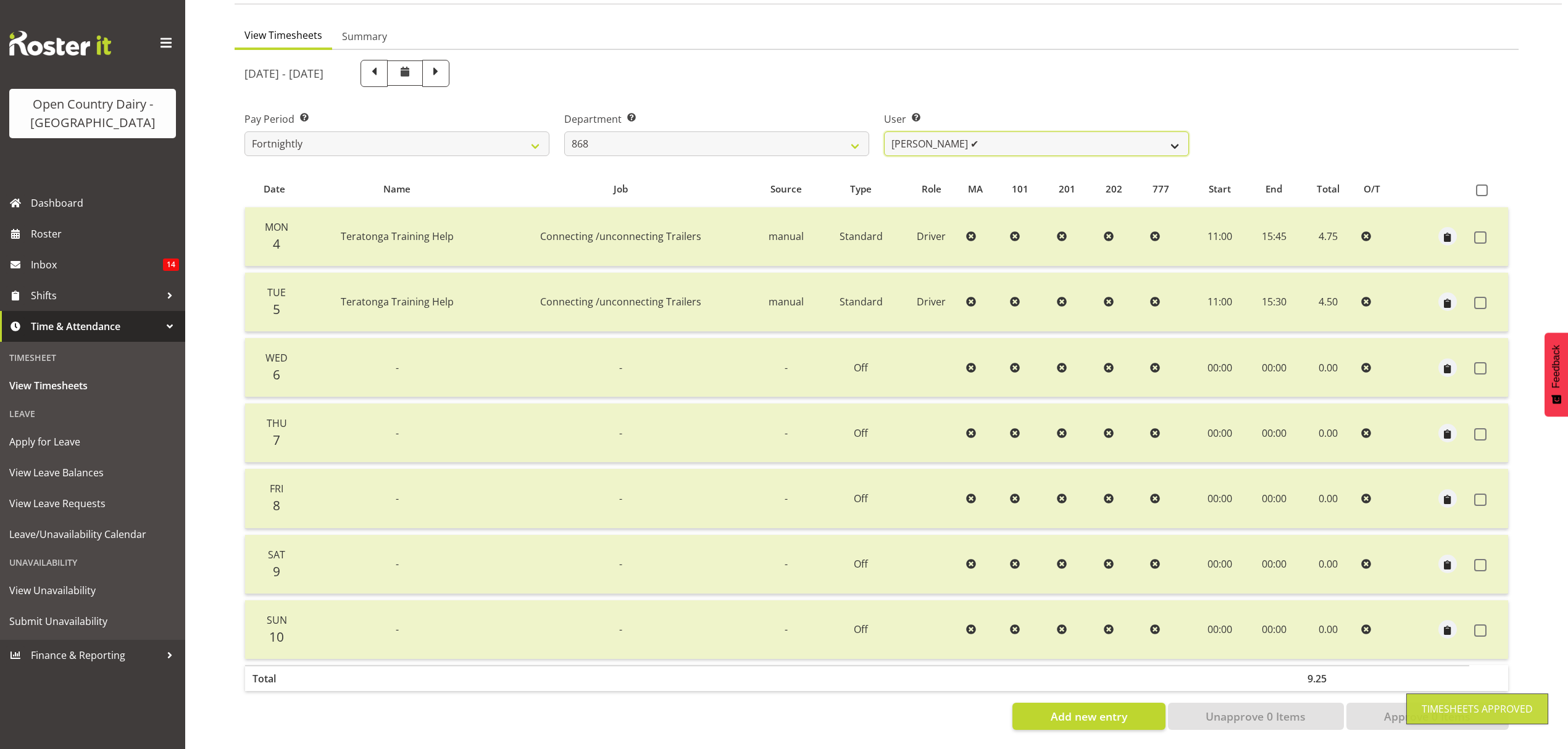
click at [1165, 131] on select "Alan Rolton ✔ Cassidy Williams ✔ Christopher McIver ❌ Darin Ayling ❌" at bounding box center [1036, 143] width 305 height 25
click at [884, 131] on select "Alan Rolton ✔ Cassidy Williams ✔ Christopher McIver ❌ Darin Ayling ❌" at bounding box center [1036, 143] width 305 height 25
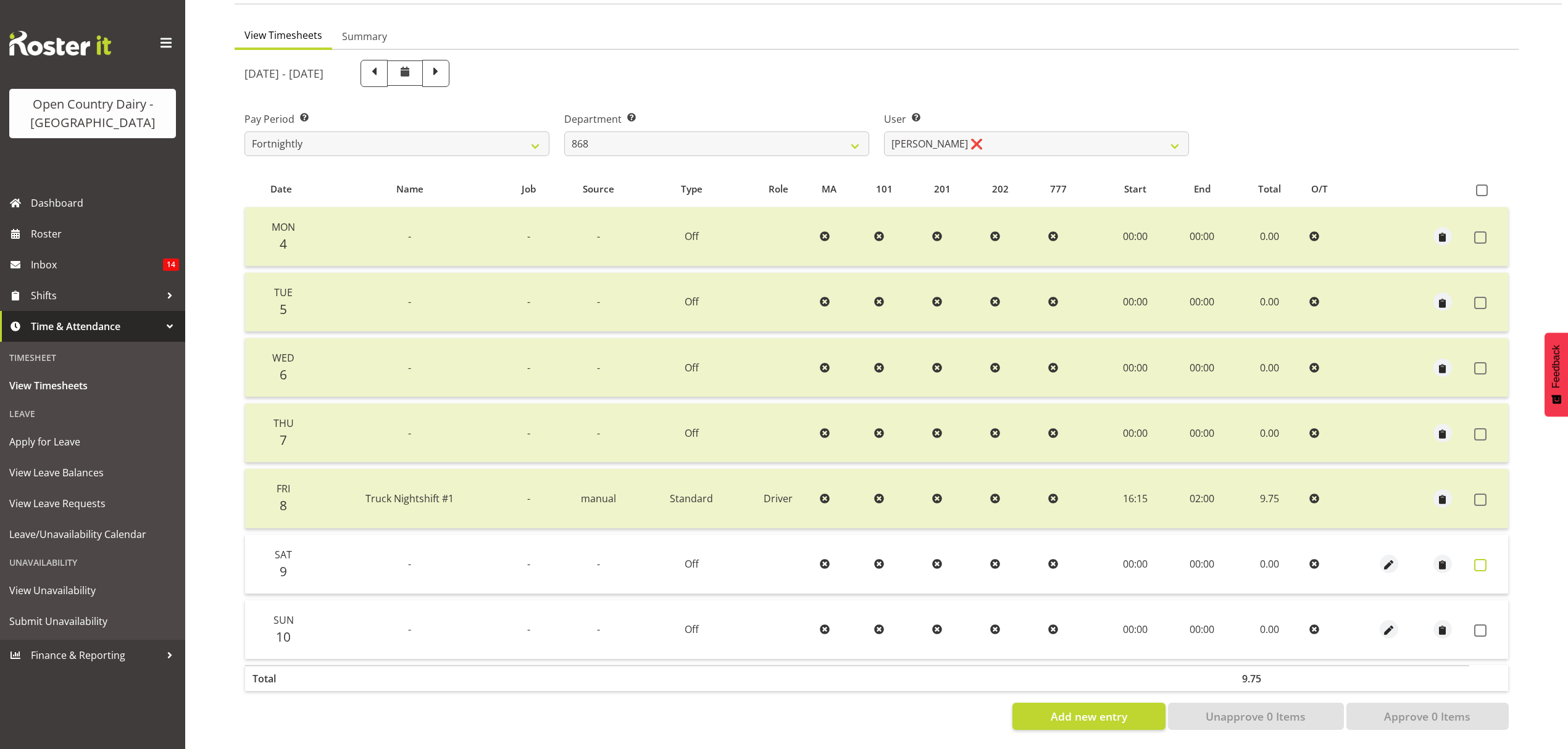
click at [1482, 559] on span at bounding box center [1480, 565] width 12 height 12
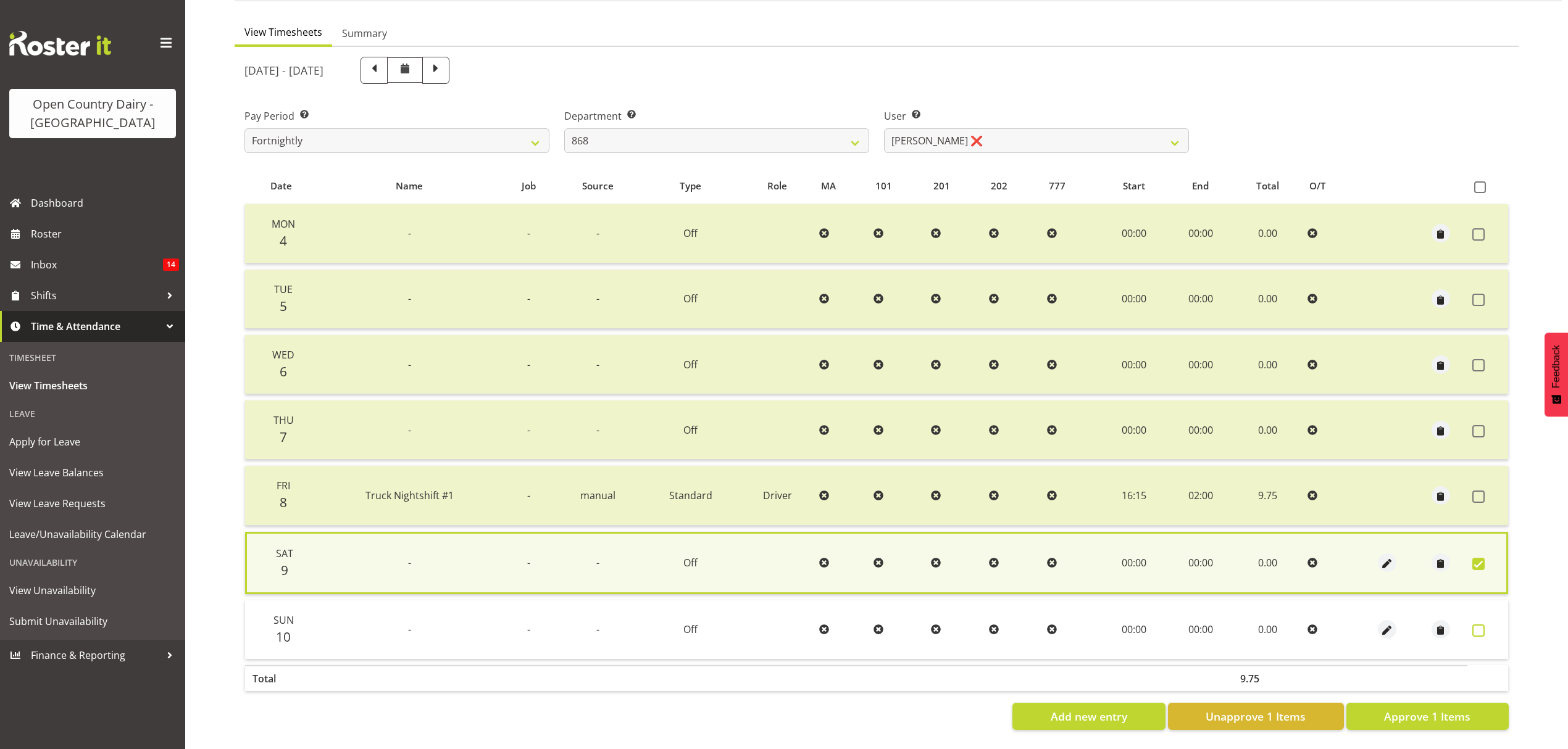
click at [1474, 624] on span at bounding box center [1478, 630] width 12 height 12
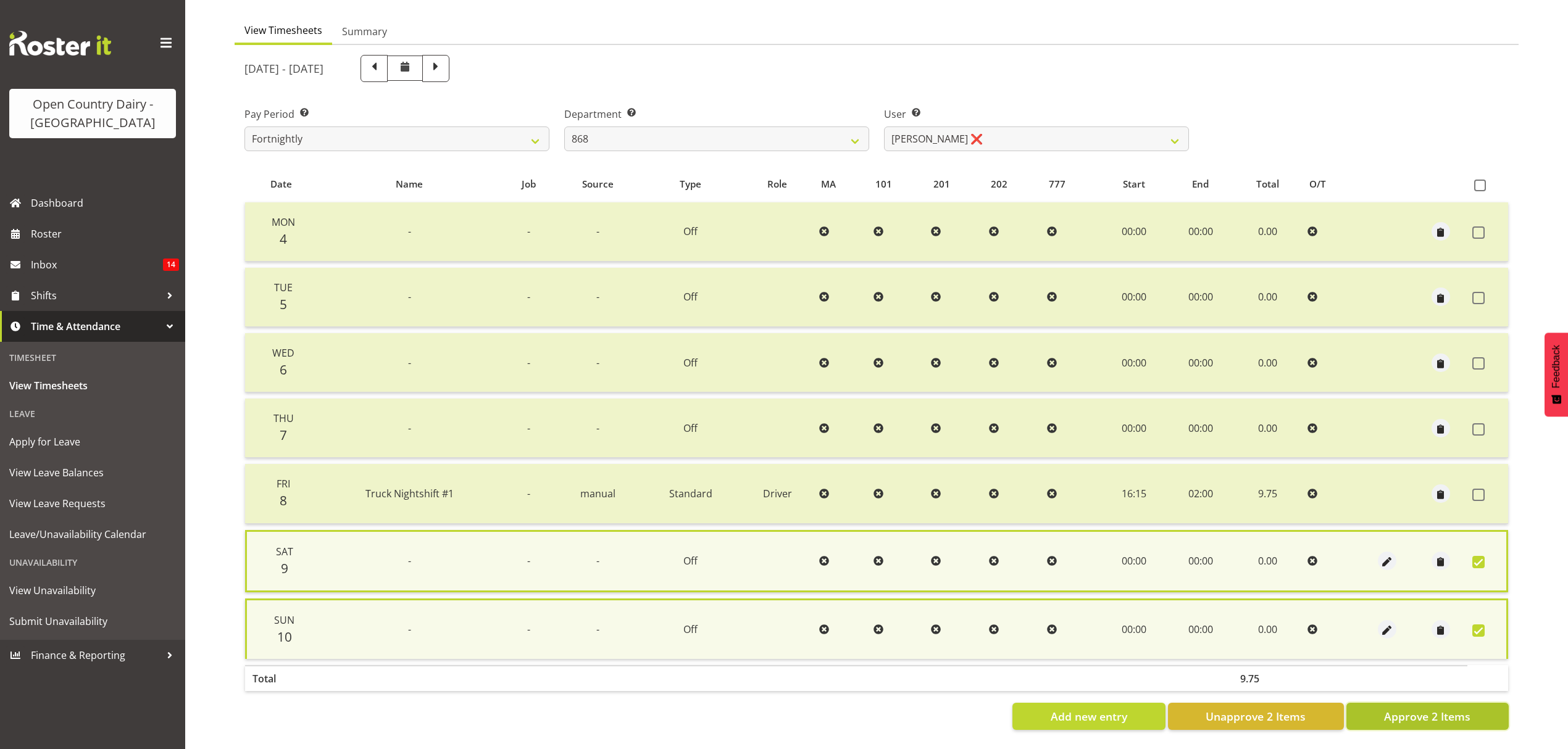
click at [1416, 713] on span "Approve 2 Items" at bounding box center [1427, 716] width 86 height 16
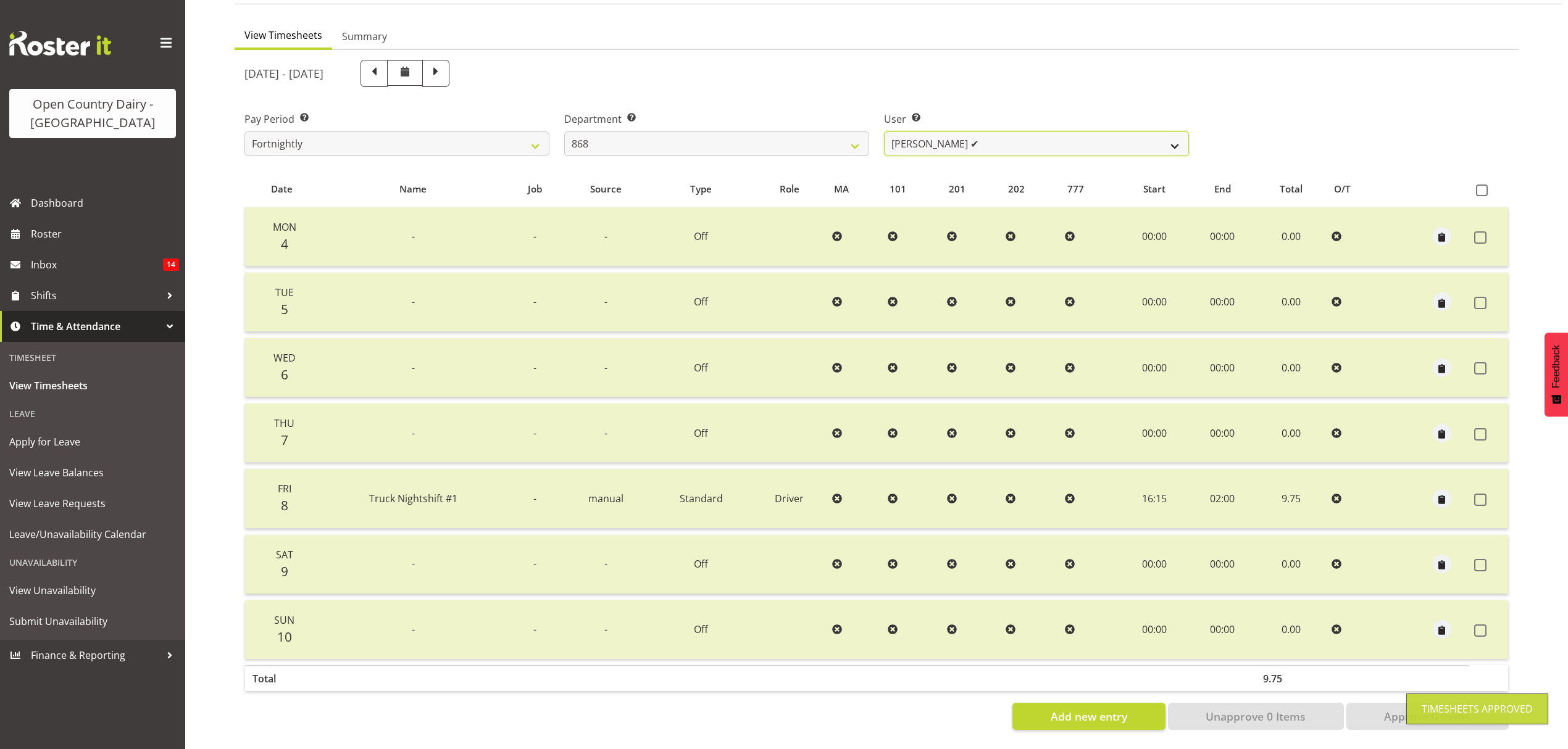
click at [1171, 136] on select "Alan Rolton ✔ Cassidy Williams ✔ Christopher McIver ✔ Darin Ayling ❌" at bounding box center [1036, 143] width 305 height 25
click at [884, 131] on select "Alan Rolton ✔ Cassidy Williams ✔ Christopher McIver ✔ Darin Ayling ❌" at bounding box center [1036, 143] width 305 height 25
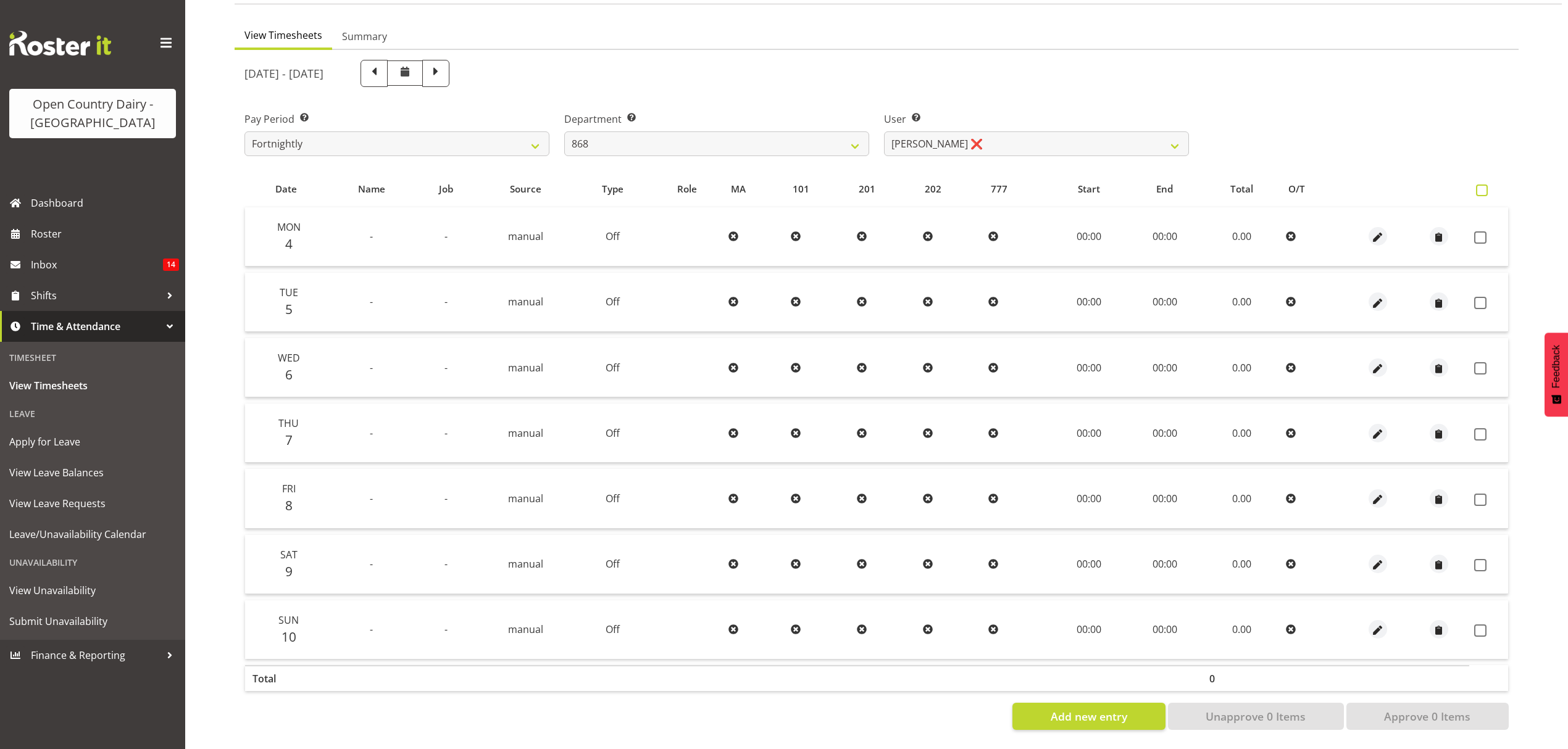
click at [1479, 185] on span at bounding box center [1482, 191] width 12 height 12
click at [1479, 186] on input "checkbox" at bounding box center [1479, 190] width 8 height 8
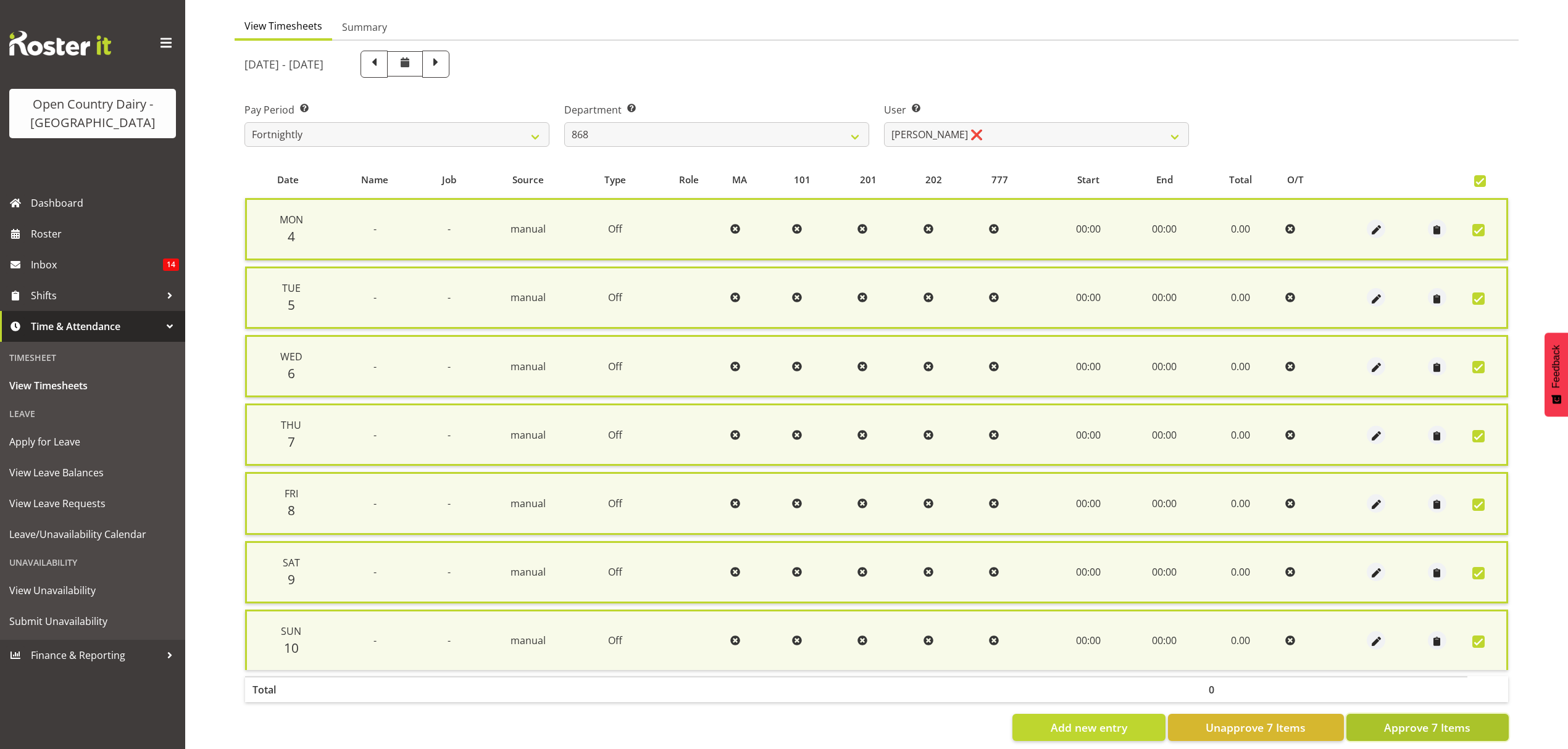
click at [1404, 720] on span "Approve 7 Items" at bounding box center [1427, 726] width 86 height 16
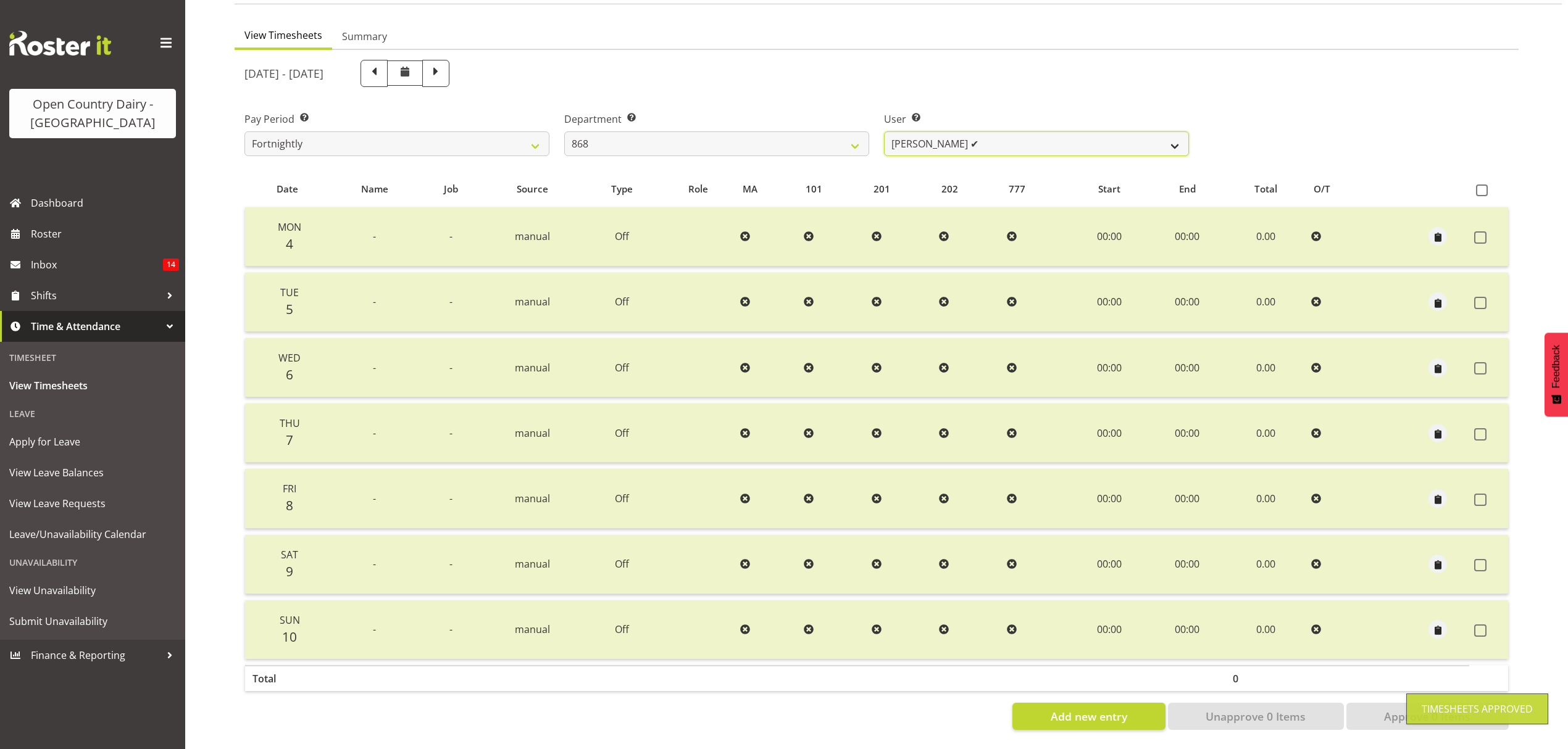
click at [1166, 137] on select "Alan Rolton ✔ Cassidy Williams ✔ Christopher McIver ✔ Darin Ayling ✔" at bounding box center [1036, 143] width 305 height 25
click at [841, 137] on select "734 735 736 737 738 739 850 851 852 853 854 855 856 858 861 862 865 868 869 870" at bounding box center [716, 143] width 305 height 25
click at [564, 131] on select "734 735 736 737 738 739 850 851 852 853 854 855 856 858 861 862 865 868 869 870" at bounding box center [716, 143] width 305 height 25
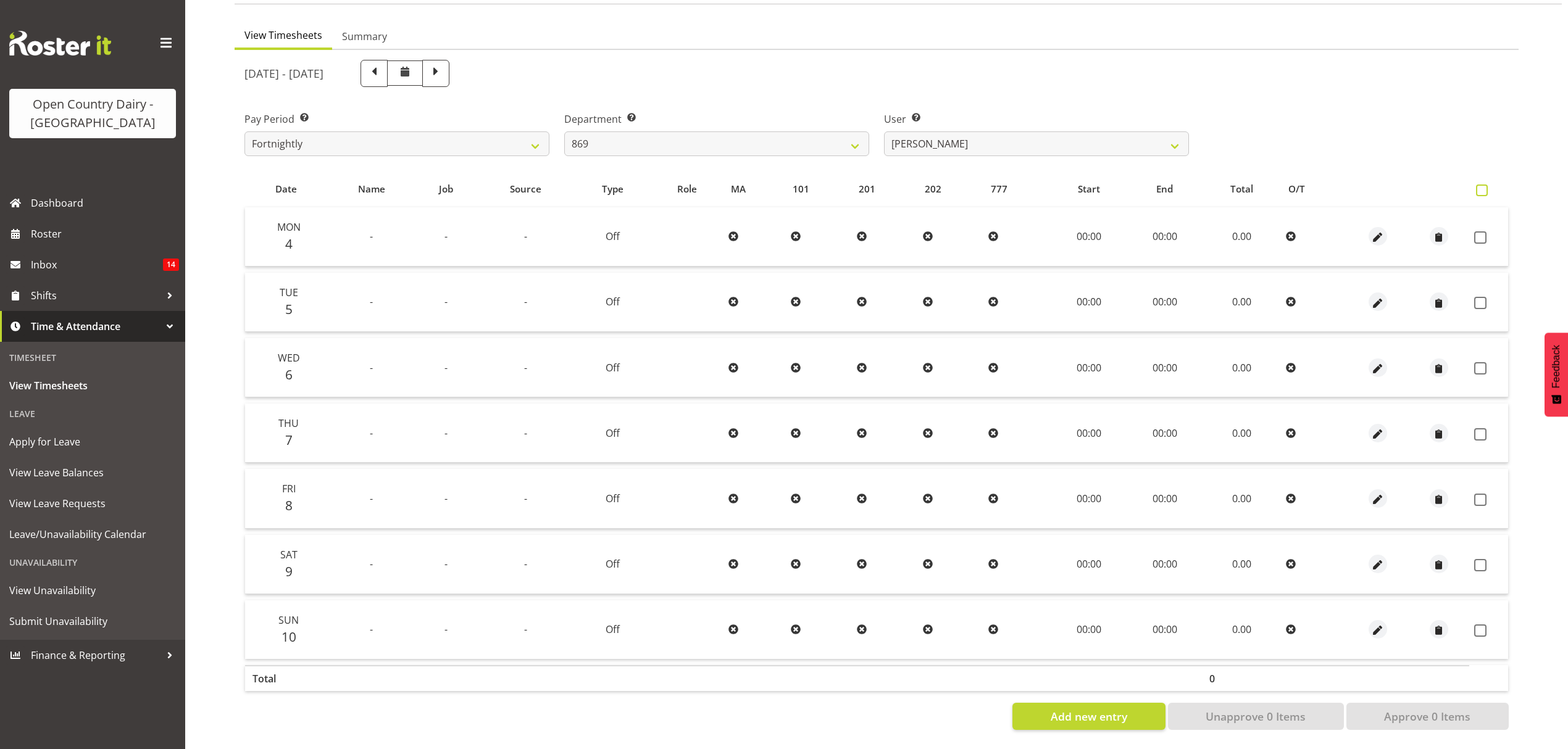
click at [1482, 185] on span at bounding box center [1482, 191] width 12 height 12
click at [1482, 186] on input "checkbox" at bounding box center [1479, 190] width 8 height 8
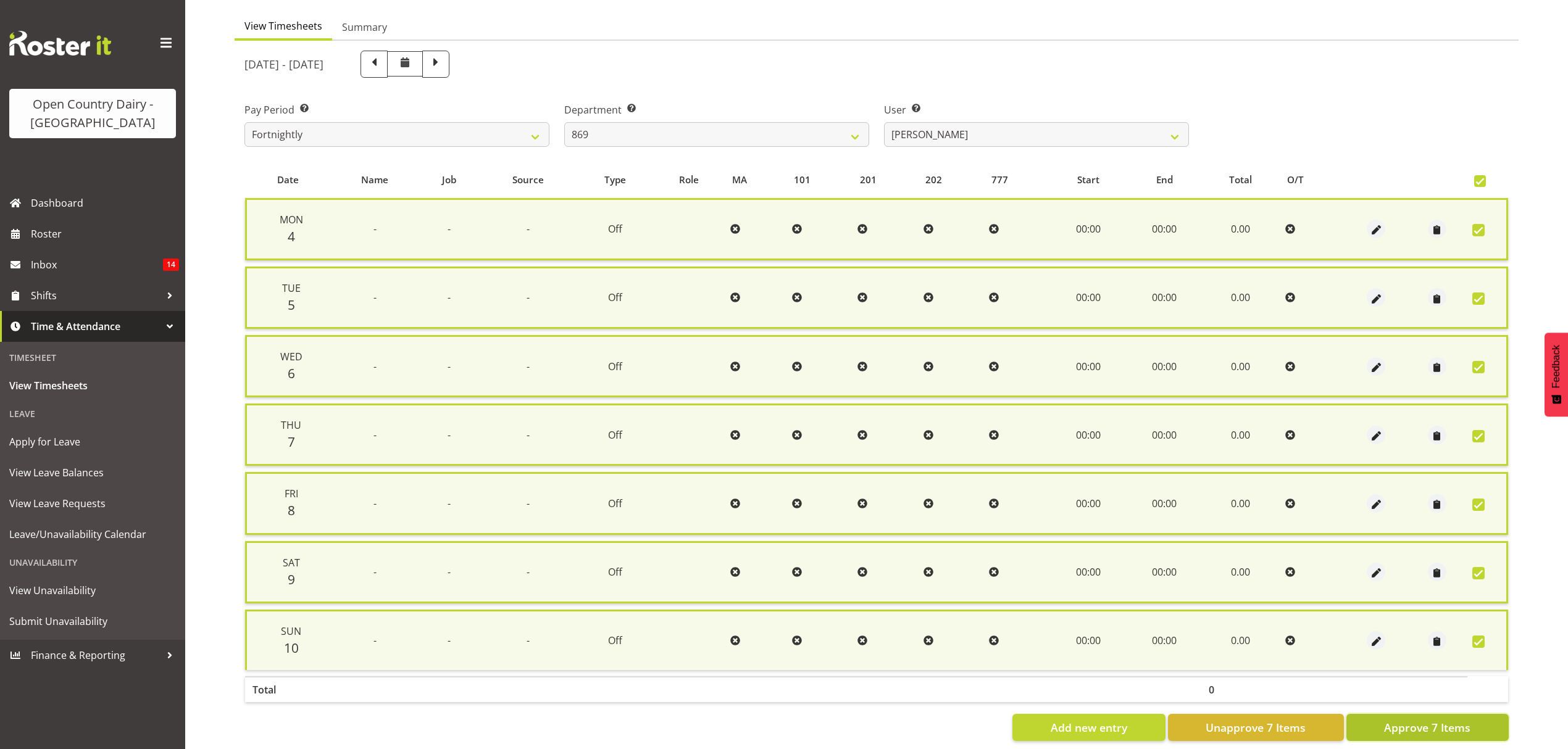
click at [1440, 719] on span "Approve 7 Items" at bounding box center [1427, 726] width 86 height 16
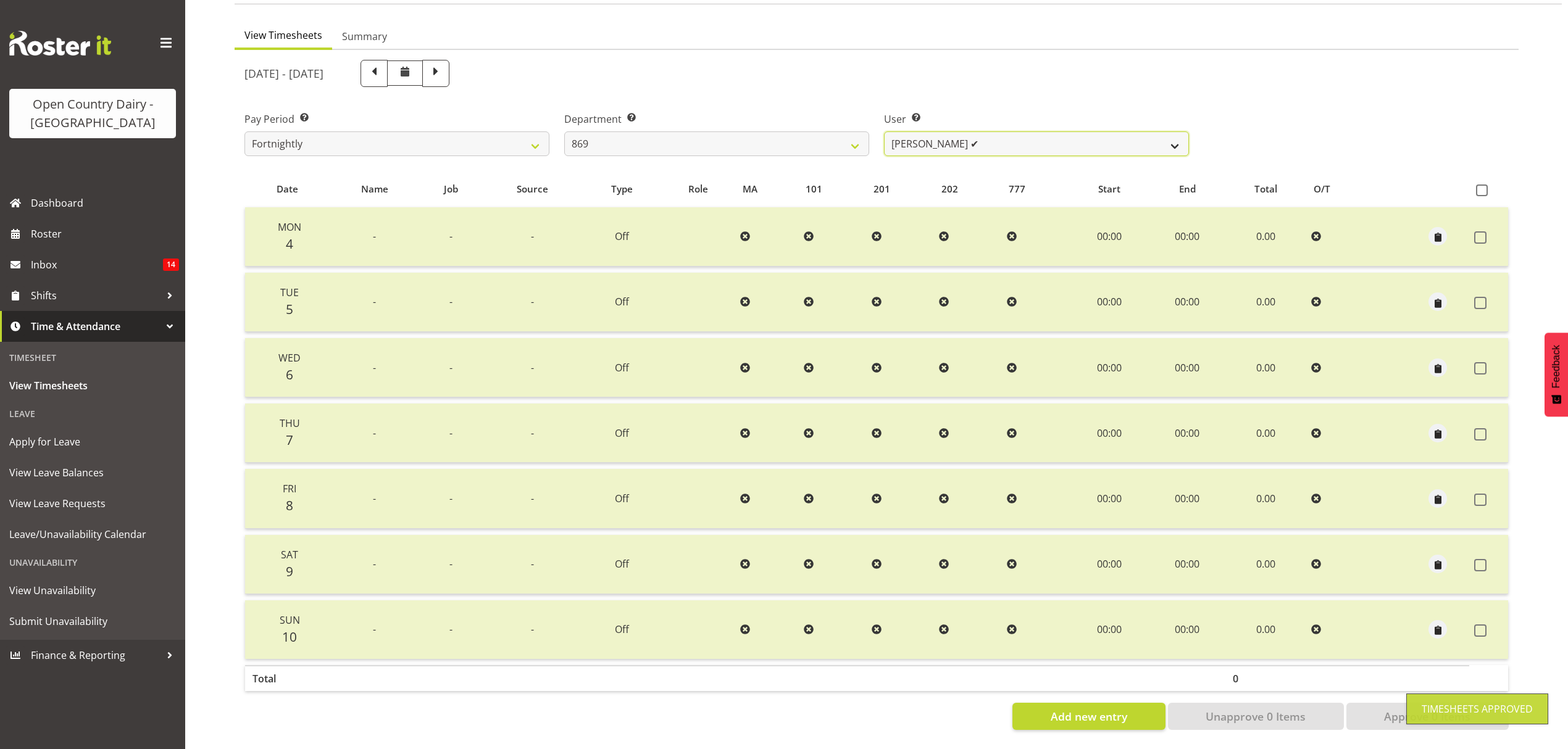
click at [1117, 138] on select "Barry O'Donnell ✔ Barry Johnston ❌ Jason Soper ❌ Peter Wieczorek ❌" at bounding box center [1036, 143] width 305 height 25
click at [884, 131] on select "Barry O'Donnell ✔ Barry Johnston ❌ Jason Soper ❌ Peter Wieczorek ❌" at bounding box center [1036, 143] width 305 height 25
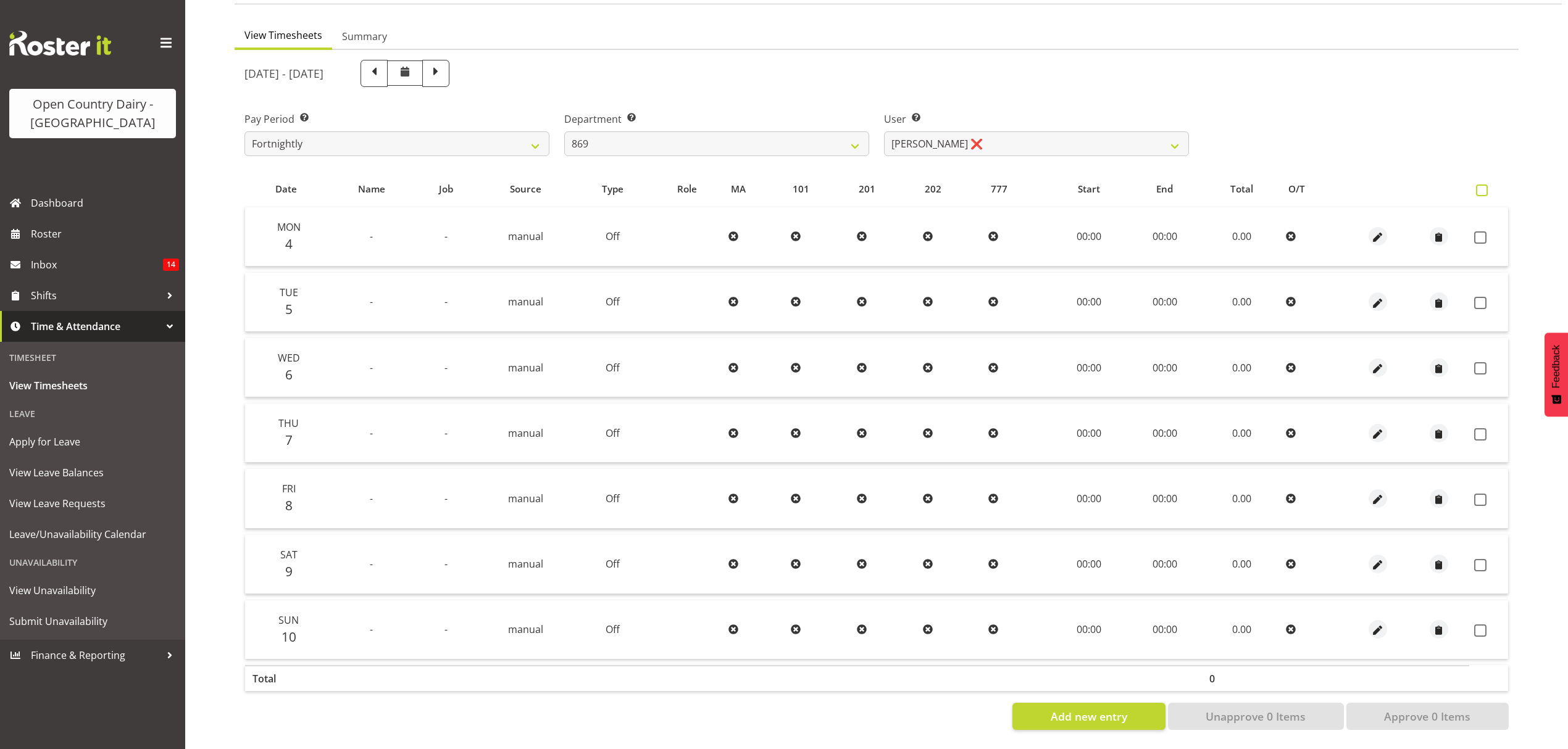
click at [1479, 185] on span at bounding box center [1482, 191] width 12 height 12
click at [1479, 186] on input "checkbox" at bounding box center [1479, 190] width 8 height 8
click at [1479, 185] on span at bounding box center [1482, 191] width 12 height 12
click at [1479, 186] on input "checkbox" at bounding box center [1479, 190] width 8 height 8
click at [1479, 185] on span at bounding box center [1482, 191] width 12 height 12
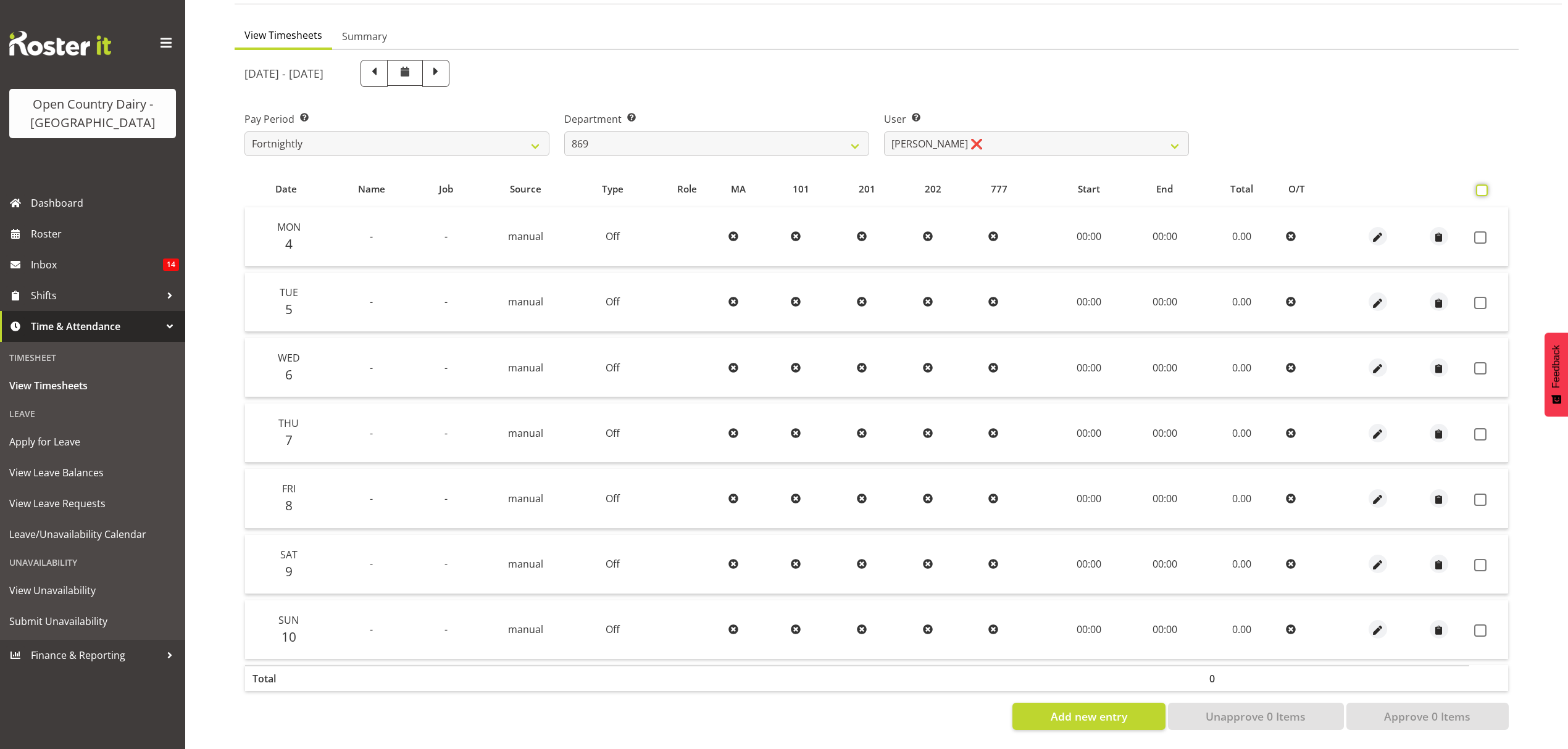
click at [1479, 186] on input "checkbox" at bounding box center [1479, 190] width 8 height 8
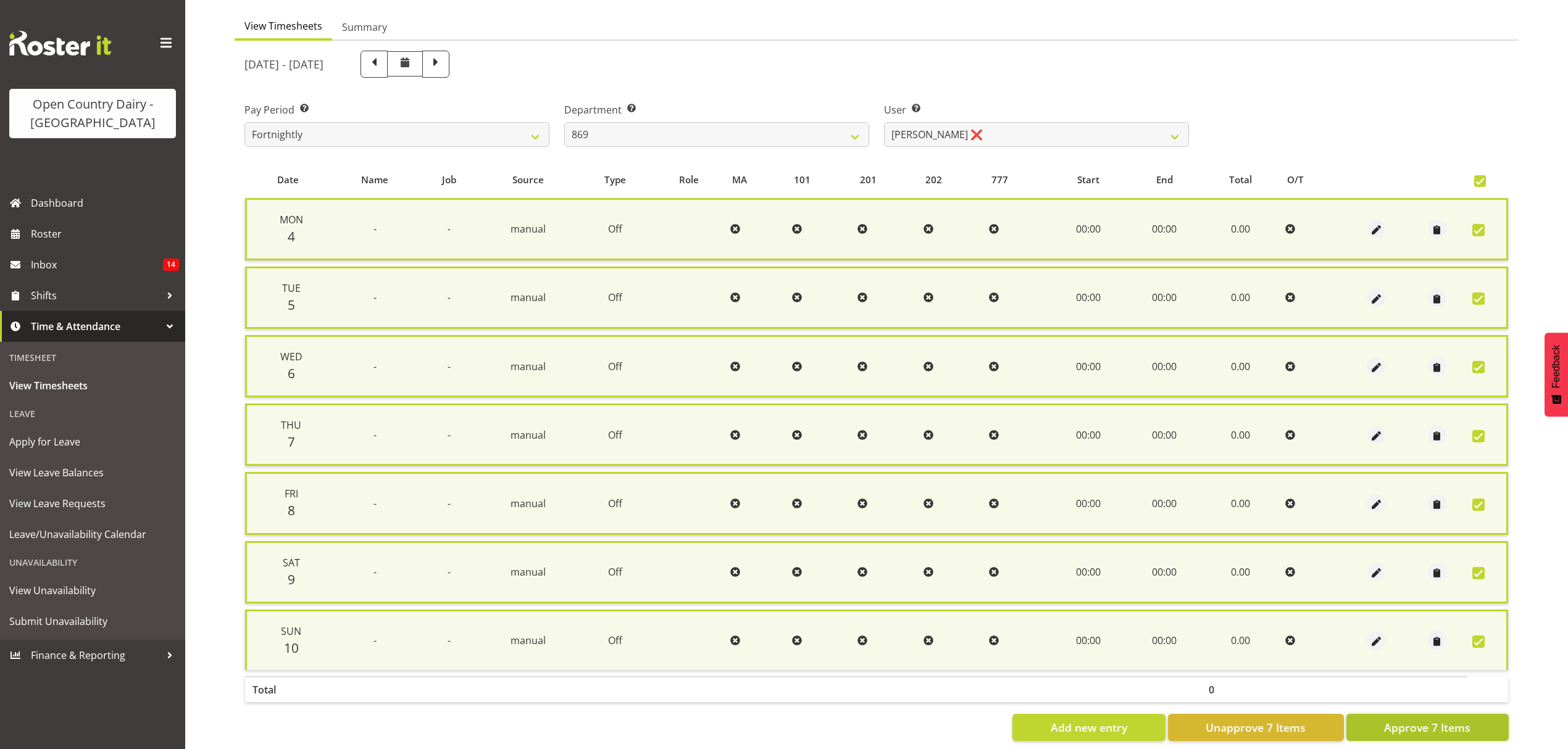
click at [1450, 726] on span "Approve 7 Items" at bounding box center [1427, 726] width 86 height 16
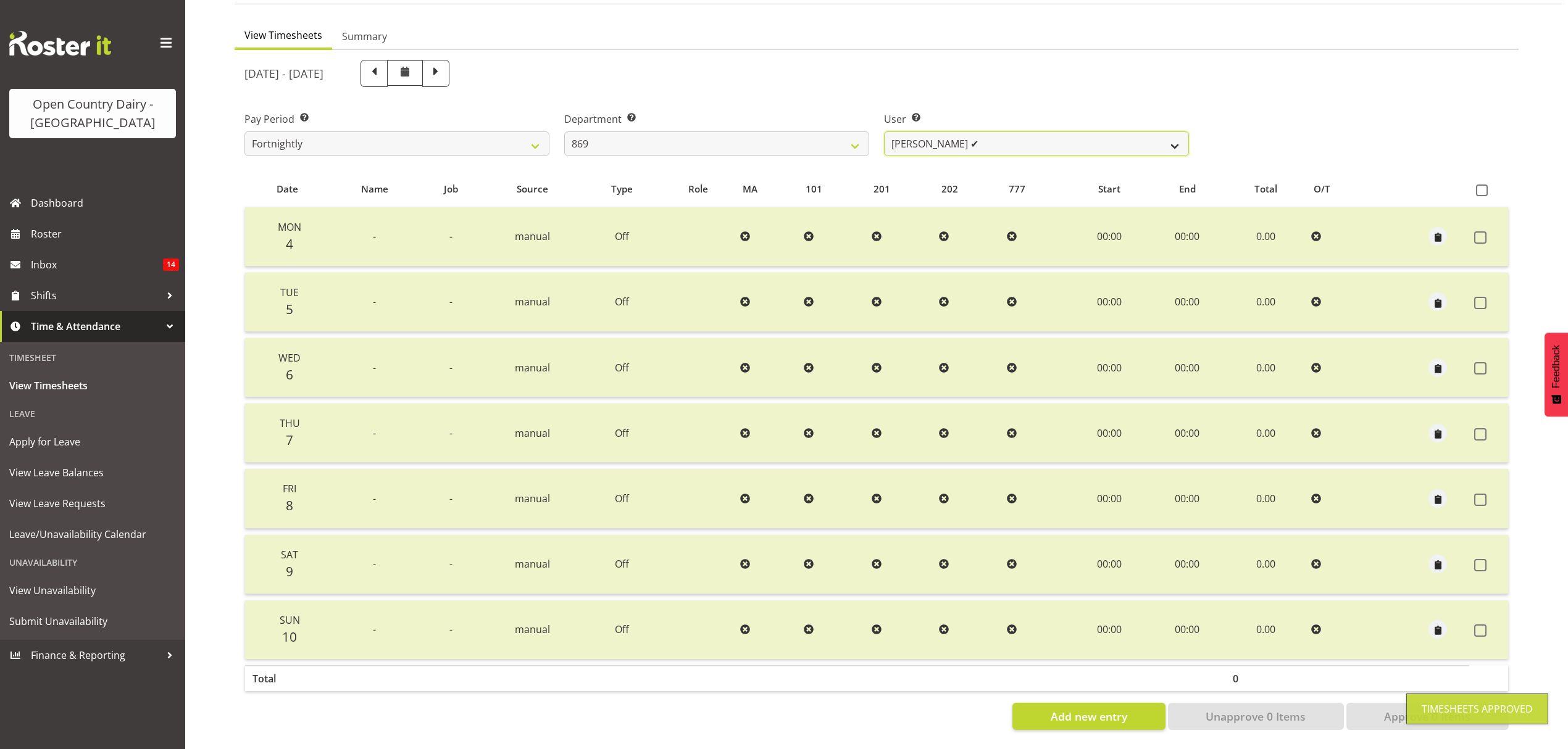
click at [1178, 134] on select "Barry O'Donnell ✔ Barry Johnston ✔ Jason Soper ❌ Peter Wieczorek ❌" at bounding box center [1036, 143] width 305 height 25
click at [884, 131] on select "Barry O'Donnell ✔ Barry Johnston ✔ Jason Soper ❌ Peter Wieczorek ❌" at bounding box center [1036, 143] width 305 height 25
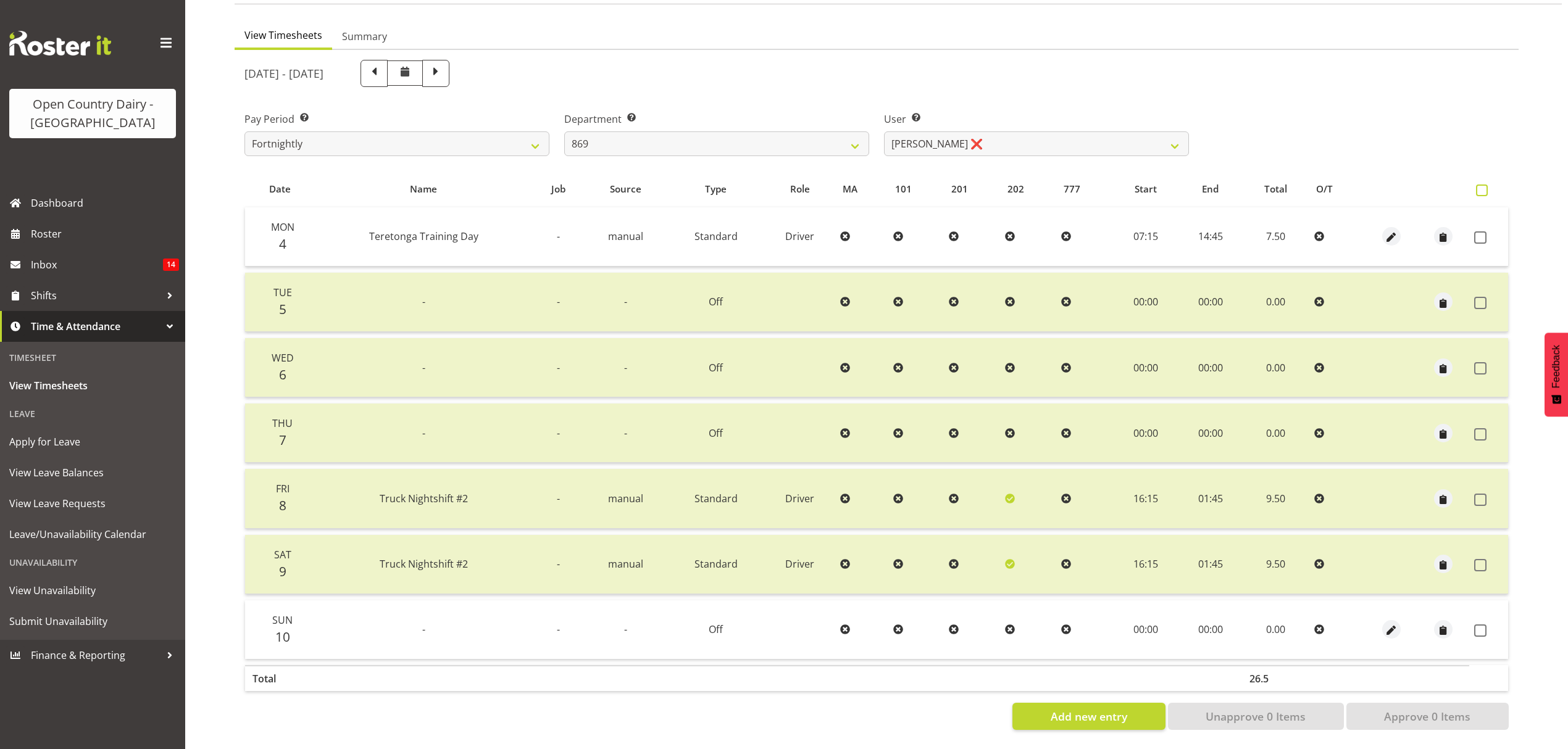
click at [1480, 185] on span at bounding box center [1482, 191] width 12 height 12
click at [1480, 186] on input "checkbox" at bounding box center [1479, 190] width 8 height 8
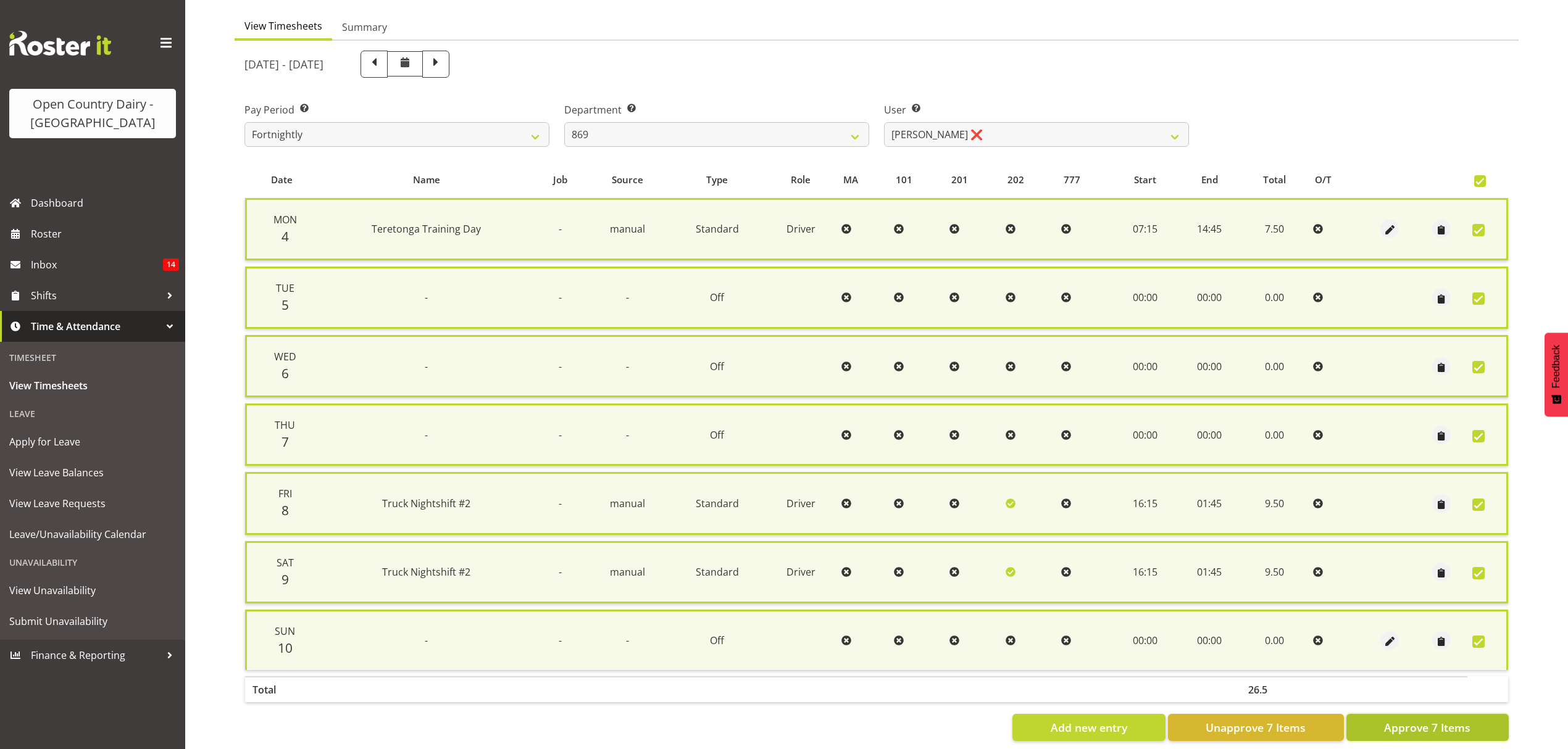
click at [1423, 722] on span "Approve 7 Items" at bounding box center [1427, 726] width 86 height 16
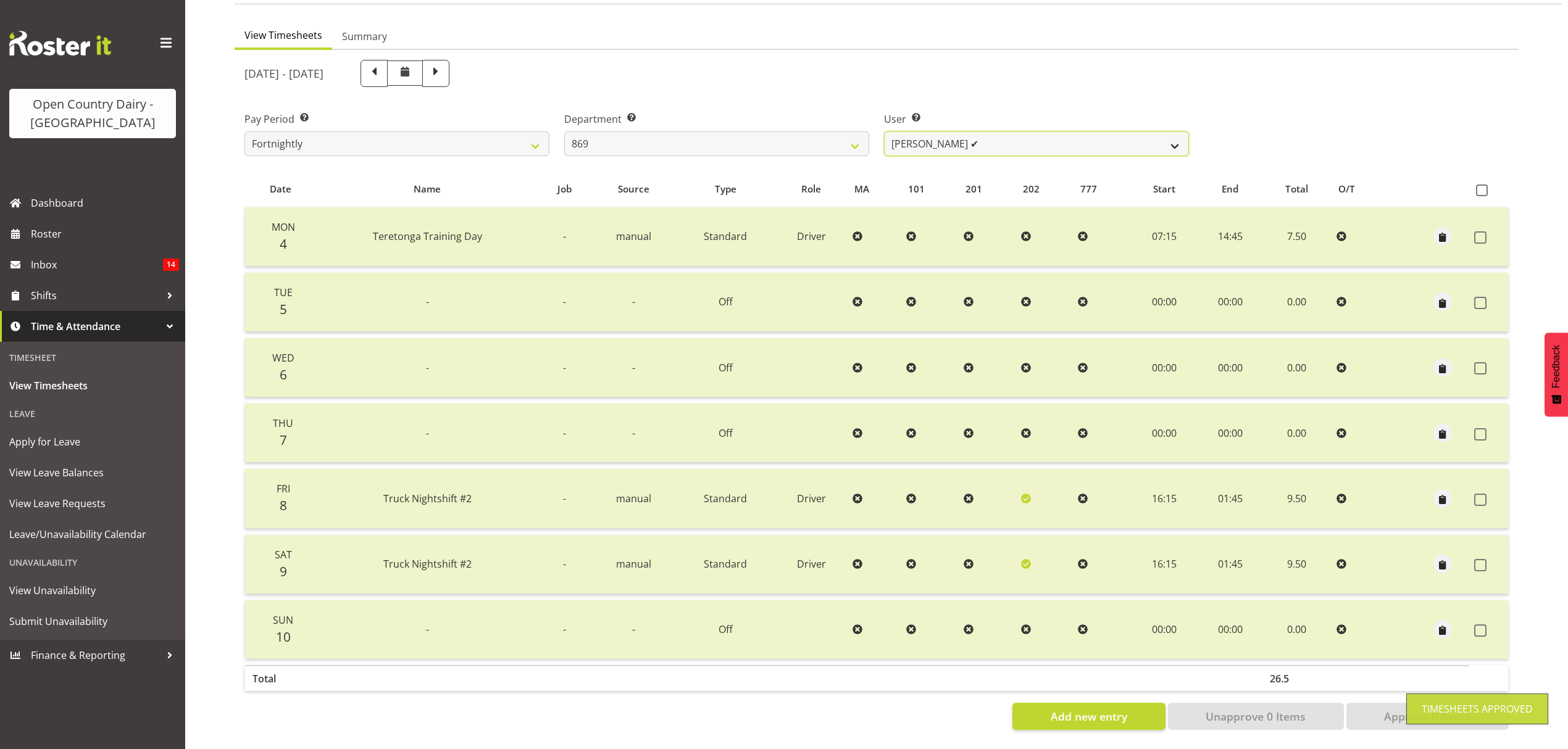
click at [1181, 137] on select "Barry O'Donnell ✔ Barry Johnston ✔ Jason Soper ✔ Peter Wieczorek ❌" at bounding box center [1036, 143] width 305 height 25
click at [884, 131] on select "Barry O'Donnell ✔ Barry Johnston ✔ Jason Soper ✔ Peter Wieczorek ❌" at bounding box center [1036, 143] width 305 height 25
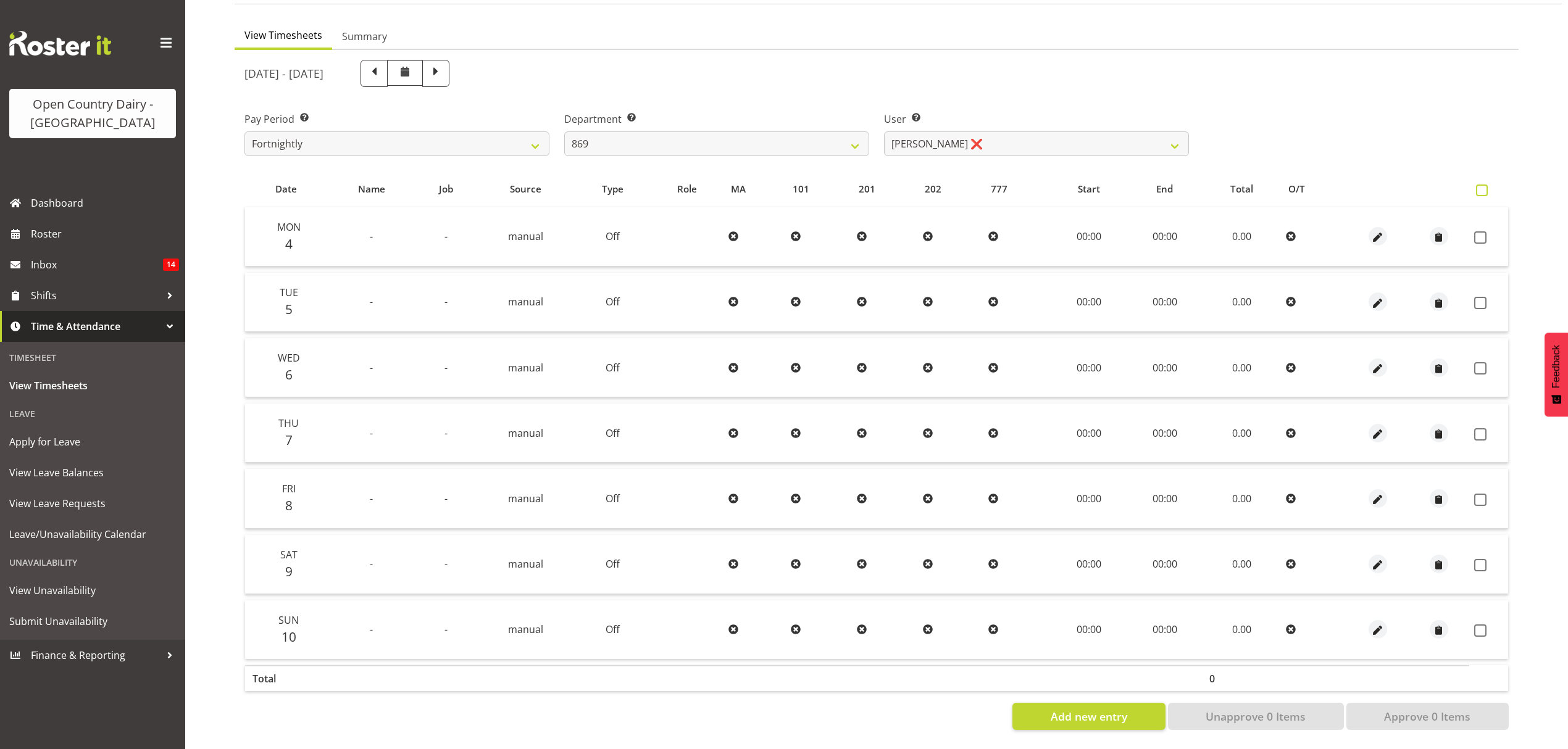
click at [1476, 185] on span at bounding box center [1482, 191] width 12 height 12
click at [1476, 186] on input "checkbox" at bounding box center [1479, 190] width 8 height 8
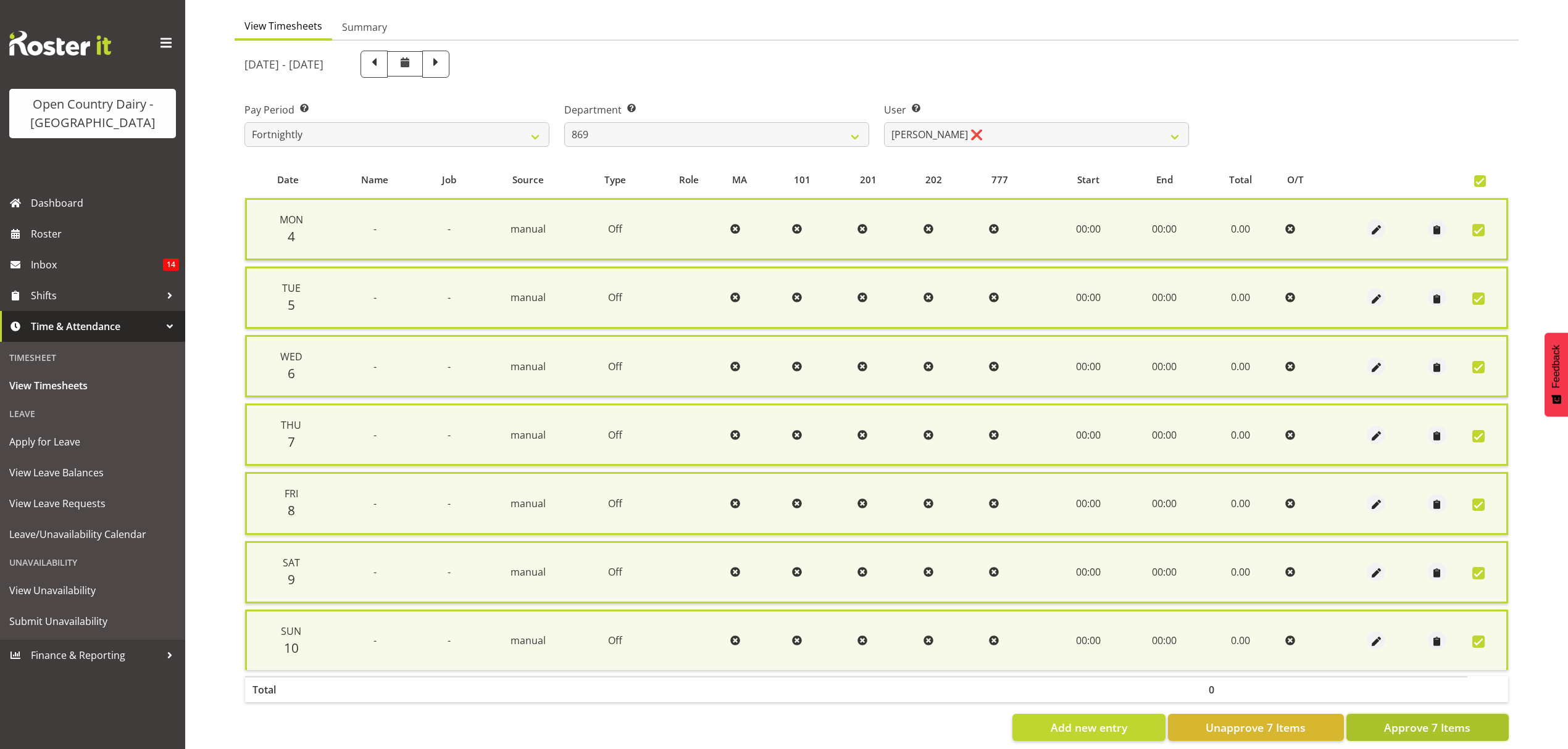
click at [1402, 719] on span "Approve 7 Items" at bounding box center [1427, 726] width 86 height 16
click at [1402, 714] on div "Add new entry Unapprove 7 Items Approve 7 Items" at bounding box center [876, 727] width 1264 height 27
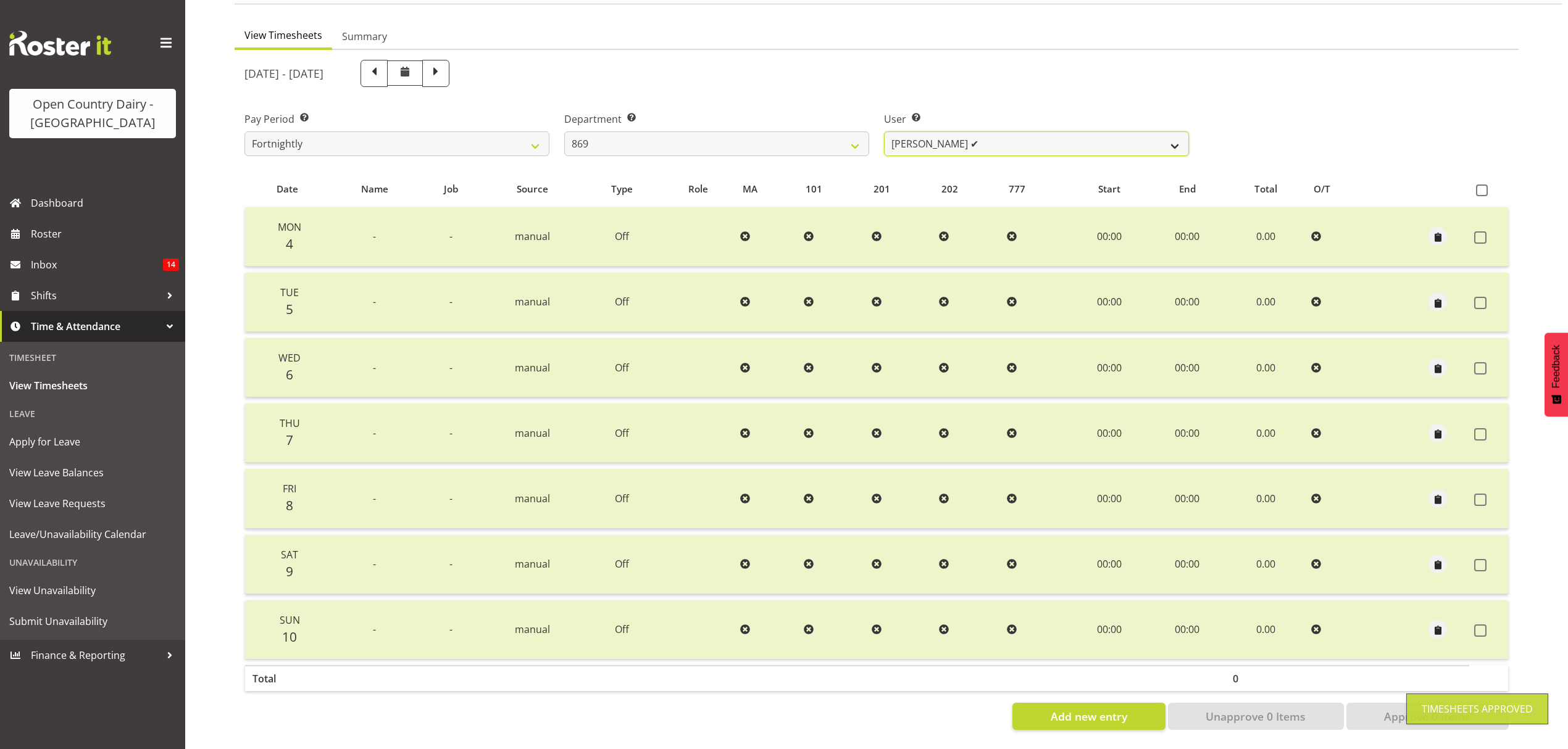
click at [1094, 137] on select "Barry O'Donnell ✔ Barry Johnston ✔ Jason Soper ✔ Peter Wieczorek ✔" at bounding box center [1036, 143] width 305 height 25
click at [836, 131] on select "734 735 736 737 738 739 850 851 852 853 854 855 856 858 861 862 865 868 869 870" at bounding box center [716, 143] width 305 height 25
click at [564, 131] on select "734 735 736 737 738 739 850 851 852 853 854 855 856 858 861 862 865 868 869 870" at bounding box center [716, 143] width 305 height 25
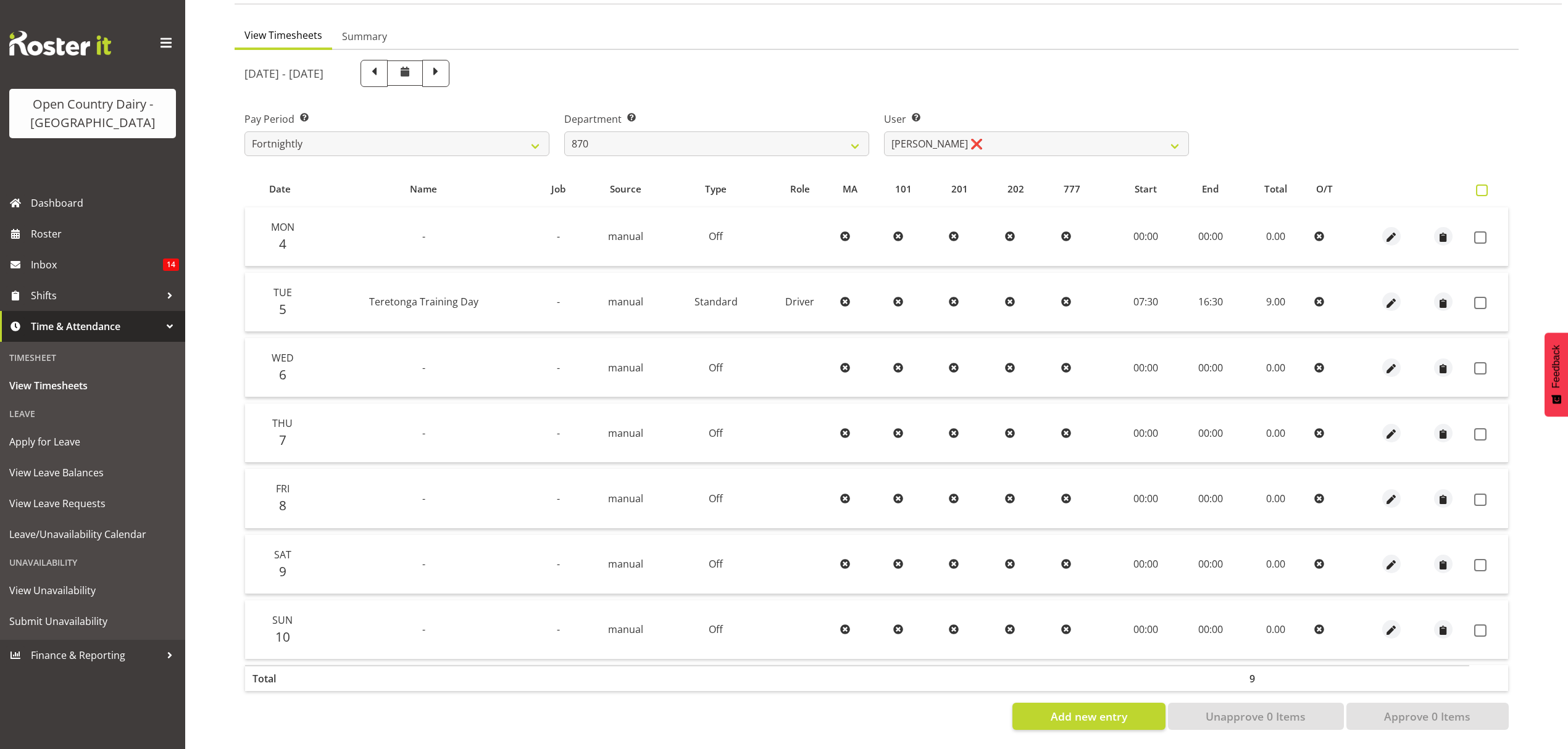
click at [1482, 185] on span at bounding box center [1482, 191] width 12 height 12
click at [1482, 186] on input "checkbox" at bounding box center [1479, 190] width 8 height 8
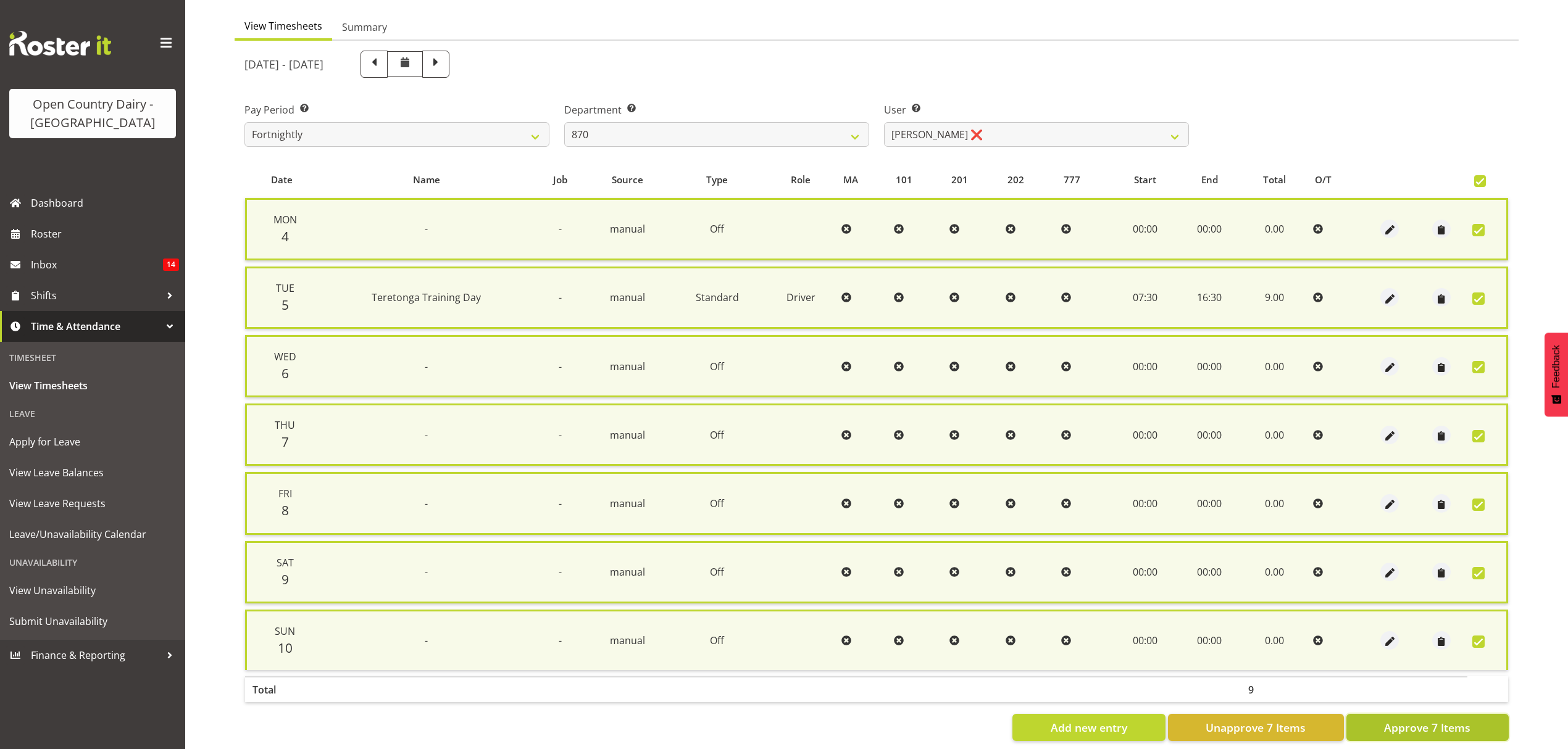
click at [1401, 719] on span "Approve 7 Items" at bounding box center [1427, 726] width 86 height 16
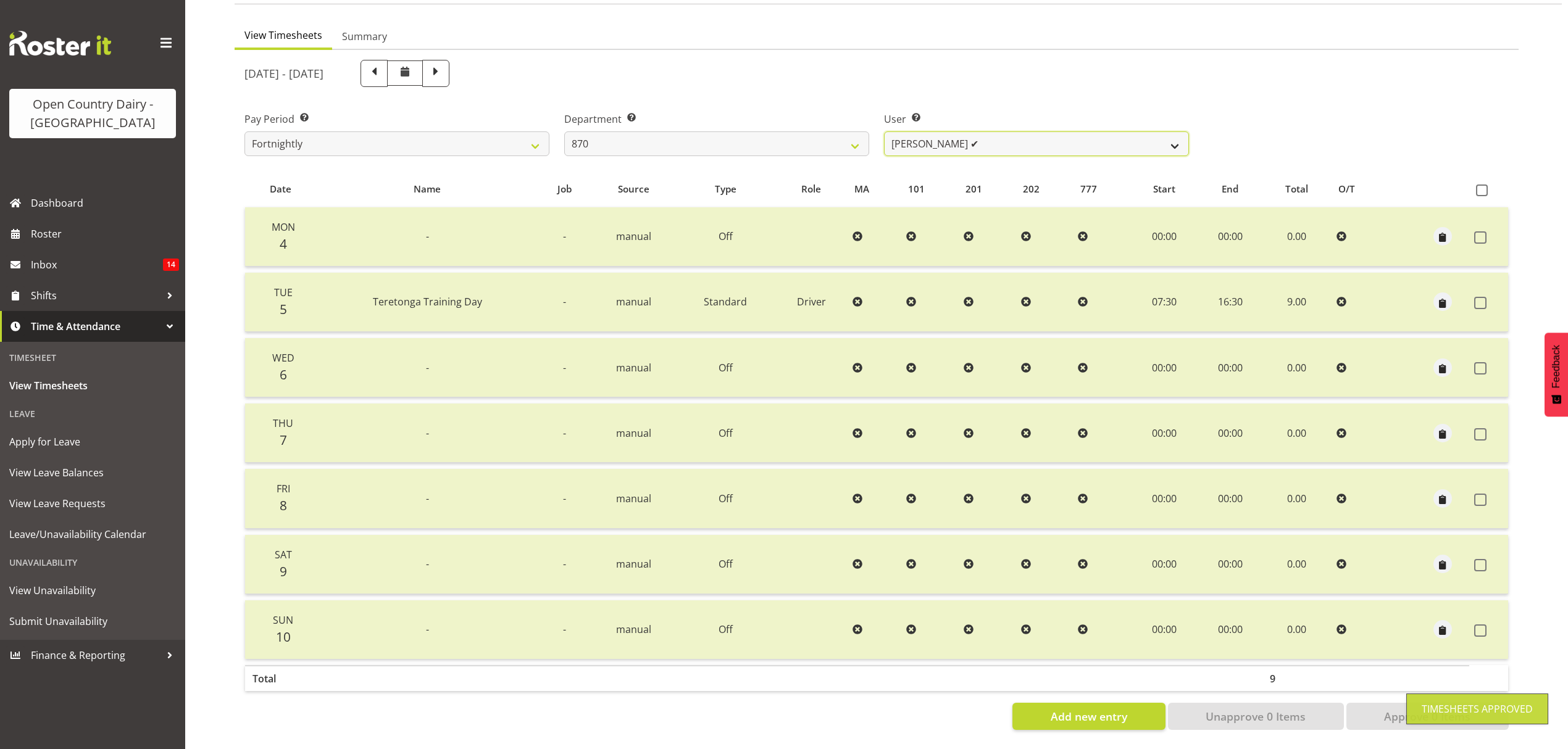
click at [1147, 136] on select "Andy Haywood ✔ David Young ❌ Stewart Matheson ❌" at bounding box center [1036, 143] width 305 height 25
click at [884, 131] on select "Andy Haywood ✔ David Young ❌ Stewart Matheson ❌" at bounding box center [1036, 143] width 305 height 25
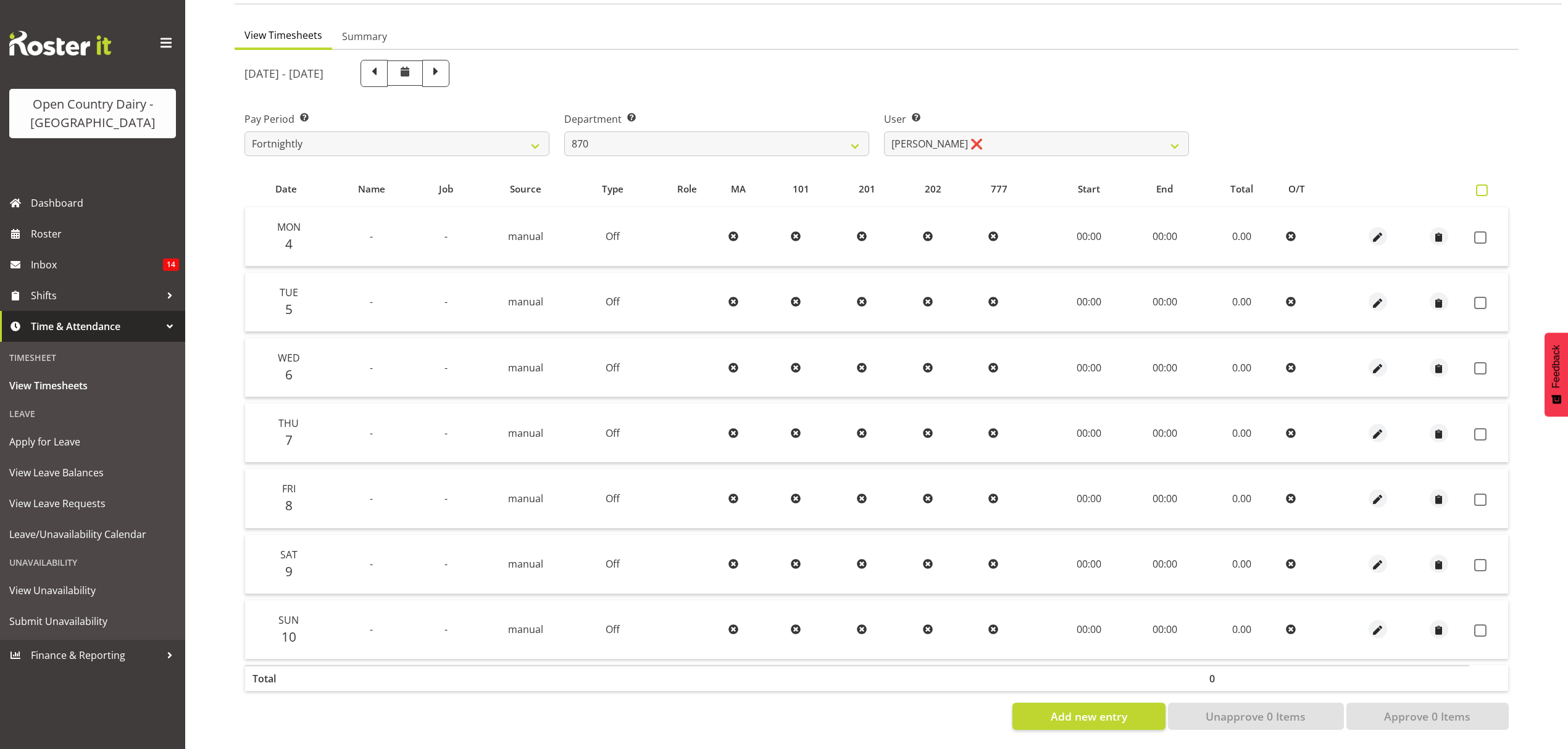
click at [1479, 185] on span at bounding box center [1482, 191] width 12 height 12
click at [1479, 186] on input "checkbox" at bounding box center [1479, 190] width 8 height 8
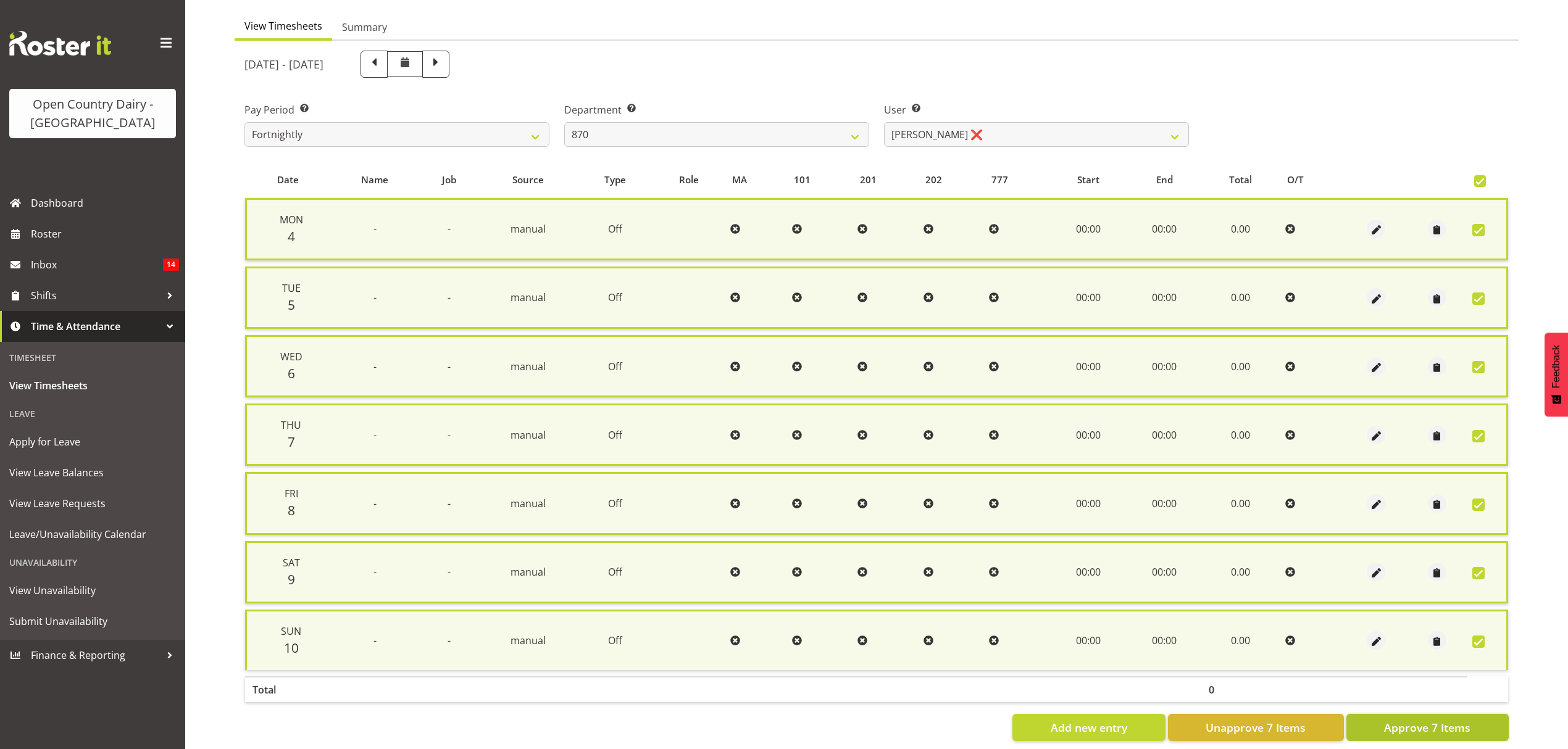
click at [1455, 729] on button "Approve 7 Items" at bounding box center [1428, 727] width 162 height 27
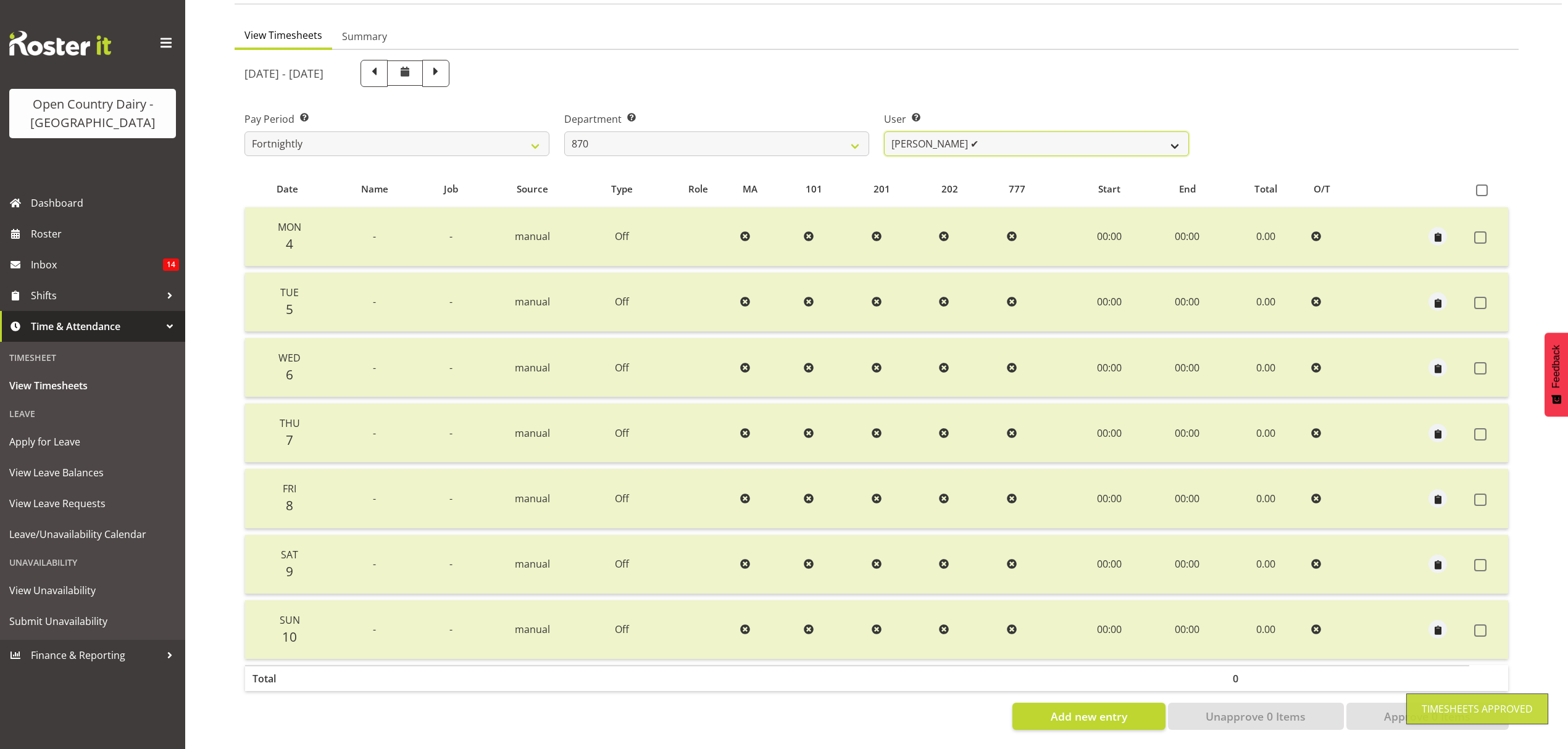
click at [1152, 131] on select "Andy Haywood ✔ David Young ✔ Stewart Matheson ❌" at bounding box center [1036, 143] width 305 height 25
click at [884, 131] on select "Andy Haywood ✔ David Young ✔ Stewart Matheson ❌" at bounding box center [1036, 143] width 305 height 25
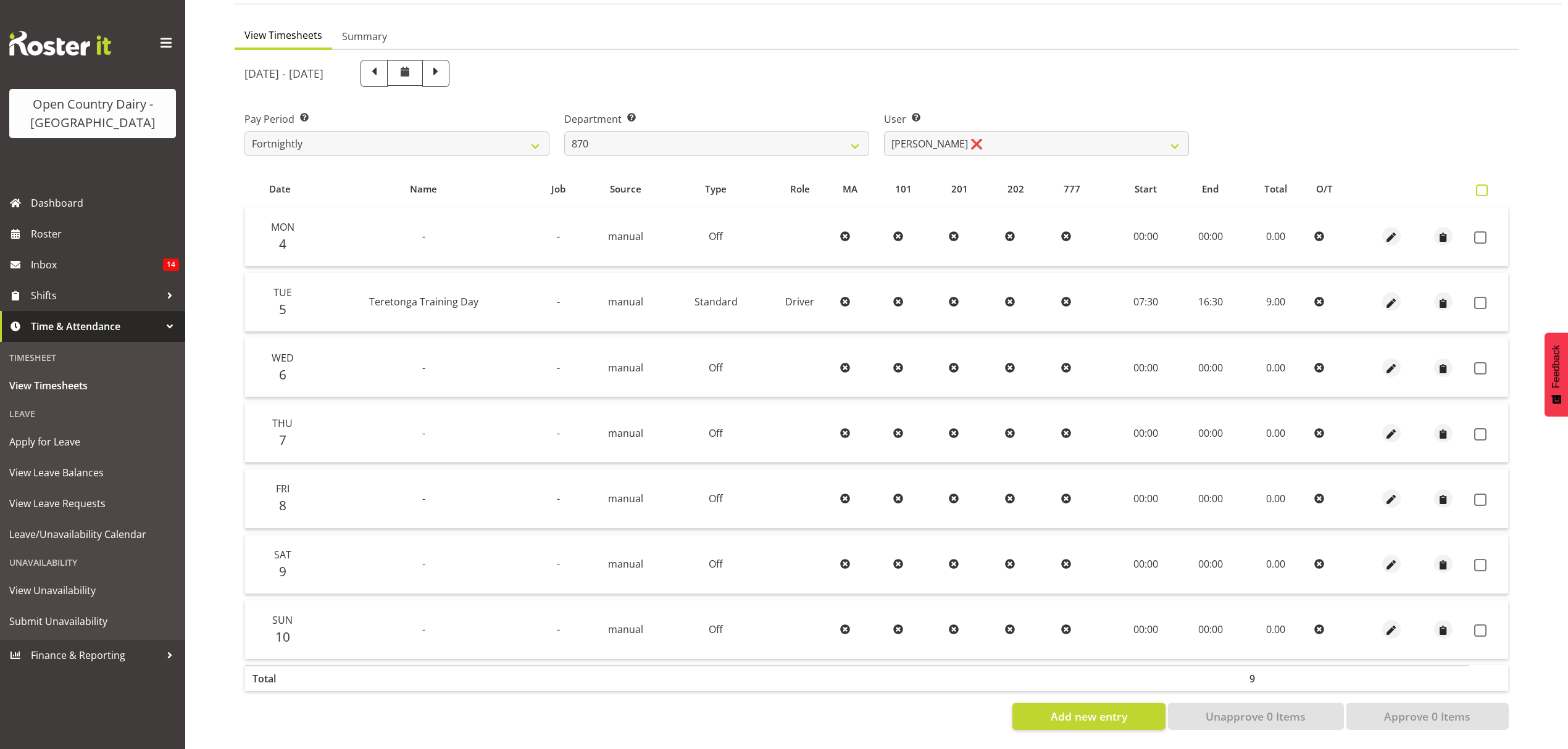
click at [1482, 185] on span at bounding box center [1482, 191] width 12 height 12
click at [1482, 186] on input "checkbox" at bounding box center [1479, 190] width 8 height 8
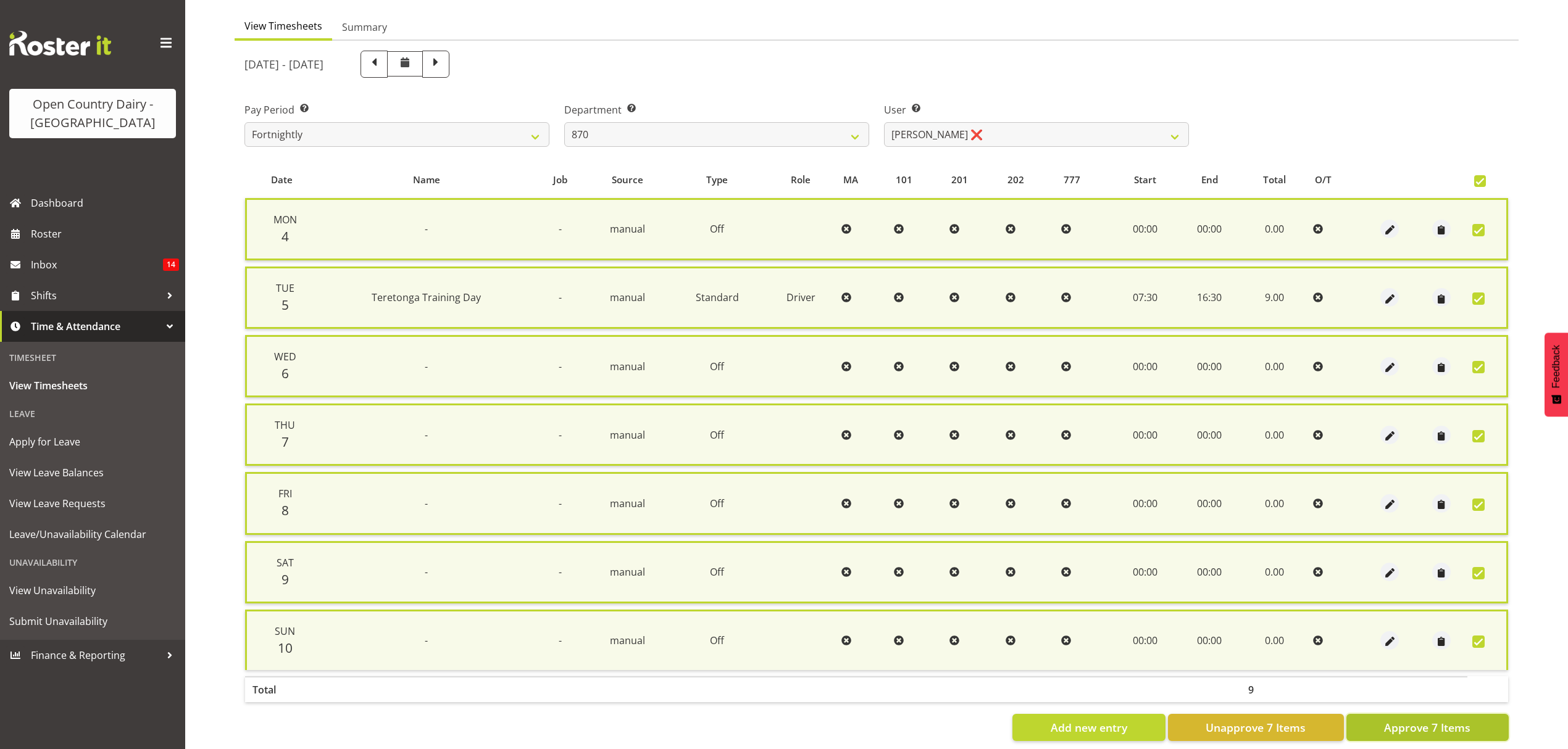
click at [1458, 720] on span "Approve 7 Items" at bounding box center [1427, 726] width 86 height 16
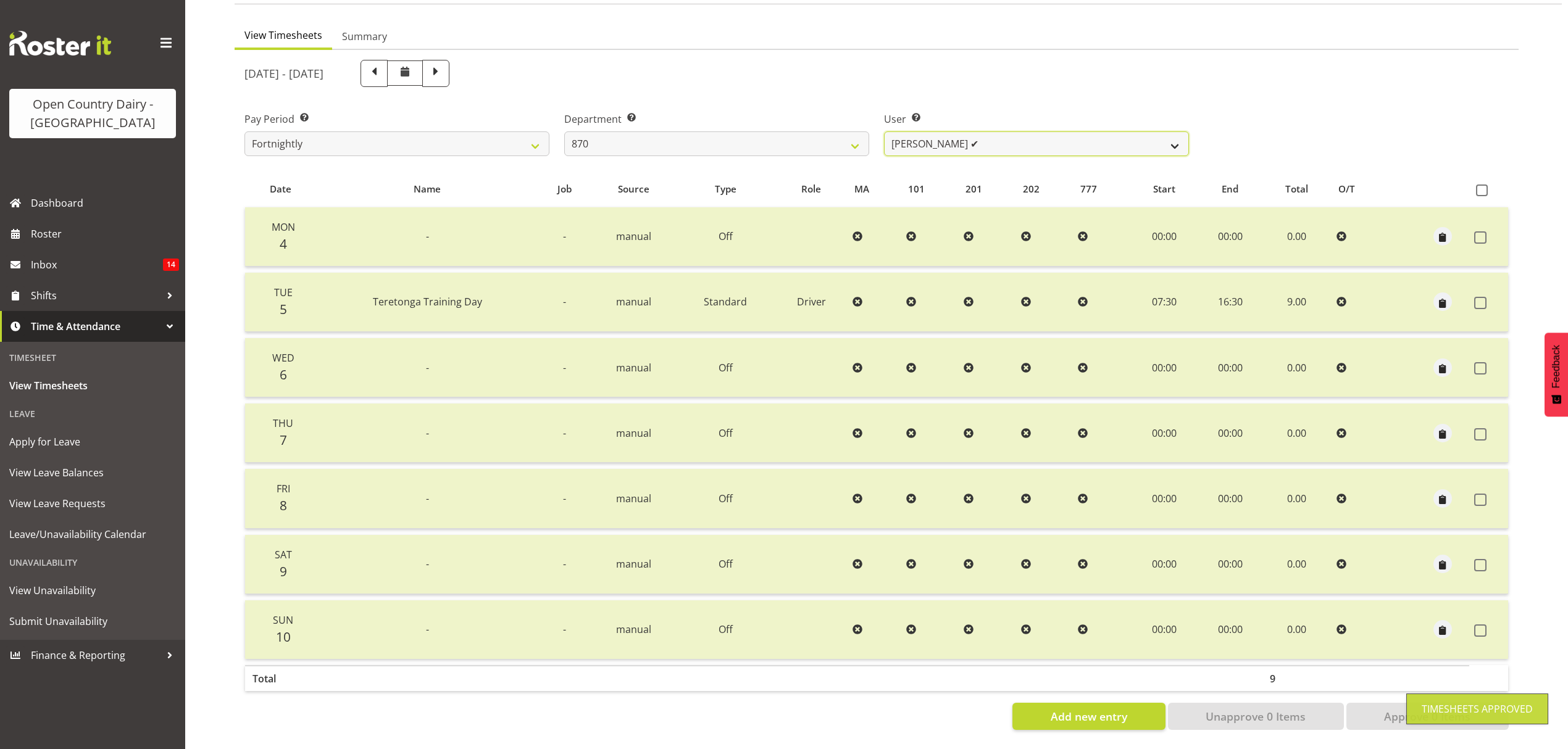
click at [1166, 140] on select "Andy Haywood ✔ David Young ✔ Stewart Matheson ✔" at bounding box center [1036, 143] width 305 height 25
click at [828, 137] on select "734 735 736 737 738 739 850 851 852 853 854 855 856 858 861 862 865 868 869 870" at bounding box center [716, 143] width 305 height 25
click at [564, 131] on select "734 735 736 737 738 739 850 851 852 853 854 855 856 858 861 862 865 868 869 870" at bounding box center [716, 143] width 305 height 25
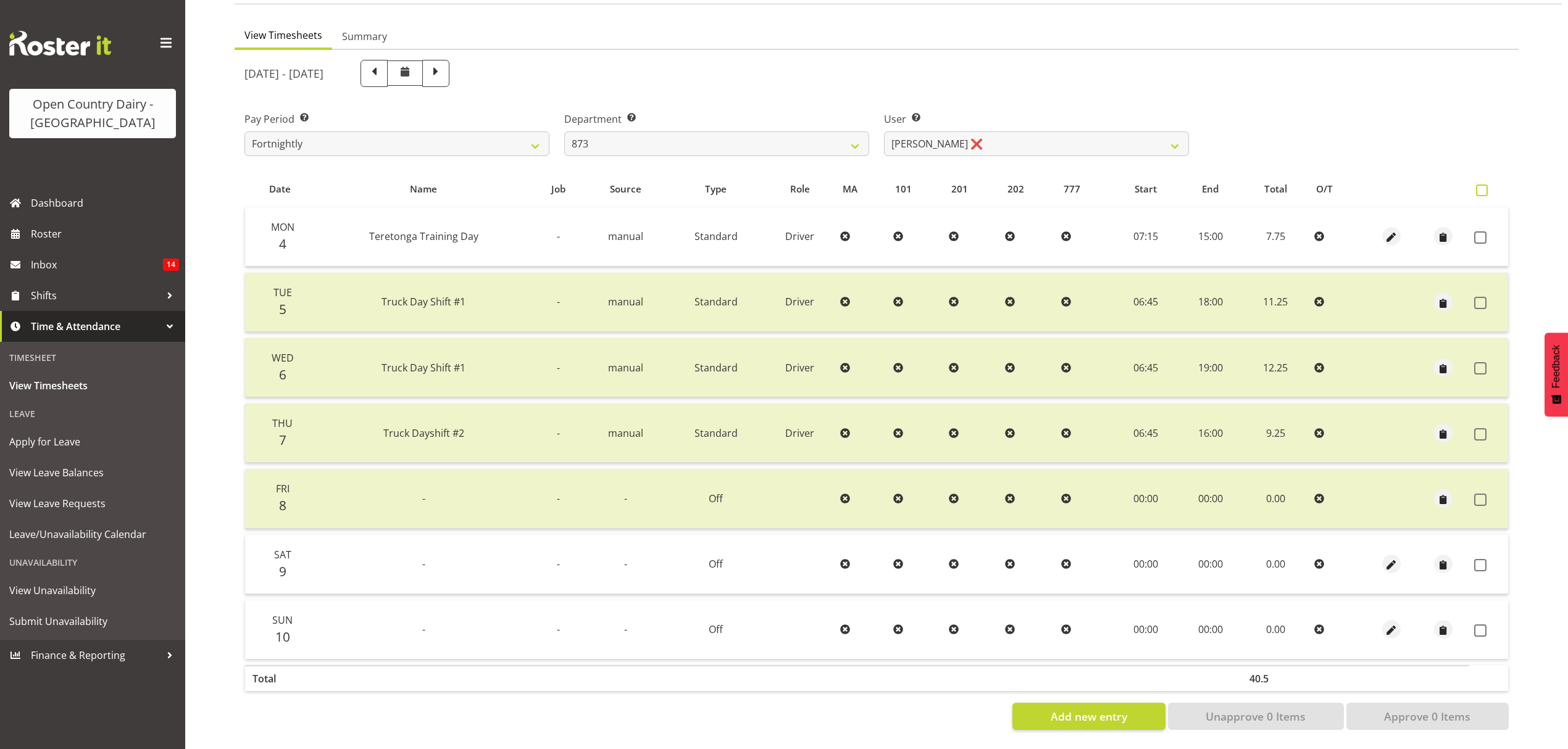
click at [1479, 185] on span at bounding box center [1482, 191] width 12 height 12
click at [1479, 186] on input "checkbox" at bounding box center [1479, 190] width 8 height 8
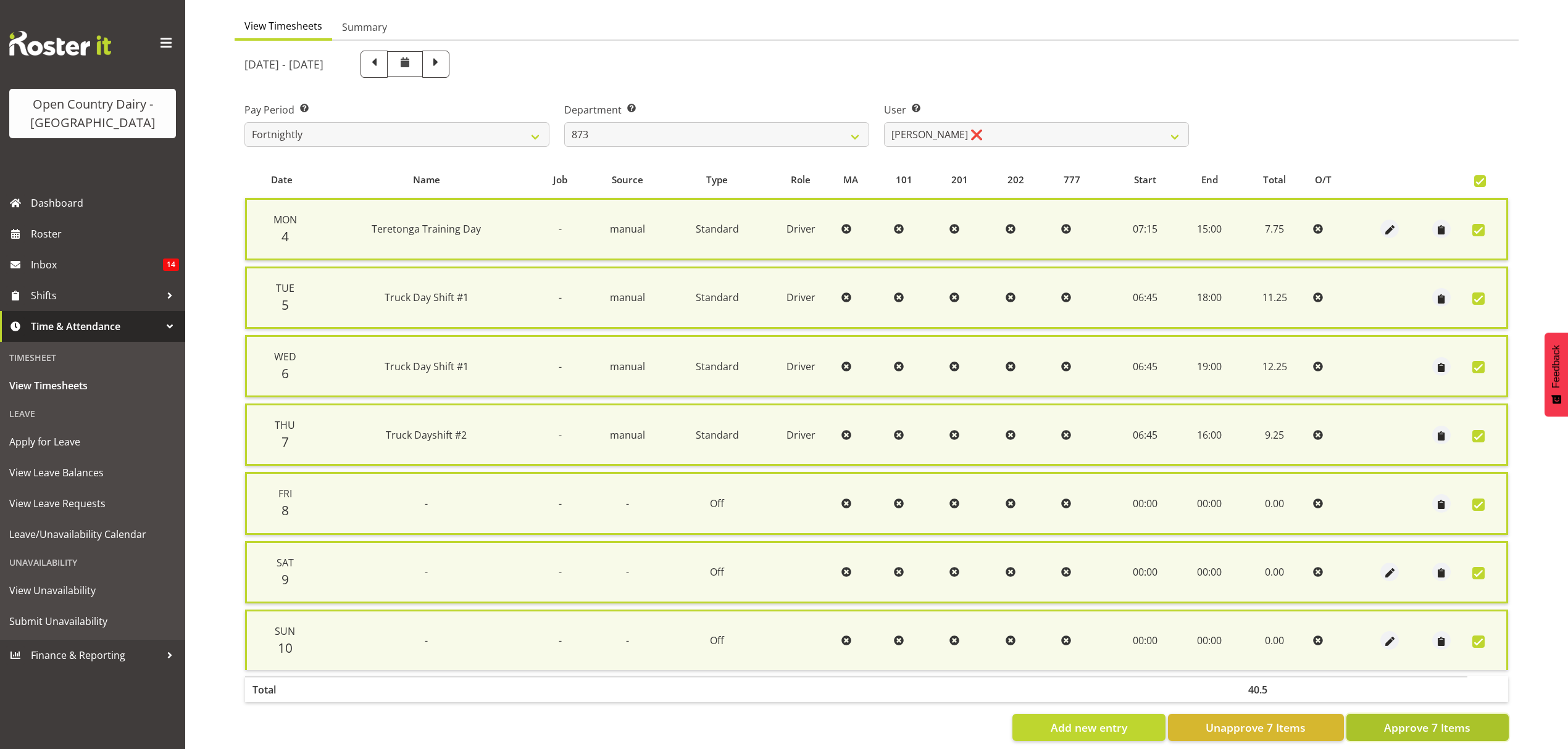
click at [1440, 719] on span "Approve 7 Items" at bounding box center [1427, 726] width 86 height 16
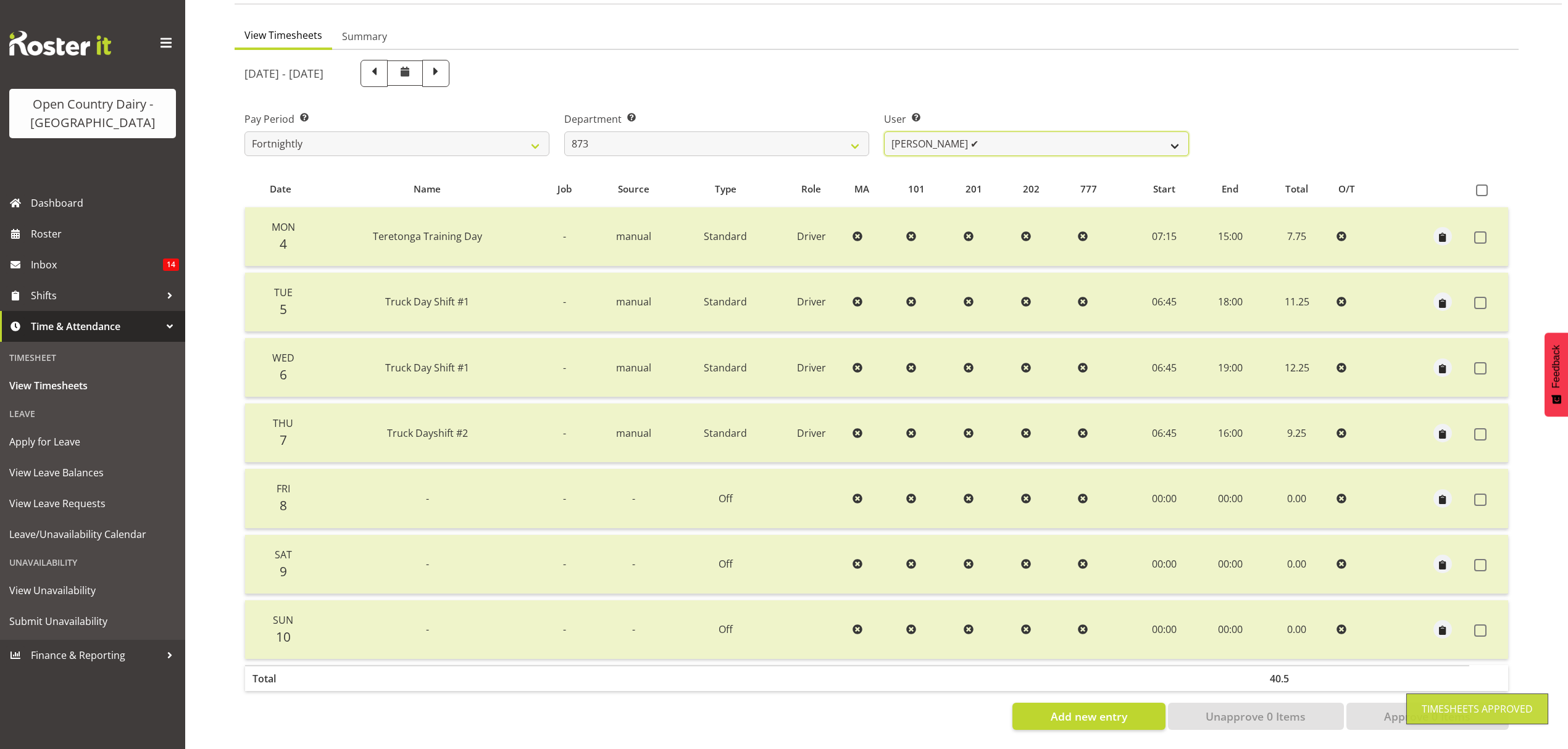
click at [1168, 131] on select "Andrew Henderson ✔ Ricky Popham ❌ Stacy MacAskill ❌ Trish Nicol ✔" at bounding box center [1036, 143] width 305 height 25
click at [884, 131] on select "Andrew Henderson ✔ Ricky Popham ❌ Stacy MacAskill ❌ Trish Nicol ✔" at bounding box center [1036, 143] width 305 height 25
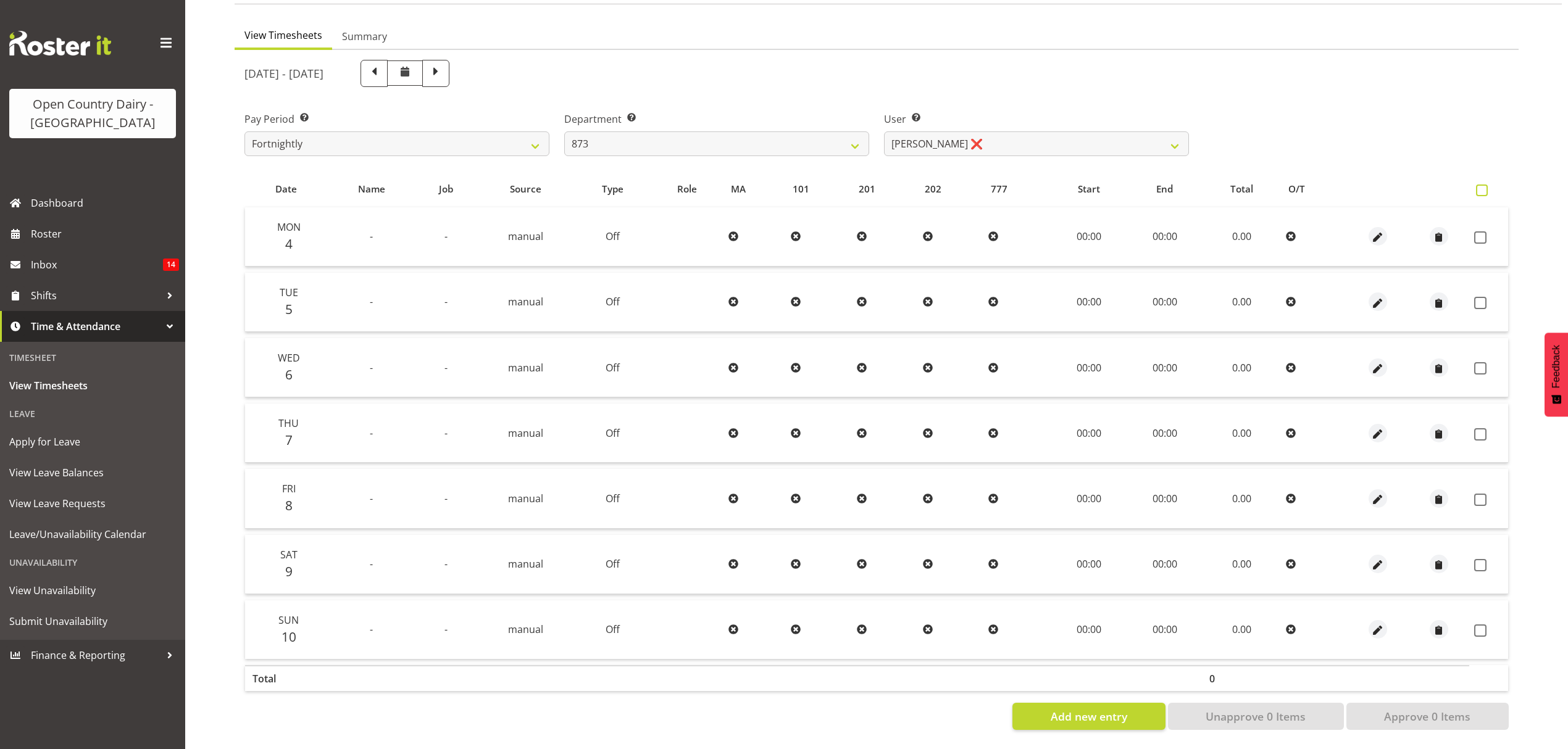
click at [1484, 185] on span at bounding box center [1482, 191] width 12 height 12
click at [1484, 186] on input "checkbox" at bounding box center [1479, 190] width 8 height 8
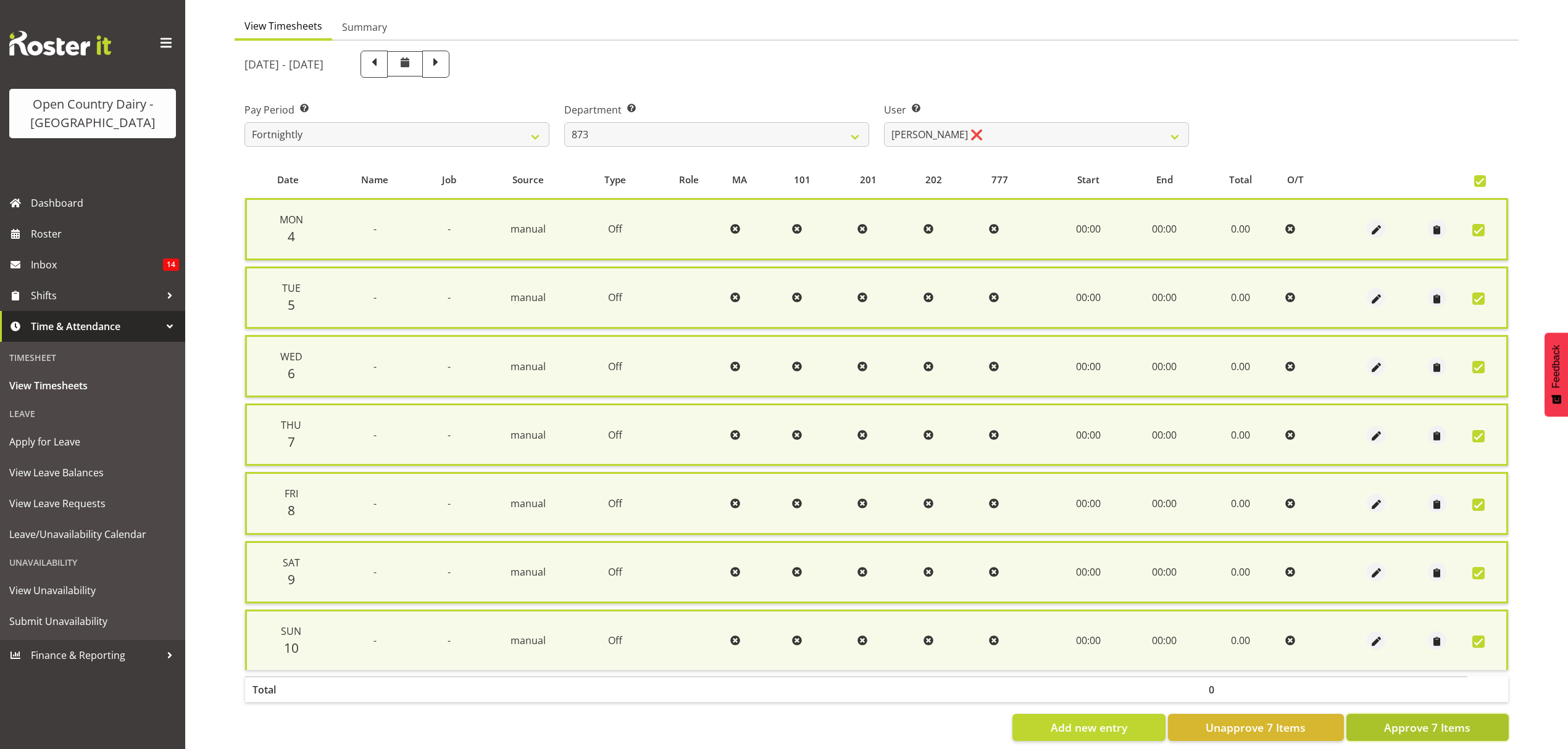
click at [1425, 726] on span "Approve 7 Items" at bounding box center [1427, 726] width 86 height 16
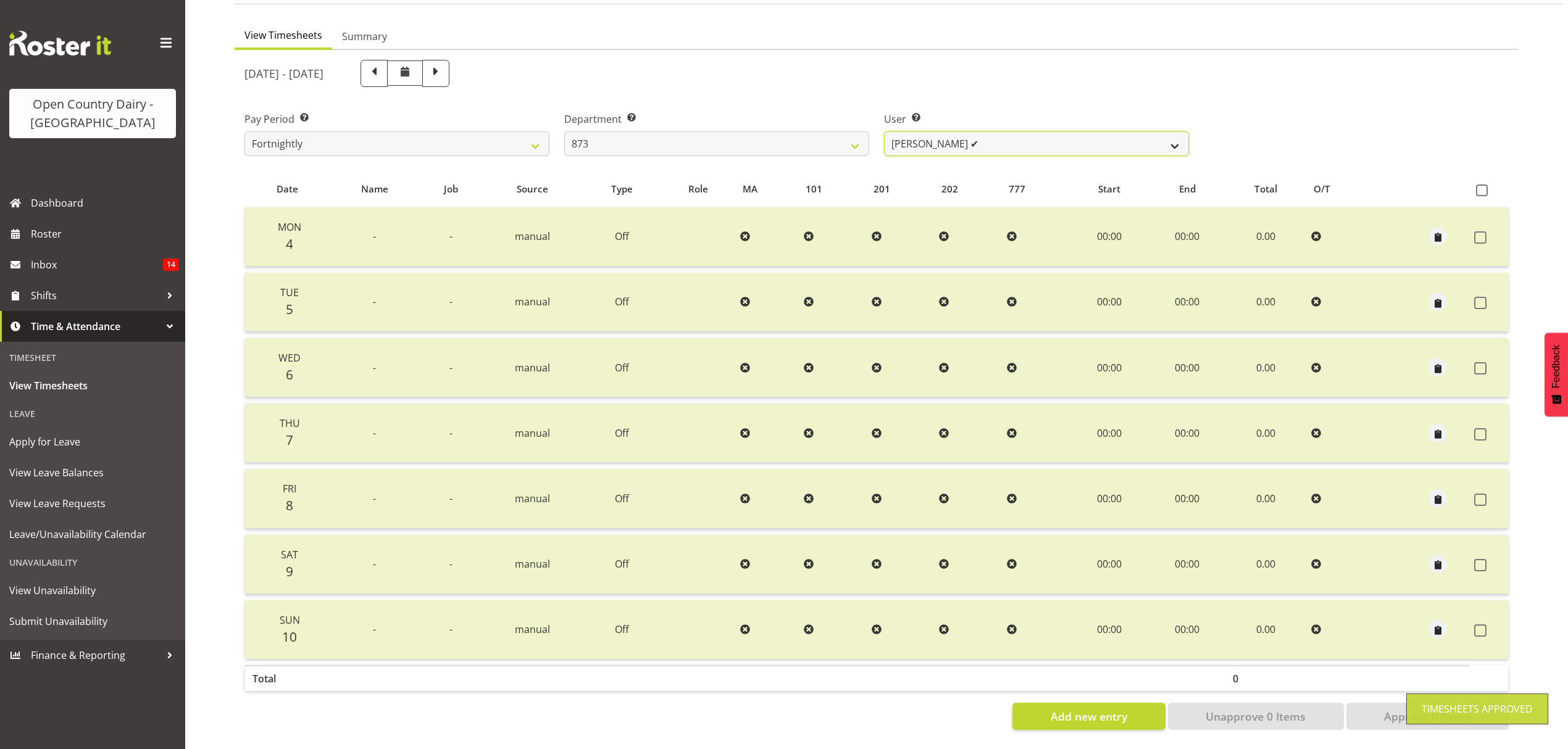
click at [1181, 134] on select "Andrew Henderson ✔ Ricky Popham ✔ Stacy MacAskill ❌ Trish Nicol ✔" at bounding box center [1036, 143] width 305 height 25
click at [884, 131] on select "Andrew Henderson ✔ Ricky Popham ✔ Stacy MacAskill ❌ Trish Nicol ✔" at bounding box center [1036, 143] width 305 height 25
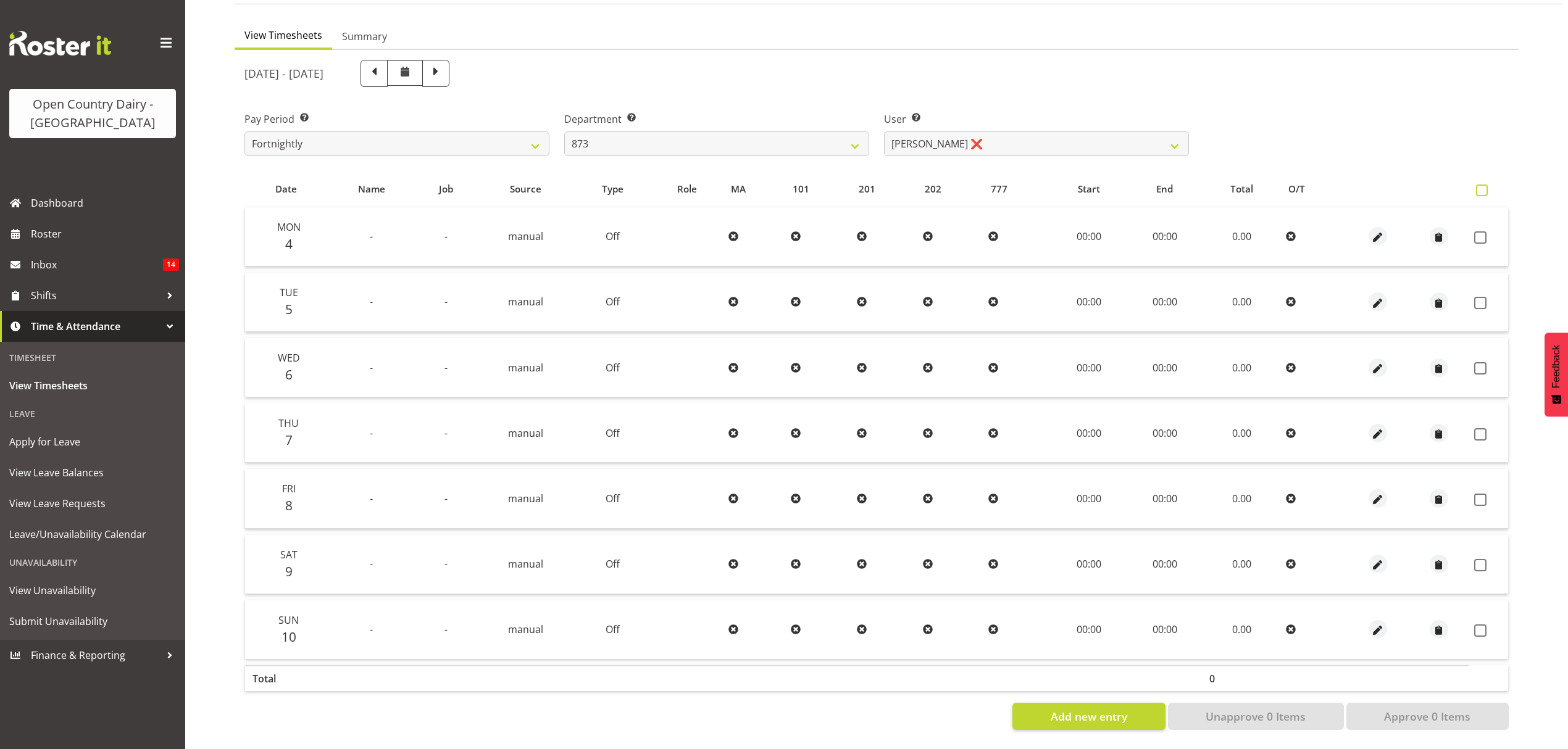
click at [1488, 185] on label at bounding box center [1485, 191] width 18 height 12
click at [1484, 186] on input "checkbox" at bounding box center [1479, 190] width 8 height 8
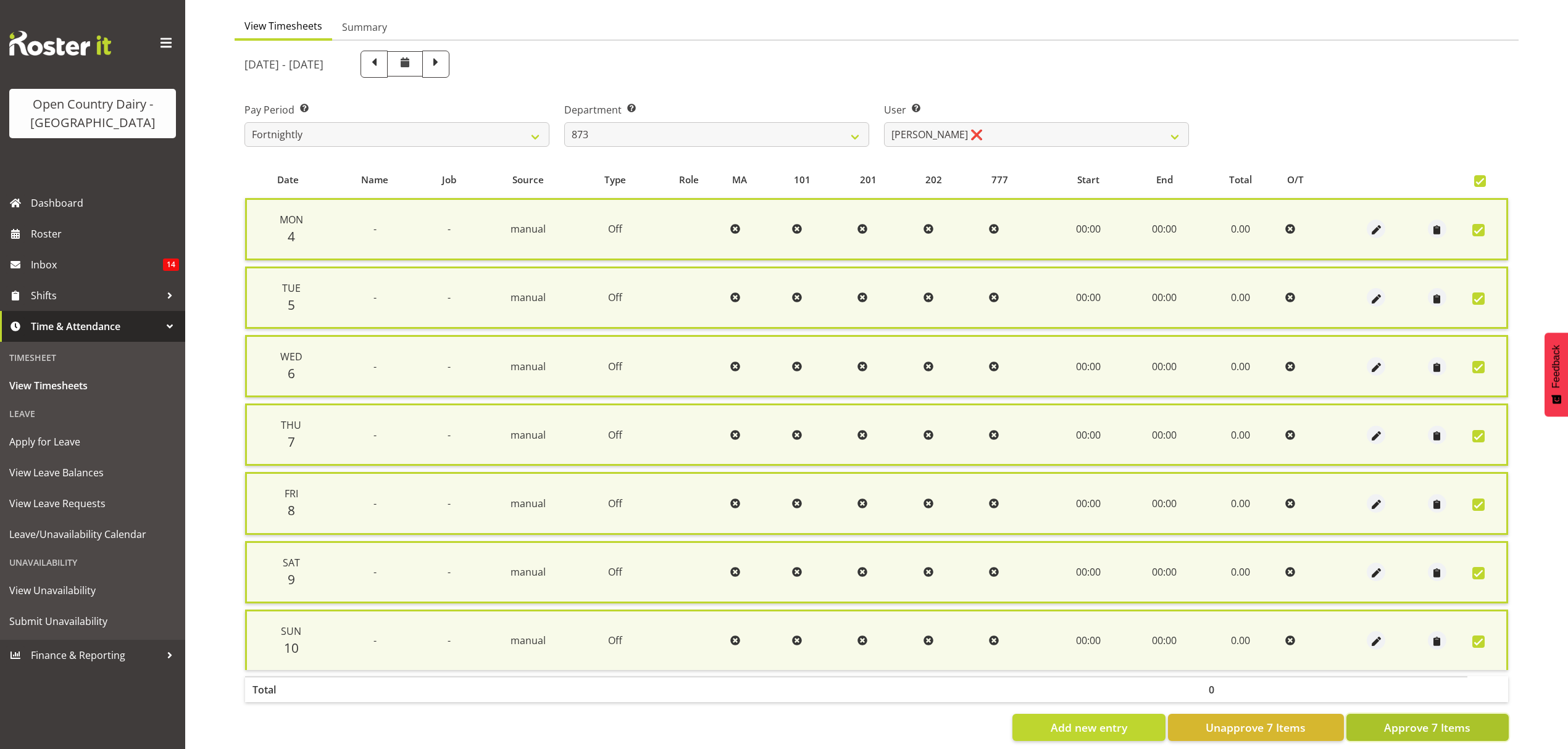
click at [1401, 729] on button "Approve 7 Items" at bounding box center [1428, 727] width 162 height 27
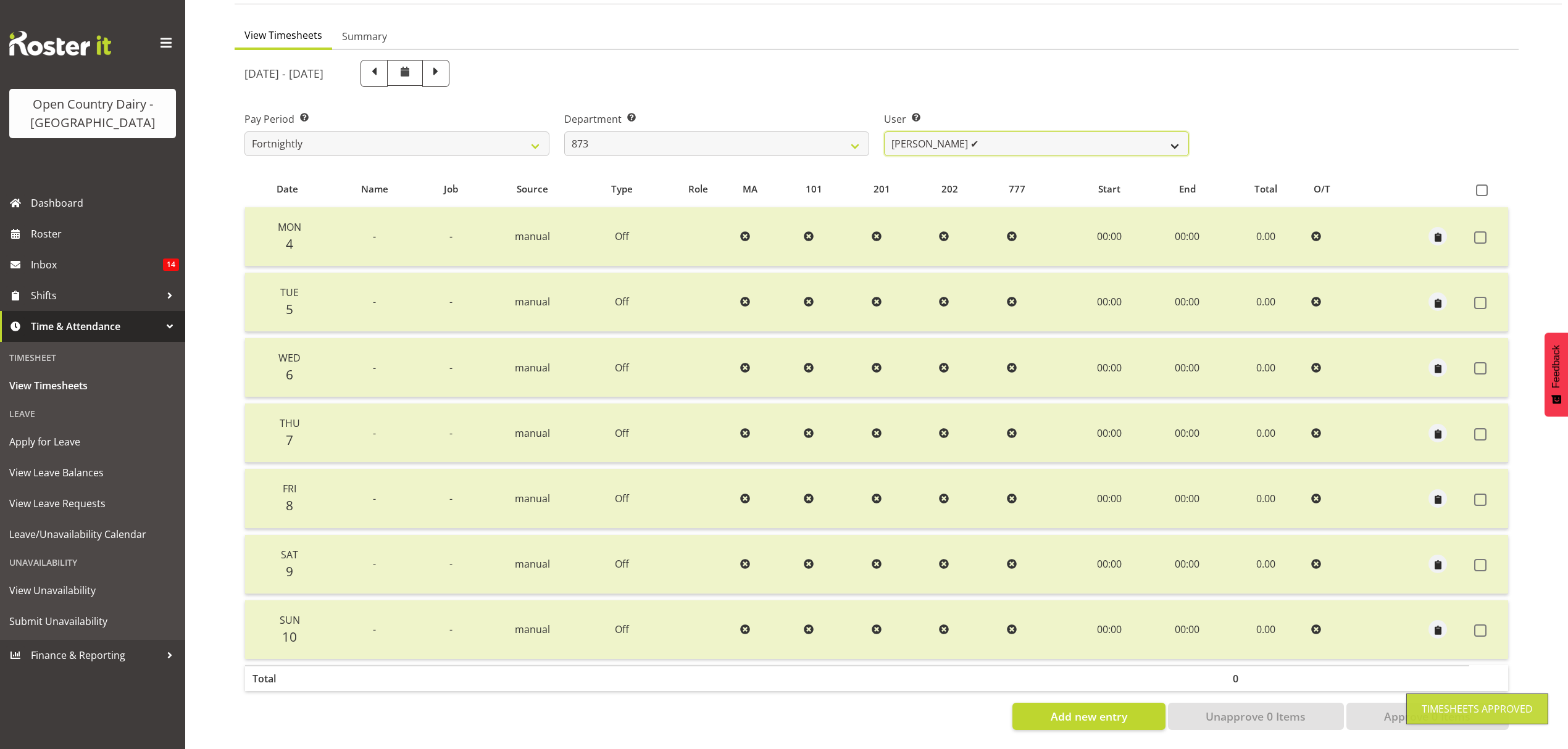
click at [1102, 134] on select "Andrew Henderson ✔ Ricky Popham ✔ Stacy MacAskill ✔ Trish Nicol ✔" at bounding box center [1036, 143] width 305 height 25
click at [857, 137] on select "734 735 736 737 738 739 850 851 852 853 854 855 856 858 861 862 865 868 869 870" at bounding box center [716, 143] width 305 height 25
click at [564, 131] on select "734 735 736 737 738 739 850 851 852 853 854 855 856 858 861 862 865 868 869 870" at bounding box center [716, 143] width 305 height 25
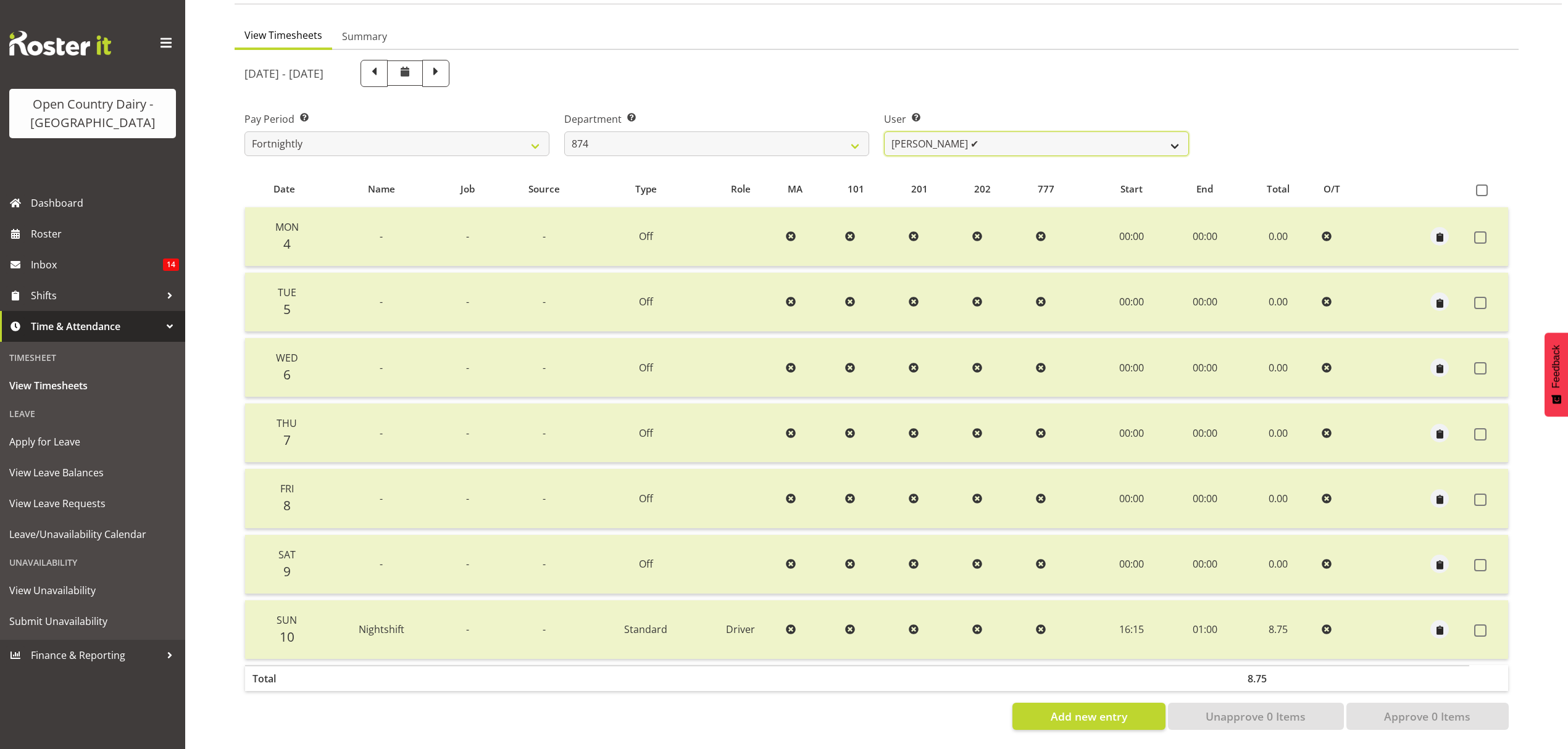
click at [1178, 141] on select "Annette Parker ✔ Christopher McRae ❌ Patrick Stenton ❌ Rachel Carpenter ❌" at bounding box center [1036, 143] width 305 height 25
click at [884, 131] on select "Annette Parker ✔ Christopher McRae ❌ Patrick Stenton ❌ Rachel Carpenter ❌" at bounding box center [1036, 143] width 305 height 25
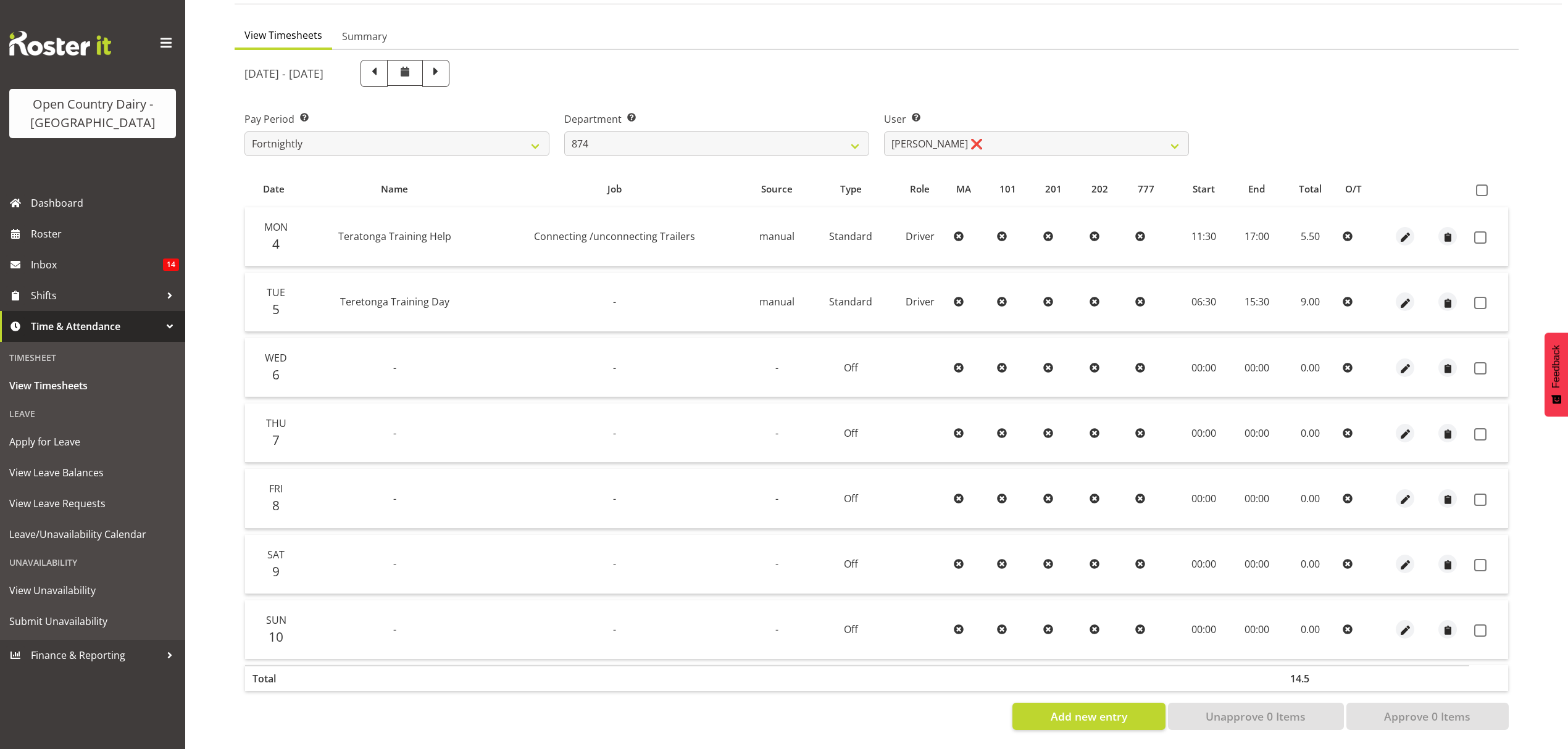
click at [1477, 188] on th at bounding box center [1488, 189] width 39 height 23
click at [1485, 185] on span at bounding box center [1482, 191] width 12 height 12
click at [1484, 186] on input "checkbox" at bounding box center [1479, 190] width 8 height 8
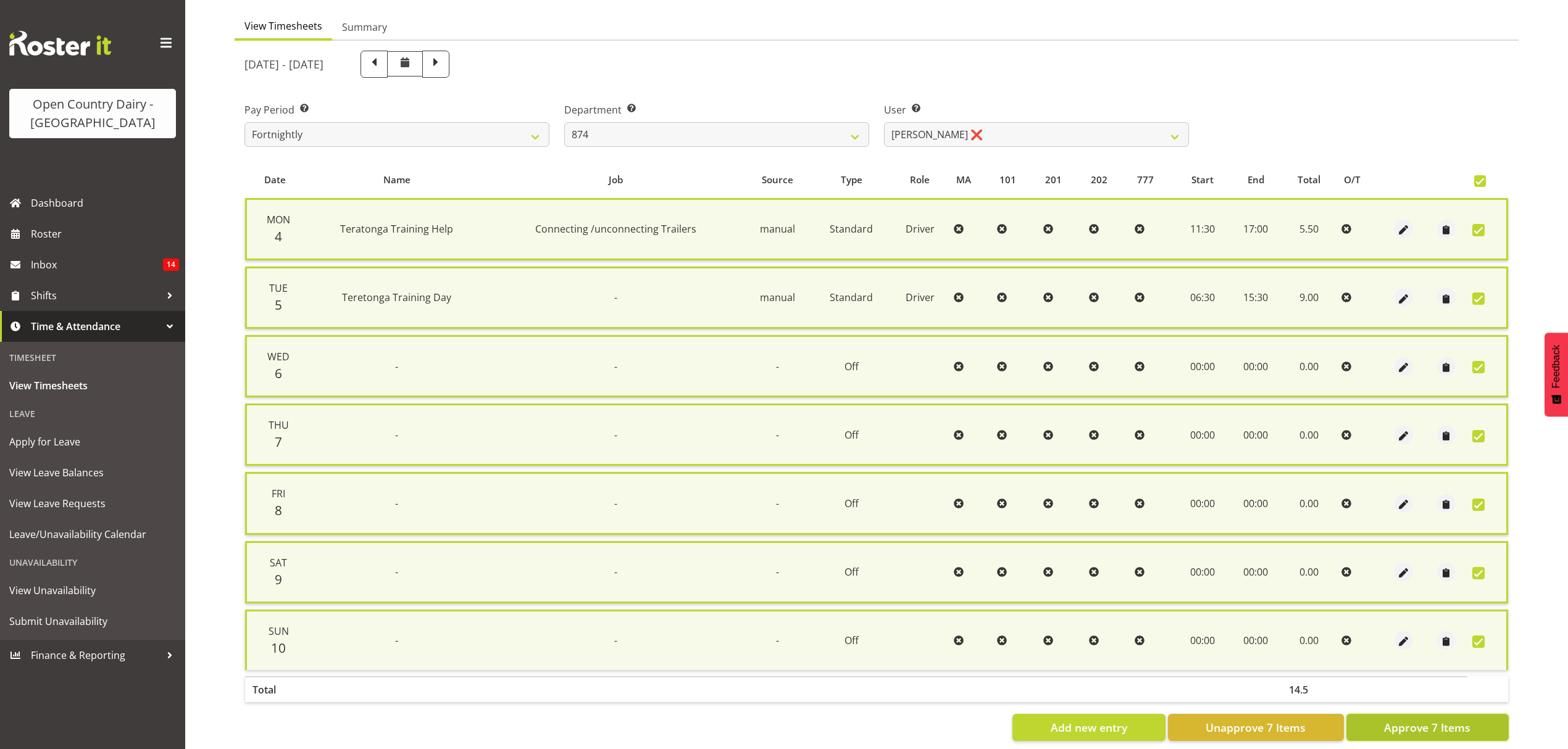
click at [1390, 729] on button "Approve 7 Items" at bounding box center [1428, 727] width 162 height 27
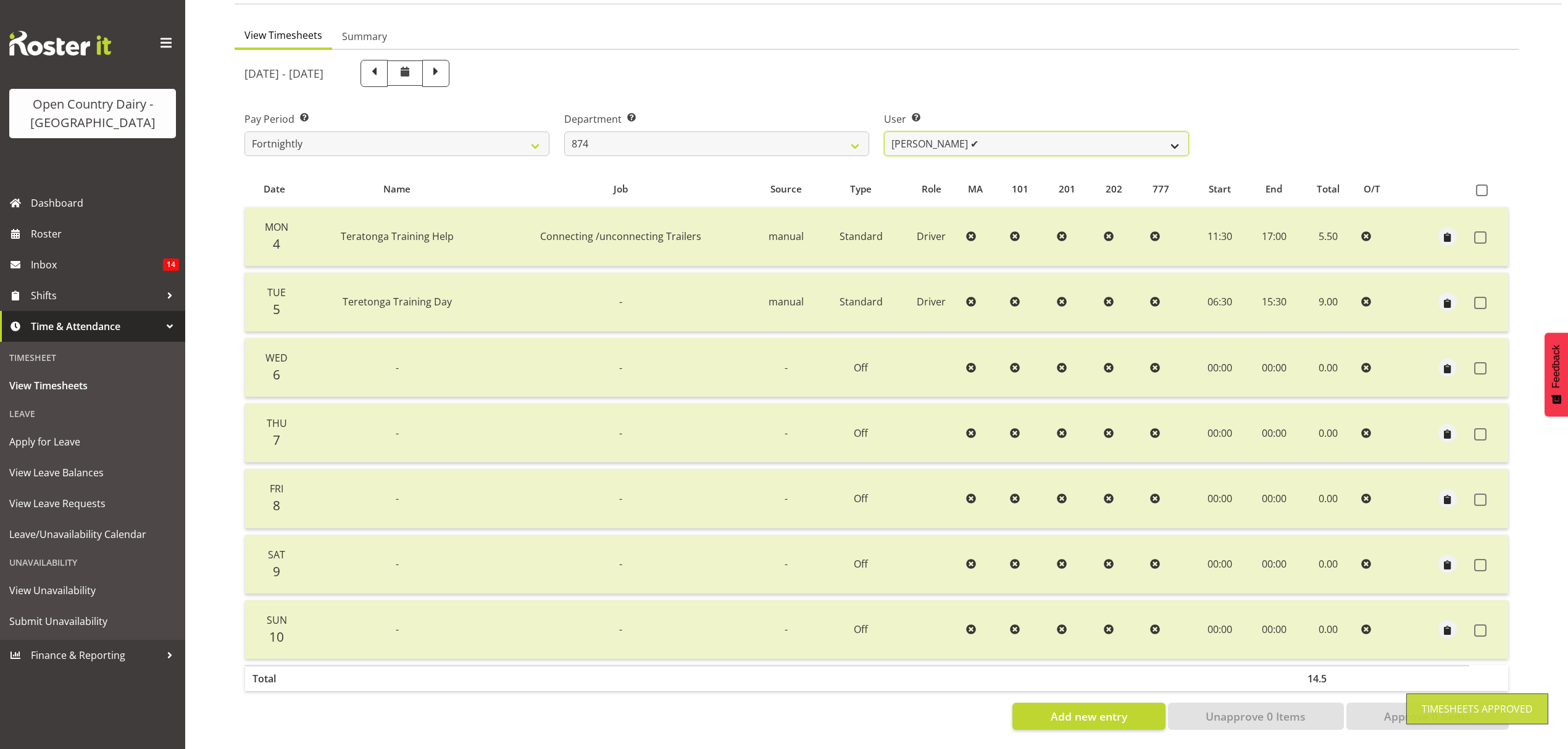
click at [1169, 134] on select "Annette Parker ✔ Christopher McRae ✔ Patrick Stenton ❌ Rachel Carpenter ❌" at bounding box center [1036, 143] width 305 height 25
click at [1167, 138] on select "Annette Parker ✔ Christopher McRae ✔ Patrick Stenton ❌ Rachel Carpenter ❌" at bounding box center [1036, 143] width 305 height 25
click at [884, 131] on select "Annette Parker ✔ Christopher McRae ✔ Patrick Stenton ❌ Rachel Carpenter ❌" at bounding box center [1036, 143] width 305 height 25
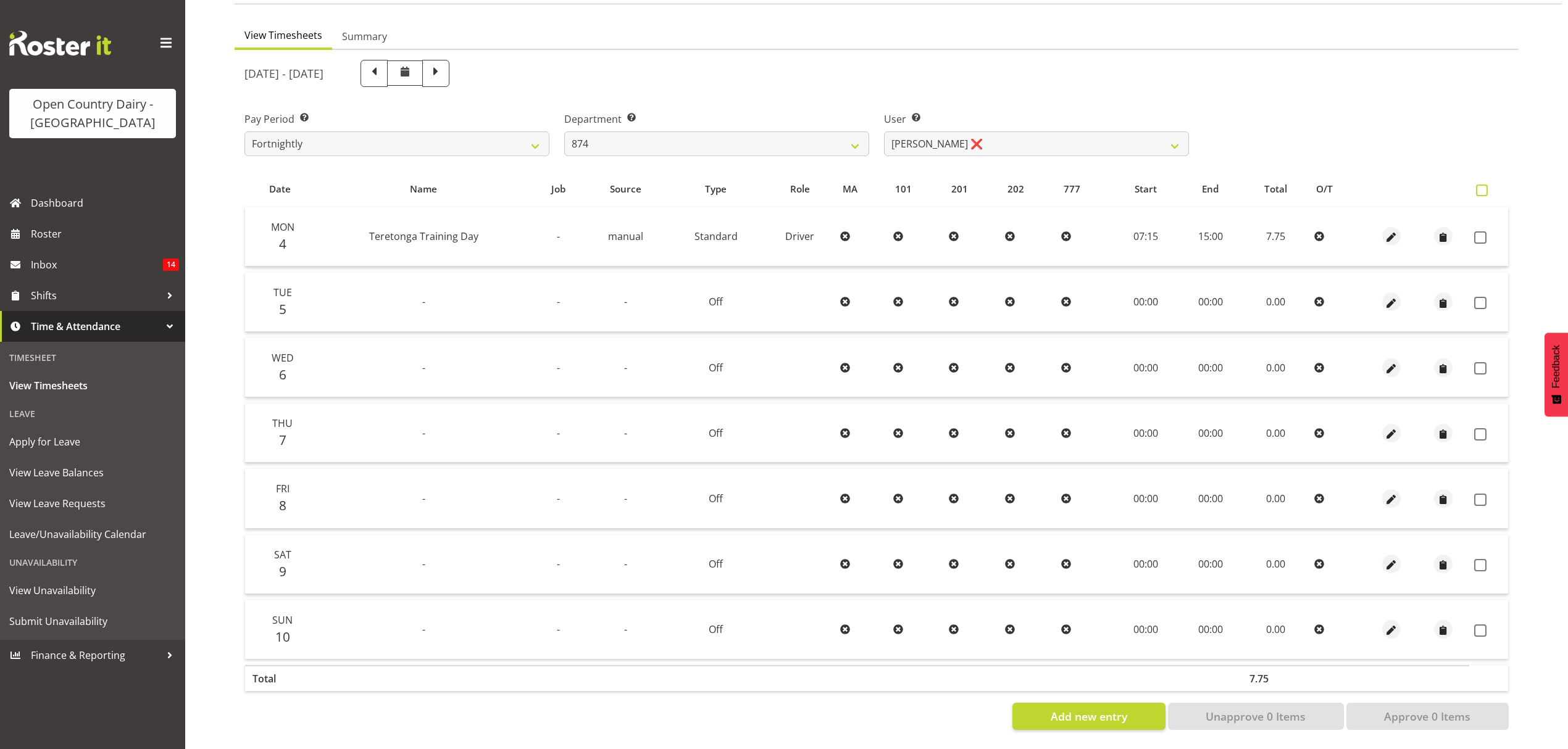
click at [1479, 185] on span at bounding box center [1482, 191] width 12 height 12
click at [1479, 186] on input "checkbox" at bounding box center [1479, 190] width 8 height 8
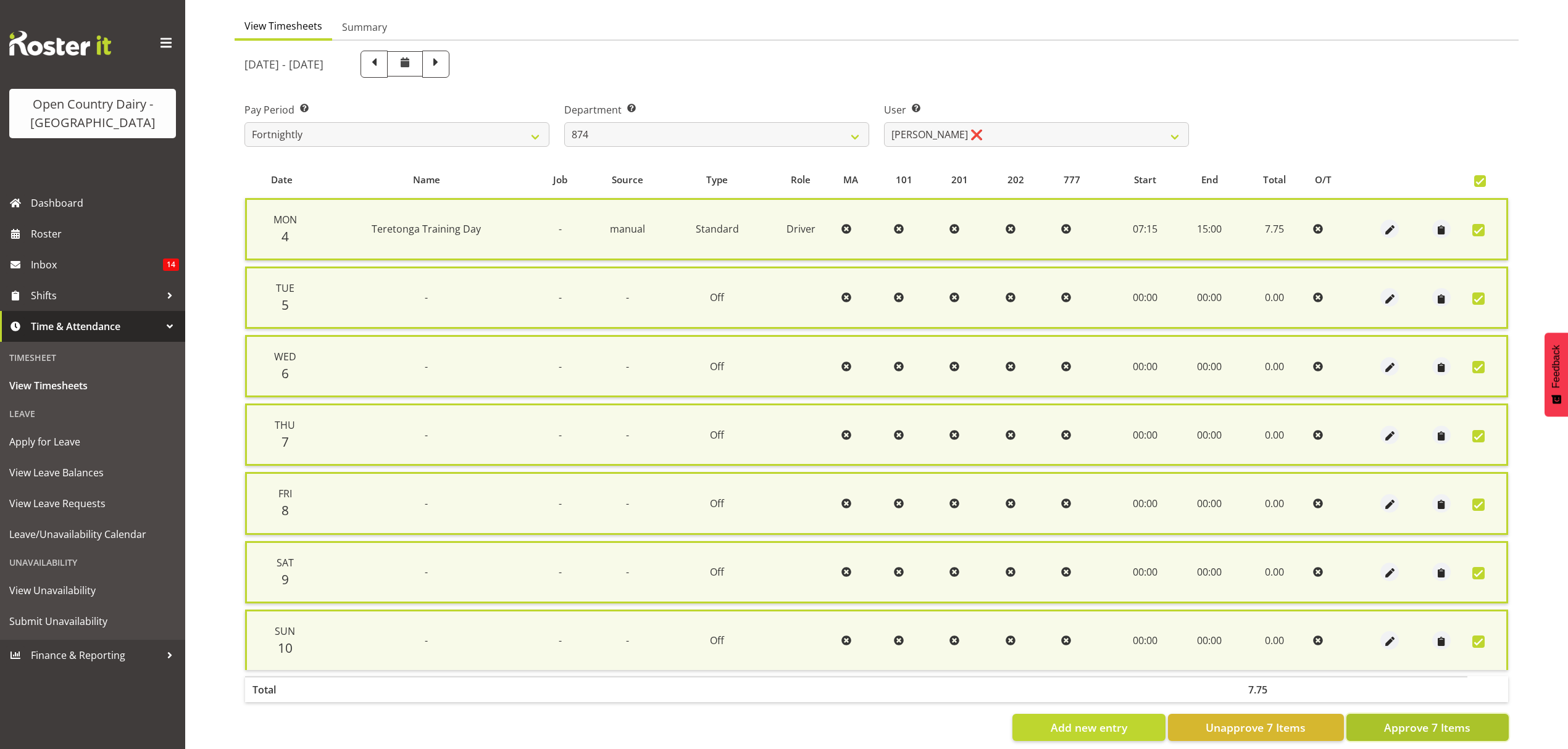
click at [1401, 719] on span "Approve 7 Items" at bounding box center [1427, 726] width 86 height 16
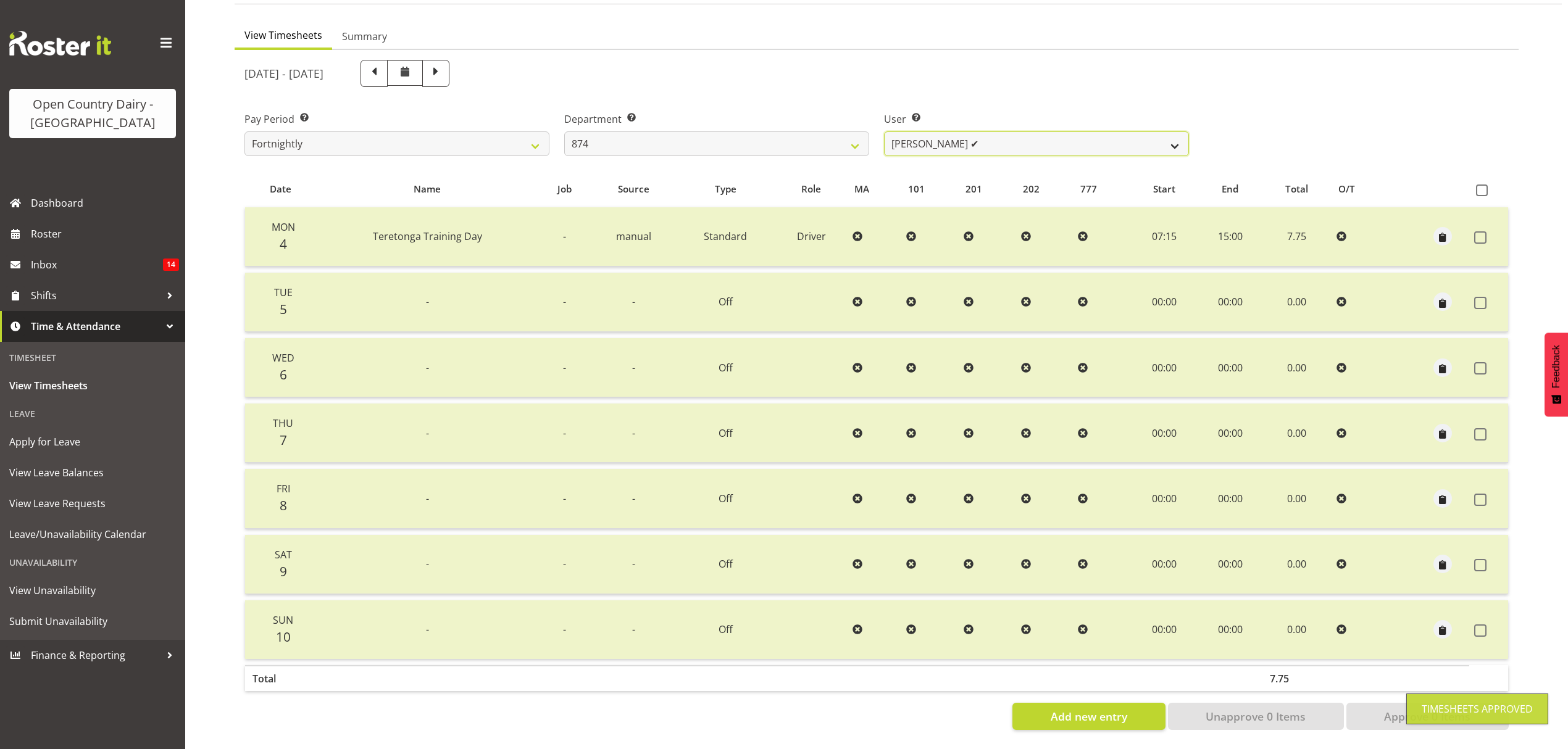
click at [1181, 131] on select "Annette Parker ✔ Christopher McRae ✔ Patrick Stenton ✔ Rachel Carpenter ❌" at bounding box center [1036, 143] width 305 height 25
click at [884, 131] on select "Annette Parker ✔ Christopher McRae ✔ Patrick Stenton ✔ Rachel Carpenter ❌" at bounding box center [1036, 143] width 305 height 25
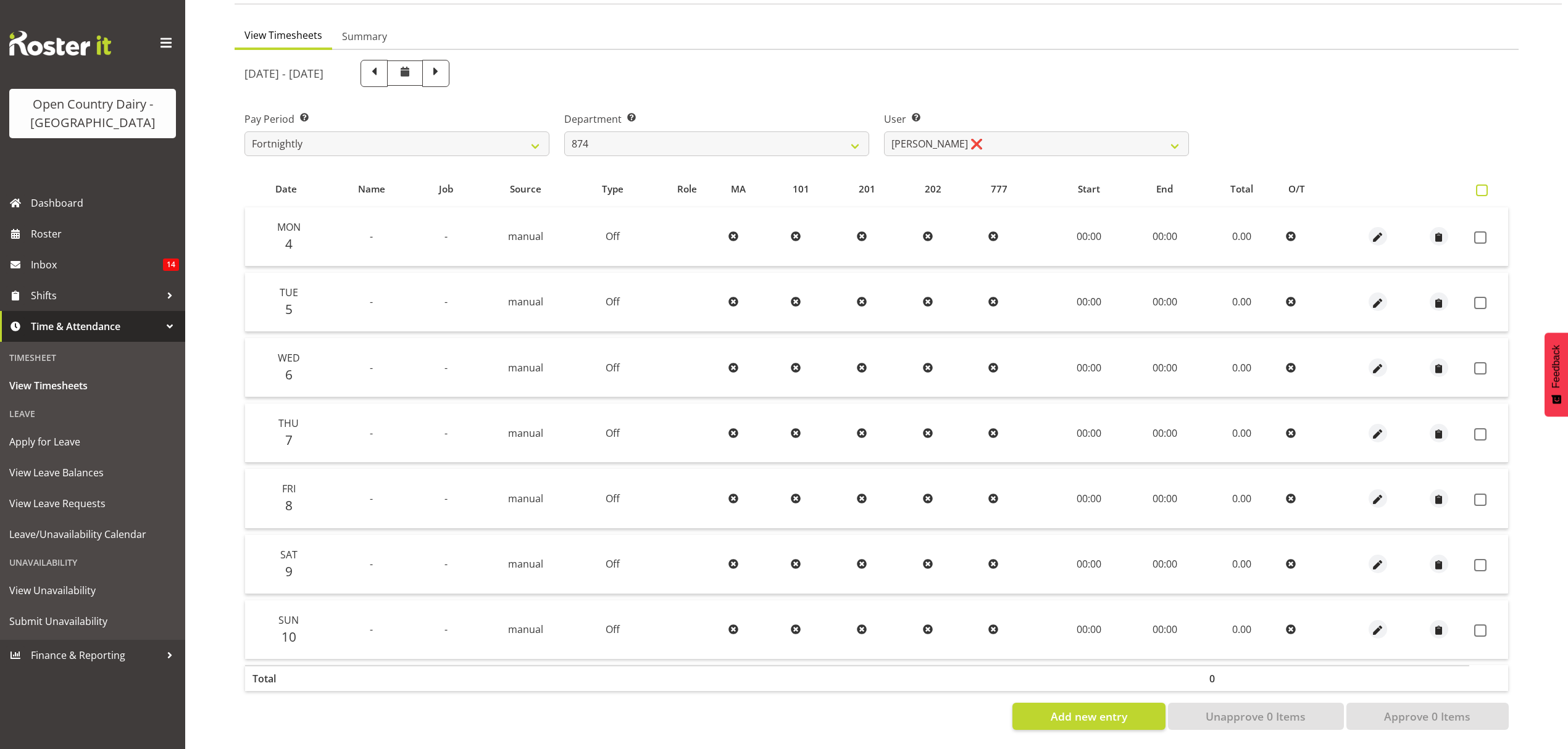
click at [1482, 185] on span at bounding box center [1482, 191] width 12 height 12
click at [1482, 186] on input "checkbox" at bounding box center [1479, 190] width 8 height 8
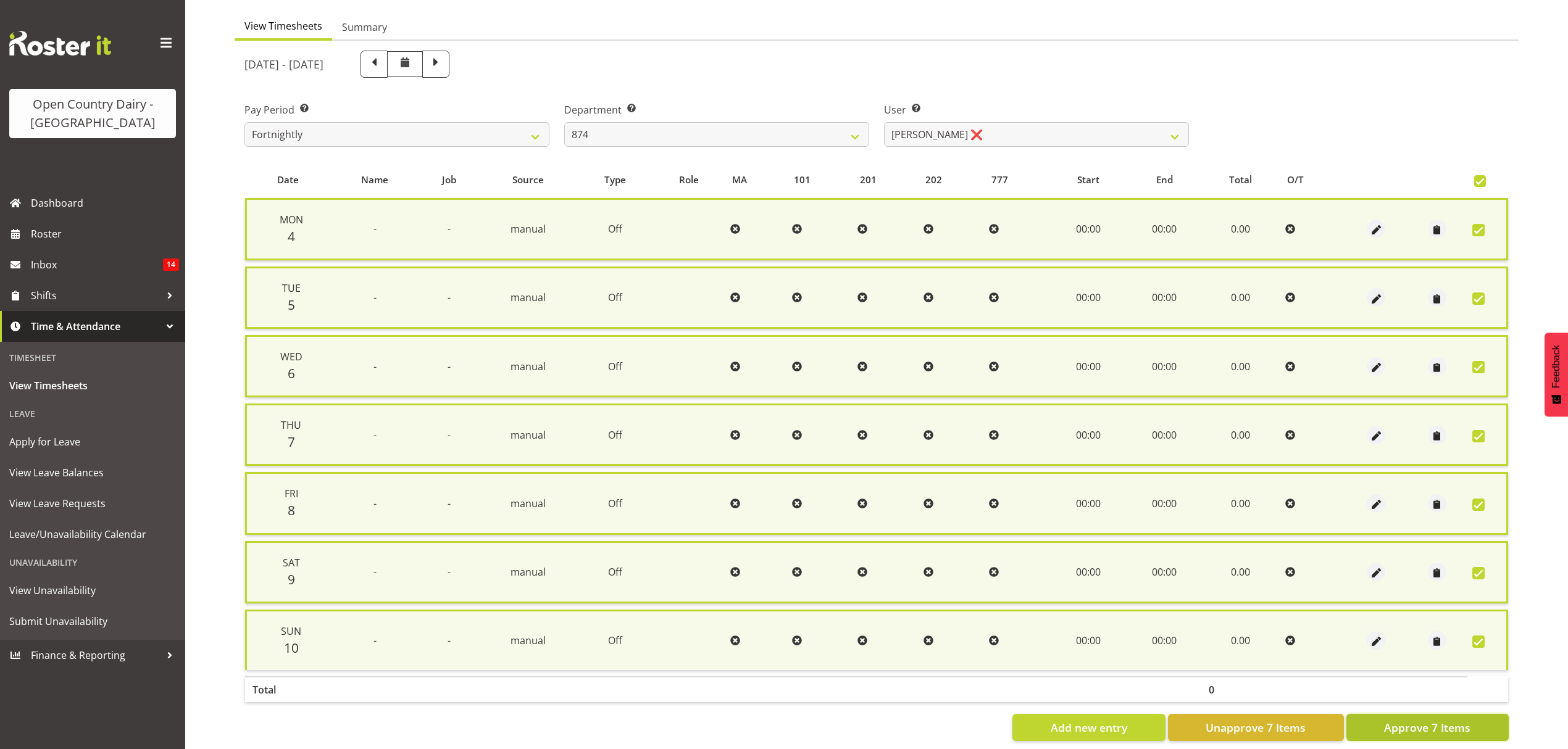
click at [1460, 726] on span "Approve 7 Items" at bounding box center [1427, 726] width 86 height 16
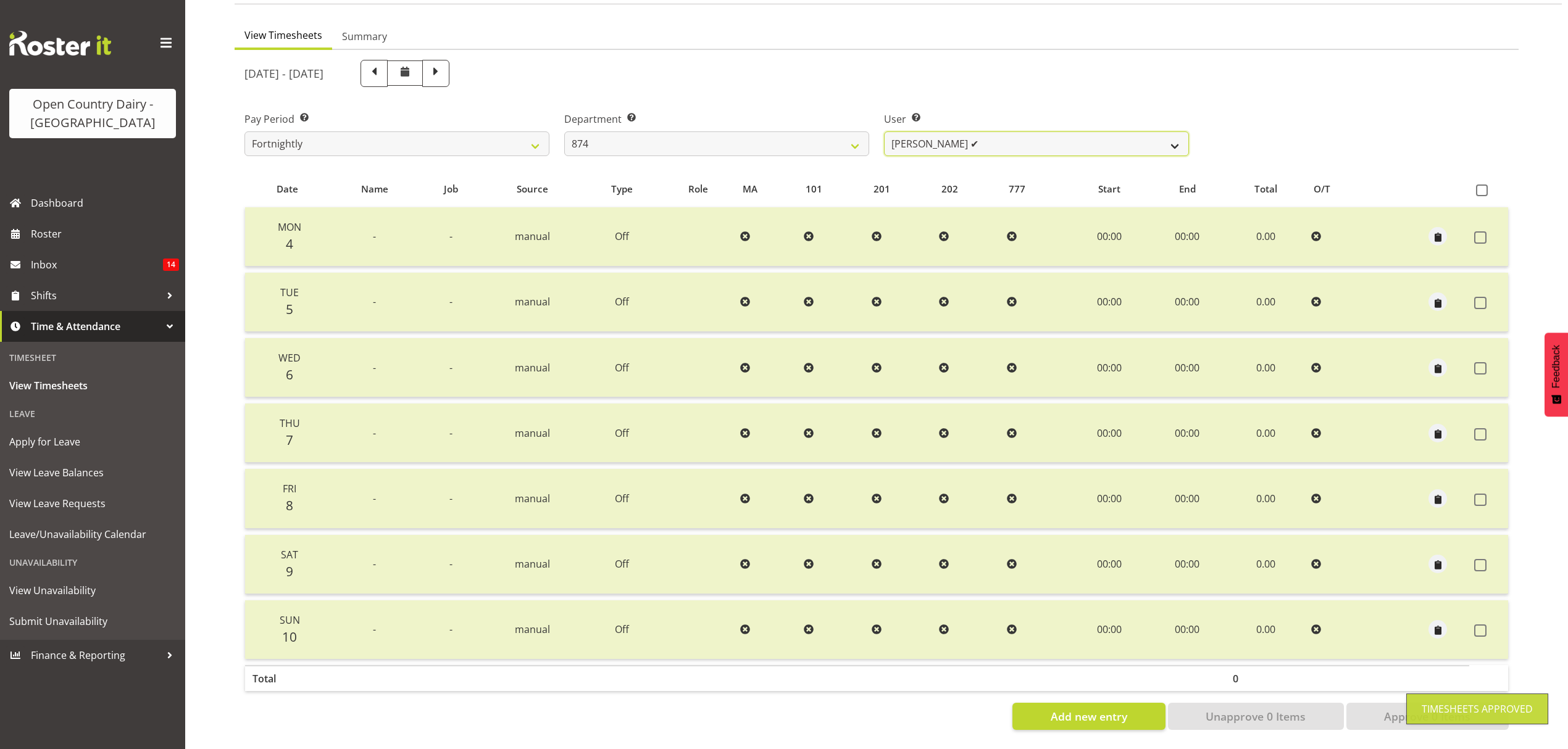
click at [1177, 131] on select "Annette Parker ✔ Christopher McRae ✔ Patrick Stenton ✔ Rachel Carpenter ✔" at bounding box center [1036, 143] width 305 height 25
click at [852, 139] on select "734 735 736 737 738 739 850 851 852 853 854 855 856 858 861 862 865 868 869 870" at bounding box center [716, 143] width 305 height 25
click at [564, 131] on select "734 735 736 737 738 739 850 851 852 853 854 855 856 858 861 862 865 868 869 870" at bounding box center [716, 143] width 305 height 25
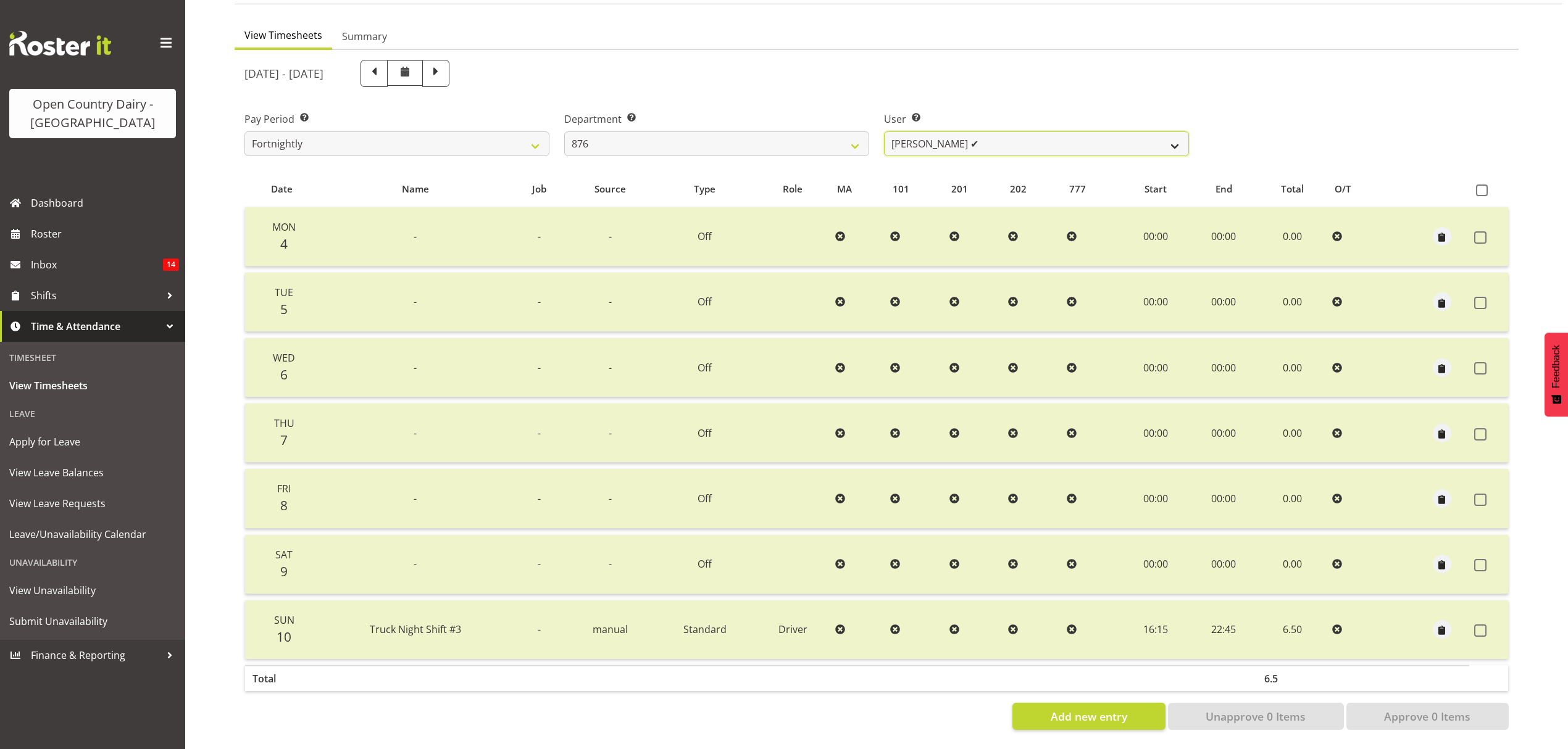
click at [1181, 140] on select "Gavin Hamilton ✔ Ian Barbour ❌ John Graham ❌ Tom Rahl ❌" at bounding box center [1036, 143] width 305 height 25
click at [884, 131] on select "Gavin Hamilton ✔ Ian Barbour ❌ John Graham ❌ Tom Rahl ❌" at bounding box center [1036, 143] width 305 height 25
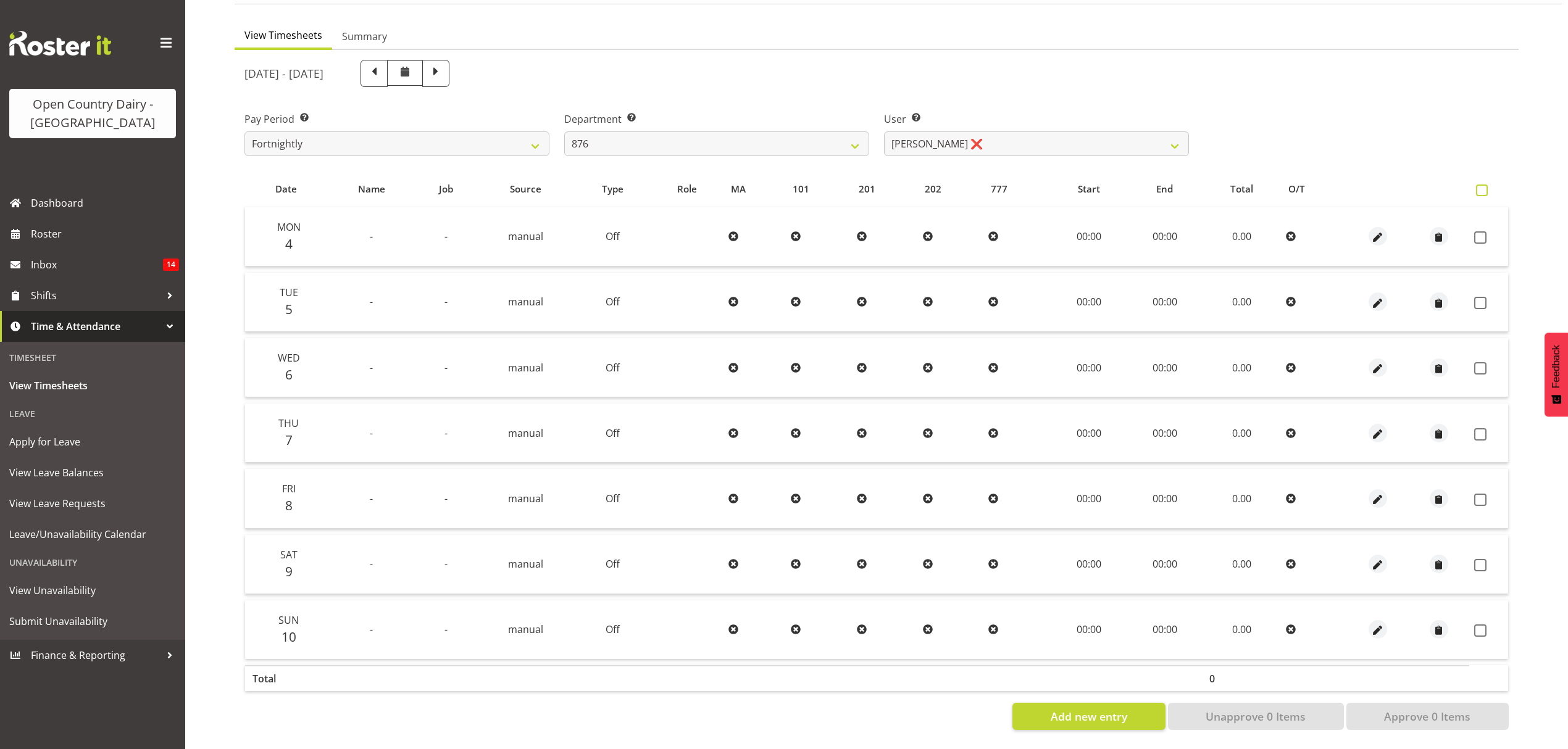
click at [1487, 185] on span at bounding box center [1482, 191] width 12 height 12
click at [1484, 186] on input "checkbox" at bounding box center [1479, 190] width 8 height 8
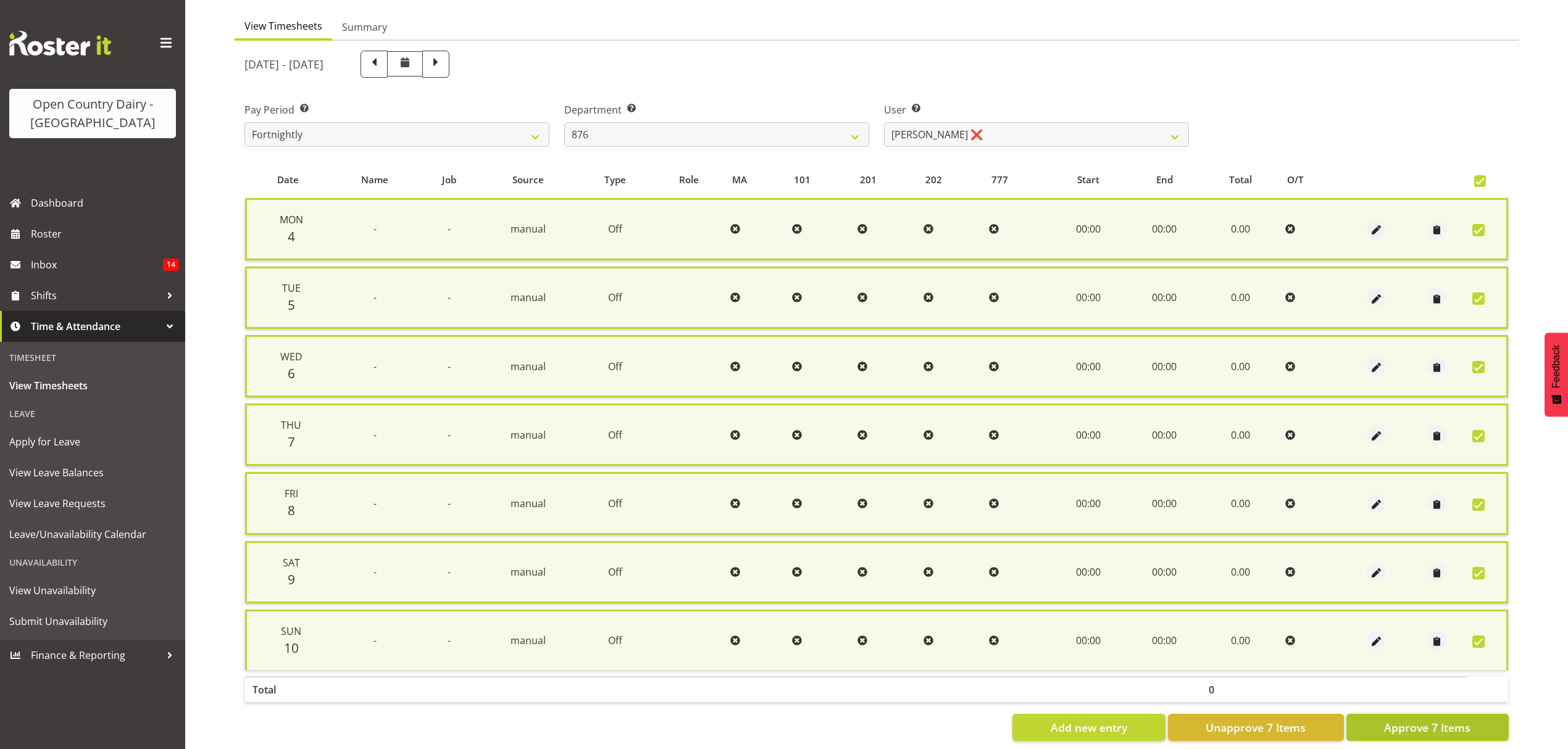
click at [1455, 731] on button "Approve 7 Items" at bounding box center [1428, 727] width 162 height 27
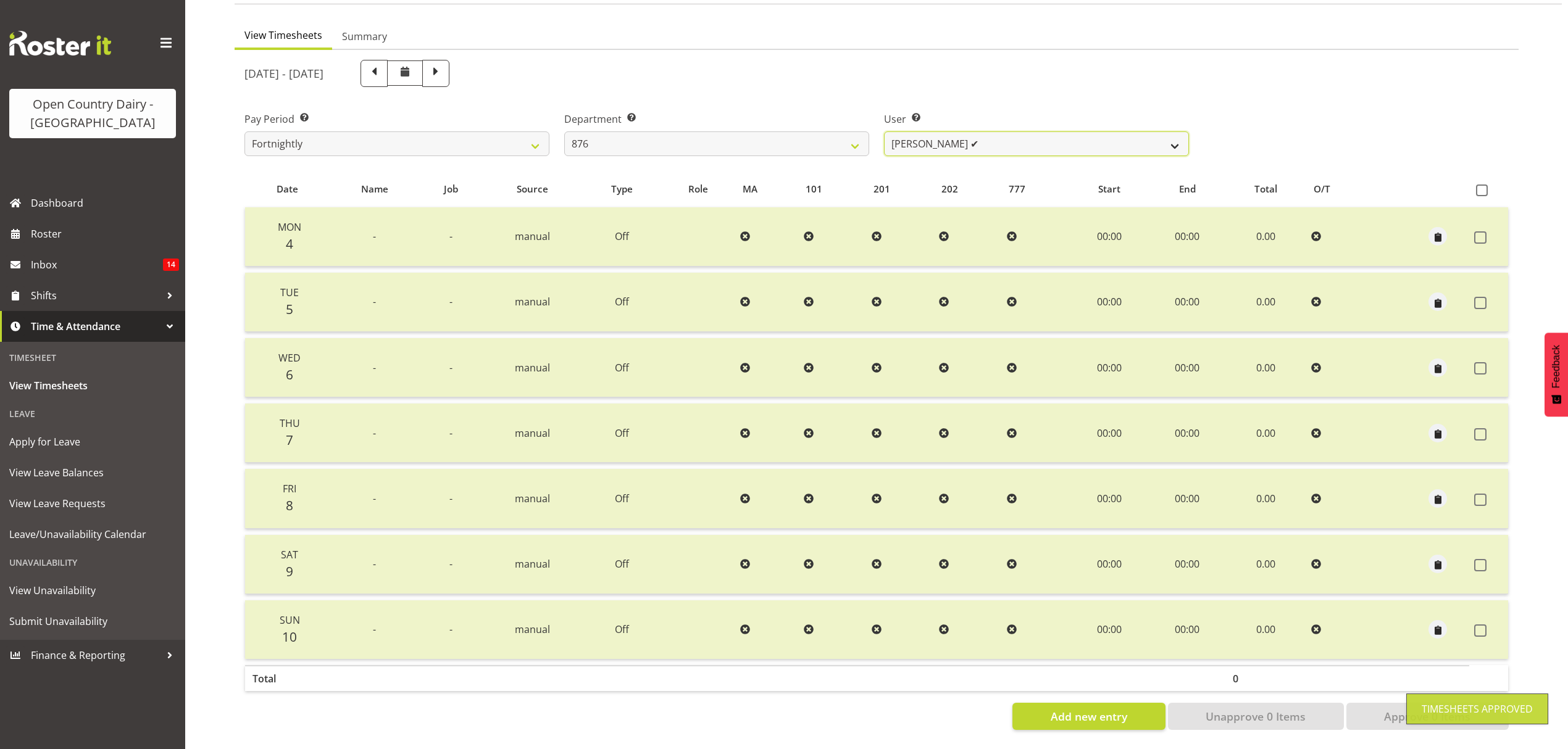
click at [1167, 137] on select "Gavin Hamilton ✔ Ian Barbour ✔ John Graham ❌ Tom Rahl ❌" at bounding box center [1036, 143] width 305 height 25
click at [884, 131] on select "Gavin Hamilton ✔ Ian Barbour ✔ John Graham ❌ Tom Rahl ❌" at bounding box center [1036, 143] width 305 height 25
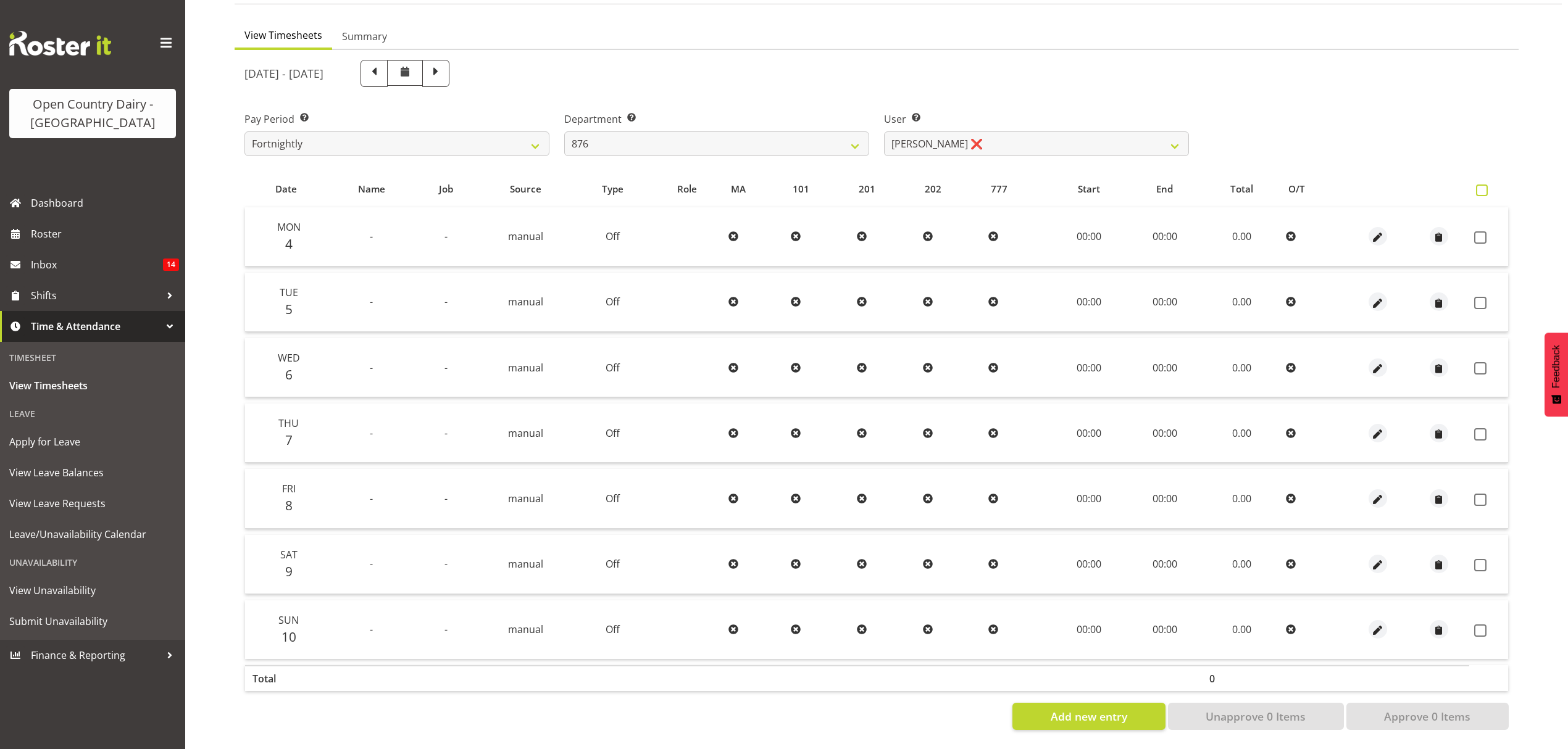
click at [1484, 185] on span at bounding box center [1482, 191] width 12 height 12
click at [1484, 186] on input "checkbox" at bounding box center [1479, 190] width 8 height 8
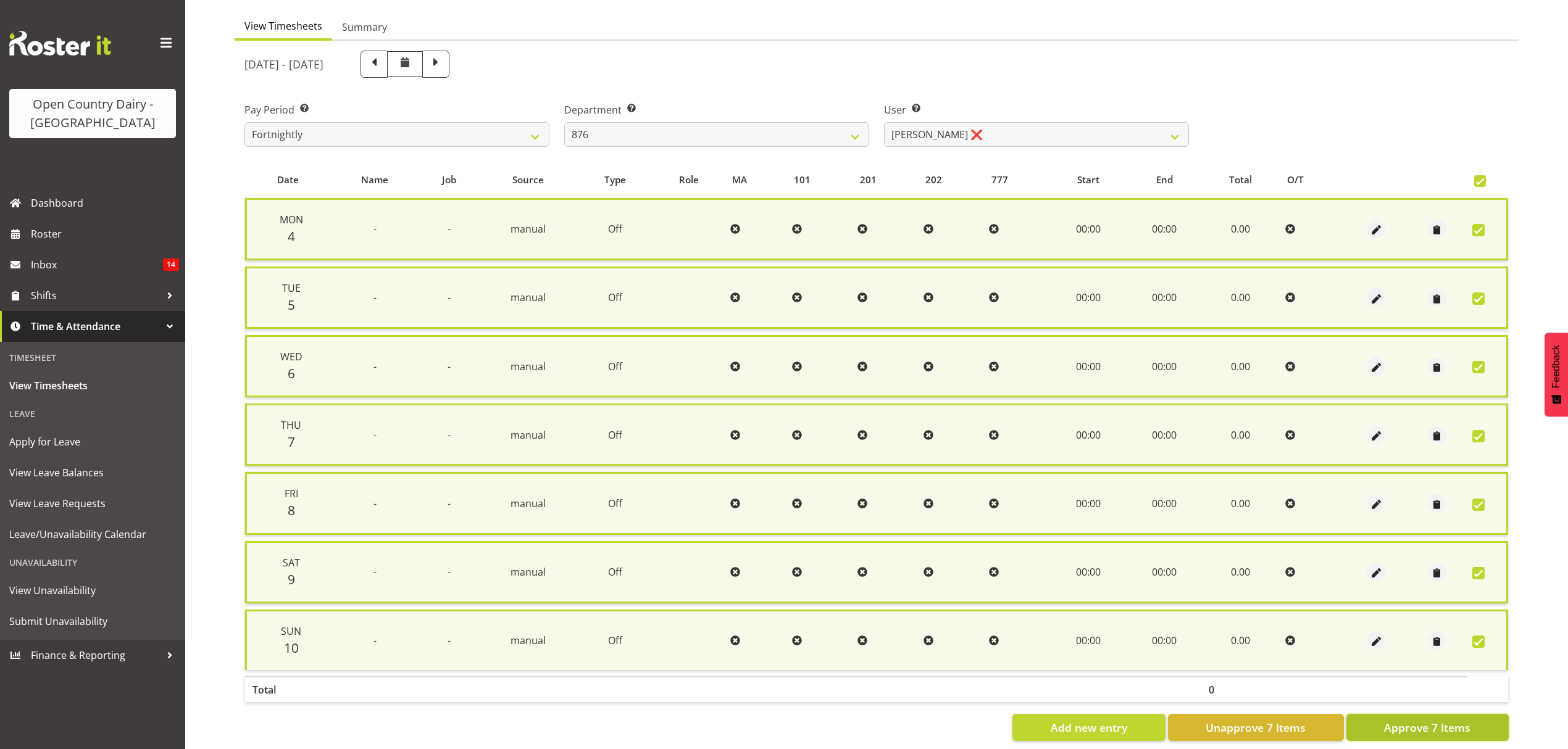
click at [1428, 719] on span "Approve 7 Items" at bounding box center [1427, 726] width 86 height 16
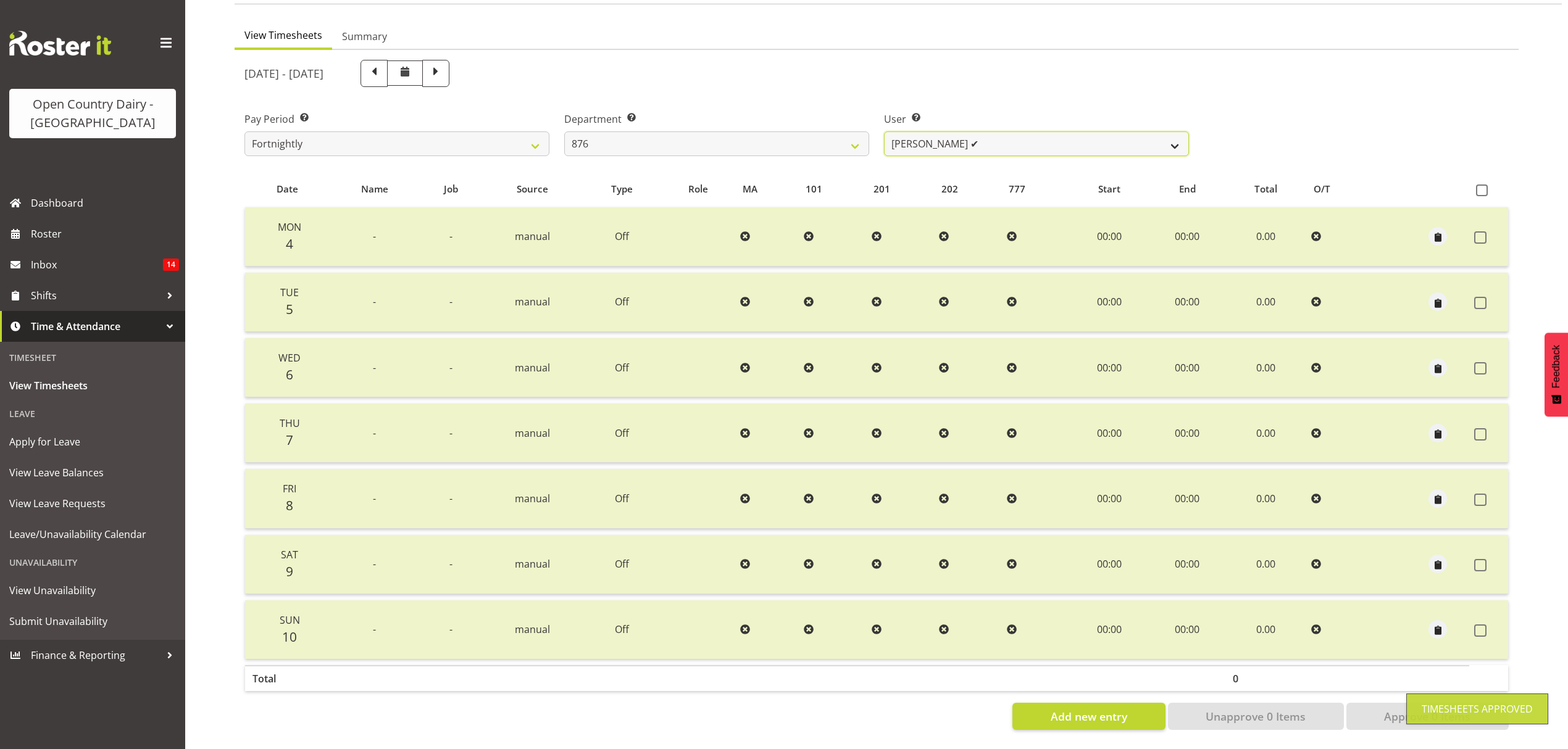
click at [1162, 131] on select "Gavin Hamilton ✔ Ian Barbour ✔ John Graham ✔ Tom Rahl ❌" at bounding box center [1036, 143] width 305 height 25
click at [884, 131] on select "Gavin Hamilton ✔ Ian Barbour ✔ John Graham ✔ Tom Rahl ❌" at bounding box center [1036, 143] width 305 height 25
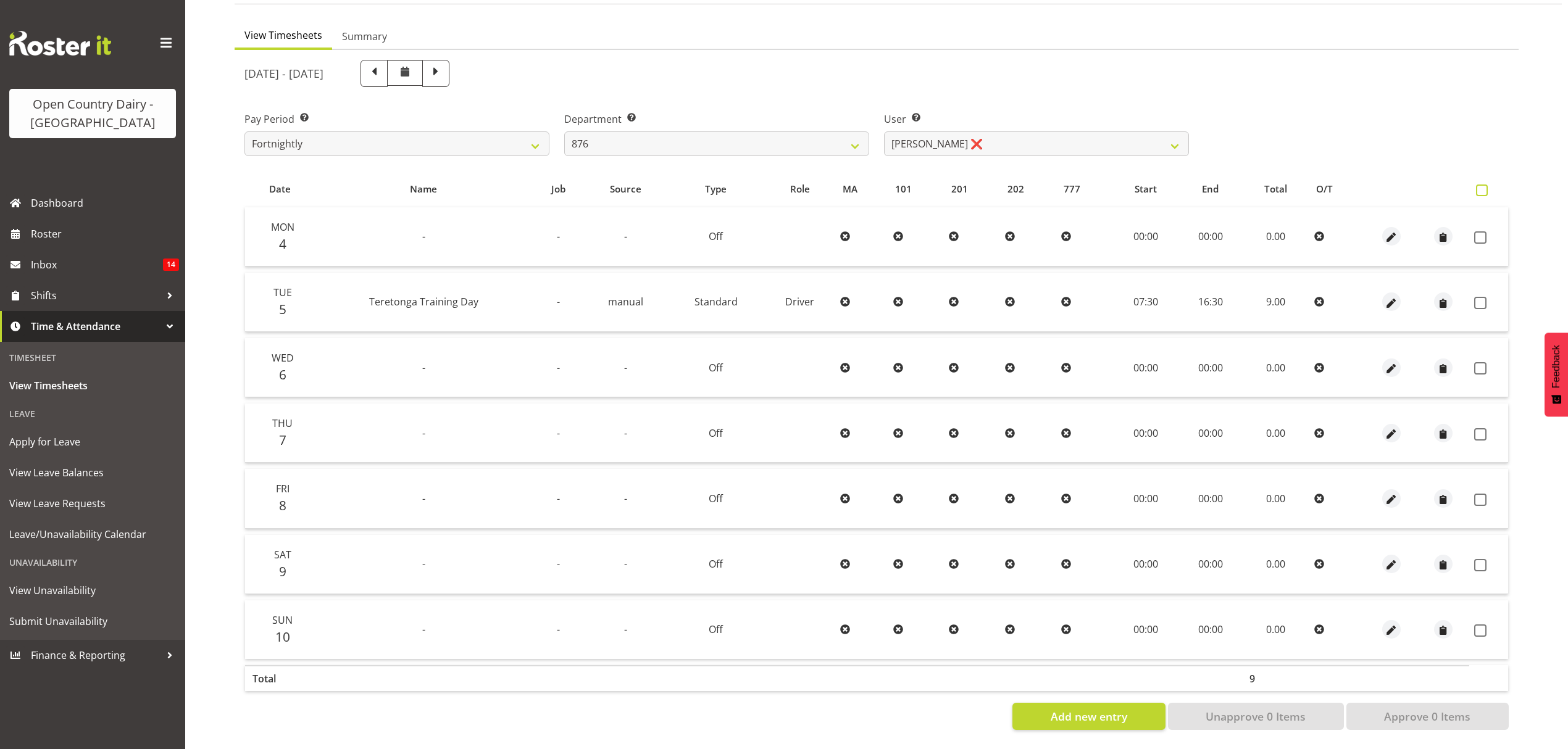
click at [1484, 185] on span at bounding box center [1482, 191] width 12 height 12
click at [1484, 186] on input "checkbox" at bounding box center [1479, 190] width 8 height 8
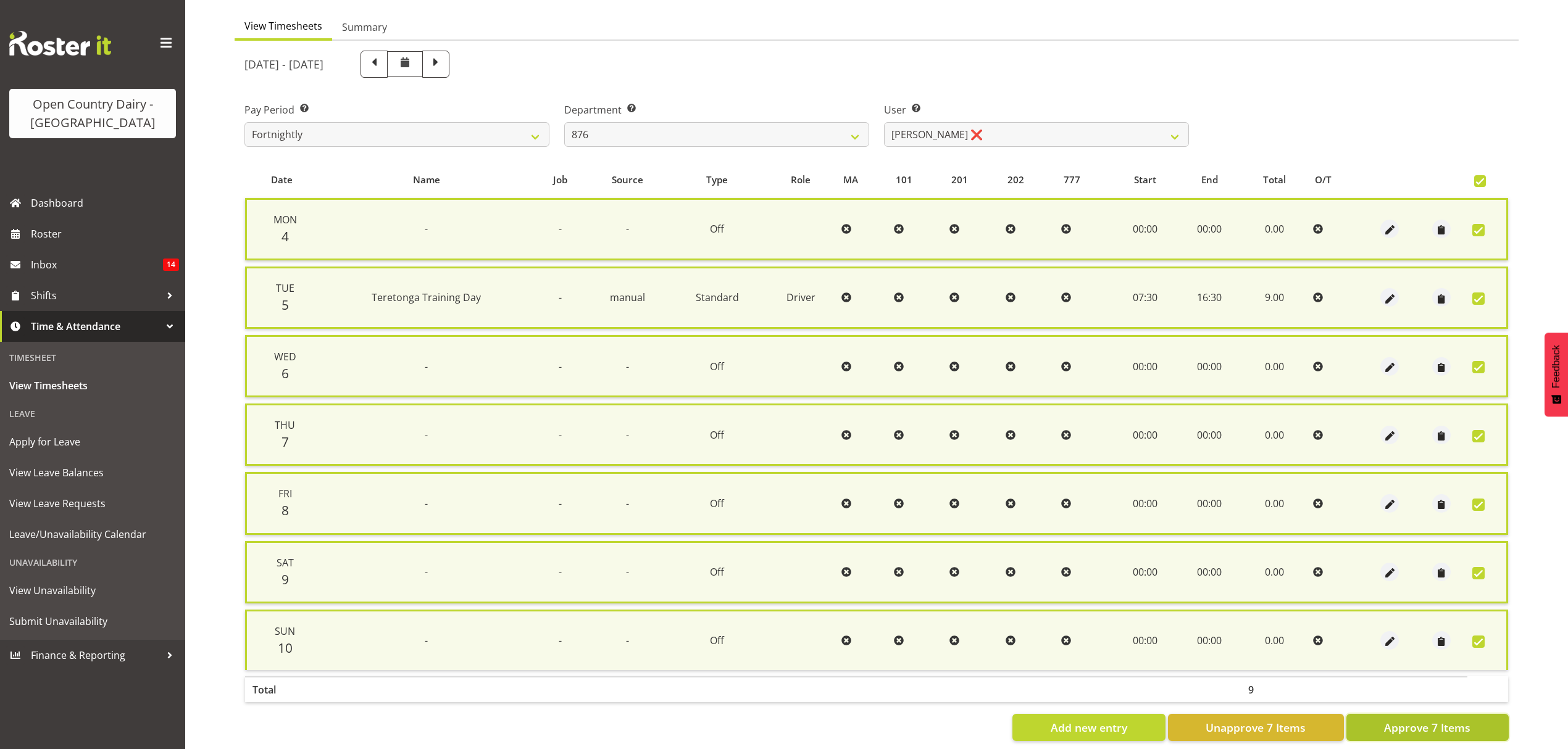
click at [1409, 719] on span "Approve 7 Items" at bounding box center [1427, 726] width 86 height 16
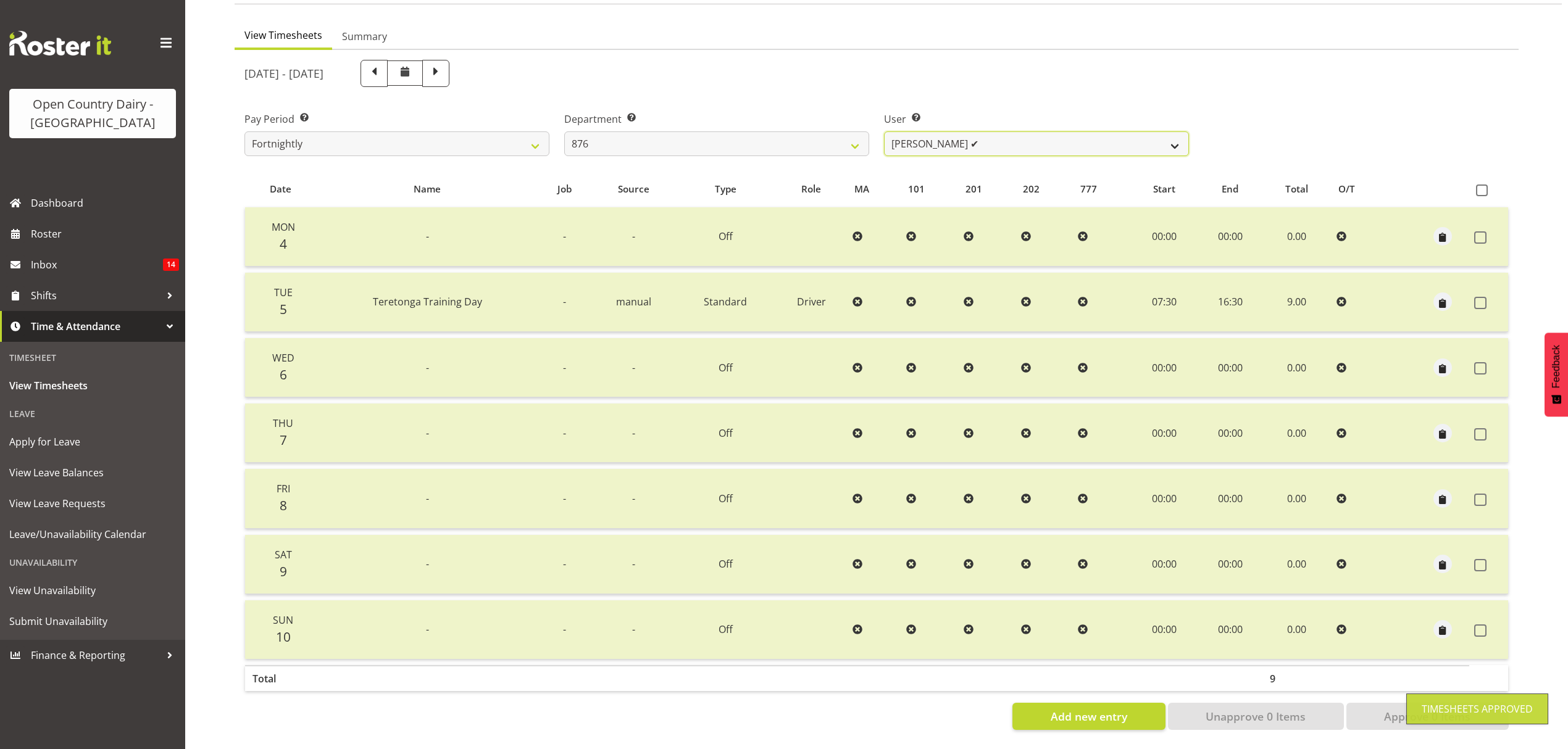
click at [1169, 132] on select "Gavin Hamilton ✔ Ian Barbour ✔ John Graham ✔ Tom Rahl ✔" at bounding box center [1036, 143] width 305 height 25
click at [862, 134] on select "734 735 736 737 738 739 850 851 852 853 854 855 856 858 861 862 865 868 869 870" at bounding box center [716, 143] width 305 height 25
click at [564, 131] on select "734 735 736 737 738 739 850 851 852 853 854 855 856 858 861 862 865 868 869 870" at bounding box center [716, 143] width 305 height 25
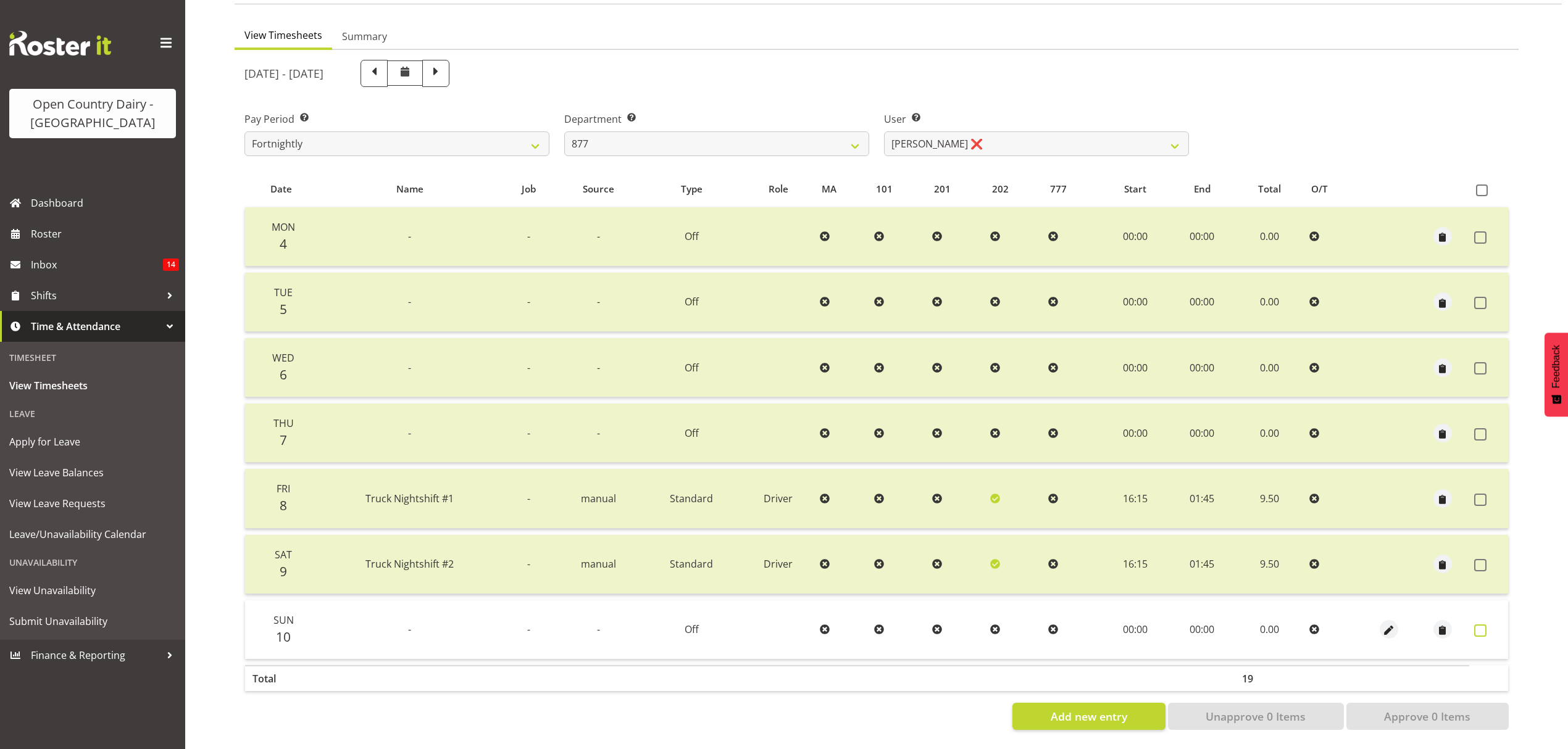
click at [1486, 624] on label at bounding box center [1483, 630] width 19 height 12
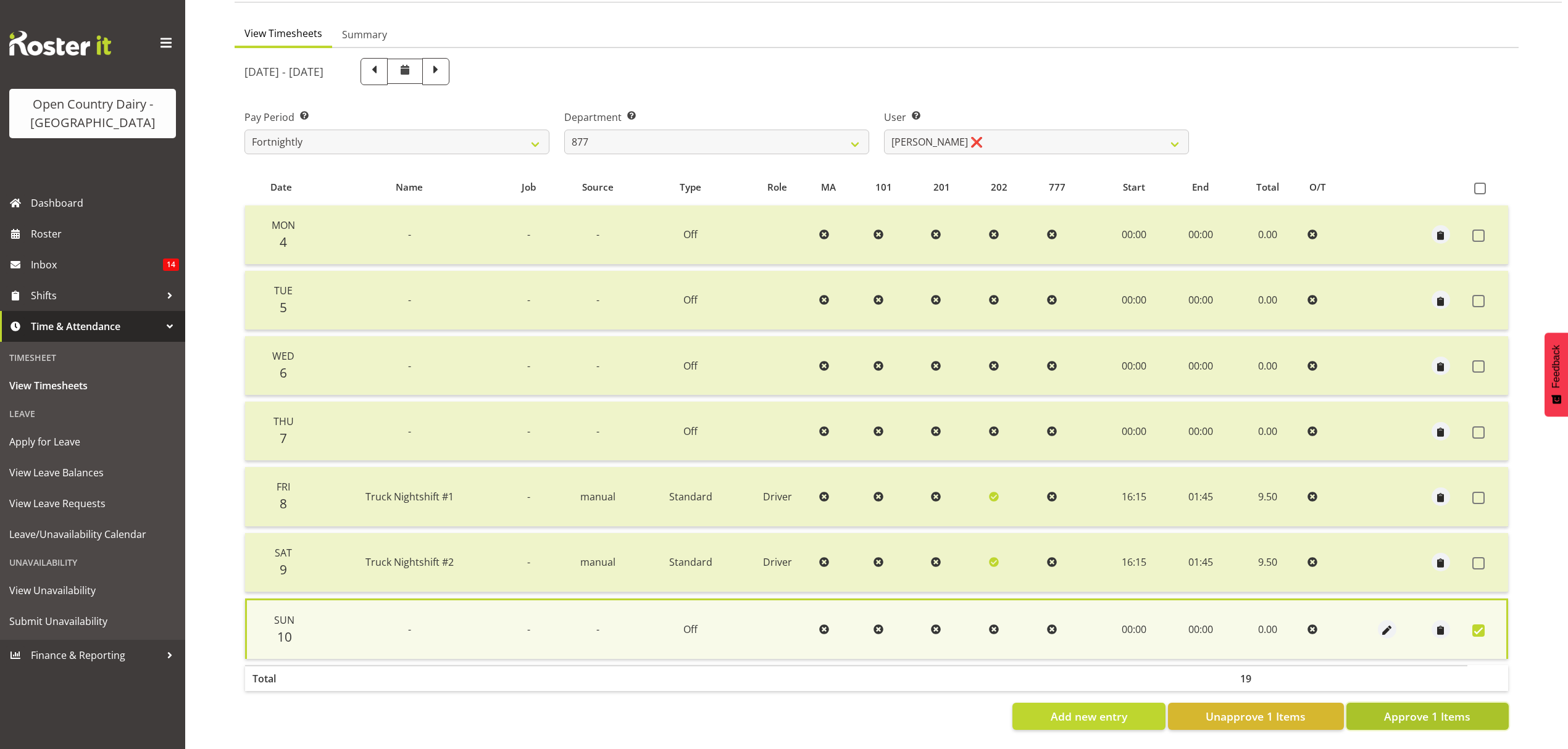
click at [1427, 708] on span "Approve 1 Items" at bounding box center [1427, 716] width 86 height 16
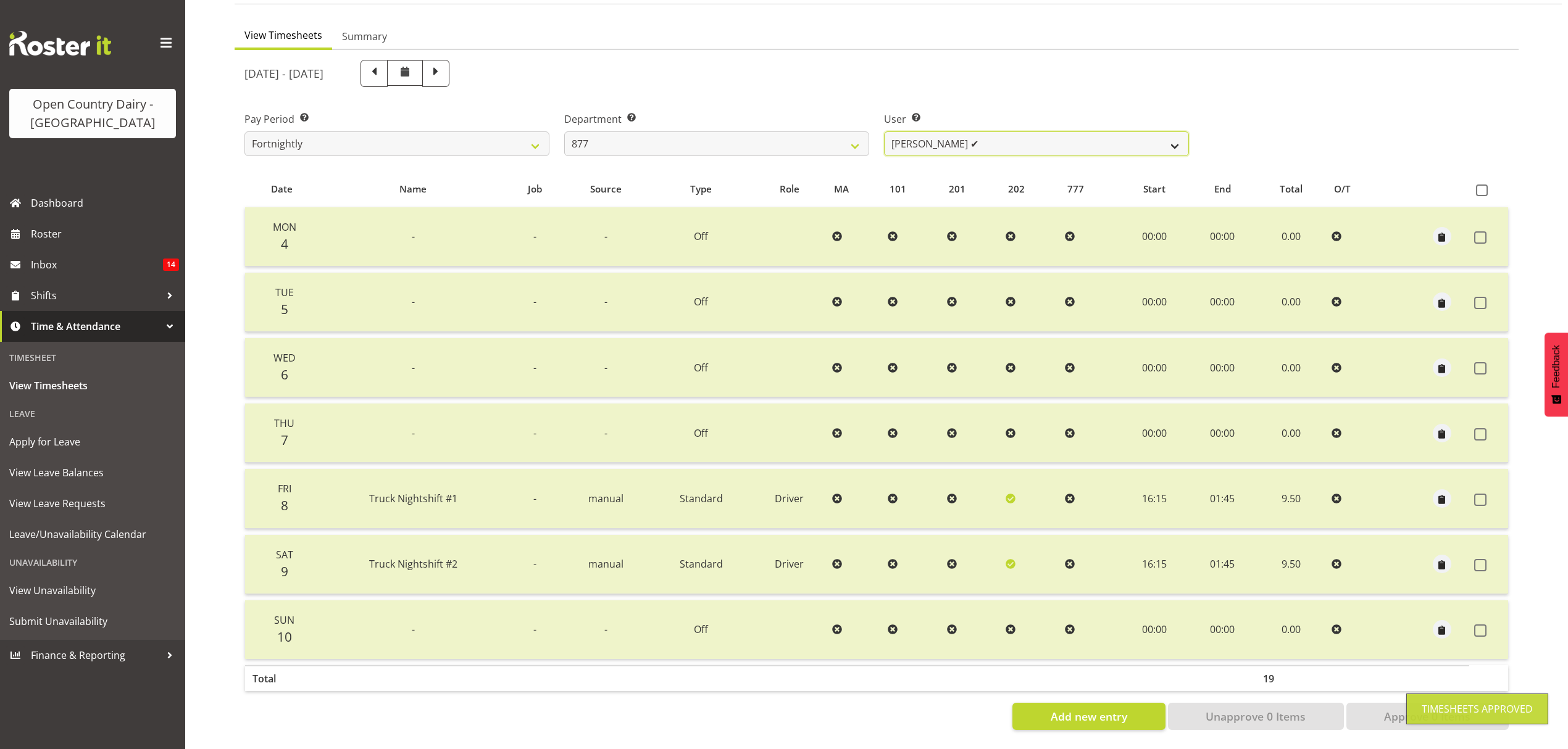
click at [1178, 131] on select "Barry Shields ✔ Callum Wells ❌ Helen Bull ❌ Jase Preston ❌" at bounding box center [1036, 143] width 305 height 25
click at [884, 131] on select "Barry Shields ✔ Callum Wells ❌ Helen Bull ❌ Jase Preston ❌" at bounding box center [1036, 143] width 305 height 25
click at [0, 0] on div at bounding box center [0, 0] width 0 height 0
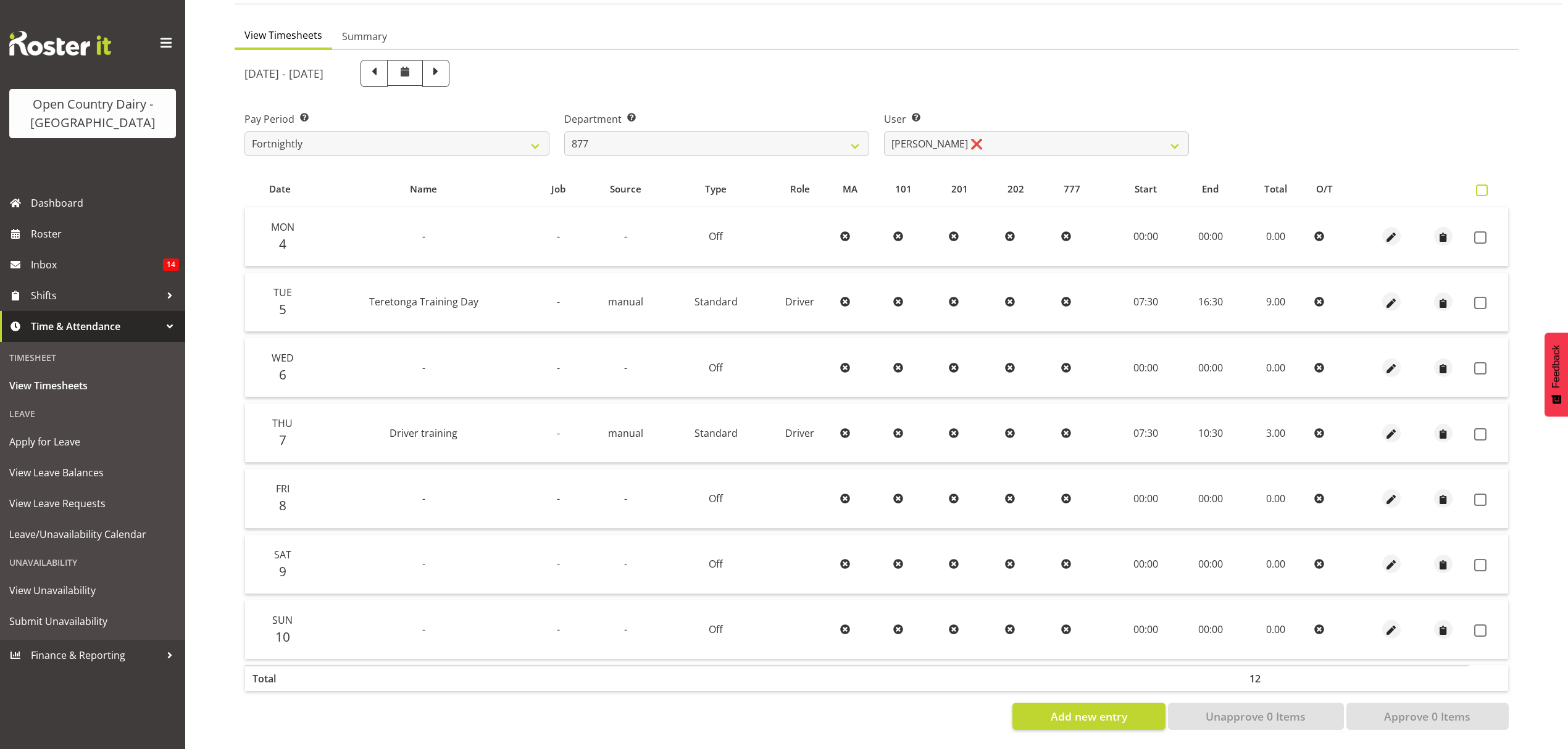
click at [1482, 185] on span at bounding box center [1482, 191] width 12 height 12
click at [1482, 186] on input "checkbox" at bounding box center [1479, 190] width 8 height 8
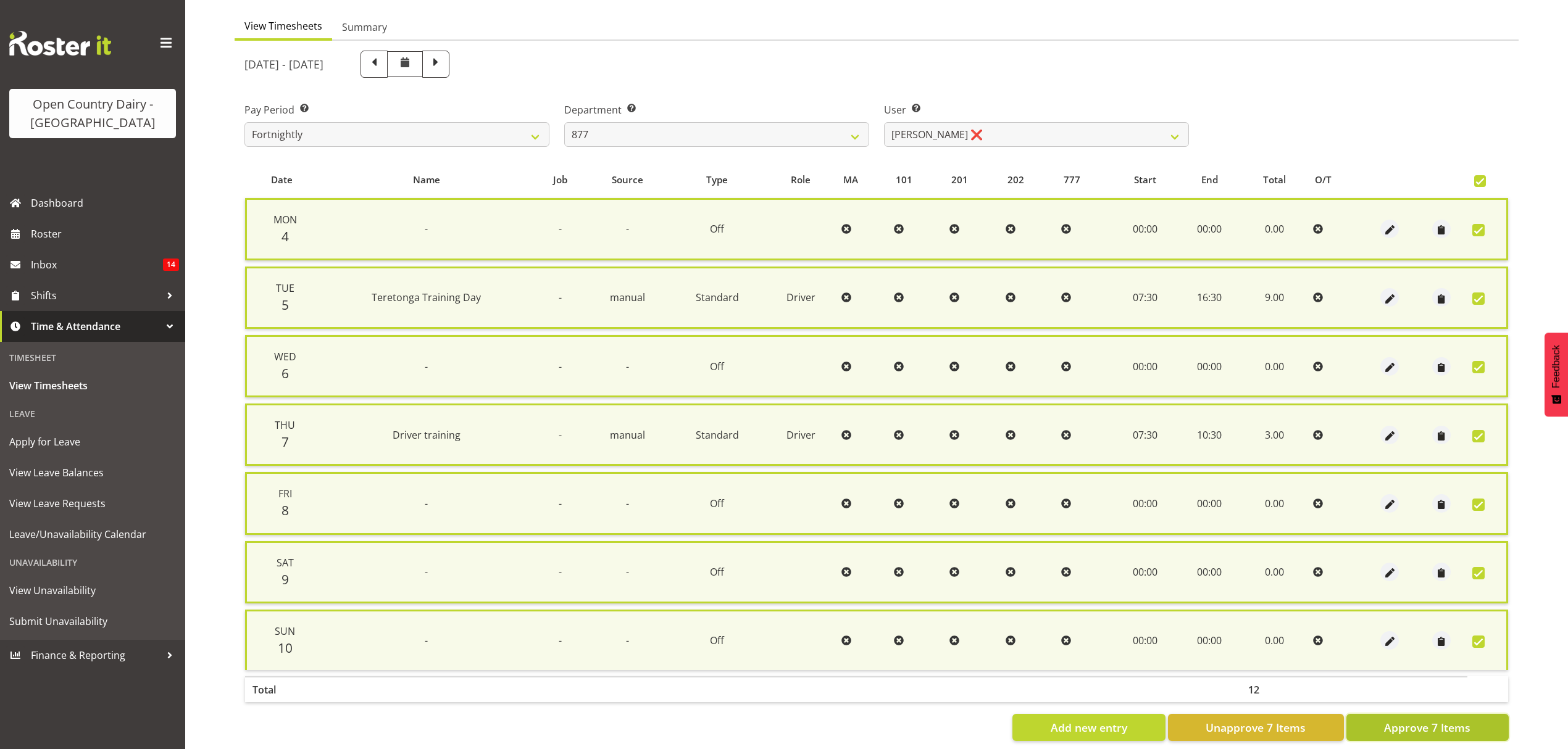
click at [1472, 715] on button "Approve 7 Items" at bounding box center [1428, 727] width 162 height 27
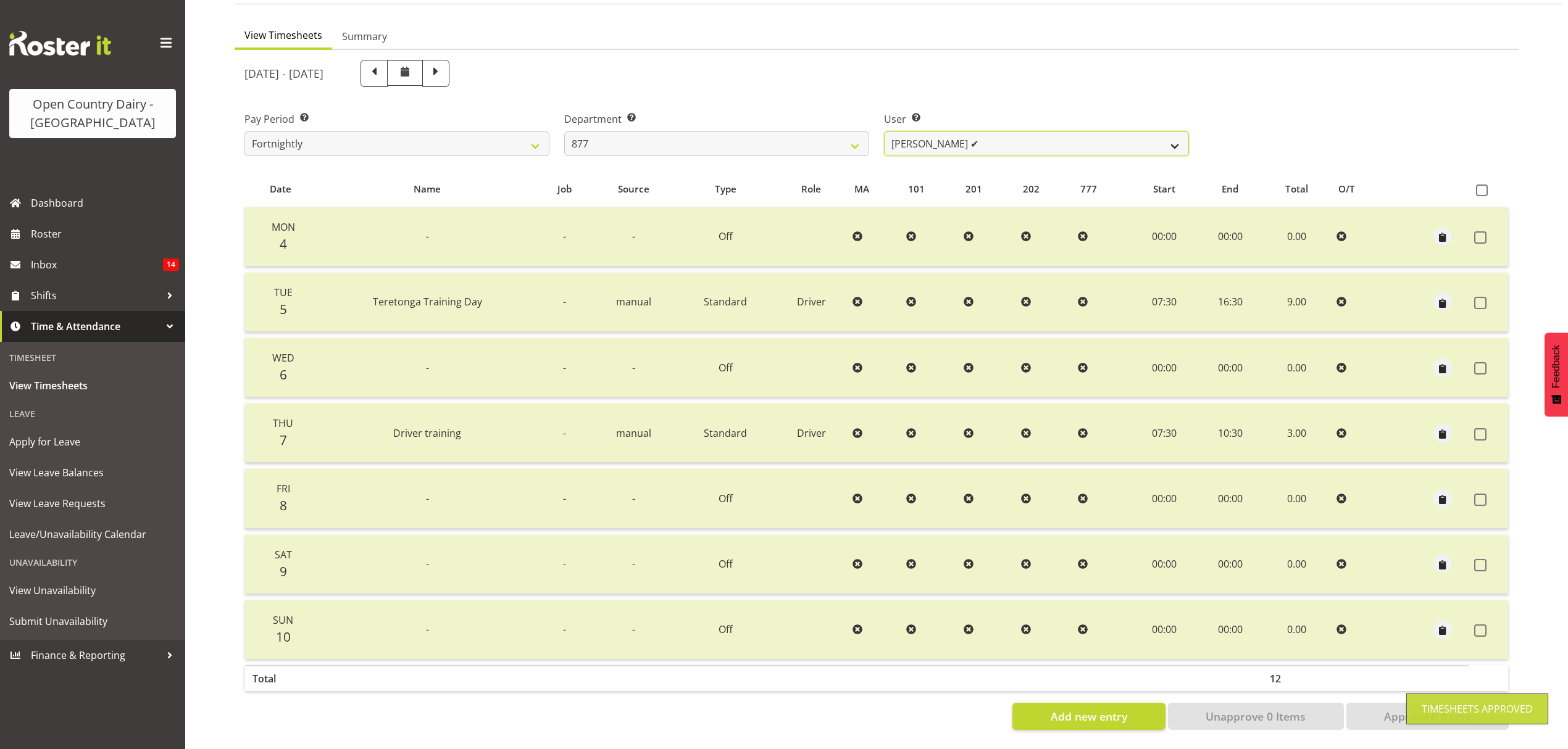
click at [1184, 141] on select "Barry Shields ✔ Callum Wells ✔ Helen Bull ❌ Jase Preston ❌" at bounding box center [1036, 143] width 305 height 25
click at [884, 131] on select "Barry Shields ✔ Callum Wells ✔ Helen Bull ❌ Jase Preston ❌" at bounding box center [1036, 143] width 305 height 25
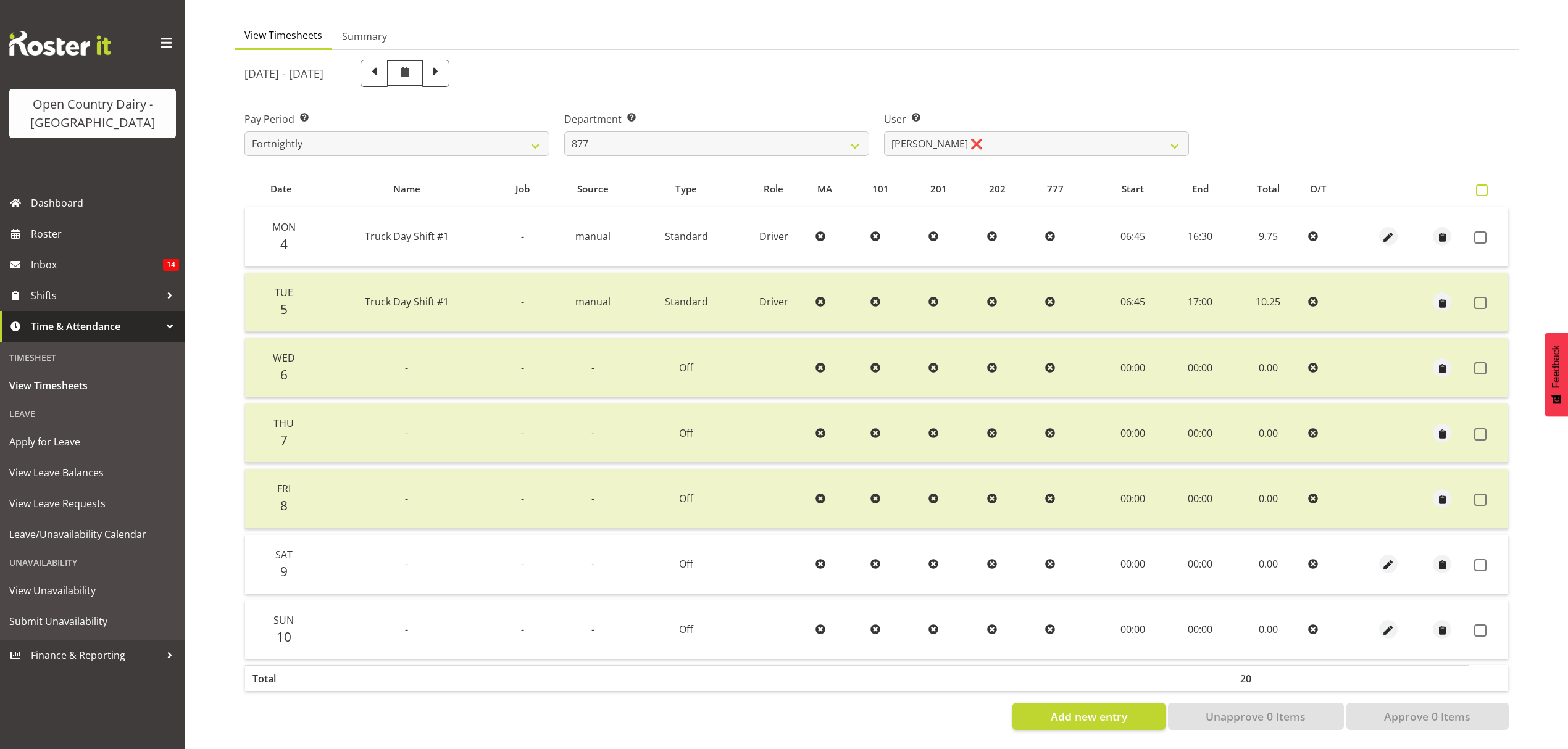
click at [1486, 185] on span at bounding box center [1482, 191] width 12 height 12
click at [1484, 186] on input "checkbox" at bounding box center [1479, 190] width 8 height 8
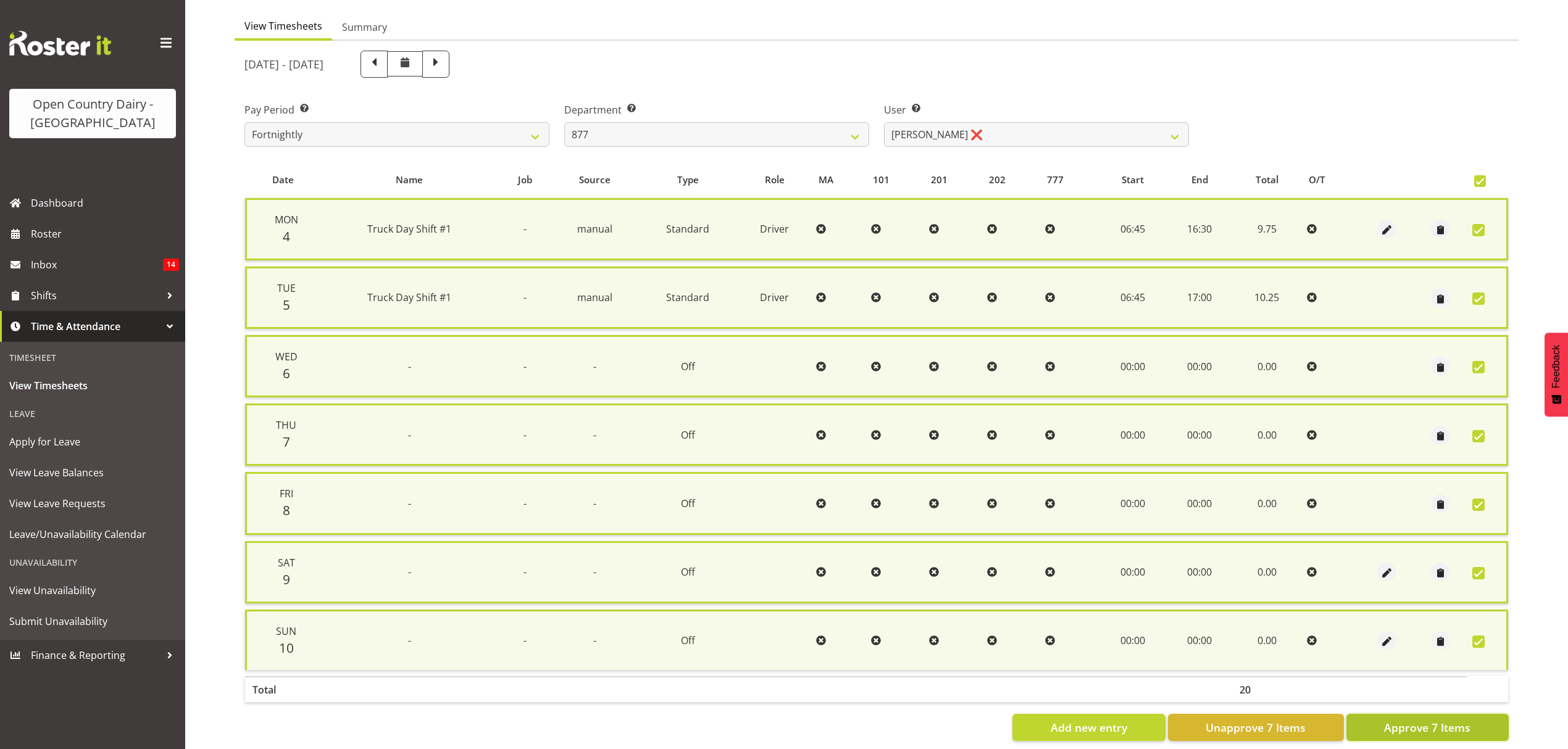
click at [1436, 726] on span "Approve 7 Items" at bounding box center [1427, 726] width 86 height 16
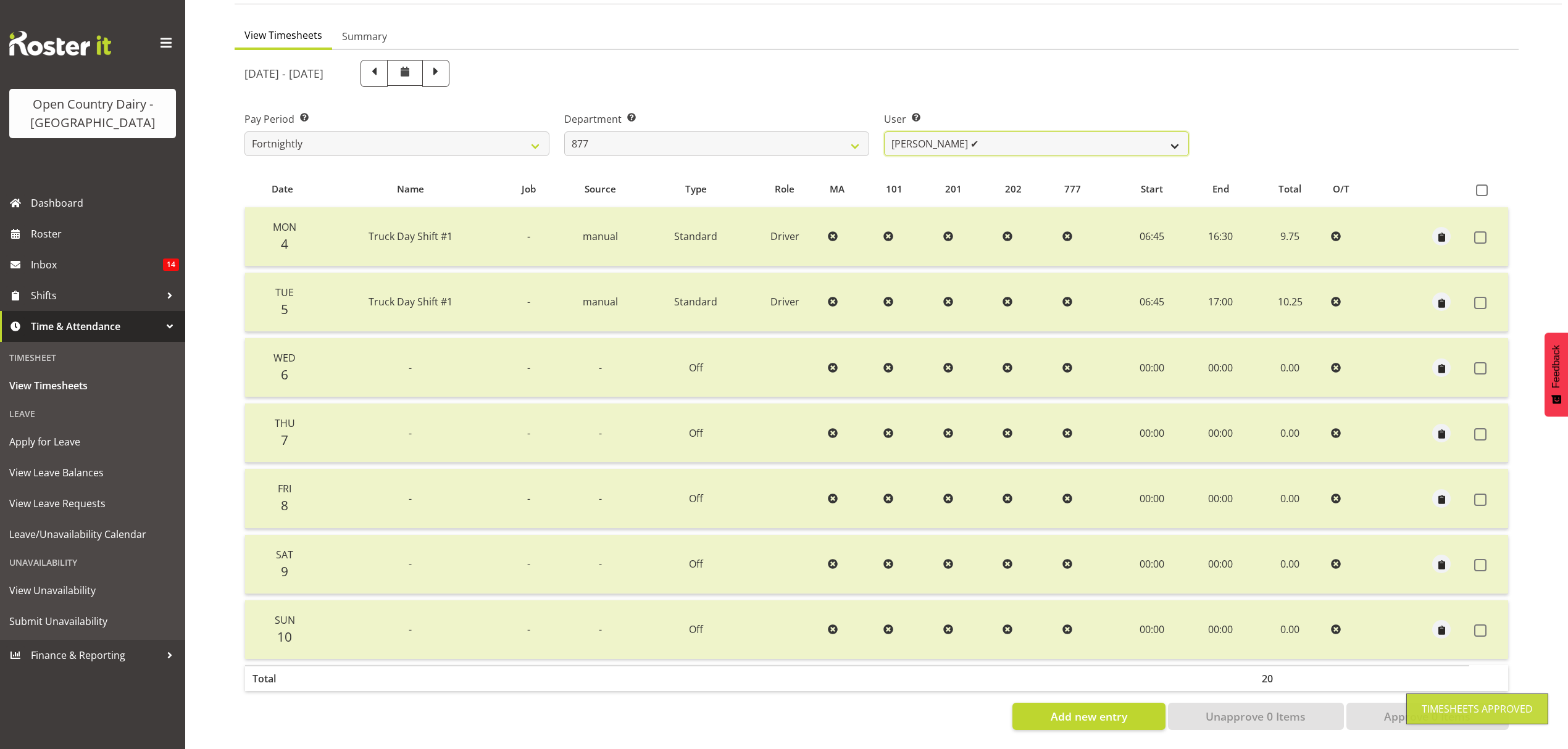
click at [1165, 132] on select "Barry Shields ✔ Callum Wells ✔ Helen Bull ✔ Jase Preston ❌" at bounding box center [1036, 143] width 305 height 25
click at [884, 131] on select "Barry Shields ✔ Callum Wells ✔ Helen Bull ✔ Jase Preston ❌" at bounding box center [1036, 143] width 305 height 25
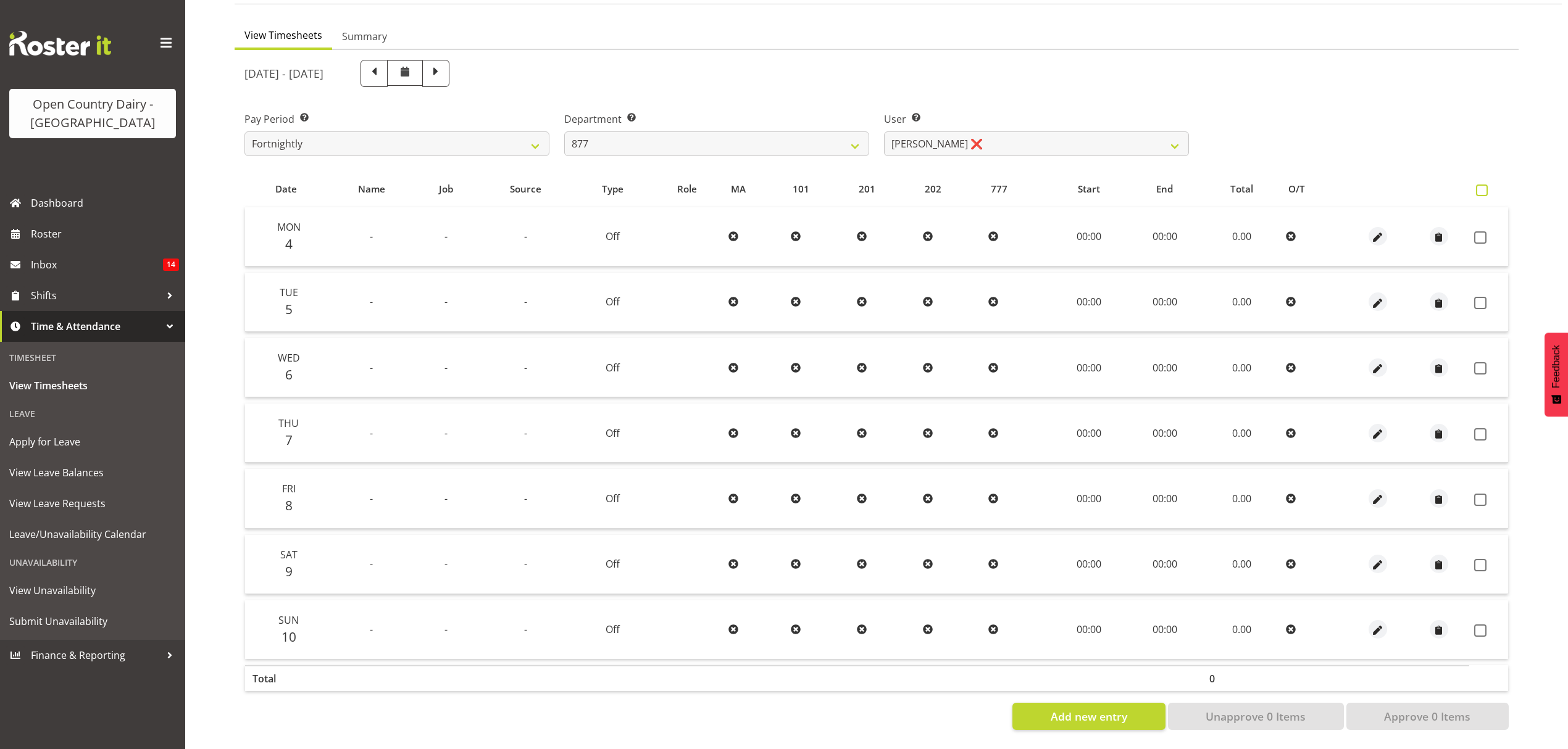
click at [1482, 185] on span at bounding box center [1482, 191] width 12 height 12
click at [1482, 186] on input "checkbox" at bounding box center [1479, 190] width 8 height 8
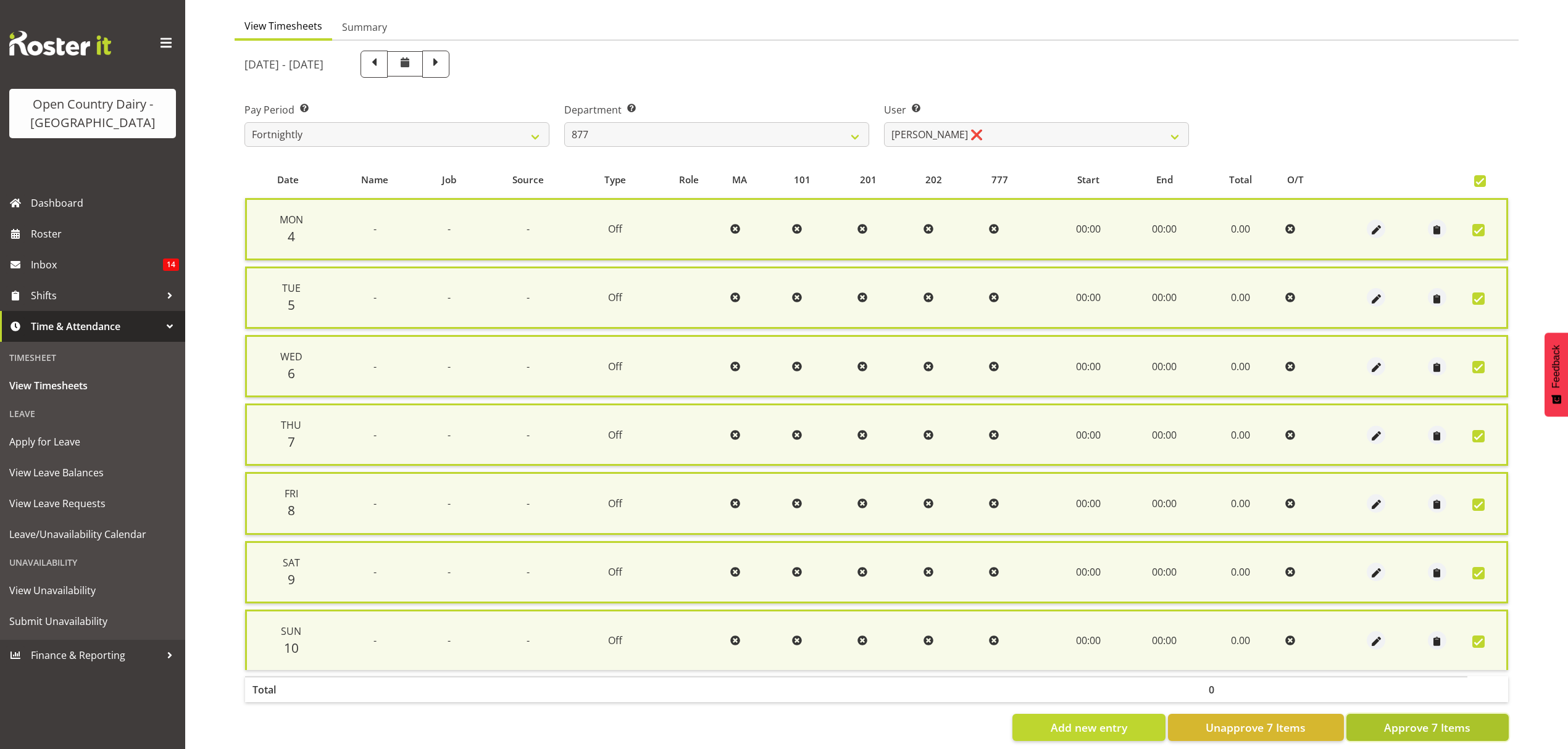
click at [1392, 726] on span "Approve 7 Items" at bounding box center [1427, 726] width 86 height 16
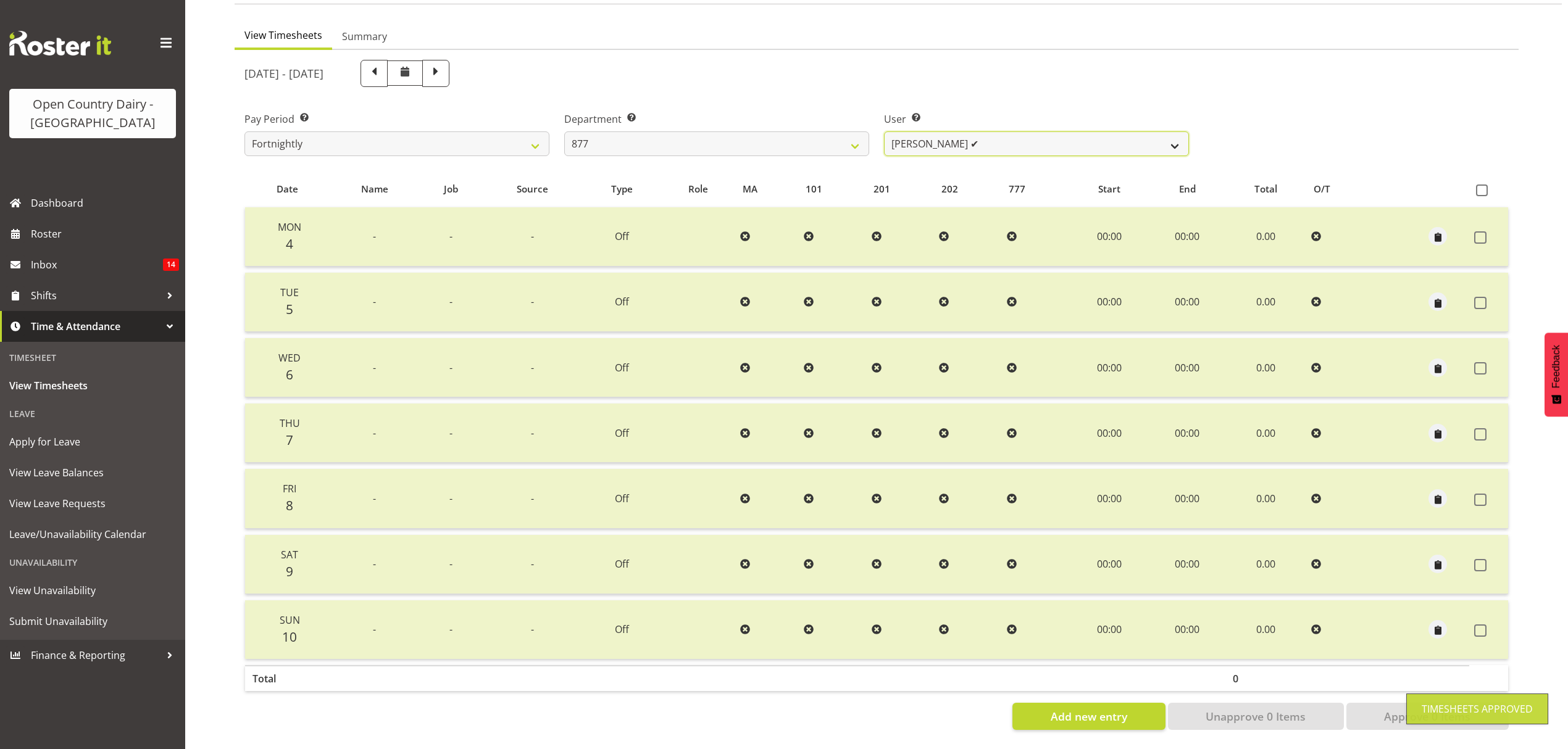
click at [1171, 131] on select "Barry Shields ✔ Callum Wells ✔ Helen Bull ✔ Jase Preston ✔" at bounding box center [1036, 143] width 305 height 25
click at [844, 131] on select "734 735 736 737 738 739 850 851 852 853 854 855 856 858 861 862 865 868 869 870" at bounding box center [716, 143] width 305 height 25
click at [852, 136] on select "734 735 736 737 738 739 850 851 852 853 854 855 856 858 861 862 865 868 869 870" at bounding box center [716, 143] width 305 height 25
click at [564, 131] on select "734 735 736 737 738 739 850 851 852 853 854 855 856 858 861 862 865 868 869 870" at bounding box center [716, 143] width 305 height 25
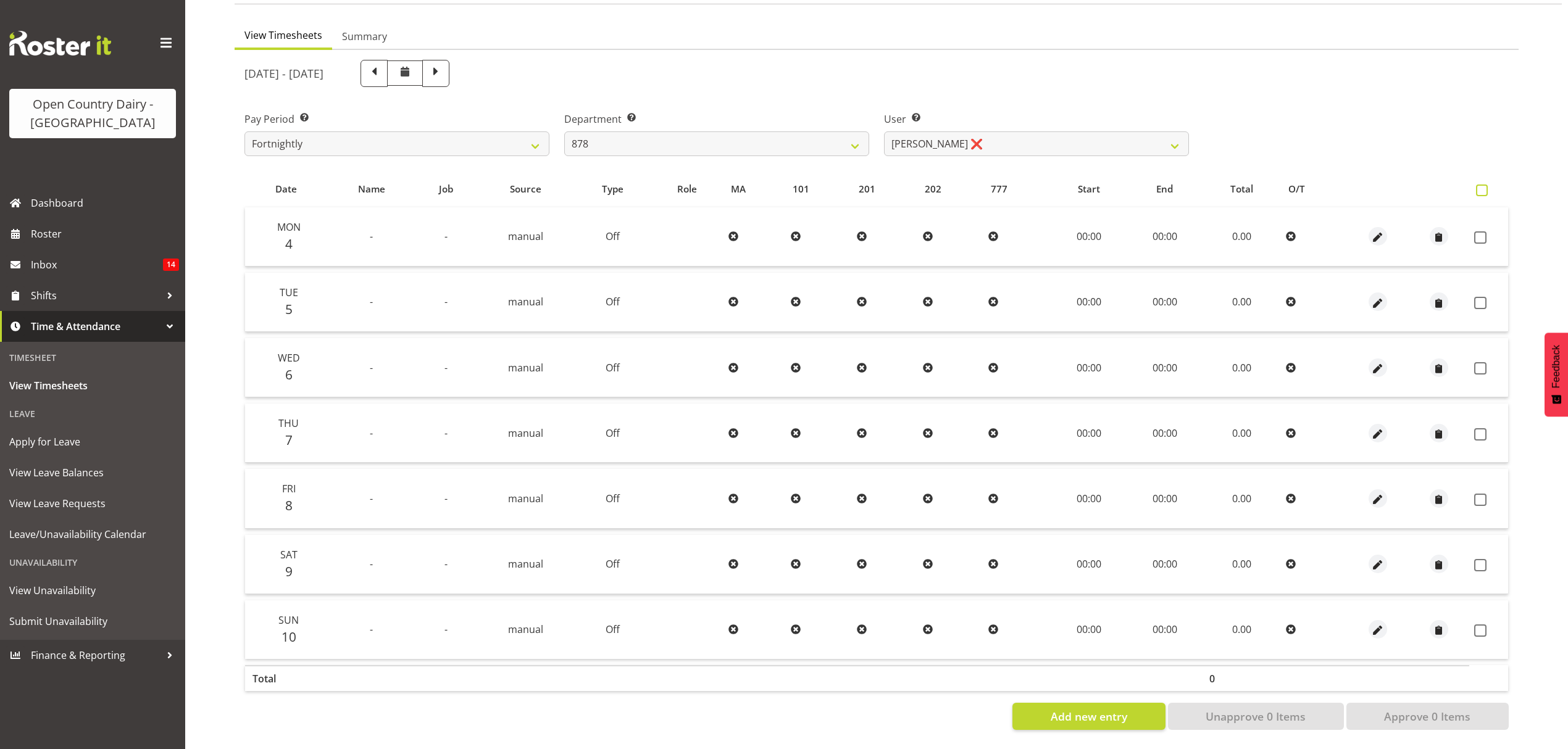
click at [1482, 185] on span at bounding box center [1482, 191] width 12 height 12
click at [1482, 186] on input "checkbox" at bounding box center [1479, 190] width 8 height 8
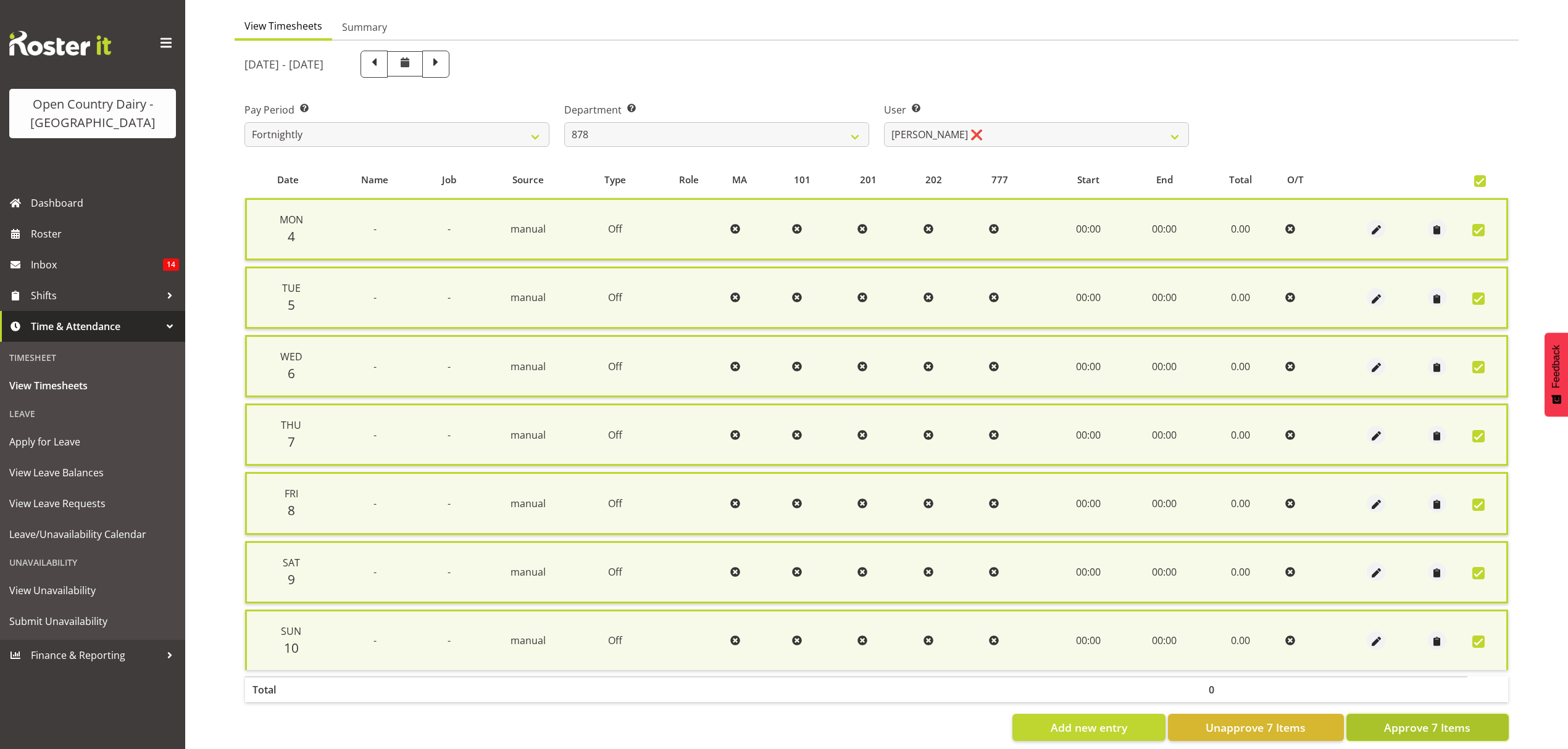
click at [1420, 724] on span "Approve 7 Items" at bounding box center [1427, 726] width 86 height 16
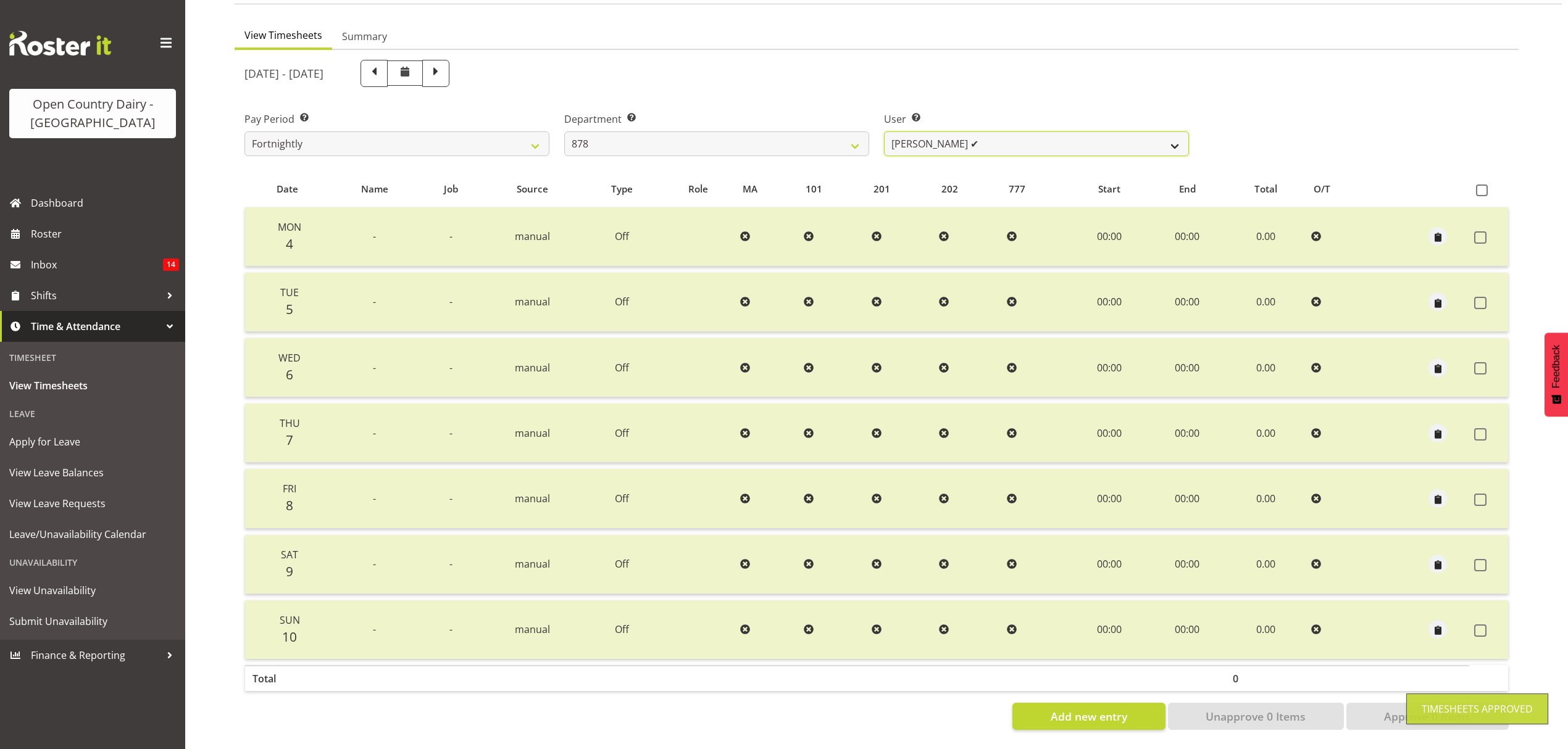
click at [1173, 140] on select "Athol Warnock ✔ Dean Tither ❌ Joshua Treymane ❌ Vinkie Botha ❌" at bounding box center [1036, 143] width 305 height 25
click at [884, 131] on select "Athol Warnock ✔ Dean Tither ❌ Joshua Treymane ❌ Vinkie Botha ❌" at bounding box center [1036, 143] width 305 height 25
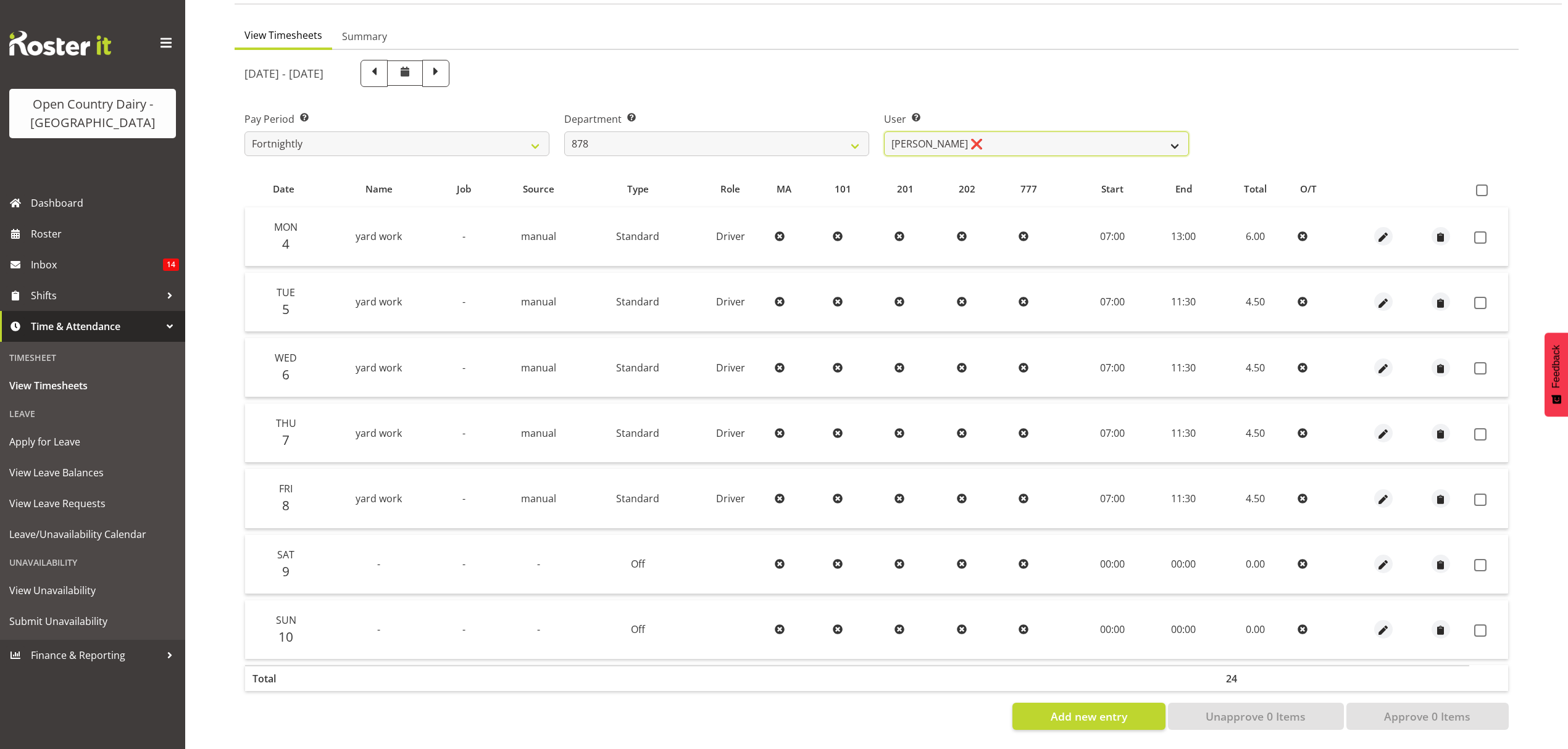
click at [1151, 131] on select "Athol Warnock ✔ Dean Tither ❌ Joshua Treymane ❌ Vinkie Botha ❌" at bounding box center [1036, 143] width 305 height 25
click at [884, 131] on select "Athol Warnock ✔ Dean Tither ❌ Joshua Treymane ❌ Vinkie Botha ❌" at bounding box center [1036, 143] width 305 height 25
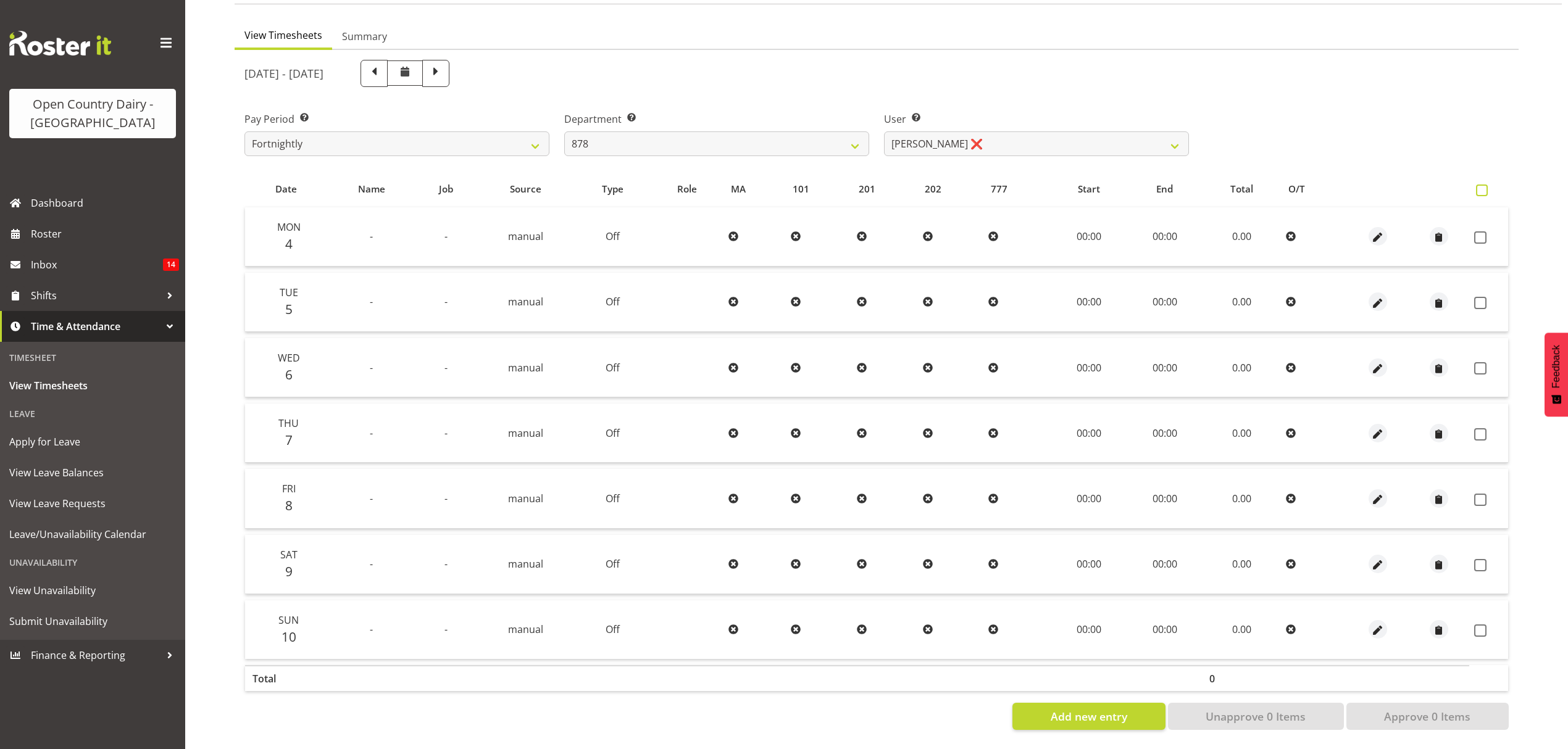
click at [1482, 185] on span at bounding box center [1482, 191] width 12 height 12
click at [1482, 186] on input "checkbox" at bounding box center [1479, 190] width 8 height 8
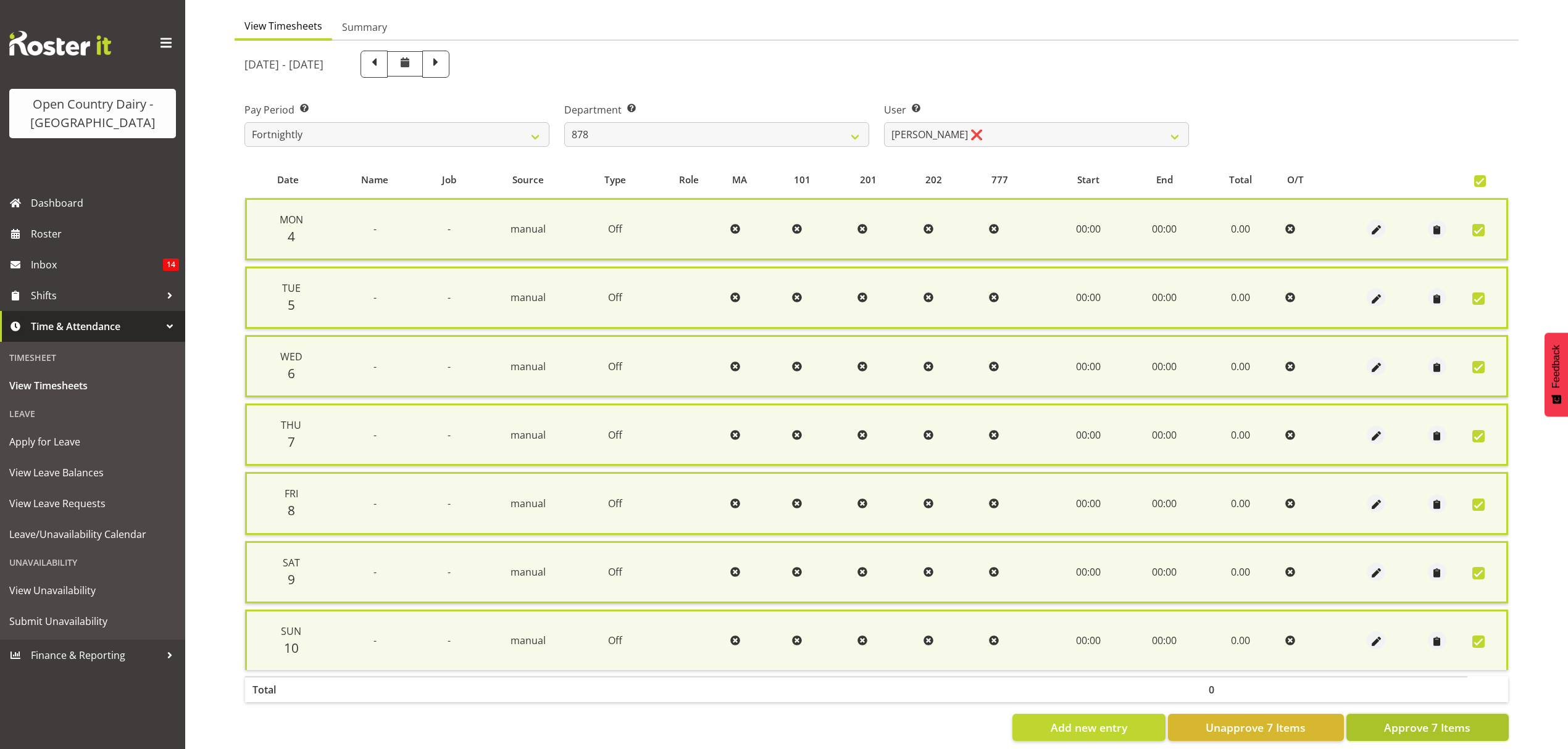
click at [1434, 720] on span "Approve 7 Items" at bounding box center [1427, 726] width 86 height 16
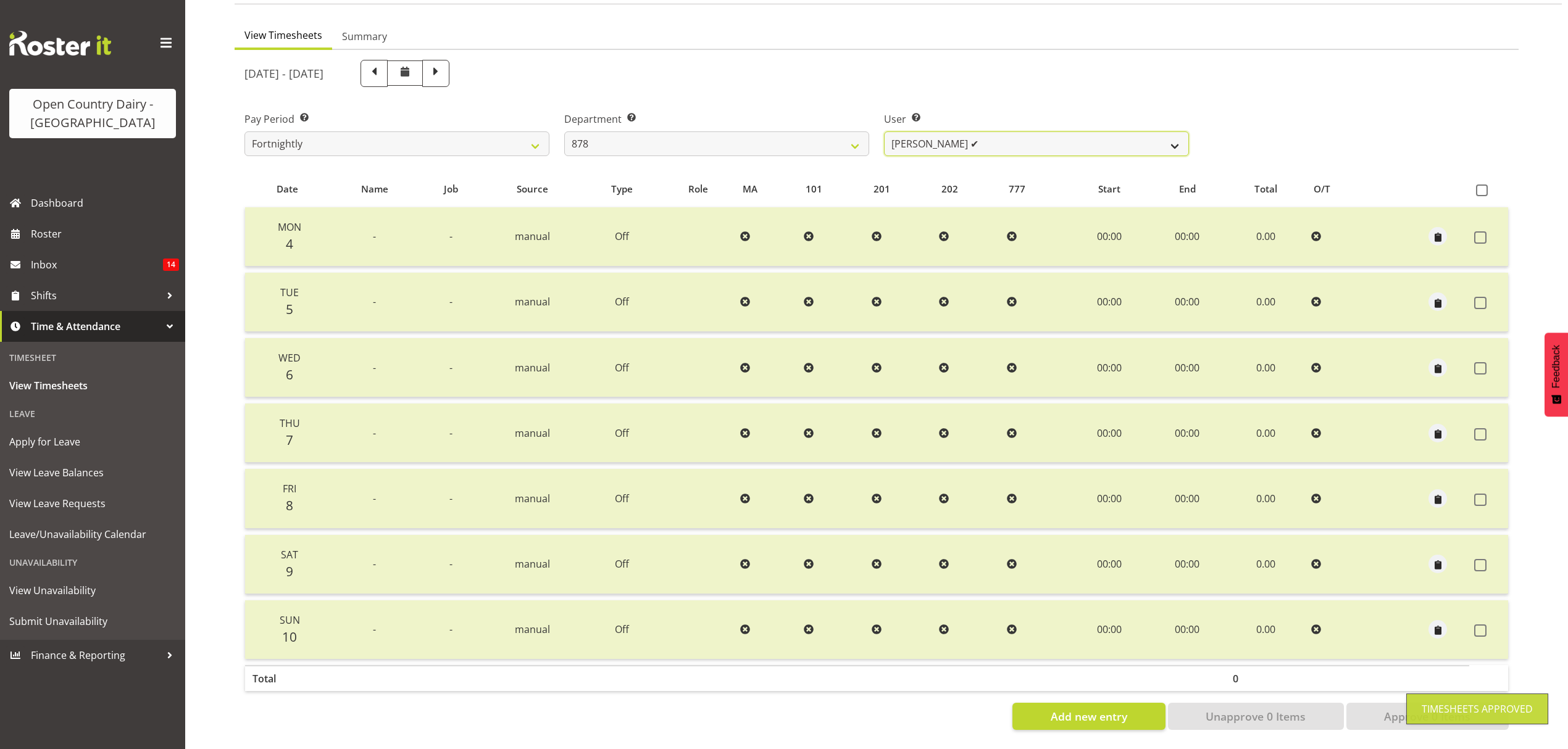
click at [1166, 137] on select "Athol Warnock ✔ Dean Tither ❌ Joshua Treymane ✔ Vinkie Botha ❌" at bounding box center [1036, 143] width 305 height 25
click at [884, 131] on select "Athol Warnock ✔ Dean Tither ❌ Joshua Treymane ✔ Vinkie Botha ❌" at bounding box center [1036, 143] width 305 height 25
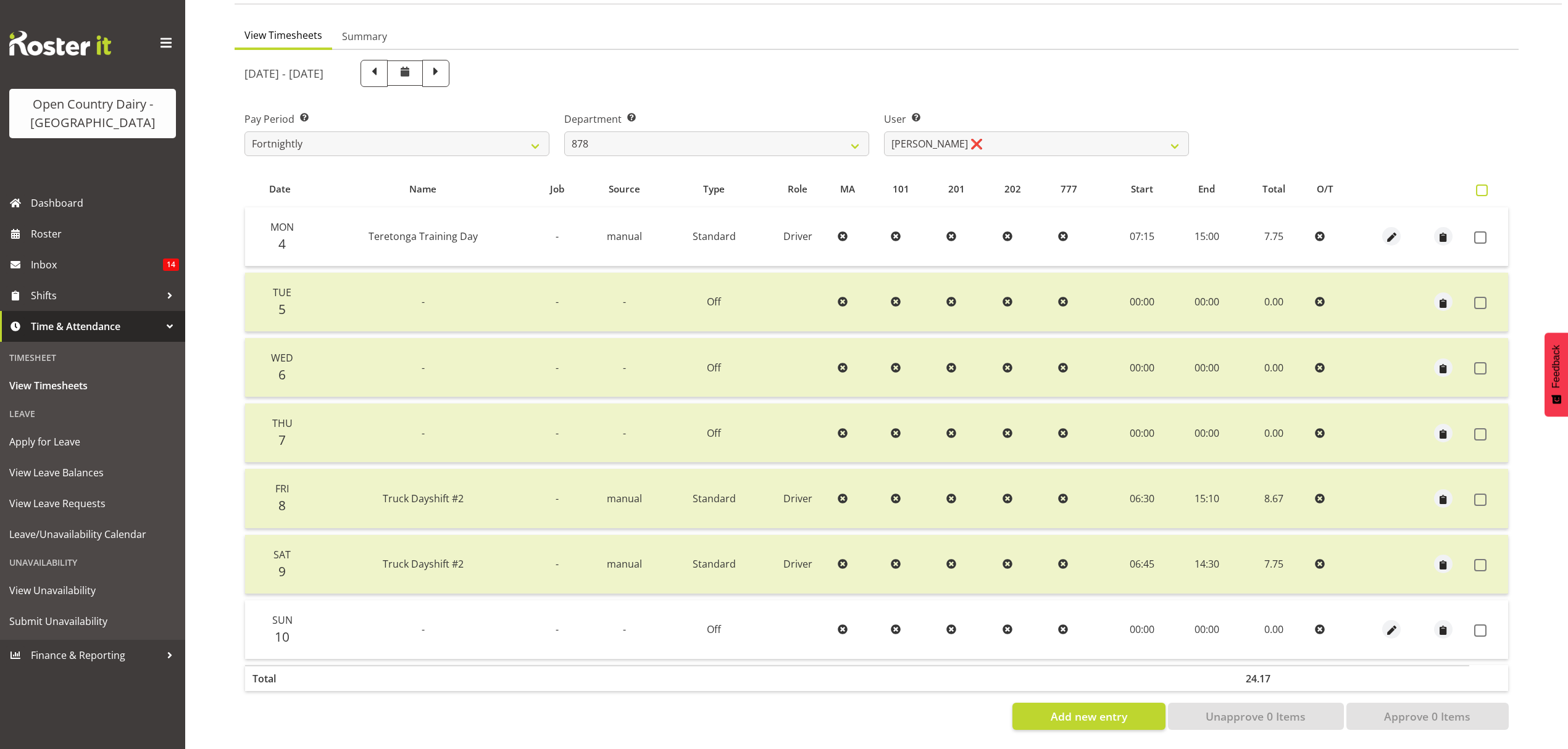
click at [1479, 185] on span at bounding box center [1482, 191] width 12 height 12
click at [1479, 186] on input "checkbox" at bounding box center [1479, 190] width 8 height 8
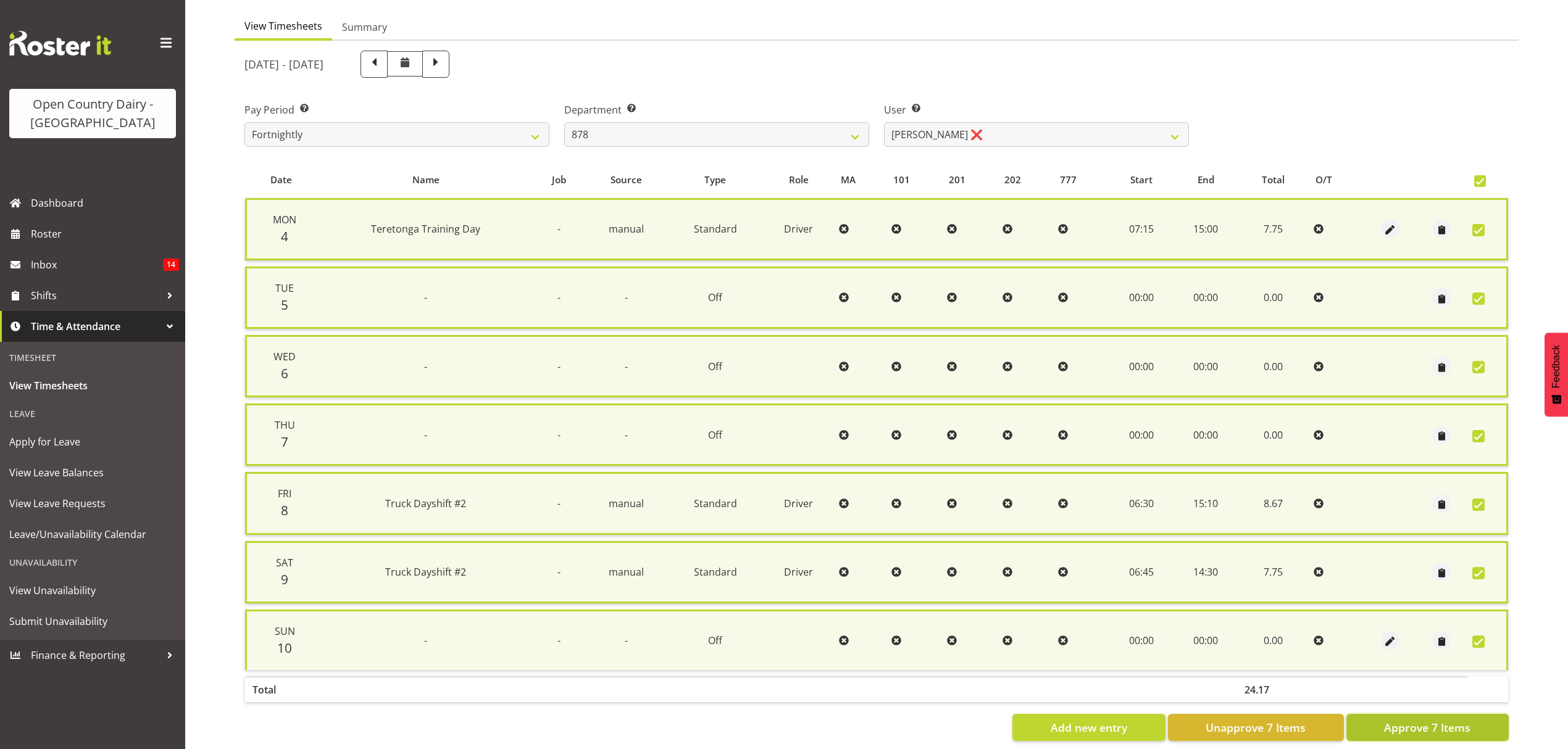
click at [1419, 719] on span "Approve 7 Items" at bounding box center [1427, 726] width 86 height 16
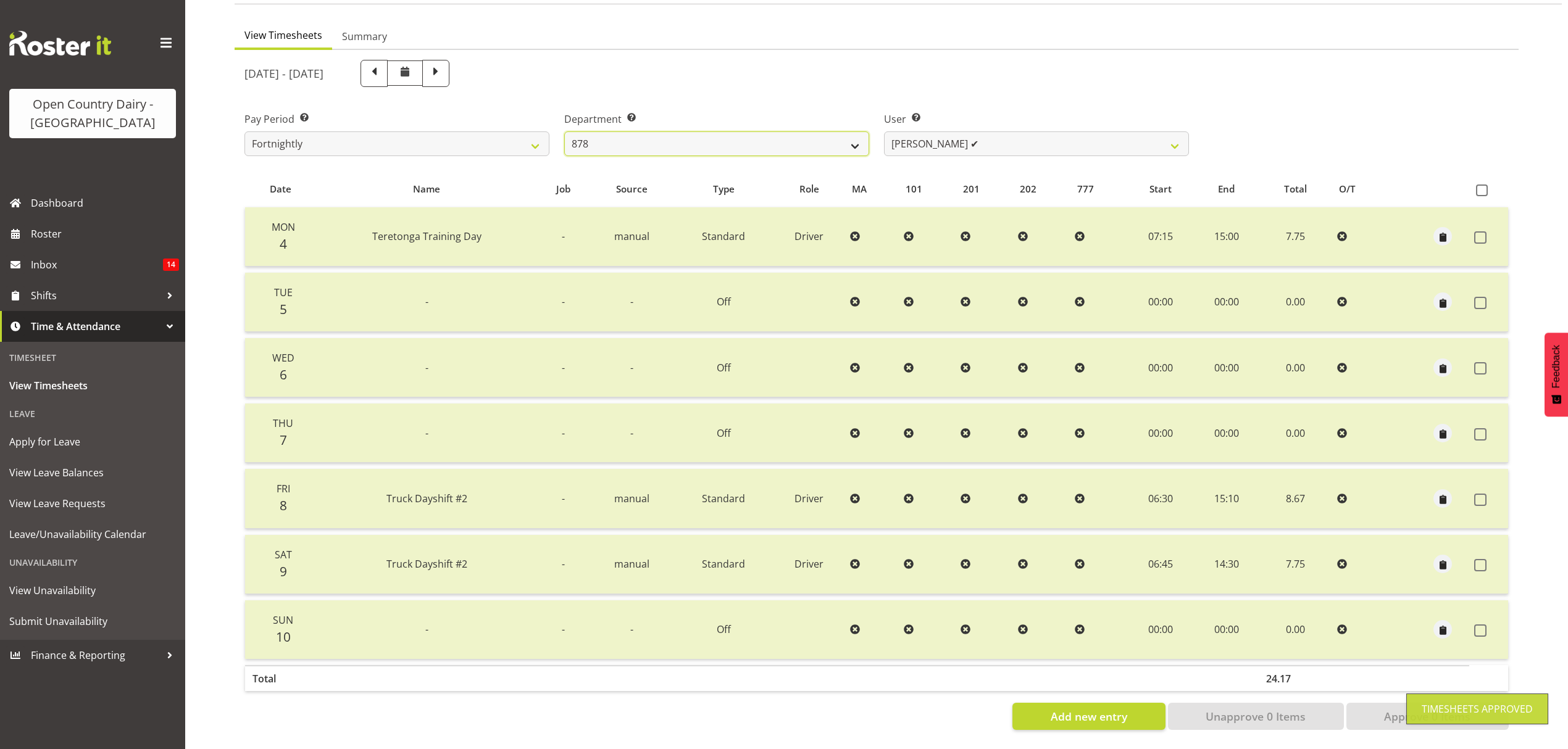
click at [861, 131] on select "734 735 736 737 738 739 850 851 852 853 854 855 856 858 861 862 865 868 869 870" at bounding box center [716, 143] width 305 height 25
click at [564, 131] on select "734 735 736 737 738 739 850 851 852 853 854 855 856 858 861 862 865 868 869 870" at bounding box center [716, 143] width 305 height 25
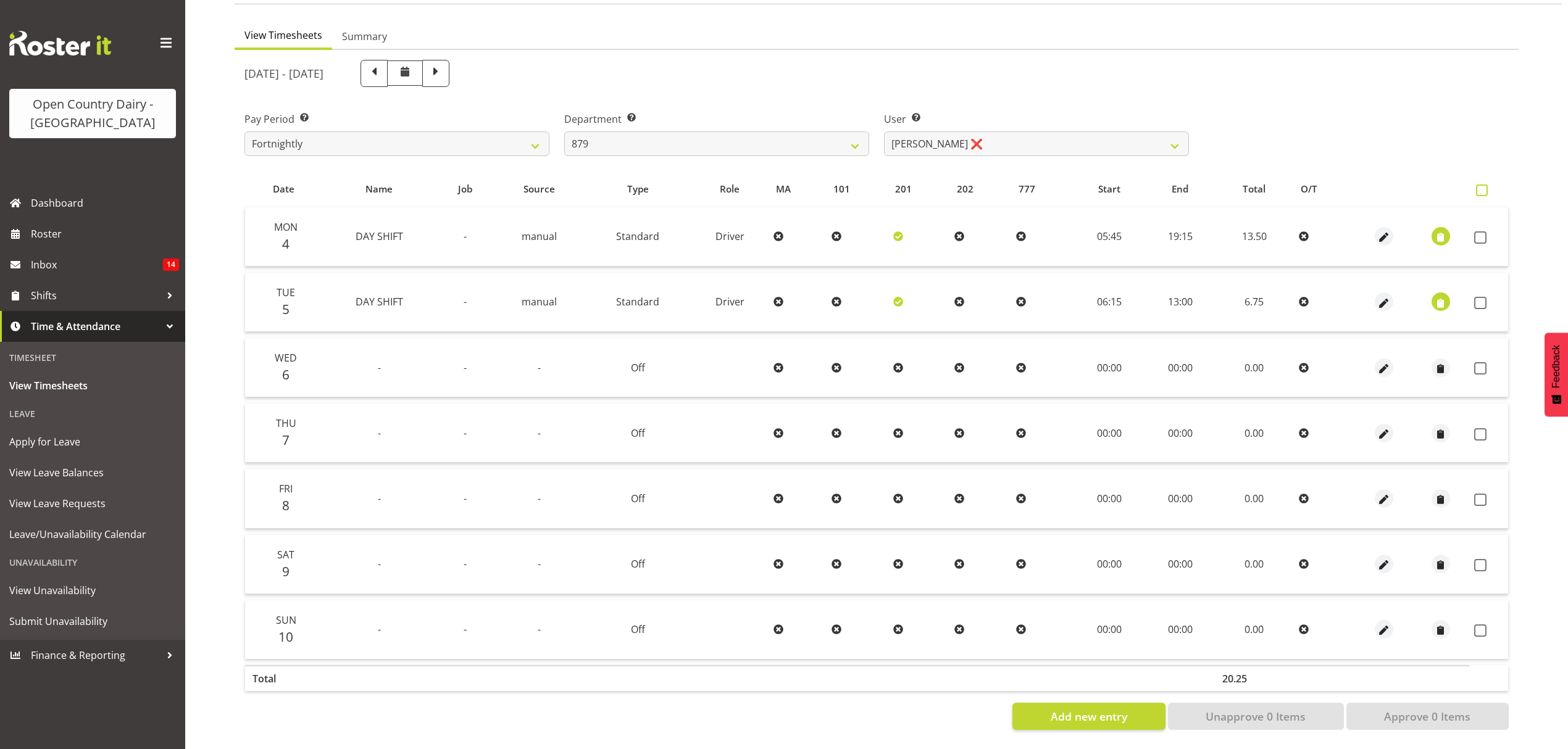
click at [1482, 185] on span at bounding box center [1482, 191] width 12 height 12
click at [1482, 186] on input "checkbox" at bounding box center [1479, 190] width 8 height 8
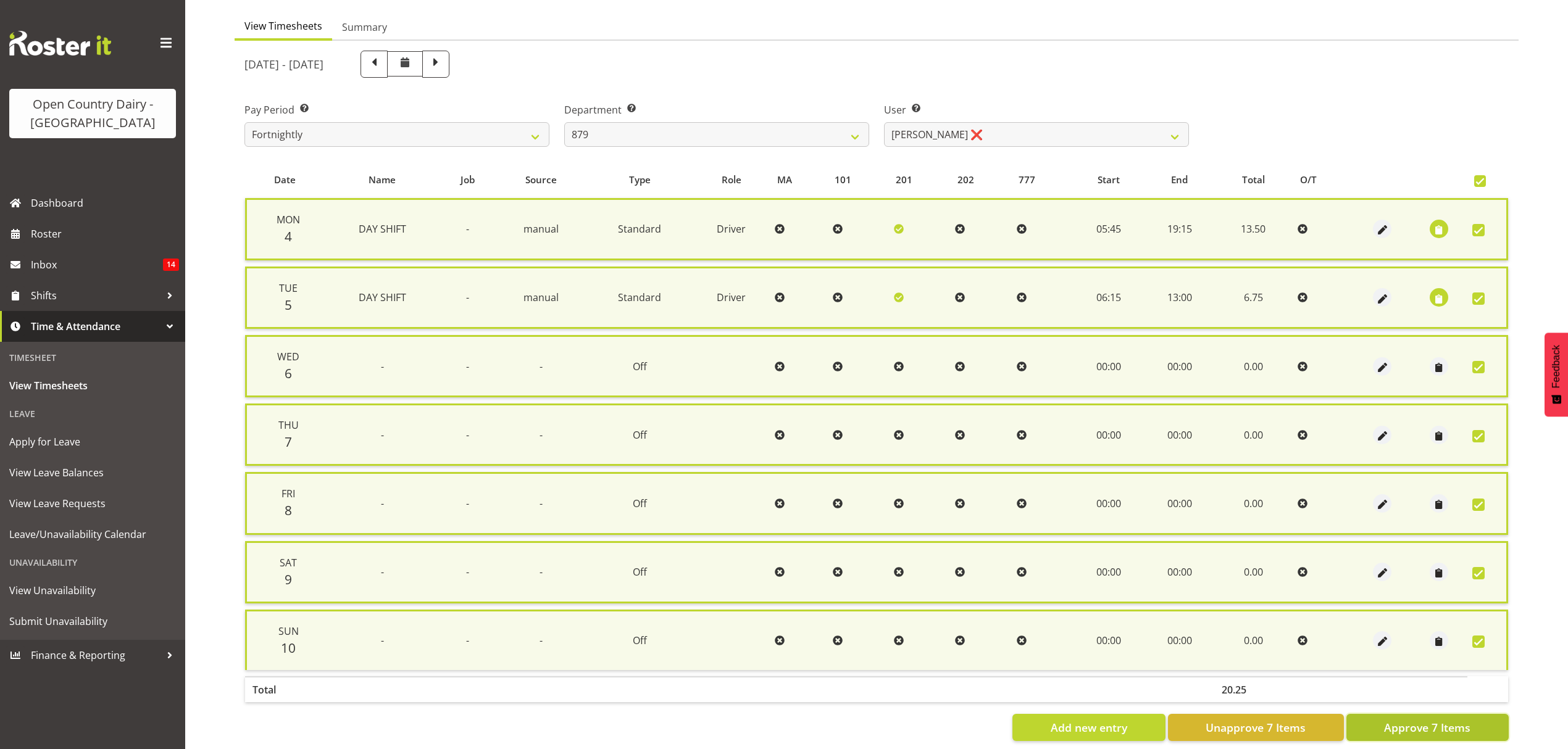
click at [1399, 719] on span "Approve 7 Items" at bounding box center [1427, 726] width 86 height 16
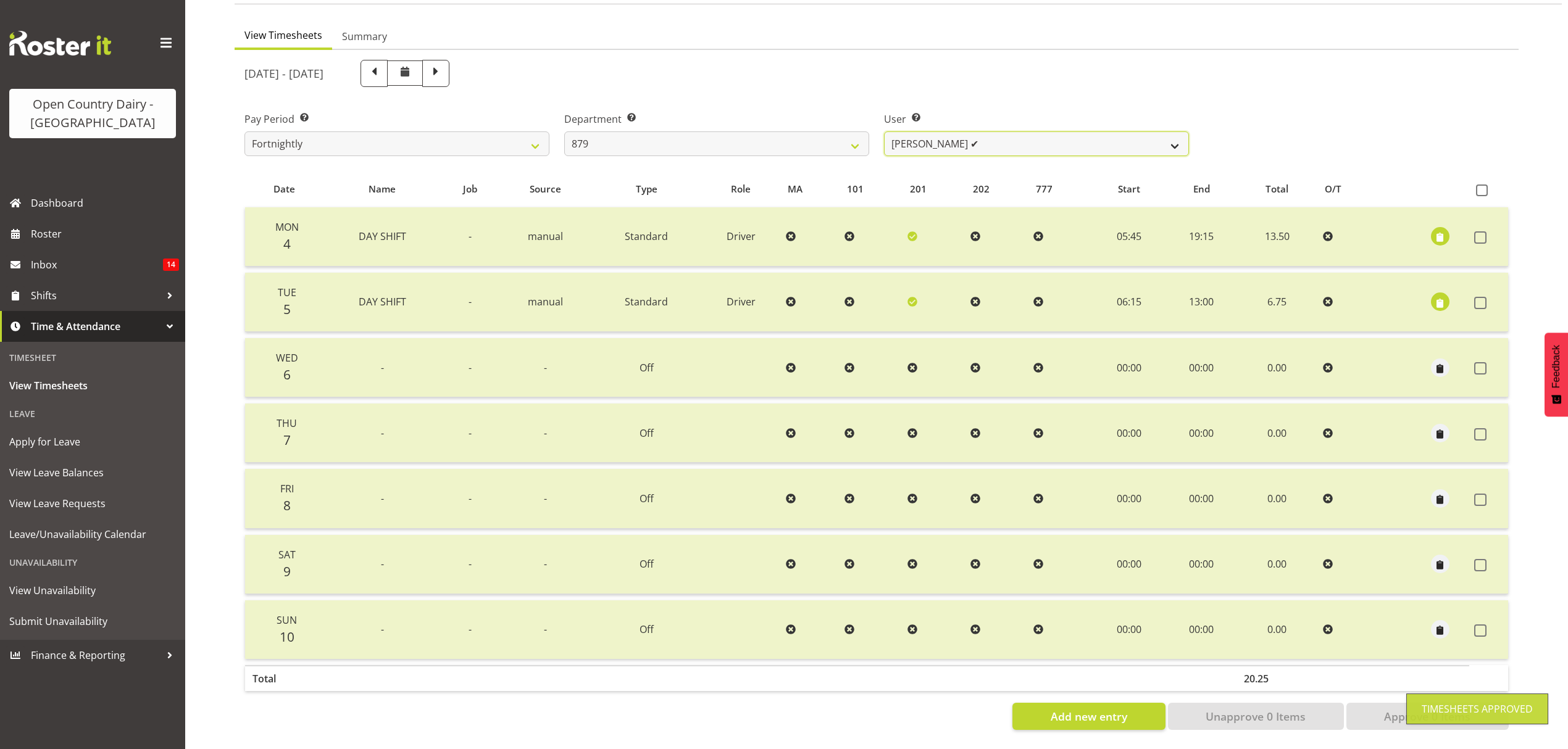
click at [1163, 131] on select "Bryan Windle ✔ John Dalton ✔ Rodney Hamilton ❌ Tony Corr ❌" at bounding box center [1036, 143] width 305 height 25
click at [884, 131] on select "Bryan Windle ✔ John Dalton ✔ Rodney Hamilton ❌ Tony Corr ❌" at bounding box center [1036, 143] width 305 height 25
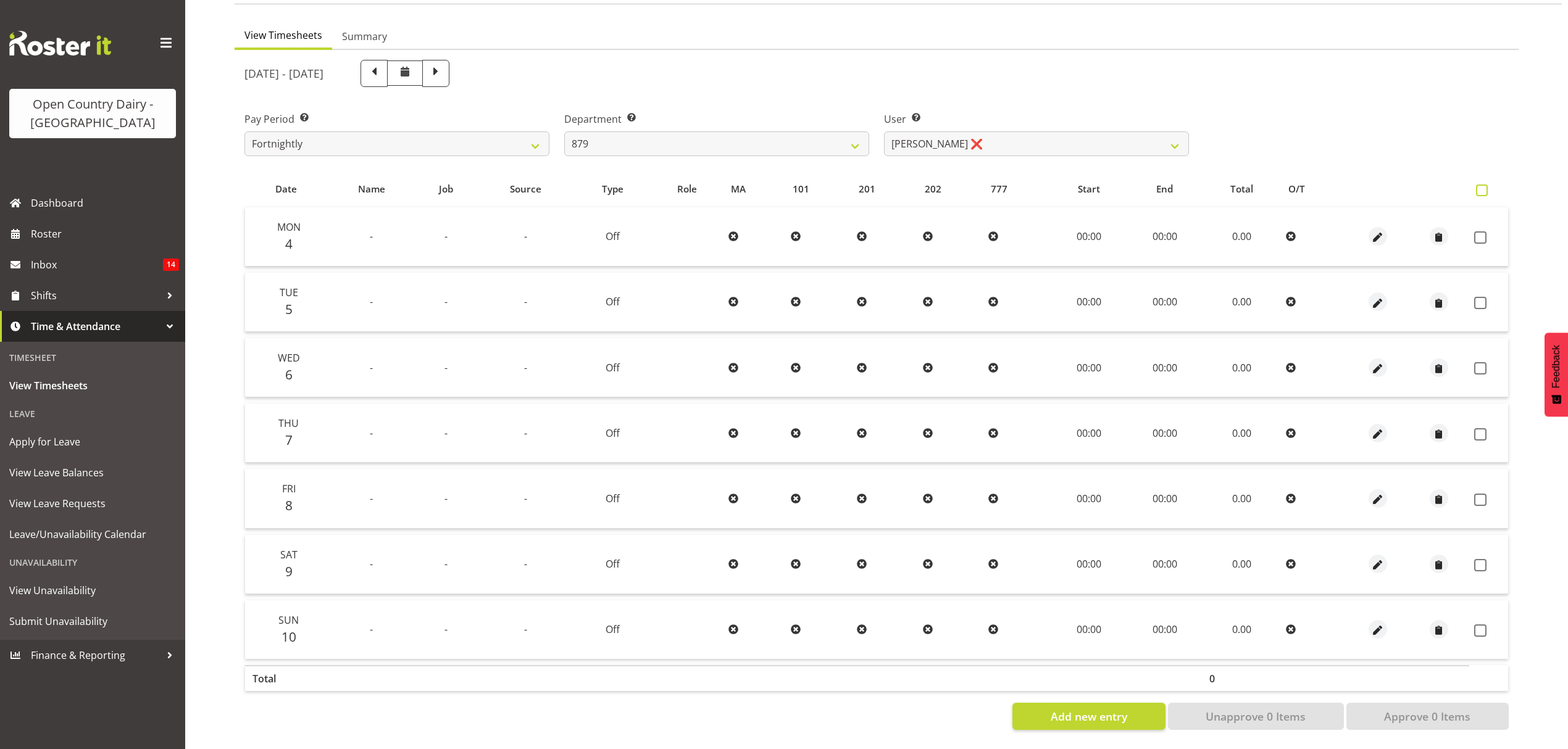
click at [1479, 185] on span at bounding box center [1482, 191] width 12 height 12
click at [1479, 186] on input "checkbox" at bounding box center [1479, 190] width 8 height 8
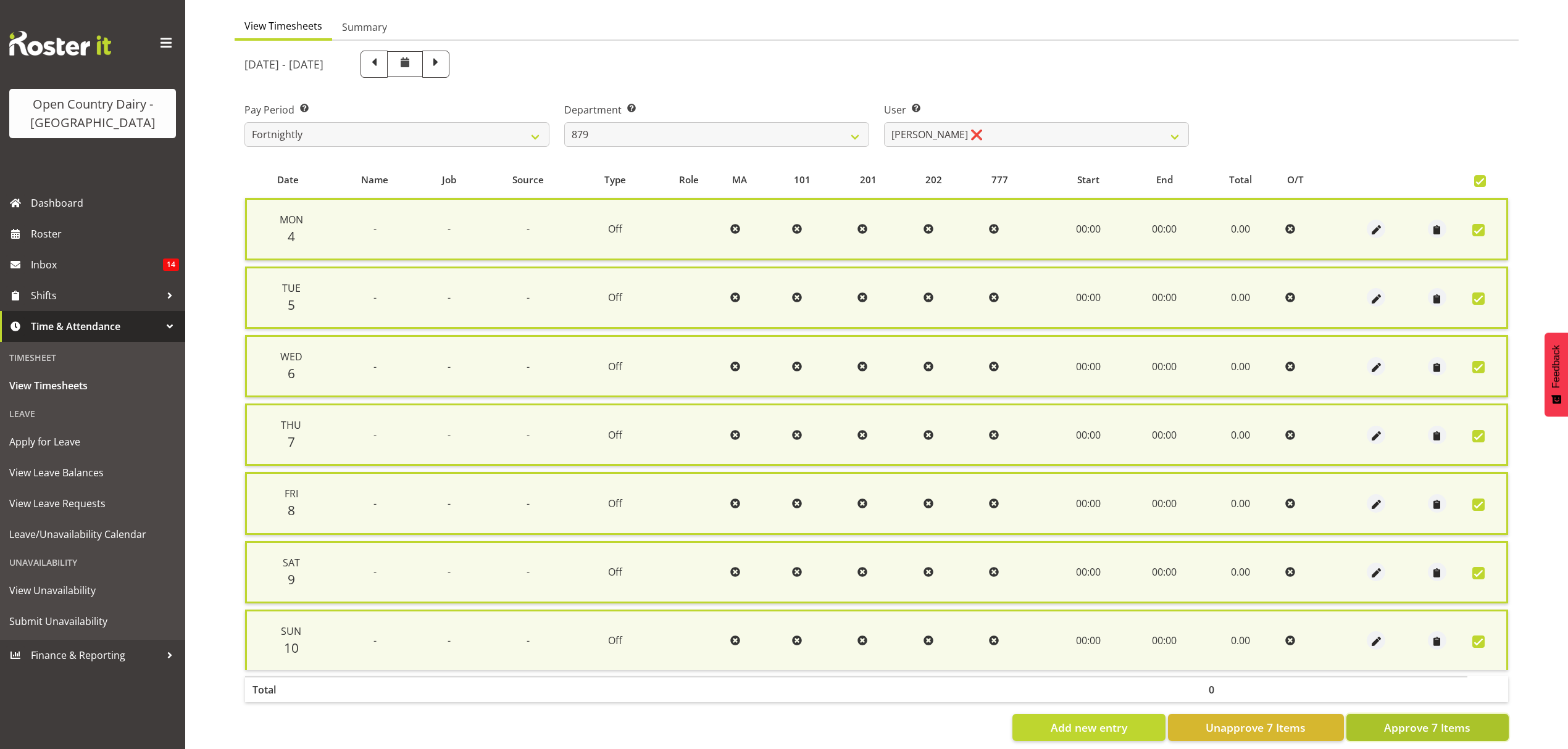
click at [1391, 719] on span "Approve 7 Items" at bounding box center [1427, 726] width 86 height 16
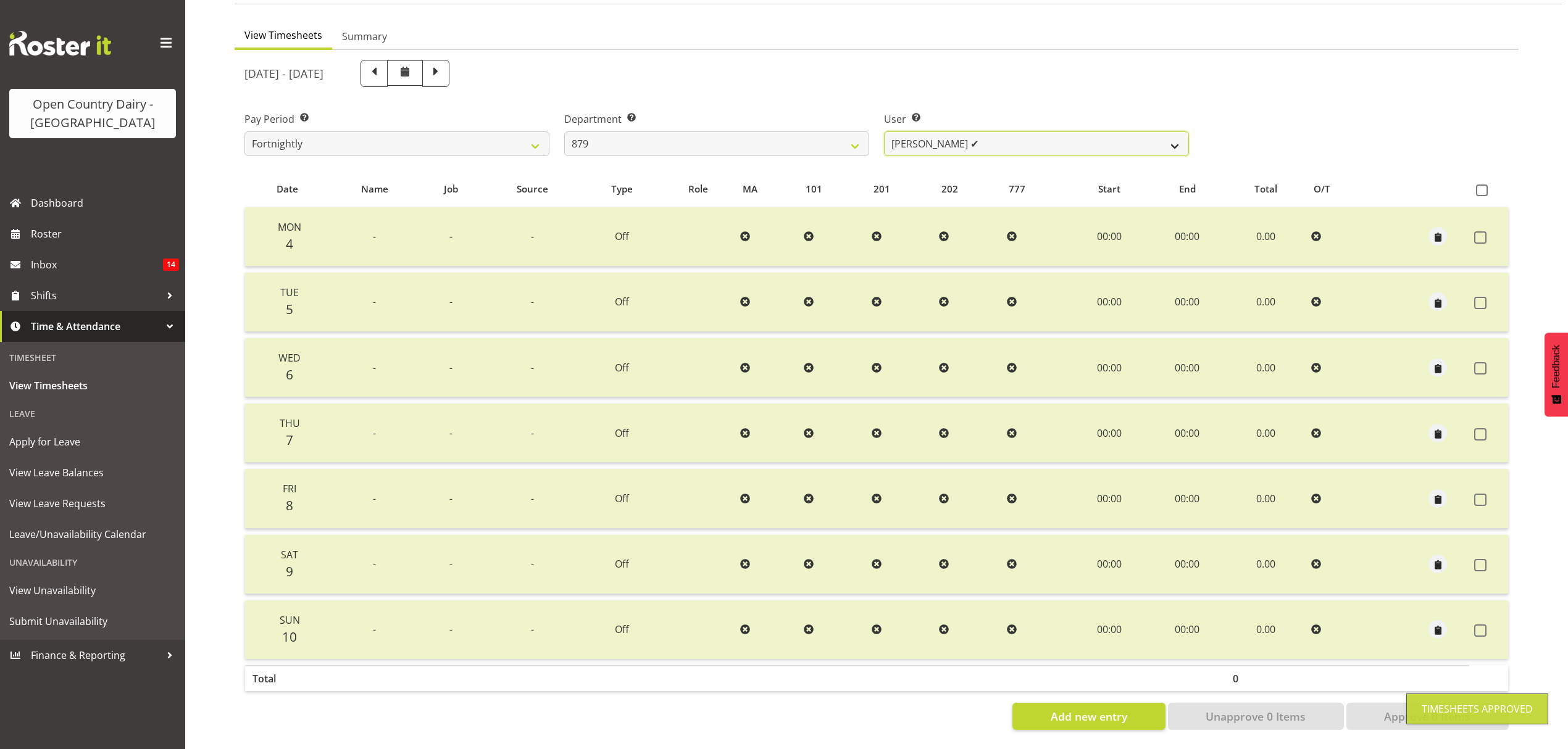
click at [1177, 139] on select "Bryan Windle ✔ John Dalton ✔ Rodney Hamilton ✔ Tony Corr ❌" at bounding box center [1036, 143] width 305 height 25
click at [884, 131] on select "Bryan Windle ✔ John Dalton ✔ Rodney Hamilton ✔ Tony Corr ❌" at bounding box center [1036, 143] width 305 height 25
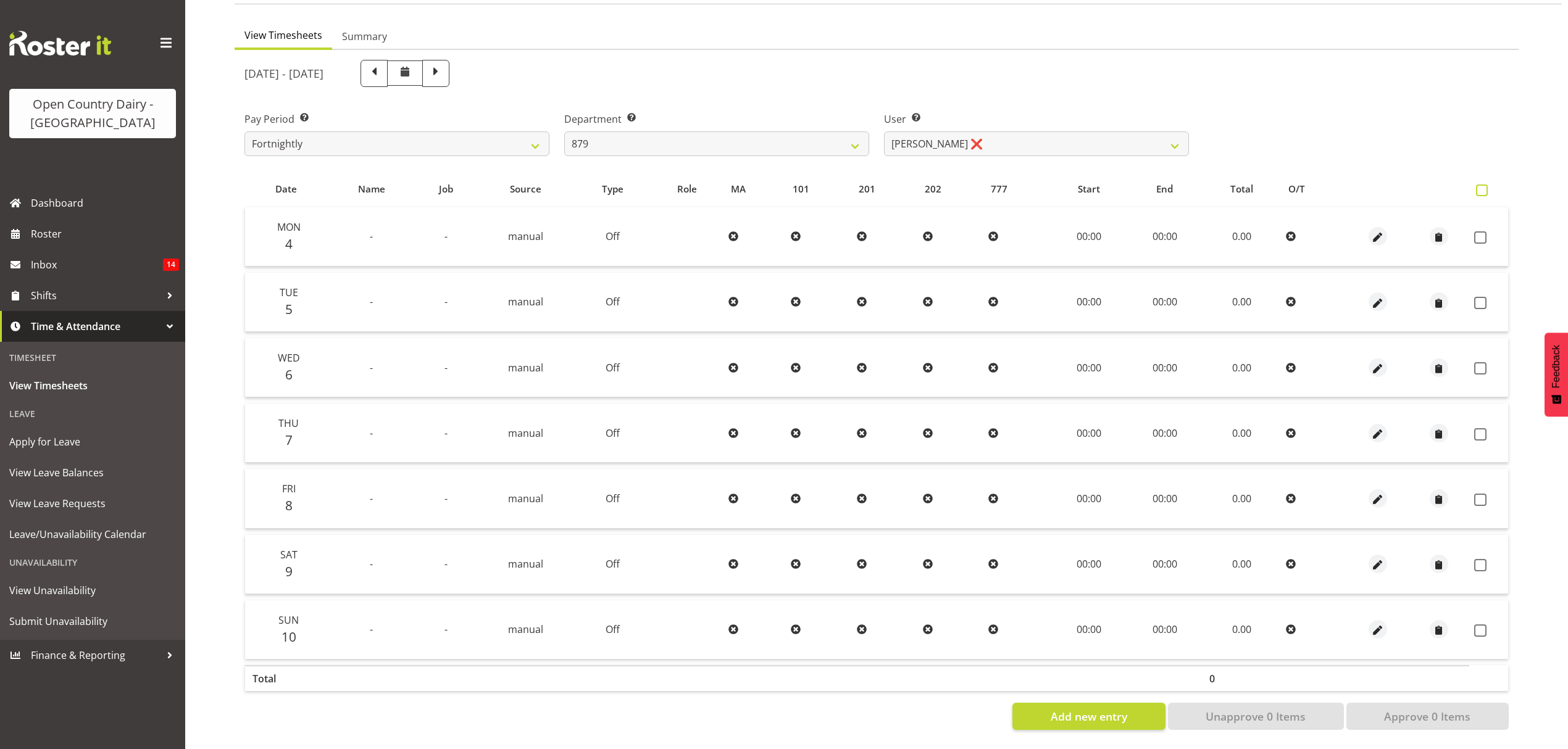
click at [1485, 185] on span at bounding box center [1482, 191] width 12 height 12
click at [1484, 186] on input "checkbox" at bounding box center [1479, 190] width 8 height 8
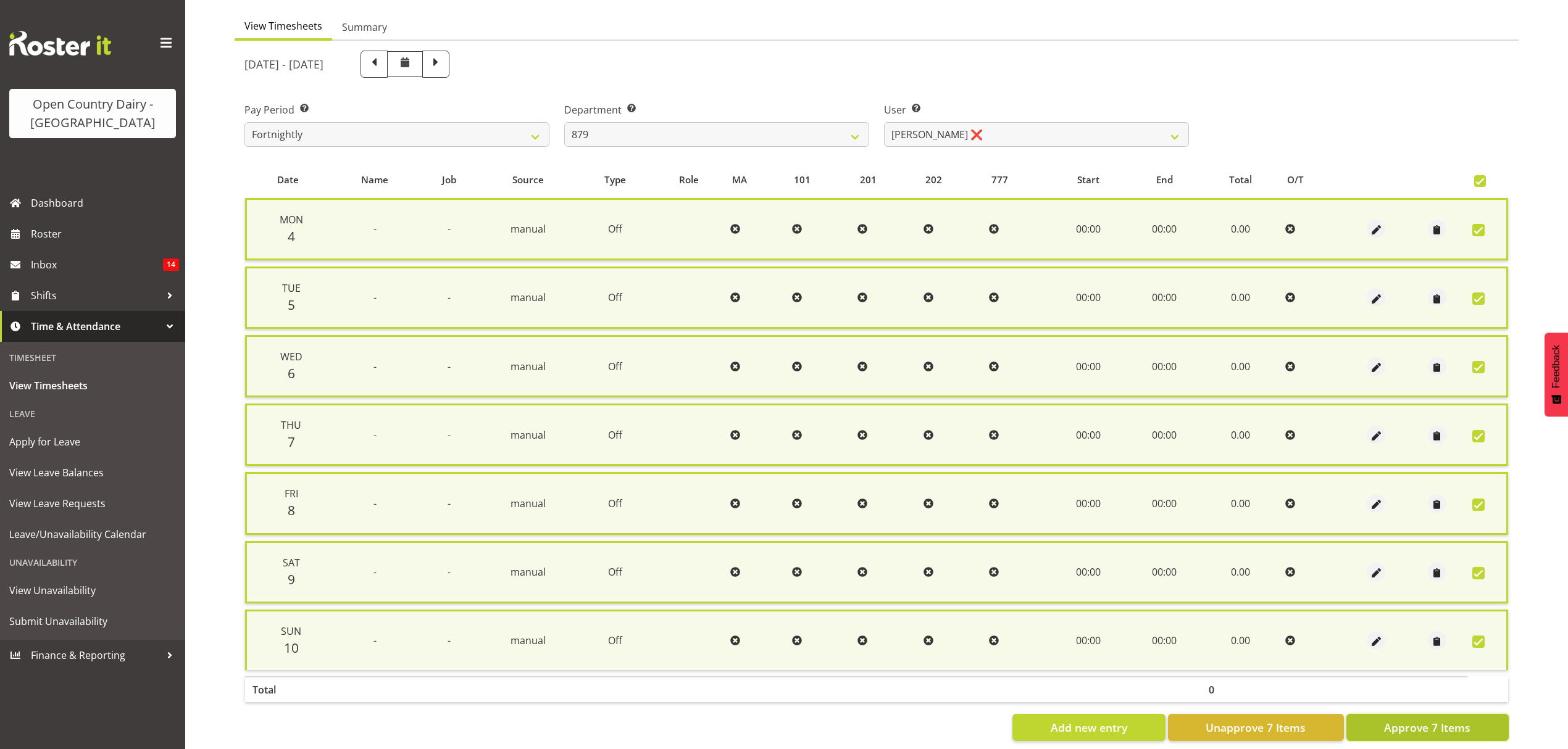
click at [1415, 721] on span "Approve 7 Items" at bounding box center [1427, 726] width 86 height 16
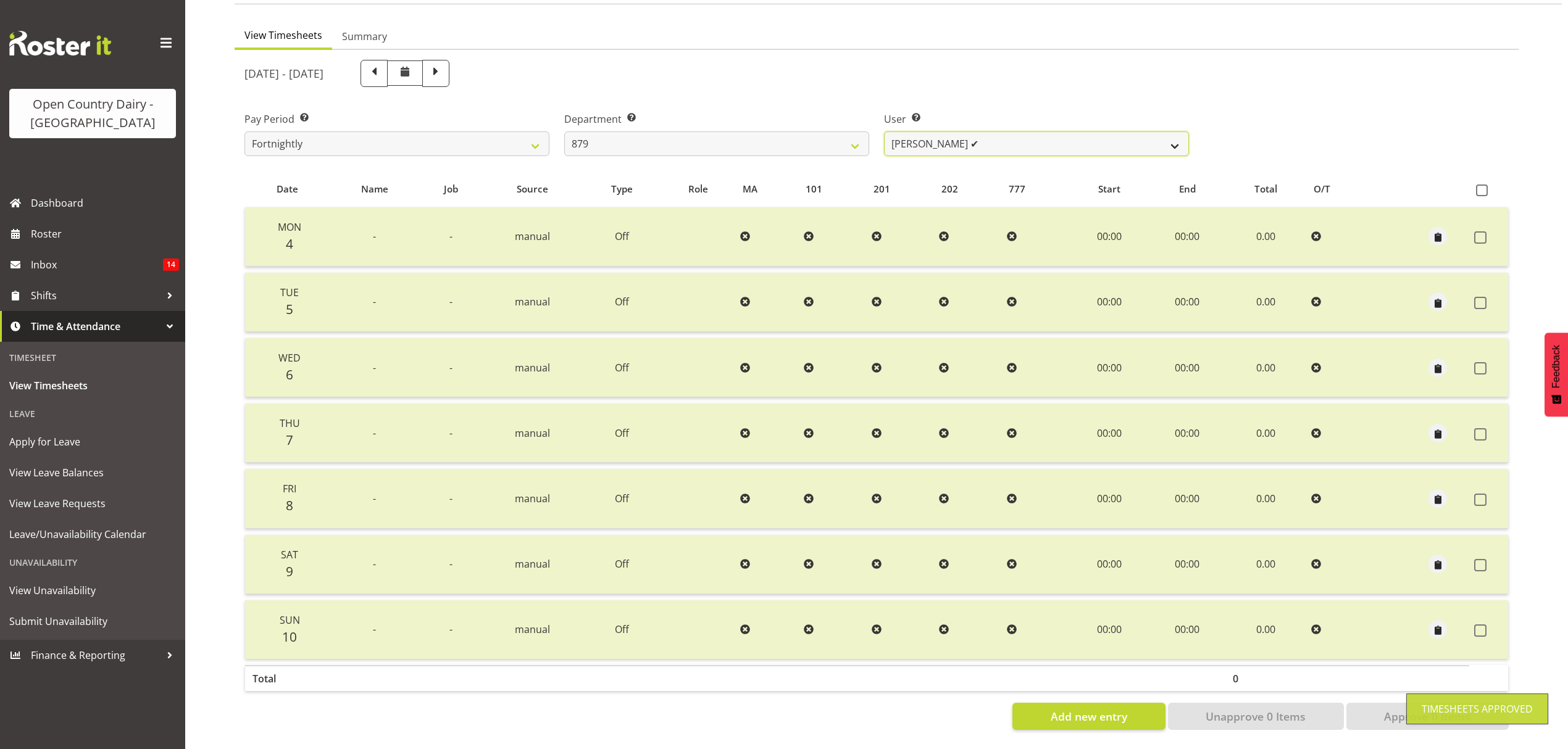
click at [1167, 131] on select "Bryan Windle ✔ John Dalton ✔ Rodney Hamilton ✔ Tony Corr ✔" at bounding box center [1036, 143] width 305 height 25
click at [849, 131] on select "734 735 736 737 738 739 850 851 852 853 854 855 856 858 861 862 865 868 869 870" at bounding box center [716, 143] width 305 height 25
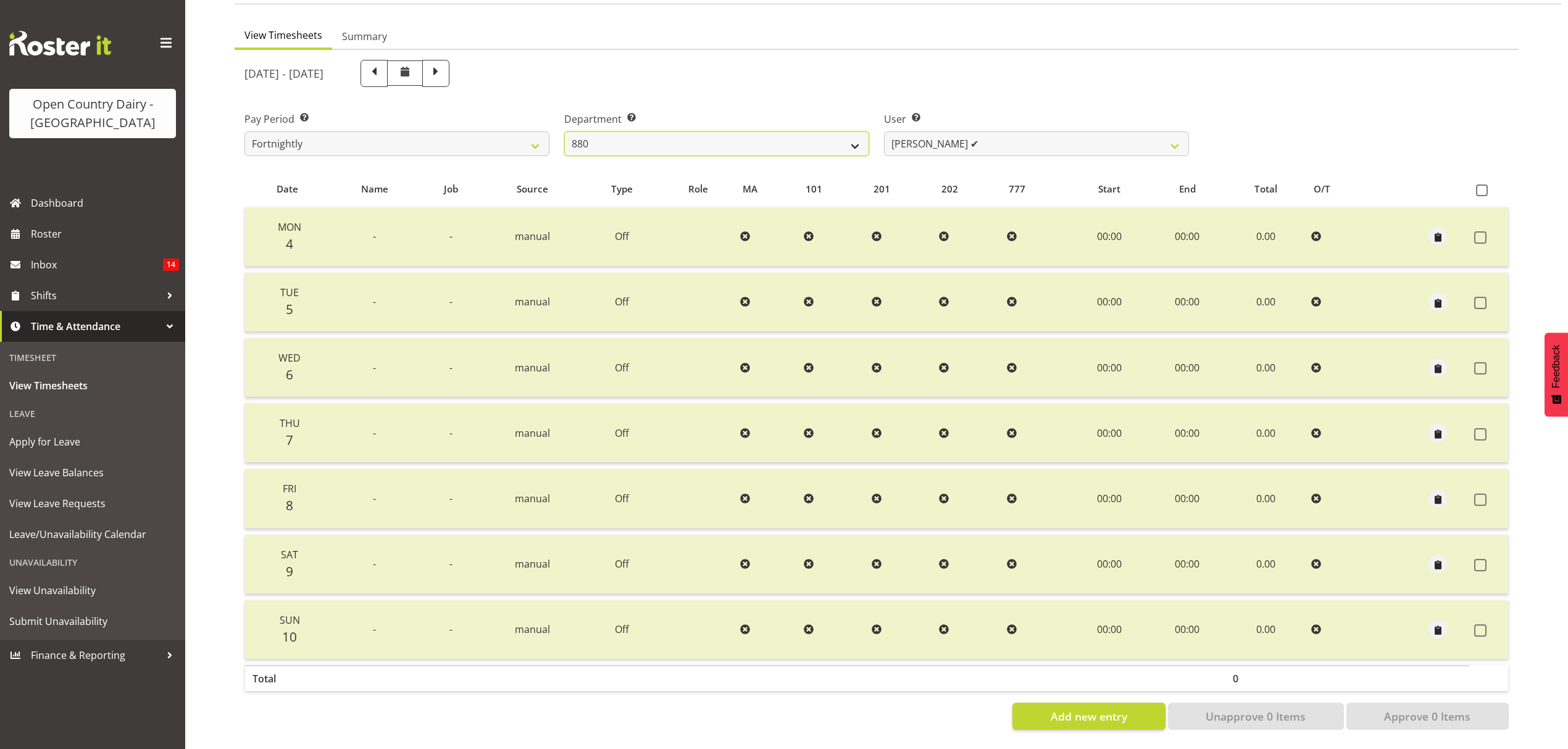
click at [564, 131] on select "734 735 736 737 738 739 850 851 852 853 854 855 856 858 861 862 865 868 869 870" at bounding box center [716, 143] width 305 height 25
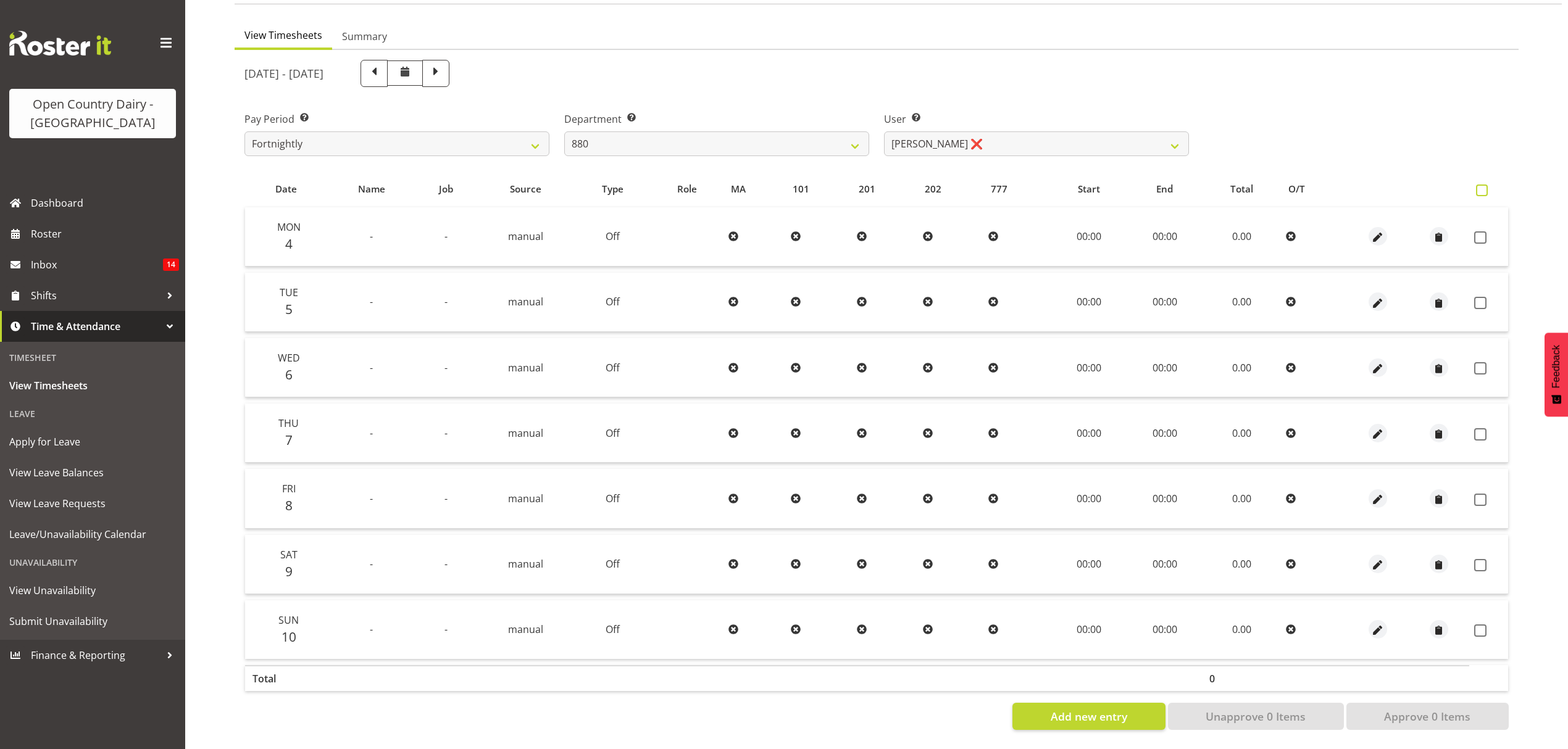
click at [1478, 185] on span at bounding box center [1482, 191] width 12 height 12
click at [1478, 186] on input "checkbox" at bounding box center [1479, 190] width 8 height 8
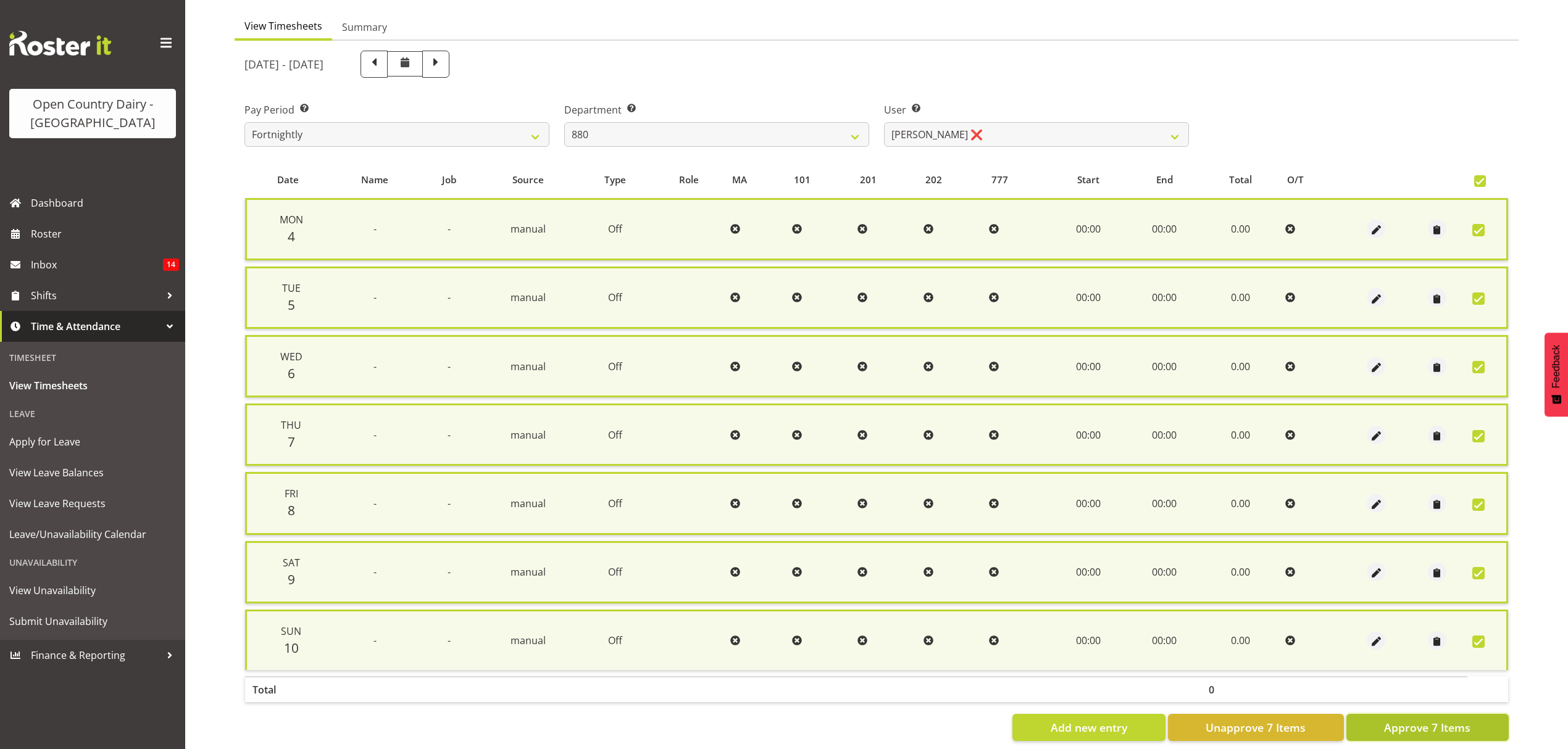
click at [1409, 720] on span "Approve 7 Items" at bounding box center [1427, 726] width 86 height 16
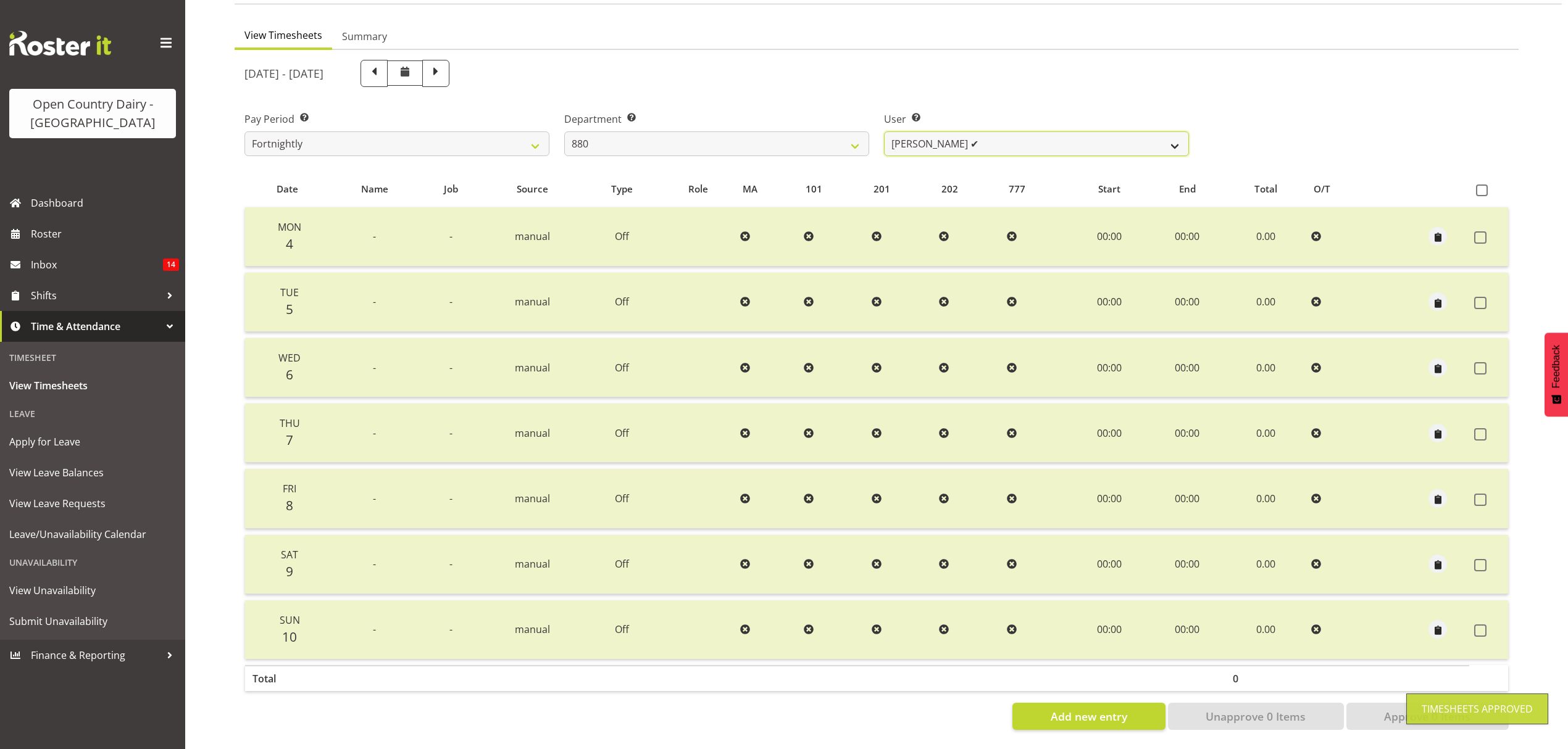
click at [1173, 134] on select "Andrew Poole ✔ Philip Shanks ❌ Shaun McNaught ❌ Tania Unahi ❌" at bounding box center [1036, 143] width 305 height 25
click at [884, 131] on select "Andrew Poole ✔ Philip Shanks ❌ Shaun McNaught ❌ Tania Unahi ❌" at bounding box center [1036, 143] width 305 height 25
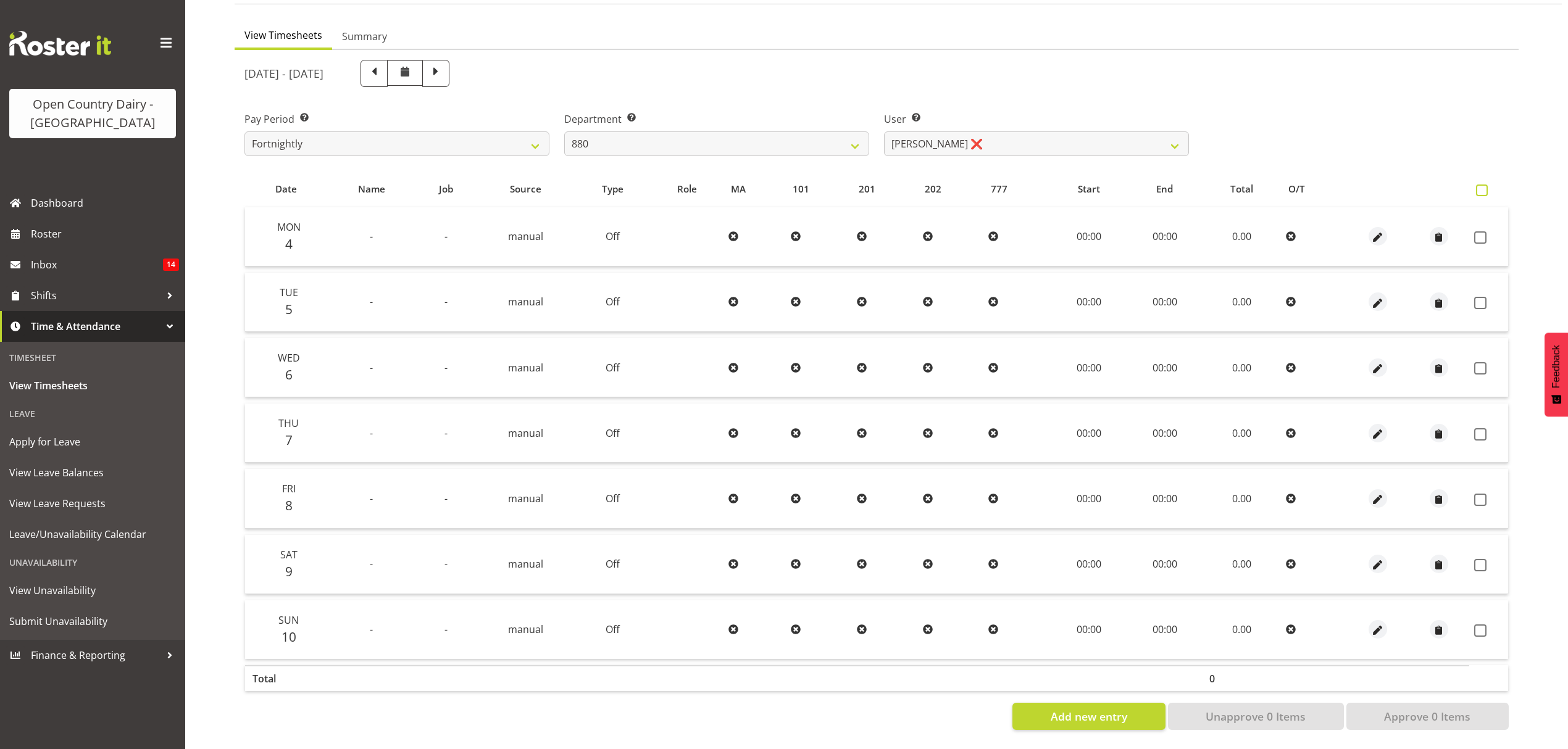
click at [1482, 185] on span at bounding box center [1482, 191] width 12 height 12
click at [1482, 186] on input "checkbox" at bounding box center [1479, 190] width 8 height 8
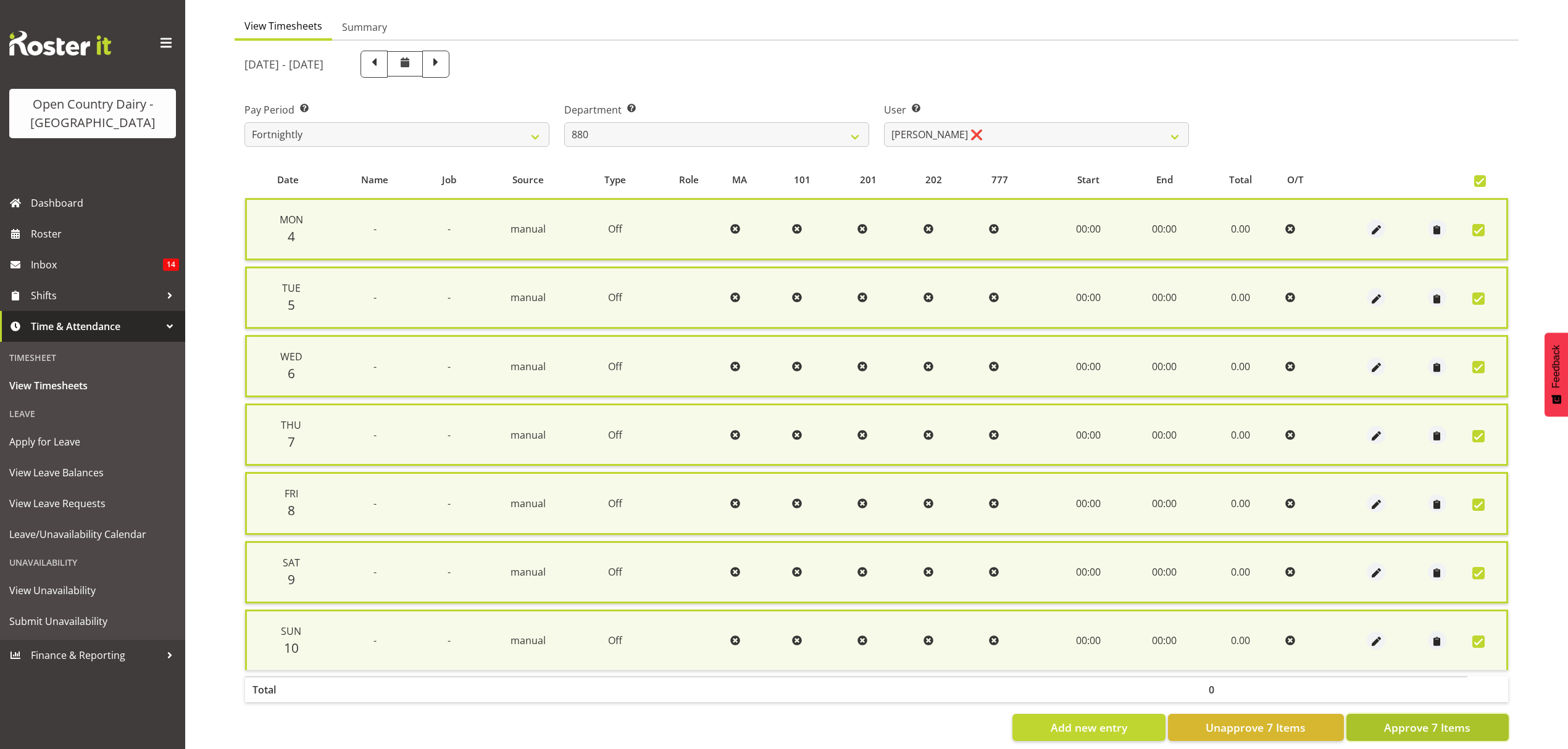
click at [1423, 719] on span "Approve 7 Items" at bounding box center [1427, 726] width 86 height 16
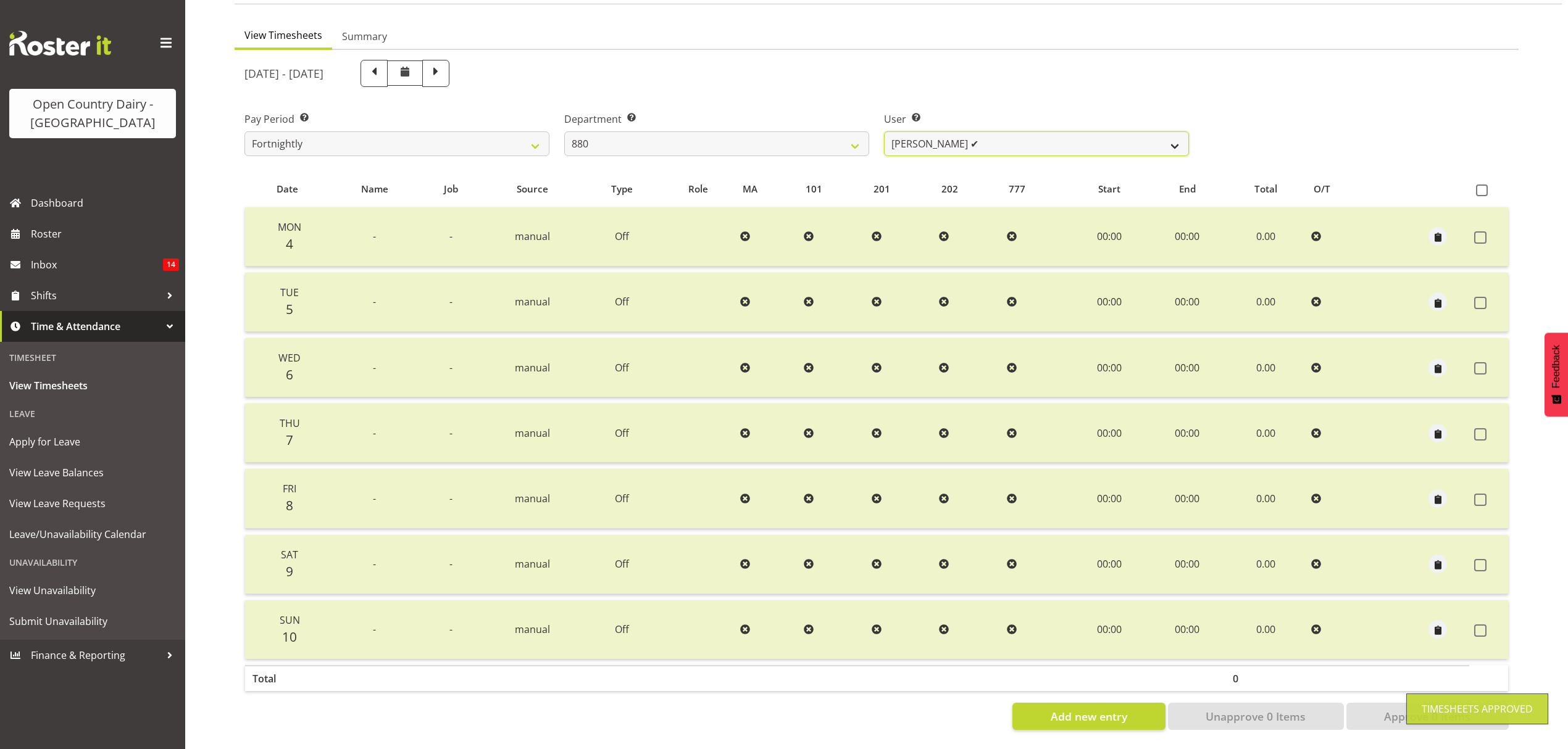
click at [1175, 131] on select "Andrew Poole ✔ Philip Shanks ✔ Shaun McNaught ❌ Tania Unahi ❌" at bounding box center [1036, 143] width 305 height 25
click at [884, 131] on select "Andrew Poole ✔ Philip Shanks ✔ Shaun McNaught ❌ Tania Unahi ❌" at bounding box center [1036, 143] width 305 height 25
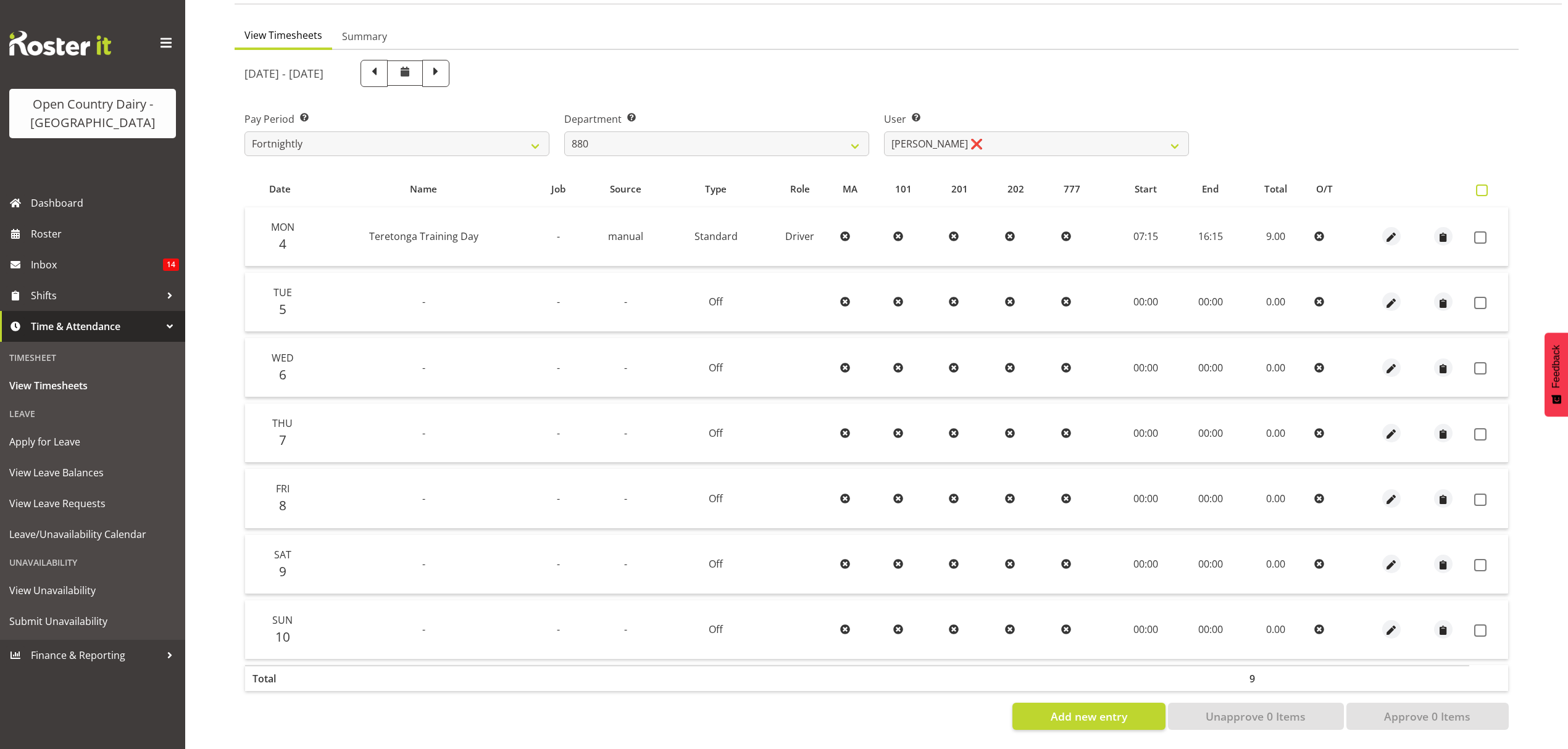
click at [1482, 185] on span at bounding box center [1482, 191] width 12 height 12
click at [1482, 186] on input "checkbox" at bounding box center [1479, 190] width 8 height 8
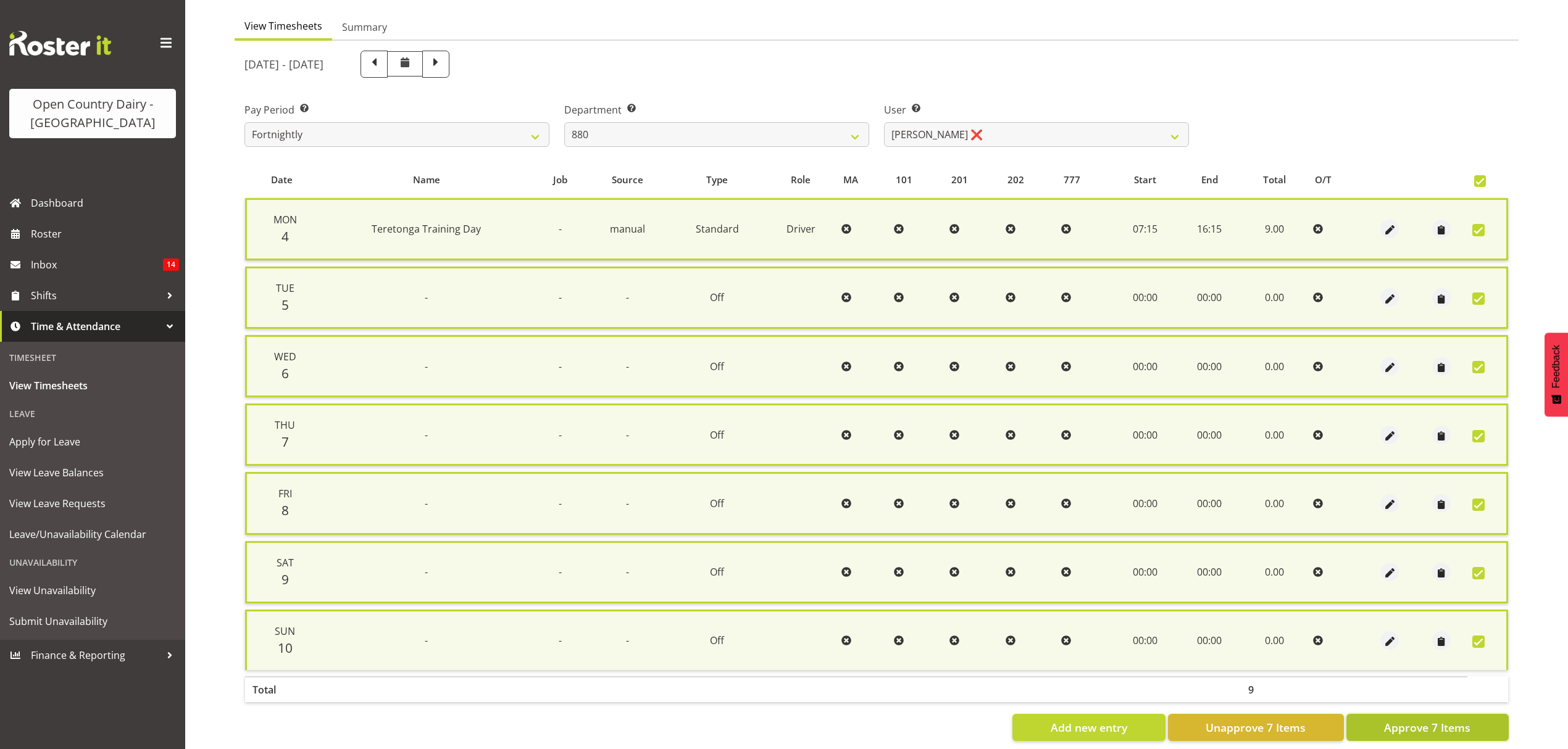
click at [1396, 722] on span "Approve 7 Items" at bounding box center [1427, 726] width 86 height 16
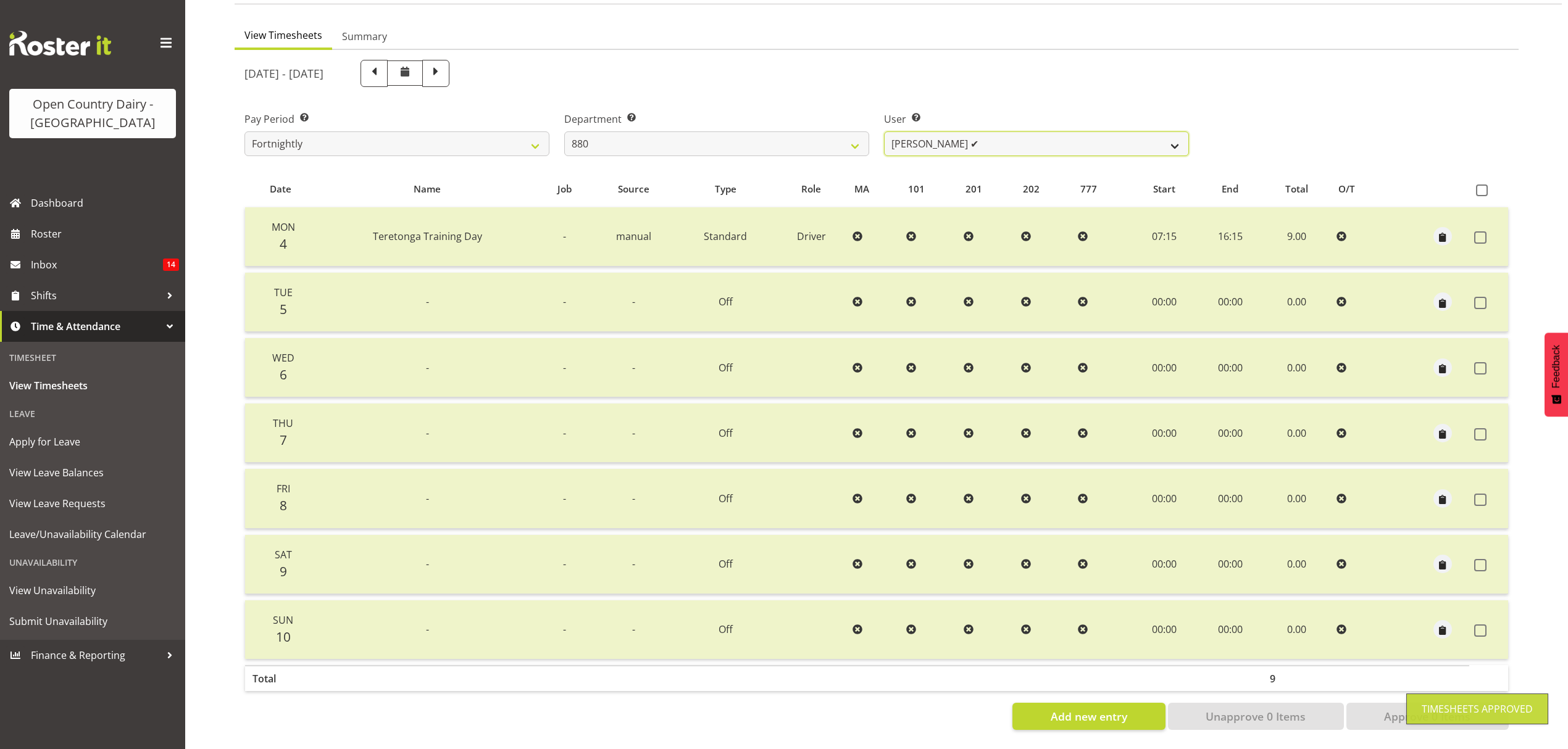
click at [1171, 136] on select "Andrew Poole ✔ Philip Shanks ✔ Shaun McNaught ✔ Tania Unahi ❌" at bounding box center [1036, 143] width 305 height 25
click at [884, 131] on select "Andrew Poole ✔ Philip Shanks ✔ Shaun McNaught ✔ Tania Unahi ❌" at bounding box center [1036, 143] width 305 height 25
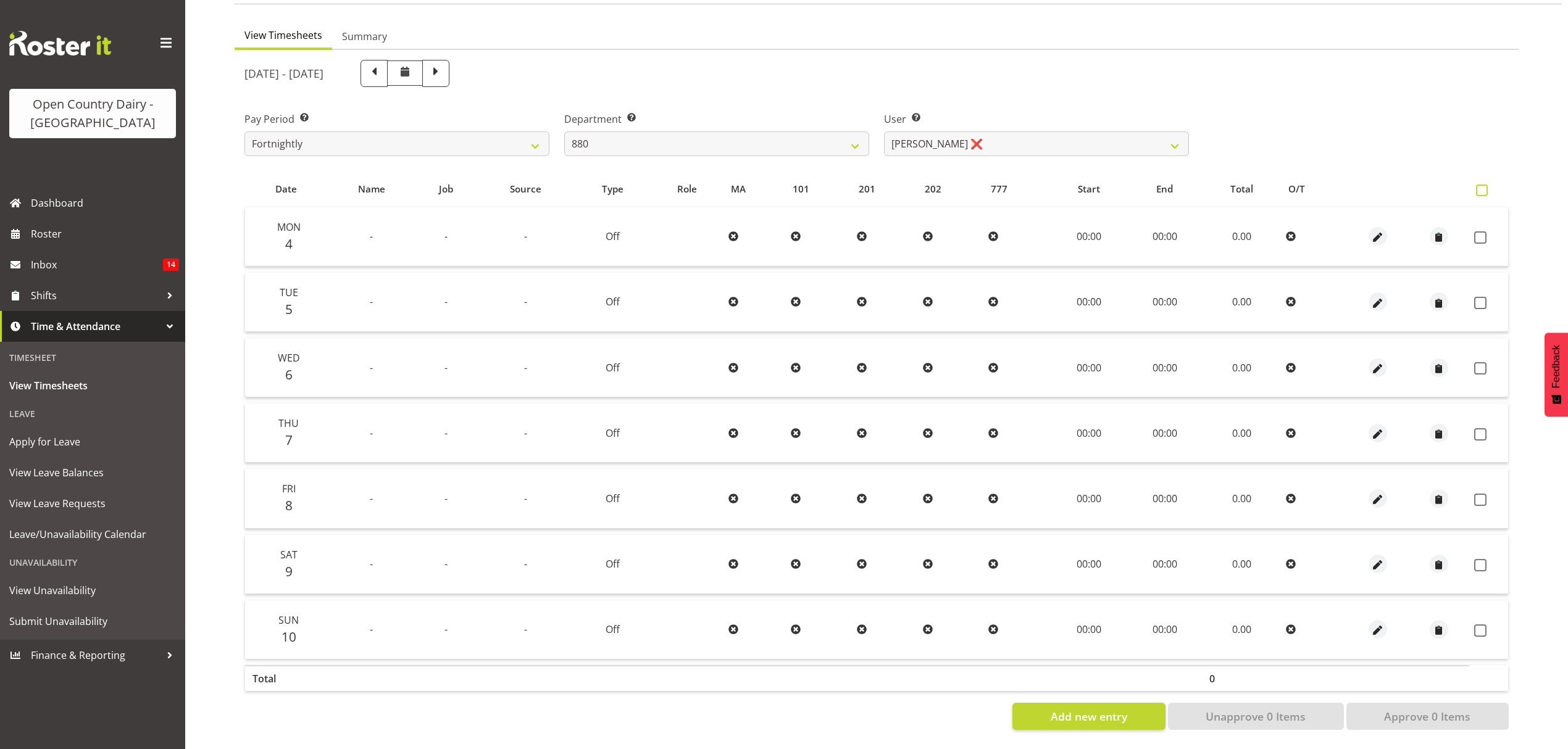
click at [1484, 185] on span at bounding box center [1482, 191] width 12 height 12
click at [1484, 186] on input "checkbox" at bounding box center [1479, 190] width 8 height 8
click at [1484, 185] on span at bounding box center [1482, 191] width 12 height 12
click at [1484, 186] on input "checkbox" at bounding box center [1479, 190] width 8 height 8
click at [1480, 185] on span at bounding box center [1482, 191] width 12 height 12
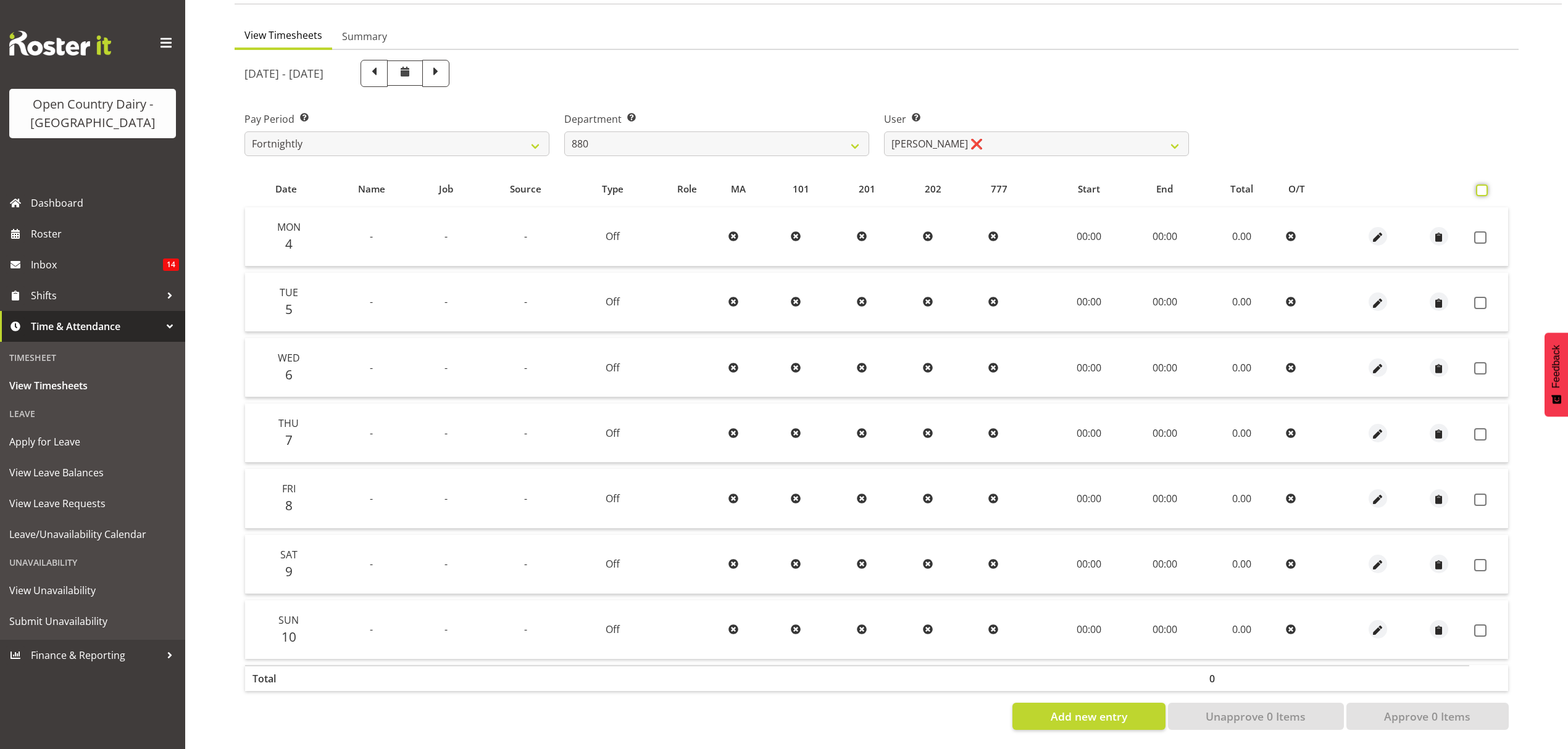
click at [1480, 186] on input "checkbox" at bounding box center [1479, 190] width 8 height 8
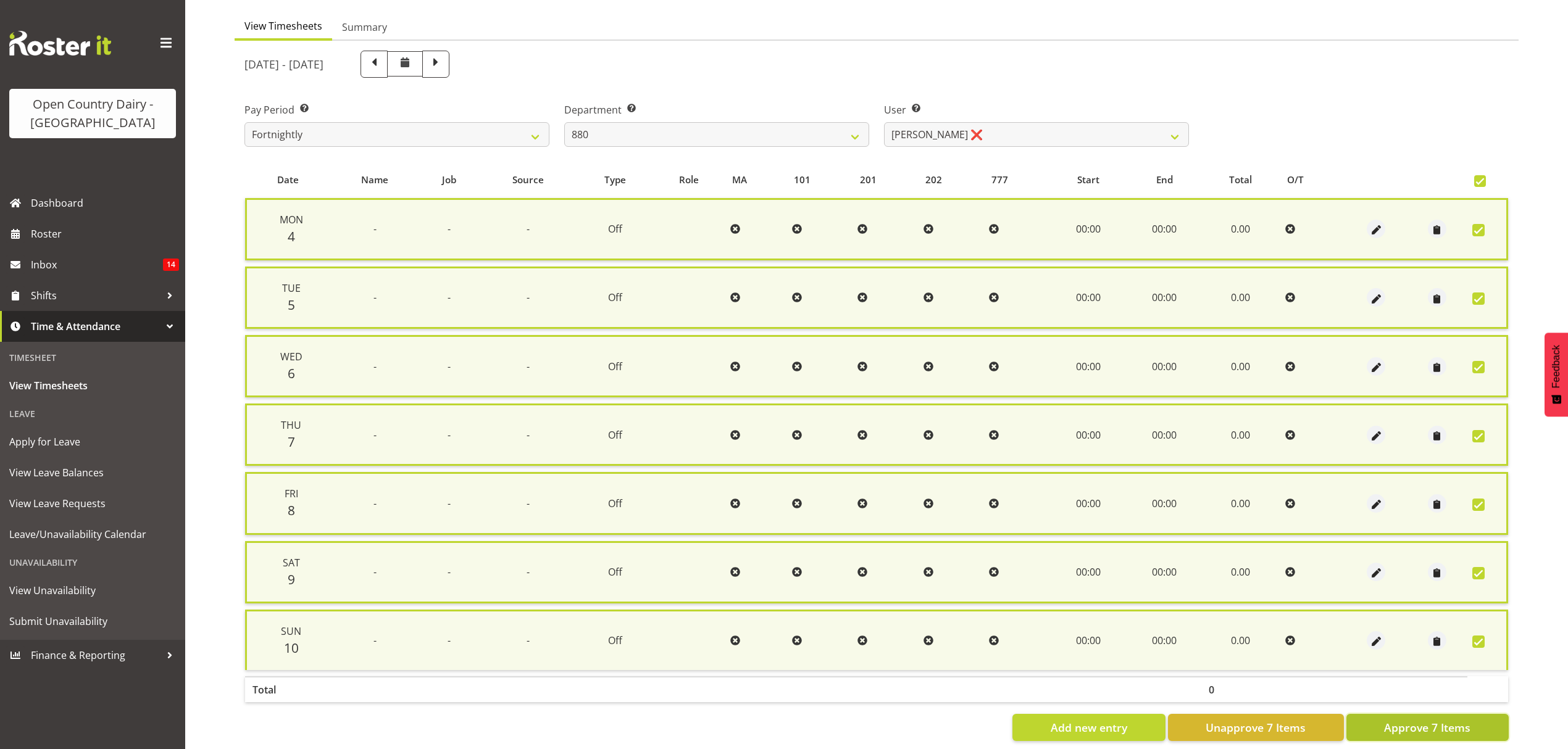
click at [1432, 722] on span "Approve 7 Items" at bounding box center [1427, 726] width 86 height 16
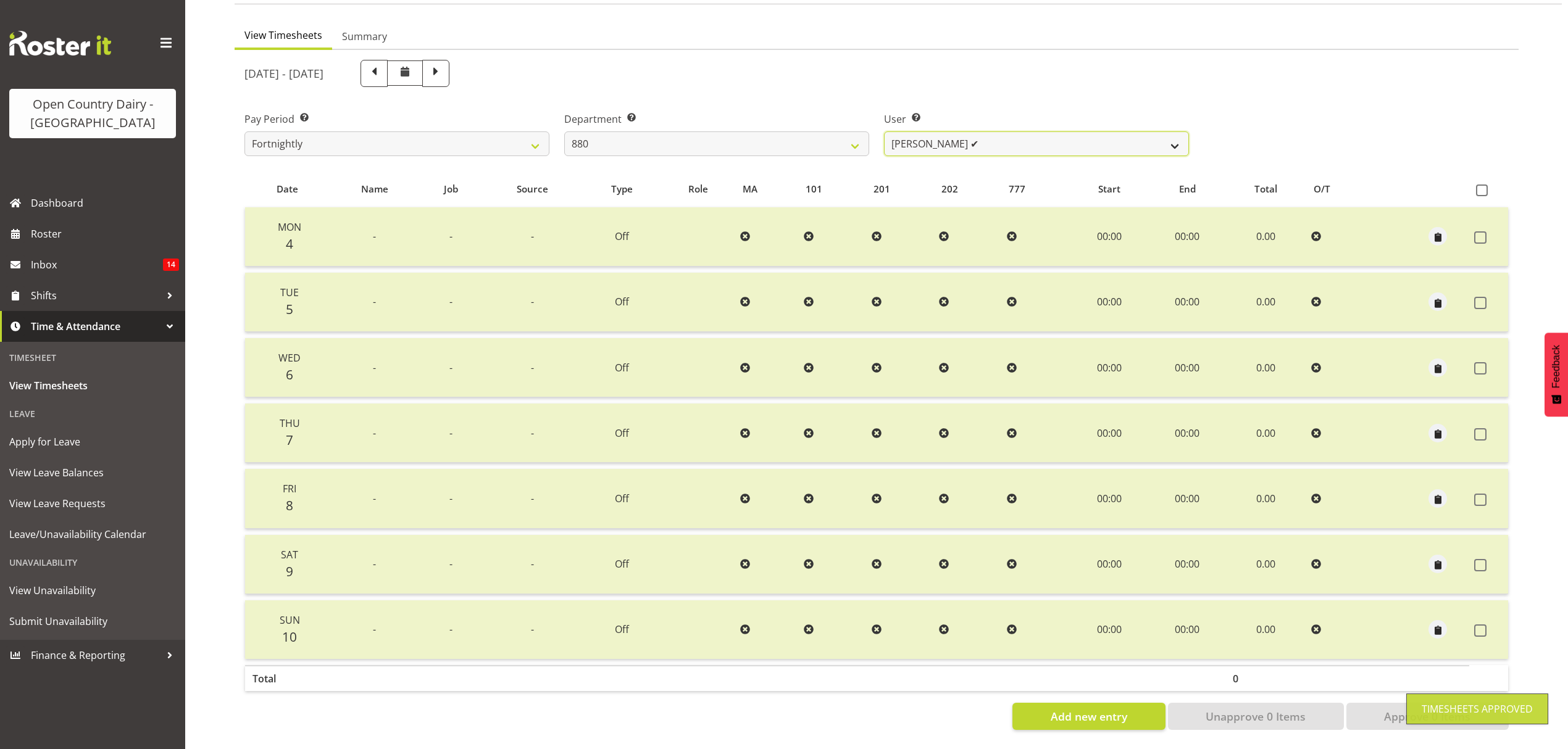
click at [1171, 140] on select "Andrew Poole ✔ Philip Shanks ✔ Shaun McNaught ✔ Tania Unahi ✔" at bounding box center [1036, 143] width 305 height 25
click at [847, 134] on select "734 735 736 737 738 739 850 851 852 853 854 855 856 858 861 862 865 868 869 870" at bounding box center [716, 143] width 305 height 25
click at [564, 131] on select "734 735 736 737 738 739 850 851 852 853 854 855 856 858 861 862 865 868 869 870" at bounding box center [716, 143] width 305 height 25
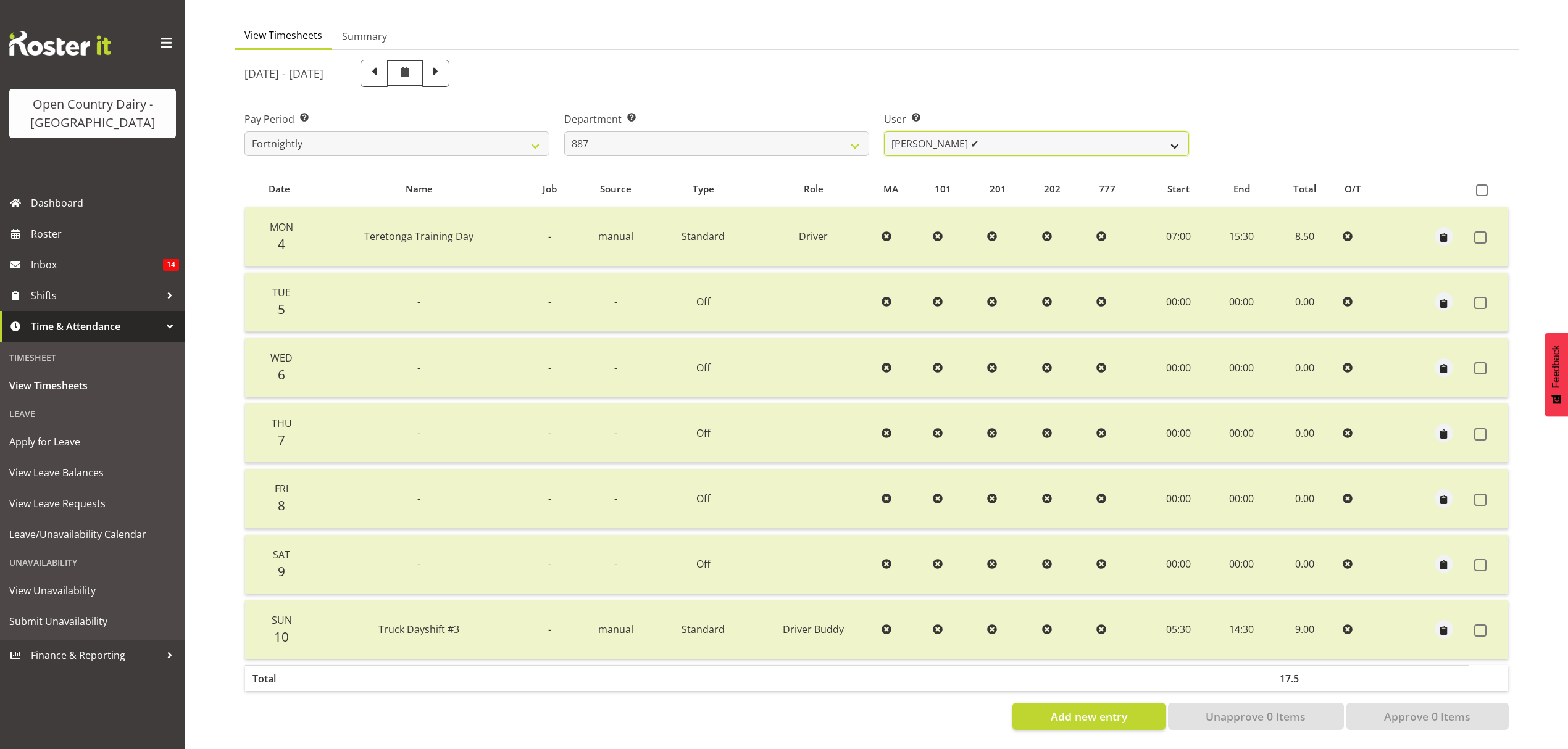
click at [1163, 134] on select "Bruce Spencer ✔ Neville Hoatten ❌ Warren Tempelman ❌" at bounding box center [1036, 143] width 305 height 25
click at [884, 131] on select "Bruce Spencer ✔ Neville Hoatten ❌ Warren Tempelman ❌" at bounding box center [1036, 143] width 305 height 25
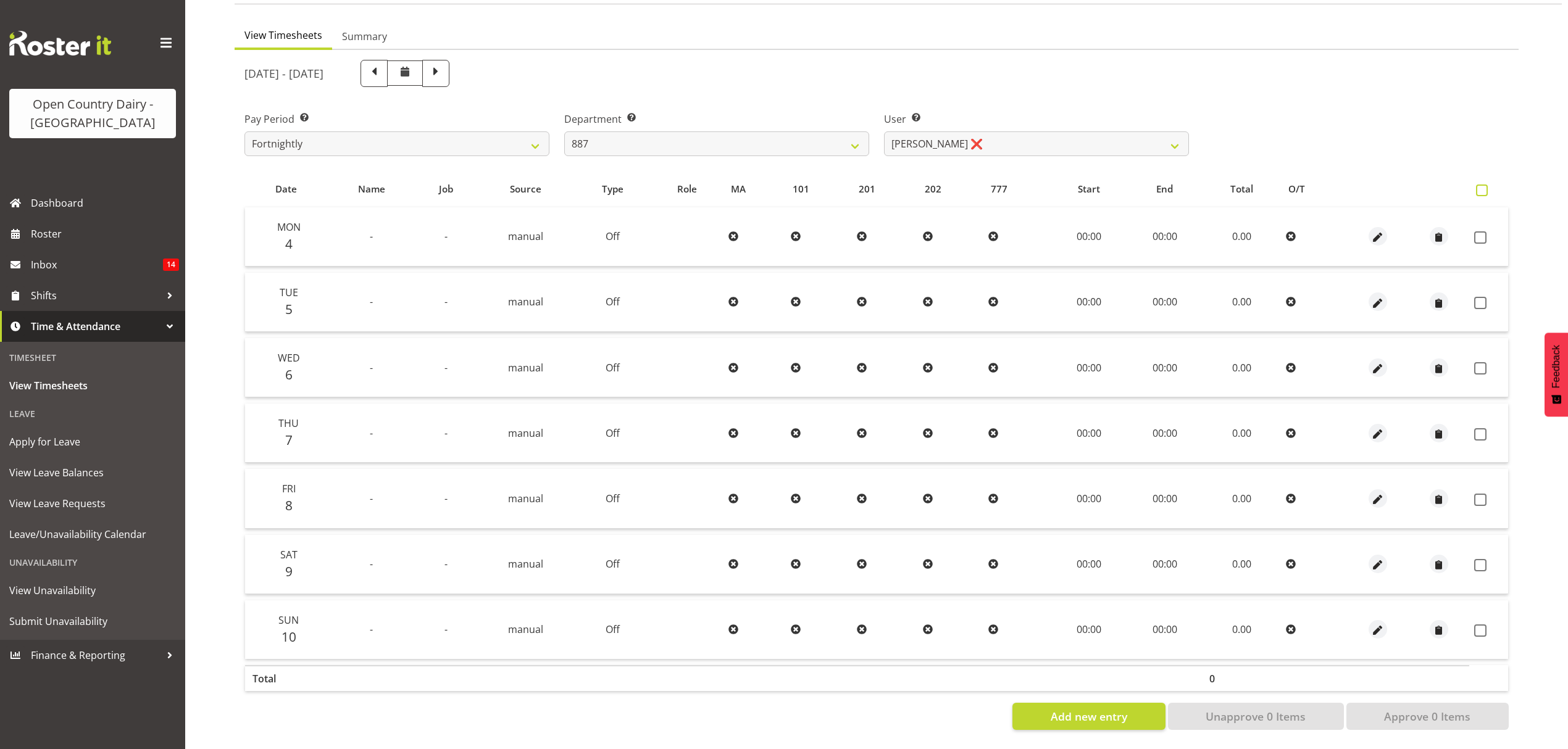
click at [1479, 185] on span at bounding box center [1482, 191] width 12 height 12
click at [1479, 186] on input "checkbox" at bounding box center [1479, 190] width 8 height 8
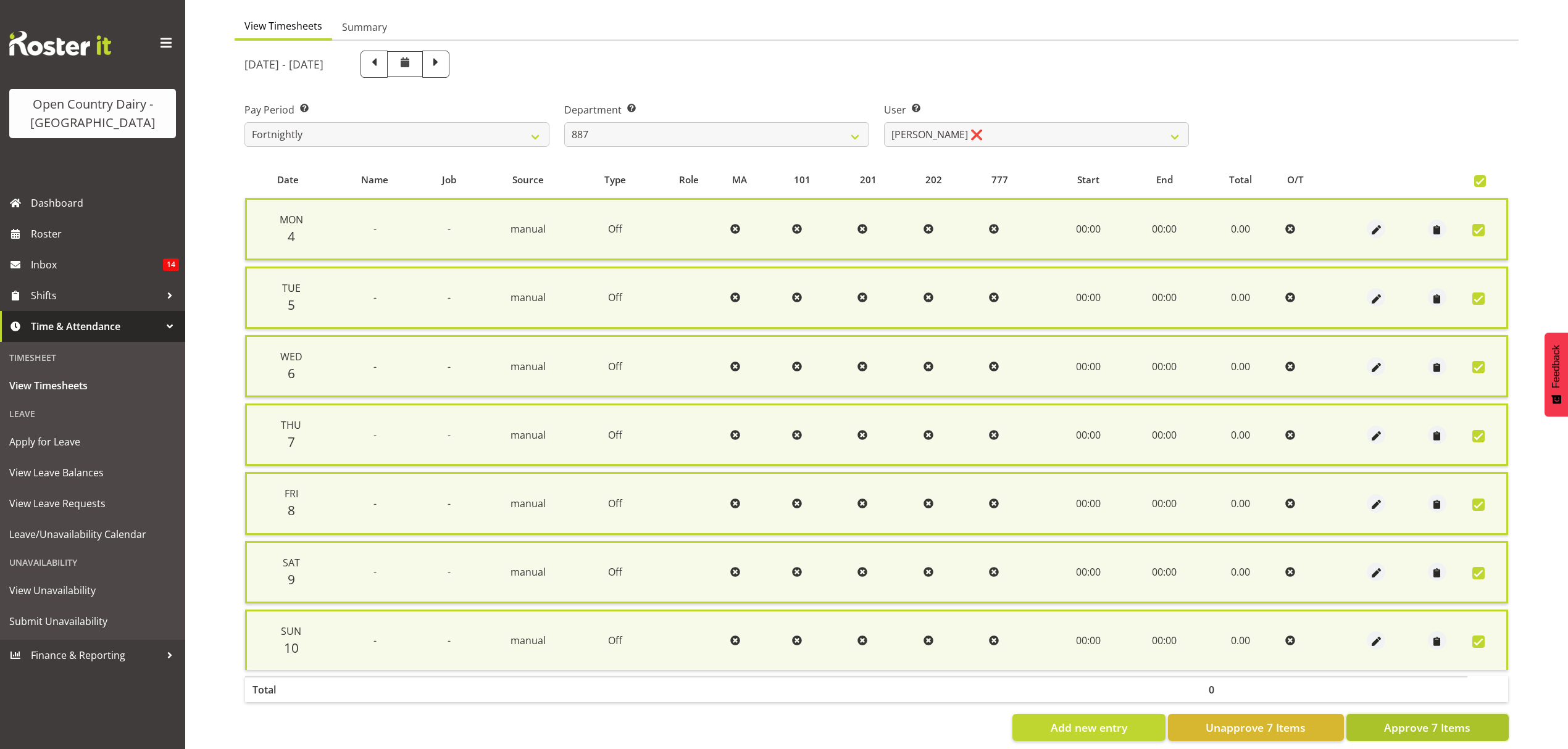
click at [1386, 719] on span "Approve 7 Items" at bounding box center [1427, 726] width 86 height 16
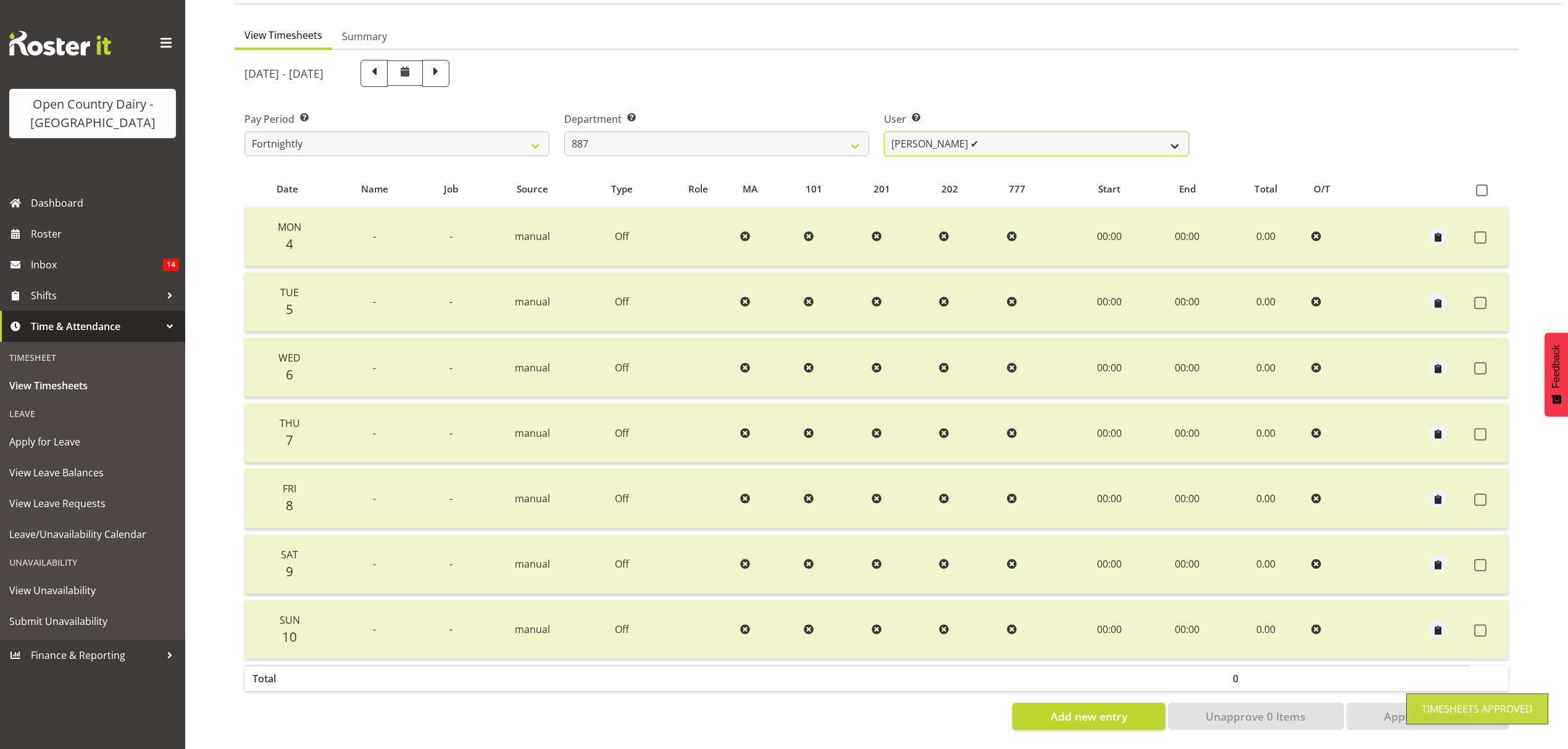
click at [1159, 138] on select "Bruce Spencer ✔ Neville Hoatten ✔ Warren Tempelman ❌" at bounding box center [1036, 143] width 305 height 25
click at [884, 131] on select "Bruce Spencer ✔ Neville Hoatten ✔ Warren Tempelman ❌" at bounding box center [1036, 143] width 305 height 25
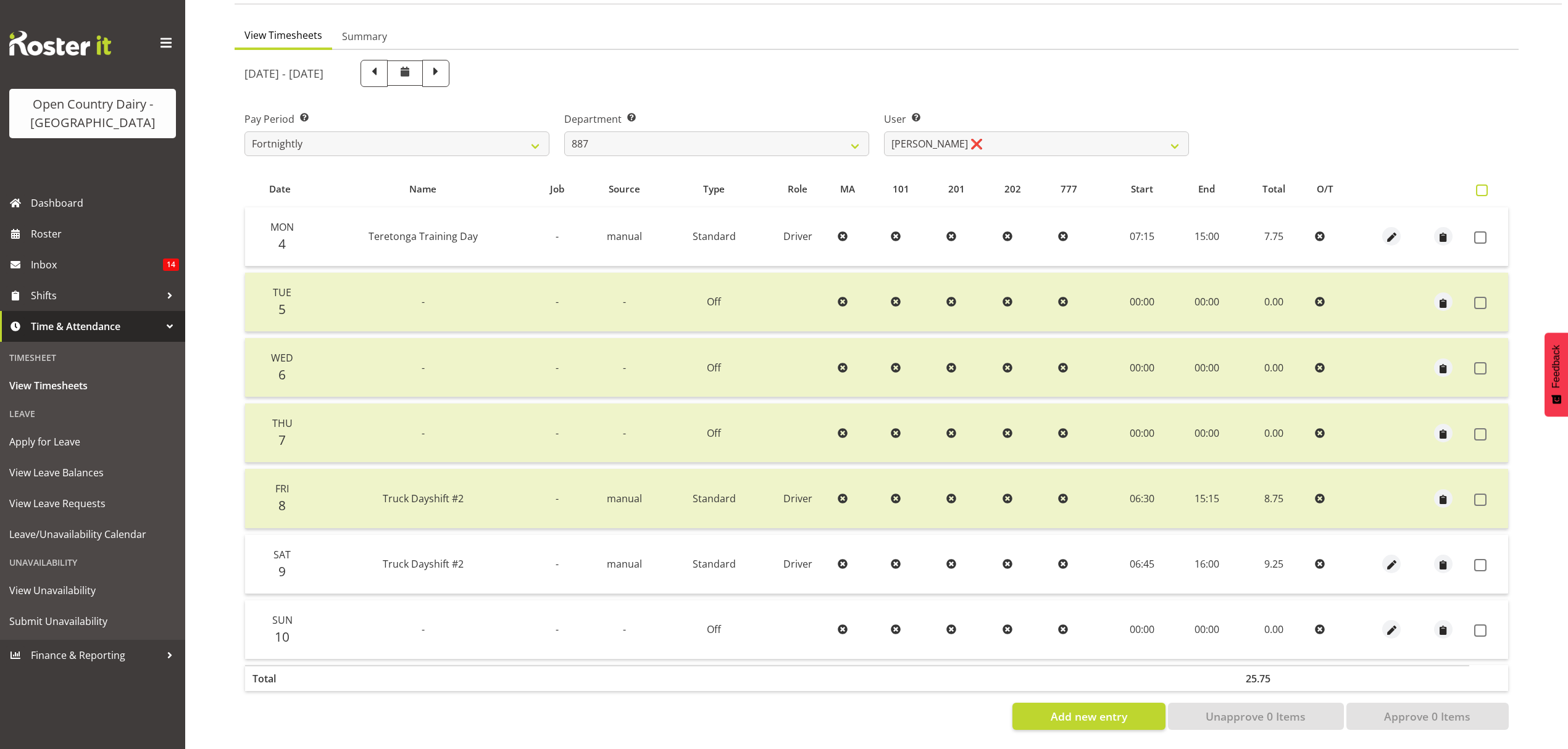
click at [1484, 185] on span at bounding box center [1482, 191] width 12 height 12
click at [1484, 186] on input "checkbox" at bounding box center [1479, 190] width 8 height 8
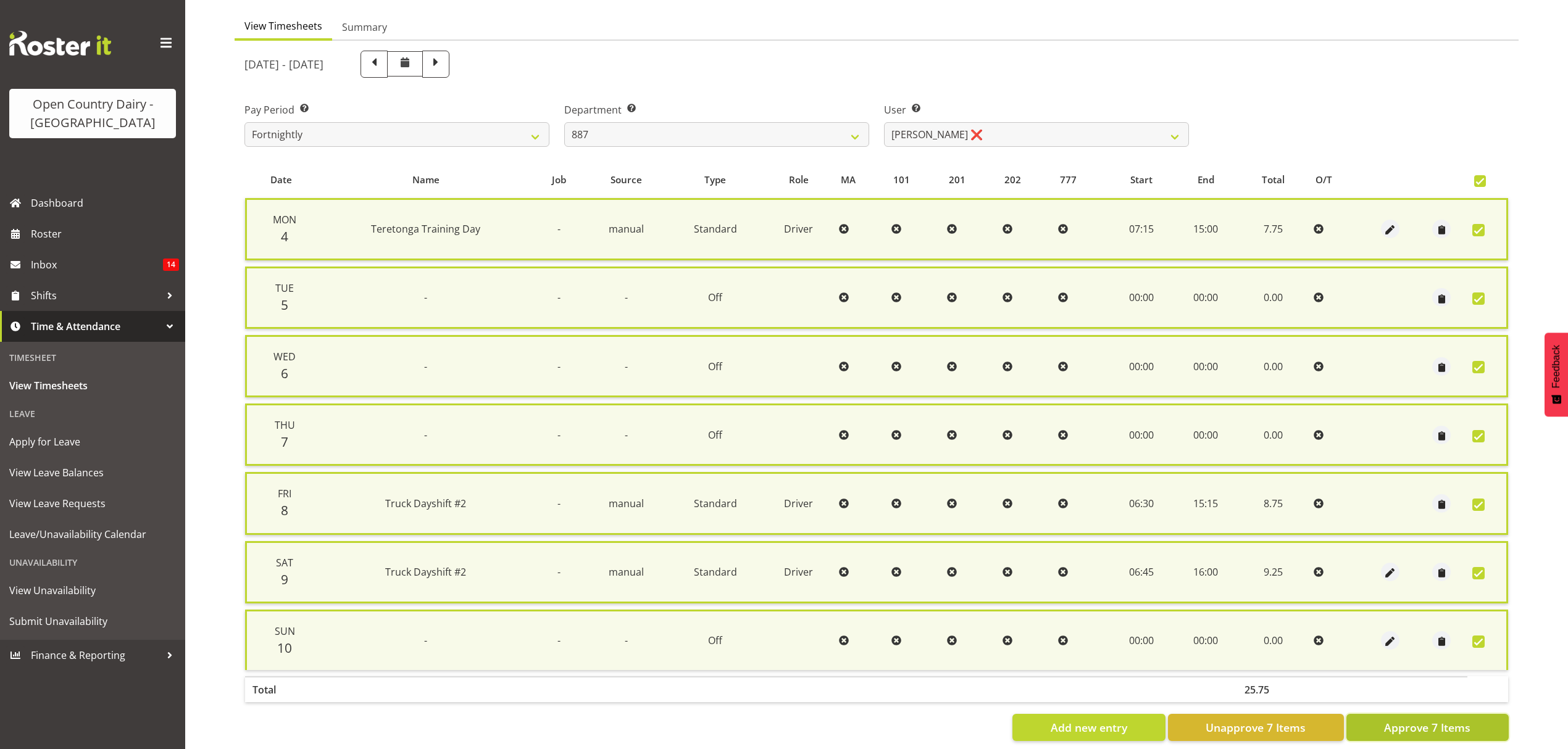
click at [1428, 721] on span "Approve 7 Items" at bounding box center [1427, 726] width 86 height 16
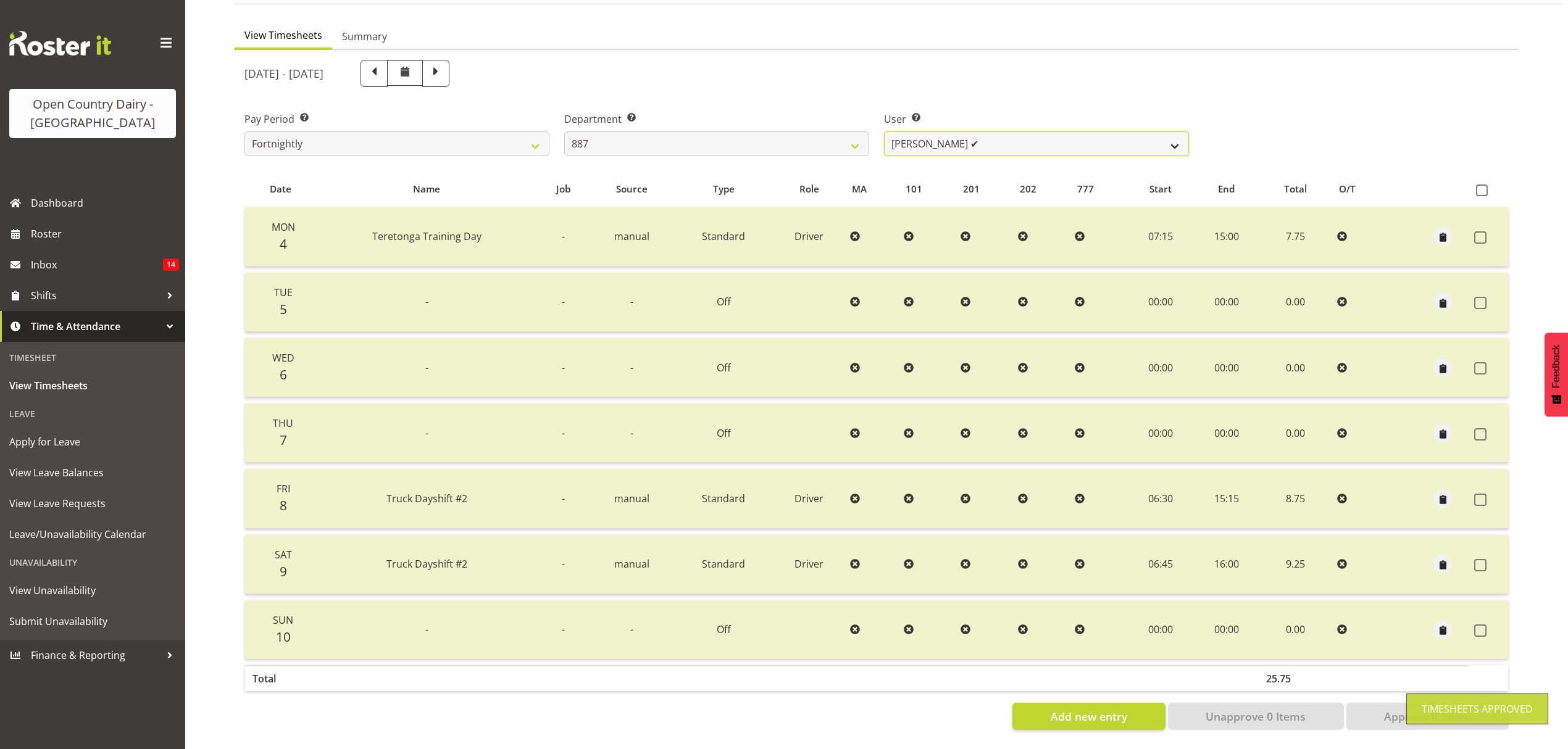
click at [1178, 132] on select "Bruce Spencer ✔ Neville Hoatten ✔ Warren Tempelman ✔" at bounding box center [1036, 143] width 305 height 25
click at [848, 131] on select "734 735 736 737 738 739 850 851 852 853 854 855 856 858 861 862 865 868 869 870" at bounding box center [716, 143] width 305 height 25
click at [564, 131] on select "734 735 736 737 738 739 850 851 852 853 854 855 856 858 861 862 865 868 869 870" at bounding box center [716, 143] width 305 height 25
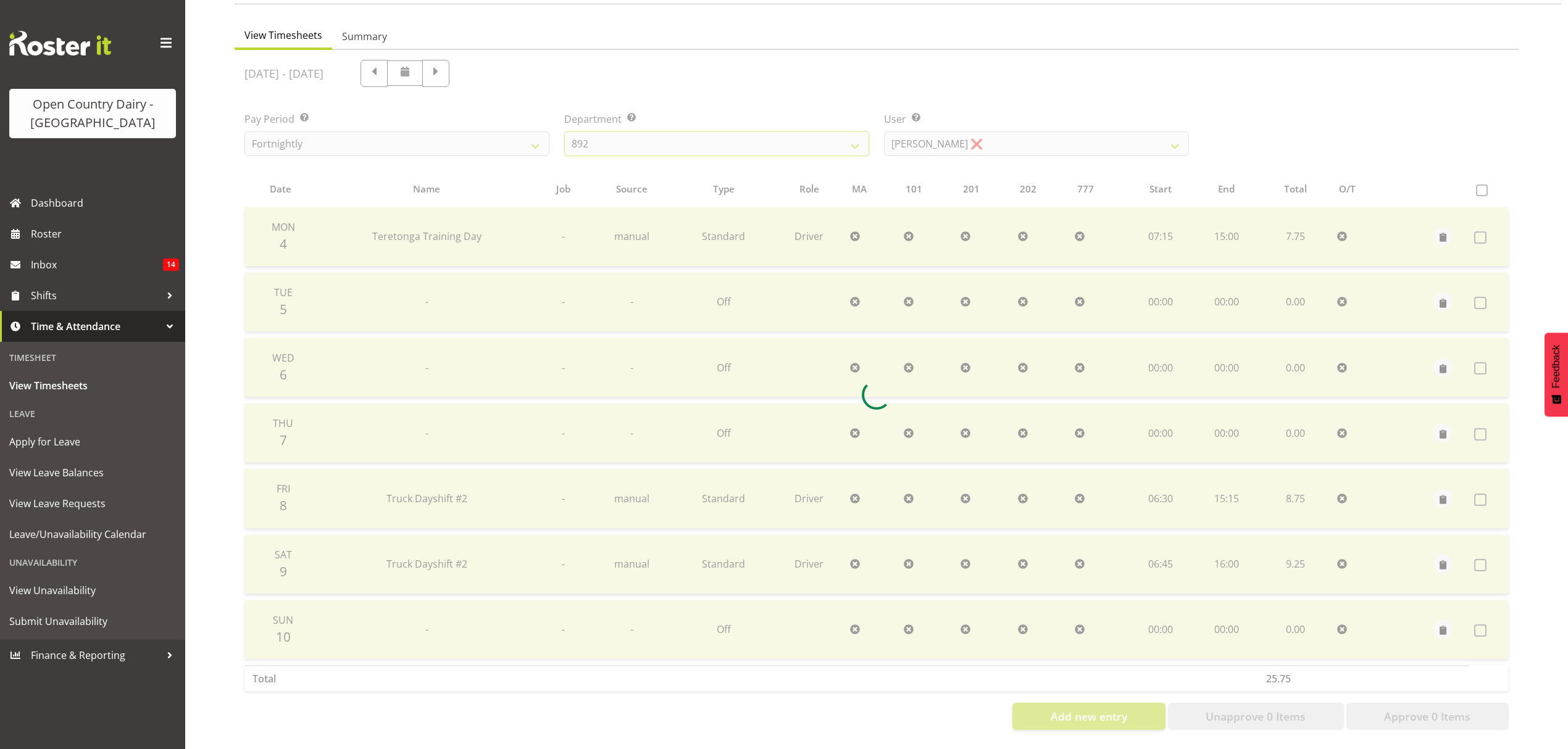
scroll to position [0, 0]
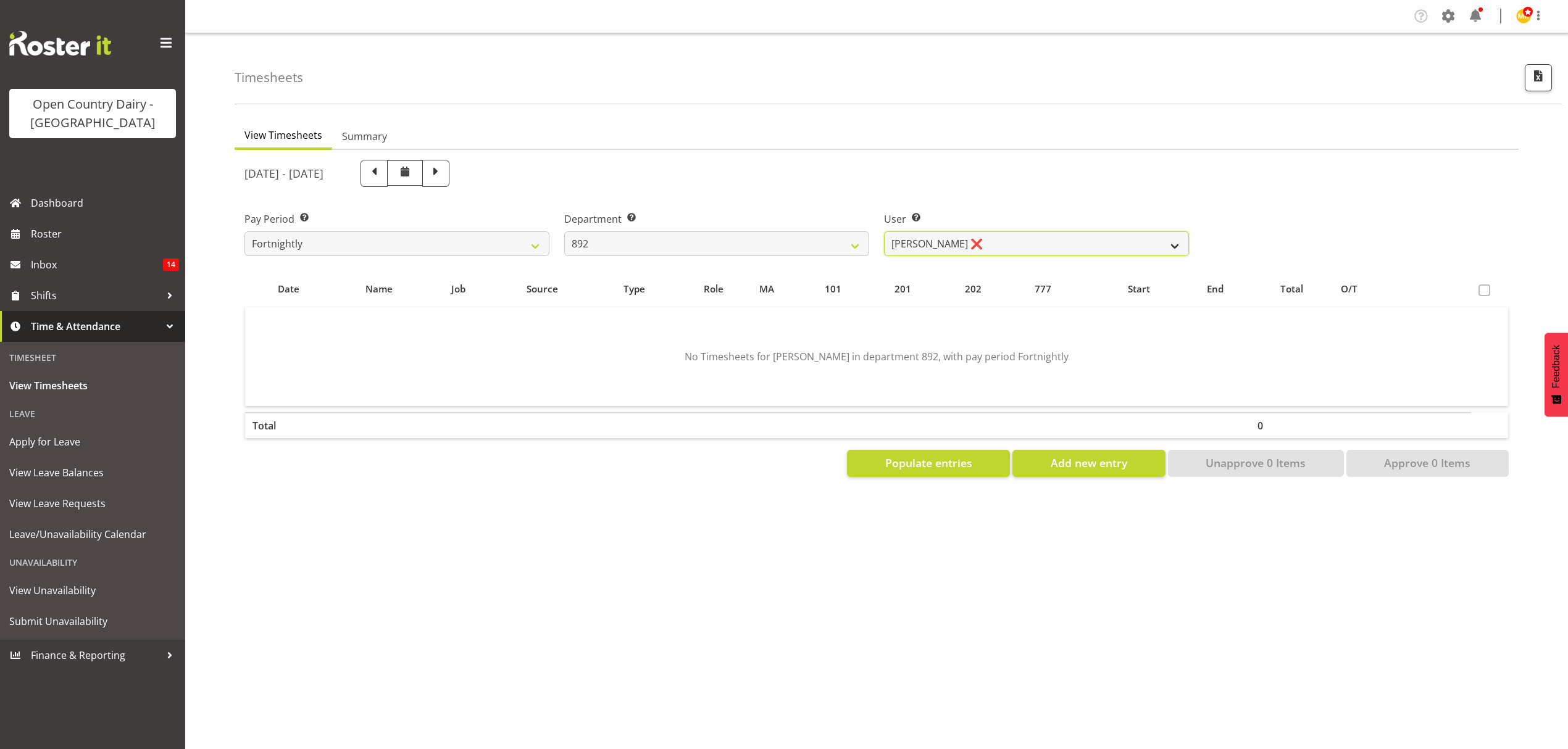
click at [1177, 242] on select "Brittany Willis ❌" at bounding box center [1036, 243] width 305 height 25
click at [844, 244] on select "734 735 736 737 738 739 850 851 852 853 854 855 856 858 861 862 865 868 869 870" at bounding box center [716, 243] width 305 height 25
click at [564, 231] on select "734 735 736 737 738 739 850 851 852 853 854 855 856 858 861 862 865 868 869 870" at bounding box center [716, 243] width 305 height 25
click at [1059, 242] on select "Sheryl Hughan ❌" at bounding box center [1036, 243] width 305 height 25
click at [849, 242] on select "734 735 736 737 738 739 850 851 852 853 854 855 856 858 861 862 865 868 869 870" at bounding box center [716, 243] width 305 height 25
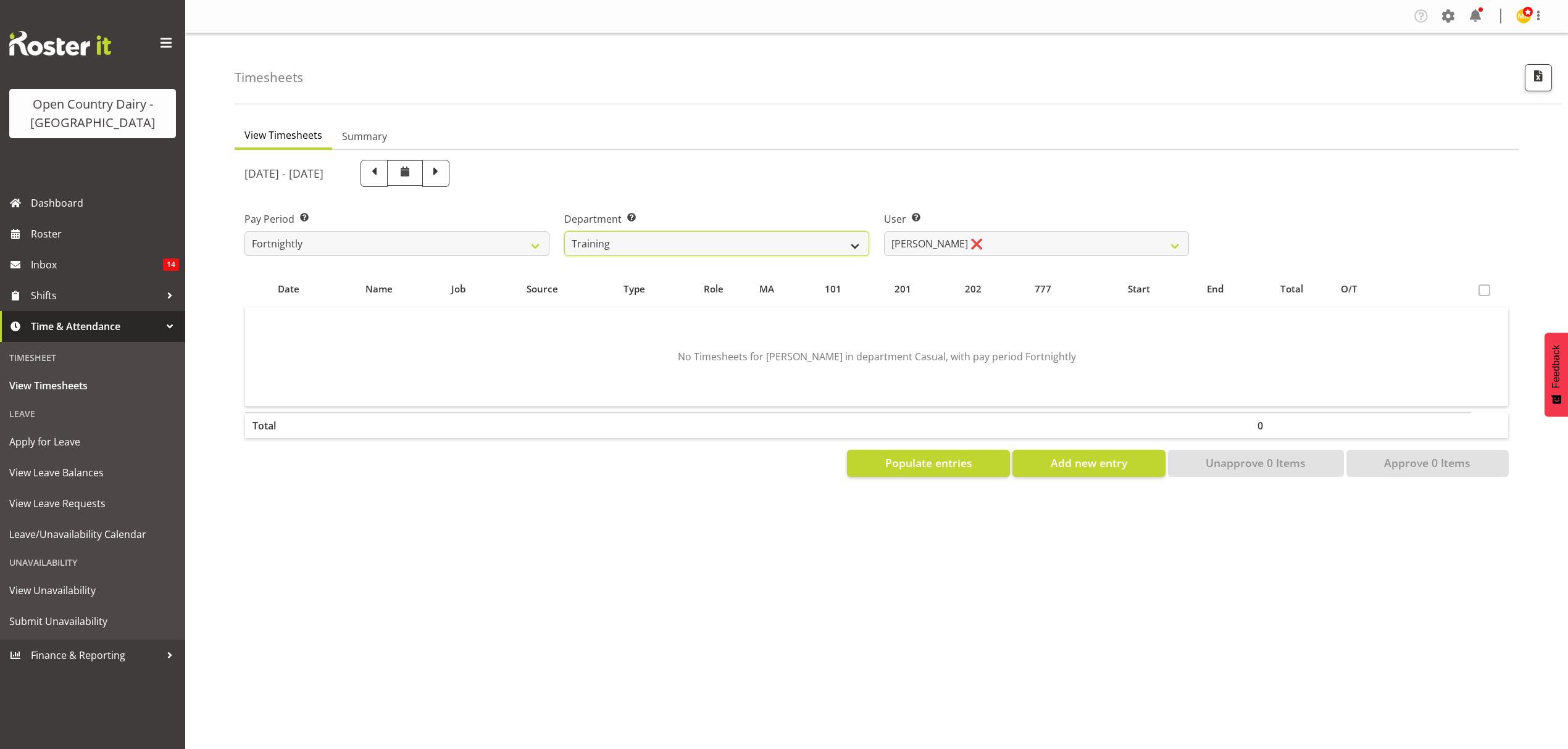
click at [564, 231] on select "734 735 736 737 738 739 850 851 852 853 854 855 856 858 861 862 865 868 869 870" at bounding box center [716, 243] width 305 height 25
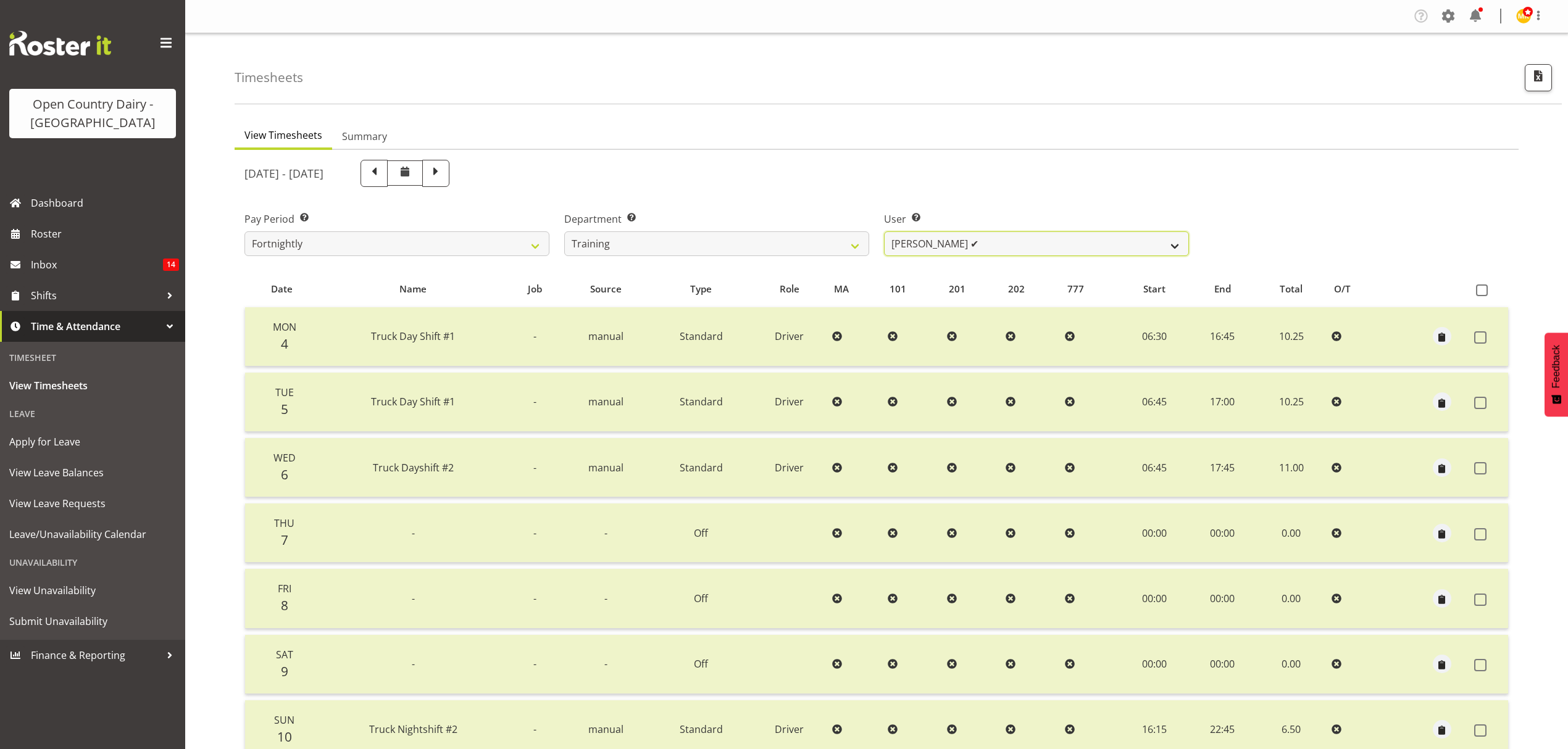
click at [1170, 242] on select "Dean Henderson ✔ Erika McNaught ❌ Jason Gough ❌ Josh Winship ❌ Marcy Tuuta ✔ Ri…" at bounding box center [1036, 243] width 305 height 25
click at [884, 231] on select "Dean Henderson ✔ Erika McNaught ❌ Jason Gough ❌ Josh Winship ❌ Marcy Tuuta ✔ Ri…" at bounding box center [1036, 243] width 305 height 25
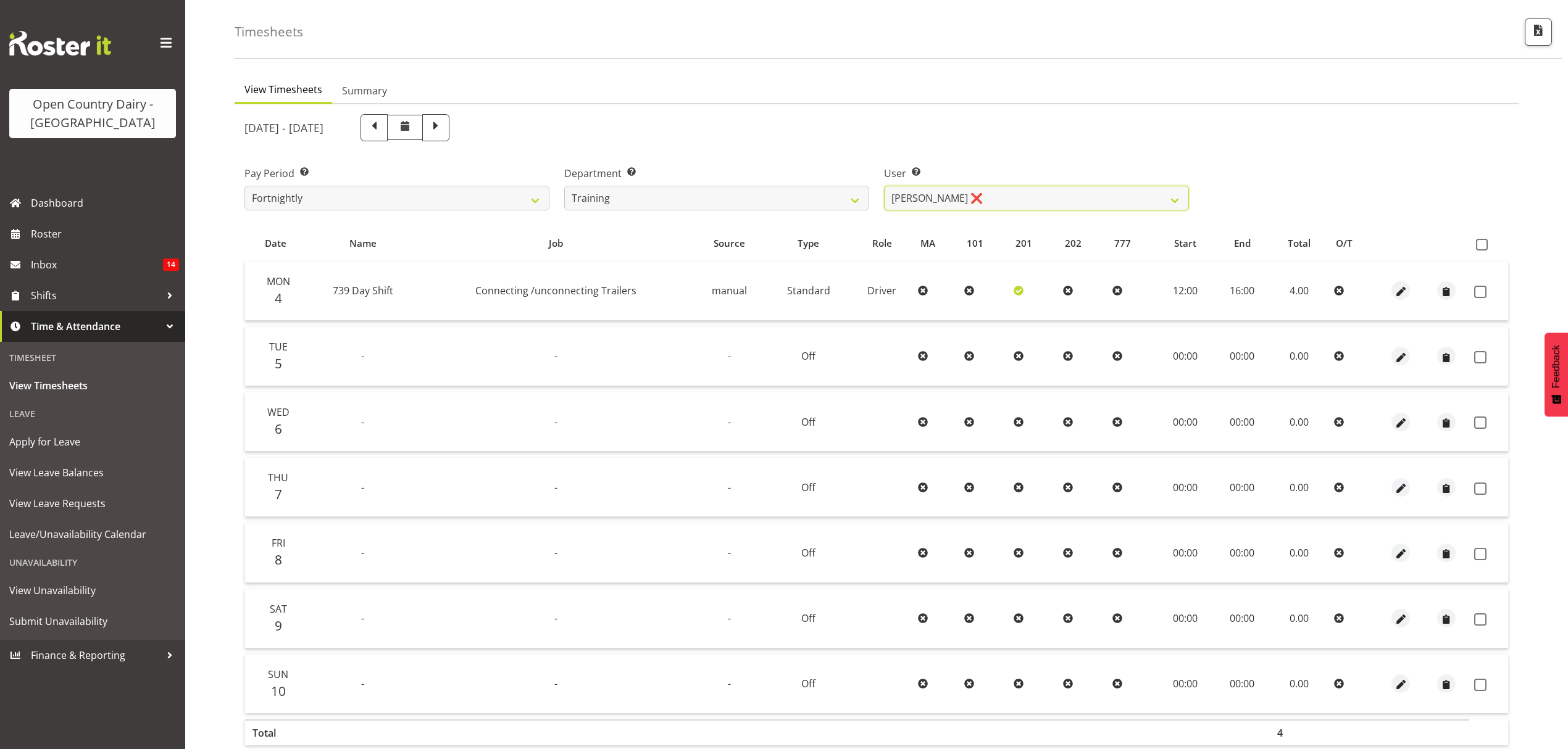
scroll to position [82, 0]
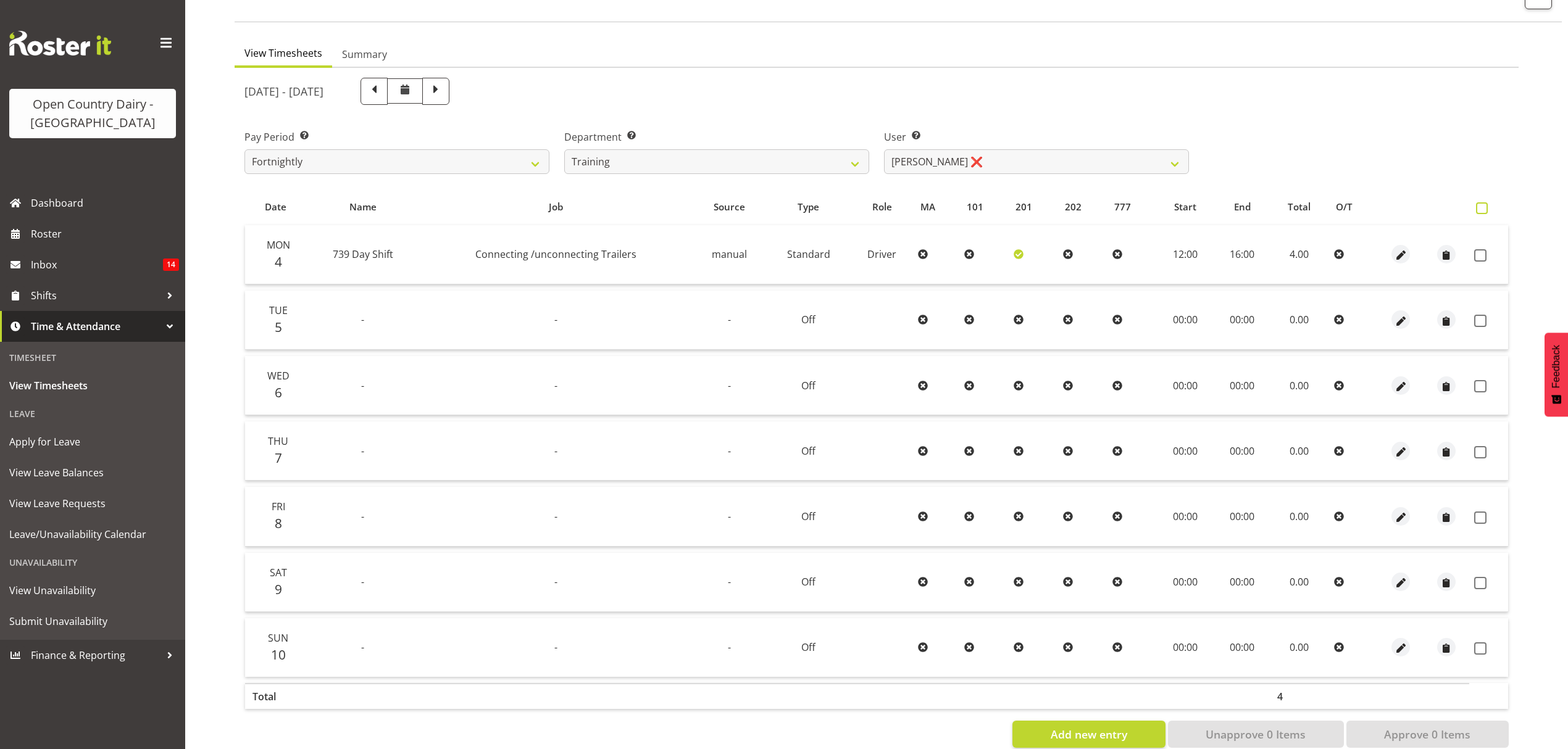
click at [1486, 209] on span at bounding box center [1482, 209] width 12 height 12
click at [1484, 209] on input "checkbox" at bounding box center [1479, 208] width 8 height 8
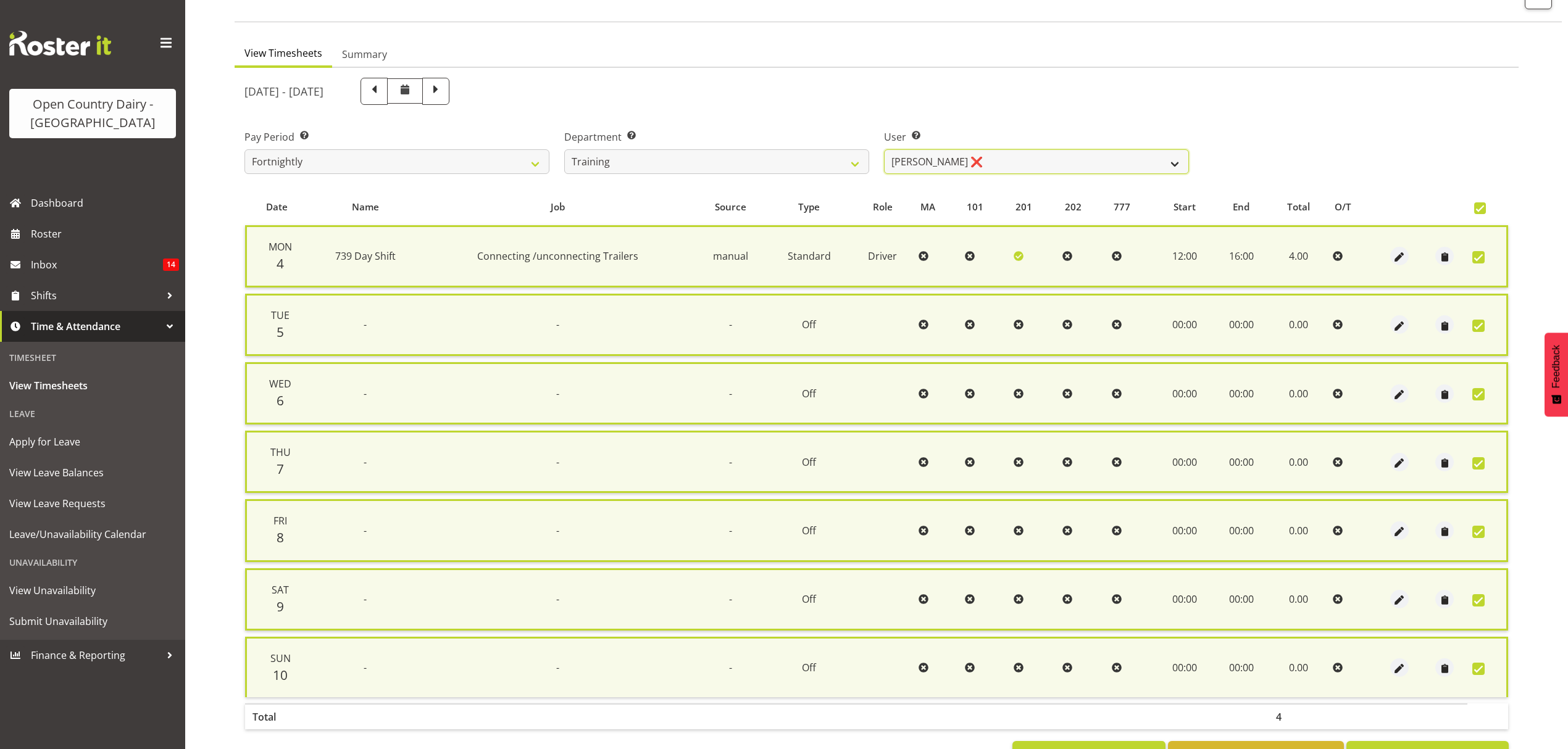
click at [1178, 168] on select "Dean Henderson ✔ Erika McNaught ❌ Jason Gough ❌ Josh Winship ❌ Marcy Tuuta ✔ Ri…" at bounding box center [1036, 161] width 305 height 25
click at [1410, 747] on span "Approve 7 Items" at bounding box center [1427, 754] width 86 height 16
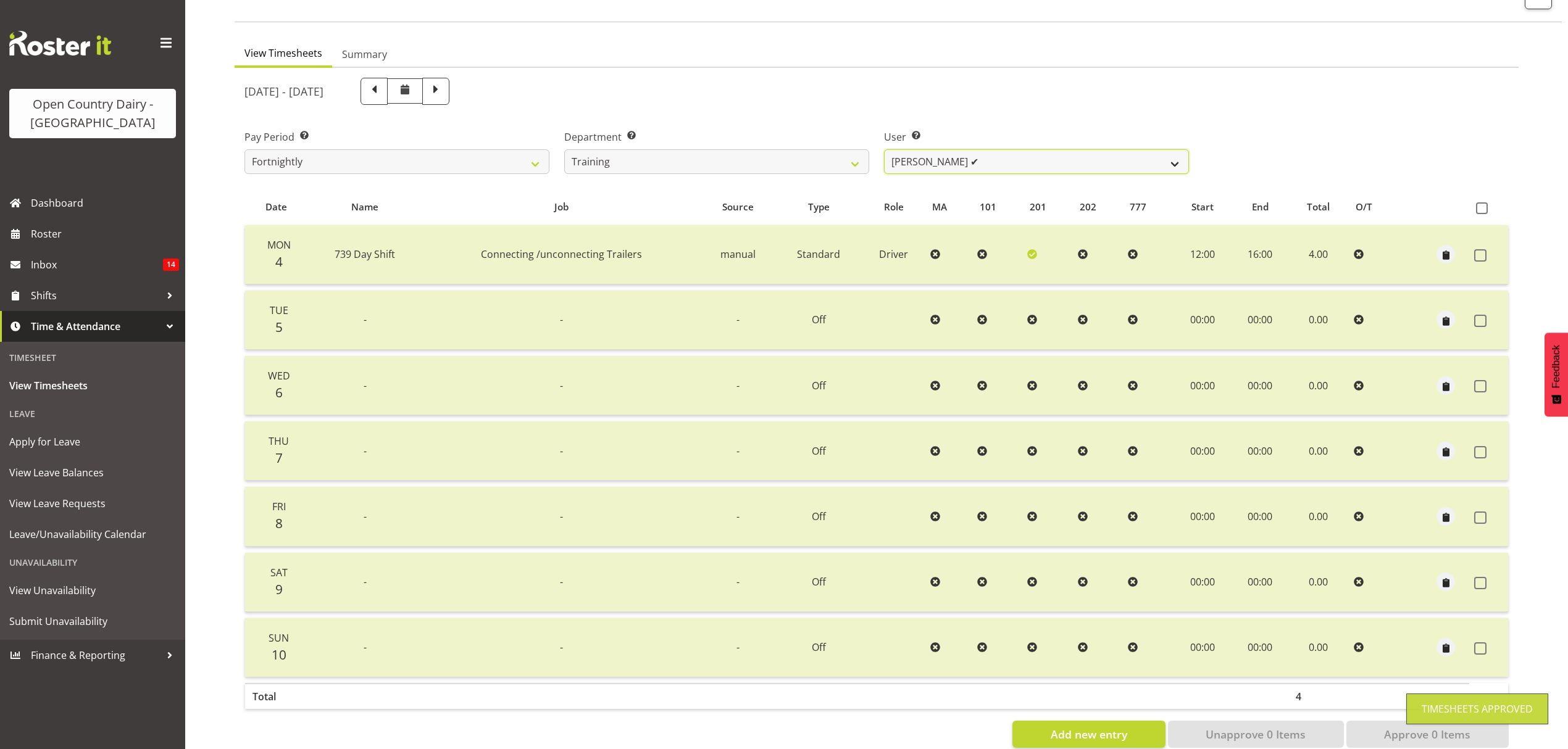
click at [1175, 158] on select "Dean Henderson ✔ Erika McNaught ✔ Jason Gough ❌ Josh Winship ❌ Marcy Tuuta ✔ Ri…" at bounding box center [1036, 161] width 305 height 25
click at [884, 149] on select "Dean Henderson ✔ Erika McNaught ✔ Jason Gough ❌ Josh Winship ❌ Marcy Tuuta ✔ Ri…" at bounding box center [1036, 161] width 305 height 25
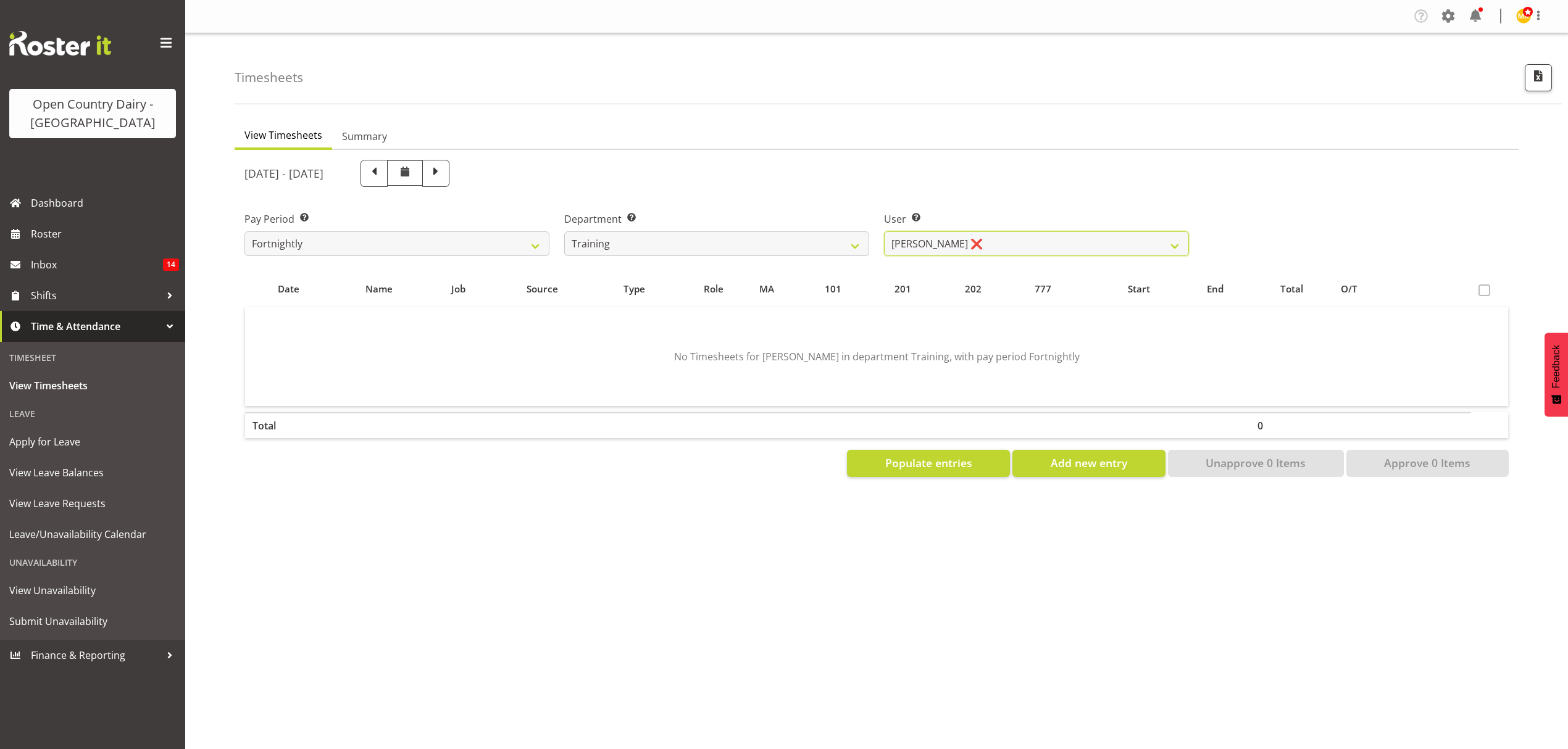
scroll to position [0, 0]
click at [1168, 249] on select "Dean Henderson ✔ Erika McNaught ✔ Jason Gough ❌ Josh Winship ❌ Marcy Tuuta ✔ Ri…" at bounding box center [1036, 243] width 305 height 25
click at [884, 231] on select "Dean Henderson ✔ Erika McNaught ✔ Jason Gough ❌ Josh Winship ❌ Marcy Tuuta ✔ Ri…" at bounding box center [1036, 243] width 305 height 25
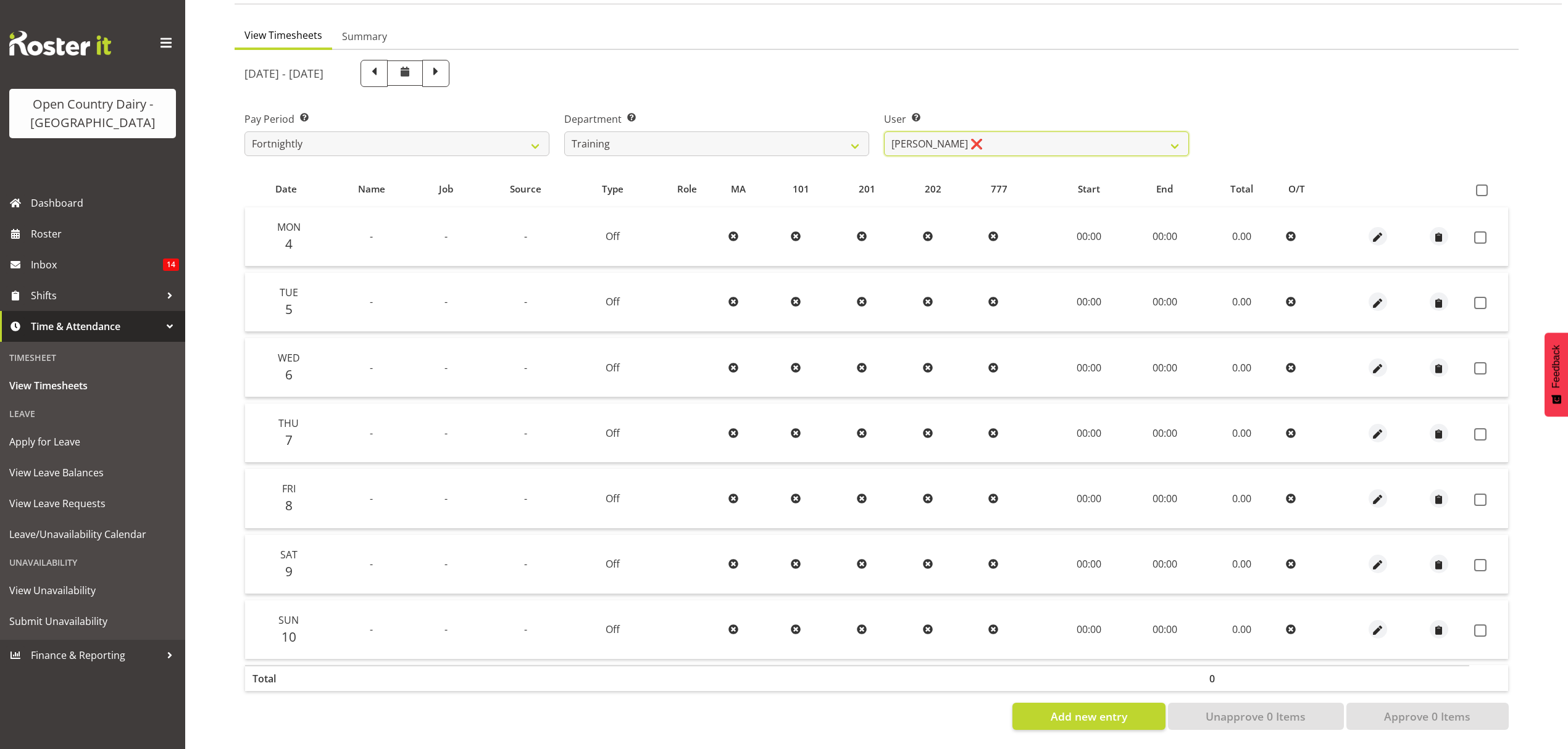
scroll to position [109, 0]
click at [1179, 134] on select "Dean Henderson ✔ Erika McNaught ✔ Jason Gough ❌ Josh Winship ❌ Marcy Tuuta ✔ Ri…" at bounding box center [1036, 143] width 305 height 25
click at [884, 131] on select "Dean Henderson ✔ Erika McNaught ✔ Jason Gough ❌ Josh Winship ❌ Marcy Tuuta ✔ Ri…" at bounding box center [1036, 143] width 305 height 25
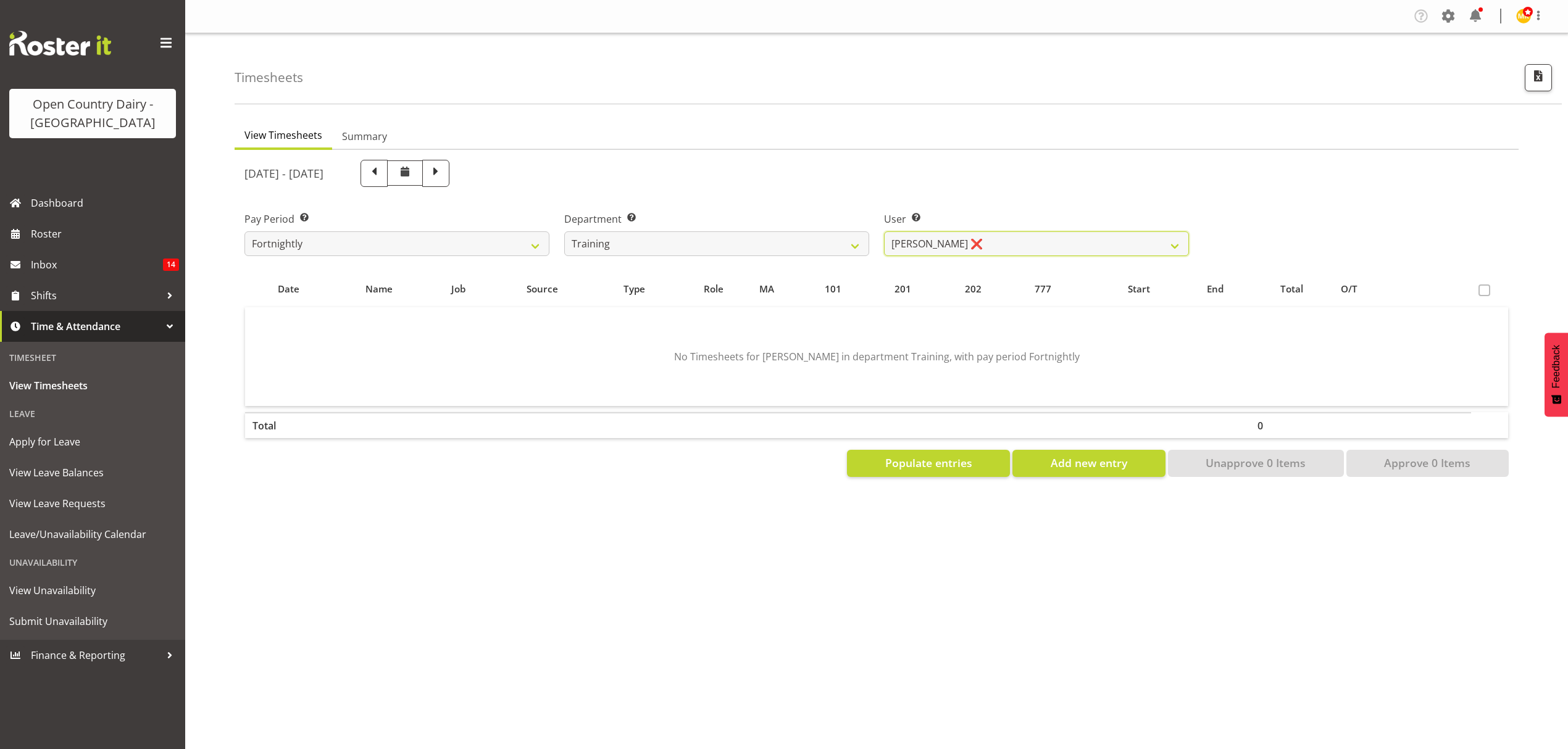
scroll to position [0, 0]
click at [1160, 236] on select "Dean Henderson ✔ Erika McNaught ✔ Jason Gough ❌ Josh Winship ❌ Marcy Tuuta ✔ Ri…" at bounding box center [1036, 243] width 305 height 25
click at [849, 239] on select "734 735 736 737 738 739 850 851 852 853 854 855 856 858 861 862 865 868 869 870" at bounding box center [716, 243] width 305 height 25
click at [564, 231] on select "734 735 736 737 738 739 850 851 852 853 854 855 856 858 861 862 865 868 869 870" at bounding box center [716, 243] width 305 height 25
click at [1174, 244] on select "Ethan Moore ❌ Laura Courtney ❌ Leonna Turner ❌ Michael Straith ❌ Vishal Vadador…" at bounding box center [1036, 243] width 305 height 25
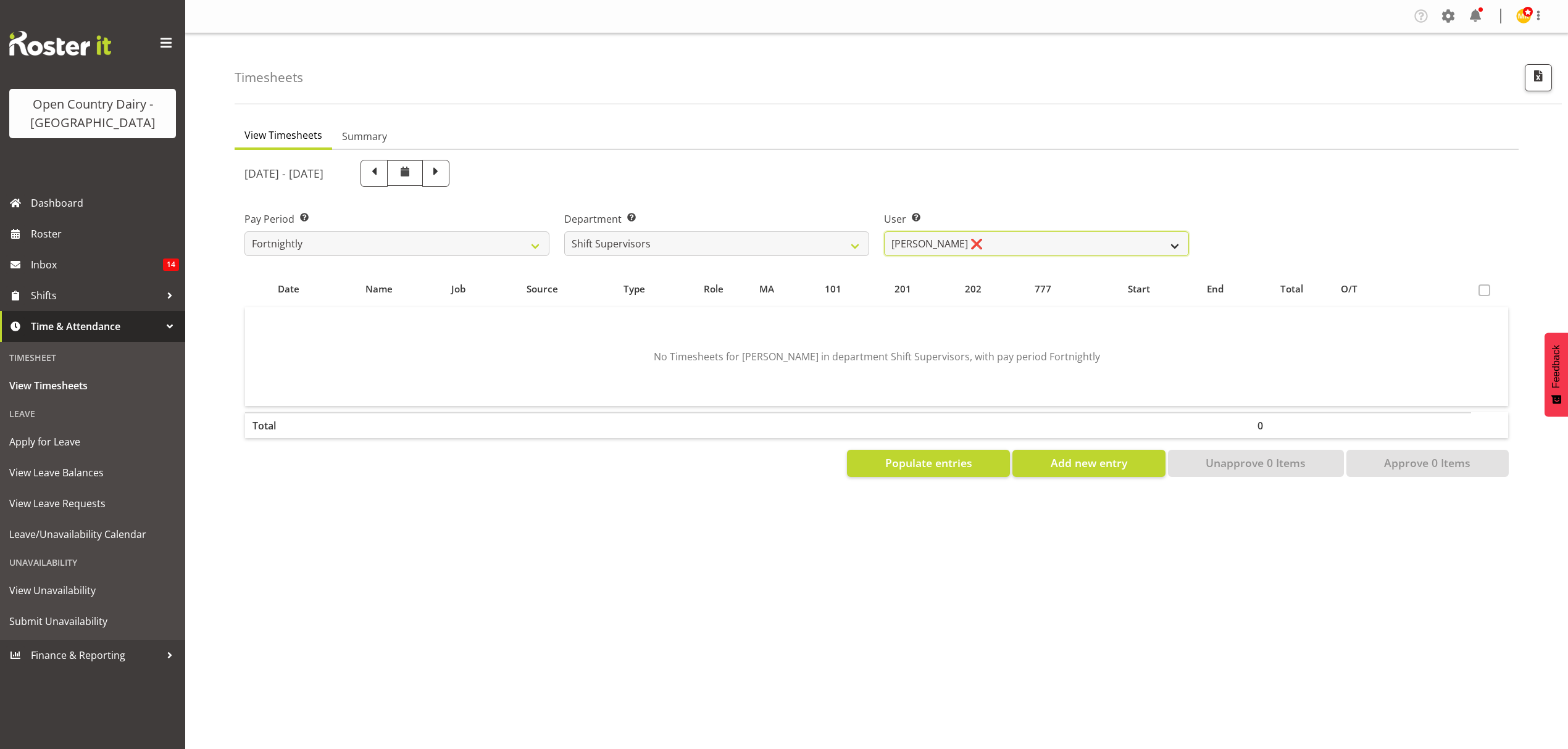
click at [884, 231] on select "Ethan Moore ❌ Laura Courtney ❌ Leonna Turner ❌ Michael Straith ❌ Vishal Vadador…" at bounding box center [1036, 243] width 305 height 25
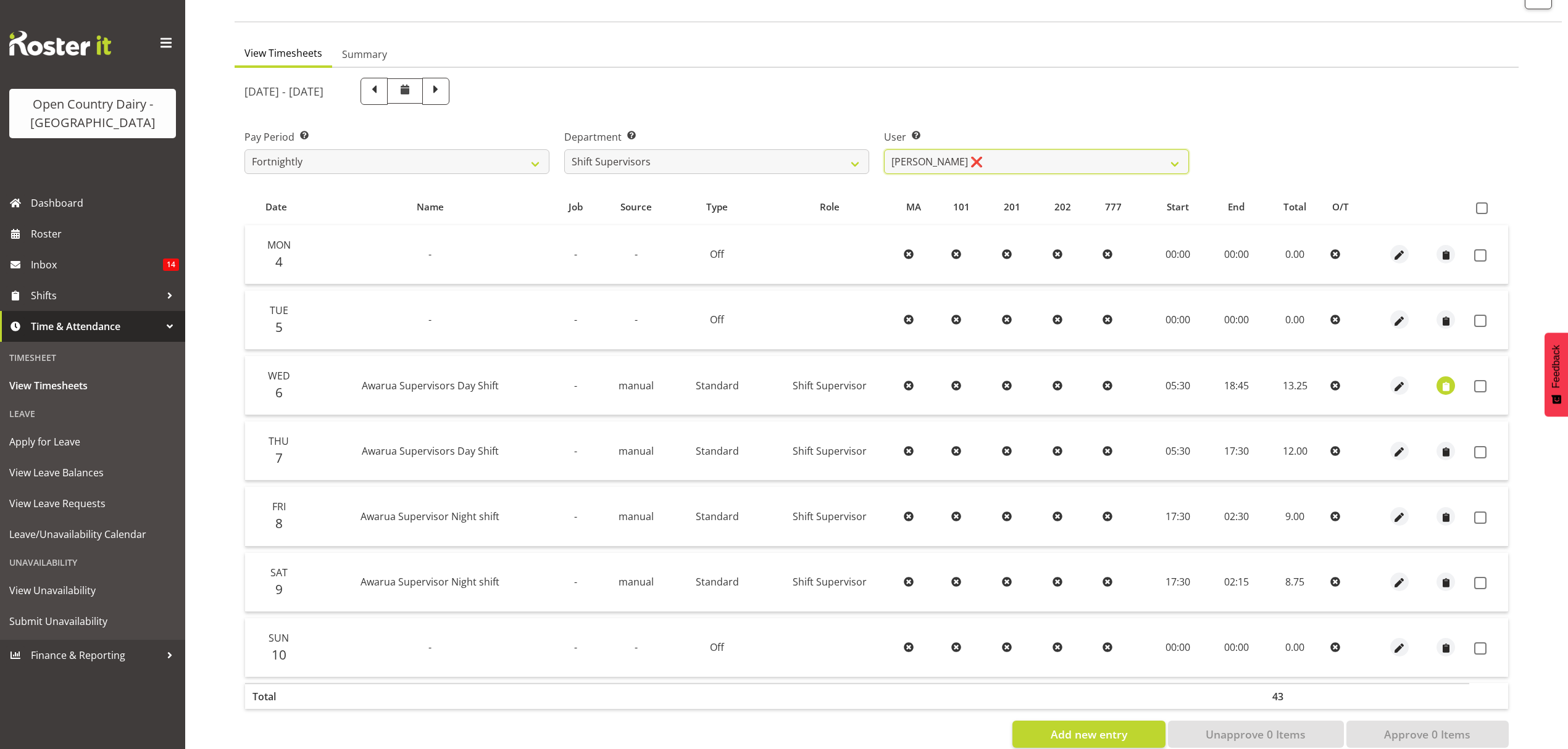
scroll to position [109, 0]
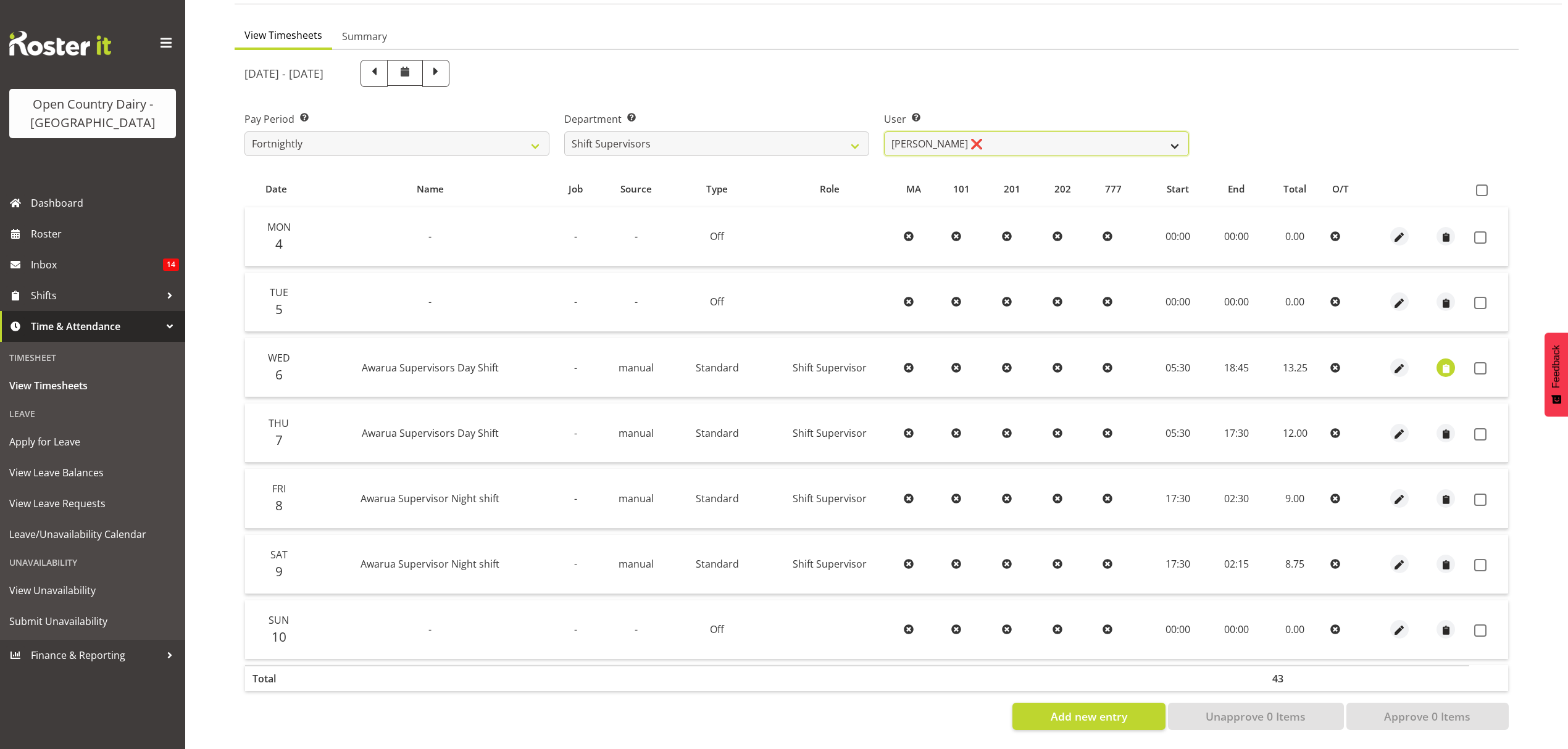
click at [1168, 134] on select "Ethan Moore ❌ Laura Courtney ❌ Leonna Turner ❌ Michael Straith ❌ Vishal Vadador…" at bounding box center [1036, 143] width 305 height 25
click at [884, 131] on select "Ethan Moore ❌ Laura Courtney ❌ Leonna Turner ❌ Michael Straith ❌ Vishal Vadador…" at bounding box center [1036, 143] width 305 height 25
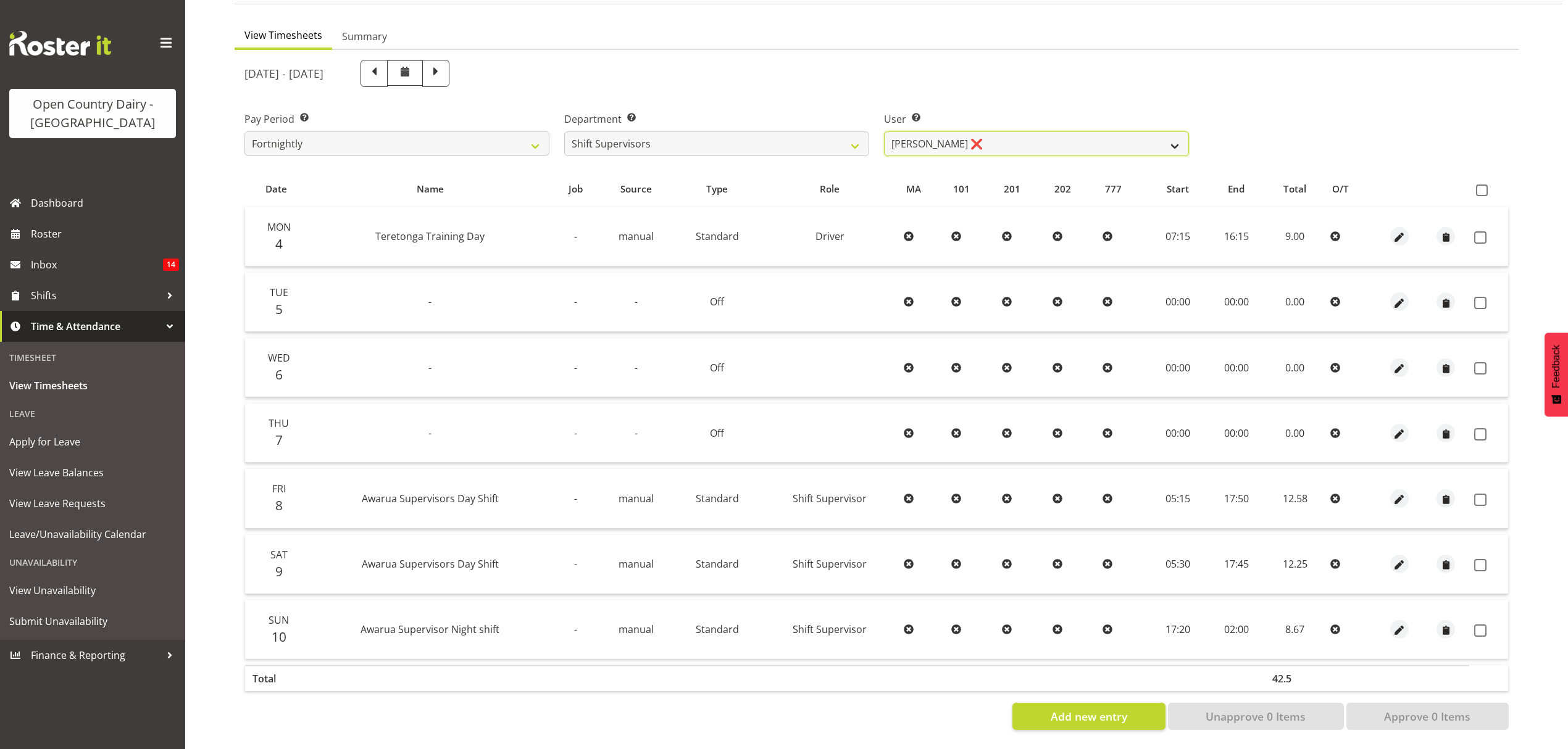
click at [1174, 134] on select "Ethan Moore ❌ Laura Courtney ❌ Leonna Turner ❌ Michael Straith ❌ Vishal Vadador…" at bounding box center [1036, 143] width 305 height 25
click at [884, 131] on select "Ethan Moore ❌ Laura Courtney ❌ Leonna Turner ❌ Michael Straith ❌ Vishal Vadador…" at bounding box center [1036, 143] width 305 height 25
click at [1165, 131] on select "Ethan Moore ❌ Laura Courtney ❌ Leonna Turner ❌ Michael Straith ❌ Vishal Vadador…" at bounding box center [1036, 143] width 305 height 25
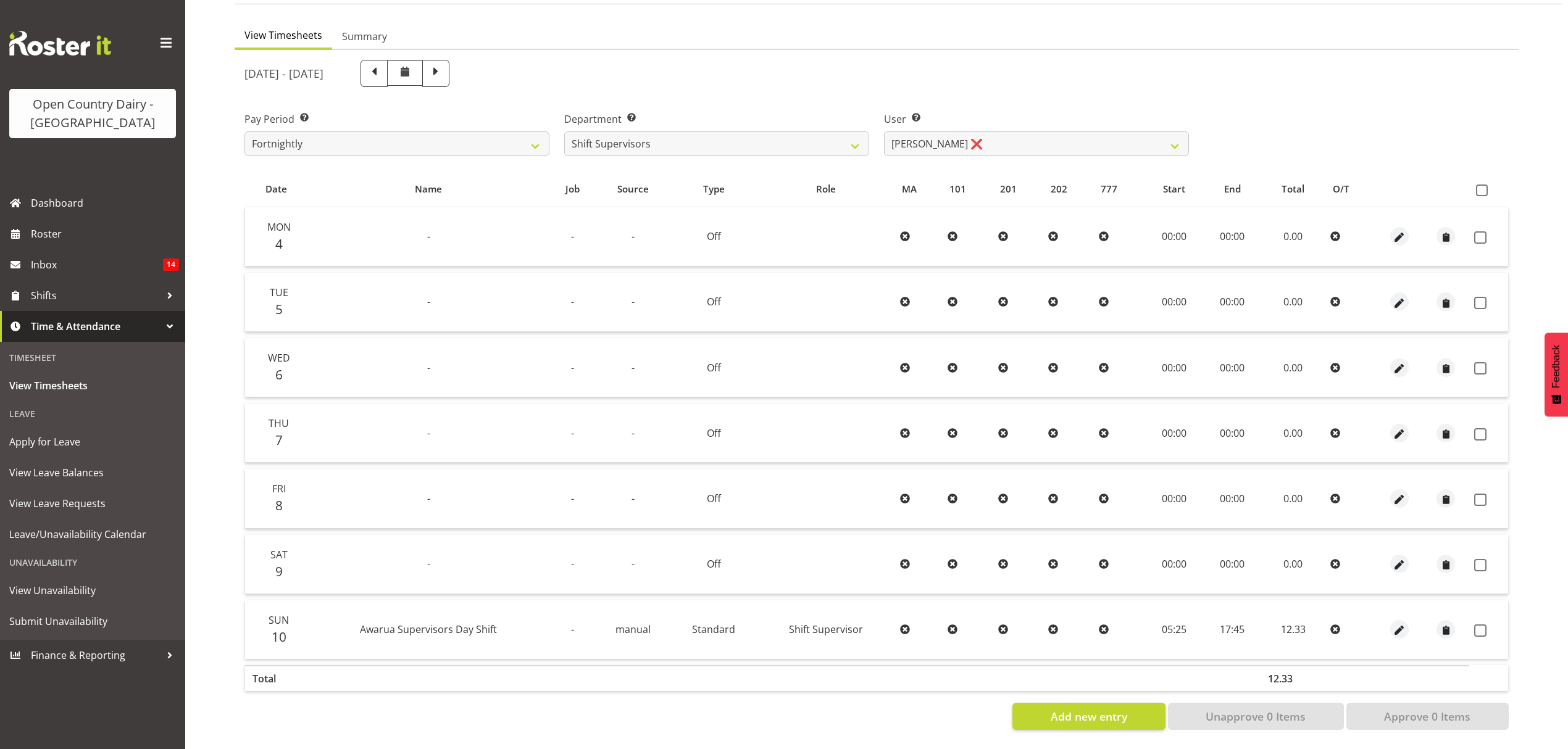
click at [1087, 95] on div "User Select user. Note: This is filtered down by the previous two drop-down ite…" at bounding box center [1036, 129] width 320 height 69
click at [444, 65] on span at bounding box center [436, 71] width 16 height 16
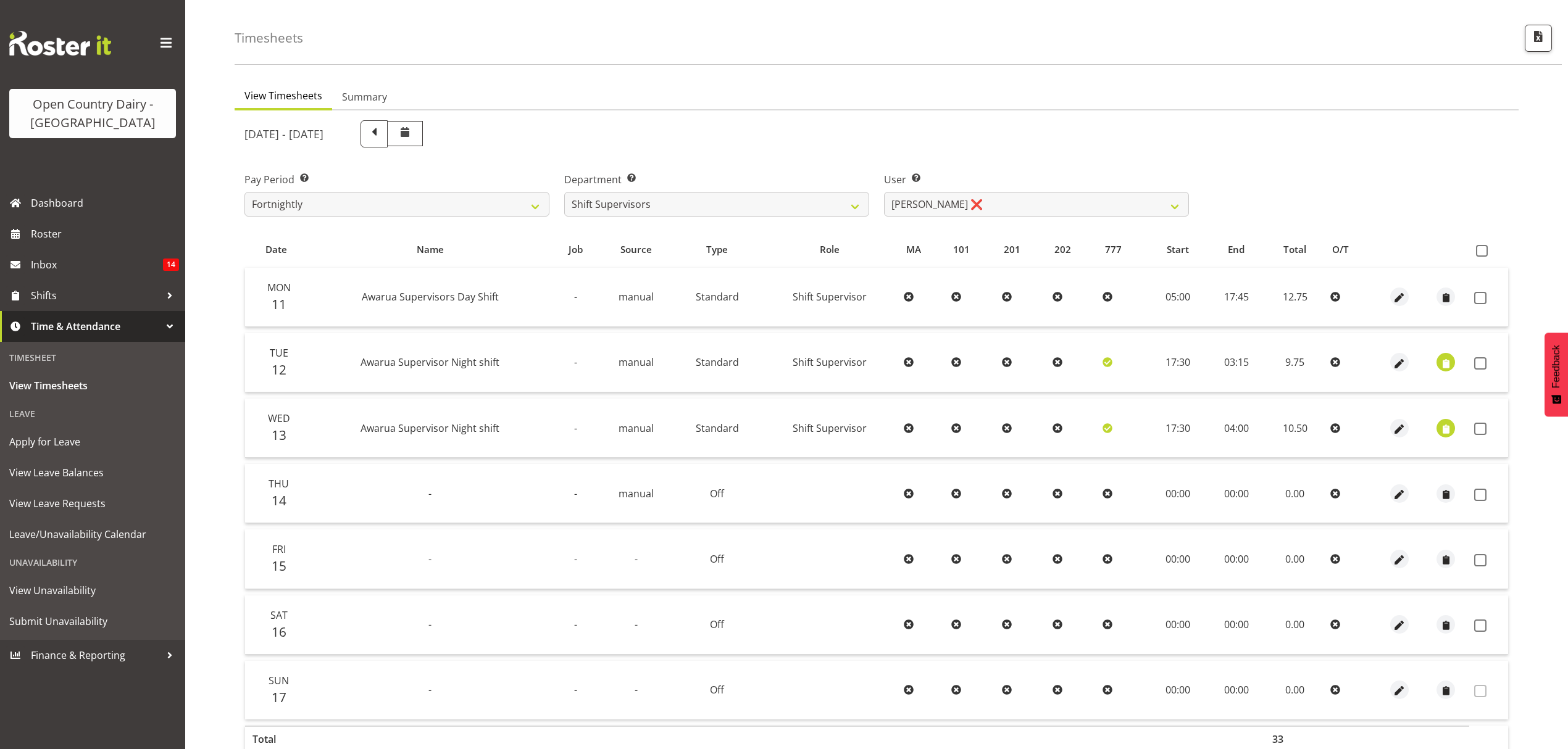
scroll to position [82, 0]
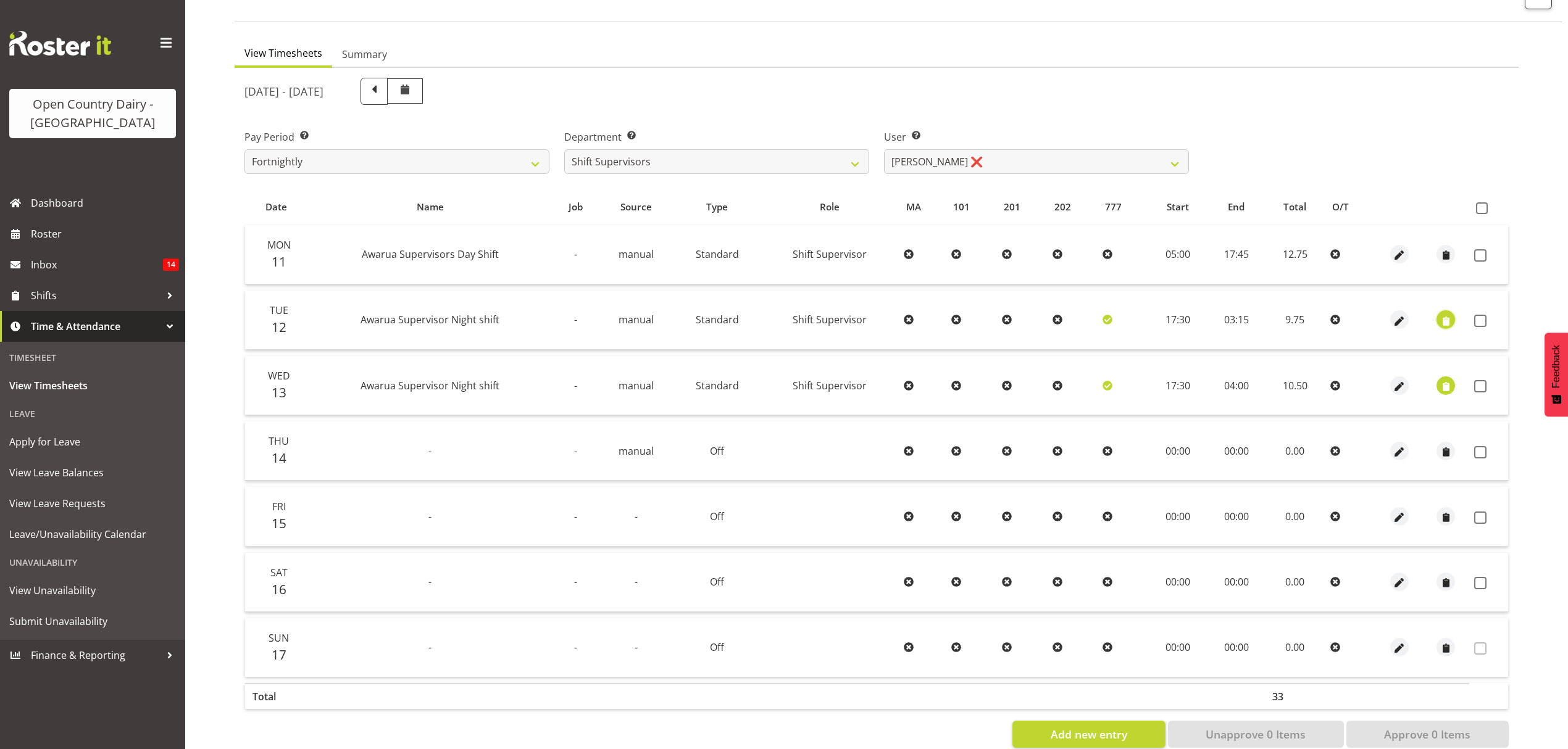
click at [1447, 324] on span "button" at bounding box center [1446, 320] width 14 height 14
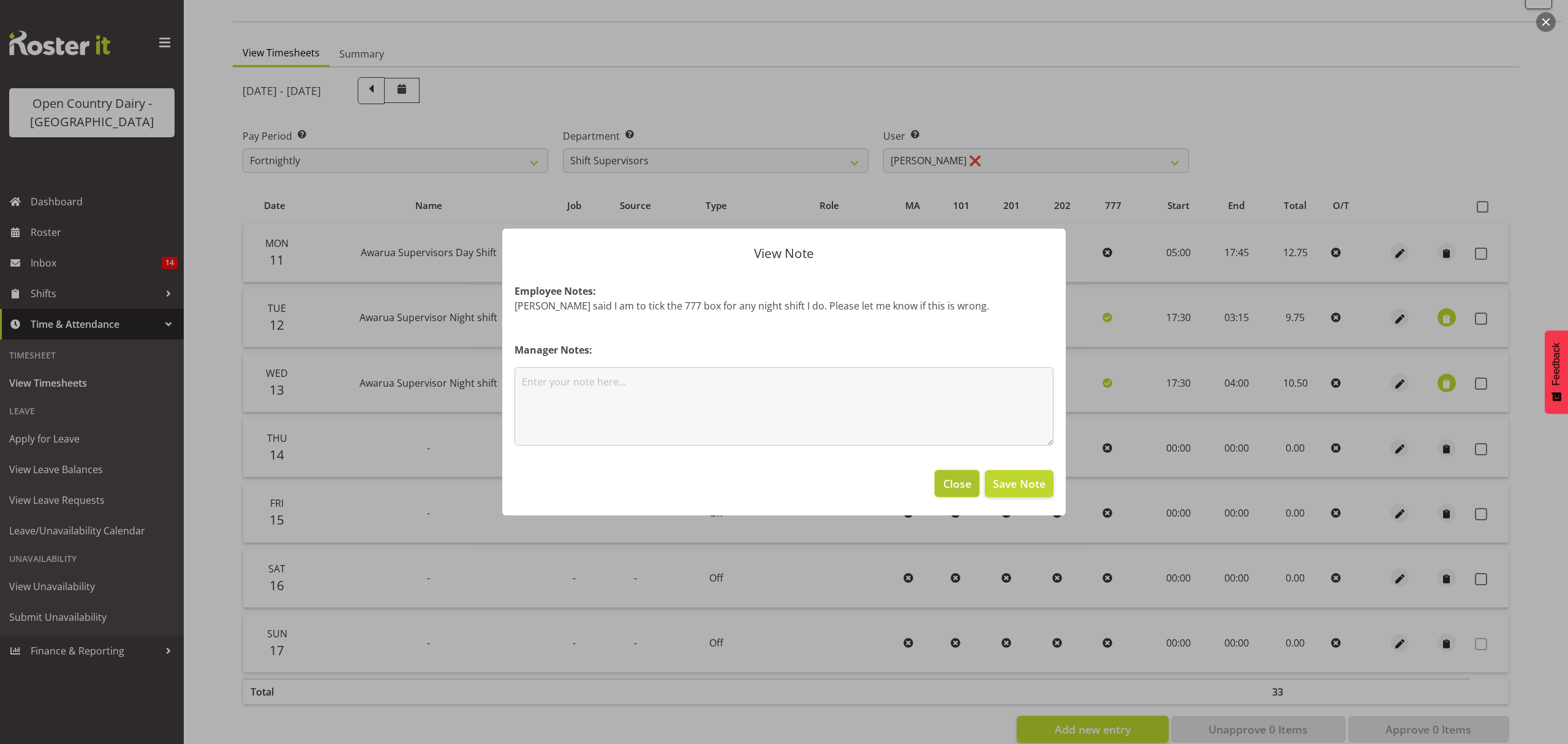
click at [964, 491] on span "Close" at bounding box center [958, 483] width 28 height 16
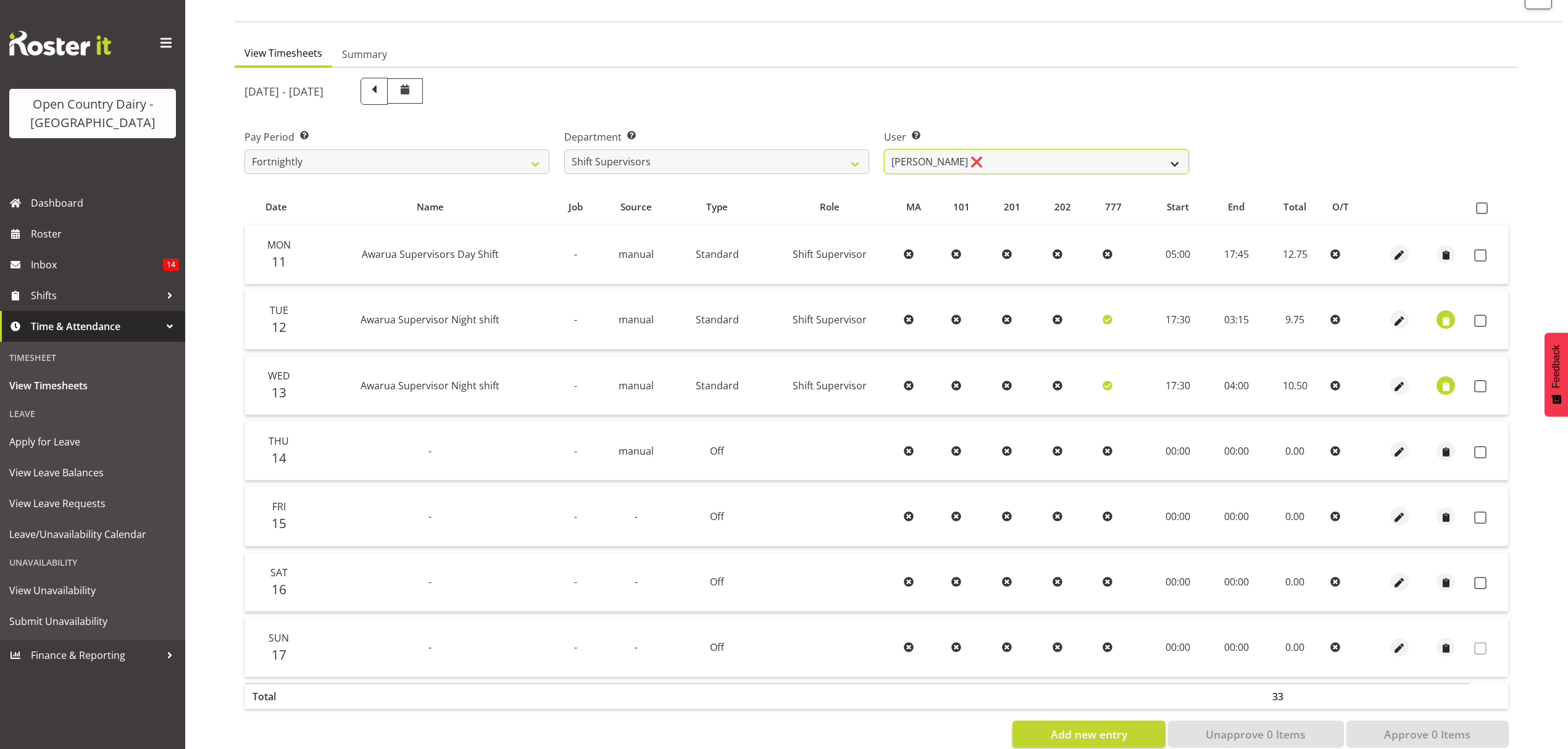
click at [1133, 161] on select "Ethan Moore ❌ Laura Courtney ❌ Leonna Turner ❌ Michael Straith ❌ Vishal Vadador…" at bounding box center [1036, 161] width 305 height 25
click at [884, 149] on select "Ethan Moore ❌ Laura Courtney ❌ Leonna Turner ❌ Michael Straith ❌ Vishal Vadador…" at bounding box center [1036, 161] width 305 height 25
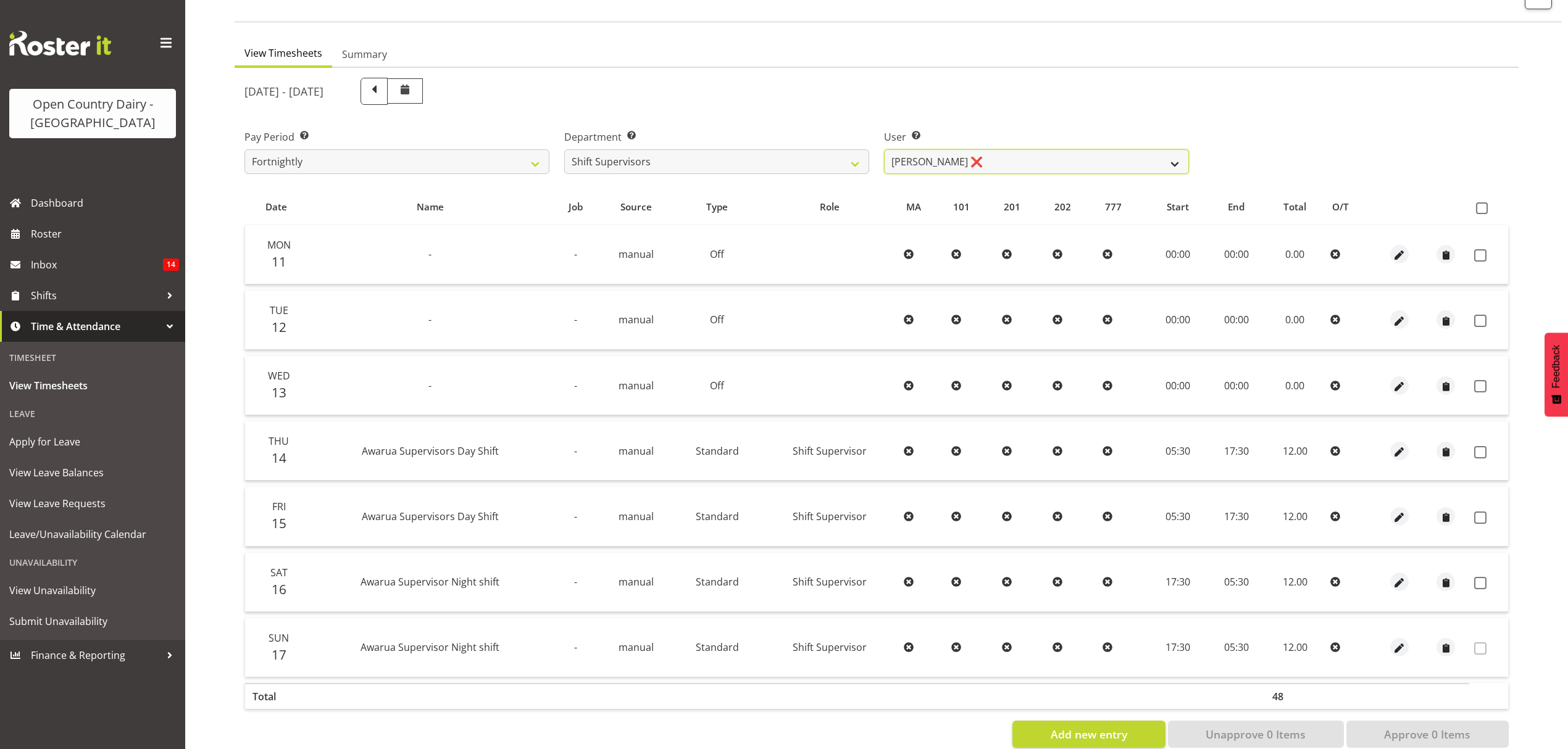
click at [1149, 165] on select "Ethan Moore ❌ Laura Courtney ❌ Leonna Turner ❌ Michael Straith ❌ Vishal Vadador…" at bounding box center [1036, 161] width 305 height 25
click at [884, 149] on select "Ethan Moore ❌ Laura Courtney ❌ Leonna Turner ❌ Michael Straith ❌ Vishal Vadador…" at bounding box center [1036, 161] width 305 height 25
click at [1165, 157] on select "Ethan Moore ❌ Laura Courtney ❌ Leonna Turner ❌ Michael Straith ❌ Vishal Vadador…" at bounding box center [1036, 161] width 305 height 25
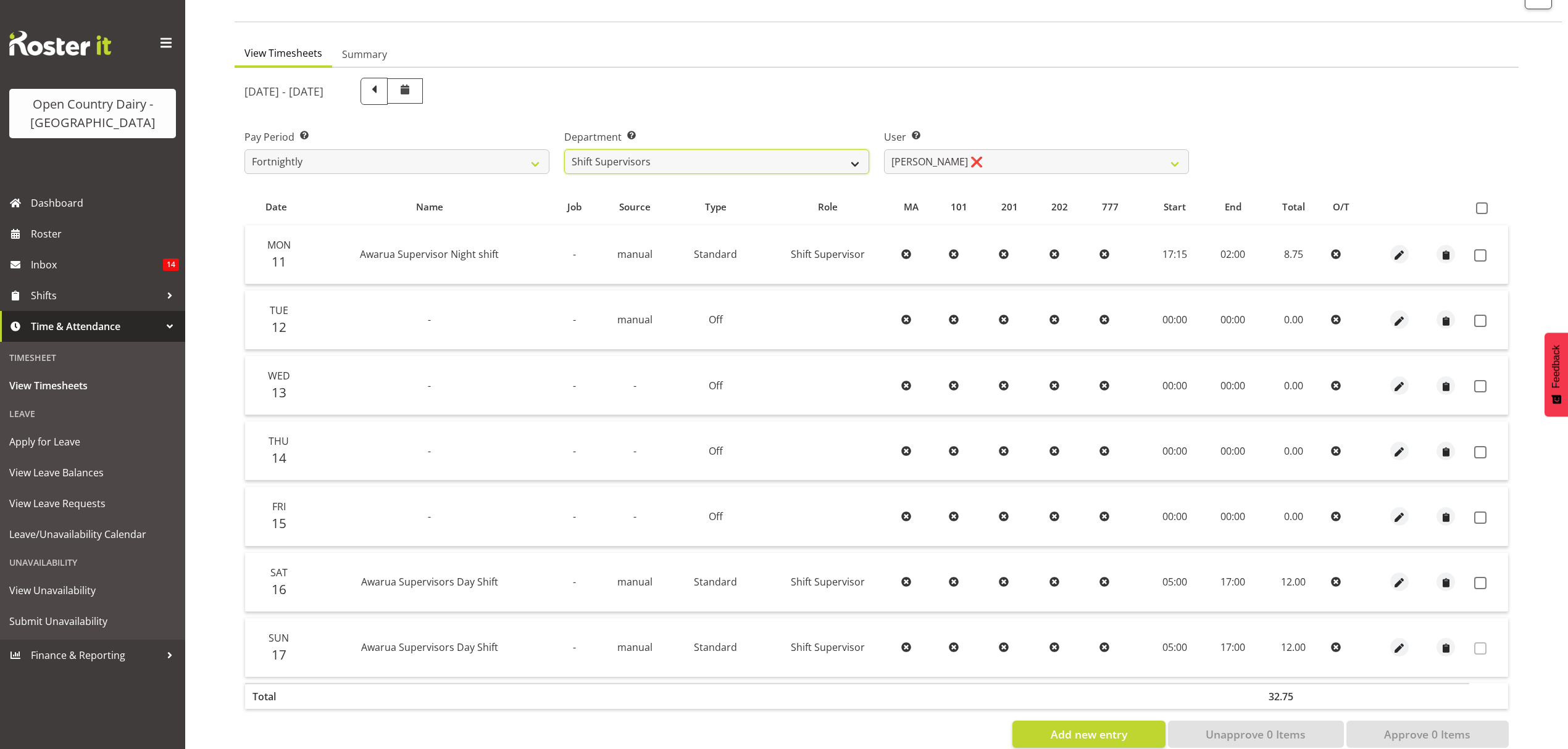
click at [851, 158] on select "734 735 736 737 738 739 850 851 852 853 854 855 856 858 861 862 865 868 869 870" at bounding box center [716, 161] width 305 height 25
click at [564, 149] on select "734 735 736 737 738 739 850 851 852 853 854 855 856 858 861 862 865 868 869 870" at bounding box center [716, 161] width 305 height 25
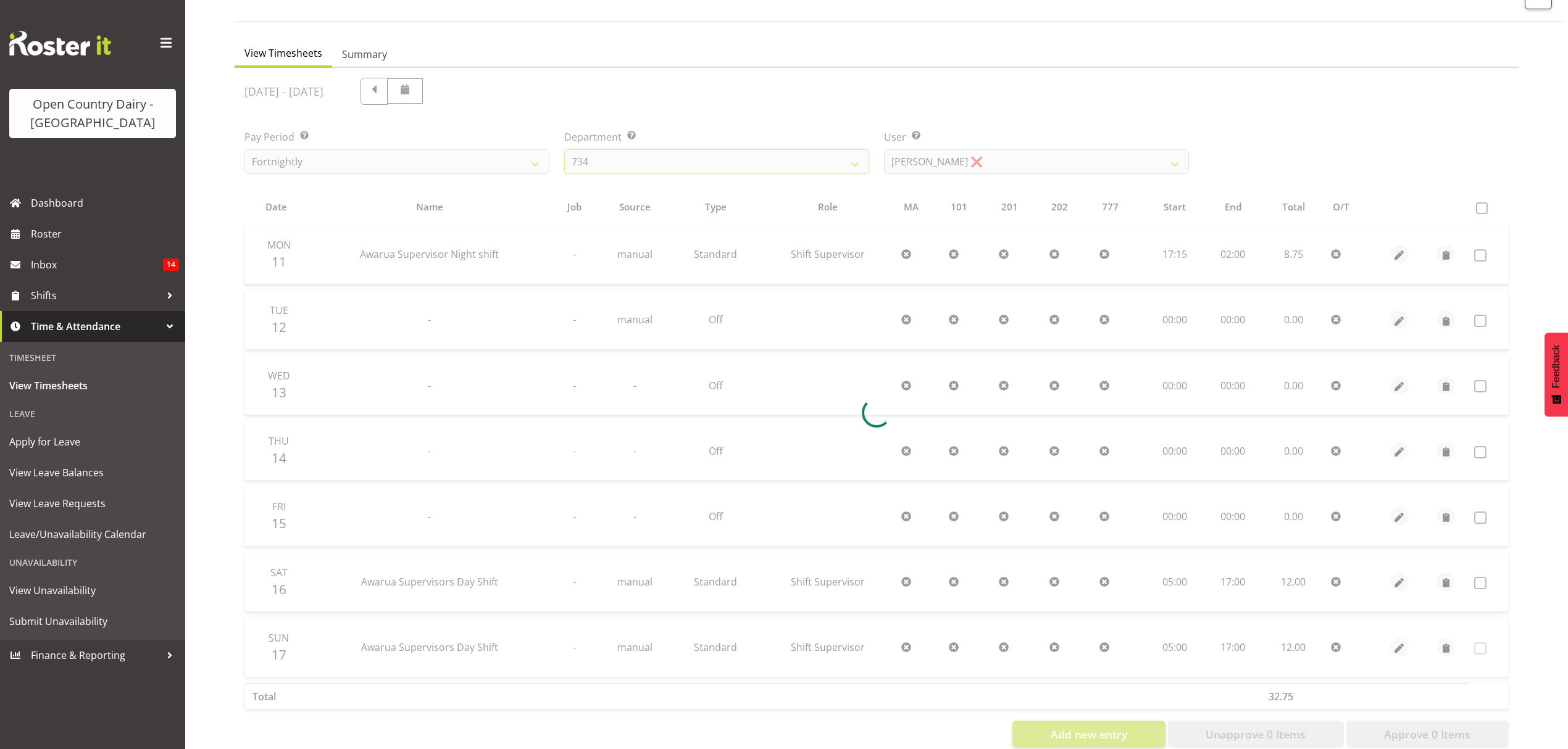
scroll to position [0, 0]
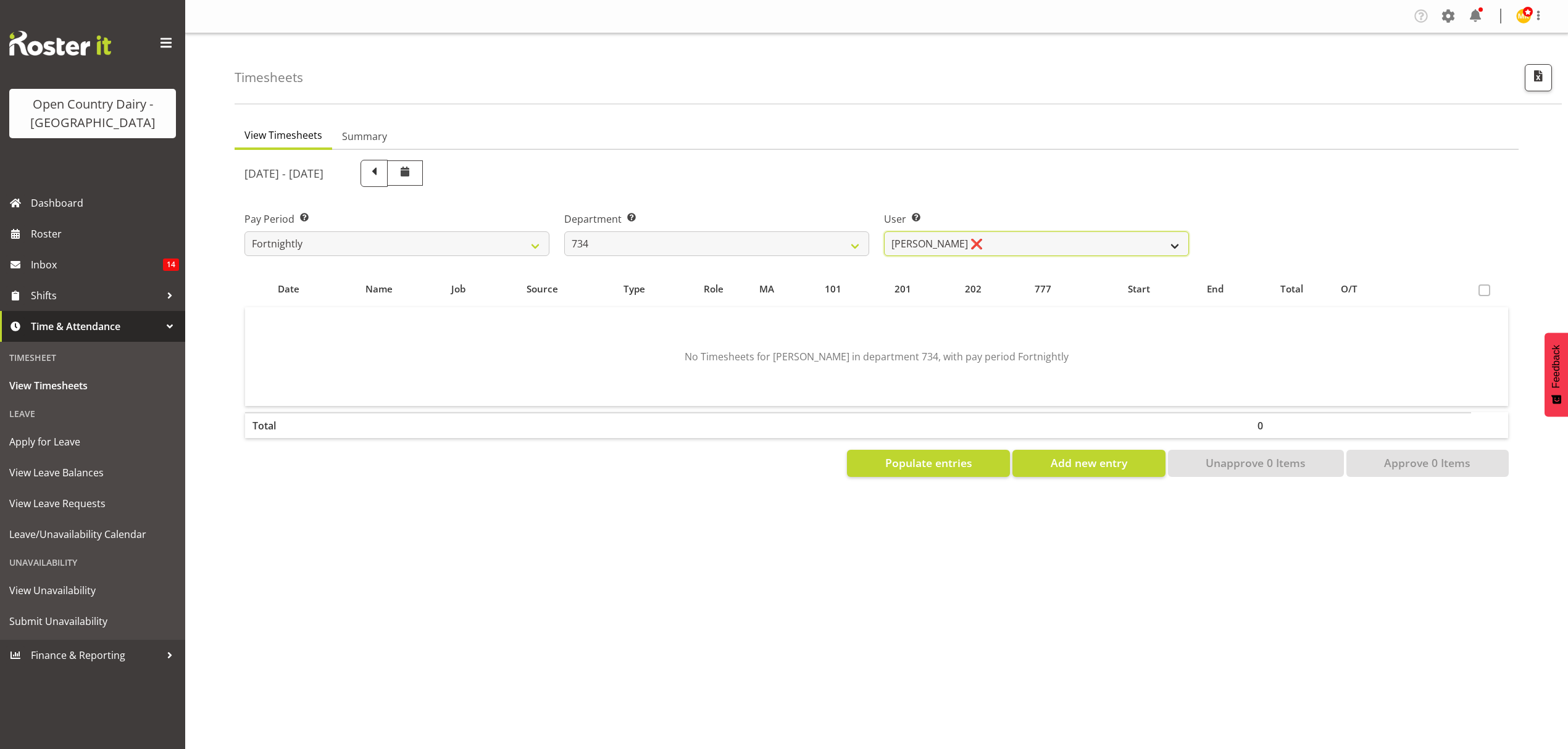
click at [1170, 243] on select "Justin Spicer ❌ Ryan Thompson ❌ Tracey Chittock ❌ Tracy Inder ❌ Zachary Shanks ❌" at bounding box center [1036, 243] width 305 height 25
click at [884, 231] on select "Justin Spicer ❌ Ryan Thompson ❌ Tracey Chittock ❌ Tracy Inder ❌ Zachary Shanks ❌" at bounding box center [1036, 243] width 305 height 25
click at [0, 0] on div at bounding box center [0, 0] width 0 height 0
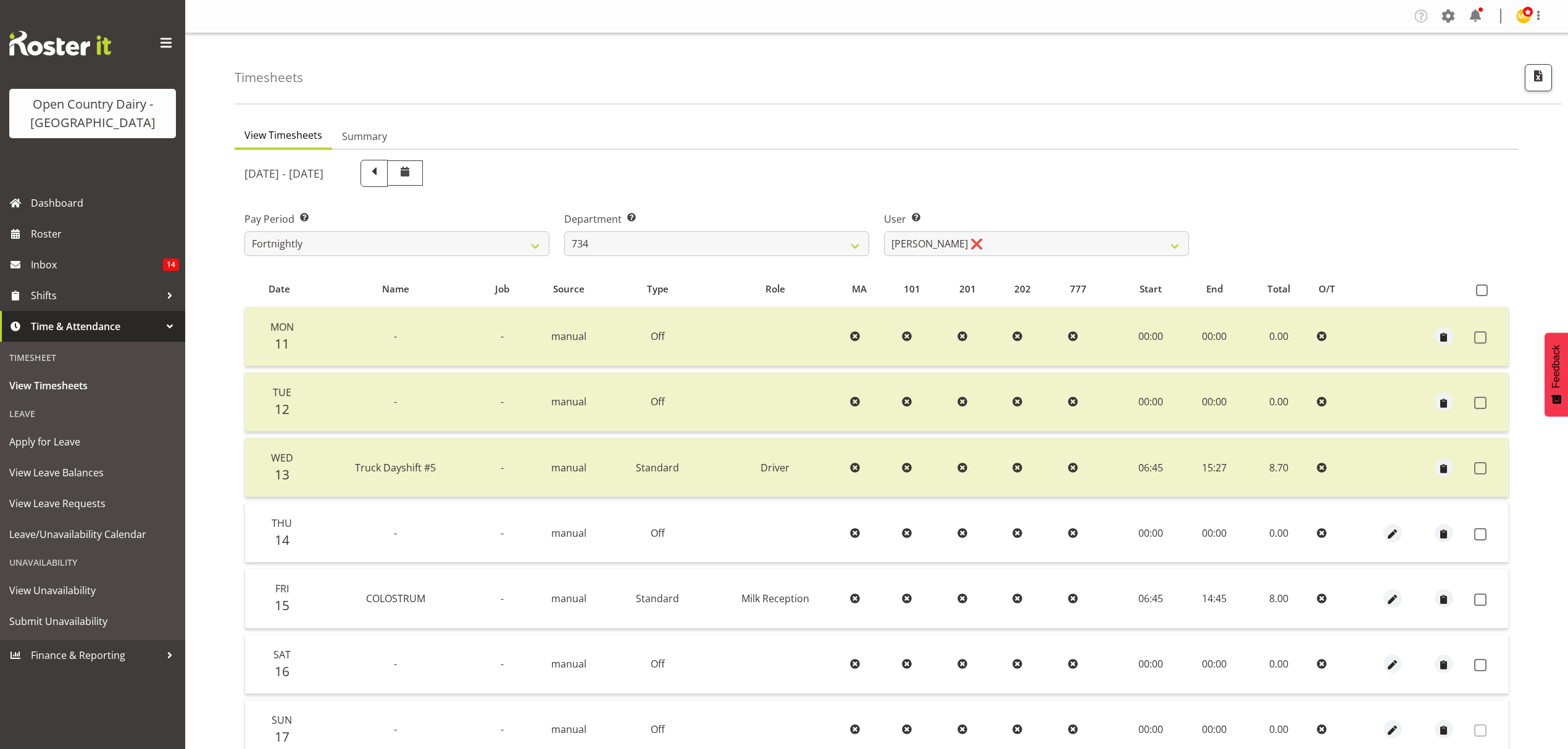
scroll to position [82, 0]
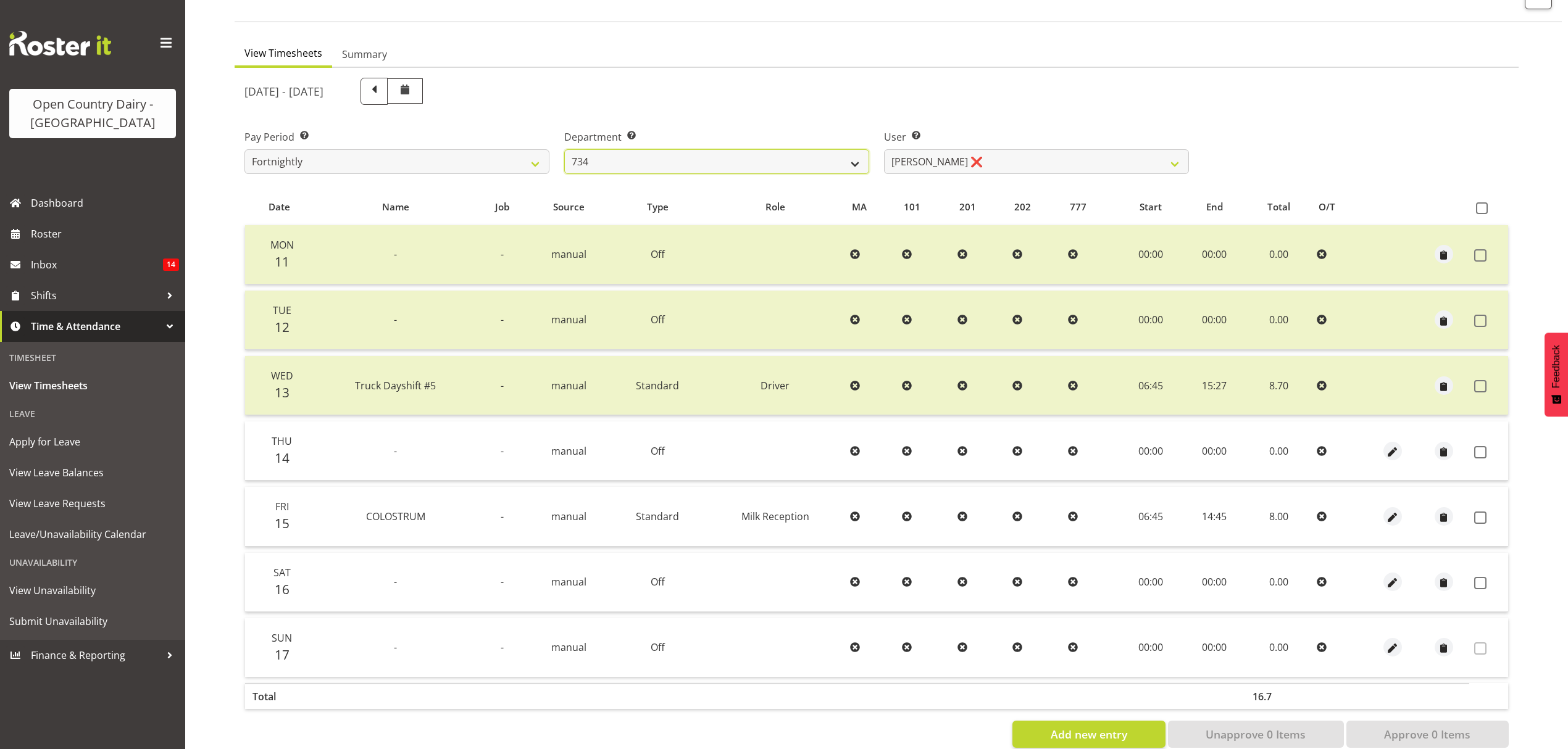
click at [858, 154] on select "734 735 736 737 738 739 850 851 852 853 854 855 856 858 861 862 865 868 869 870" at bounding box center [716, 161] width 305 height 25
click at [564, 149] on select "734 735 736 737 738 739 850 851 852 853 854 855 856 858 861 862 865 868 869 870" at bounding box center [716, 161] width 305 height 25
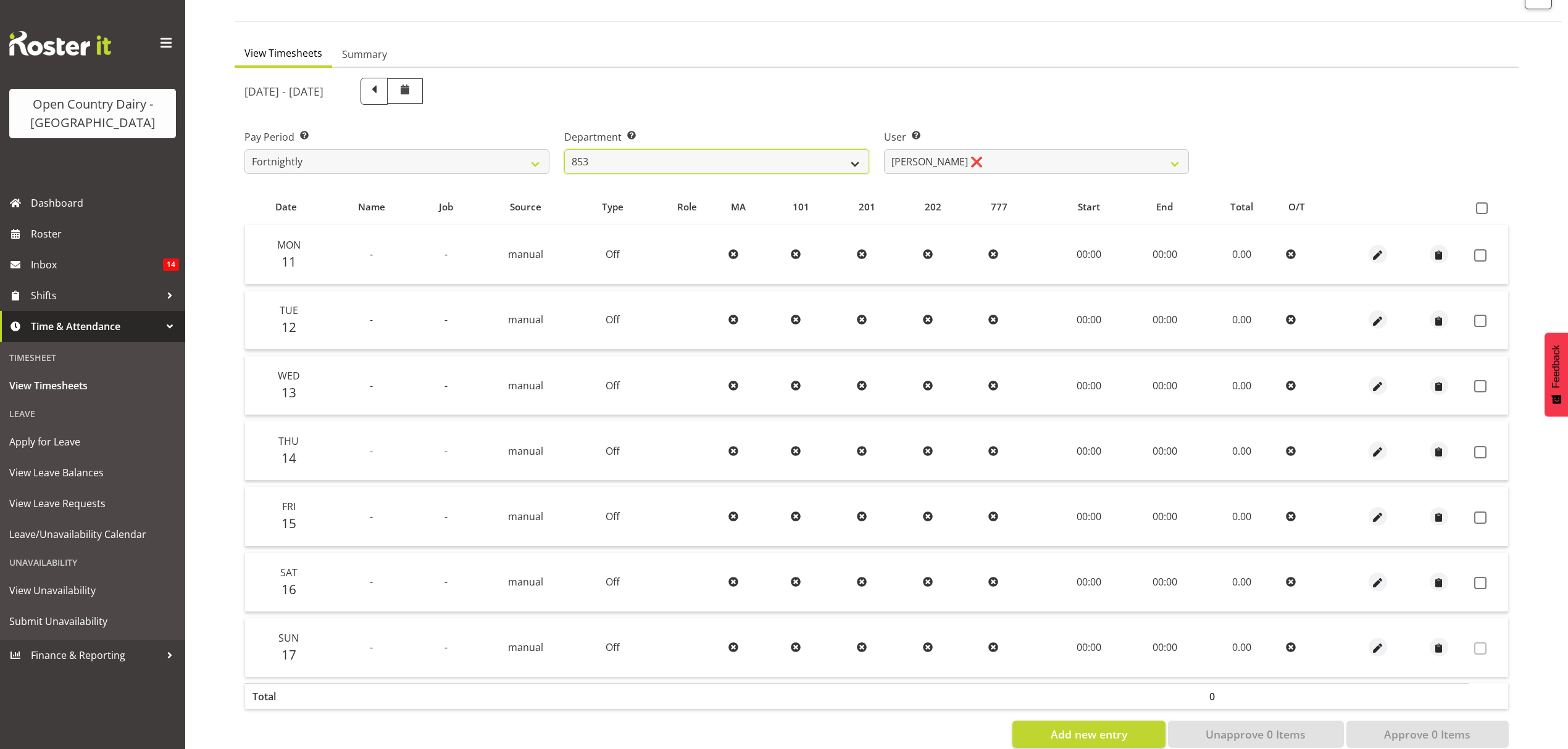
click at [857, 157] on select "734 735 736 737 738 739 850 851 852 853 854 855 856 858 861 862 865 868 869 870" at bounding box center [716, 161] width 305 height 25
click at [564, 149] on select "734 735 736 737 738 739 850 851 852 853 854 855 856 858 861 862 865 868 869 870" at bounding box center [716, 161] width 305 height 25
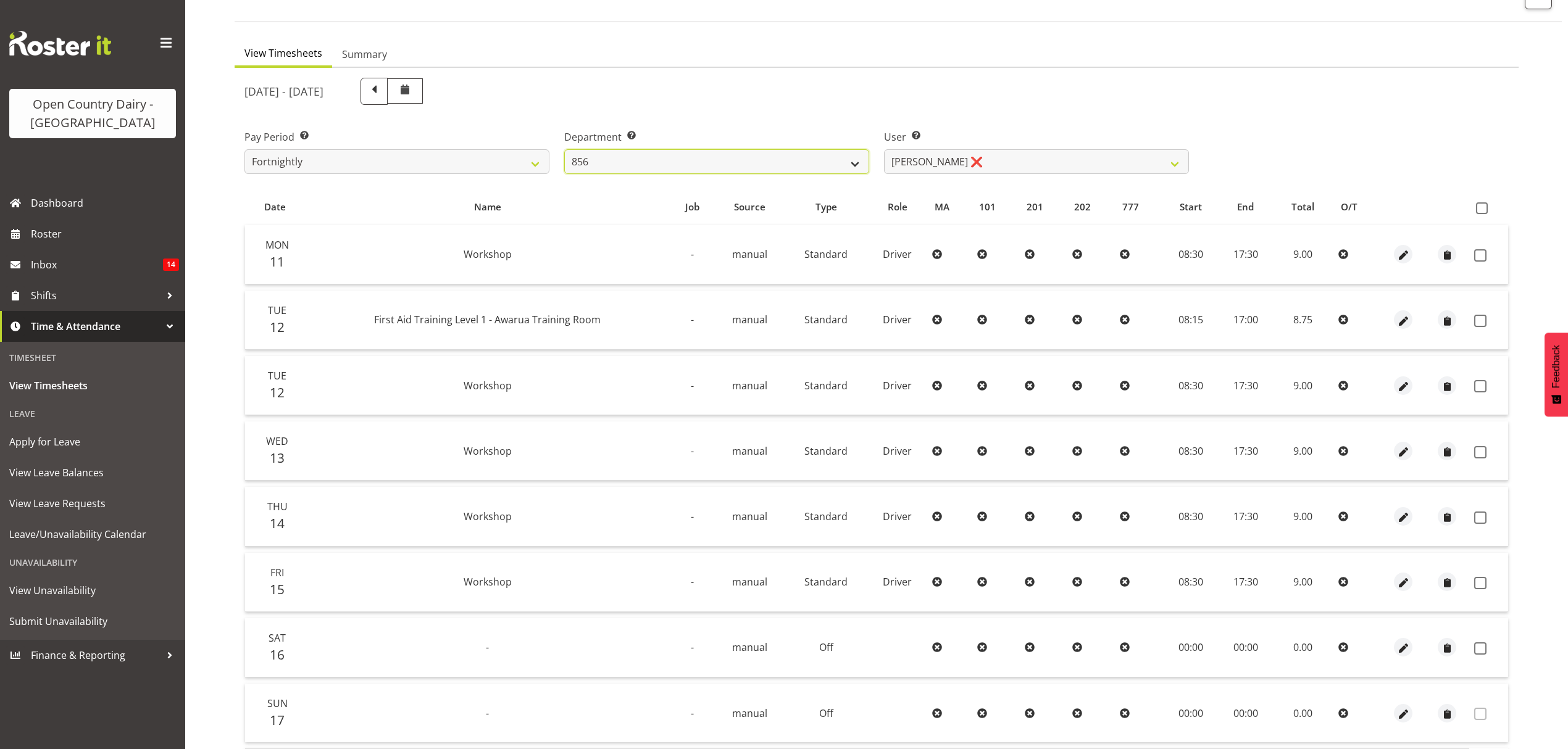
click at [865, 158] on select "734 735 736 737 738 739 850 851 852 853 854 855 856 858 861 862 865 868 869 870" at bounding box center [716, 161] width 305 height 25
click at [564, 149] on select "734 735 736 737 738 739 850 851 852 853 854 855 856 858 861 862 865 868 869 870" at bounding box center [716, 161] width 305 height 25
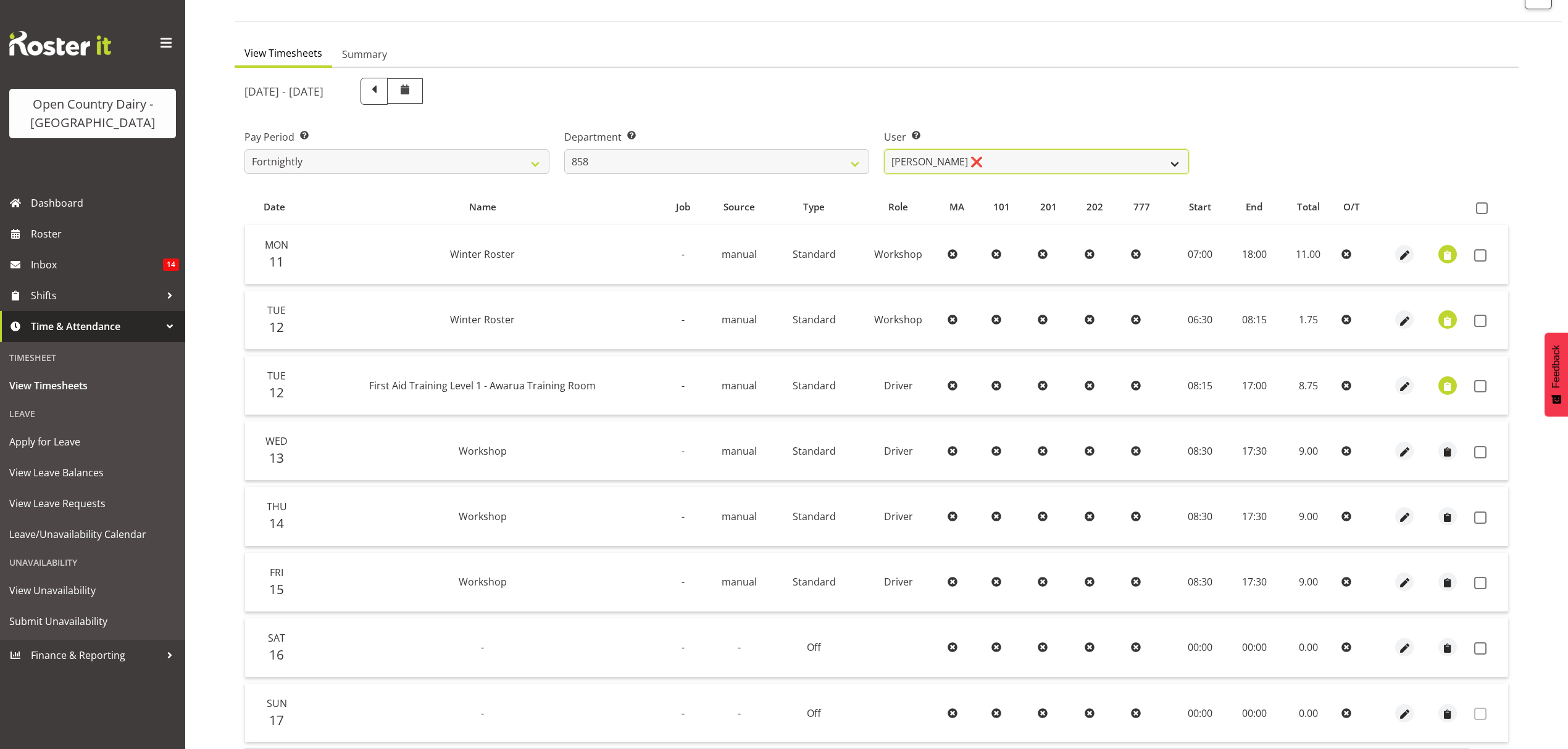
click at [1149, 165] on select "Anthony Shaw ❌ Liam Bellman ❌ Neil Peters ❌" at bounding box center [1036, 161] width 305 height 25
click at [884, 149] on select "Anthony Shaw ❌ Liam Bellman ❌ Neil Peters ❌" at bounding box center [1036, 161] width 305 height 25
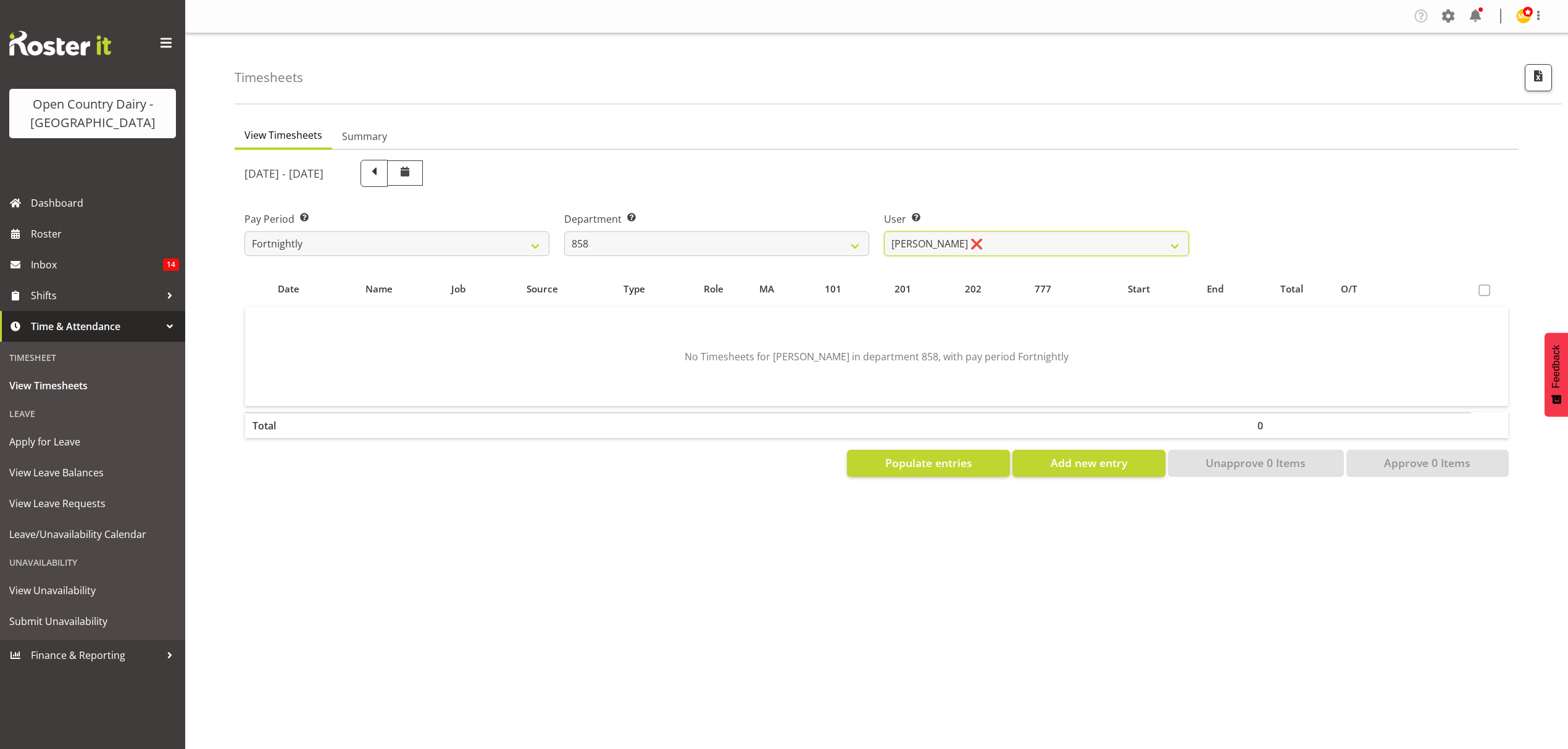
scroll to position [0, 0]
click at [1102, 236] on select "Anthony Shaw ❌ Liam Bellman ❌ Neil Peters ❌" at bounding box center [1036, 243] width 305 height 25
click at [884, 231] on select "Anthony Shaw ❌ Liam Bellman ❌ Neil Peters ❌" at bounding box center [1036, 243] width 305 height 25
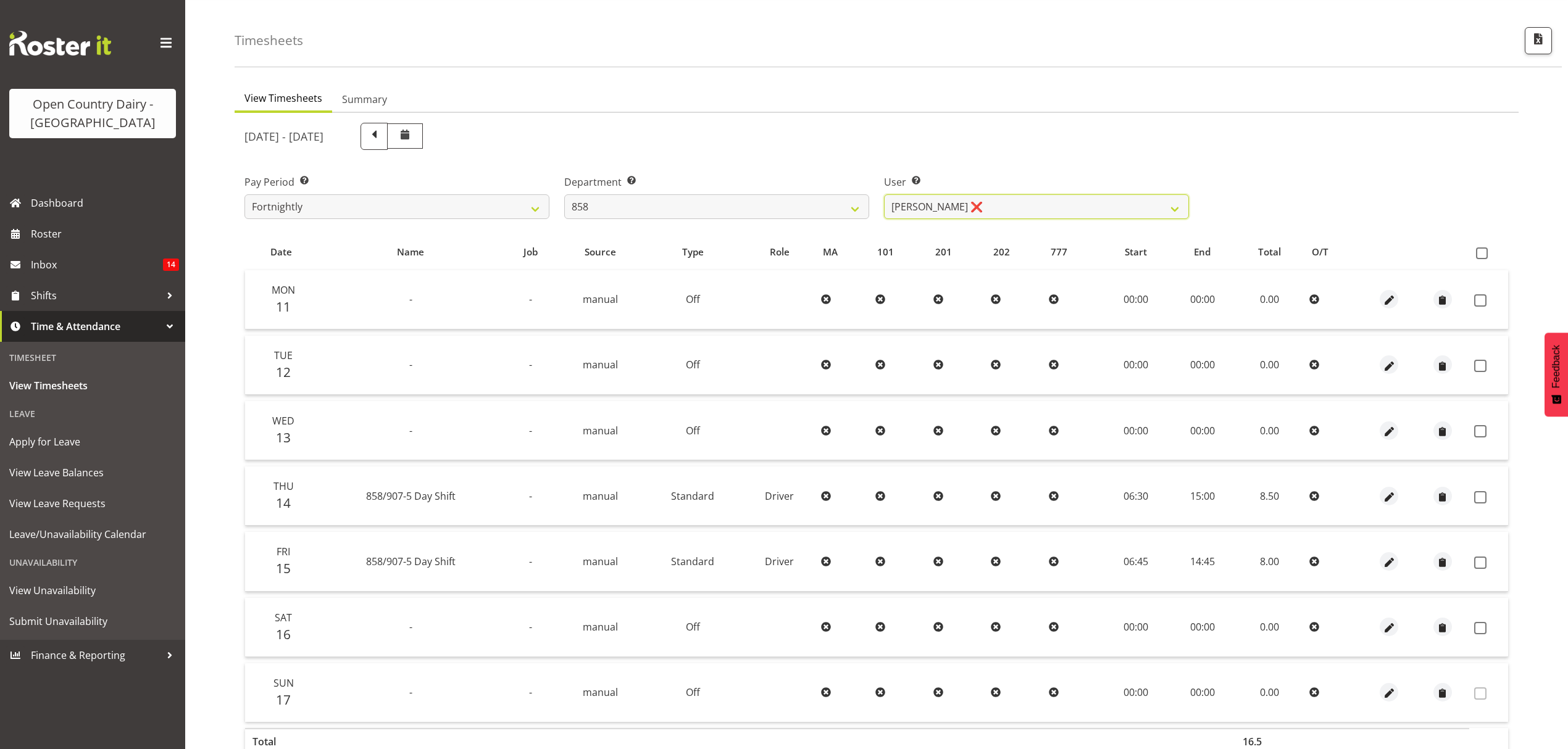
scroll to position [109, 0]
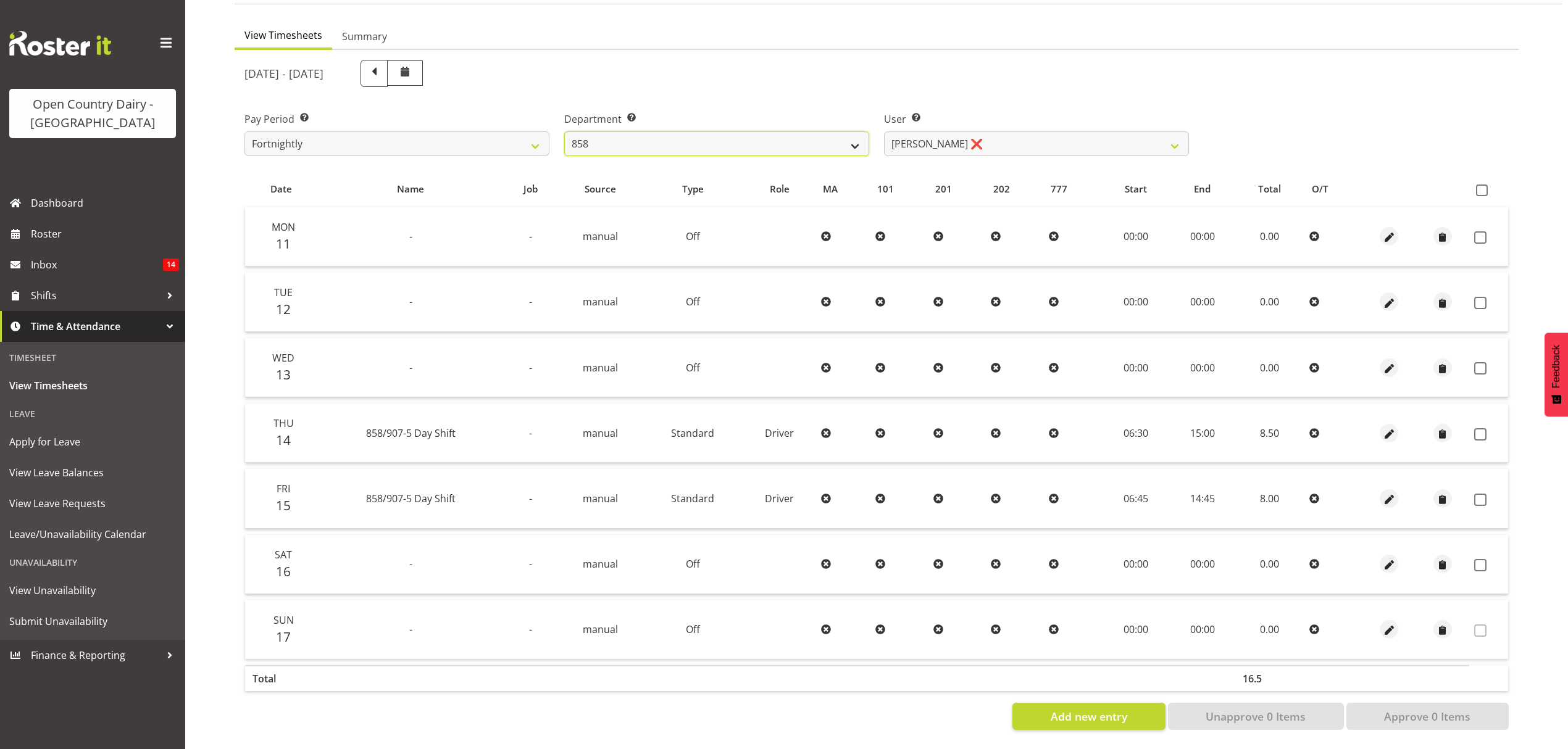
click at [848, 137] on select "734 735 736 737 738 739 850 851 852 853 854 855 856 858 861 862 865 868 869 870" at bounding box center [716, 143] width 305 height 25
click at [564, 131] on select "734 735 736 737 738 739 850 851 852 853 854 855 856 858 861 862 865 868 869 870" at bounding box center [716, 143] width 305 height 25
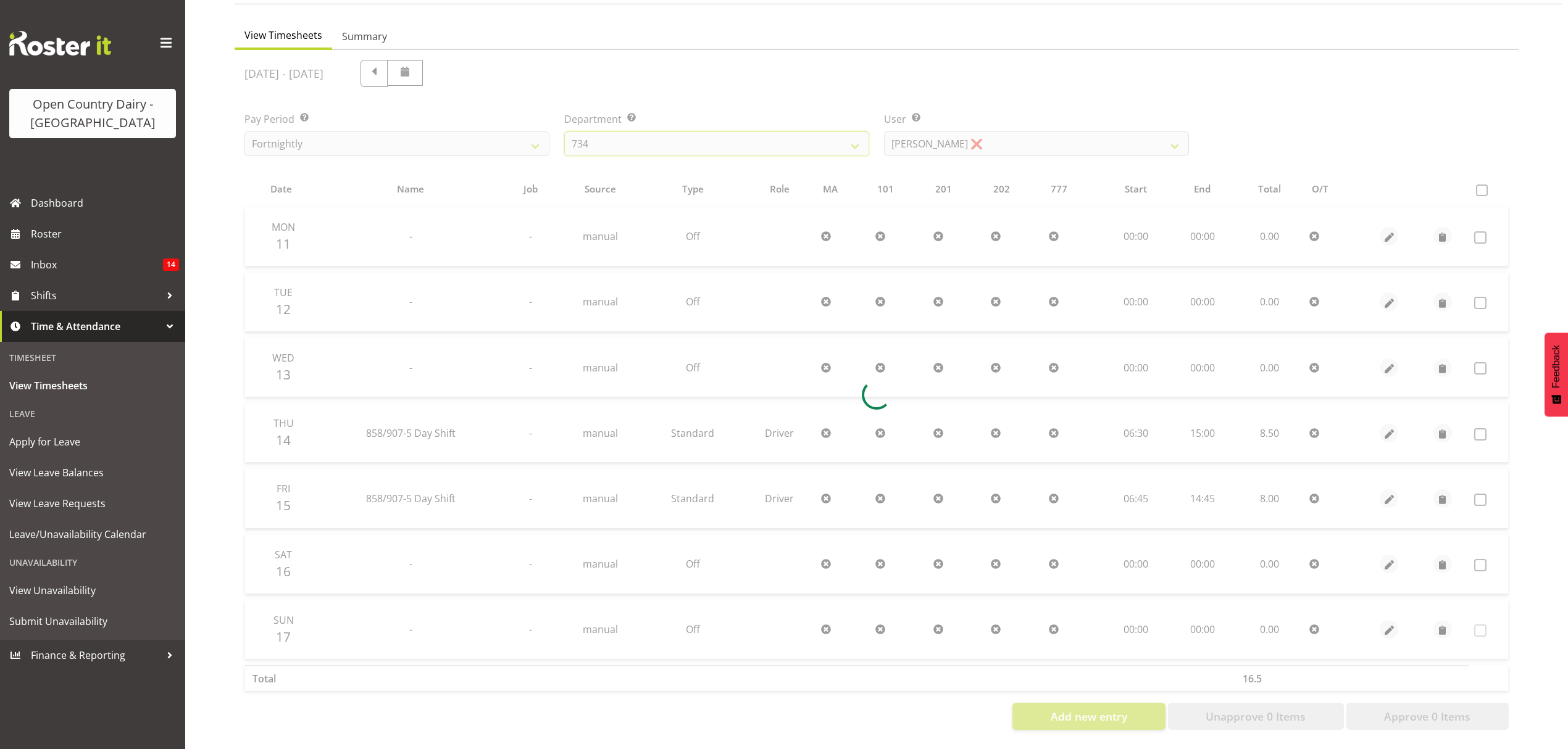
scroll to position [0, 0]
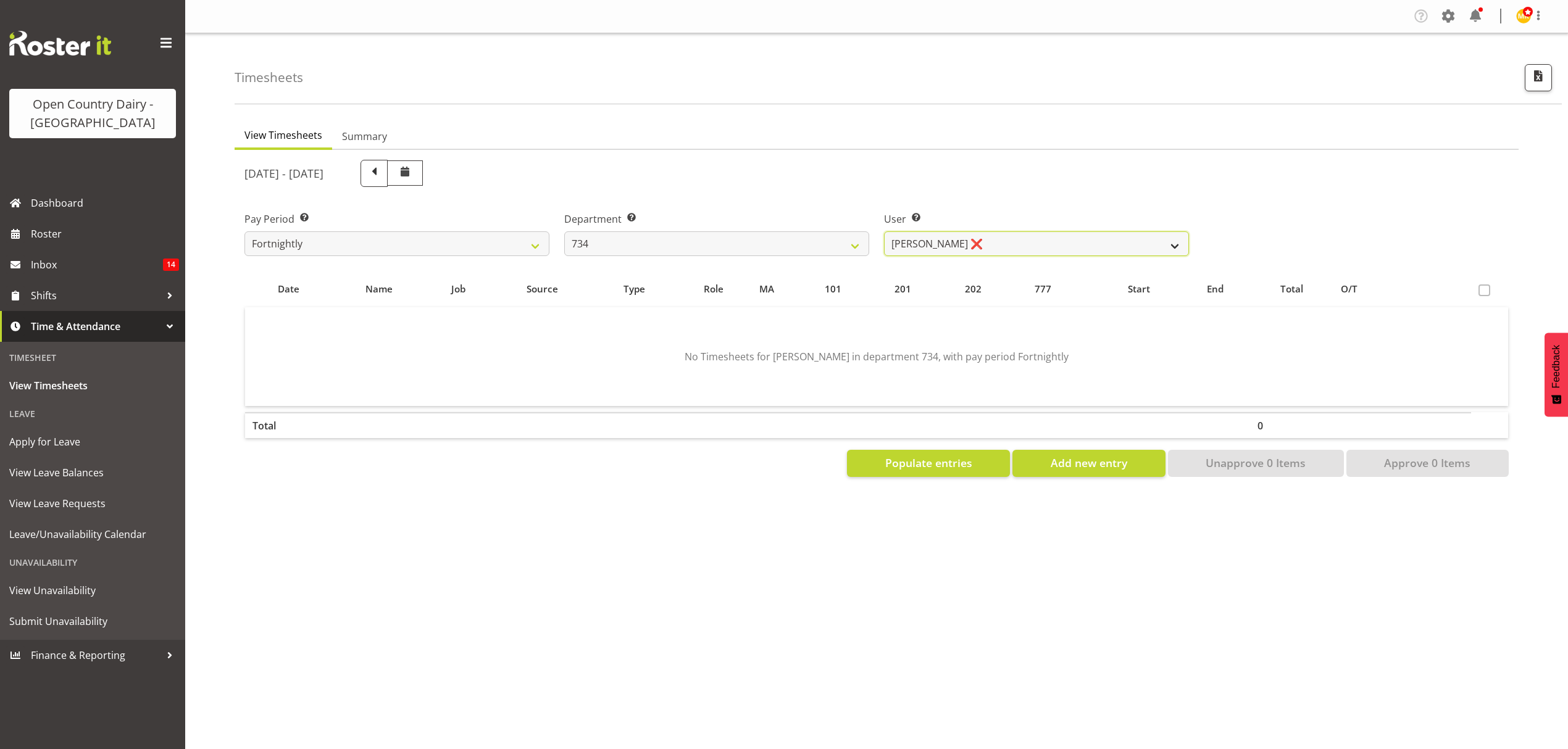
click at [1174, 241] on select "Justin Spicer ❌ Ryan Thompson ❌ Tracey Chittock ❌ Tracy Inder ❌ Zachary Shanks ❌" at bounding box center [1036, 243] width 305 height 25
click at [884, 231] on select "Justin Spicer ❌ Ryan Thompson ❌ Tracey Chittock ❌ Tracy Inder ❌ Zachary Shanks ❌" at bounding box center [1036, 243] width 305 height 25
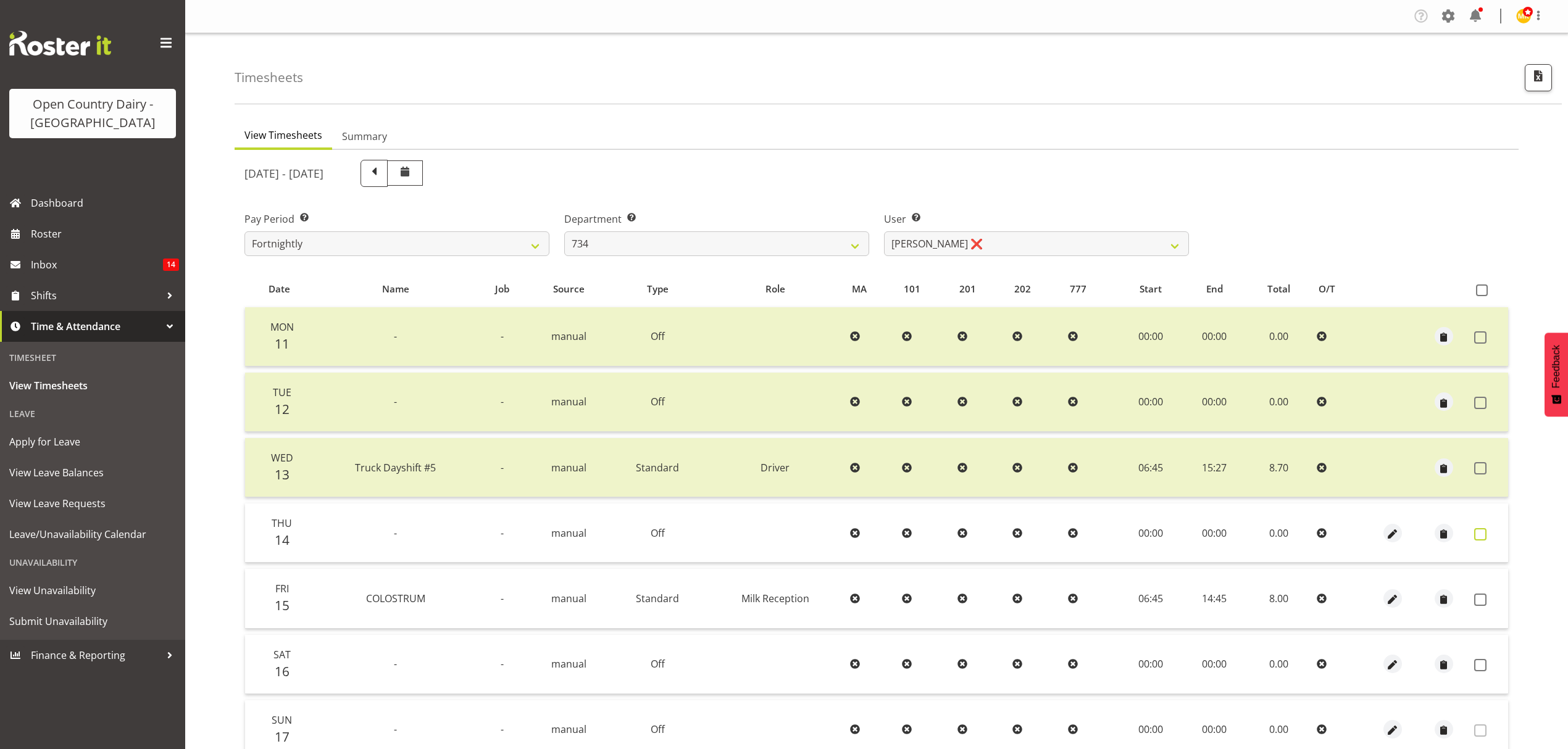
click at [1482, 532] on span at bounding box center [1480, 534] width 12 height 12
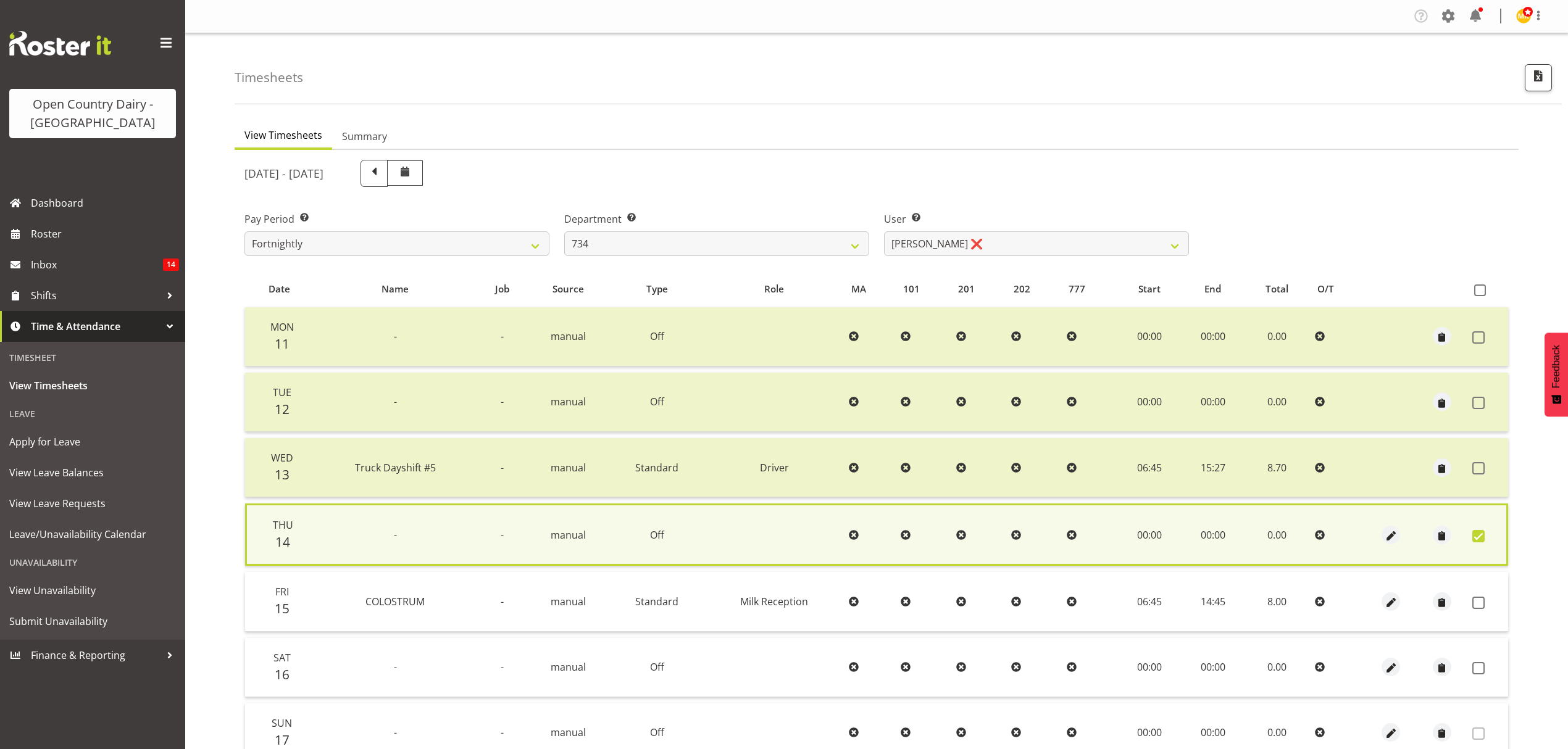
click at [1478, 592] on td at bounding box center [1488, 601] width 41 height 59
click at [1477, 600] on span at bounding box center [1478, 603] width 12 height 12
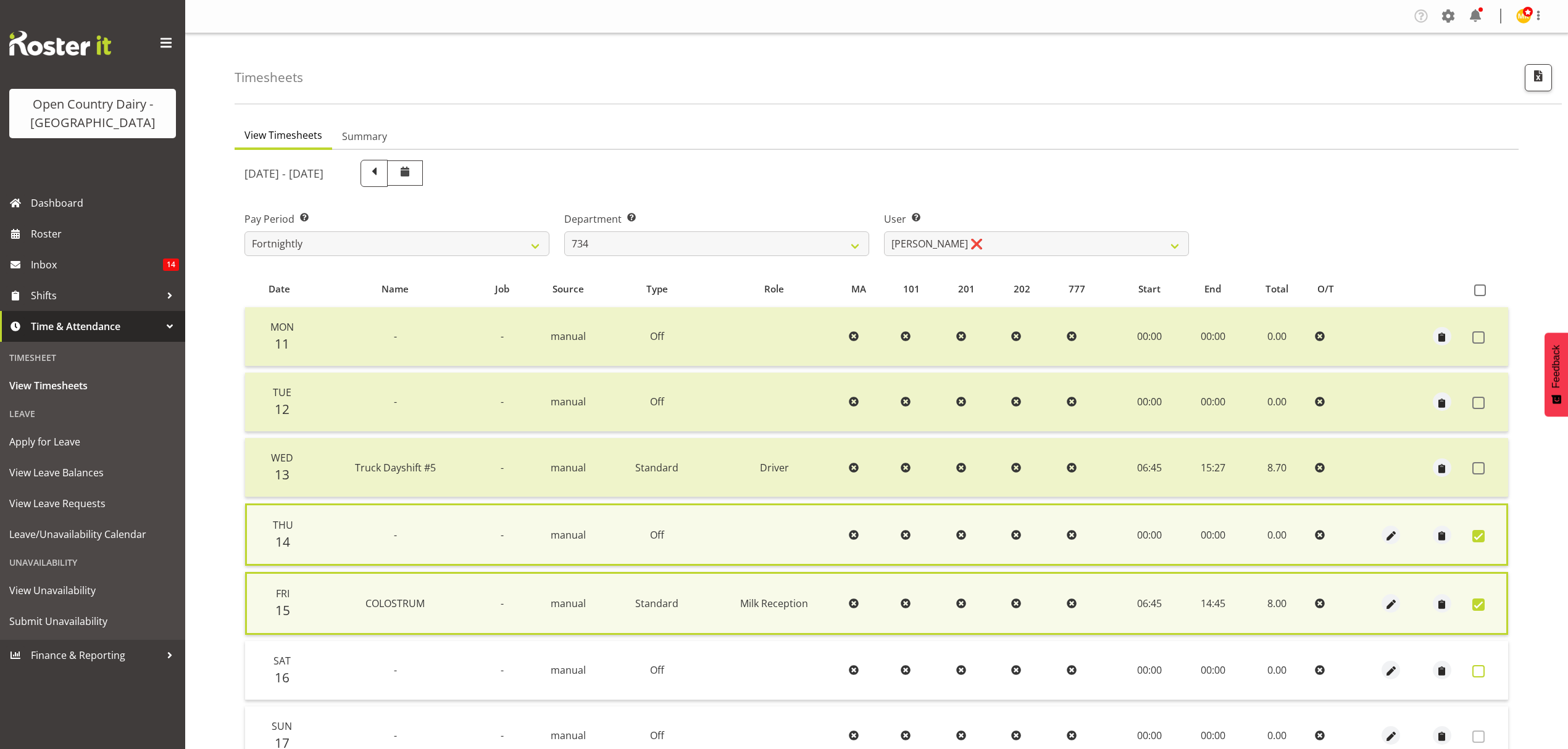
click at [1479, 672] on span at bounding box center [1478, 671] width 12 height 12
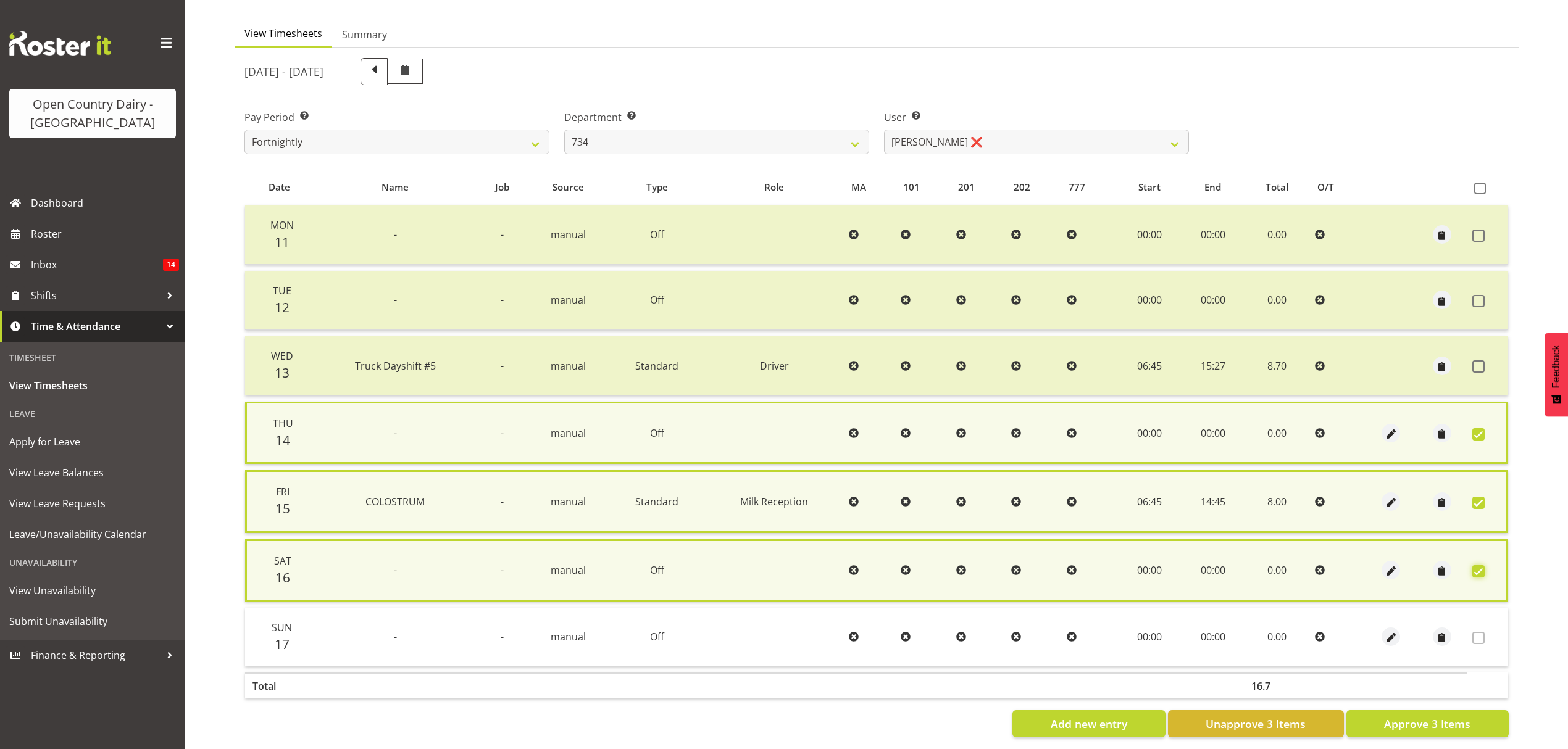
scroll to position [116, 0]
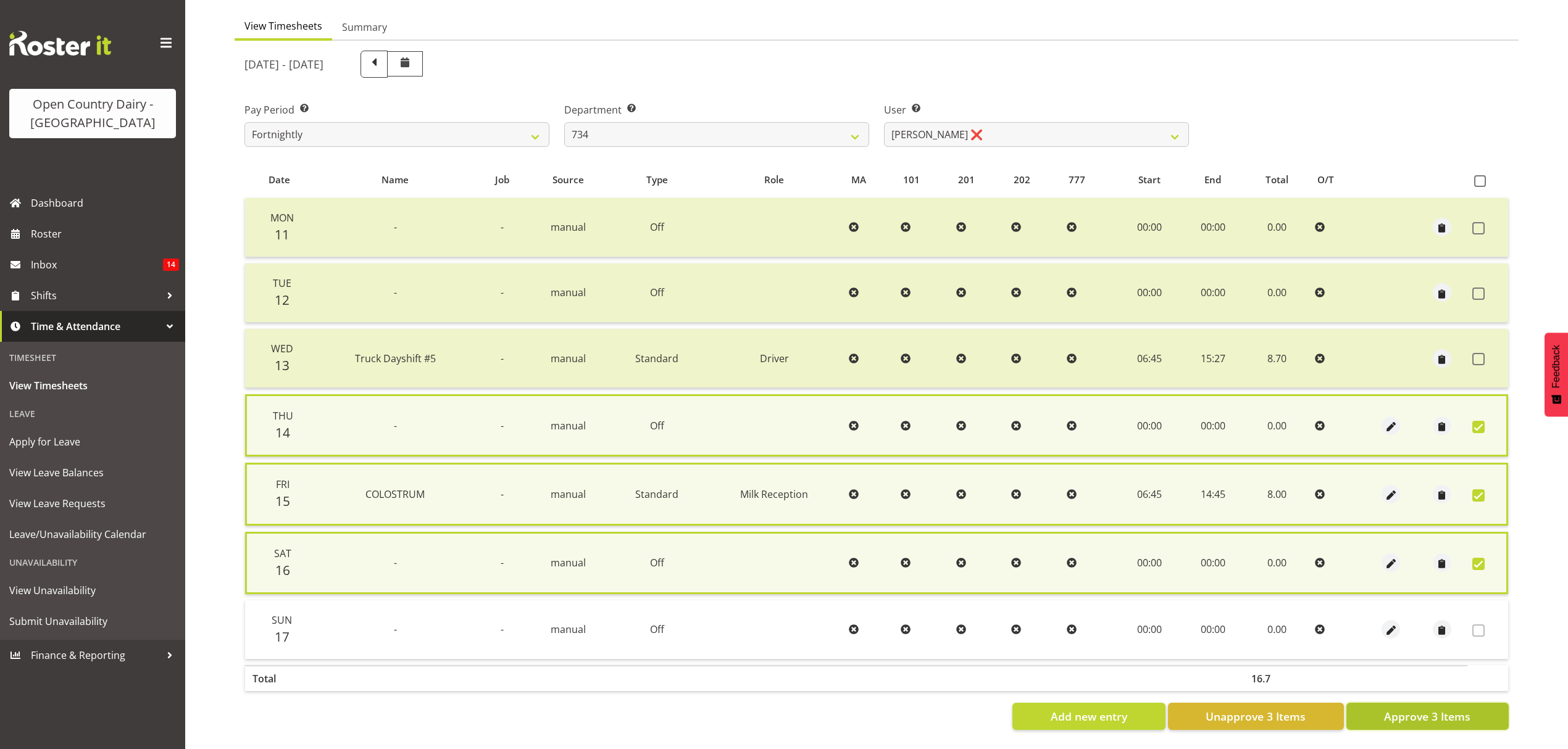
click at [1465, 708] on span "Approve 3 Items" at bounding box center [1427, 716] width 86 height 16
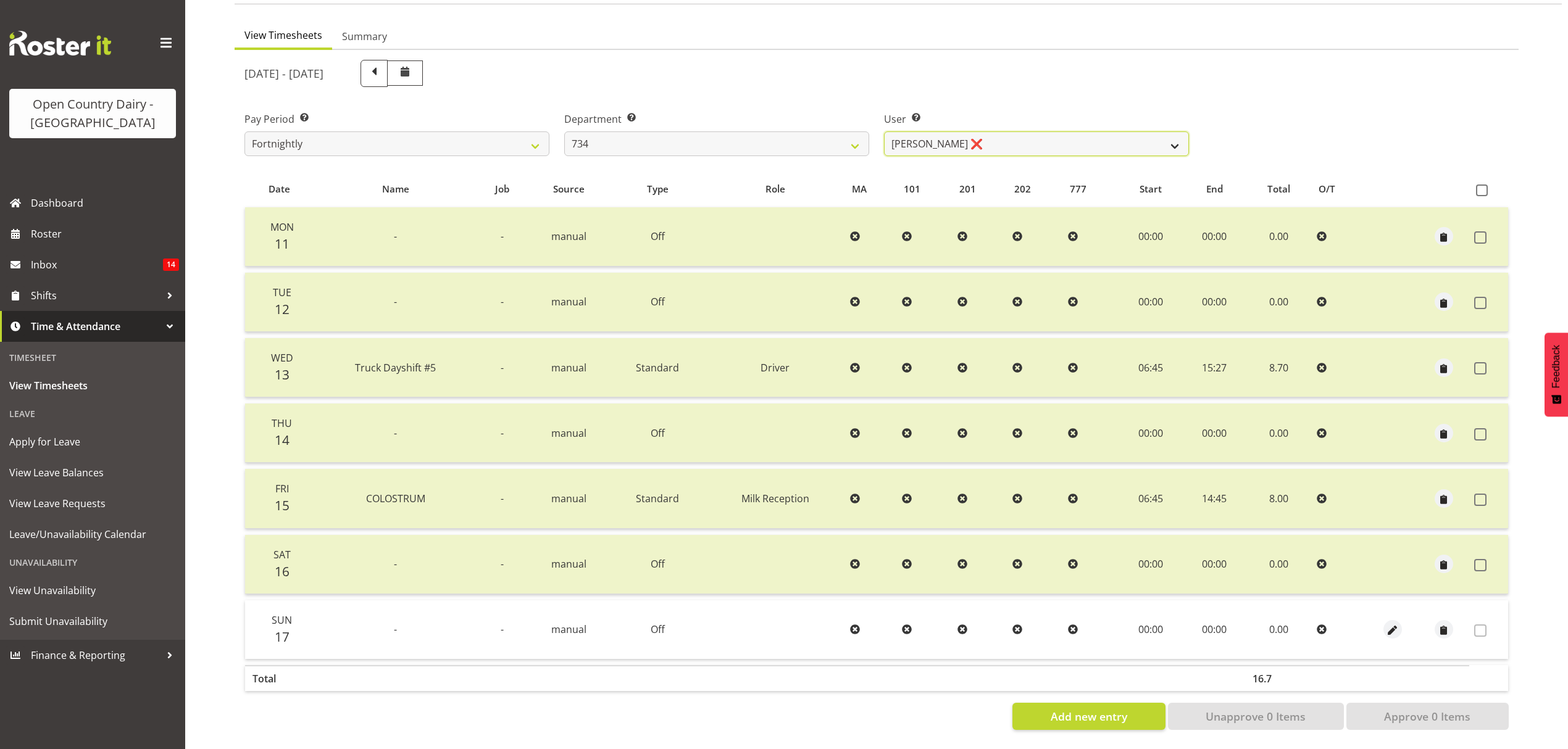
click at [1168, 134] on select "Justin Spicer ❌ Ryan Thompson ❌ Tracey Chittock ❌ Tracy Inder ❌ Zachary Shanks ❌" at bounding box center [1036, 143] width 305 height 25
click at [1178, 131] on select "Justin Spicer ❌ Ryan Thompson ❌ Tracey Chittock ❌ Tracy Inder ❌ Zachary Shanks ❌" at bounding box center [1036, 143] width 305 height 25
click at [884, 131] on select "Justin Spicer ❌ Ryan Thompson ❌ Tracey Chittock ❌ Tracy Inder ❌ Zachary Shanks ❌" at bounding box center [1036, 143] width 305 height 25
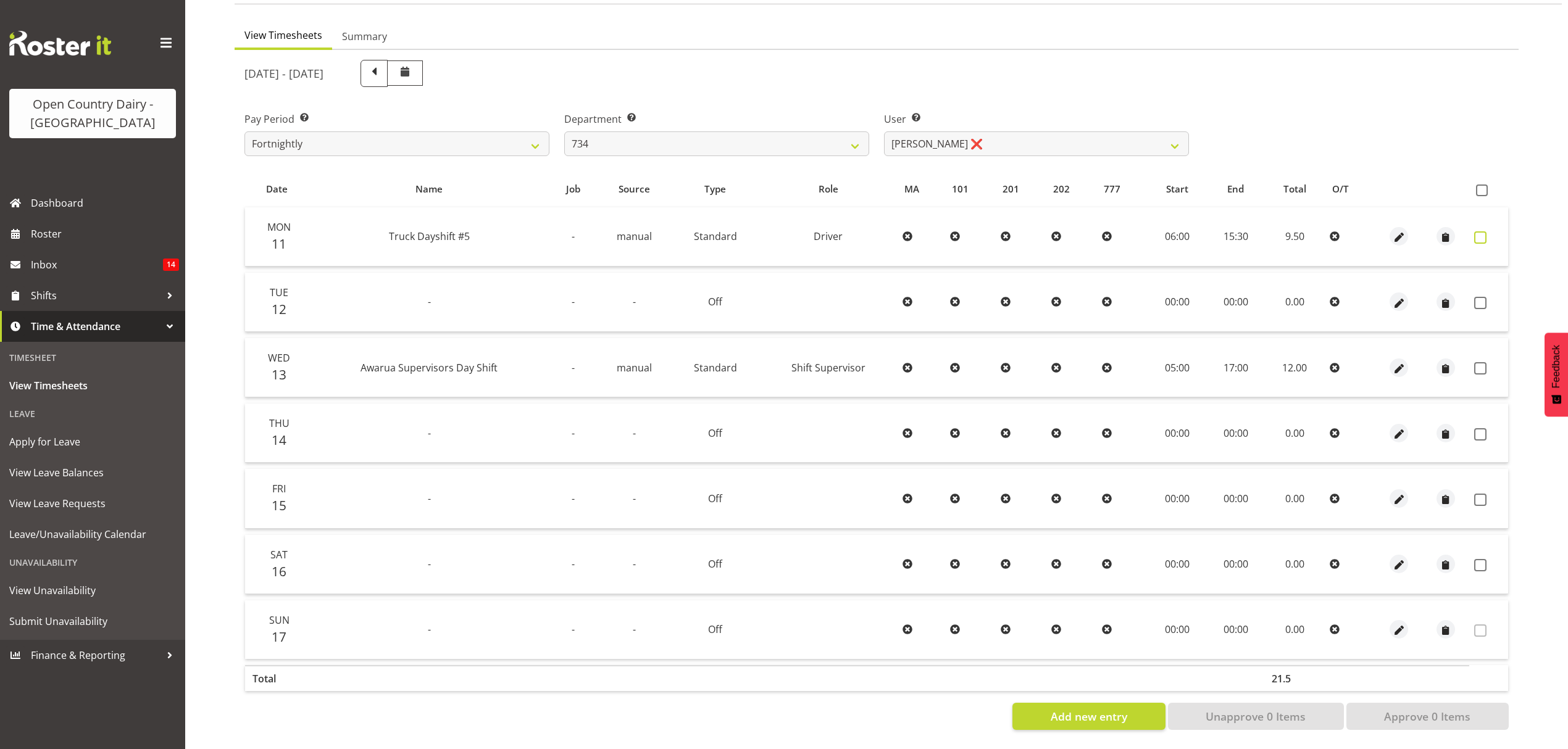
click at [1482, 232] on span at bounding box center [1480, 237] width 12 height 12
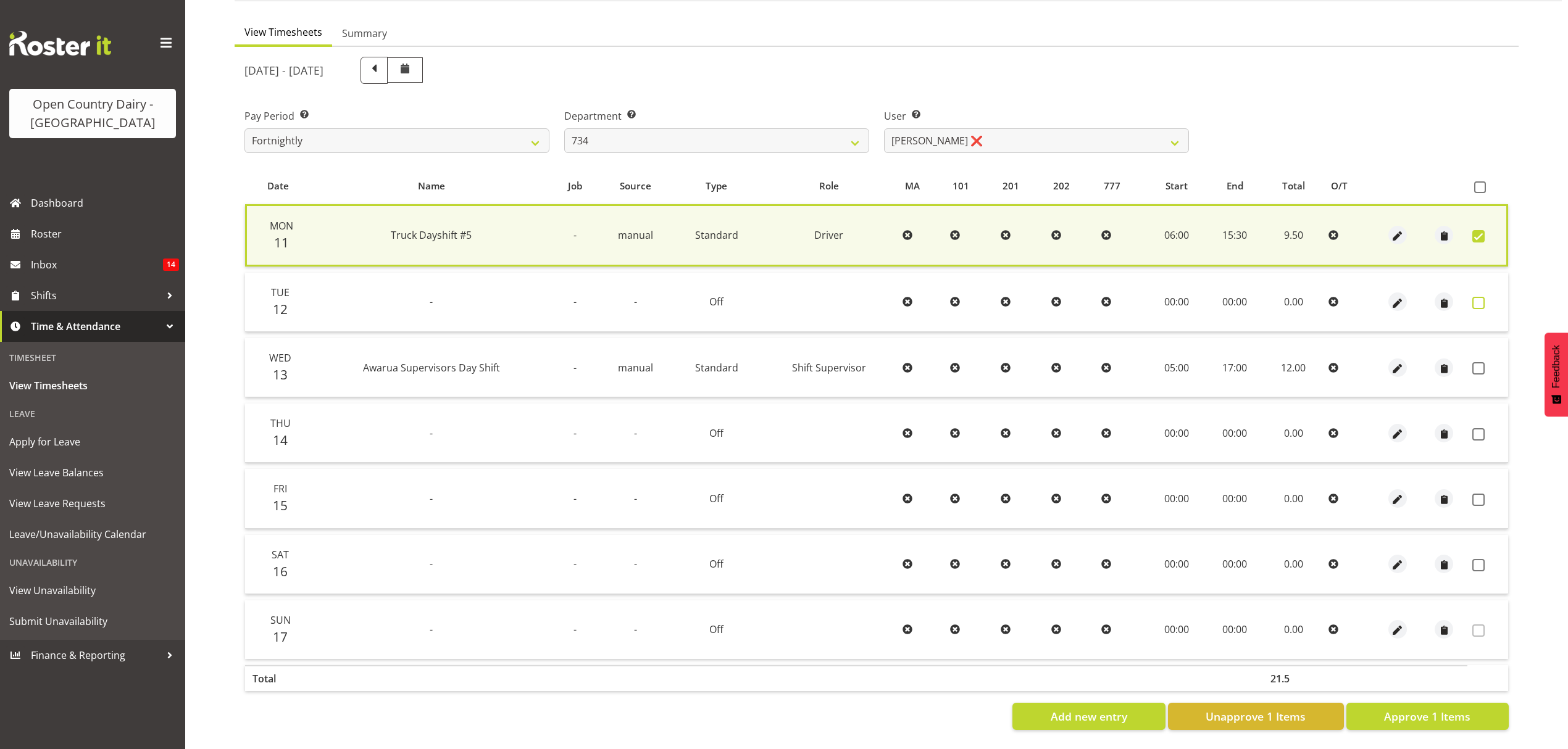
click at [1474, 296] on span at bounding box center [1478, 302] width 12 height 12
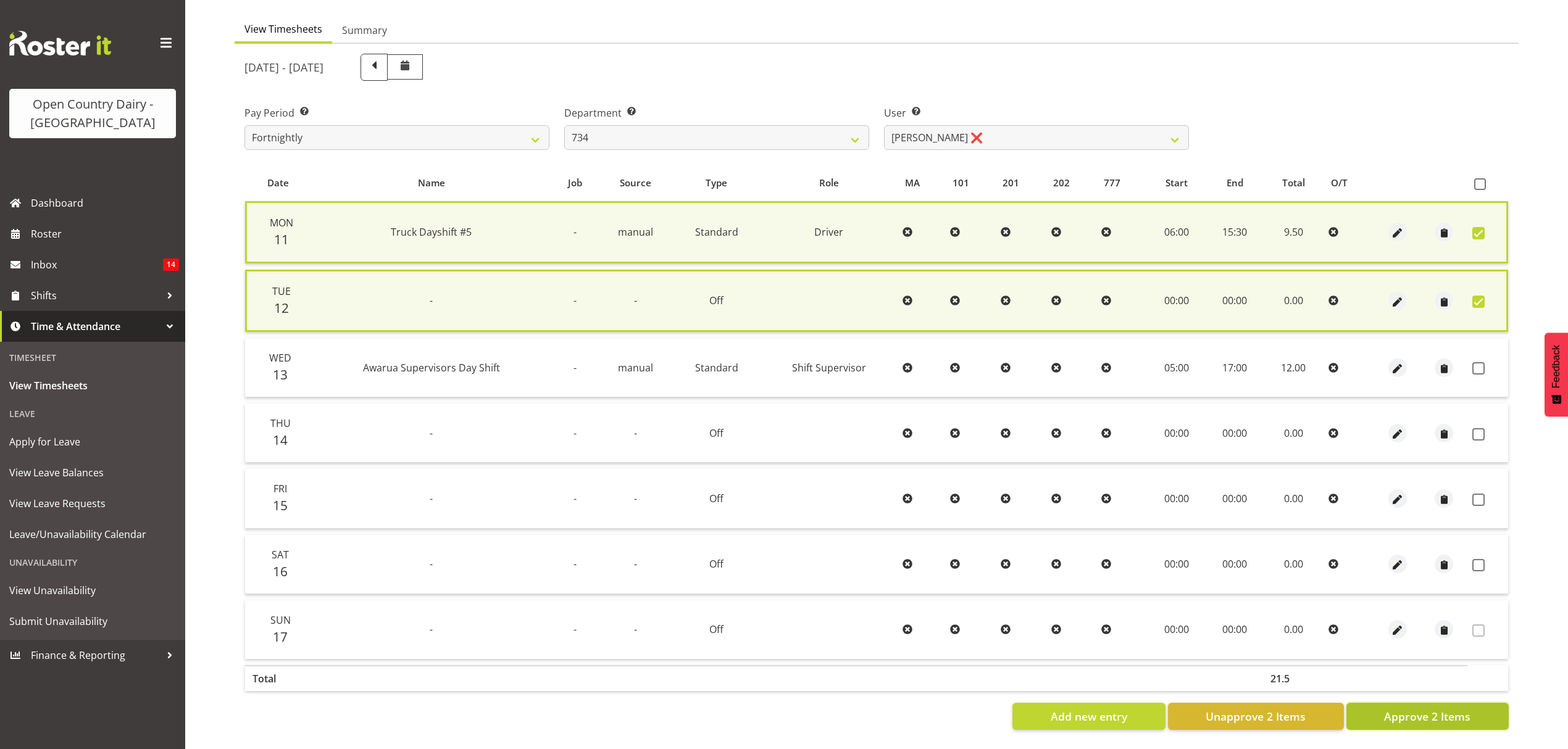
click at [1430, 714] on span "Approve 2 Items" at bounding box center [1427, 716] width 86 height 16
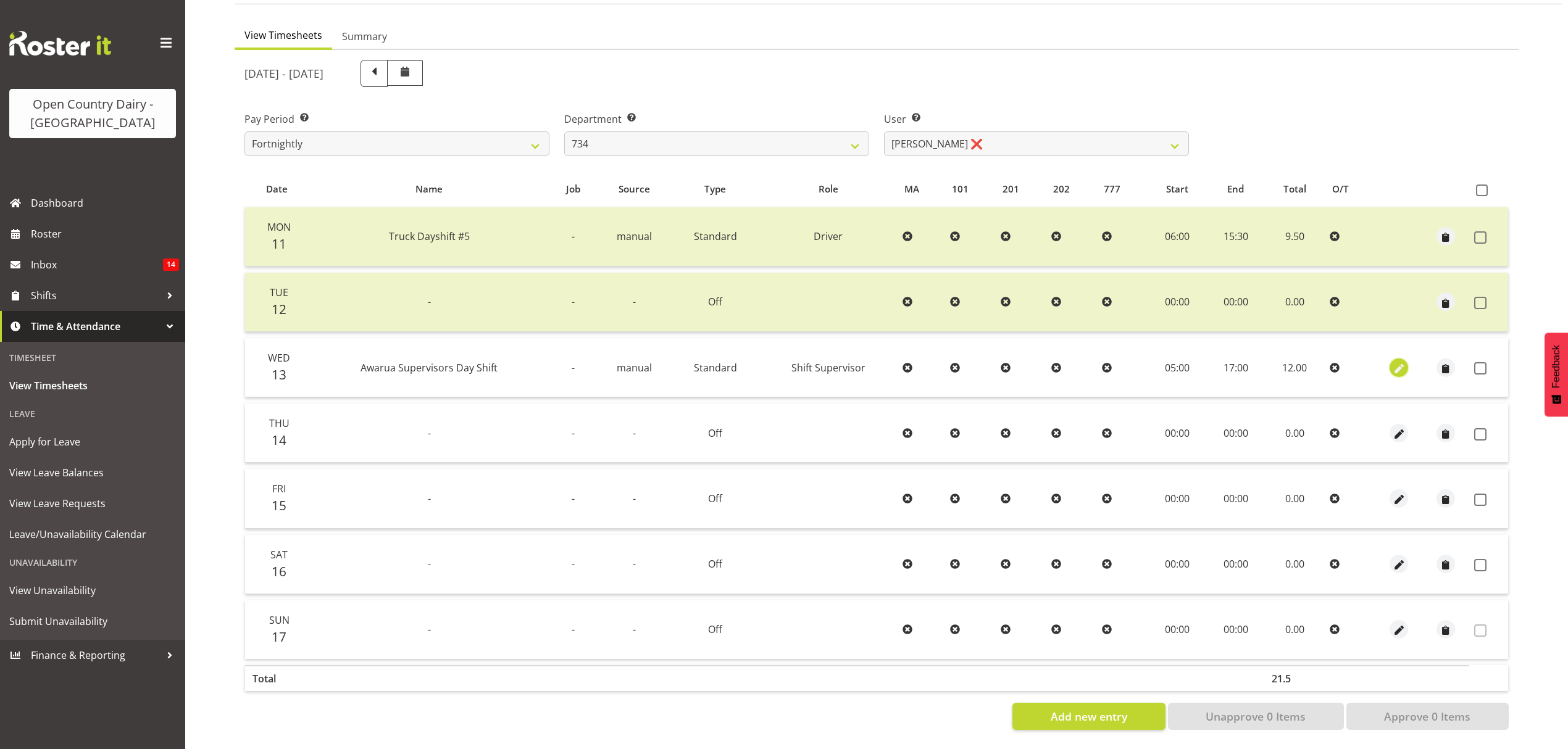
click at [1395, 362] on span "button" at bounding box center [1399, 368] width 14 height 14
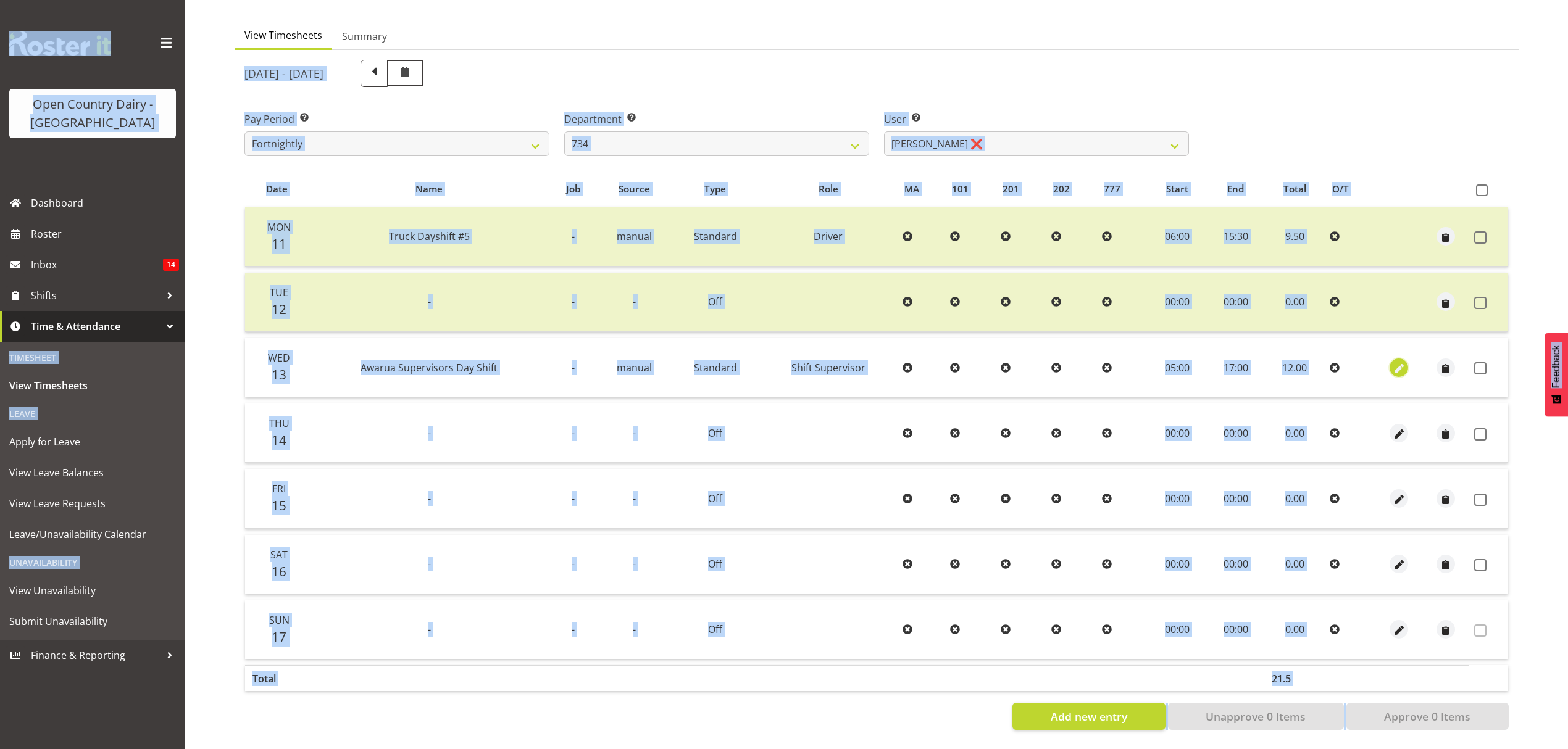
click at [1399, 363] on span "button" at bounding box center [1399, 368] width 14 height 14
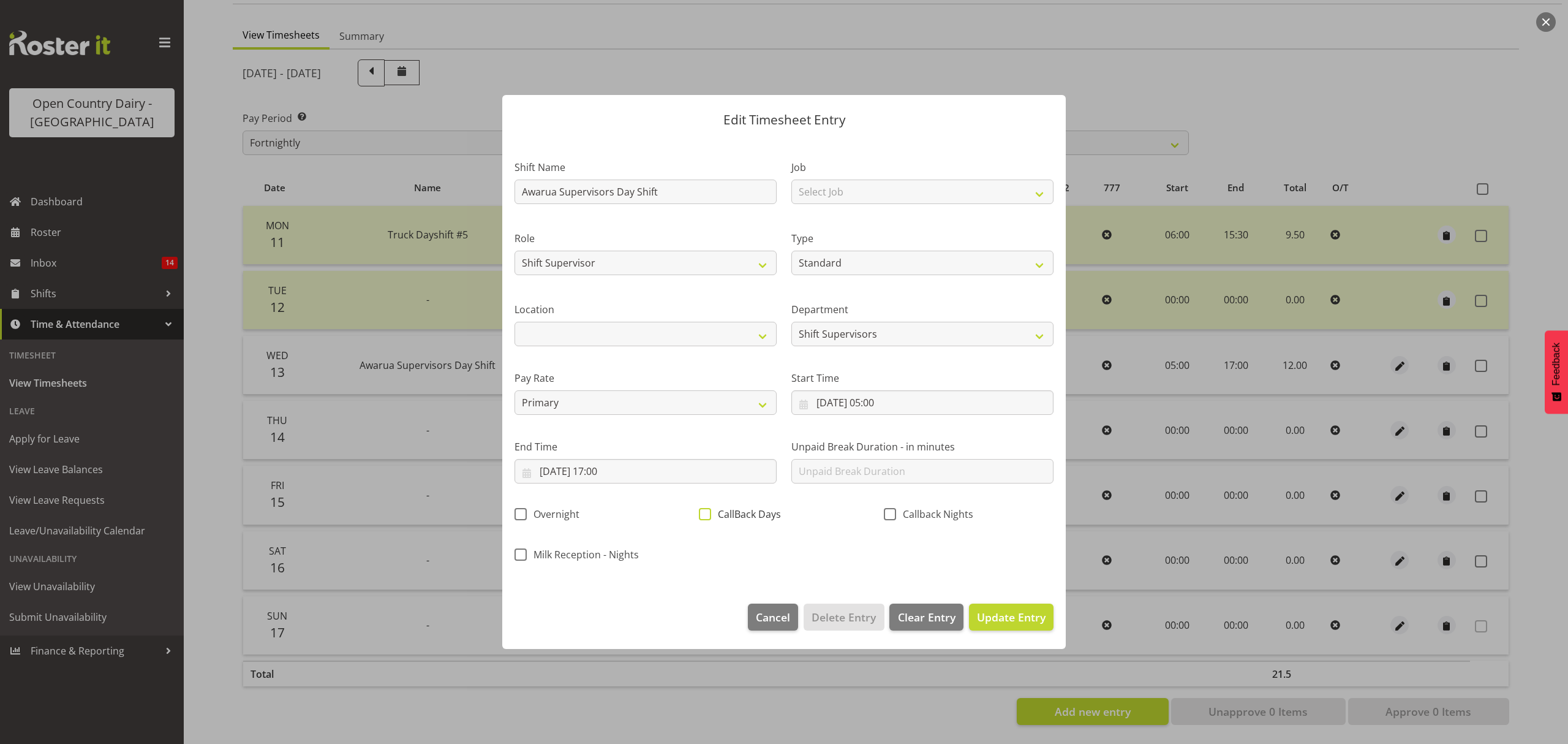
click at [707, 512] on span at bounding box center [705, 514] width 12 height 12
click at [707, 512] on input "CallBack Days" at bounding box center [703, 514] width 8 height 8
click at [1017, 621] on span "Update Entry" at bounding box center [1011, 617] width 69 height 15
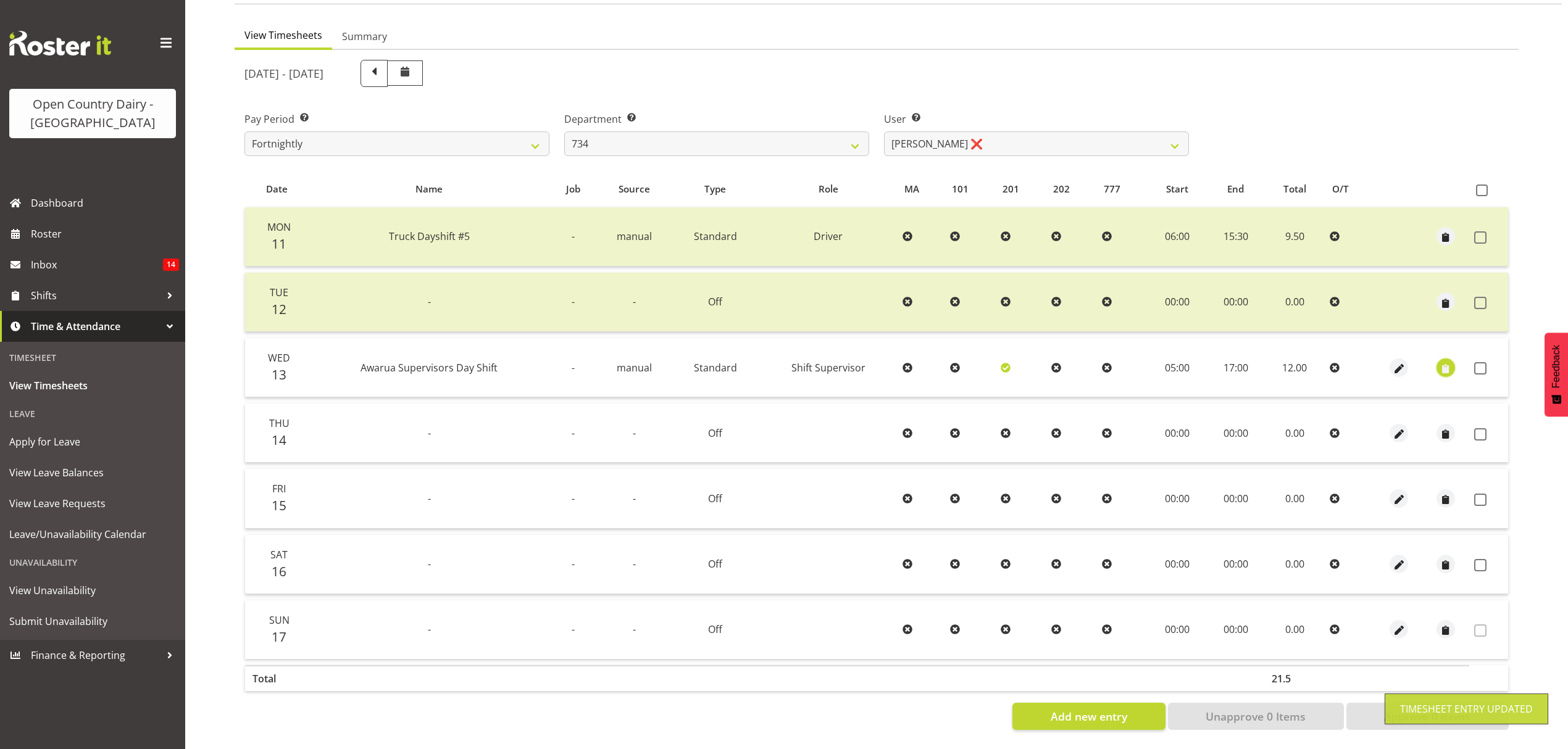
click at [1446, 362] on span "button" at bounding box center [1446, 368] width 14 height 14
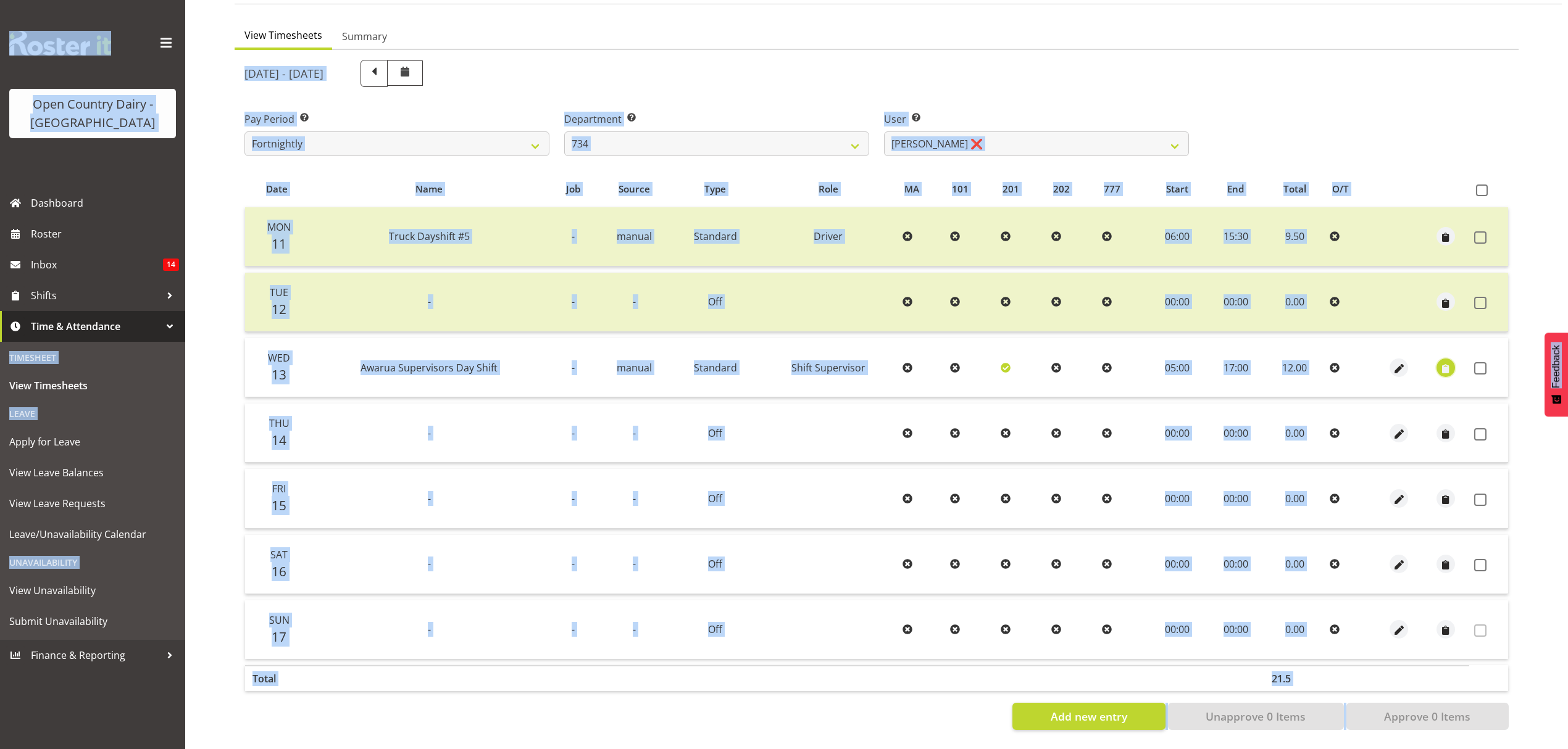
click at [1443, 362] on span "button" at bounding box center [1446, 368] width 14 height 14
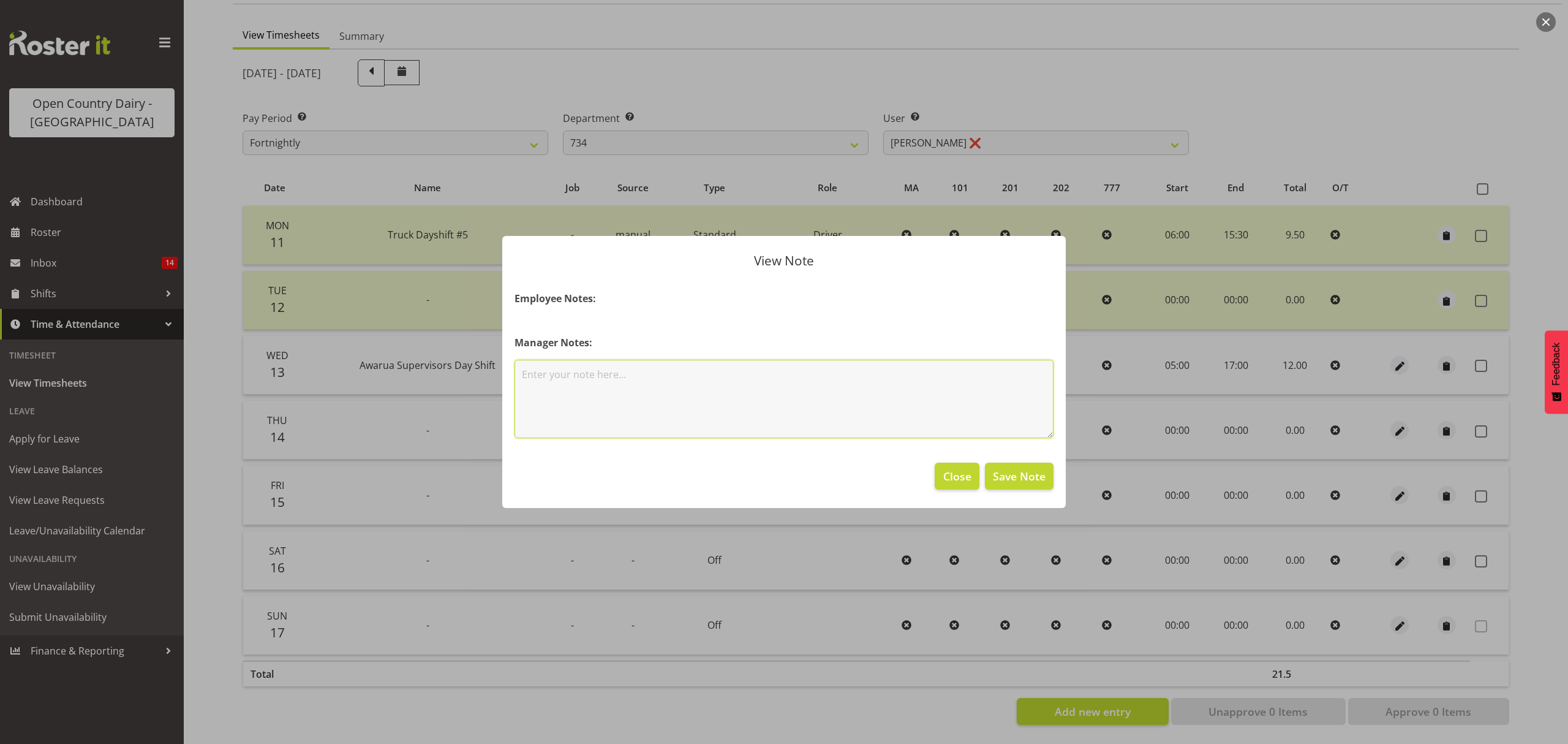
click at [635, 377] on textarea at bounding box center [783, 398] width 539 height 78
click at [1025, 484] on span "Save Note" at bounding box center [1019, 476] width 53 height 16
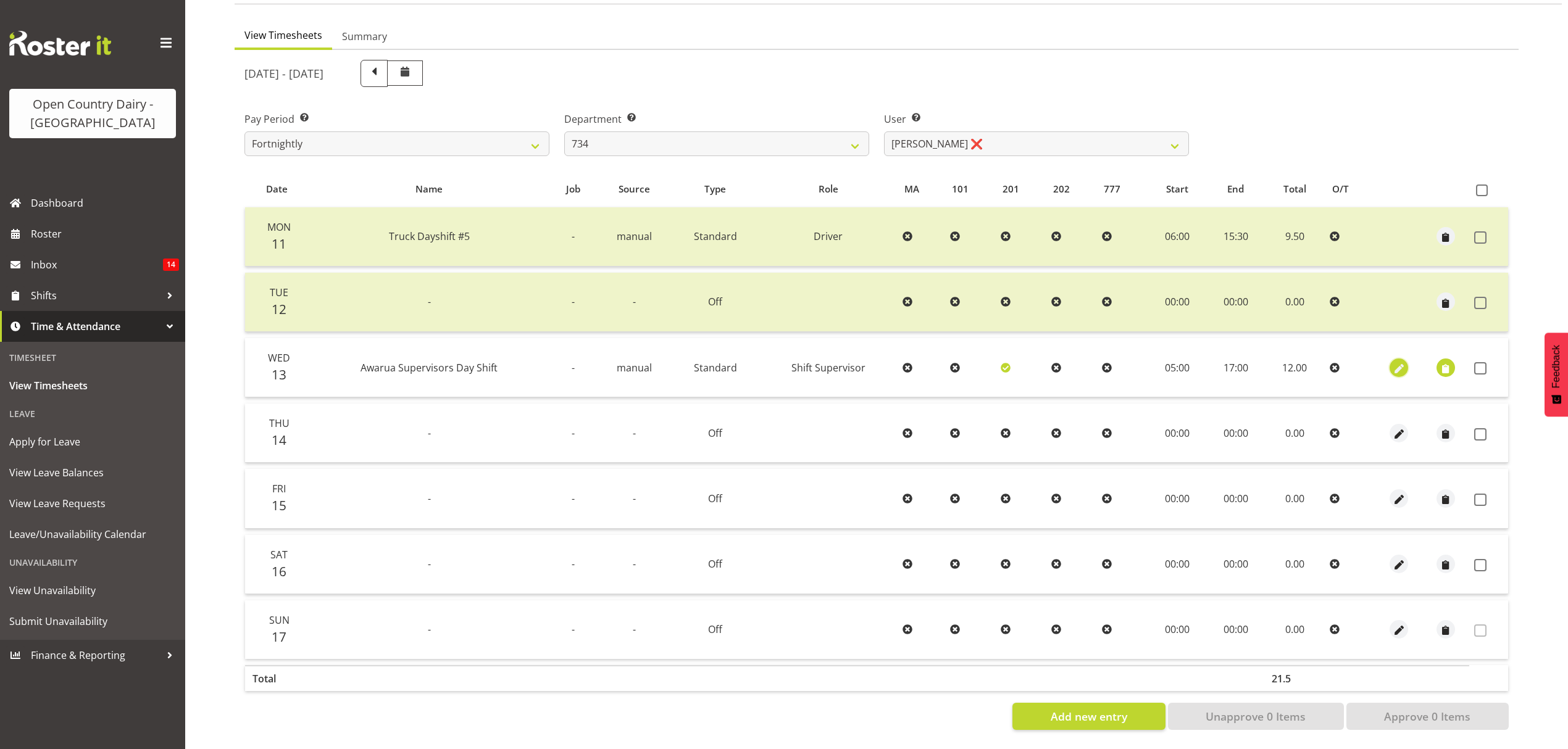
click at [1405, 362] on span "button" at bounding box center [1399, 368] width 14 height 14
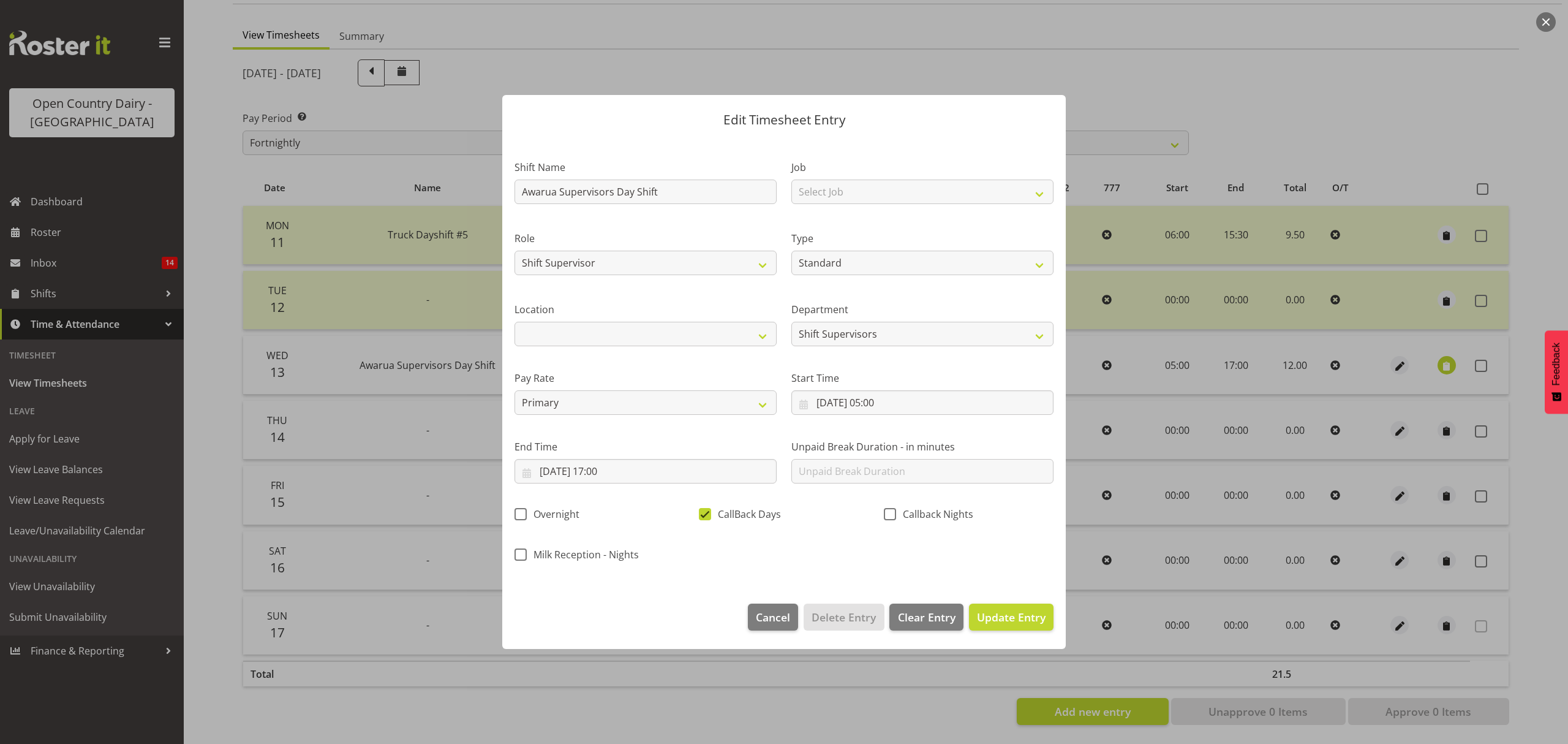
click at [1532, 408] on div at bounding box center [784, 372] width 1568 height 744
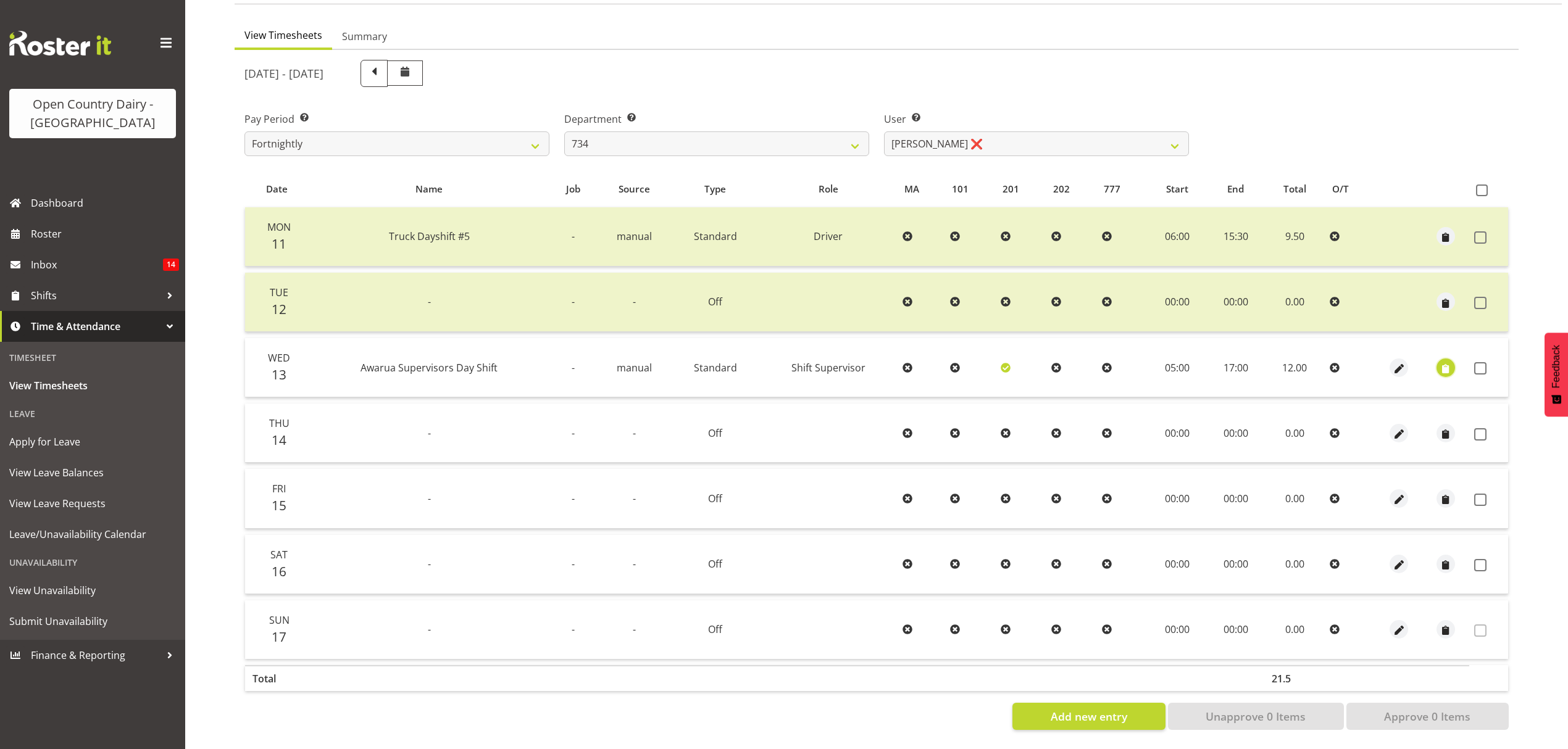
click at [1450, 362] on span "button" at bounding box center [1446, 368] width 14 height 14
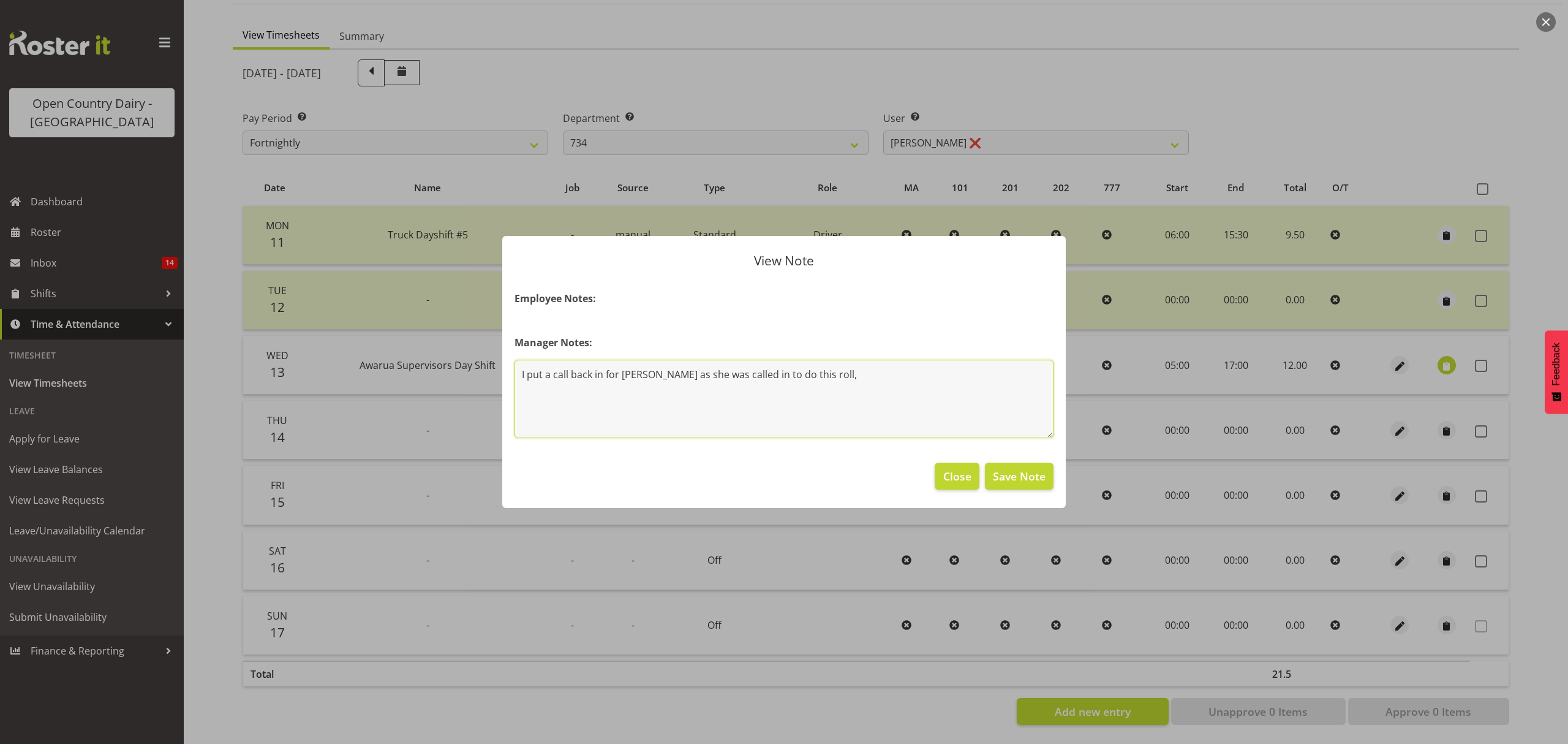
click at [826, 376] on textarea "I put a call back in for Tracey as she was called in to do this roll," at bounding box center [783, 398] width 539 height 78
click at [1010, 487] on button "Save Note" at bounding box center [1019, 476] width 69 height 27
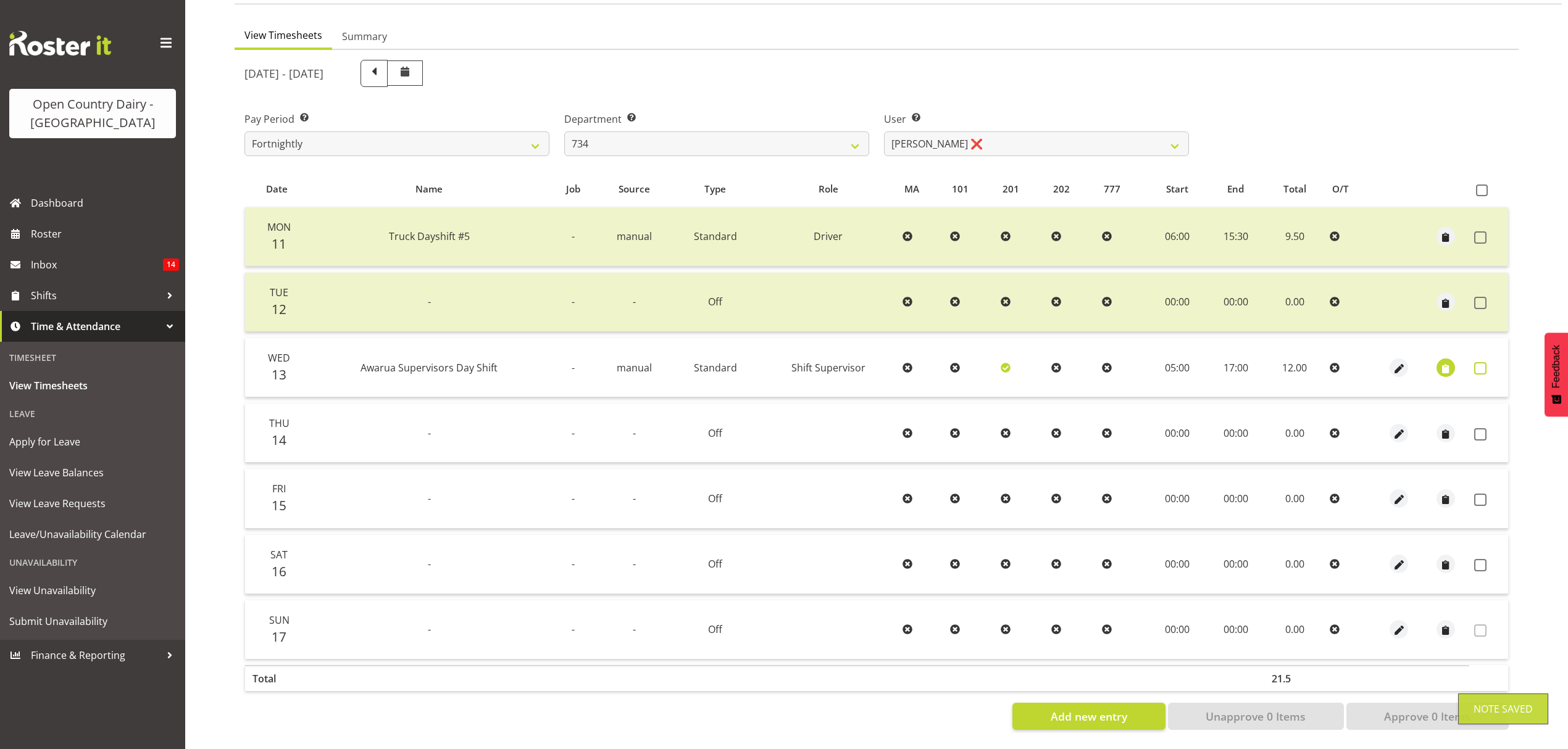
click at [1478, 362] on span at bounding box center [1480, 368] width 12 height 12
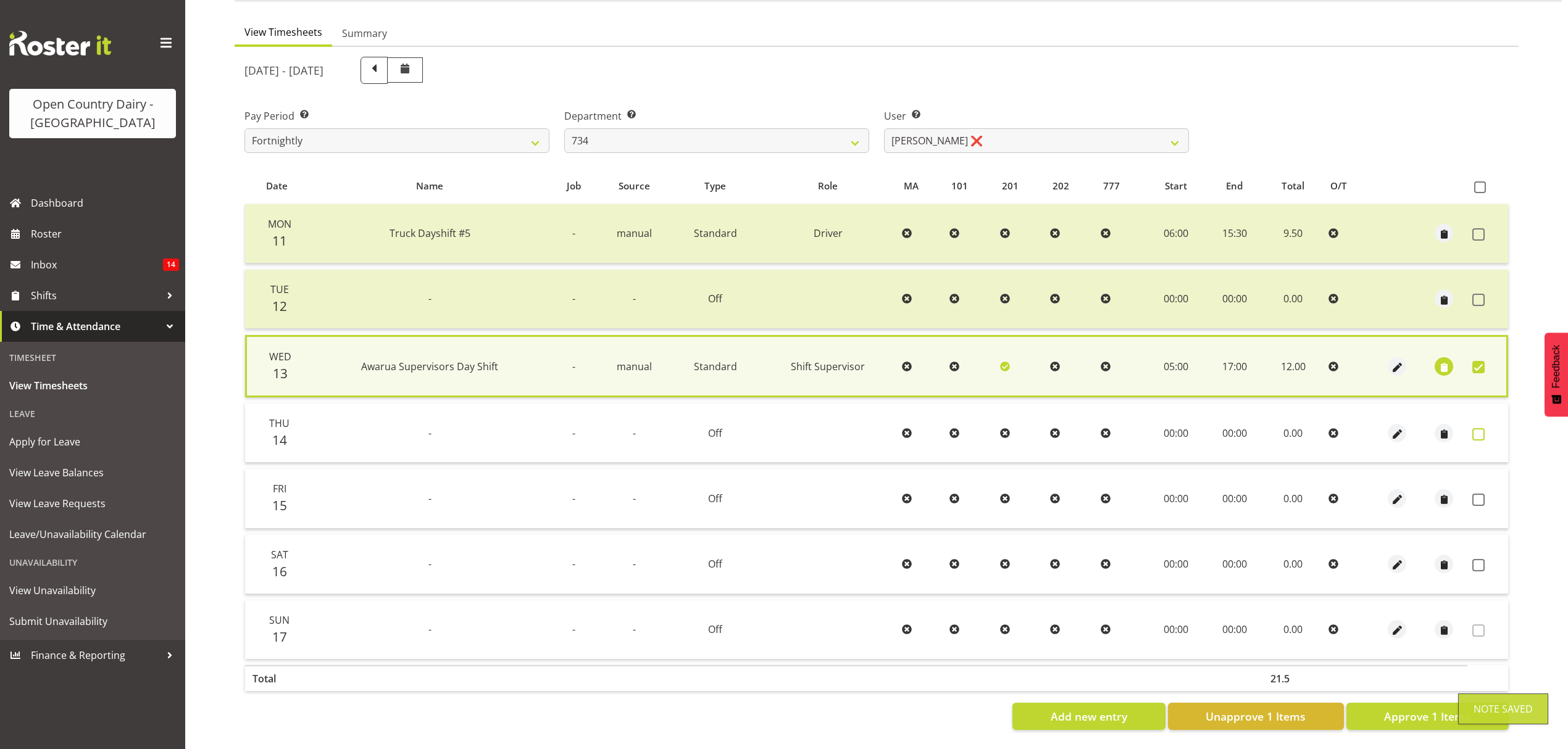
click at [1475, 428] on span at bounding box center [1478, 434] width 12 height 12
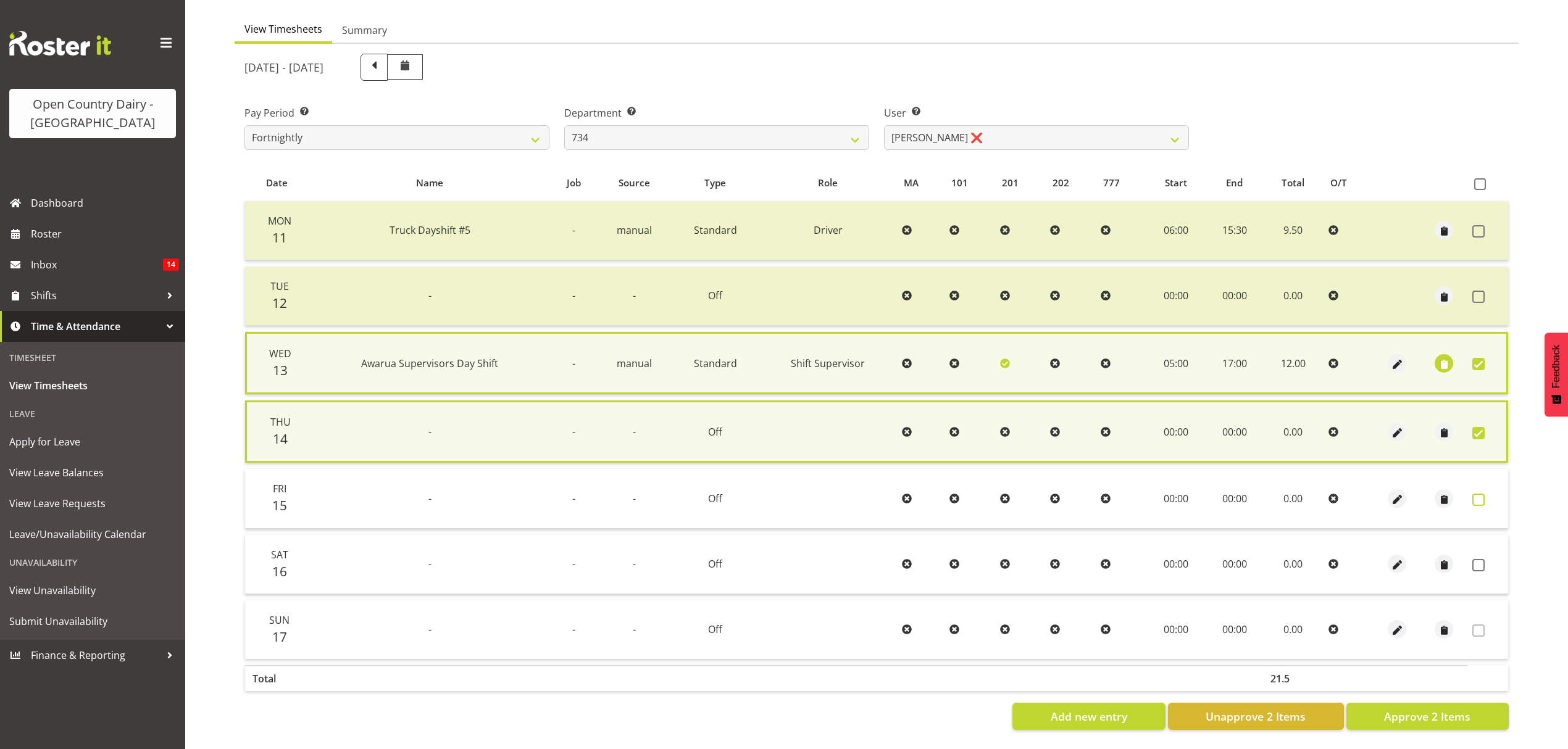
click at [1479, 494] on span at bounding box center [1478, 500] width 12 height 12
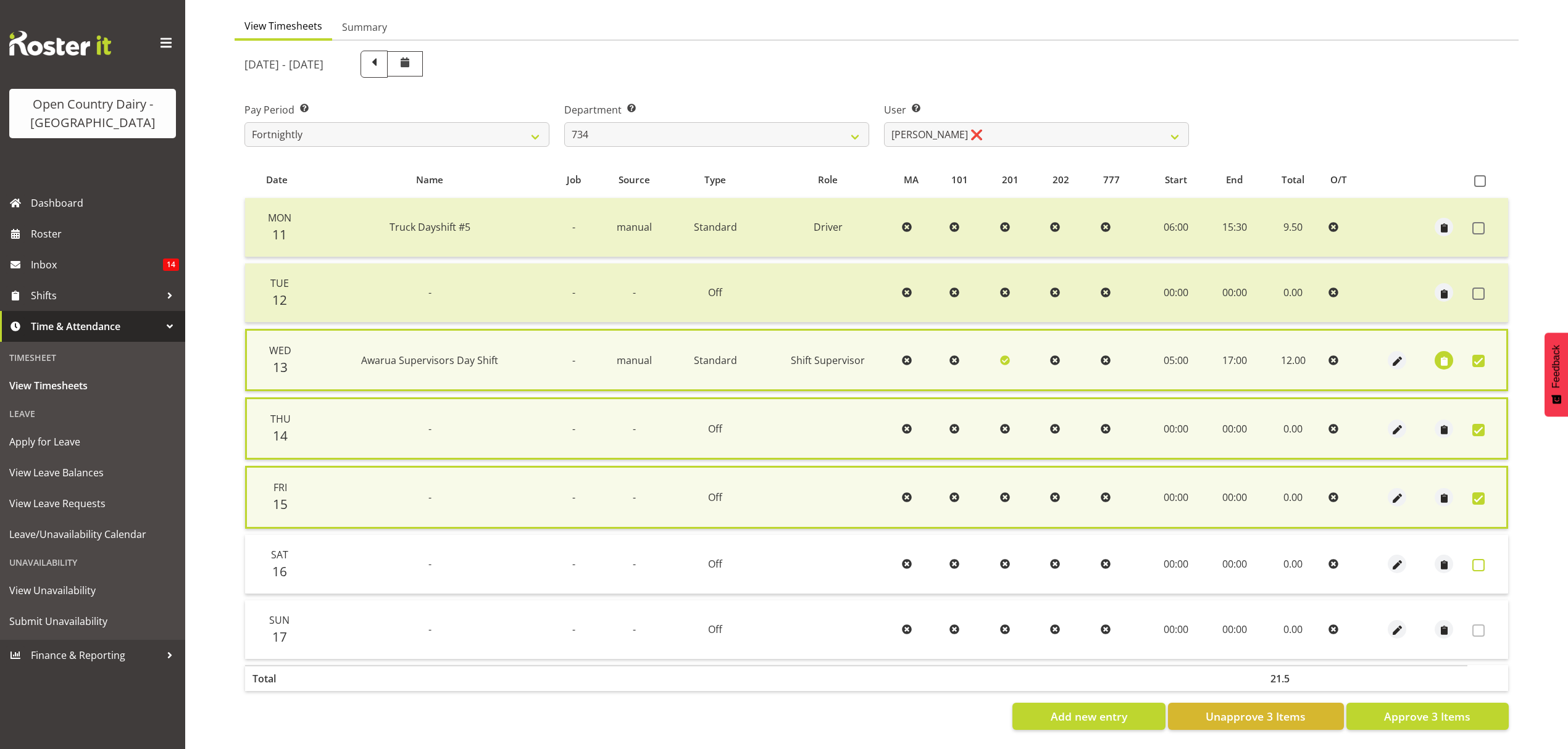
click at [1478, 564] on span at bounding box center [1478, 565] width 12 height 12
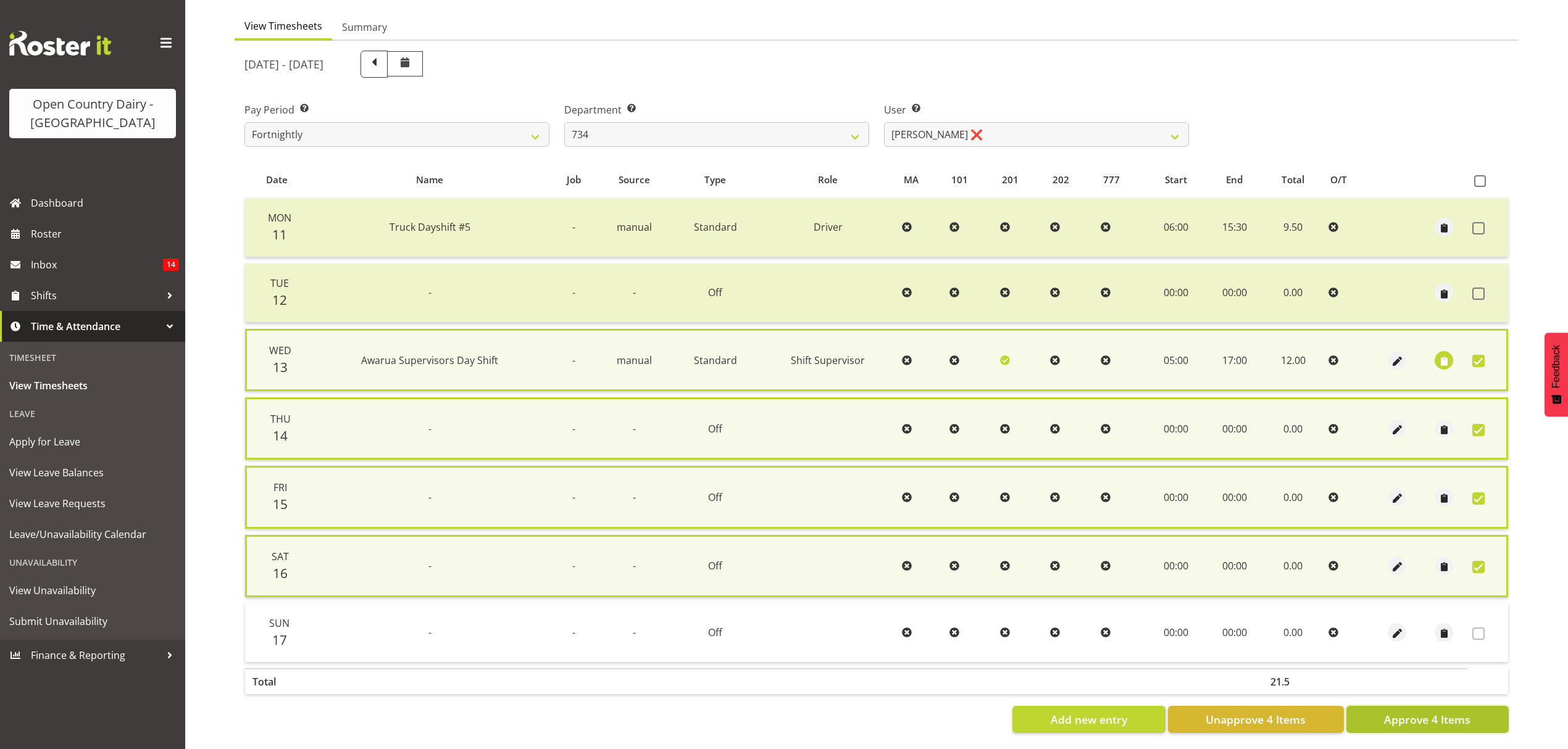
click at [1447, 720] on span "Approve 4 Items" at bounding box center [1427, 719] width 86 height 16
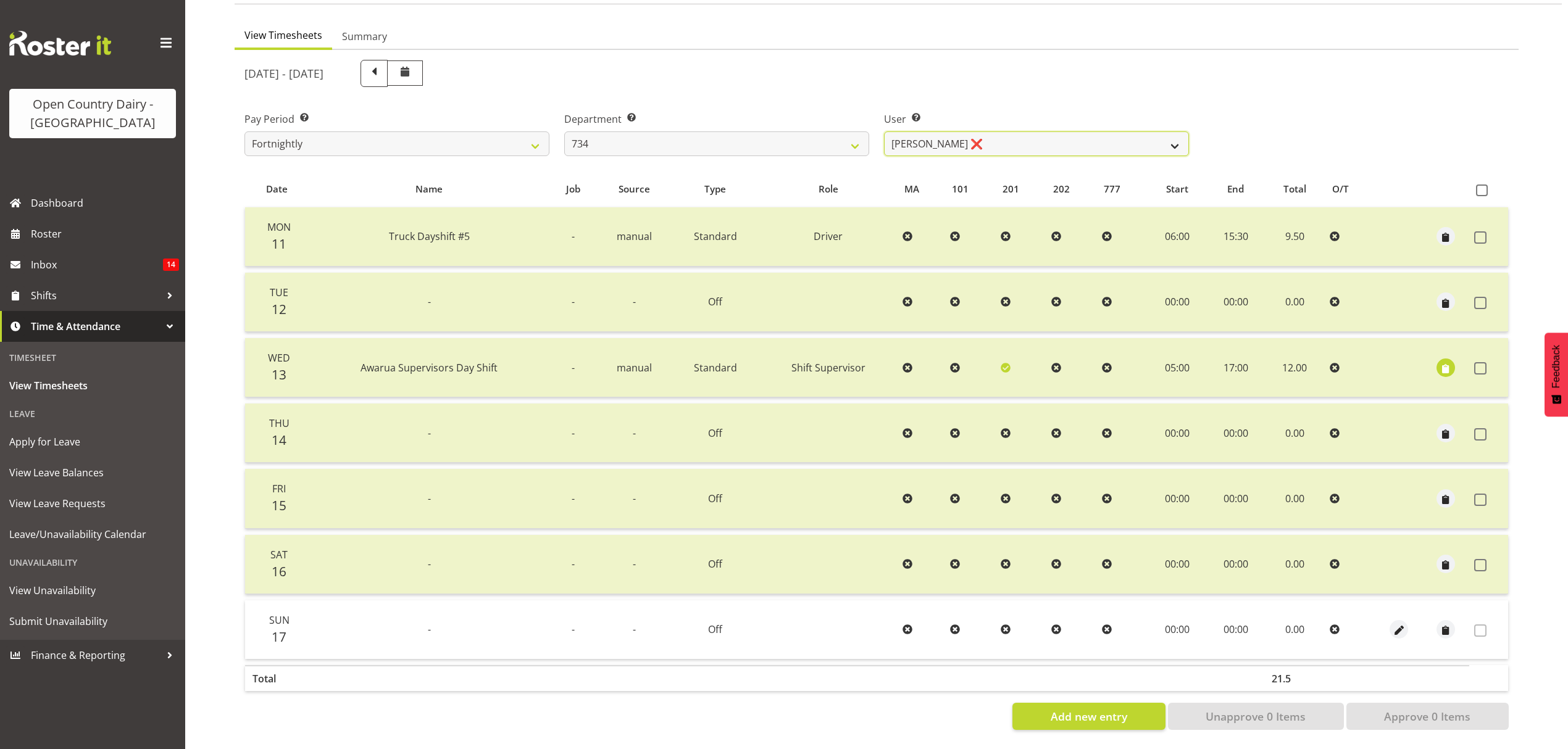
click at [1176, 140] on select "Justin Spicer ❌ Ryan Thompson ❌ Tracey Chittock ❌ Tracy Inder ❌ Zachary Shanks ❌" at bounding box center [1036, 143] width 305 height 25
click at [884, 131] on select "Justin Spicer ❌ Ryan Thompson ❌ Tracey Chittock ❌ Tracy Inder ❌ Zachary Shanks ❌" at bounding box center [1036, 143] width 305 height 25
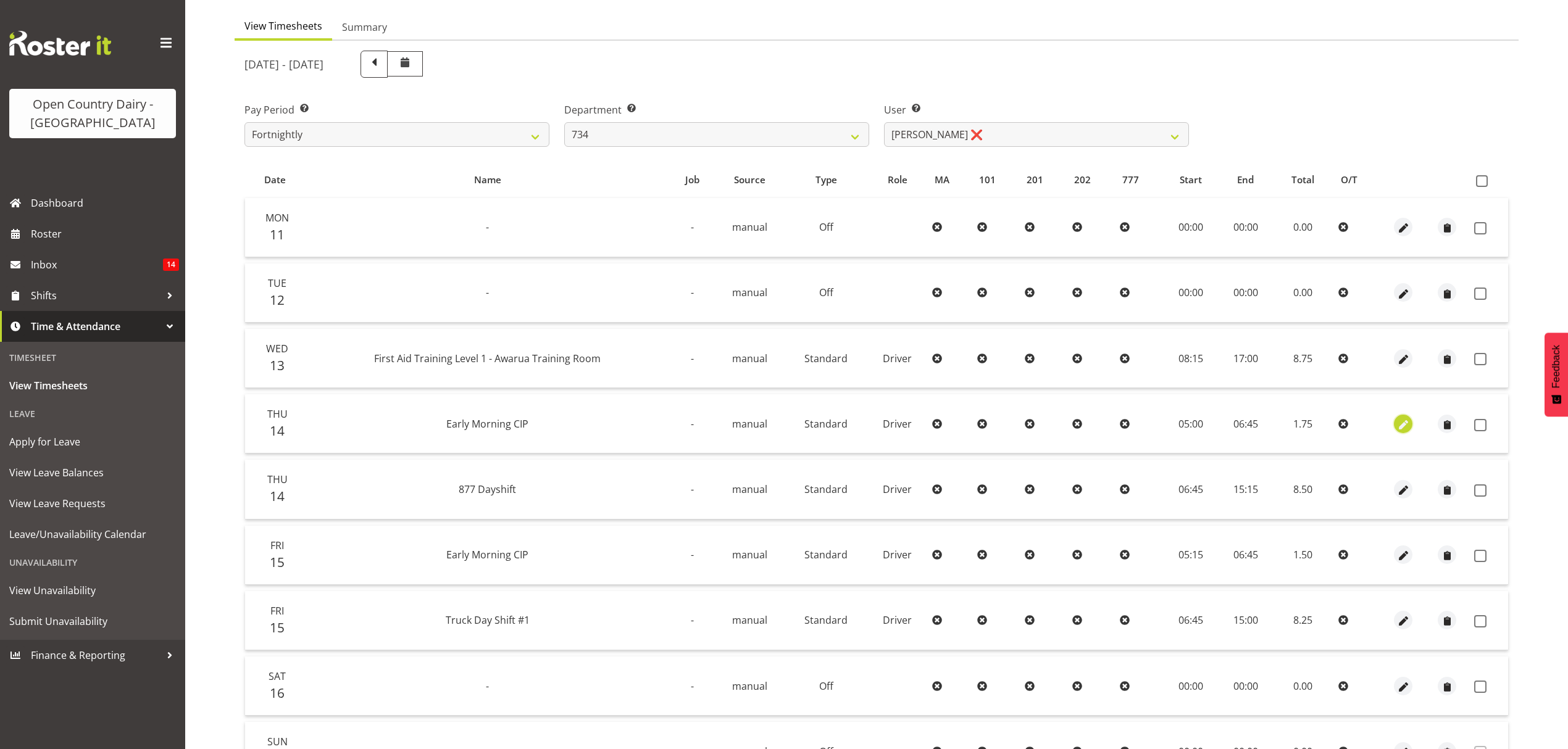
click at [1401, 425] on span "button" at bounding box center [1403, 424] width 14 height 14
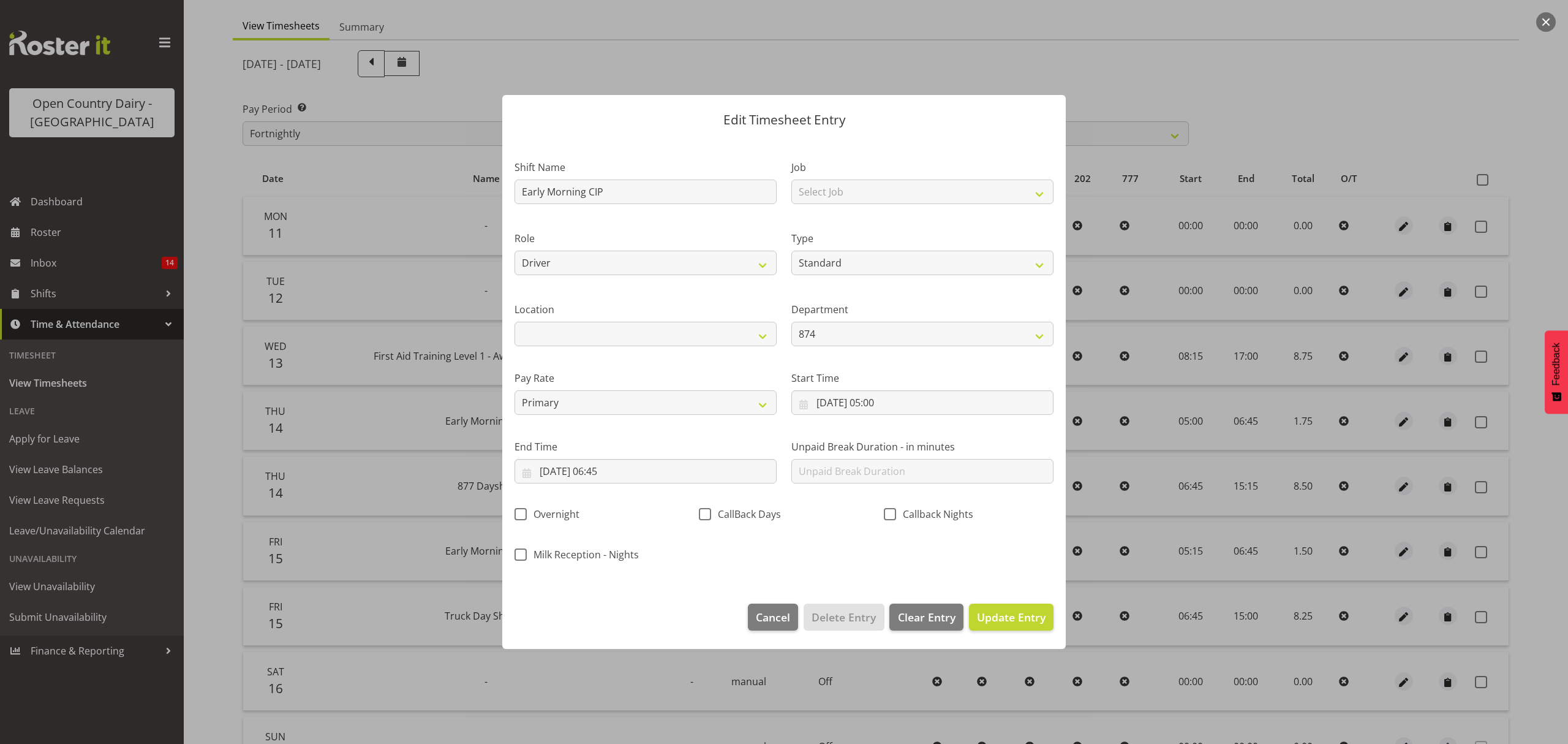
click at [1520, 436] on div at bounding box center [784, 372] width 1568 height 744
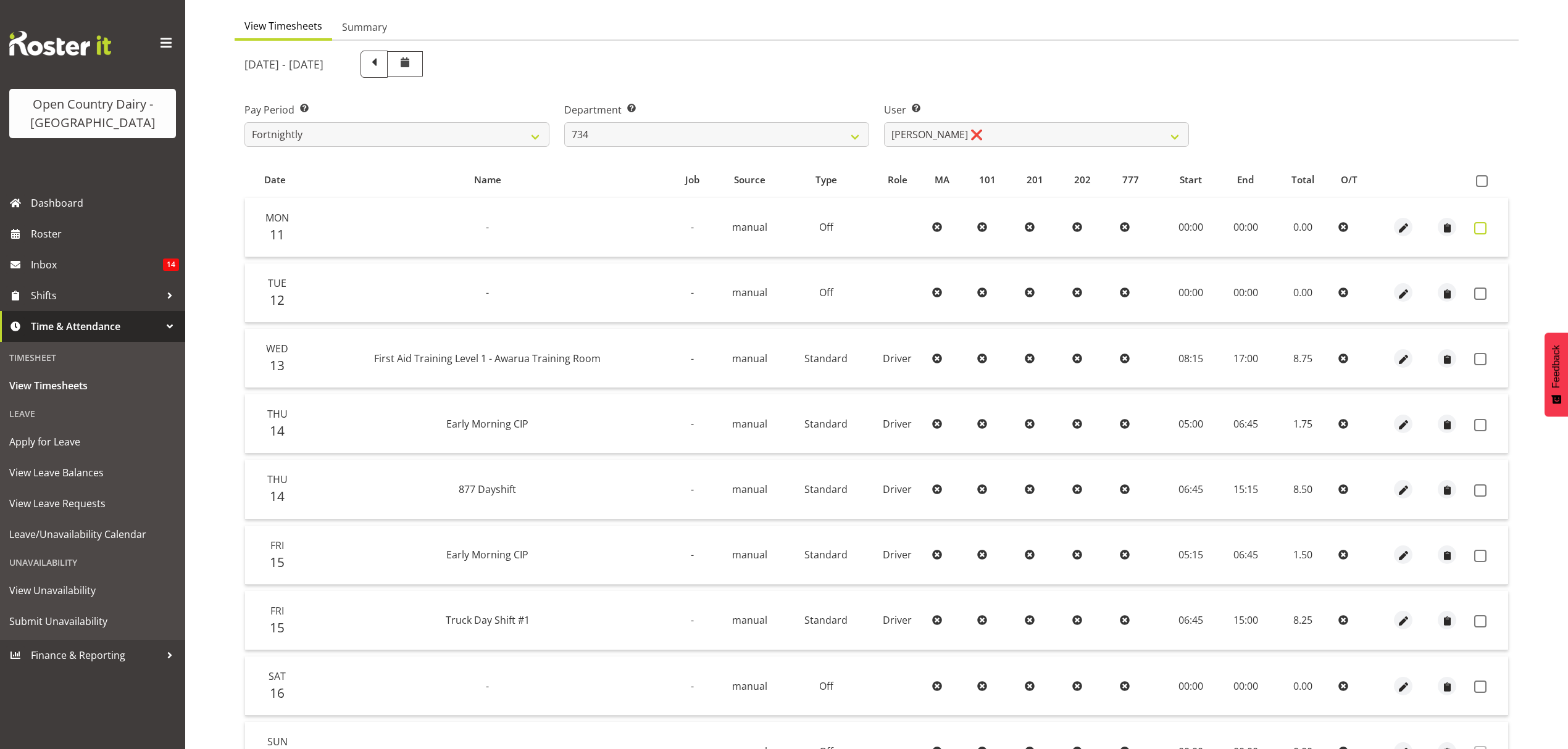
click at [1475, 227] on span at bounding box center [1480, 228] width 12 height 12
click at [1485, 293] on span at bounding box center [1480, 293] width 12 height 12
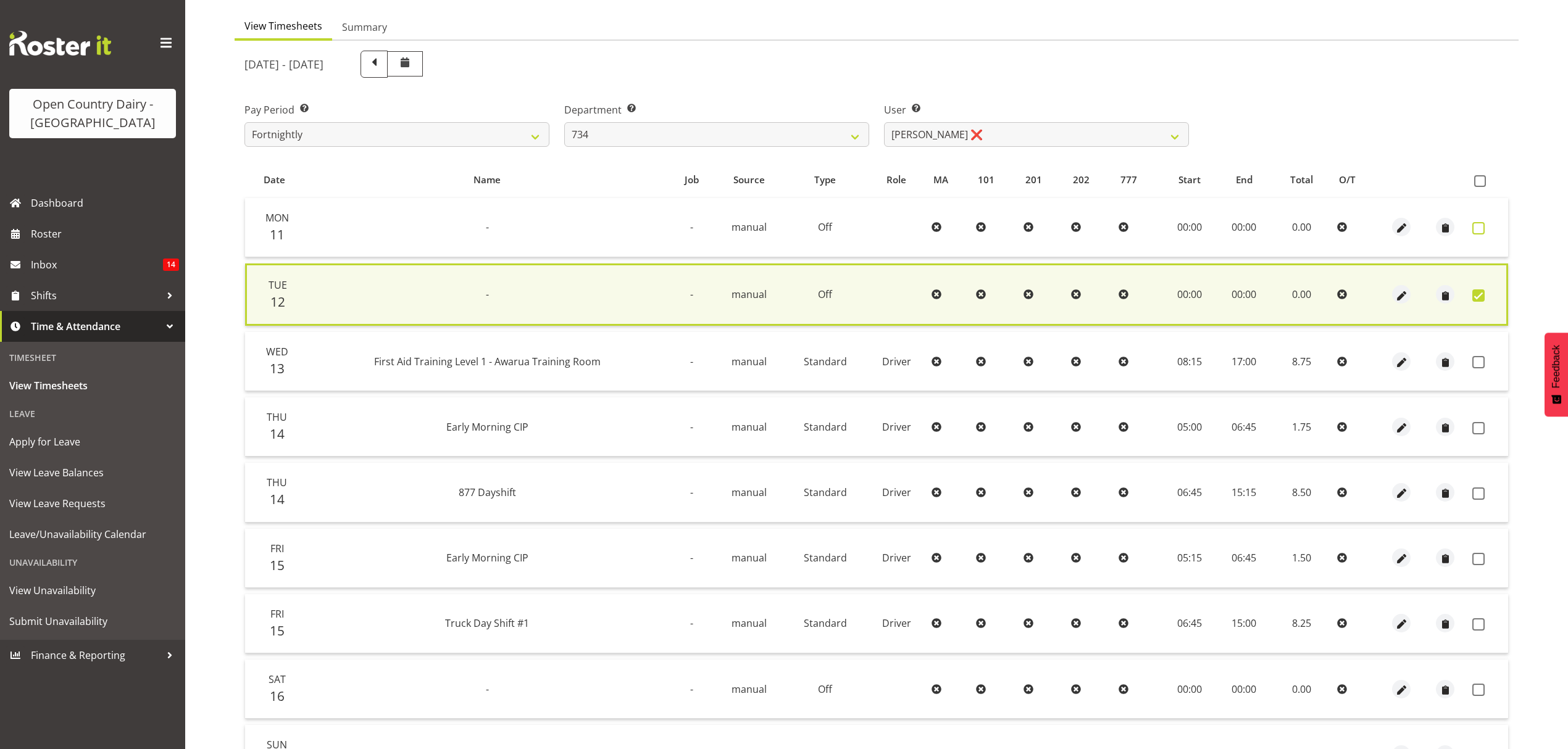
click at [1486, 227] on label at bounding box center [1481, 228] width 19 height 12
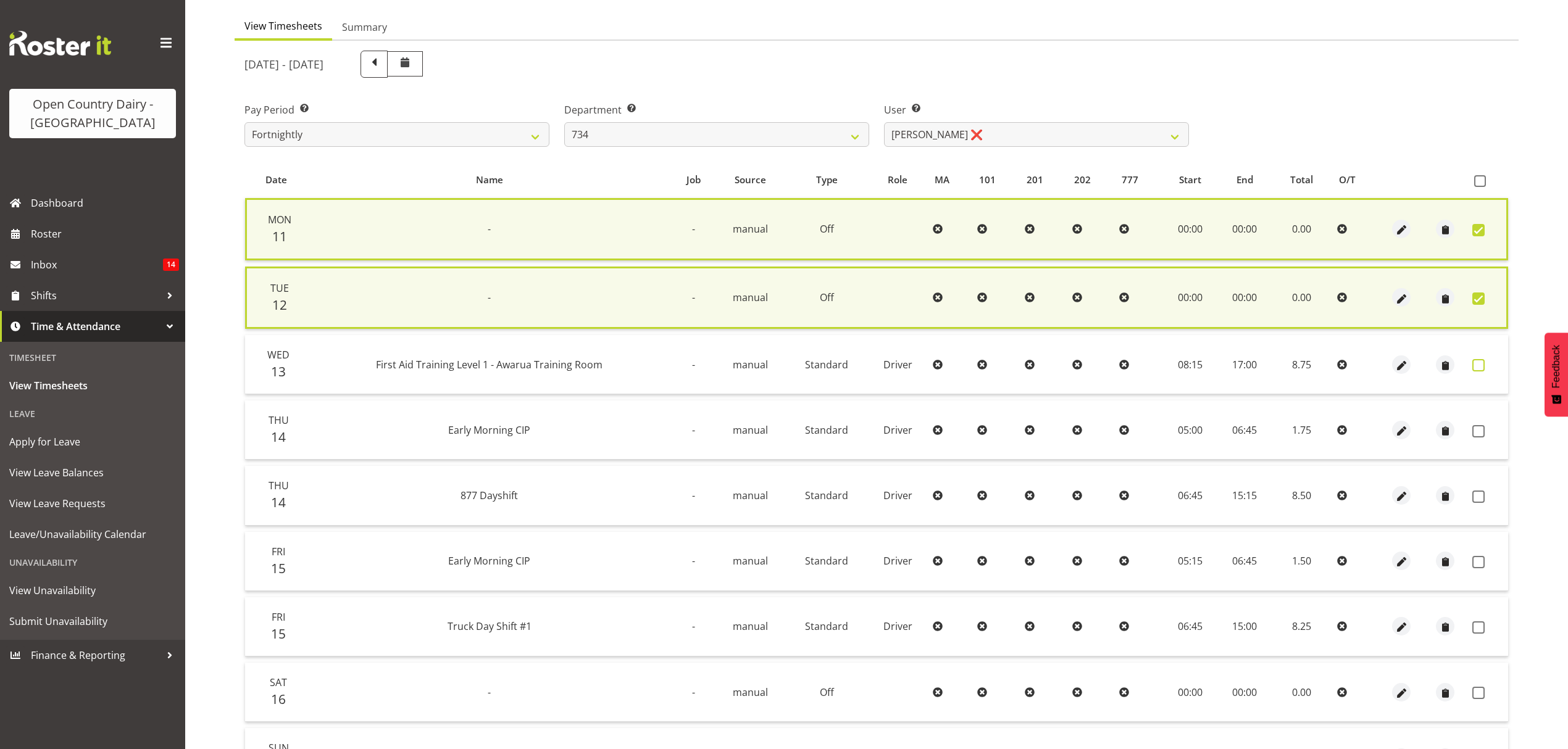
click at [1475, 368] on span at bounding box center [1478, 365] width 12 height 12
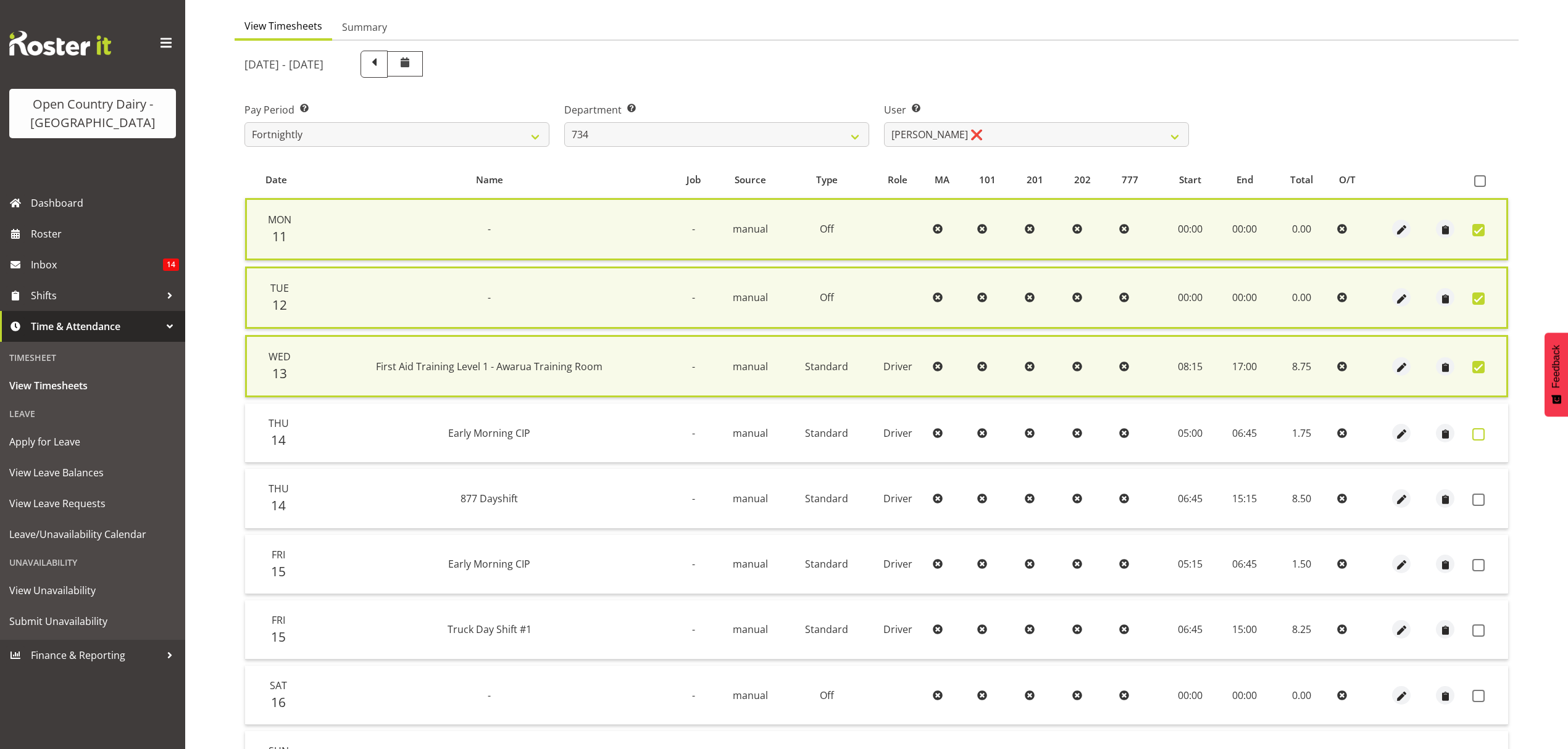
click at [1472, 430] on span at bounding box center [1478, 434] width 12 height 12
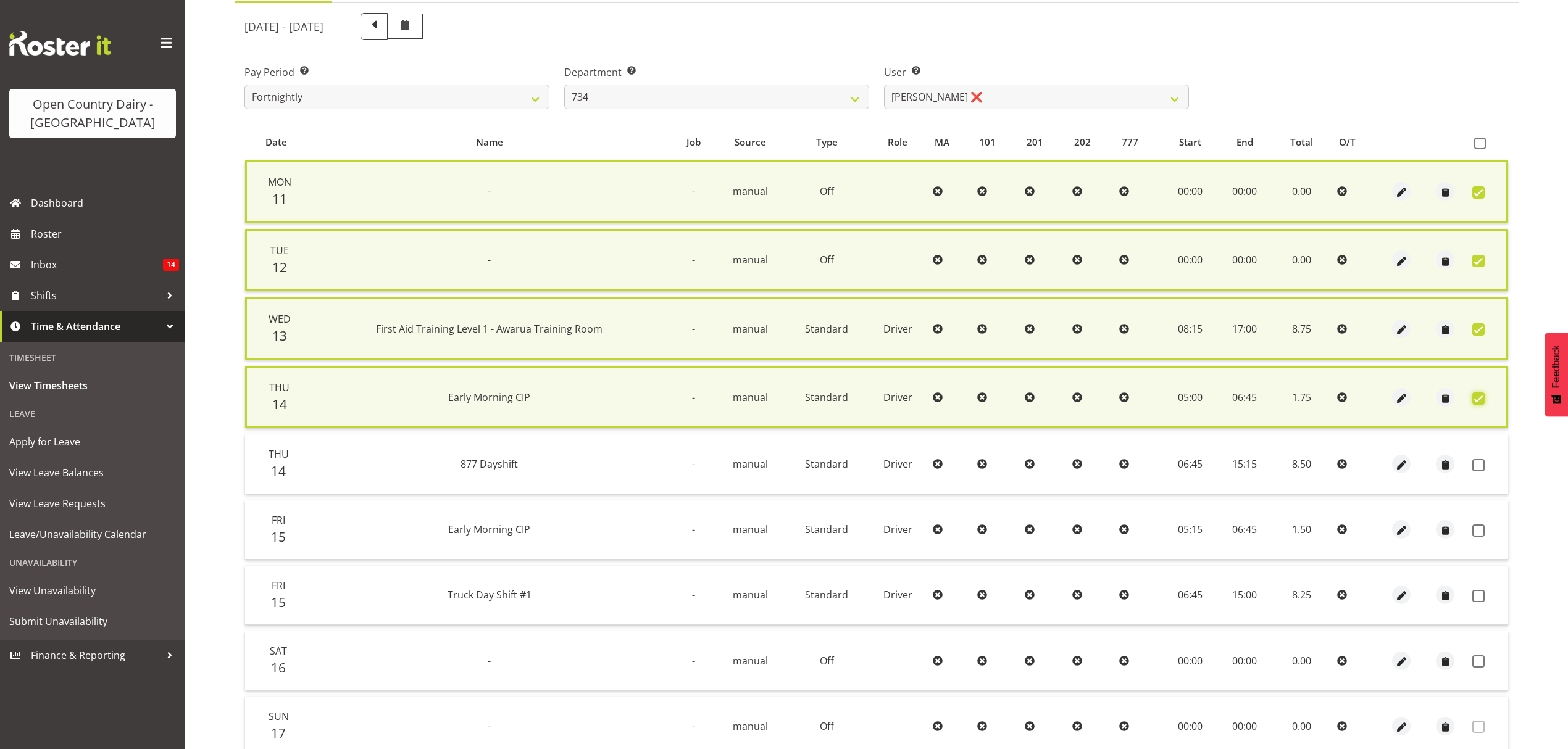
scroll to position [249, 0]
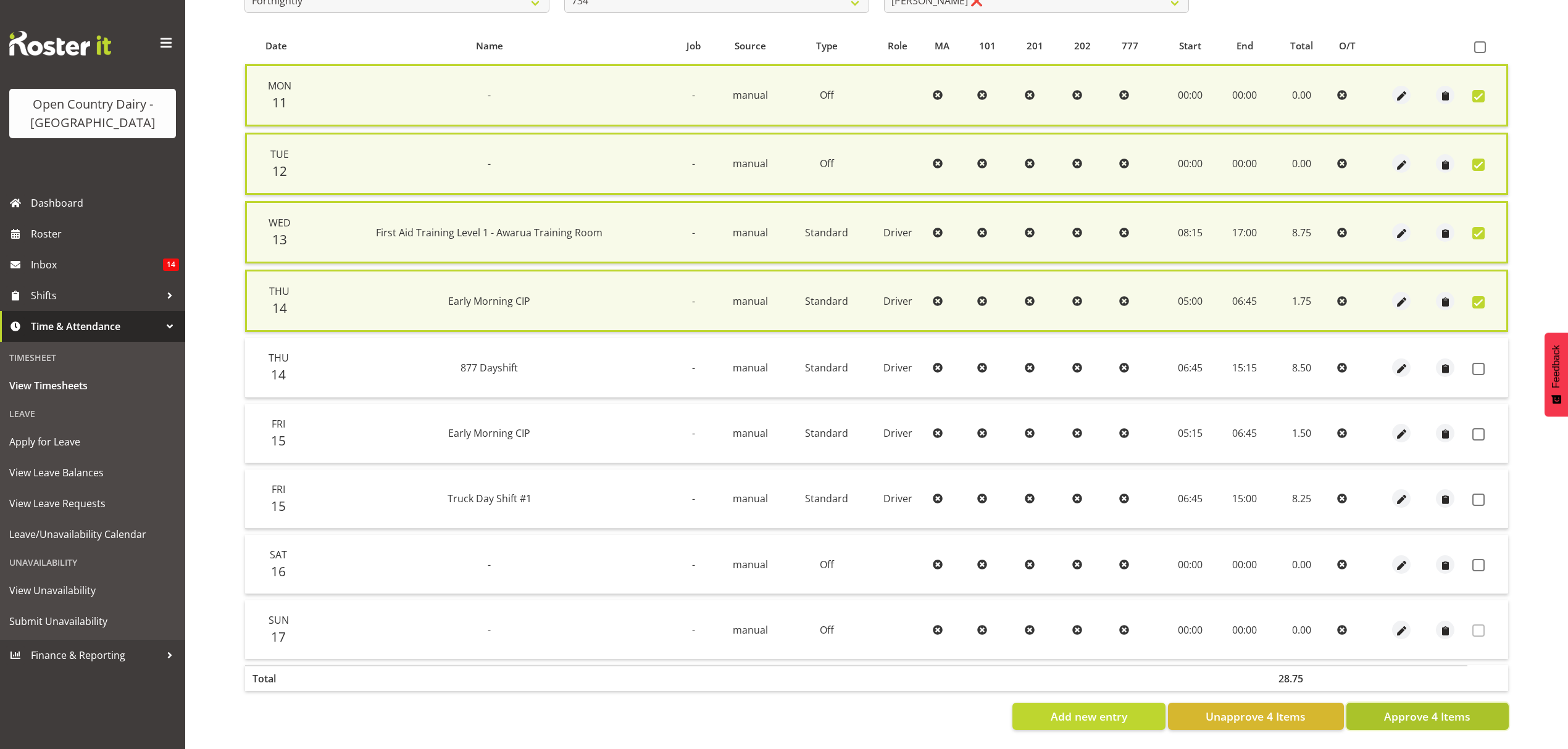
click at [1395, 711] on span "Approve 4 Items" at bounding box center [1427, 716] width 86 height 16
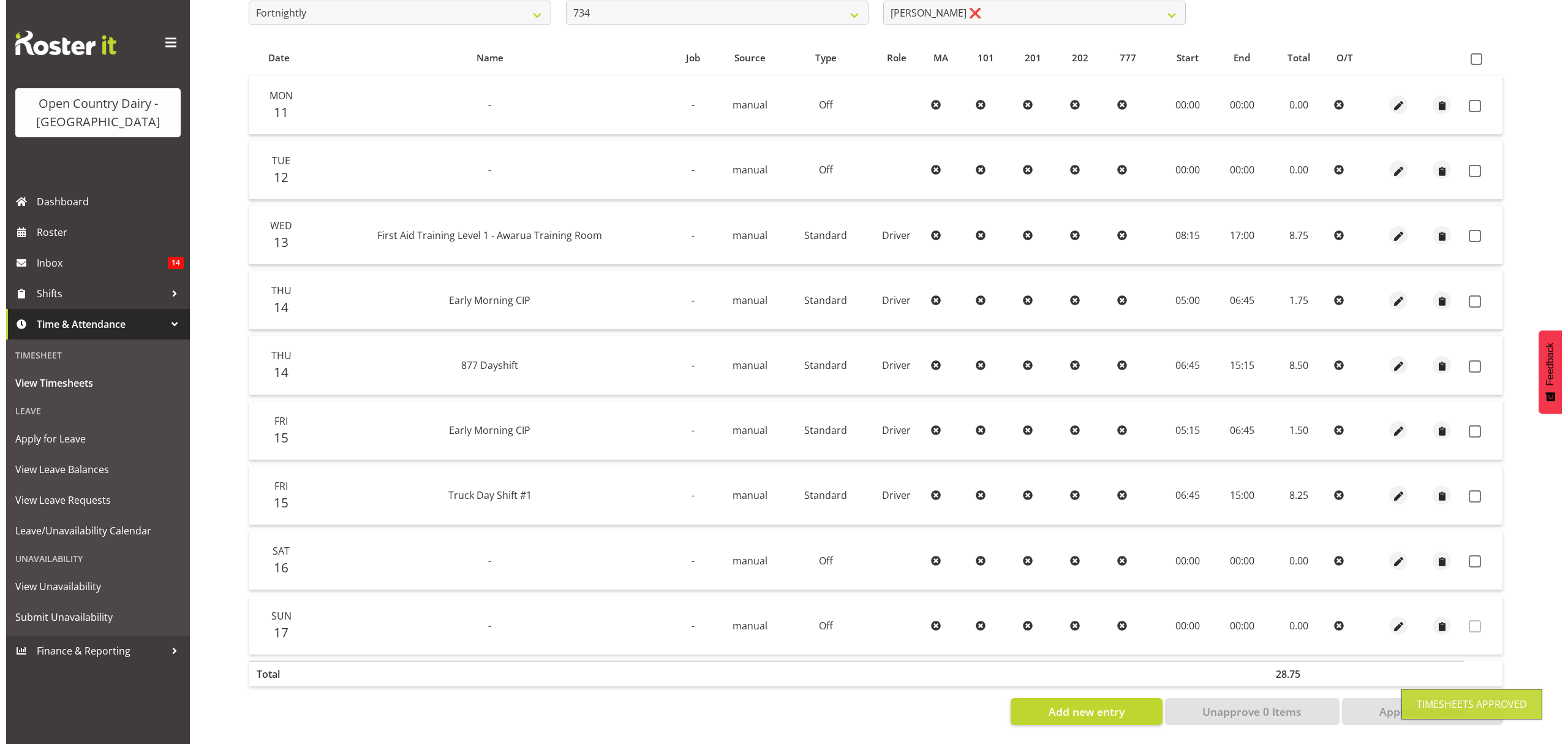
scroll to position [238, 0]
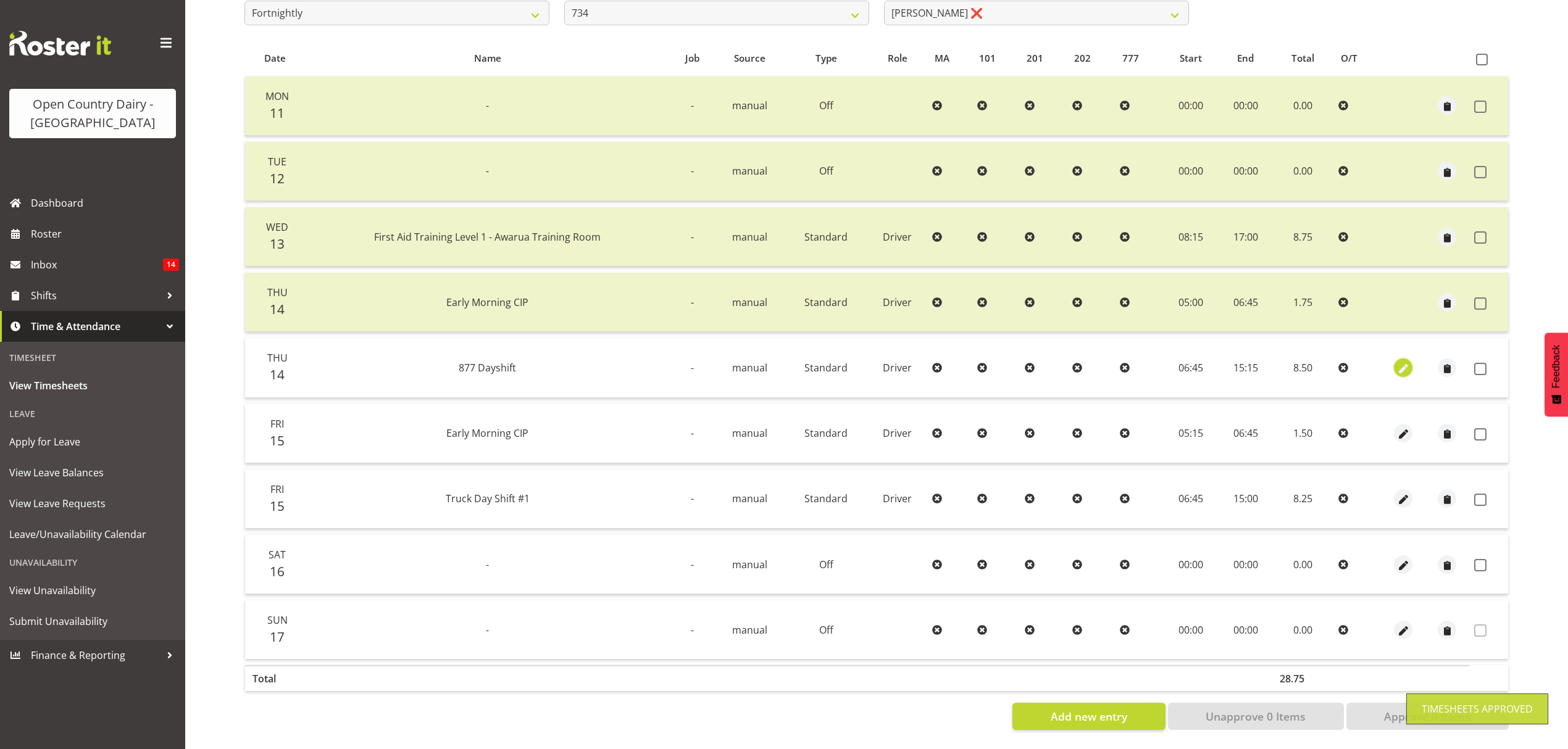
click at [1405, 362] on span "button" at bounding box center [1403, 368] width 14 height 14
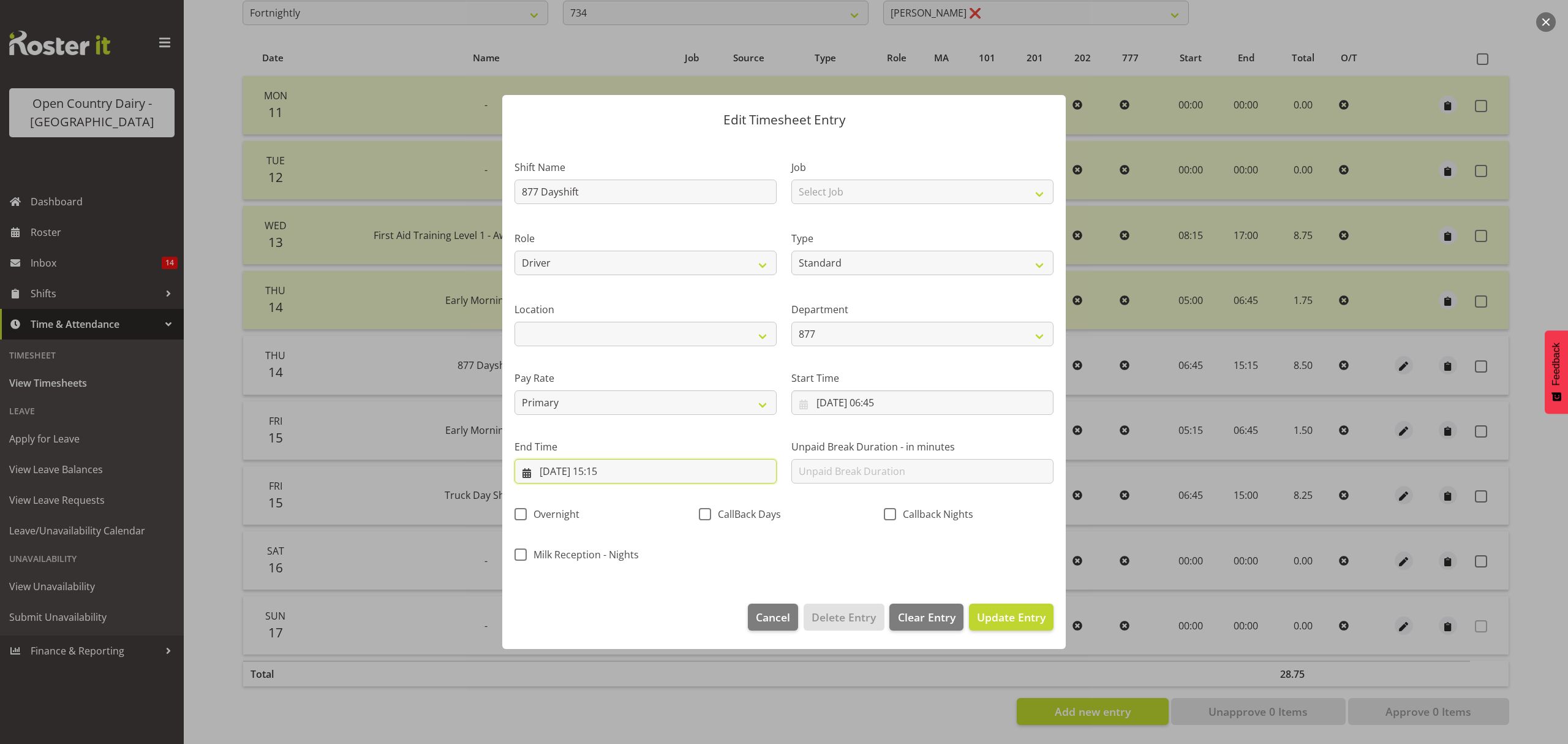
click at [614, 471] on input "14/08/2025, 15:15" at bounding box center [645, 471] width 262 height 25
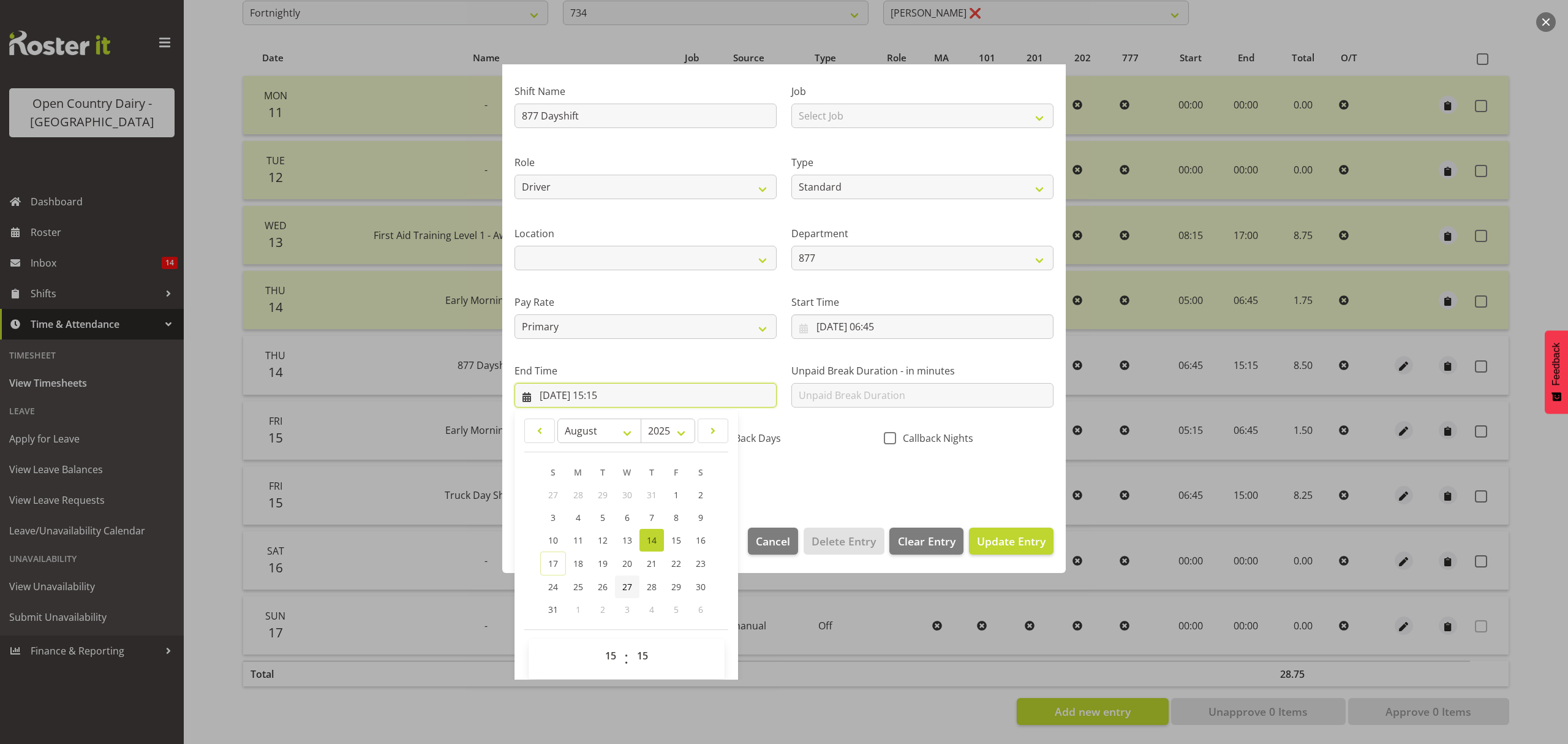
scroll to position [83, 0]
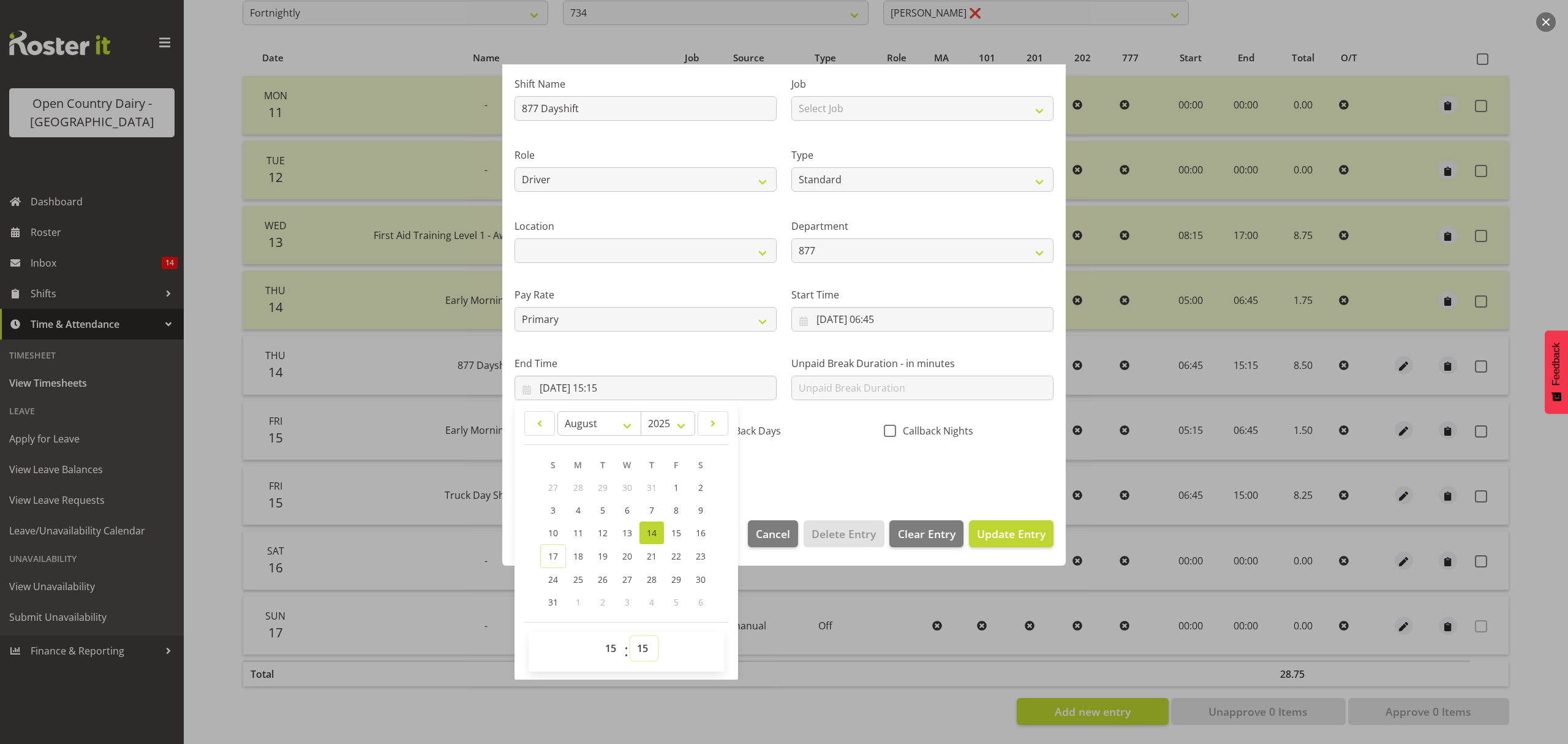
click at [638, 655] on select "00 01 02 03 04 05 06 07 08 09 10 11 12 13 14 15 16 17 18 19 20 21 22 23 24 25 2…" at bounding box center [644, 648] width 28 height 25
click at [630, 637] on select "00 01 02 03 04 05 06 07 08 09 10 11 12 13 14 15 16 17 18 19 20 21 22 23 24 25 2…" at bounding box center [644, 648] width 28 height 25
click at [981, 542] on span "Update Entry" at bounding box center [1011, 533] width 69 height 16
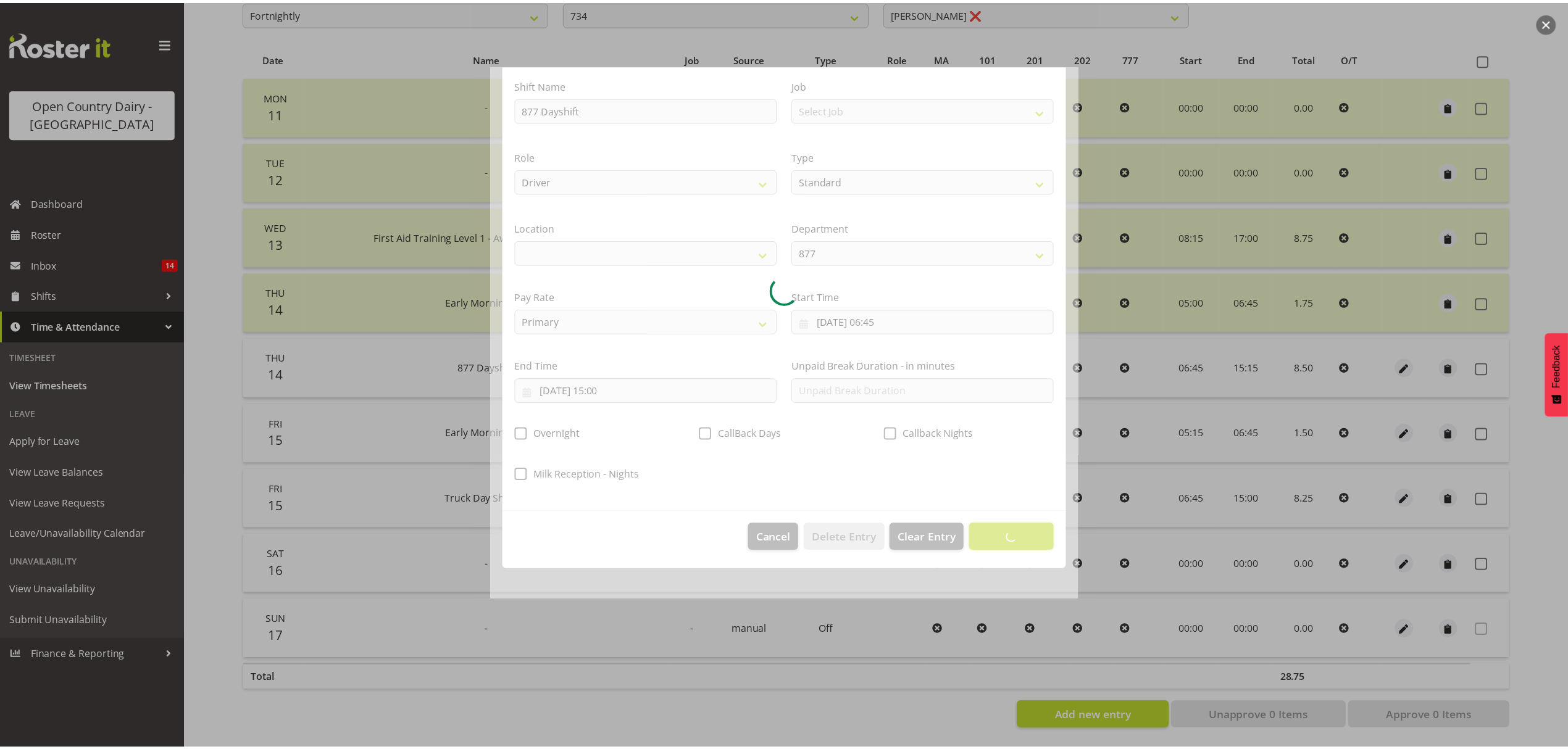
scroll to position [0, 0]
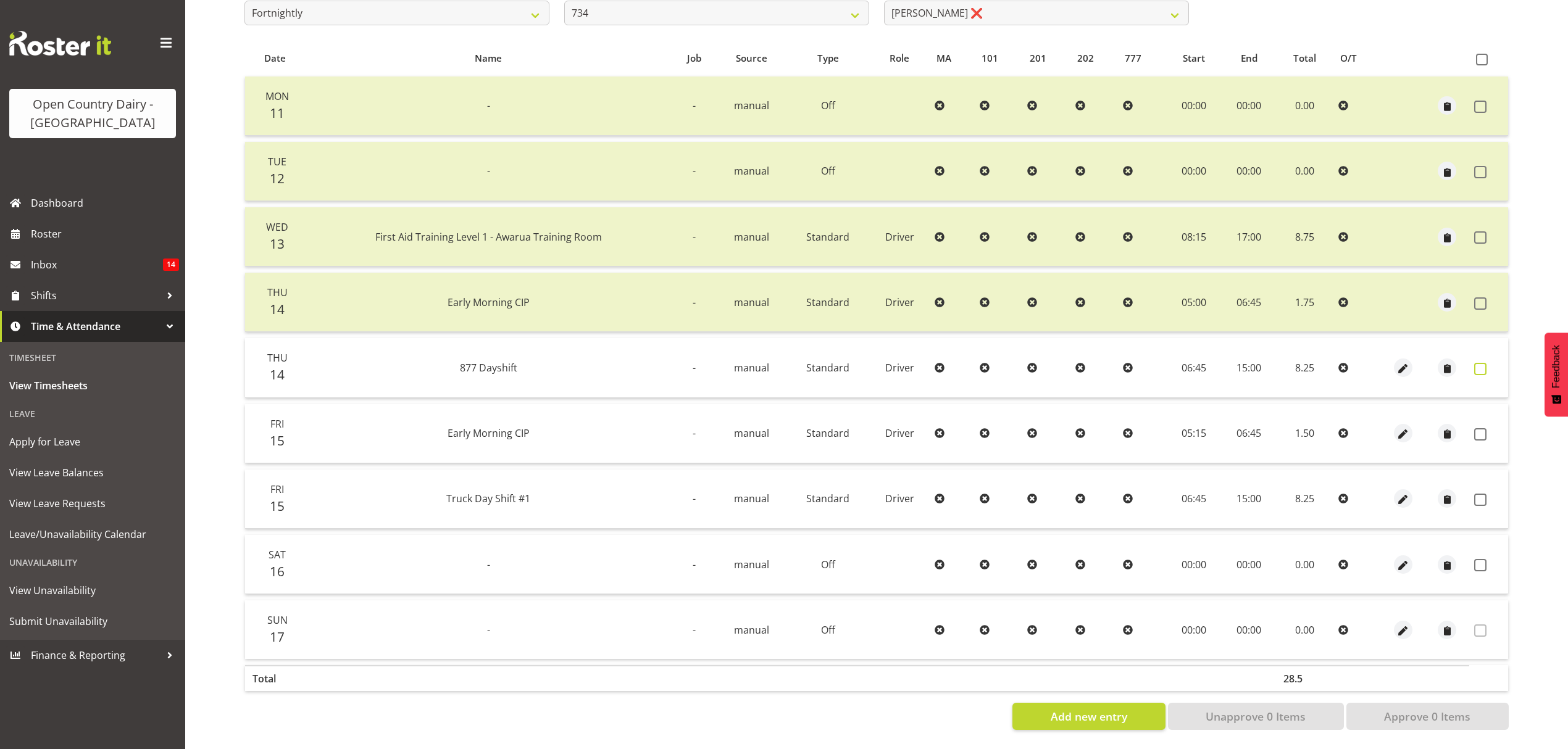
click at [1485, 362] on span at bounding box center [1480, 368] width 12 height 12
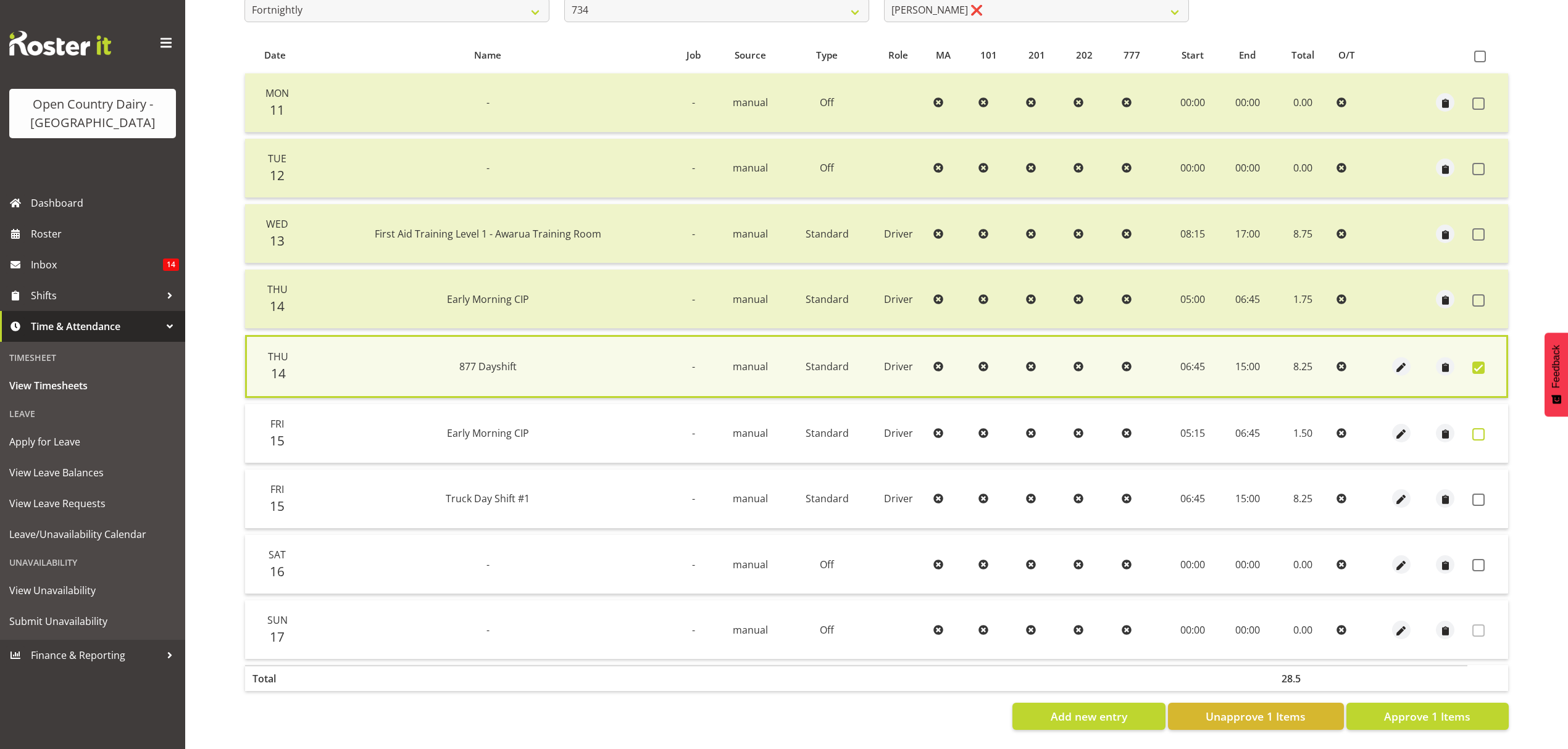
click at [1475, 428] on span at bounding box center [1478, 434] width 12 height 12
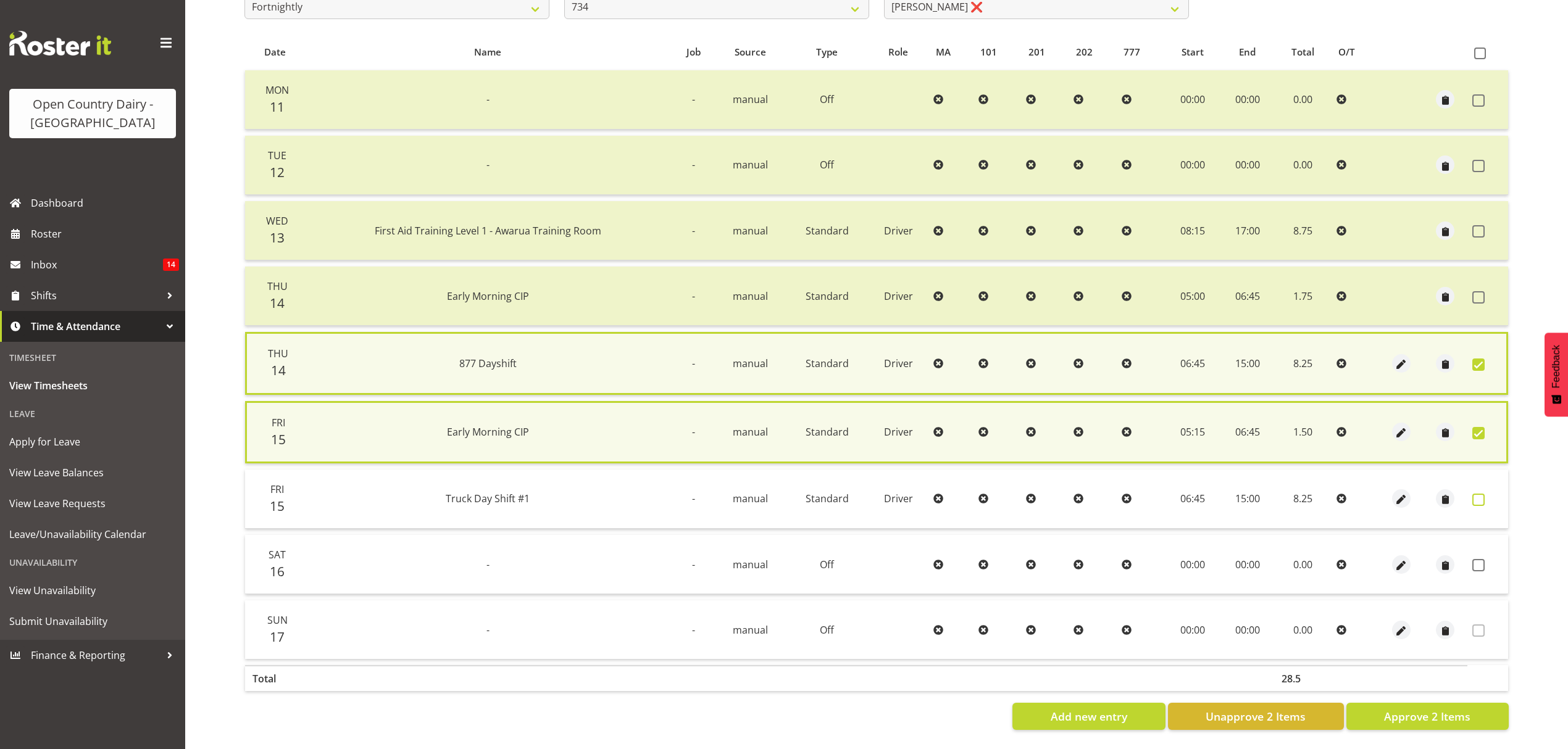
click at [1478, 494] on span at bounding box center [1478, 500] width 12 height 12
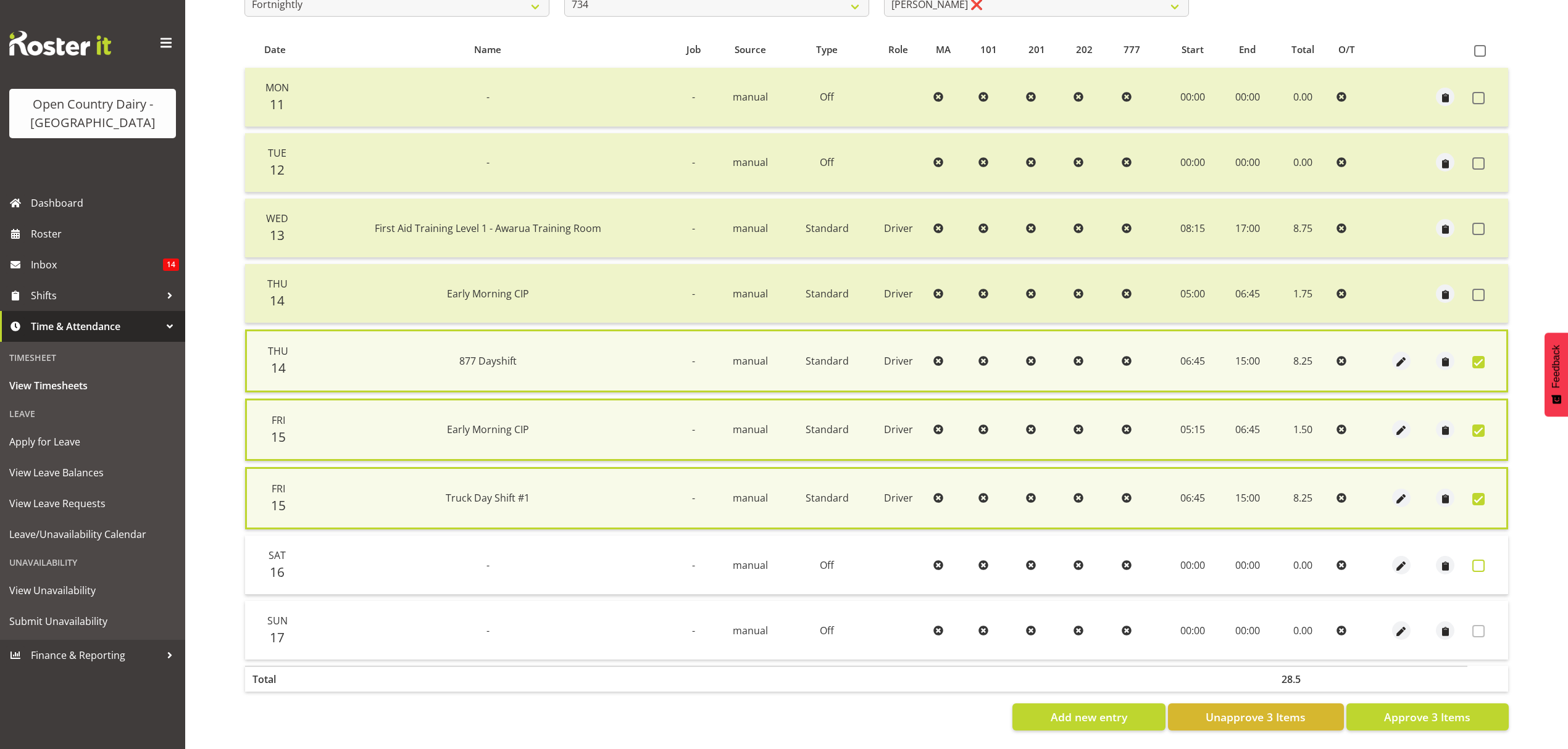
click at [1479, 567] on span at bounding box center [1478, 566] width 12 height 12
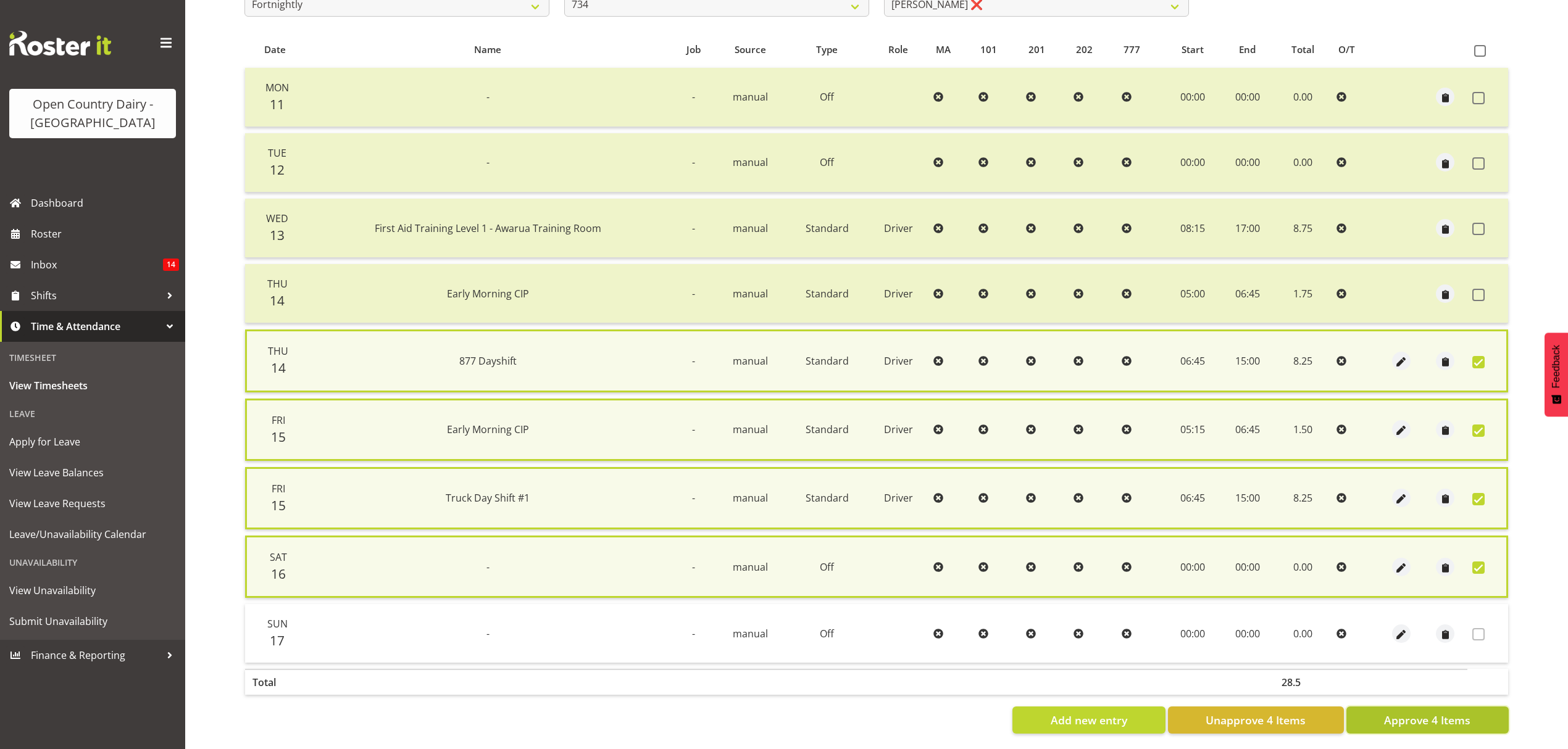
click at [1428, 723] on button "Approve 4 Items" at bounding box center [1428, 720] width 162 height 27
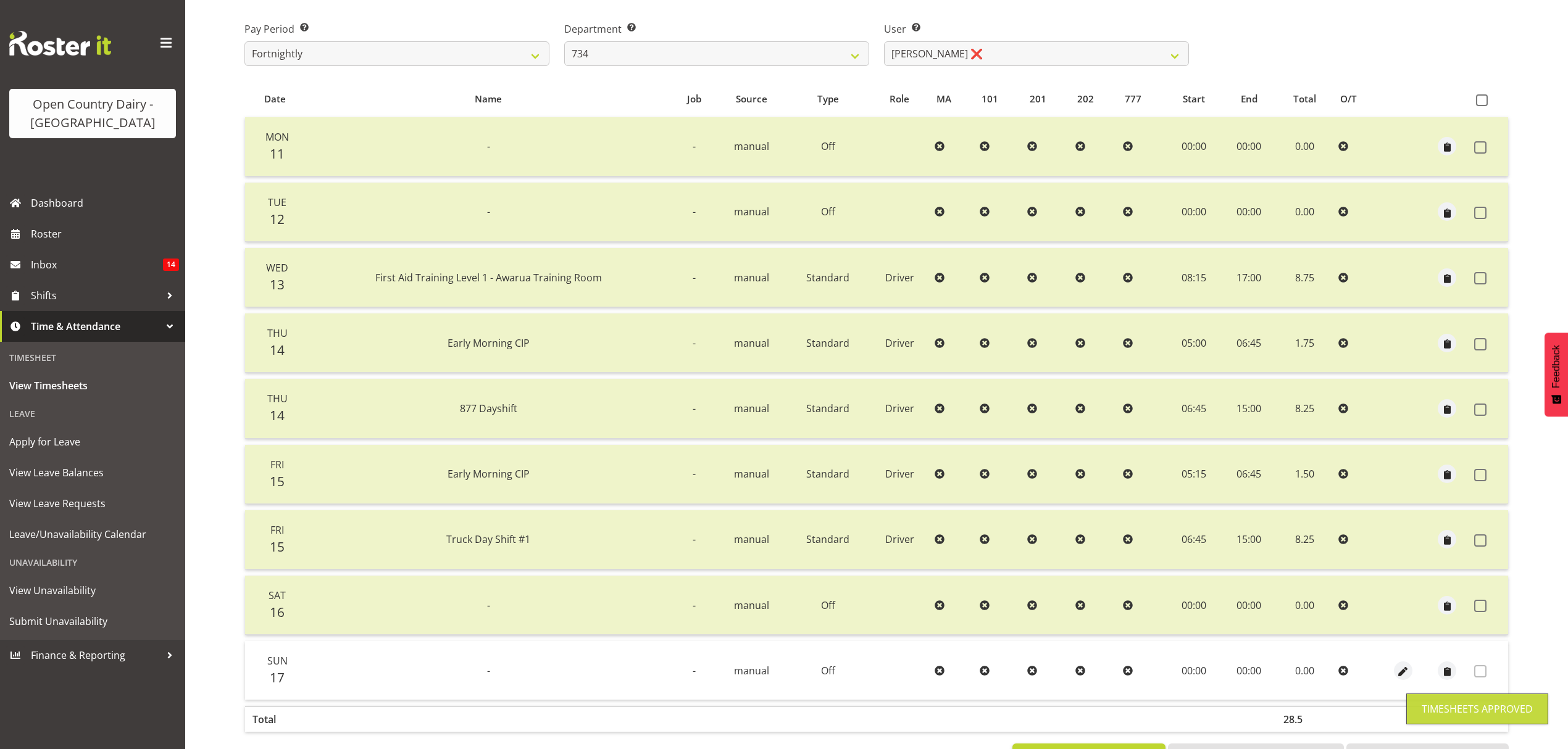
scroll to position [157, 0]
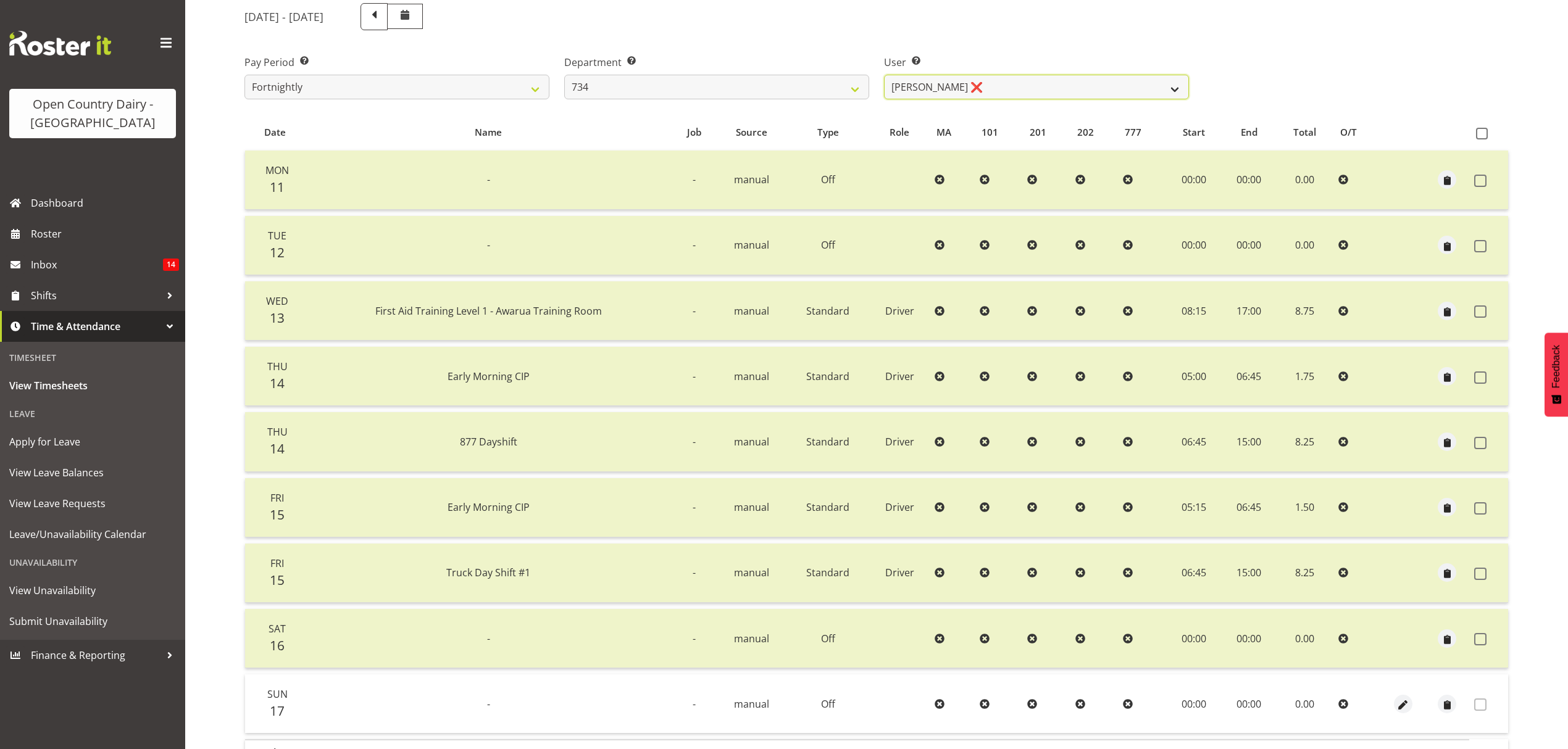
click at [1178, 88] on select "Justin Spicer ❌ Ryan Thompson ❌ Tracey Chittock ❌ Tracy Inder ❌ Zachary Shanks ❌" at bounding box center [1036, 86] width 305 height 25
click at [884, 74] on select "Justin Spicer ❌ Ryan Thompson ❌ Tracey Chittock ❌ Tracy Inder ❌ Zachary Shanks ❌" at bounding box center [1036, 86] width 305 height 25
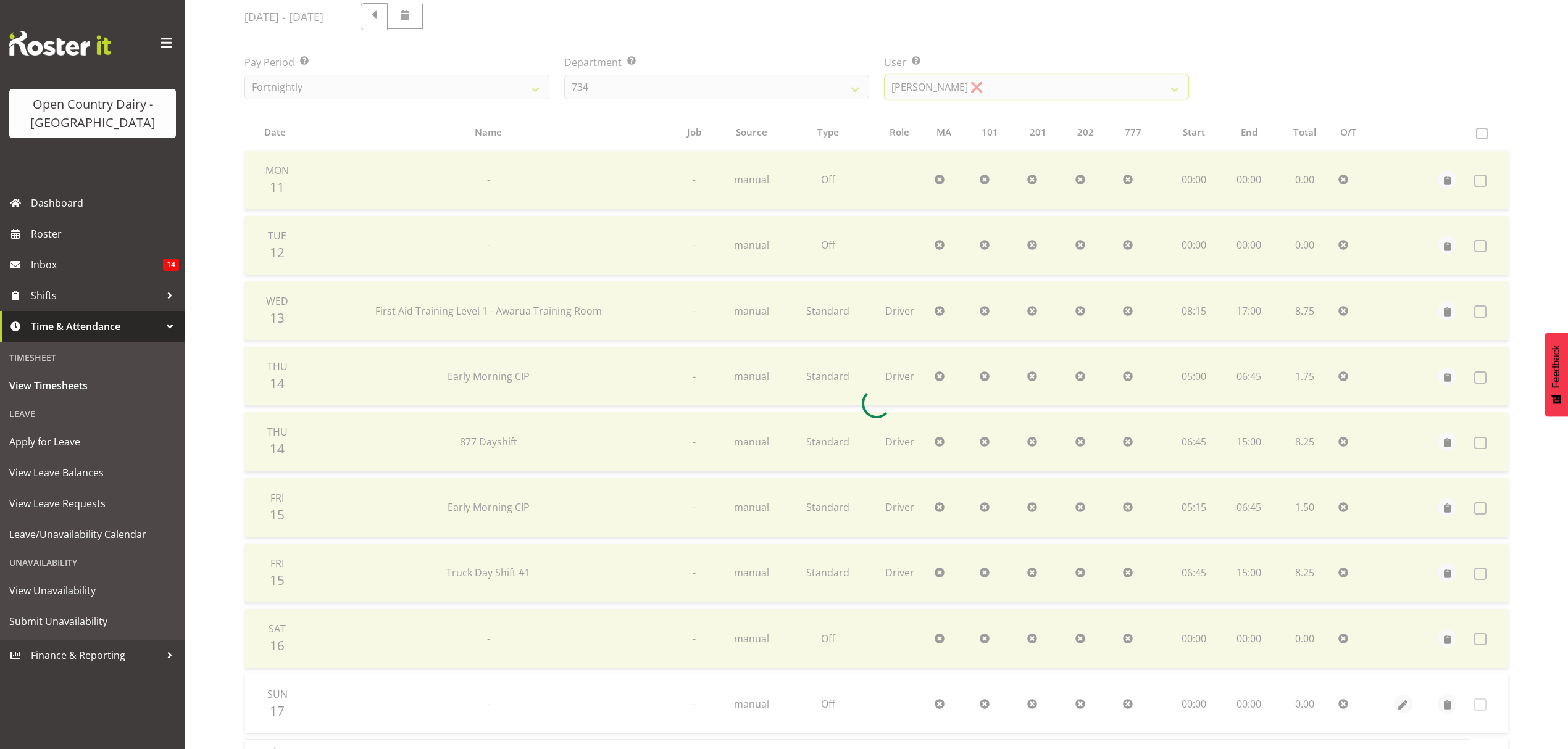
scroll to position [0, 0]
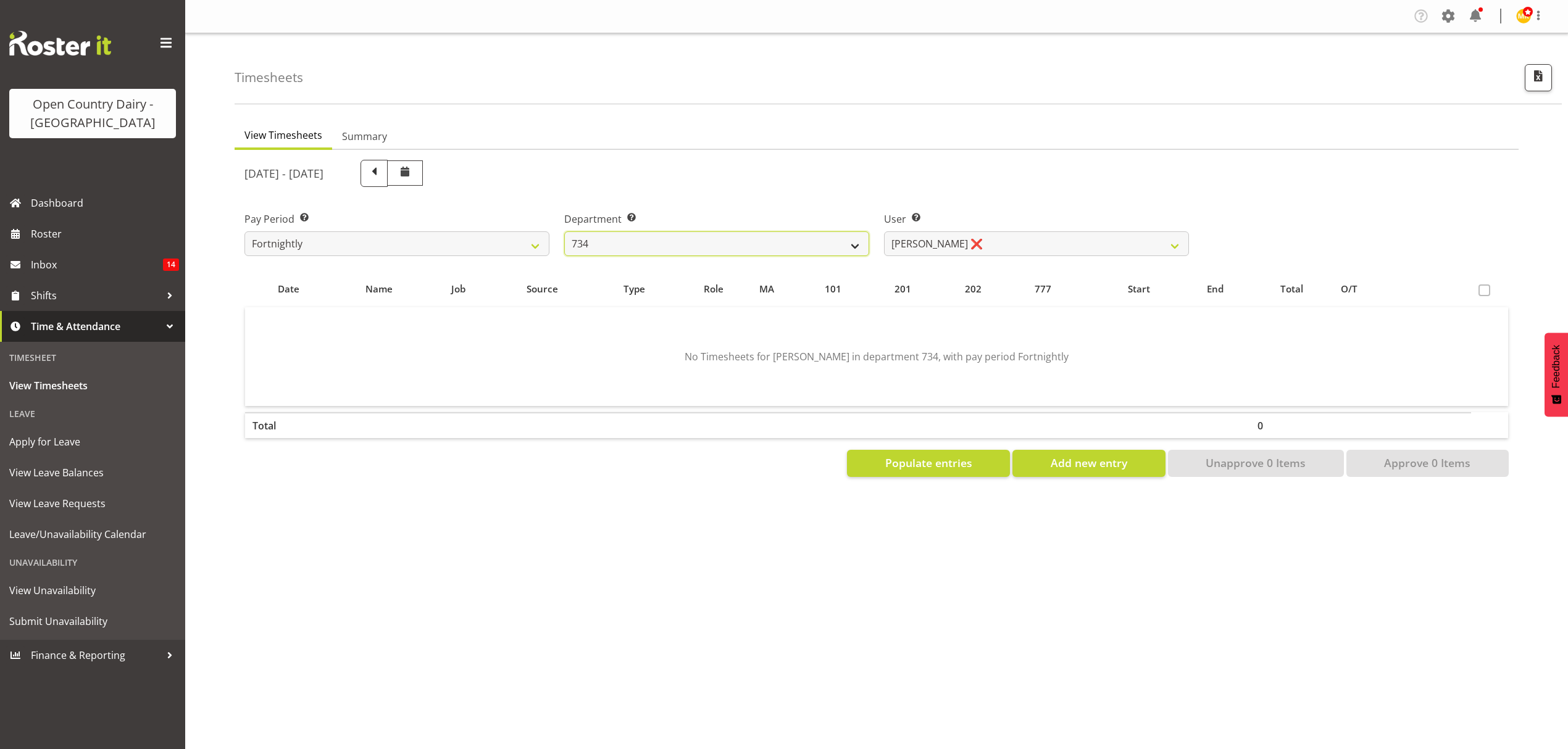
click at [852, 241] on select "734 735 736 737 738 739 850 851 852 853 854 855 856 858 861 862 865 868 869 870" at bounding box center [716, 243] width 305 height 25
click at [564, 231] on select "734 735 736 737 738 739 850 851 852 853 854 855 856 858 861 862 865 868 869 870" at bounding box center [716, 243] width 305 height 25
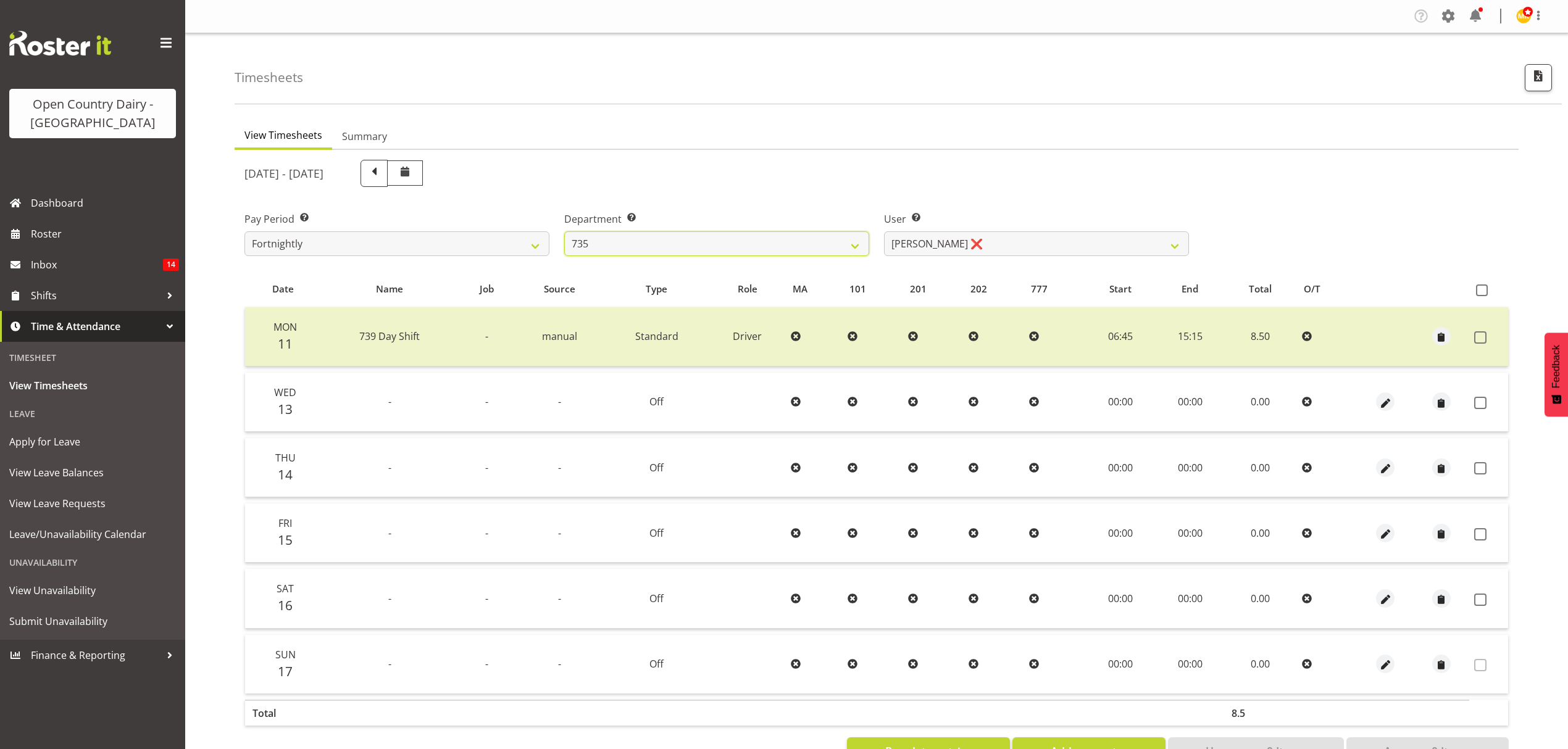
scroll to position [44, 0]
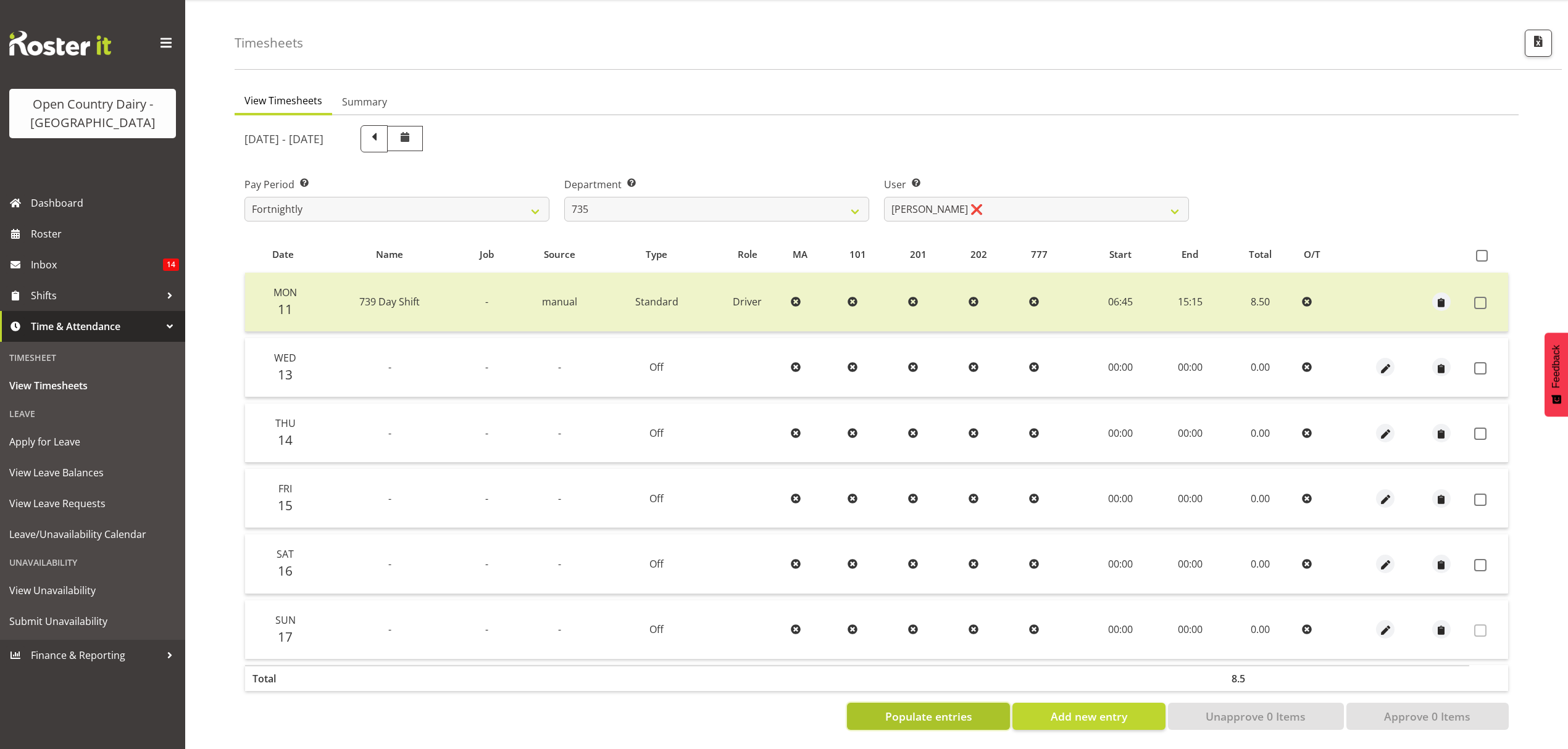
click at [948, 708] on span "Populate entries" at bounding box center [929, 716] width 87 height 16
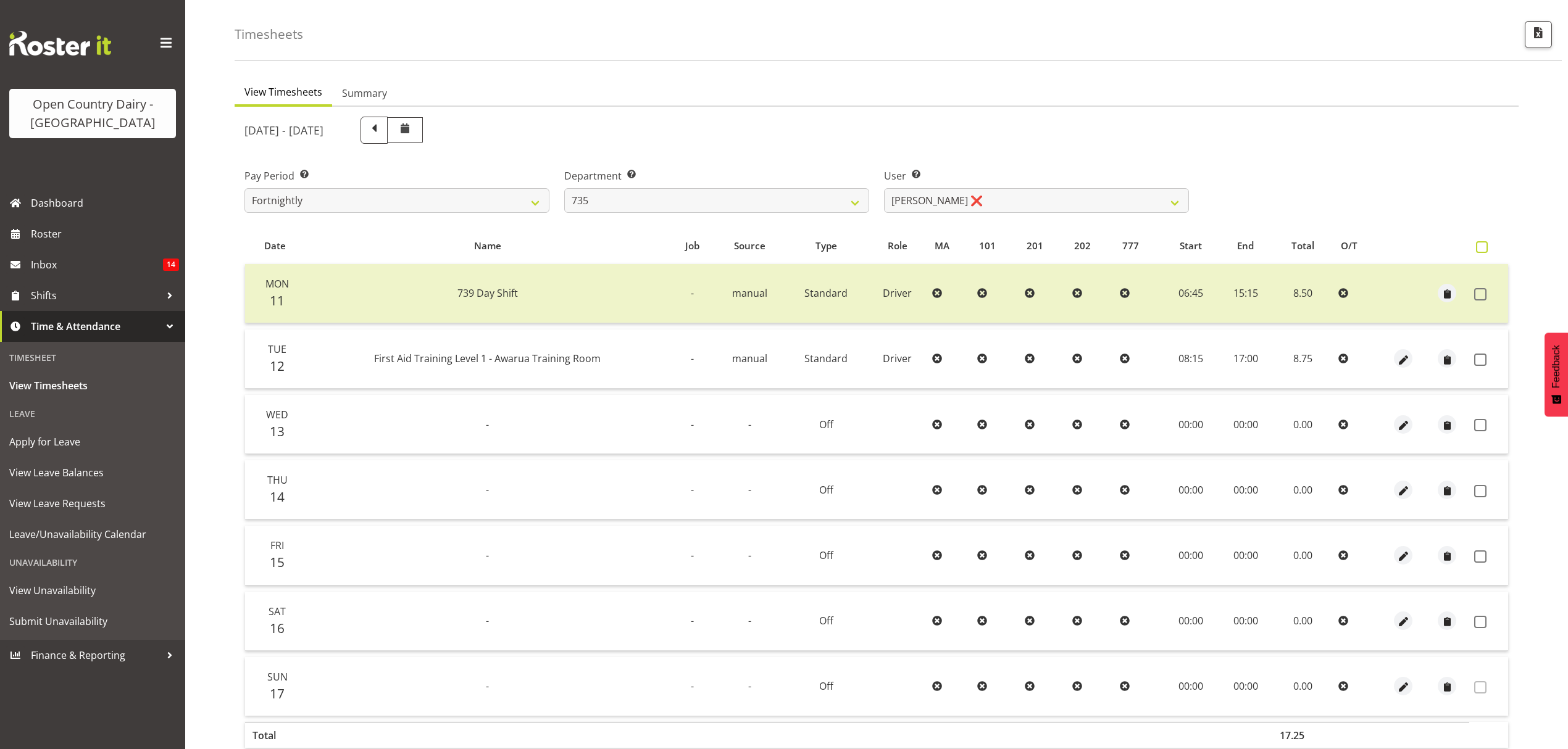
click at [1482, 245] on span at bounding box center [1482, 247] width 12 height 12
click at [1482, 245] on input "checkbox" at bounding box center [1479, 247] width 8 height 8
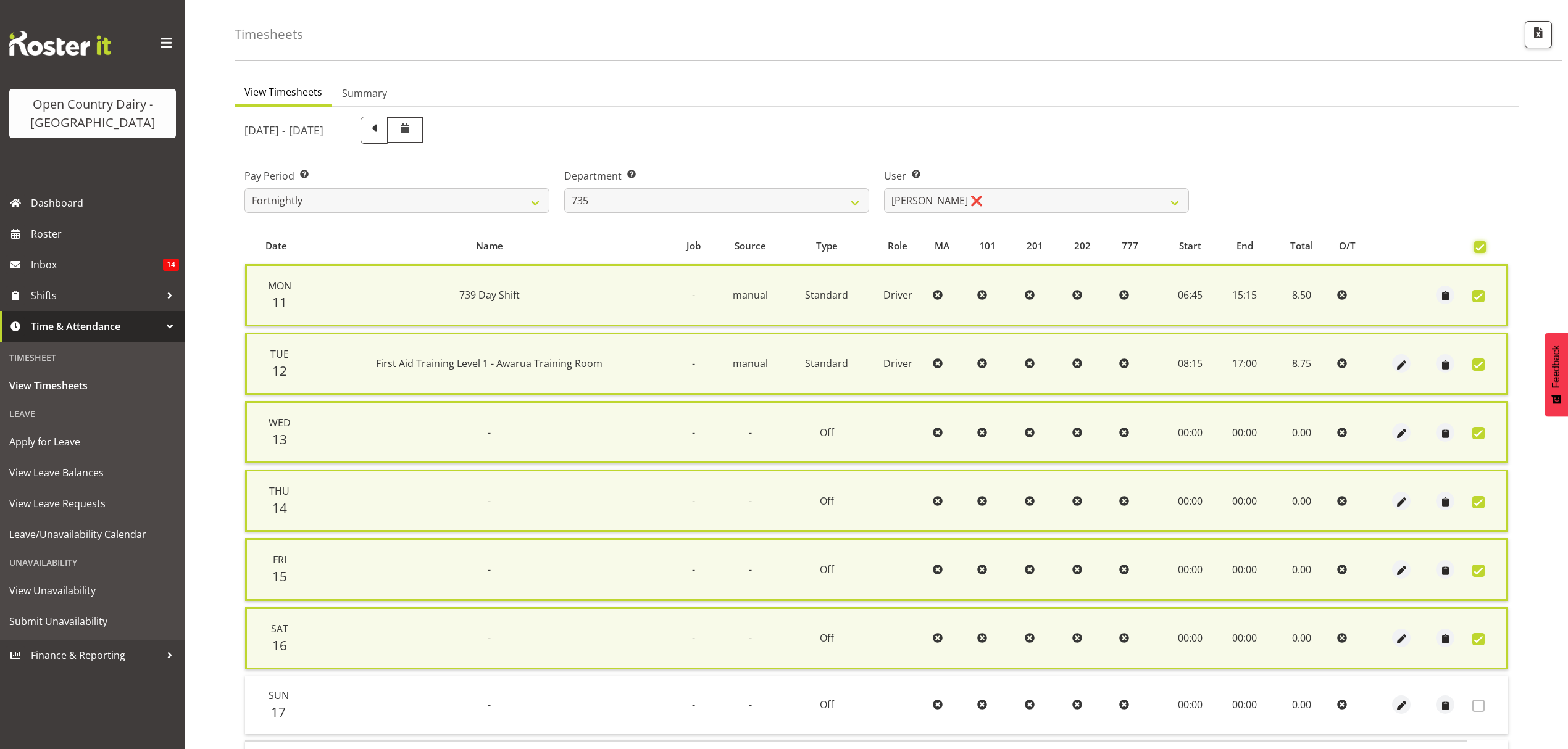
scroll to position [124, 0]
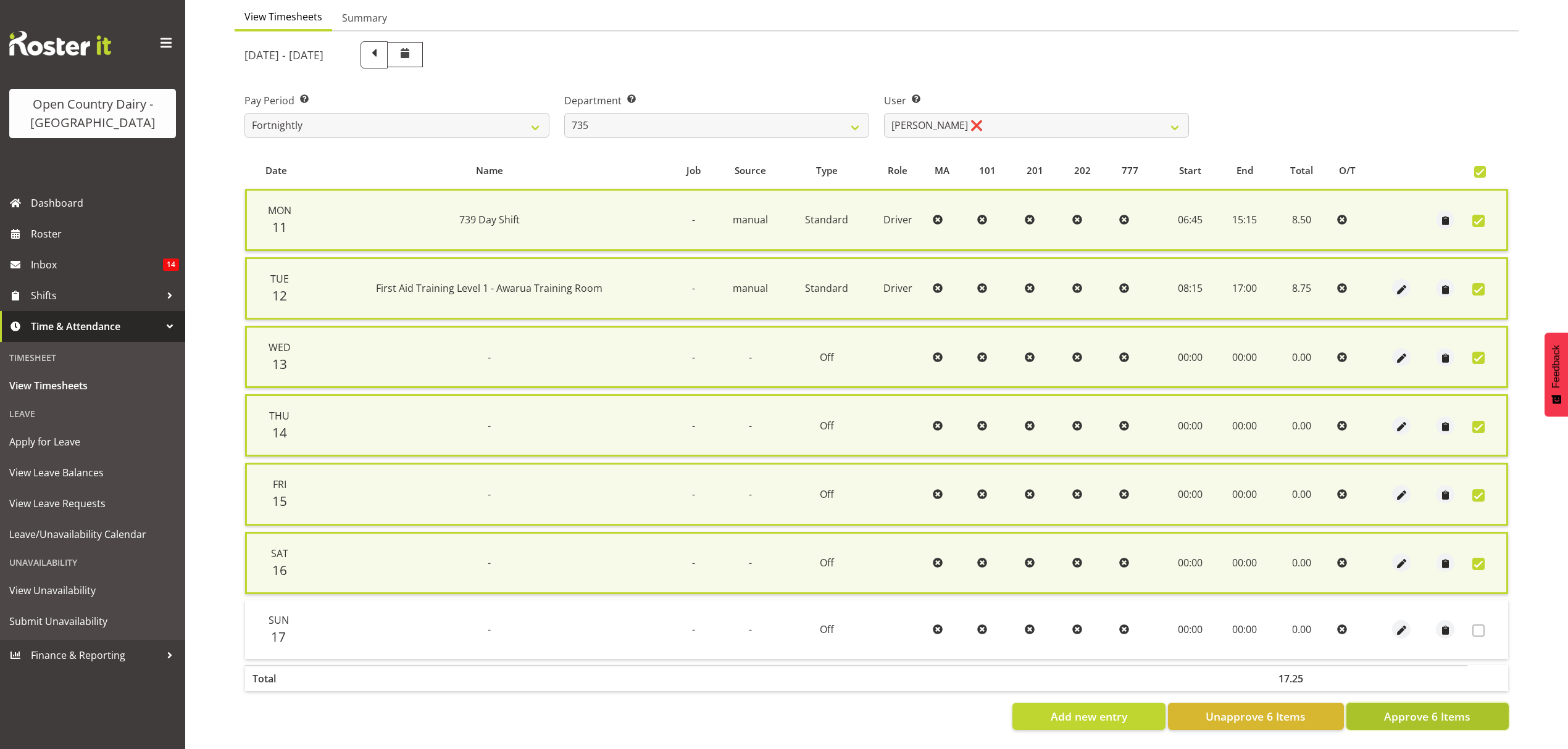
click at [1402, 708] on span "Approve 6 Items" at bounding box center [1427, 716] width 86 height 16
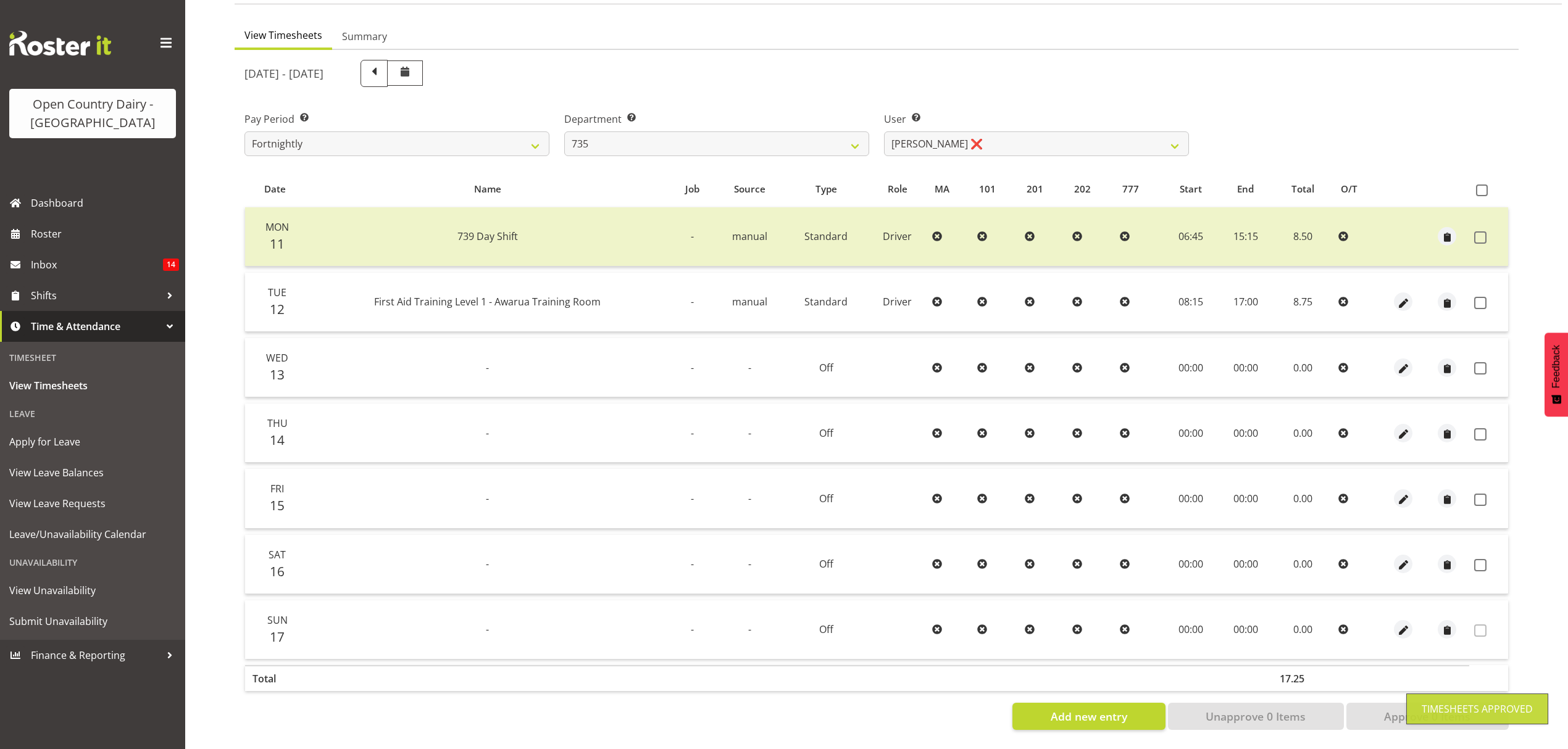
scroll to position [109, 0]
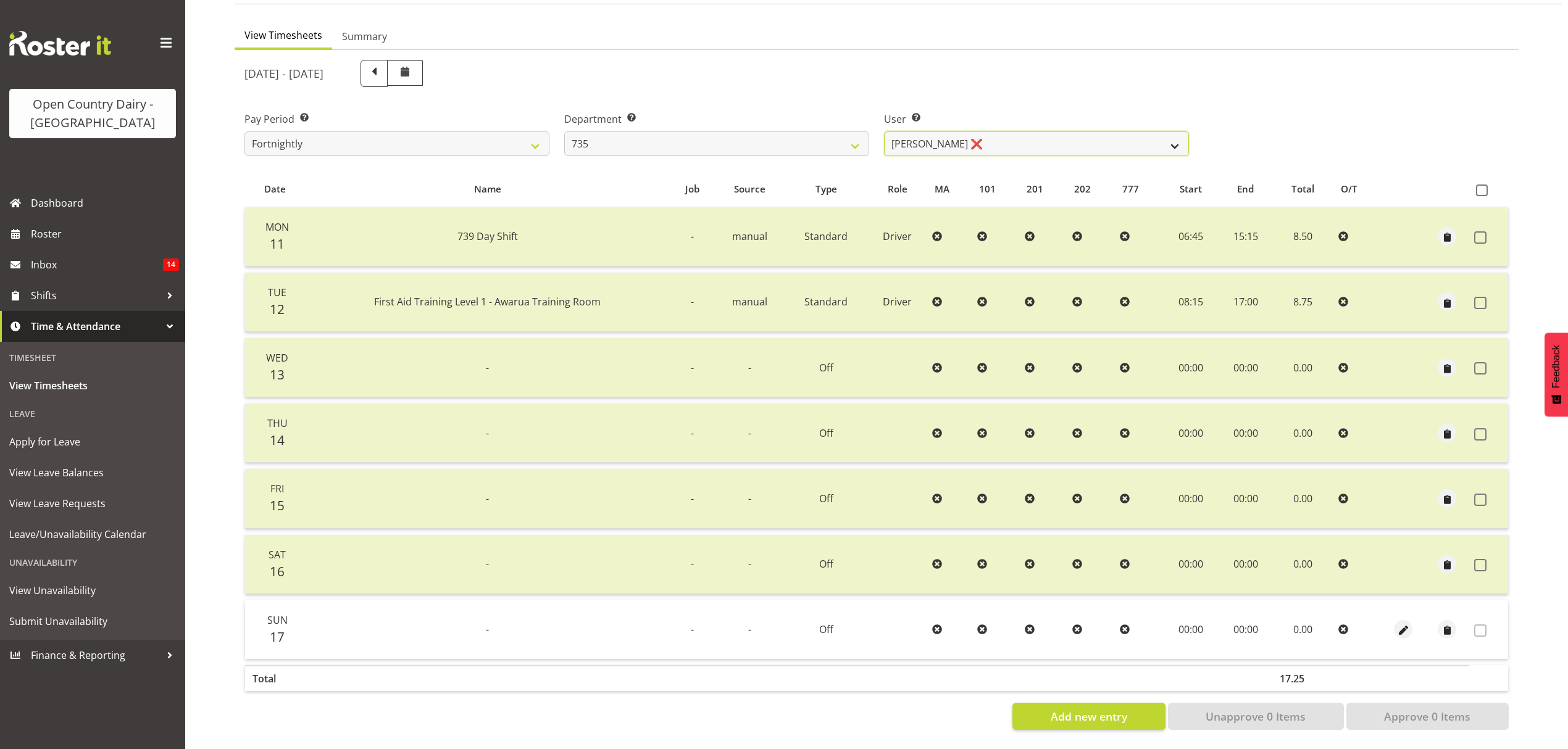
click at [1179, 132] on select "Andrew Crawford ❌ Ashley Bragg ❌ Cherie Williams ❌ Stuart Craig ❌" at bounding box center [1036, 143] width 305 height 25
click at [884, 131] on select "Andrew Crawford ❌ Ashley Bragg ❌ Cherie Williams ❌ Stuart Craig ❌" at bounding box center [1036, 143] width 305 height 25
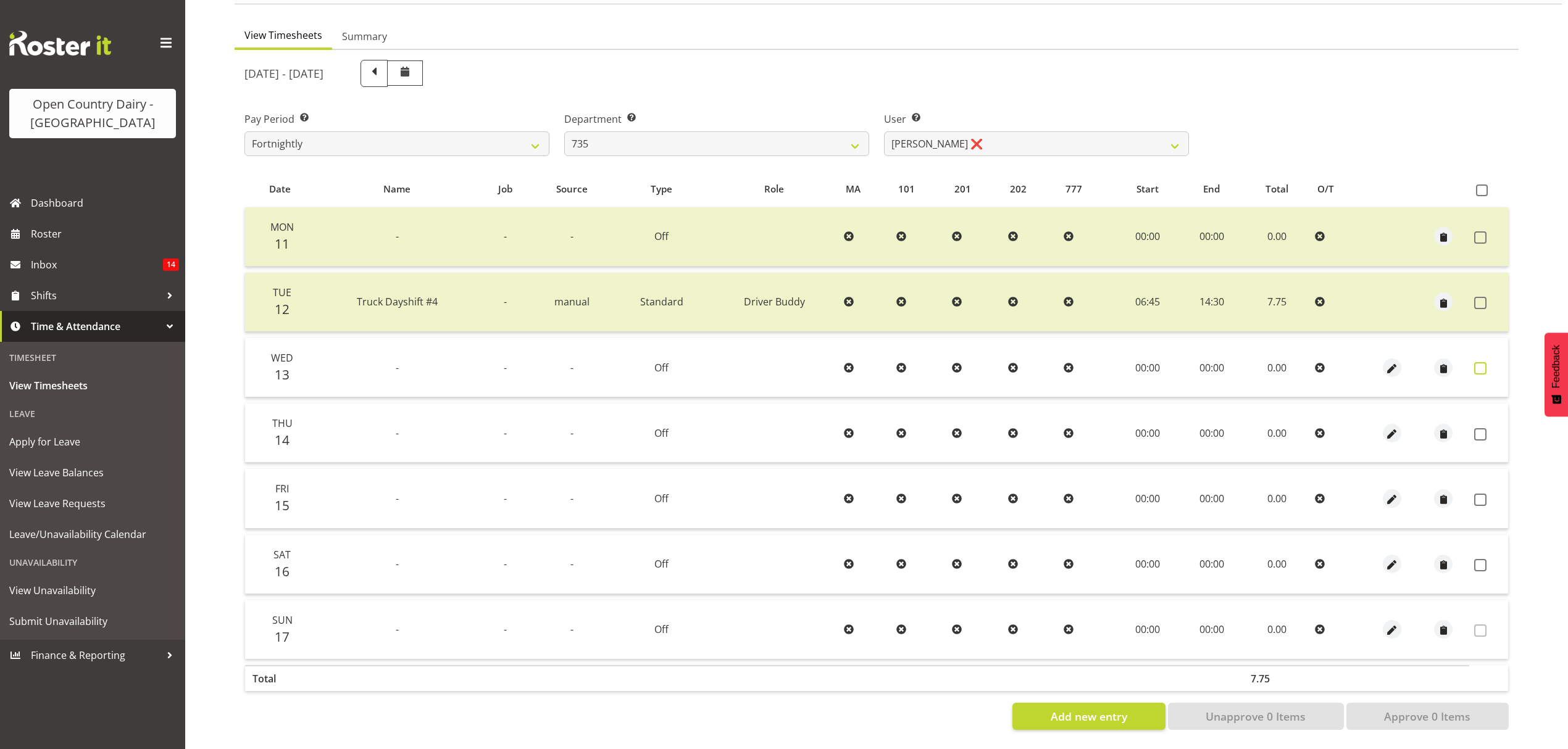
click at [1485, 362] on span at bounding box center [1480, 368] width 12 height 12
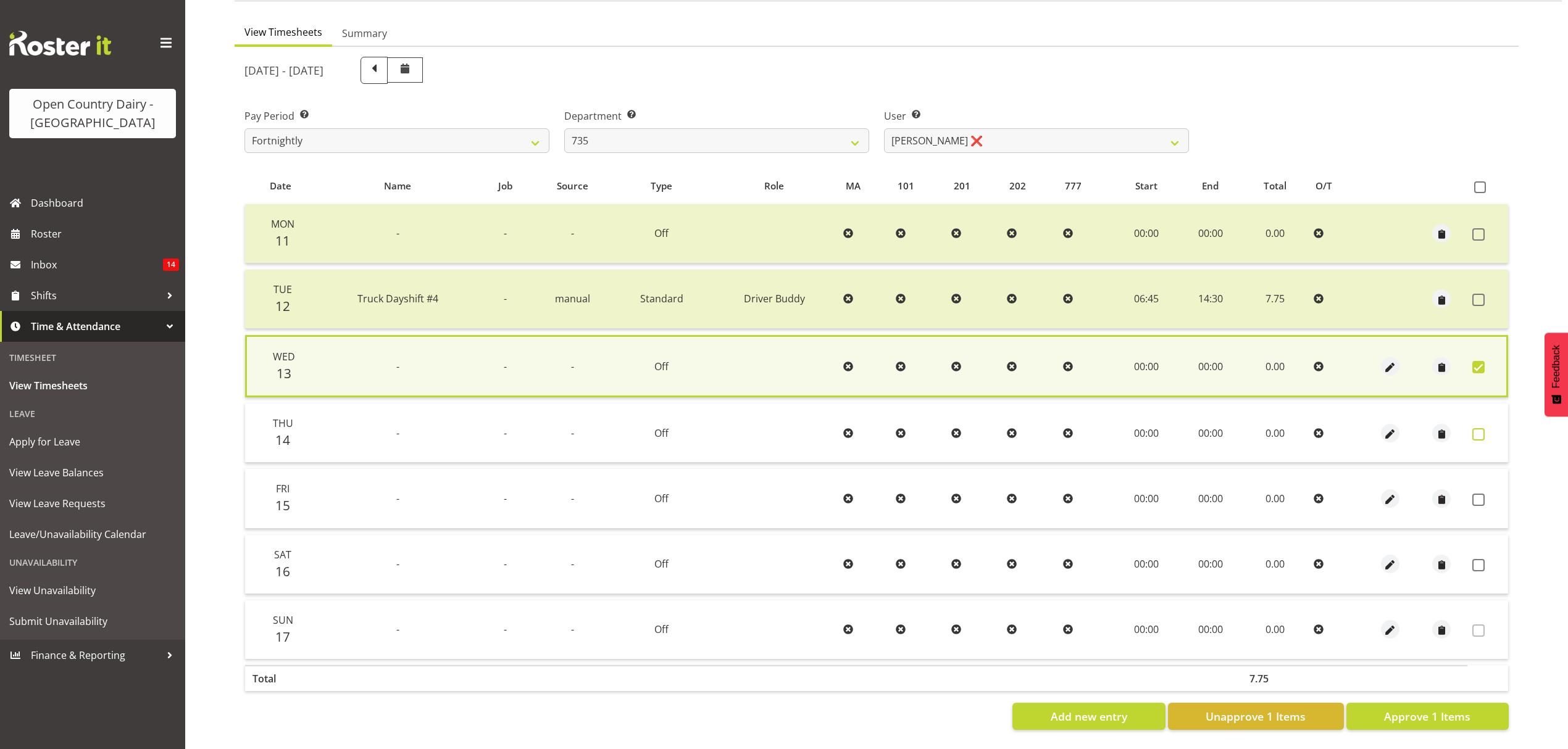
click at [1480, 428] on span at bounding box center [1478, 434] width 12 height 12
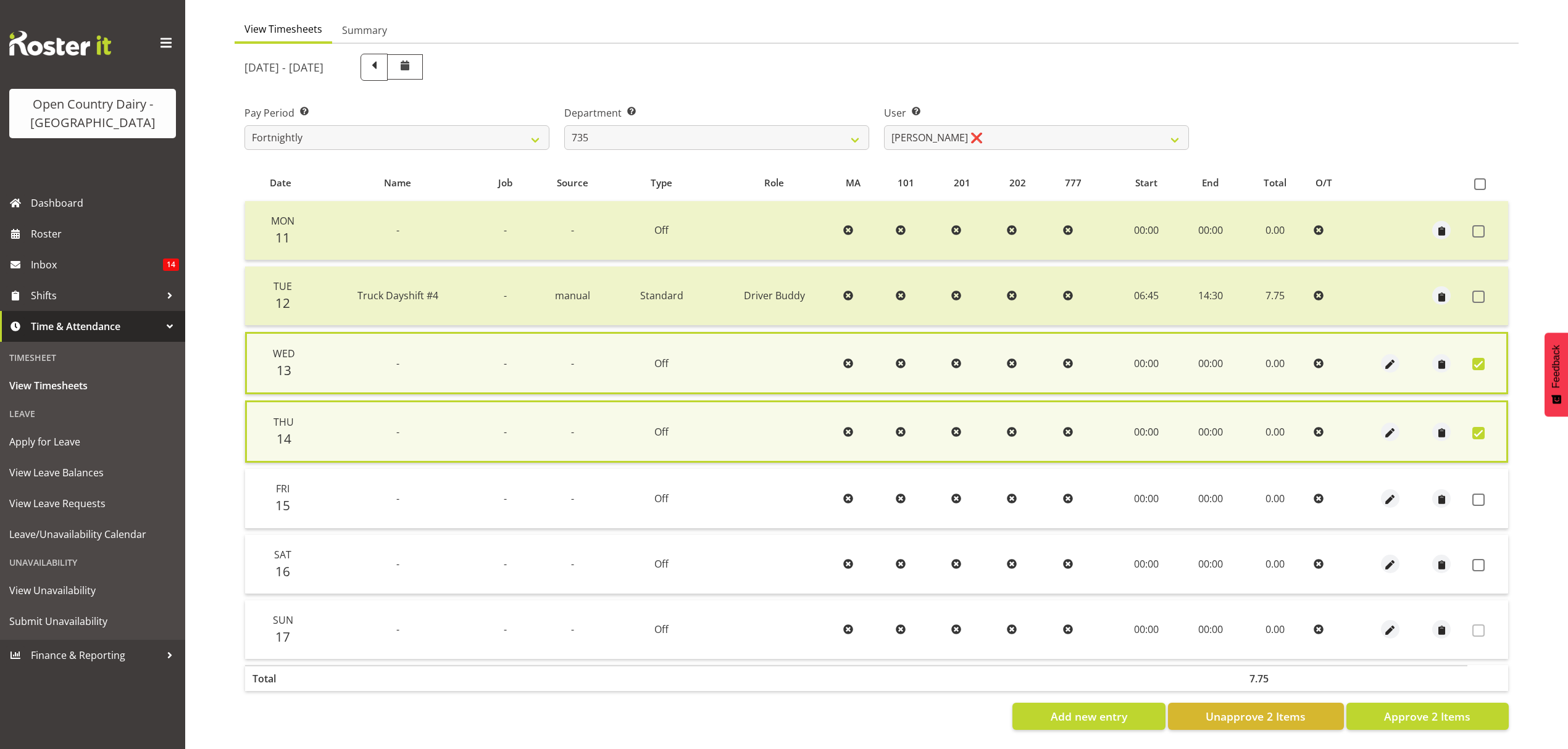
click at [1477, 484] on td at bounding box center [1488, 498] width 41 height 59
click at [1477, 494] on span at bounding box center [1478, 500] width 12 height 12
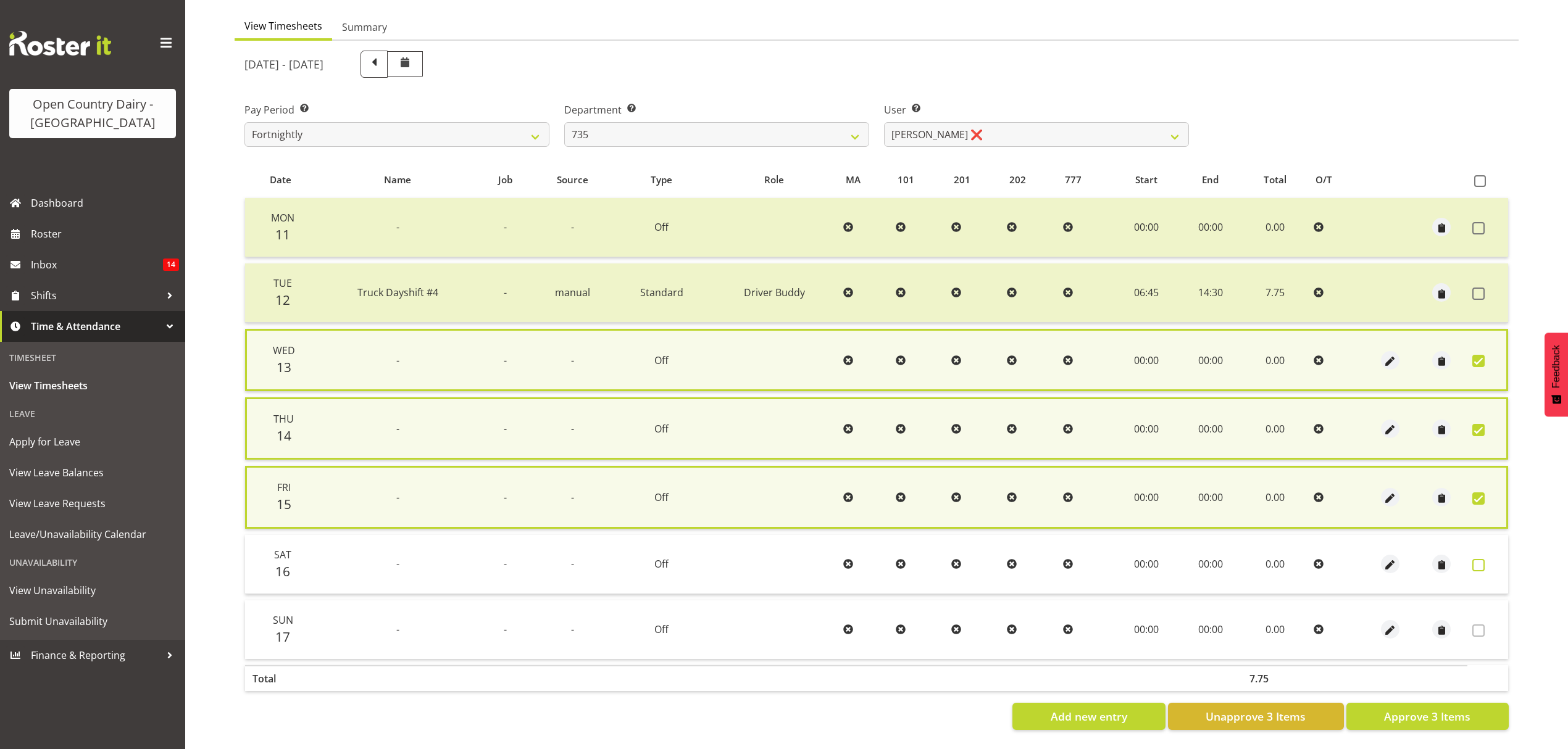
click at [1475, 564] on span at bounding box center [1478, 565] width 12 height 12
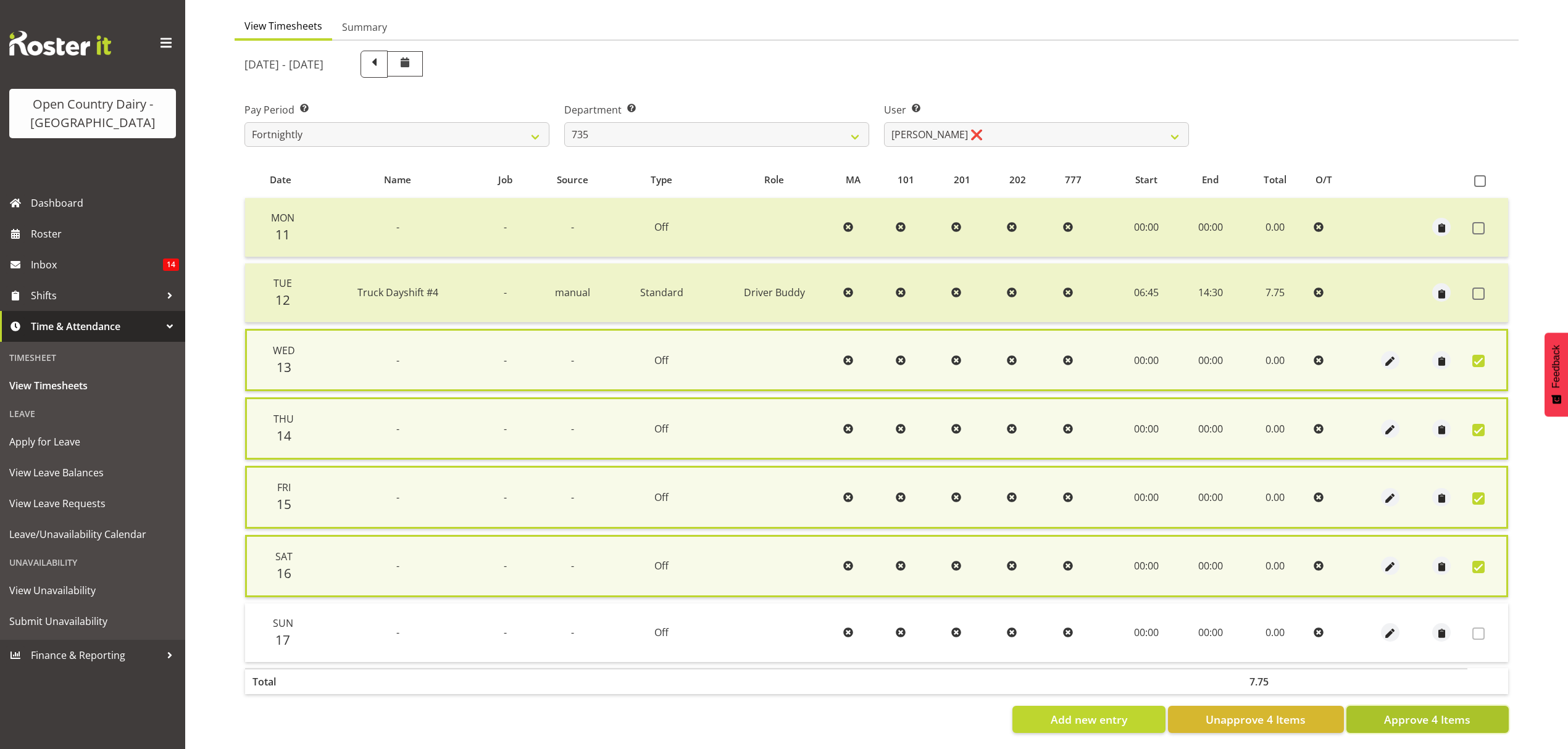
click at [1430, 723] on button "Approve 4 Items" at bounding box center [1428, 719] width 162 height 27
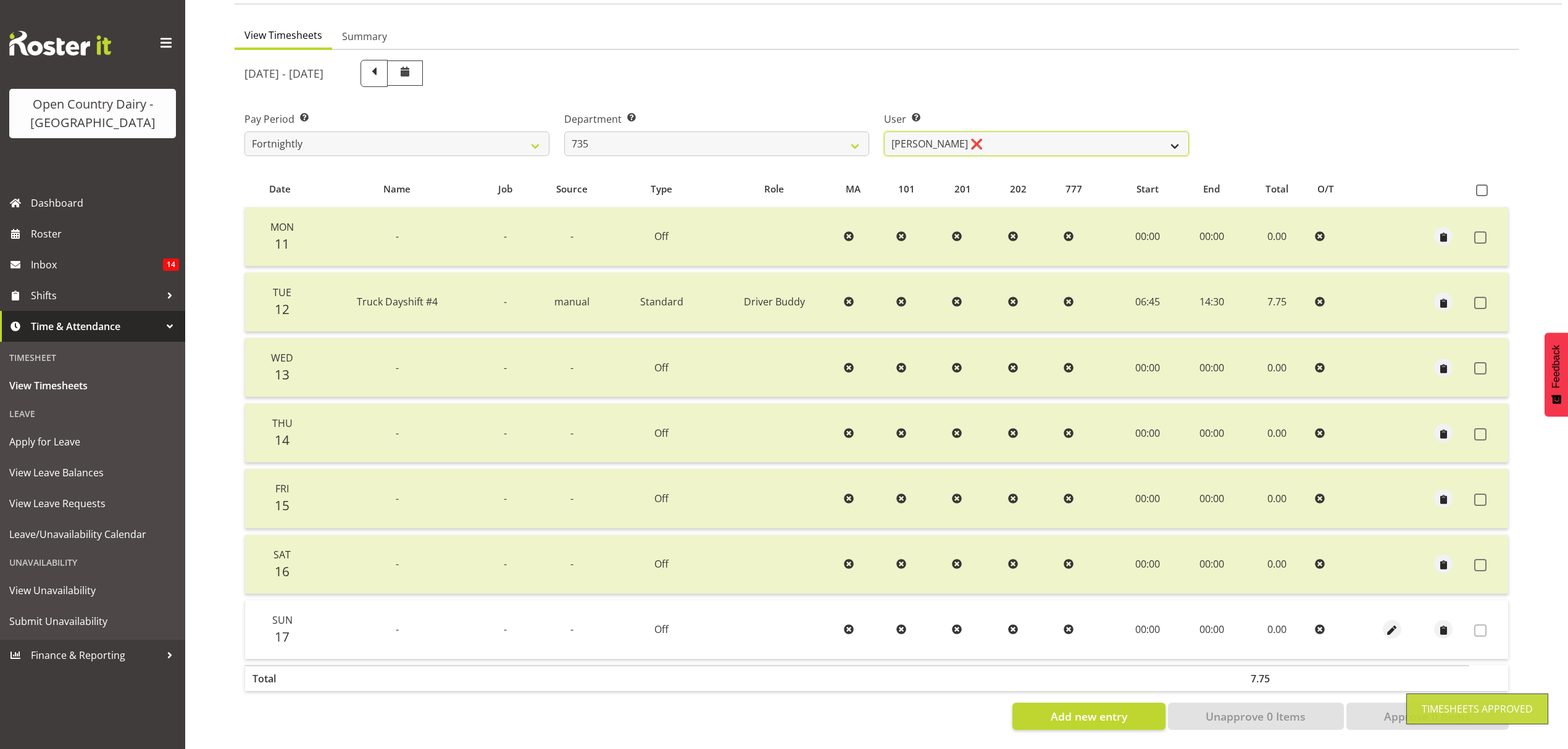
click at [1170, 137] on select "Andrew Crawford ❌ Ashley Bragg ❌ Cherie Williams ❌ Stuart Craig ❌" at bounding box center [1036, 143] width 305 height 25
click at [884, 131] on select "Andrew Crawford ❌ Ashley Bragg ❌ Cherie Williams ❌ Stuart Craig ❌" at bounding box center [1036, 143] width 305 height 25
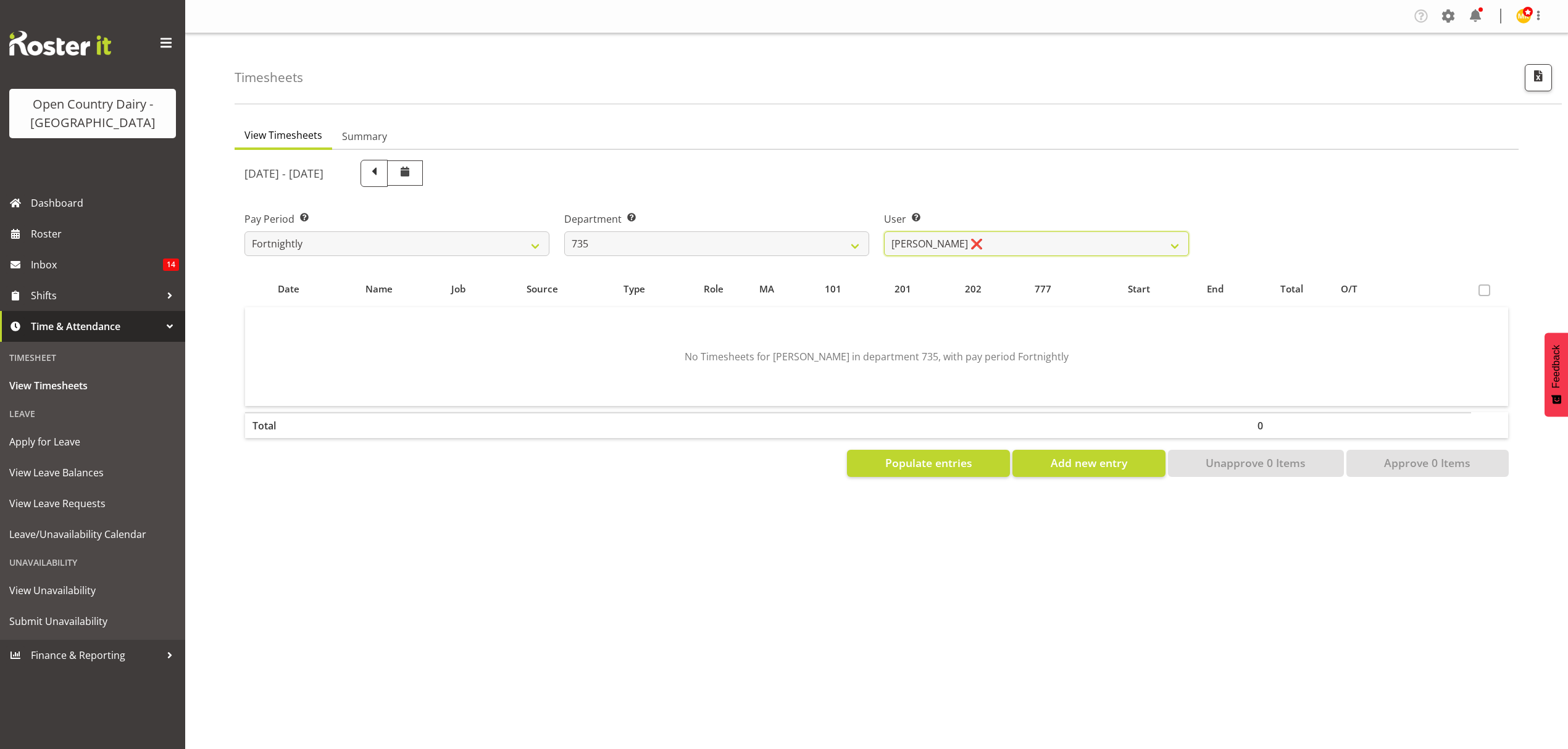
scroll to position [0, 0]
click at [1162, 244] on select "Andrew Crawford ❌ Ashley Bragg ❌ Cherie Williams ❌ Stuart Craig ❌" at bounding box center [1036, 243] width 305 height 25
click at [884, 231] on select "Andrew Crawford ❌ Ashley Bragg ❌ Cherie Williams ❌ Stuart Craig ❌" at bounding box center [1036, 243] width 305 height 25
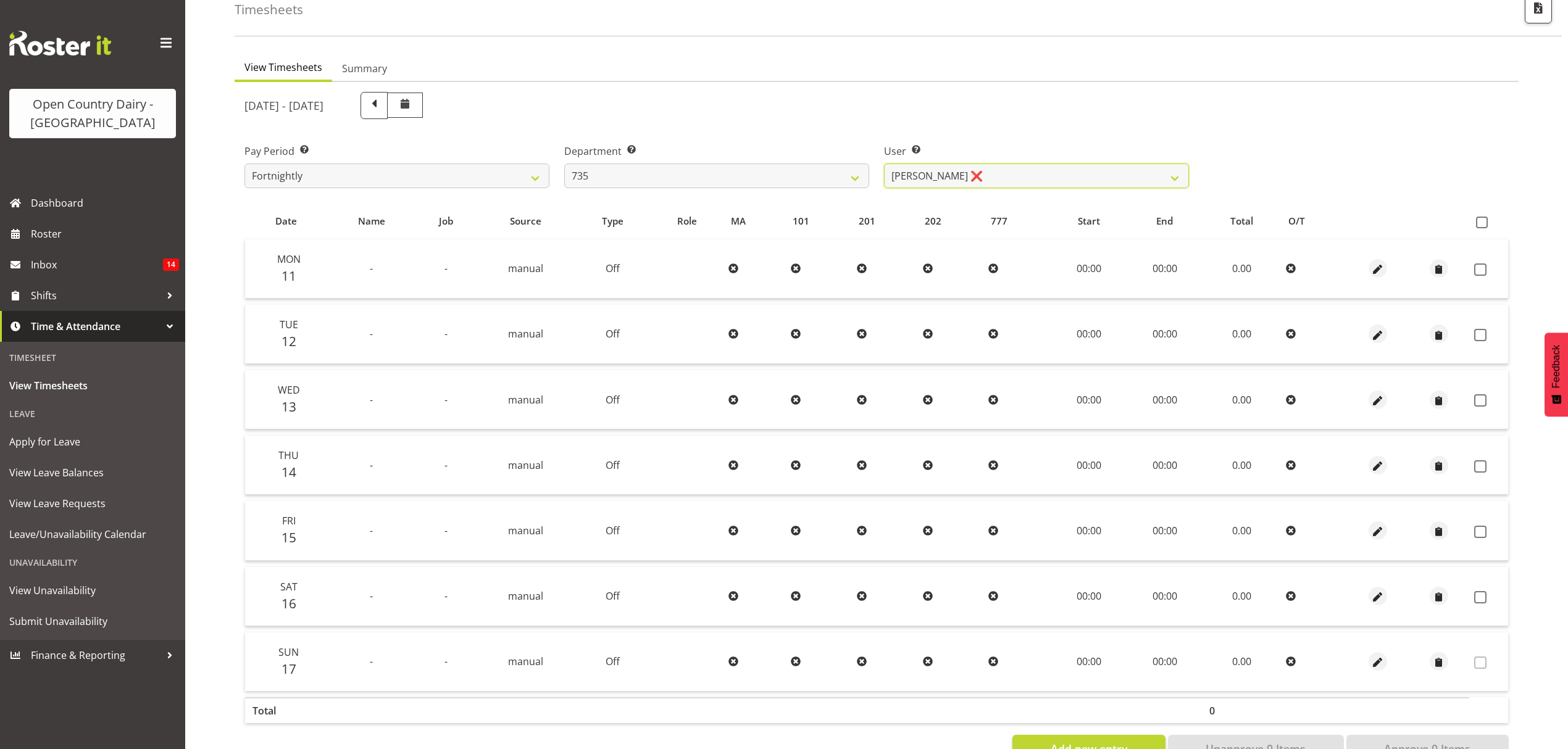
scroll to position [109, 0]
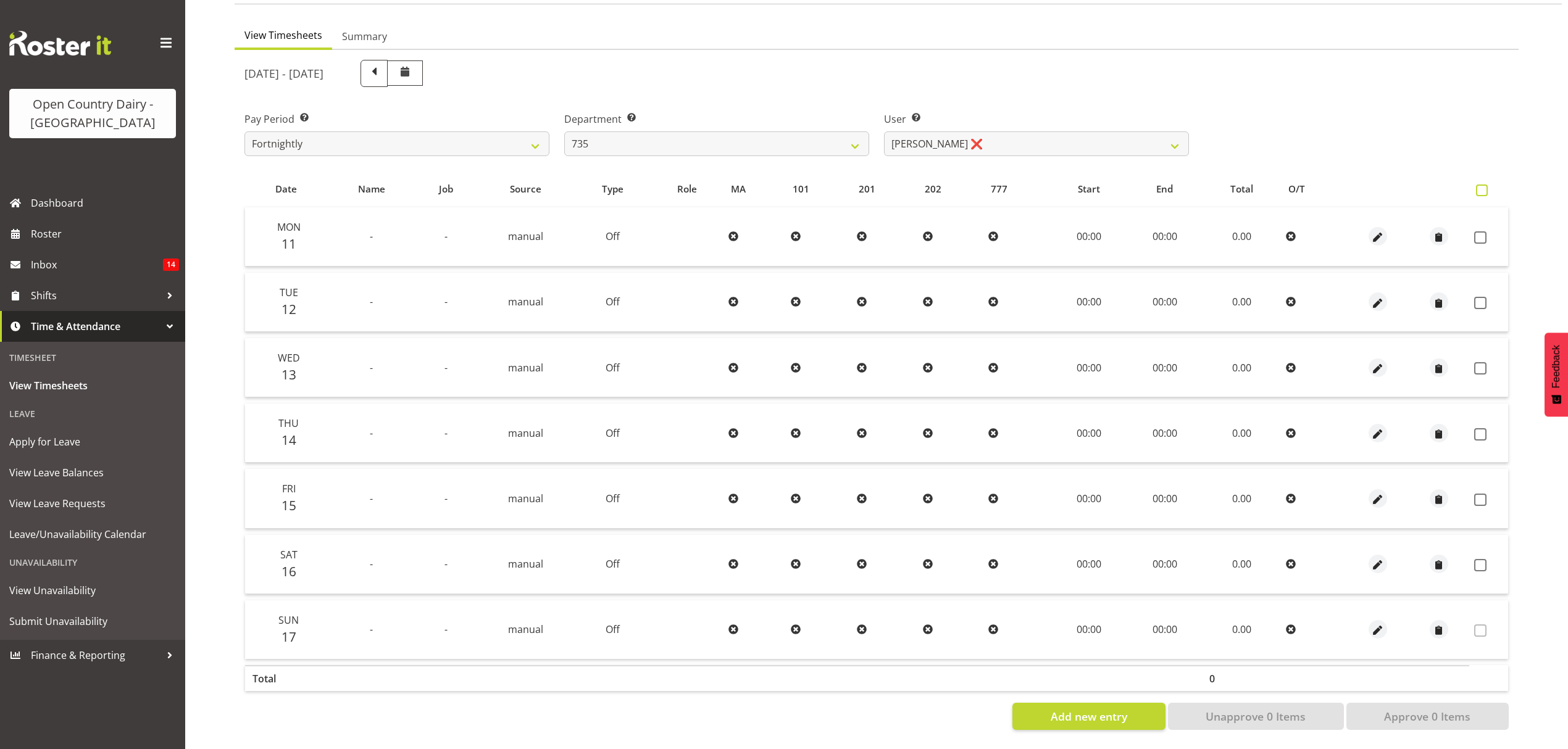
click at [1485, 185] on span at bounding box center [1482, 191] width 12 height 12
click at [1484, 186] on input "checkbox" at bounding box center [1479, 190] width 8 height 8
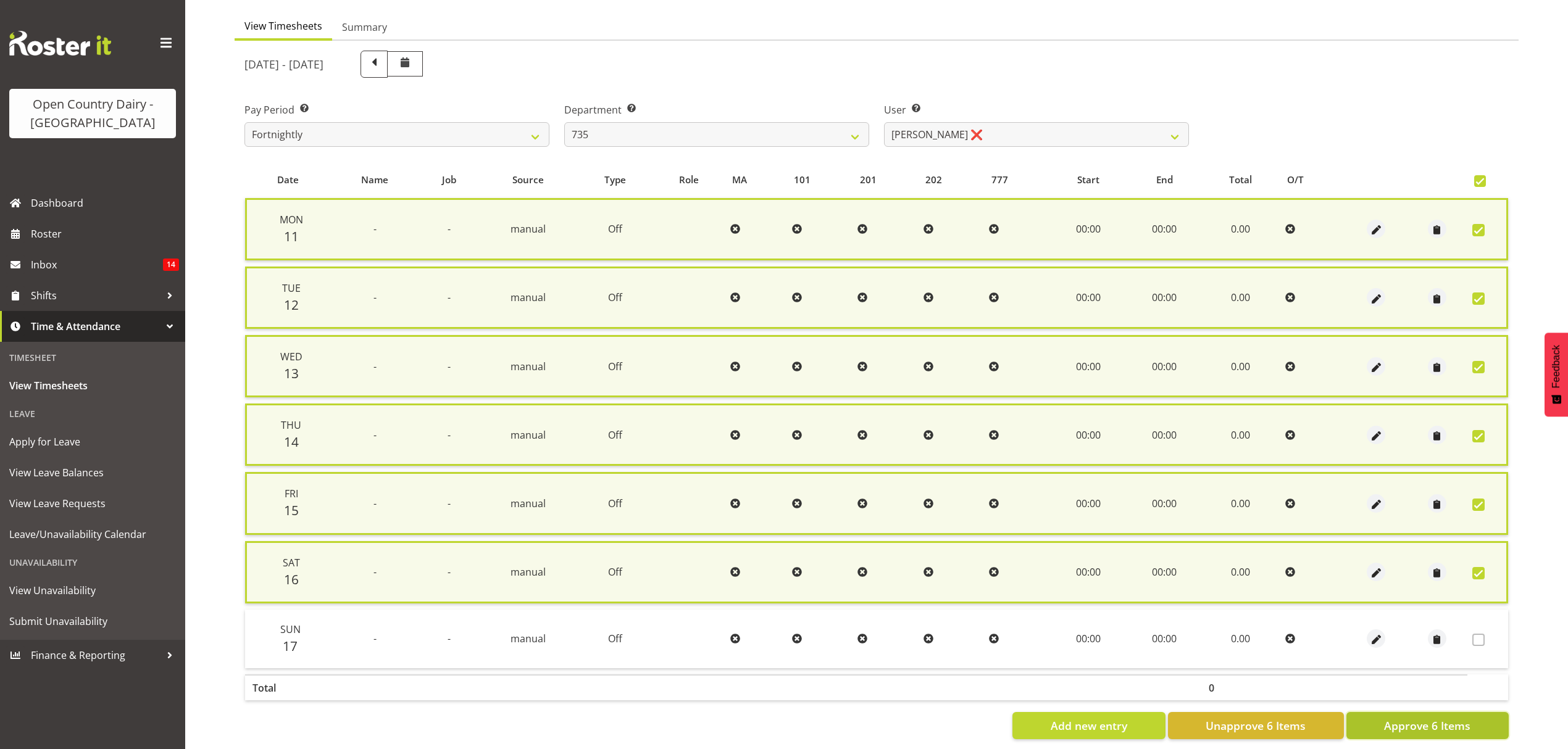
click at [1413, 718] on span "Approve 6 Items" at bounding box center [1427, 725] width 86 height 16
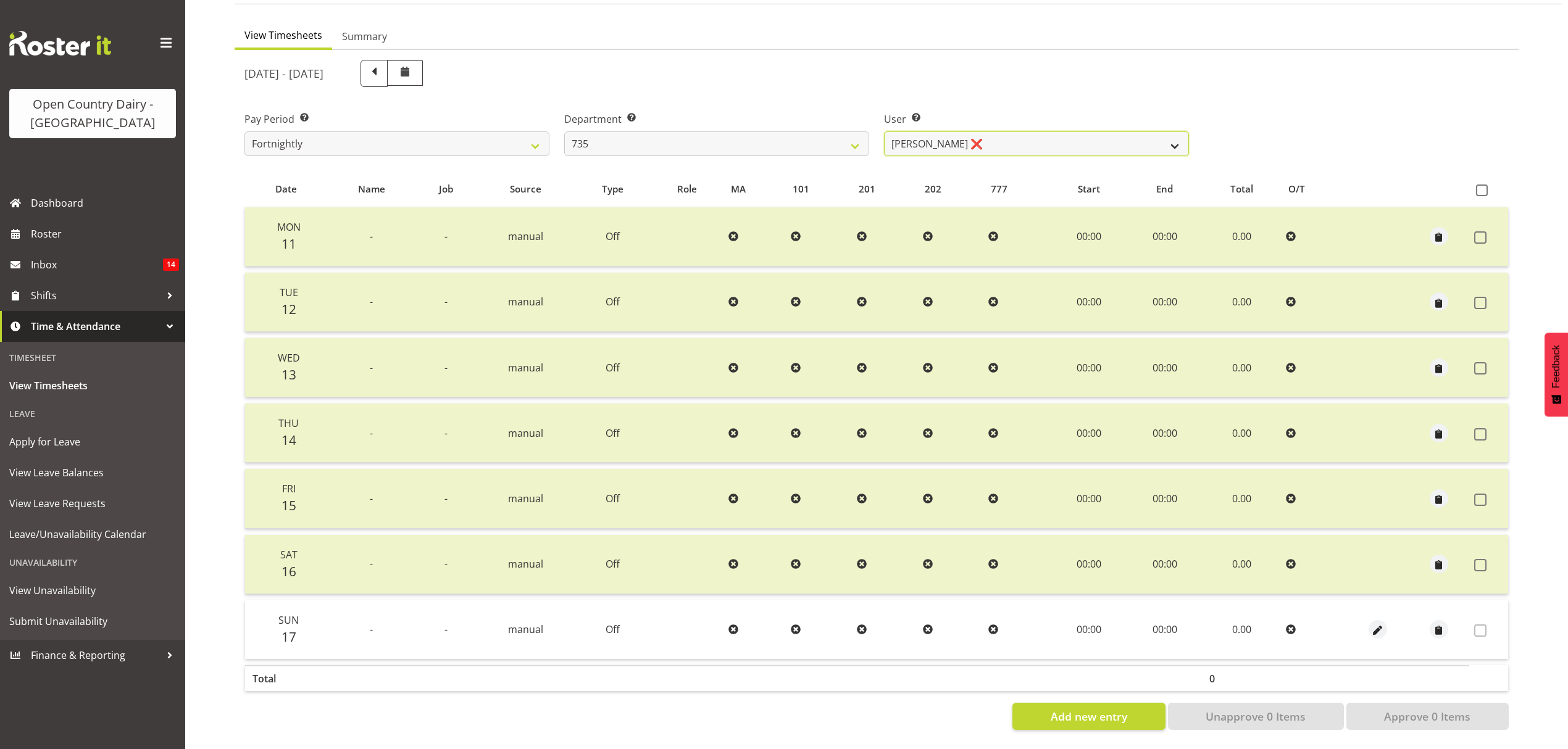
click at [1166, 140] on select "Andrew Crawford ❌ Ashley Bragg ❌ Cherie Williams ❌ Stuart Craig ❌" at bounding box center [1036, 143] width 305 height 25
click at [855, 134] on select "734 735 736 737 738 739 850 851 852 853 854 855 856 858 861 862 865 868 869 870" at bounding box center [716, 143] width 305 height 25
click at [564, 131] on select "734 735 736 737 738 739 850 851 852 853 854 855 856 858 861 862 865 868 869 870" at bounding box center [716, 143] width 305 height 25
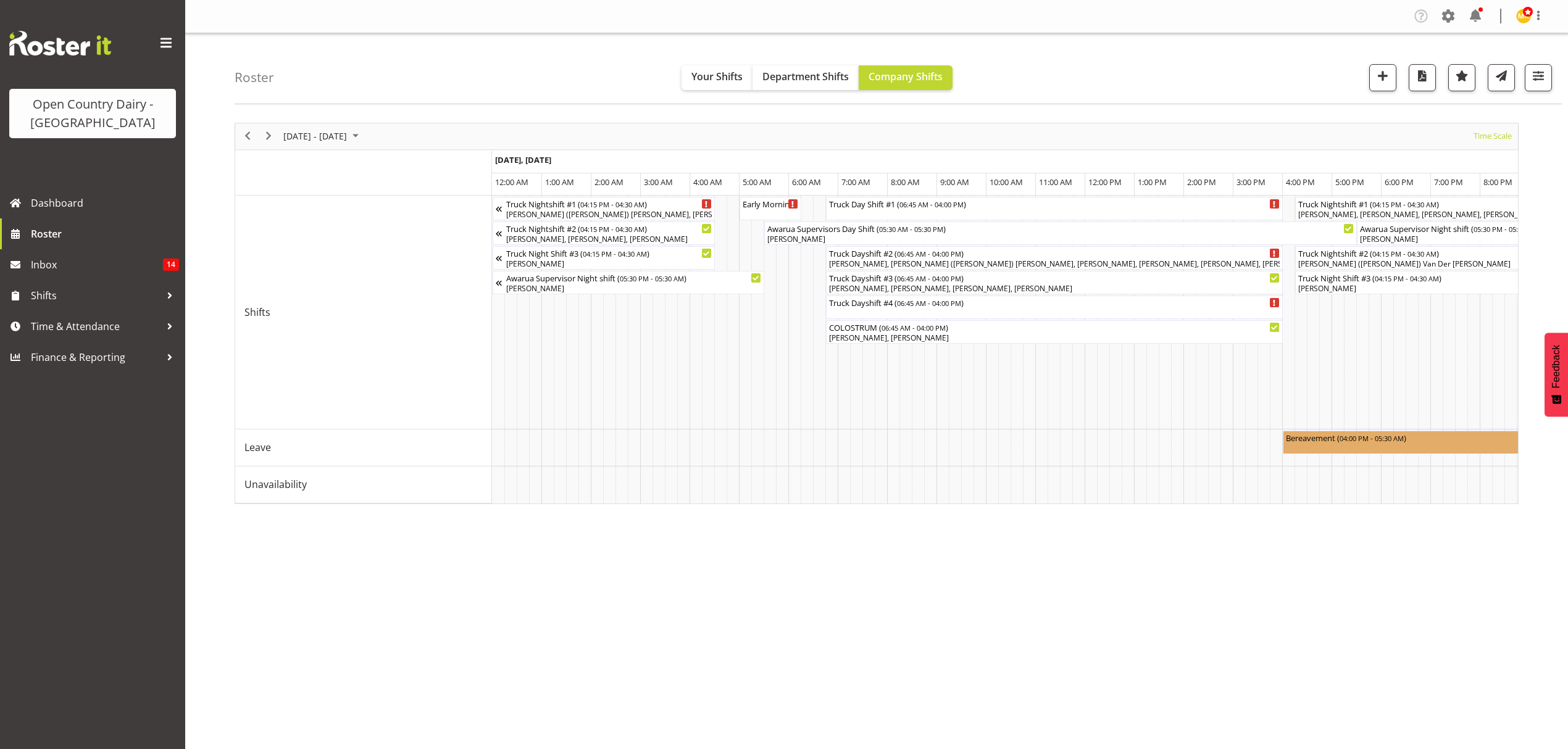
scroll to position [0, 6967]
